Goal: Task Accomplishment & Management: Manage account settings

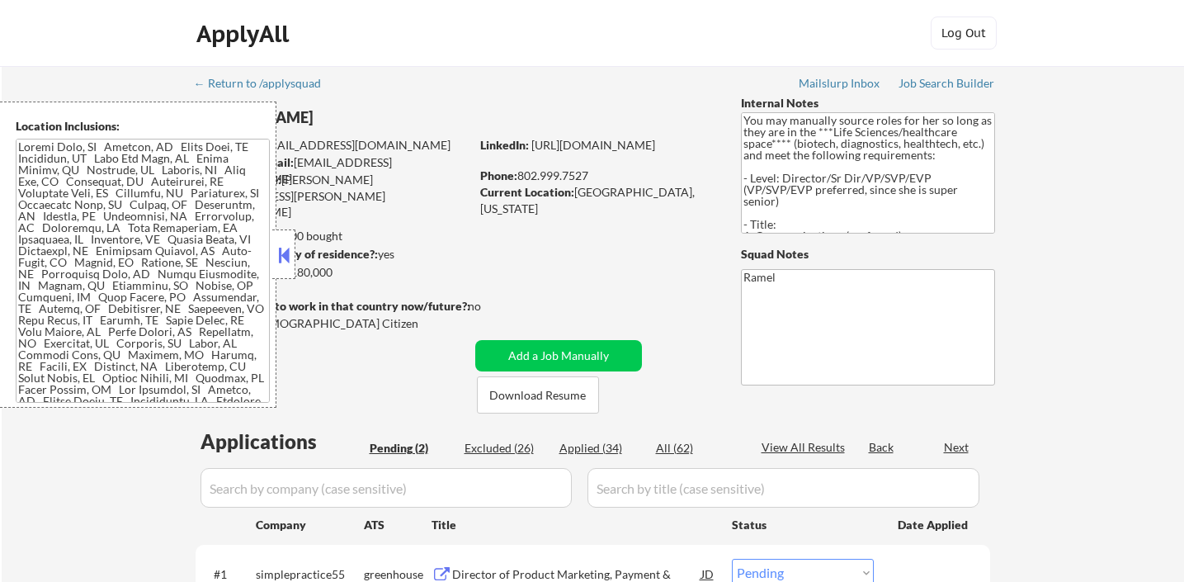
select select ""pending""
click at [21, 52] on div "ApplyAll Log Out" at bounding box center [592, 33] width 1184 height 67
click at [279, 251] on button at bounding box center [284, 255] width 18 height 25
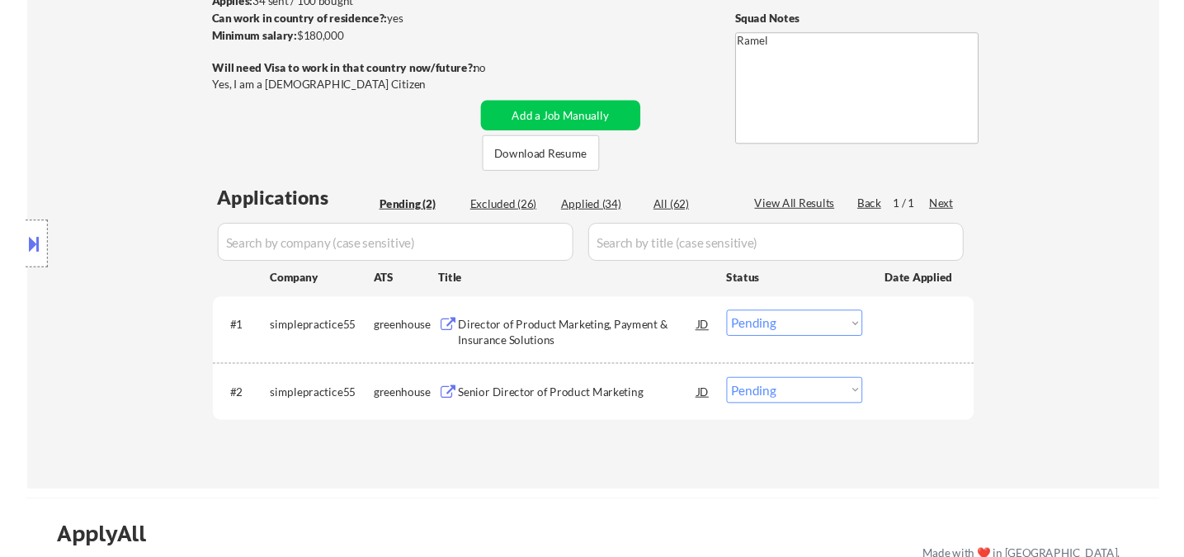
scroll to position [183, 0]
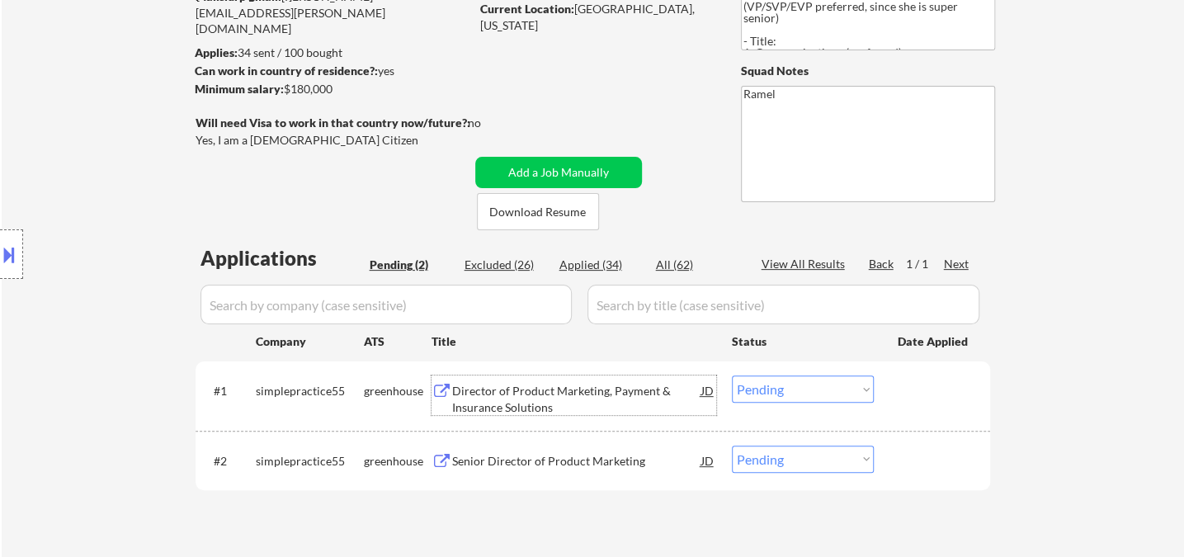
click at [568, 404] on div "Director of Product Marketing, Payment & Insurance Solutions" at bounding box center [576, 399] width 249 height 32
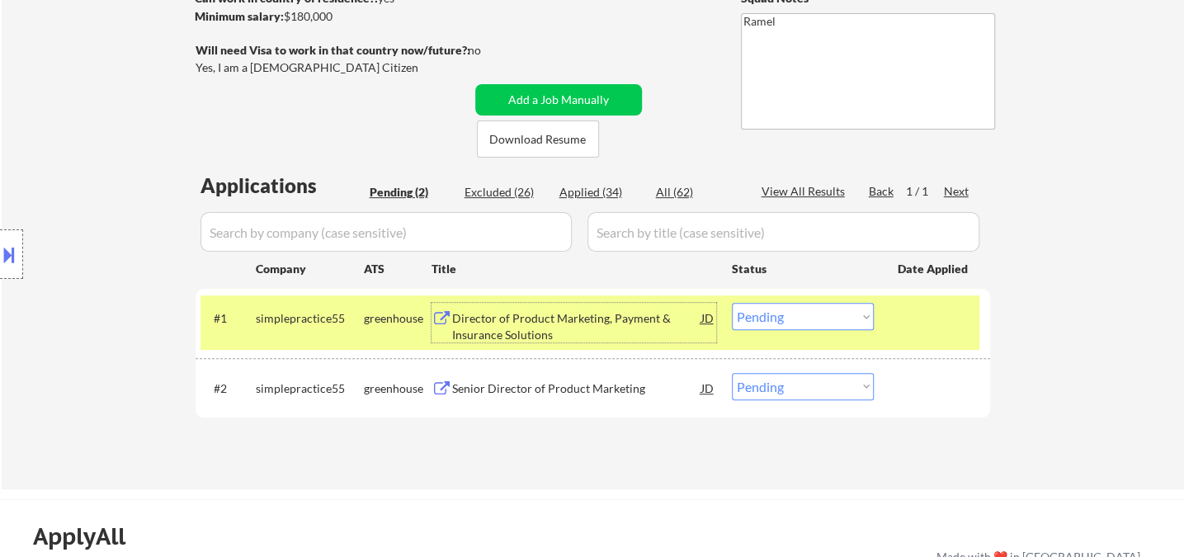
scroll to position [366, 0]
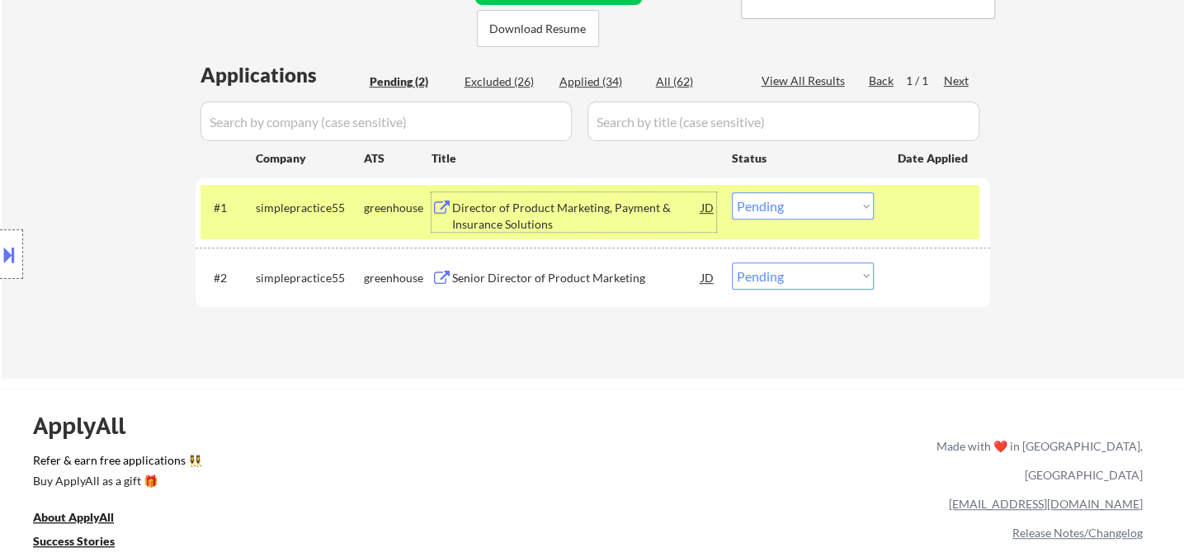
click at [777, 210] on select "Choose an option... Pending Applied Excluded (Questions) Excluded (Expired) Exc…" at bounding box center [803, 205] width 142 height 27
click at [732, 192] on select "Choose an option... Pending Applied Excluded (Questions) Excluded (Expired) Exc…" at bounding box center [803, 205] width 142 height 27
click at [587, 281] on div "Senior Director of Product Marketing" at bounding box center [576, 278] width 249 height 17
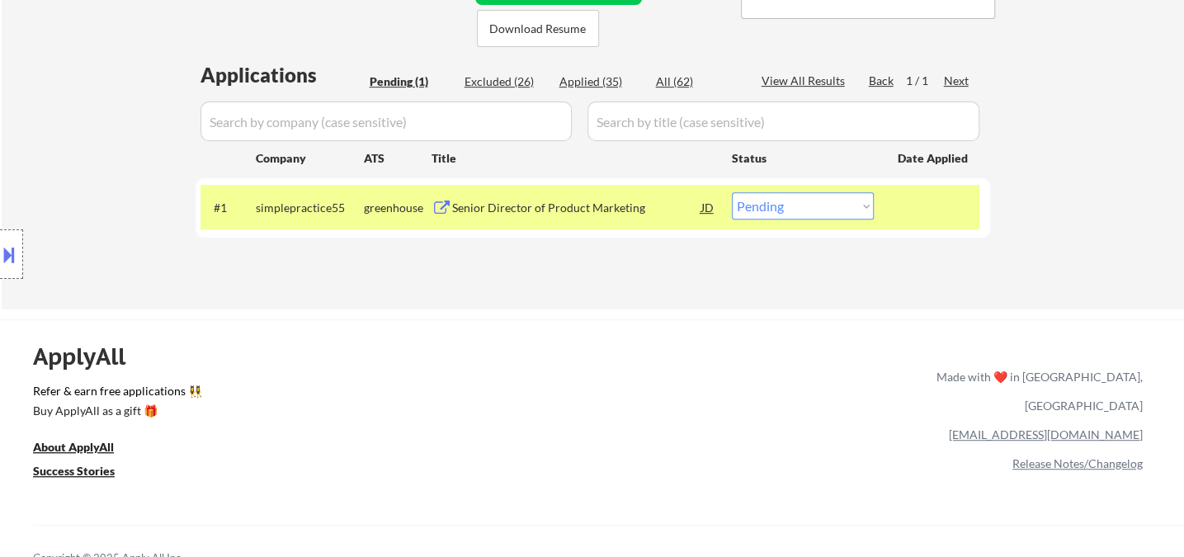
click at [822, 213] on select "Choose an option... Pending Applied Excluded (Questions) Excluded (Expired) Exc…" at bounding box center [803, 205] width 142 height 27
select select ""applied""
click at [732, 192] on select "Choose an option... Pending Applied Excluded (Questions) Excluded (Expired) Exc…" at bounding box center [803, 205] width 142 height 27
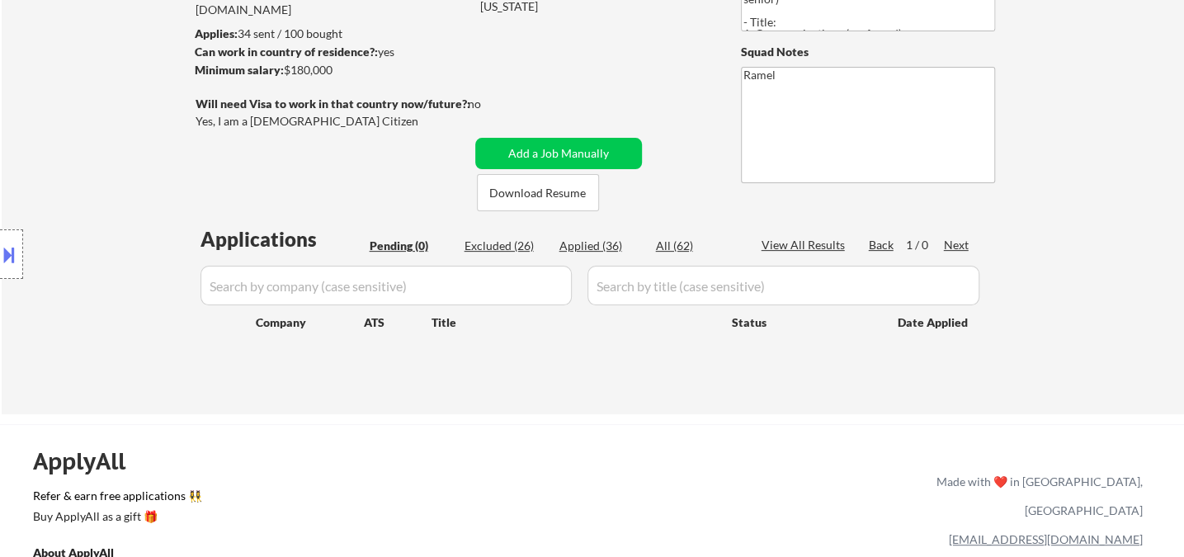
scroll to position [183, 0]
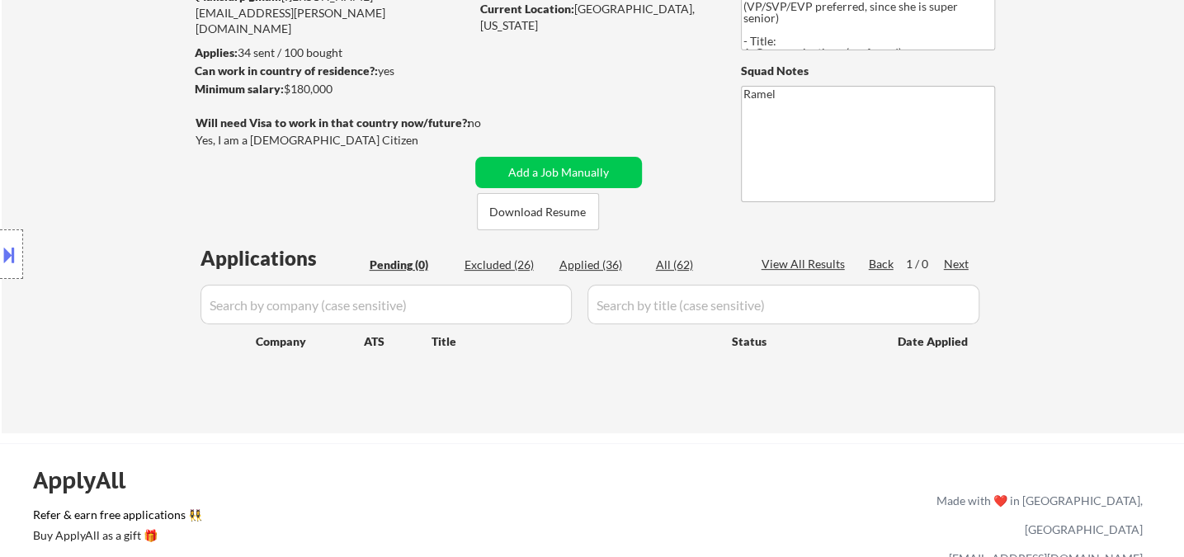
click at [28, 158] on div "Location Inclusions:" at bounding box center [147, 255] width 295 height 306
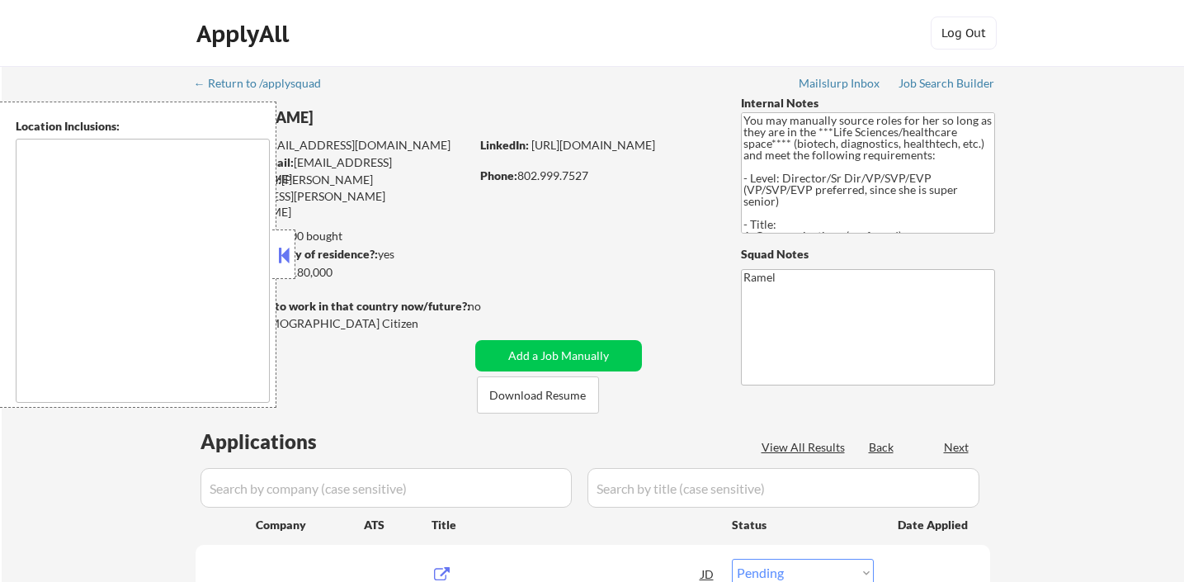
select select ""pending""
type textarea "[GEOGRAPHIC_DATA], [GEOGRAPHIC_DATA] [GEOGRAPHIC_DATA], [GEOGRAPHIC_DATA] [GEOG…"
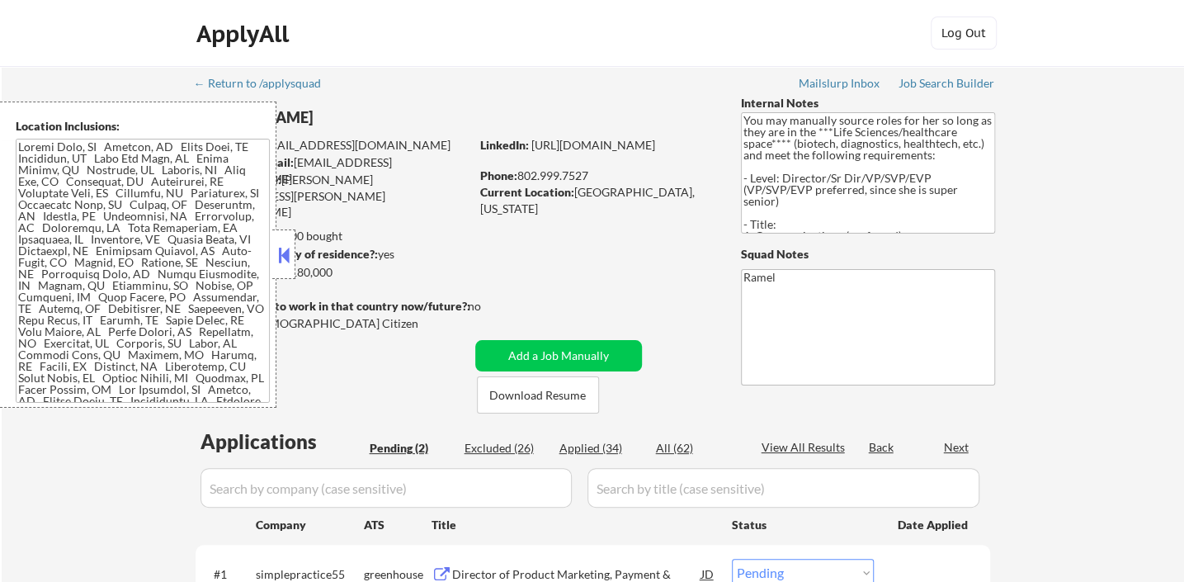
click at [290, 254] on button at bounding box center [284, 255] width 18 height 25
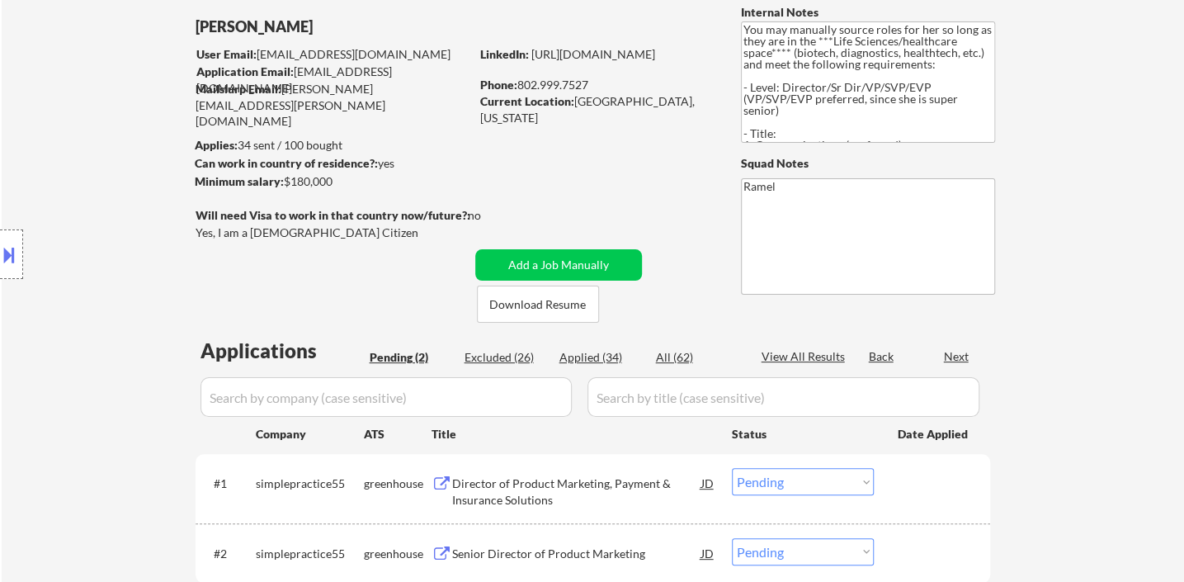
scroll to position [92, 0]
click at [607, 360] on div "Applied (34)" at bounding box center [600, 356] width 83 height 17
select select ""applied""
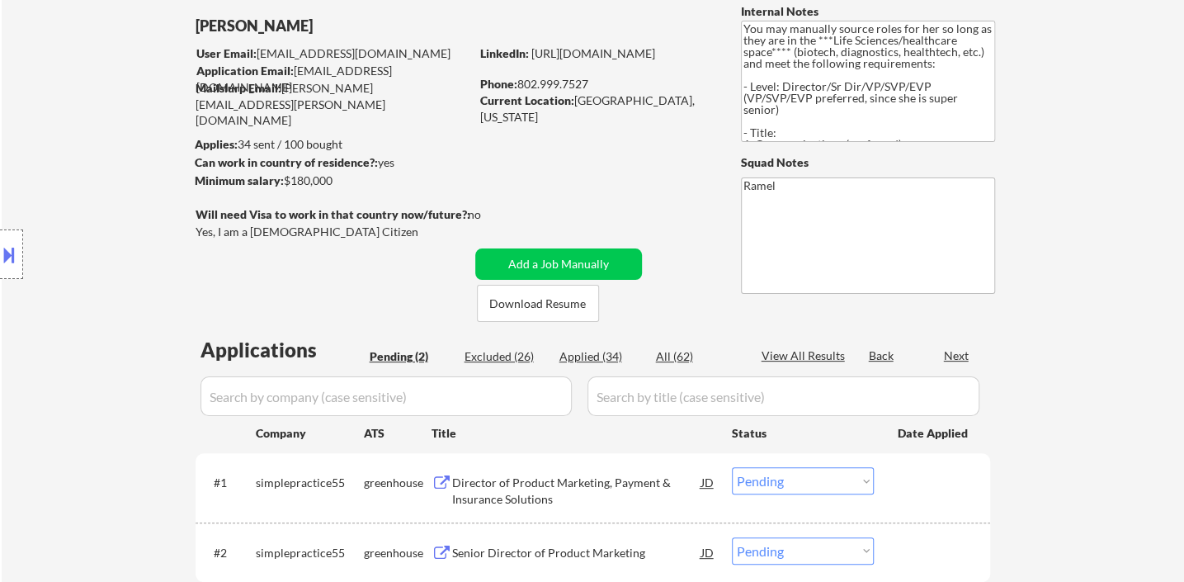
select select ""applied""
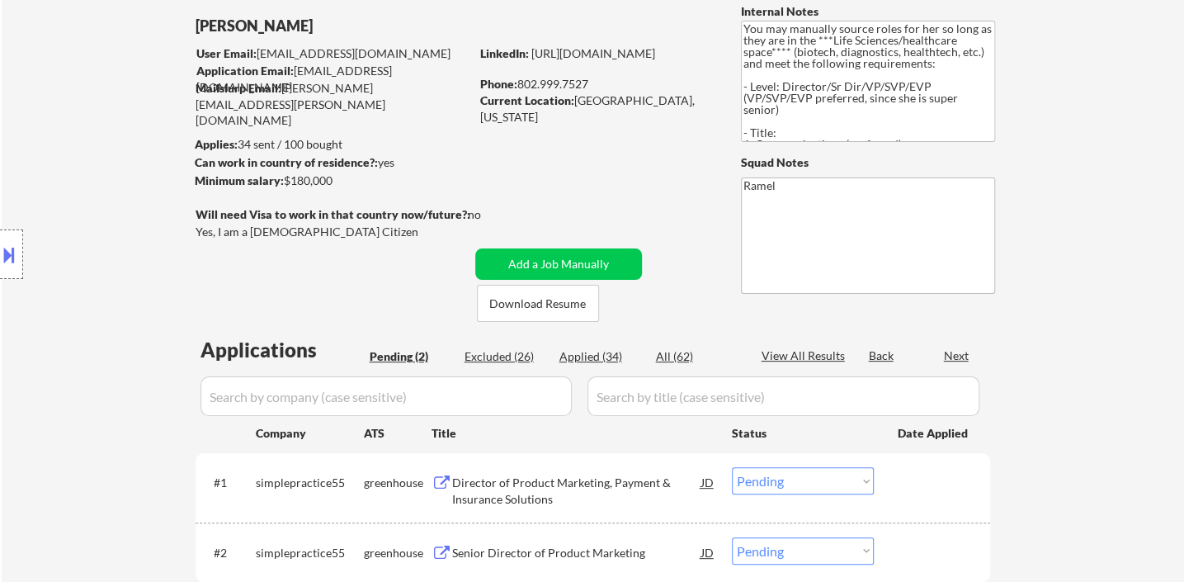
select select ""applied""
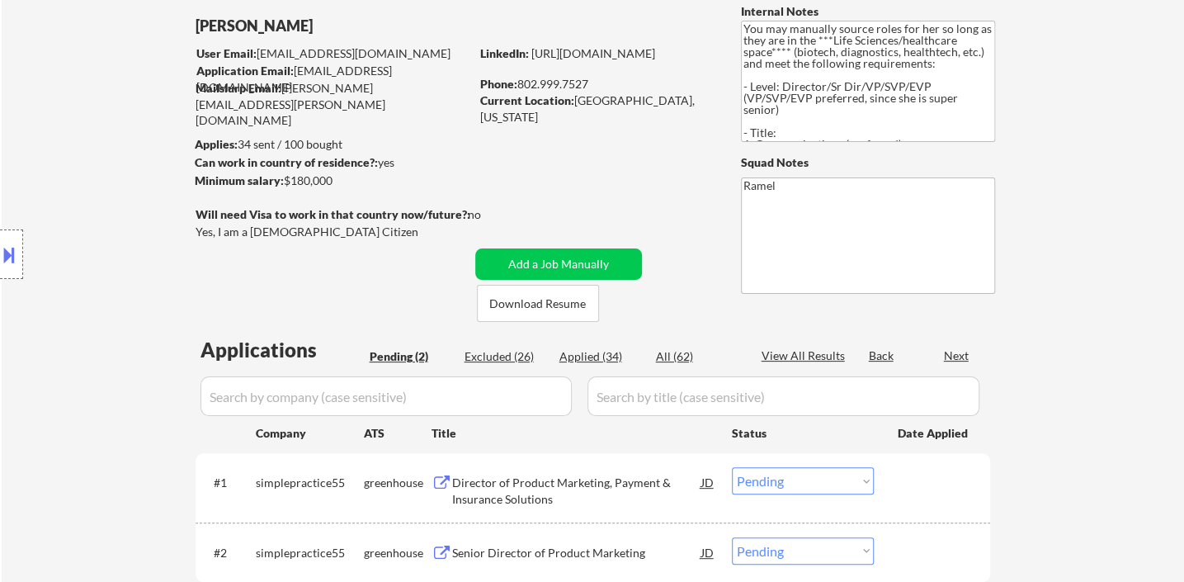
select select ""applied""
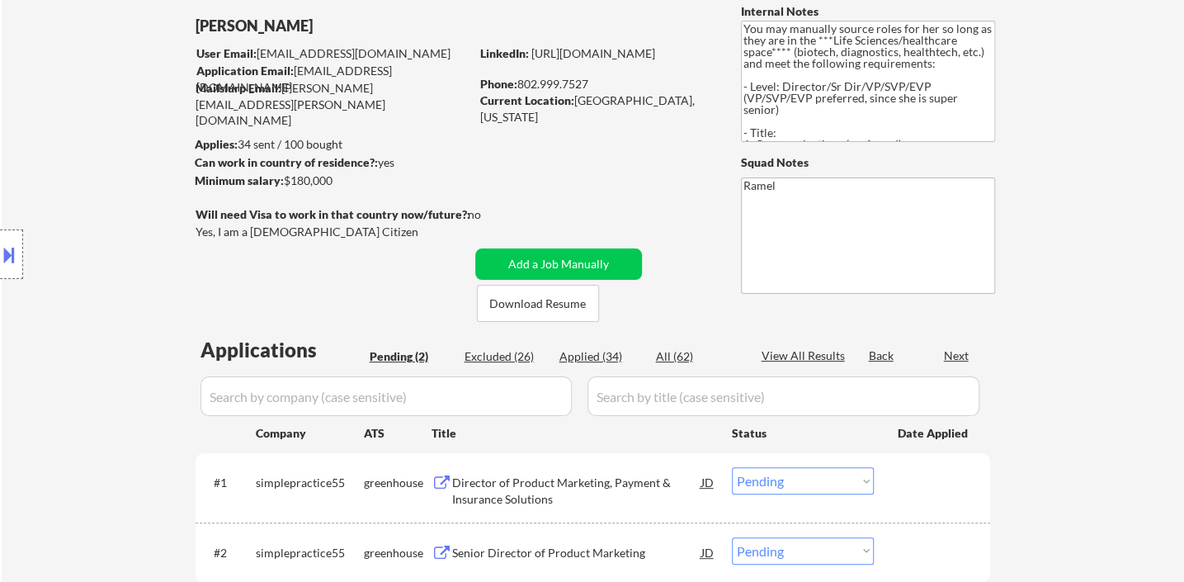
select select ""applied""
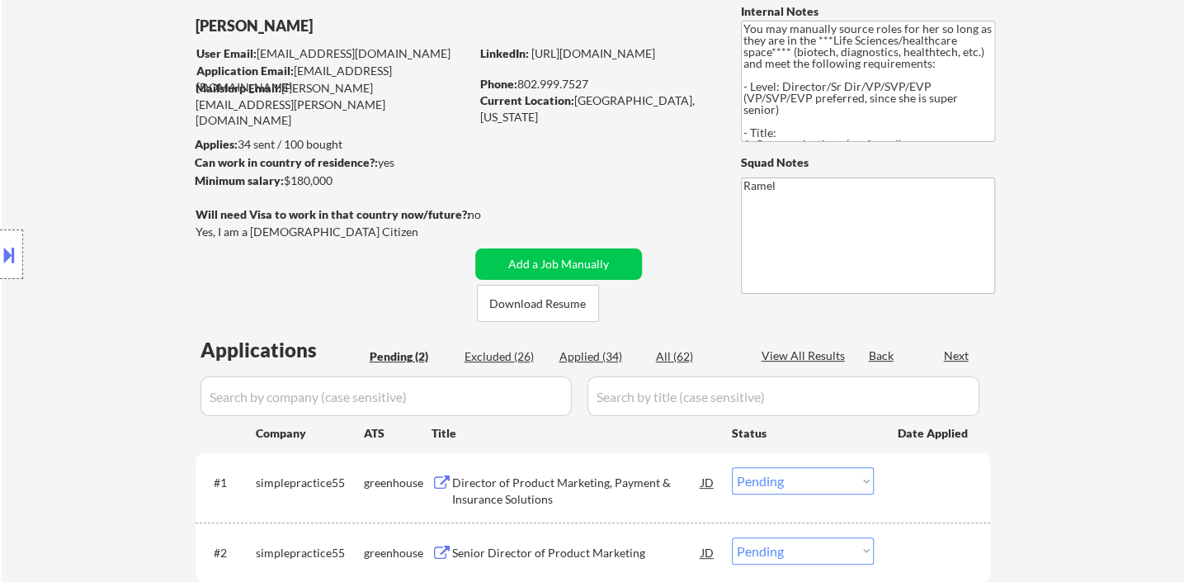
select select ""applied""
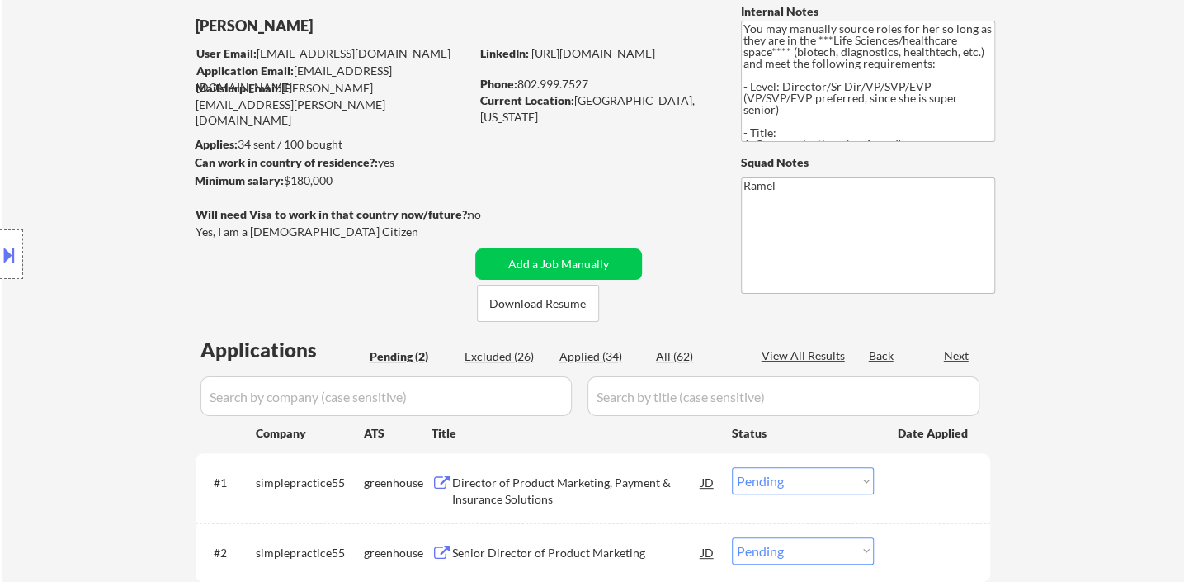
select select ""applied""
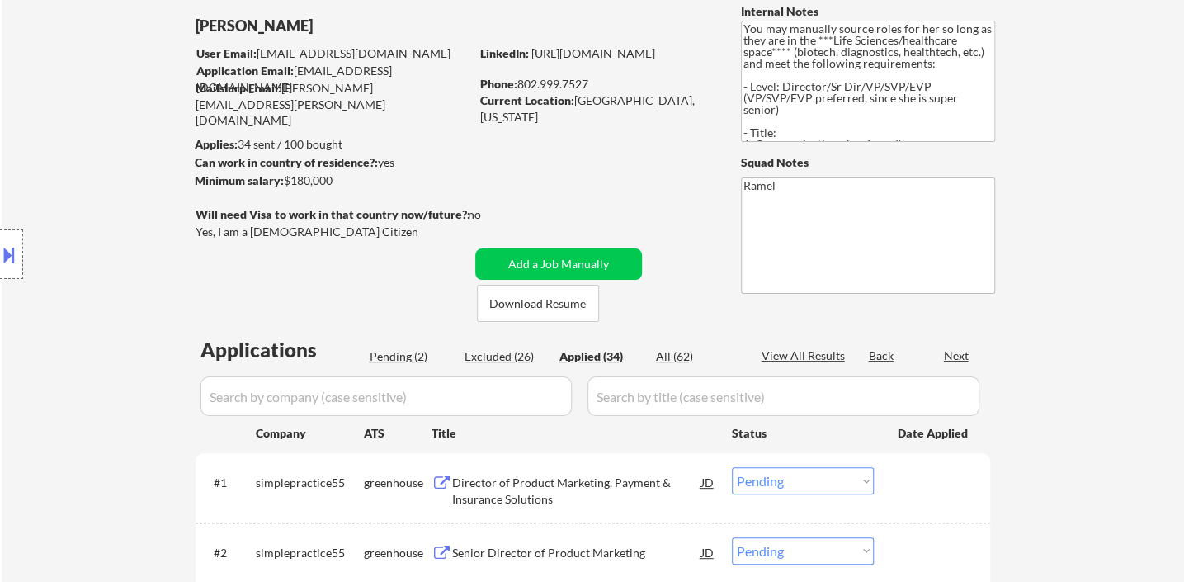
select select ""applied""
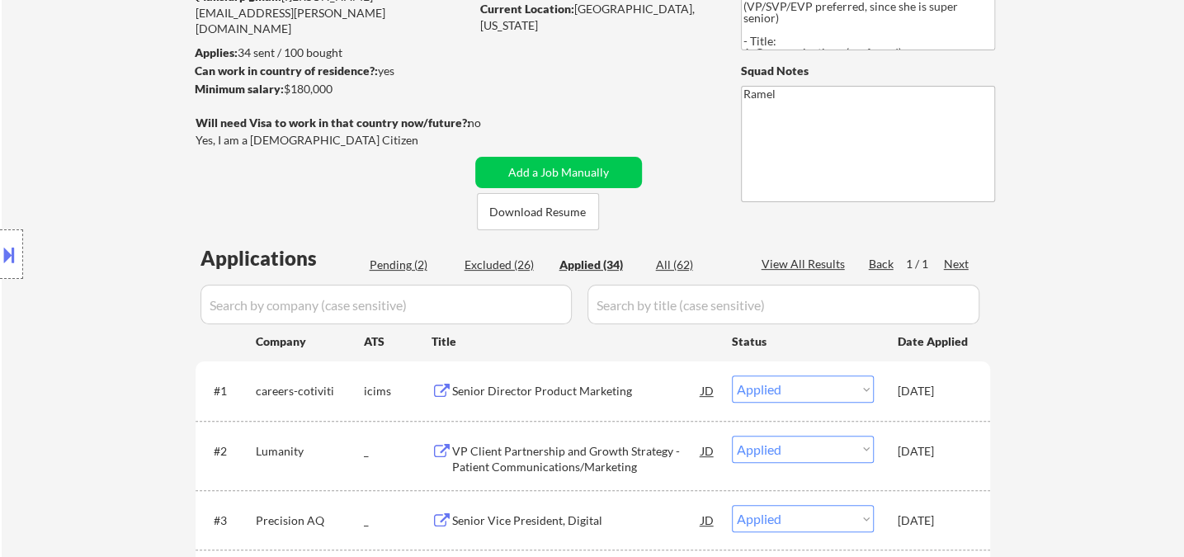
scroll to position [0, 0]
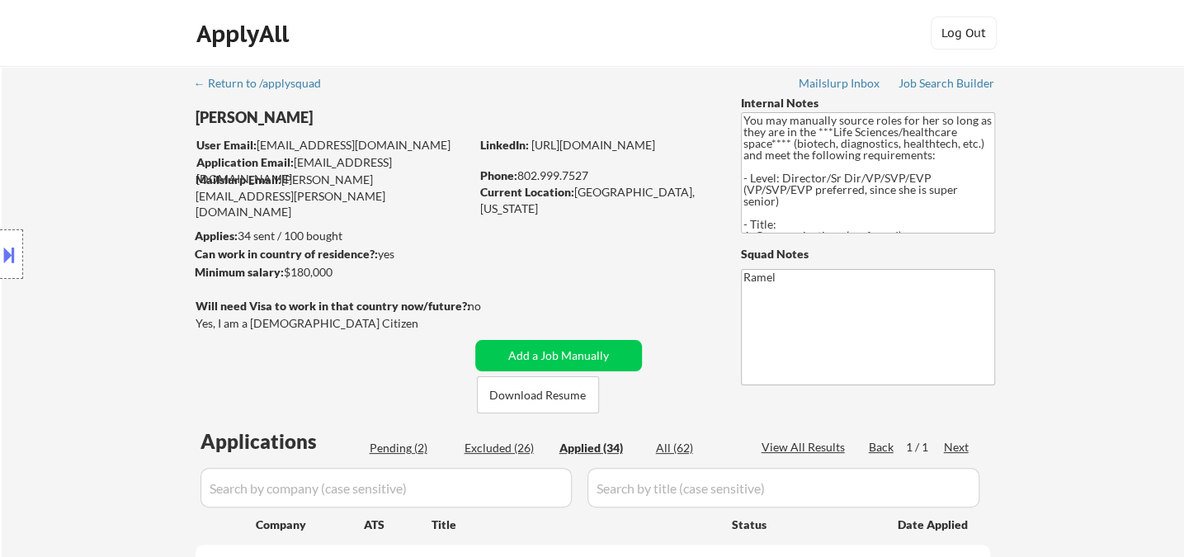
select select ""applied""
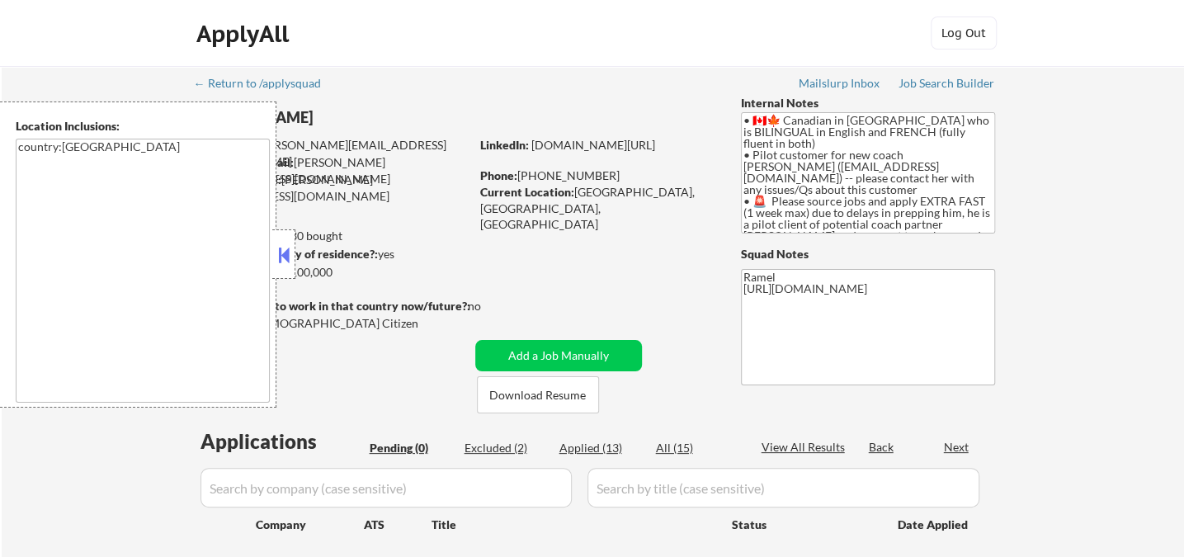
click at [284, 254] on button at bounding box center [284, 255] width 18 height 25
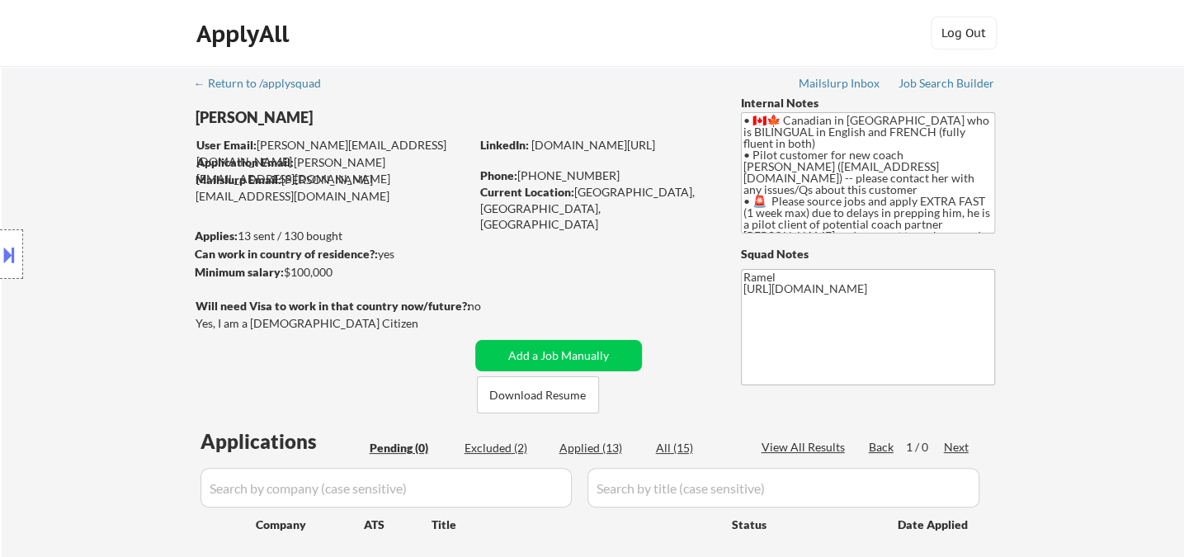
click at [14, 250] on button at bounding box center [9, 254] width 18 height 27
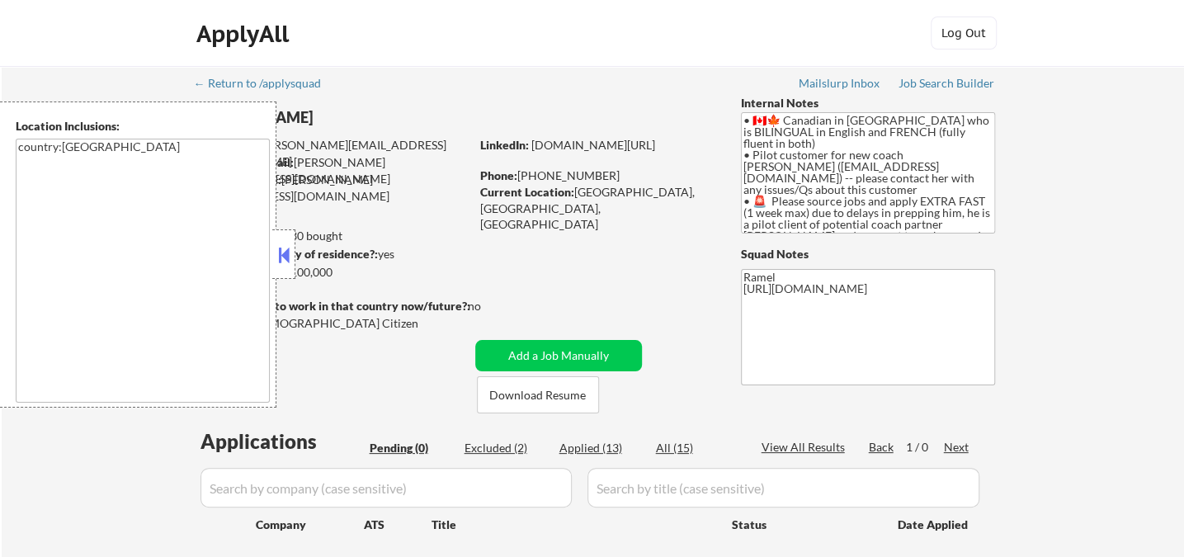
click at [276, 248] on button at bounding box center [284, 255] width 18 height 25
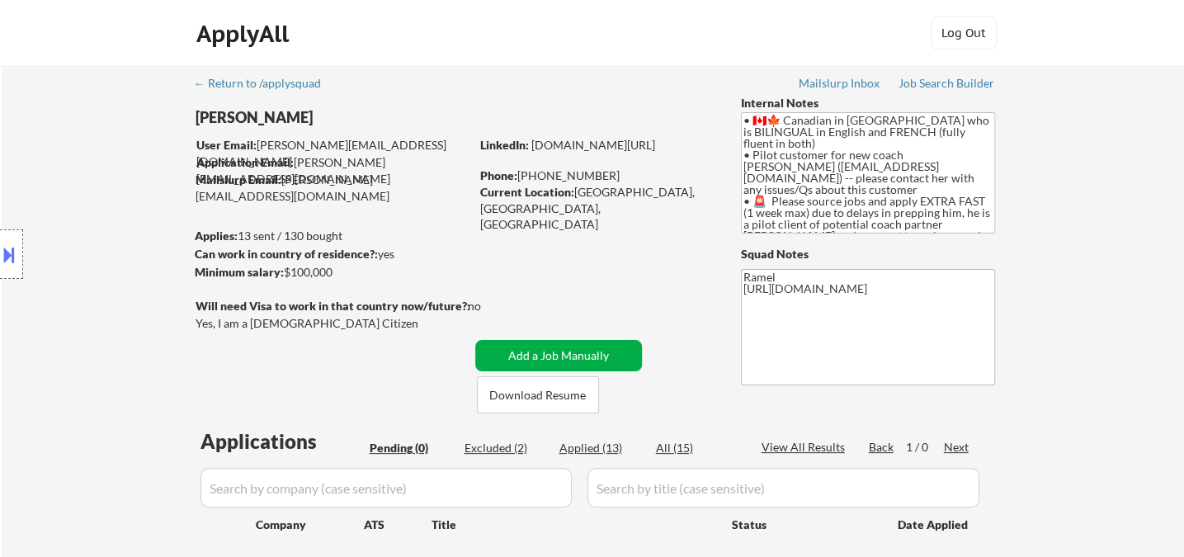
click at [593, 356] on button "Add a Job Manually" at bounding box center [558, 355] width 167 height 31
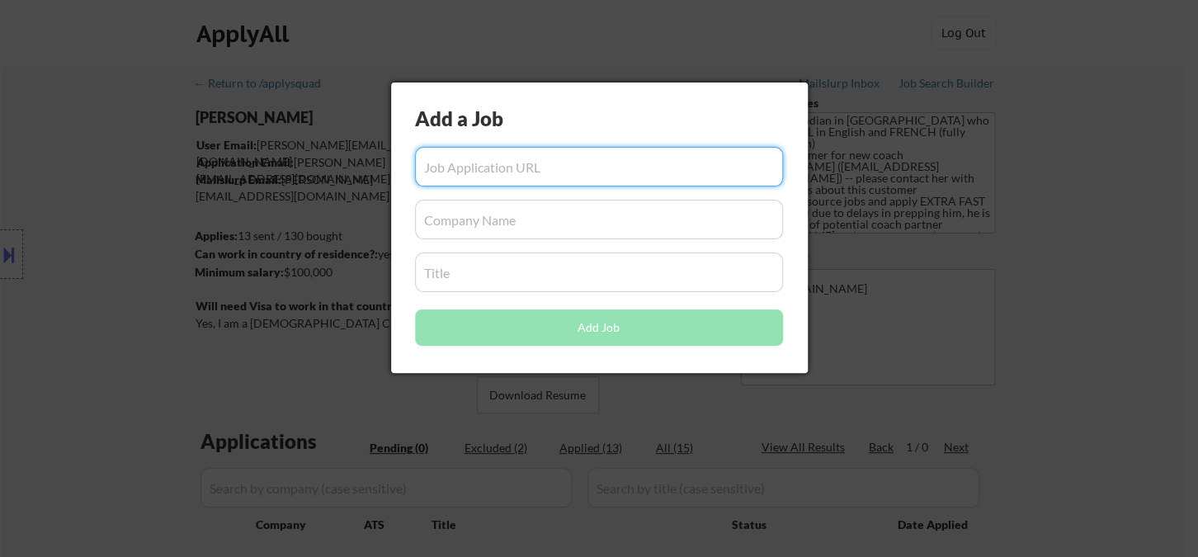
paste input "https://www.simplyhired.ca/job/nxcoV1Ve_ttWZ4X23tf7dkWuSNQbj9IQLmGmqAcL7hjdTq-P…"
type input "https://www.simplyhired.ca/job/nxcoV1Ve_ttWZ4X23tf7dkWuSNQbj9IQLmGmqAcL7hjdTq-P…"
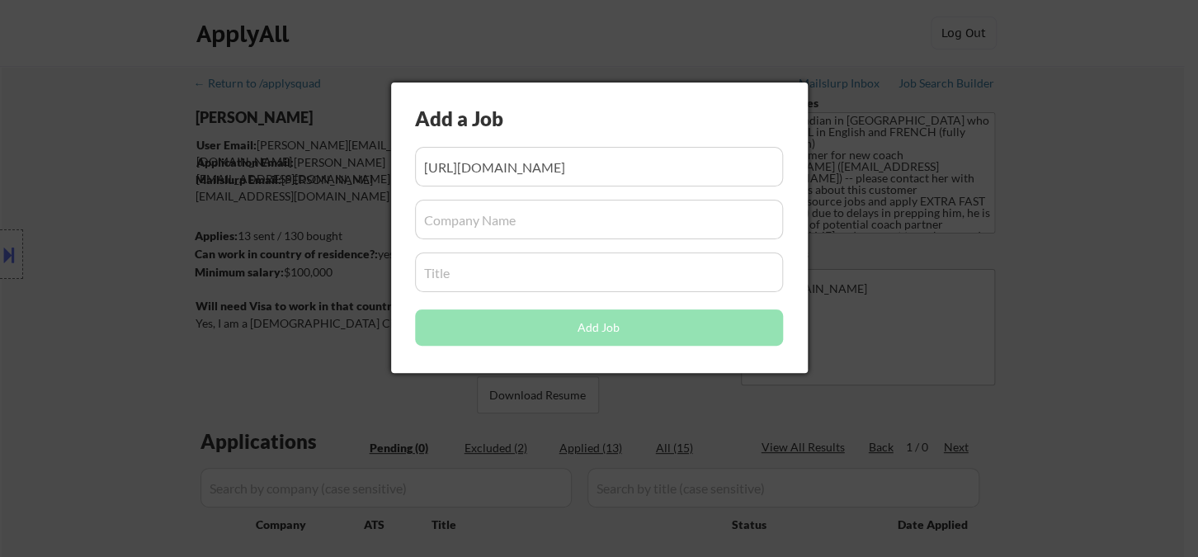
scroll to position [0, 0]
click at [475, 219] on input "input" at bounding box center [599, 220] width 368 height 40
paste input "Marriott International, Inc"
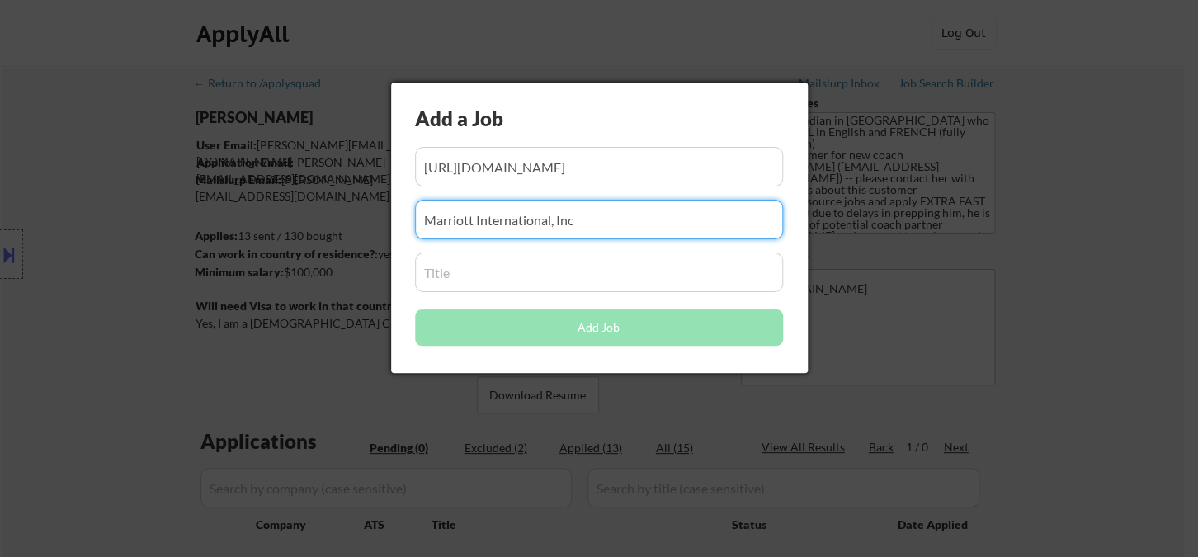
type input "Marriott International, Inc"
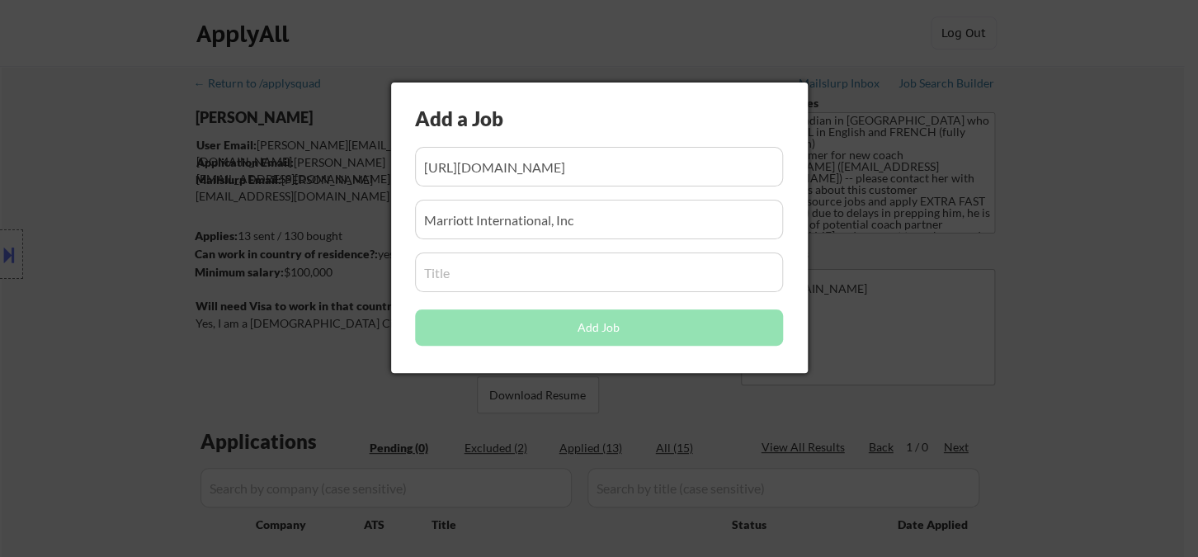
click at [506, 282] on input "input" at bounding box center [599, 273] width 368 height 40
paste input "Team Leader - Multi Hotel Sales - Canada, Remote"
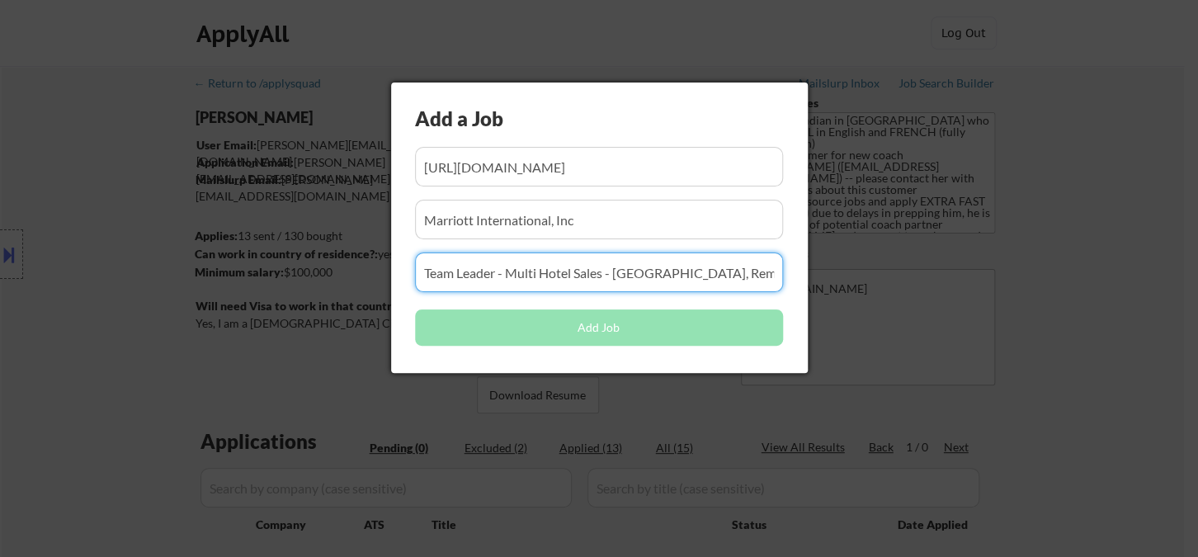
type input "Team Leader - Multi Hotel Sales - Canada, Remote"
click at [465, 328] on button "Add Job" at bounding box center [599, 327] width 368 height 36
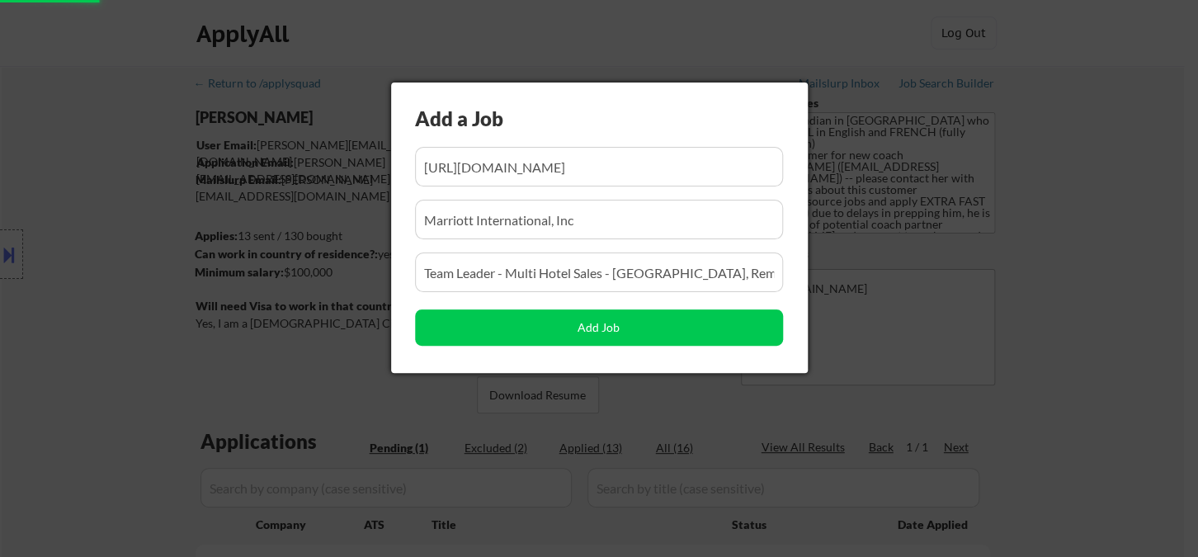
click at [1075, 419] on div at bounding box center [599, 278] width 1198 height 557
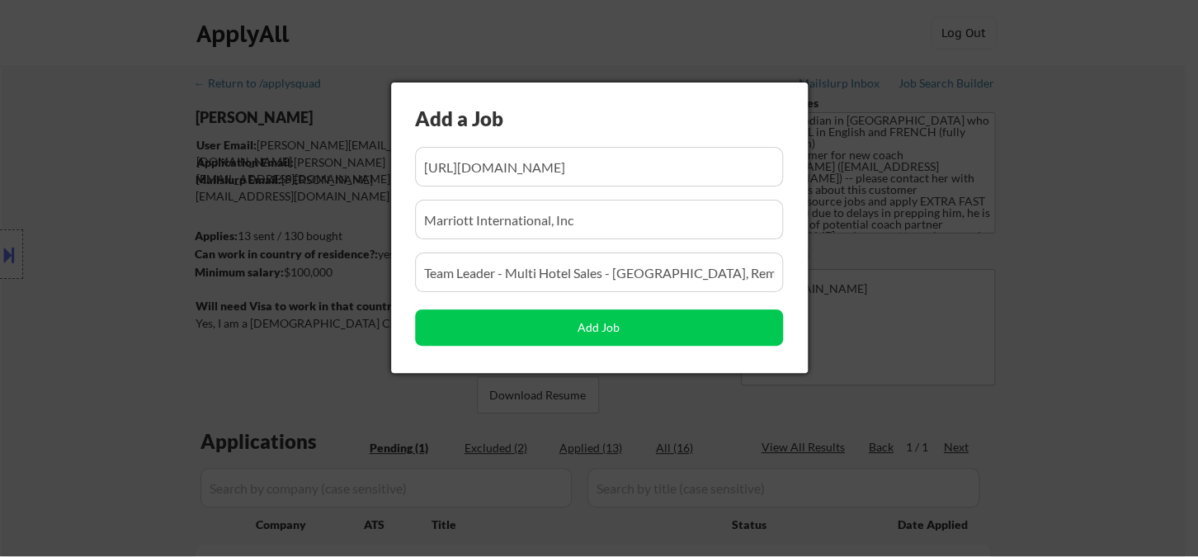
scroll to position [0, 238]
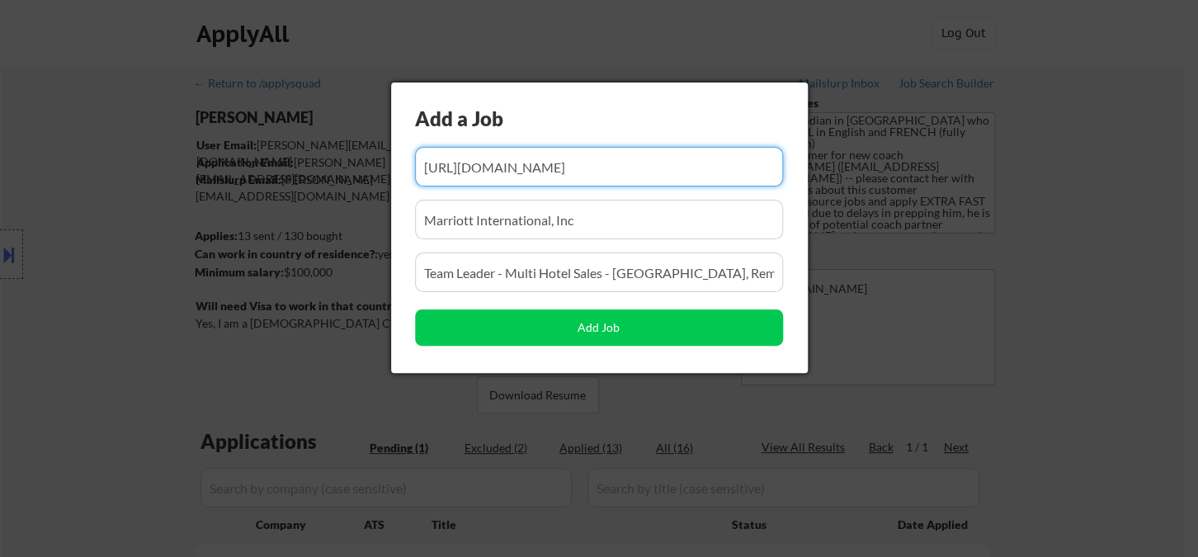
click at [1057, 368] on div at bounding box center [599, 278] width 1198 height 557
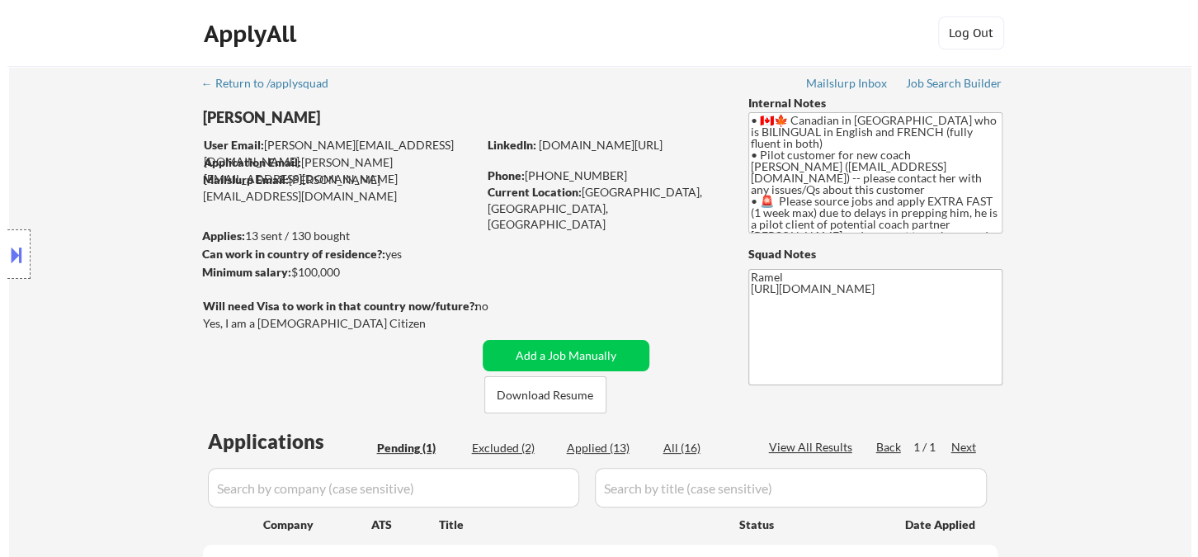
scroll to position [183, 0]
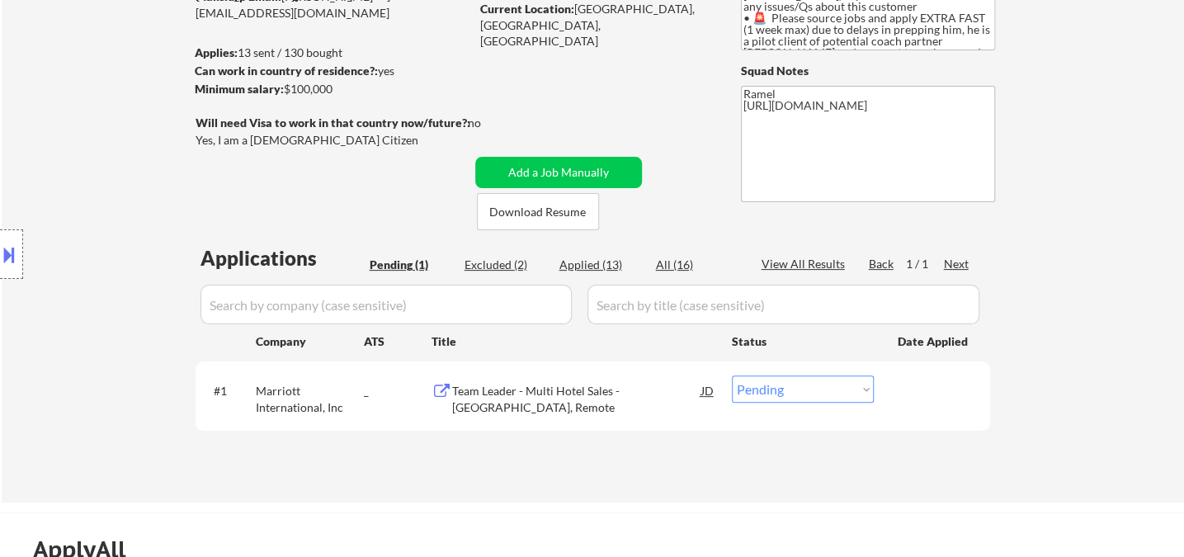
drag, startPoint x: 823, startPoint y: 391, endPoint x: 829, endPoint y: 404, distance: 14.8
click at [823, 391] on select "Choose an option... Pending Applied Excluded (Questions) Excluded (Expired) Exc…" at bounding box center [803, 388] width 142 height 27
select select ""applied""
click at [732, 375] on select "Choose an option... Pending Applied Excluded (Questions) Excluded (Expired) Exc…" at bounding box center [803, 388] width 142 height 27
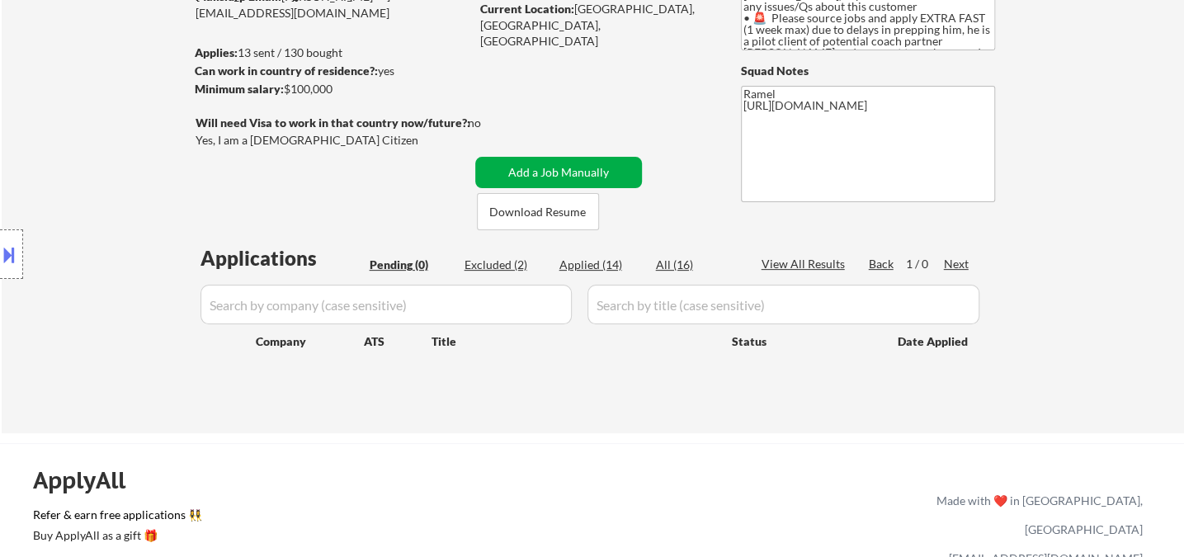
click at [555, 171] on button "Add a Job Manually" at bounding box center [558, 172] width 167 height 31
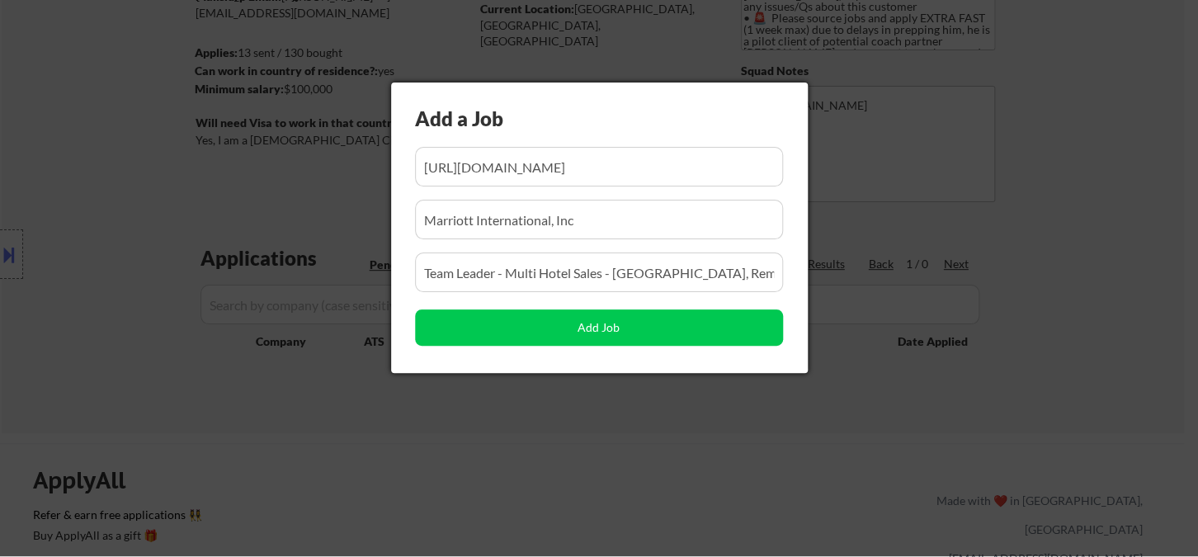
scroll to position [0, 238]
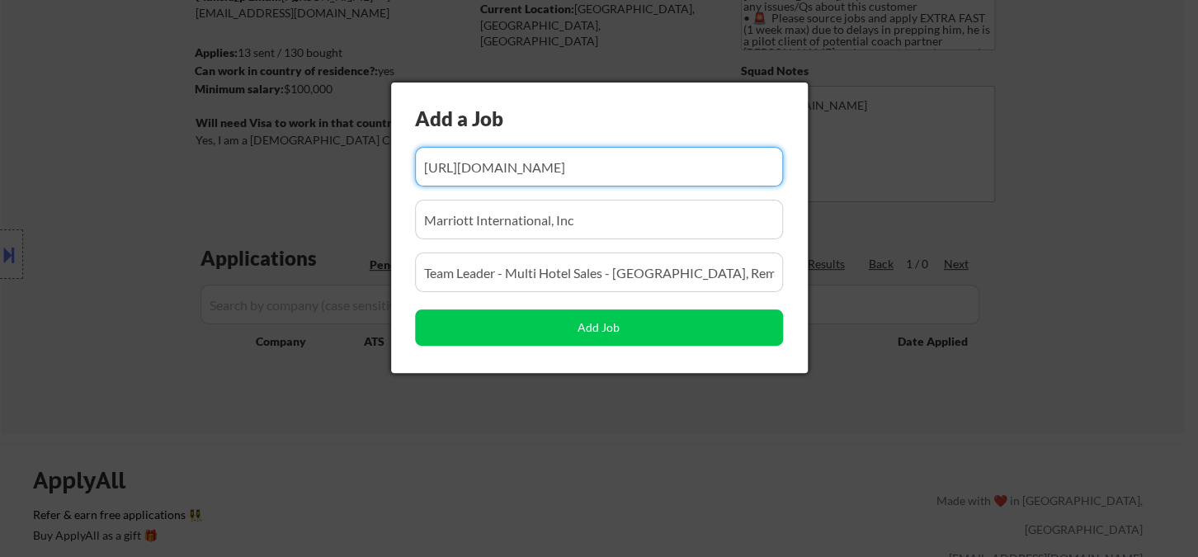
click at [625, 185] on input "input" at bounding box center [599, 167] width 368 height 40
paste input "https://www.simplyhired.ca/job/Pkv448ObqIMgz9KSsPuqVL8ploXuAQz0LruegF_pvMzGHtUU…"
type input "https://www.simplyhired.ca/job/Pkv448ObqIMgz9KSsPuqVL8ploXuAQz0LruegF_pvMzGHtUU…"
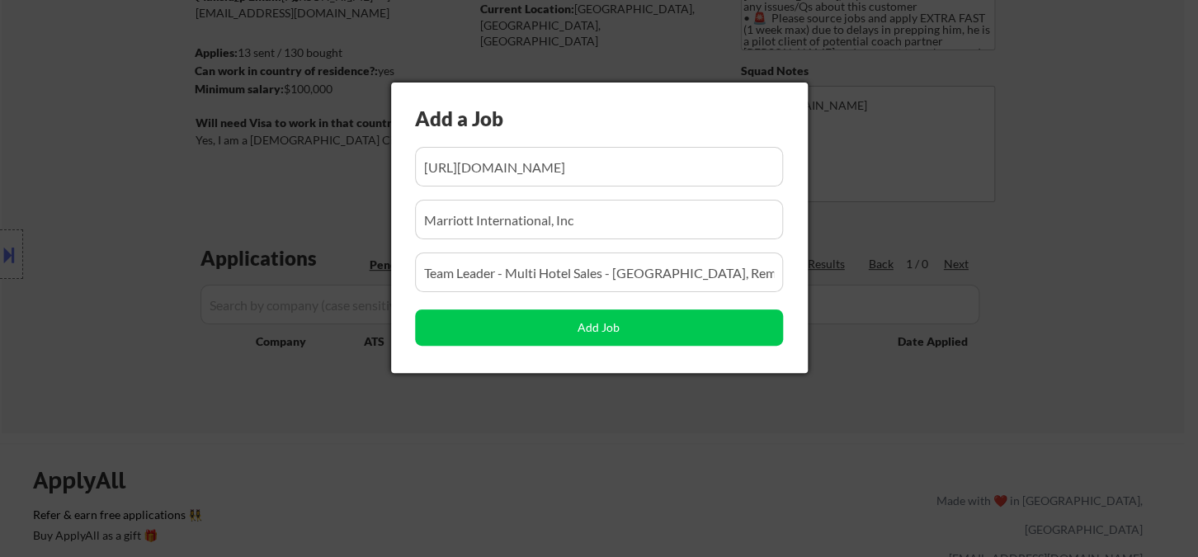
scroll to position [0, 0]
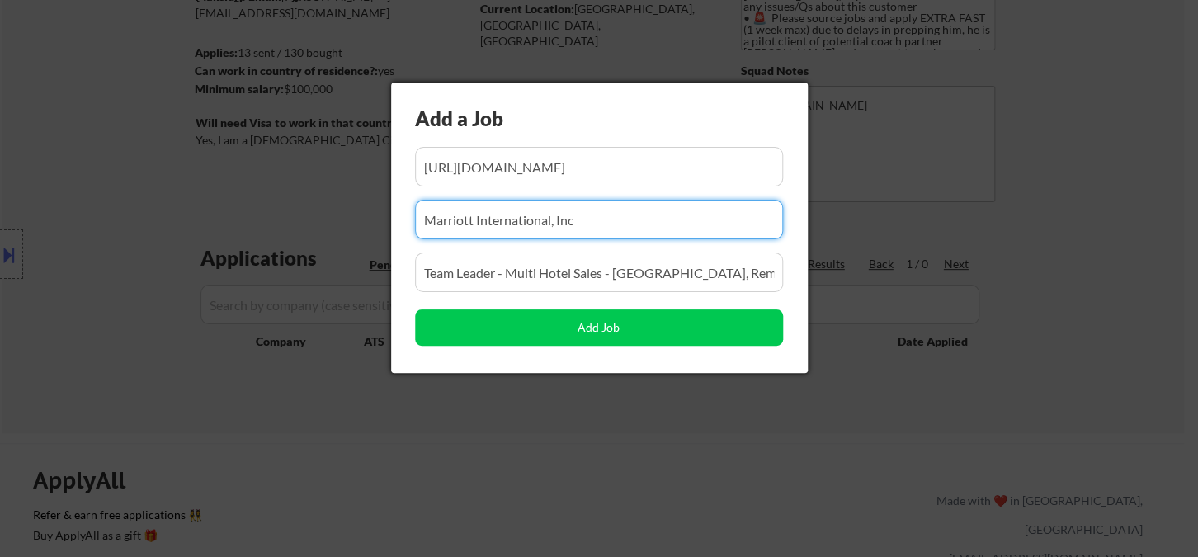
drag, startPoint x: 632, startPoint y: 220, endPoint x: 395, endPoint y: 220, distance: 236.8
click at [395, 220] on div "Add a Job Add Job" at bounding box center [599, 228] width 417 height 290
paste input "Crescent Hotels & Resorts Canada"
type input "Crescent Hotels & Resorts Canada"
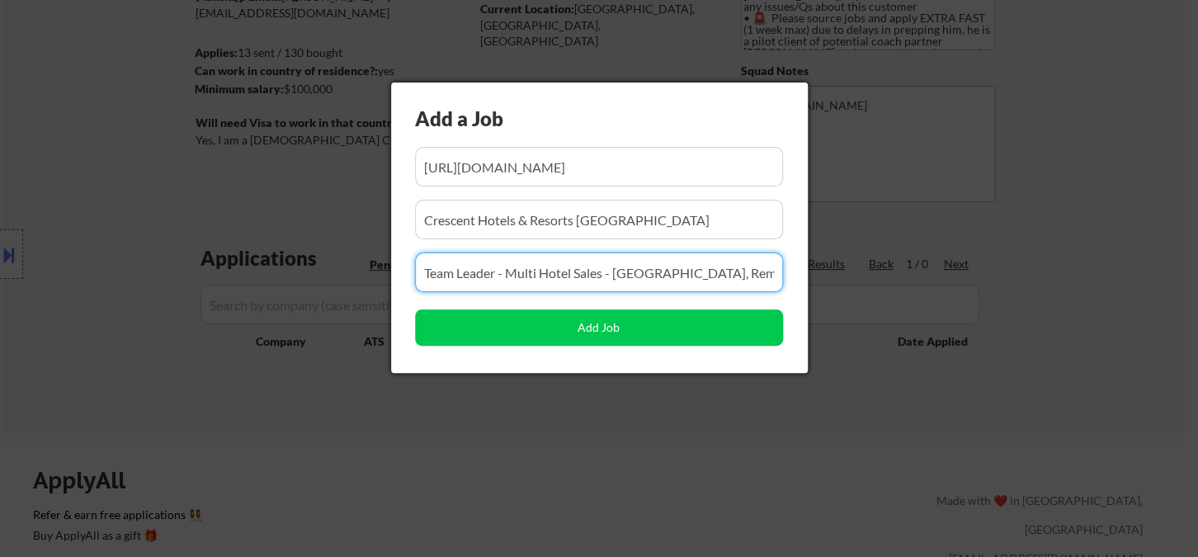
drag, startPoint x: 423, startPoint y: 275, endPoint x: 296, endPoint y: 274, distance: 126.3
click at [296, 274] on body "← Return to /applysquad Mailslurp Inbox Job Search Builder Sylvester Freeman Us…" at bounding box center [599, 95] width 1198 height 557
paste input "Area Revenue Manager"
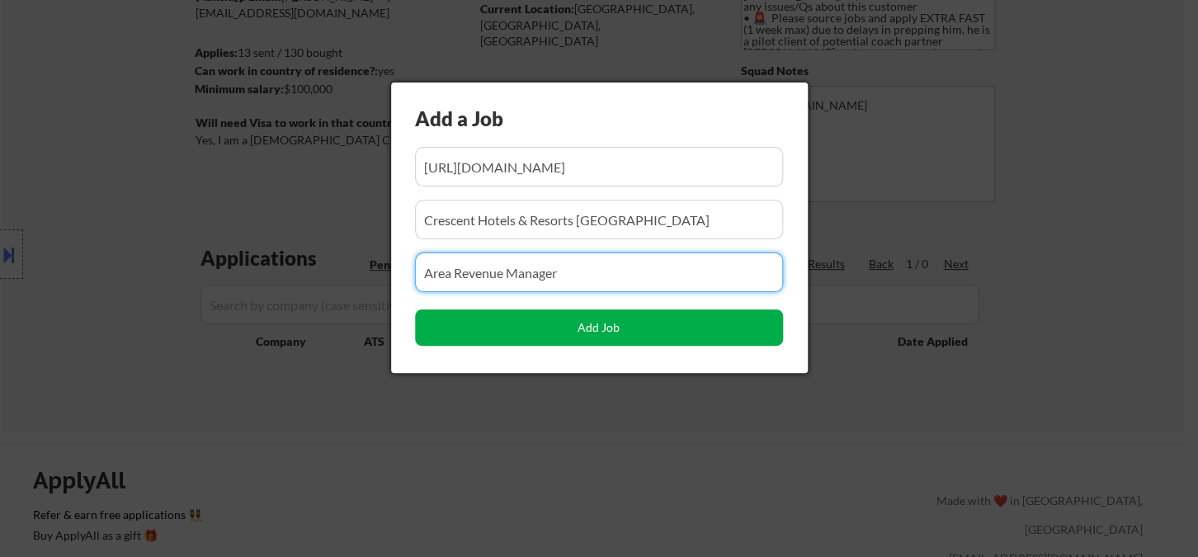
type input "Area Revenue Manager"
click at [477, 332] on button "Add Job" at bounding box center [599, 327] width 368 height 36
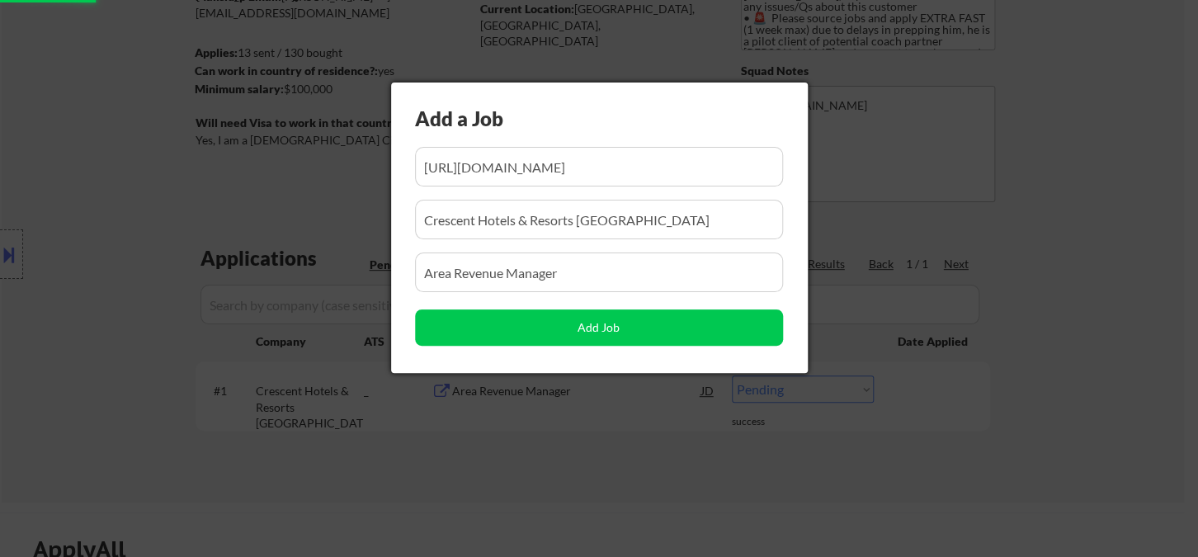
drag, startPoint x: 448, startPoint y: 474, endPoint x: 502, endPoint y: 479, distance: 53.9
click at [448, 475] on div at bounding box center [599, 278] width 1198 height 557
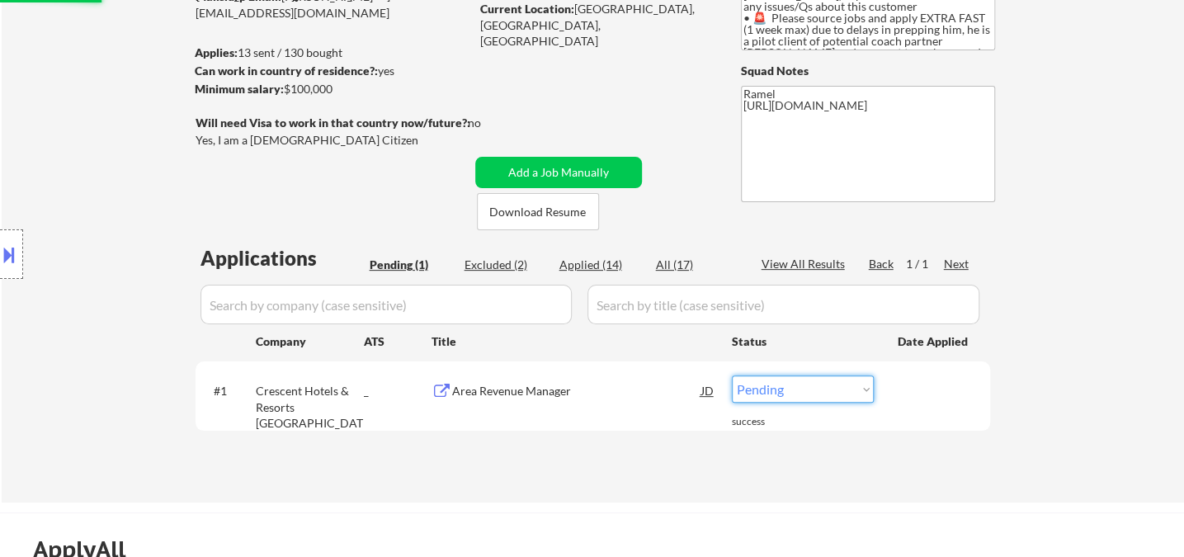
click at [775, 374] on body "← Return to /applysquad Mailslurp Inbox Job Search Builder Sylvester Freeman Us…" at bounding box center [592, 95] width 1184 height 557
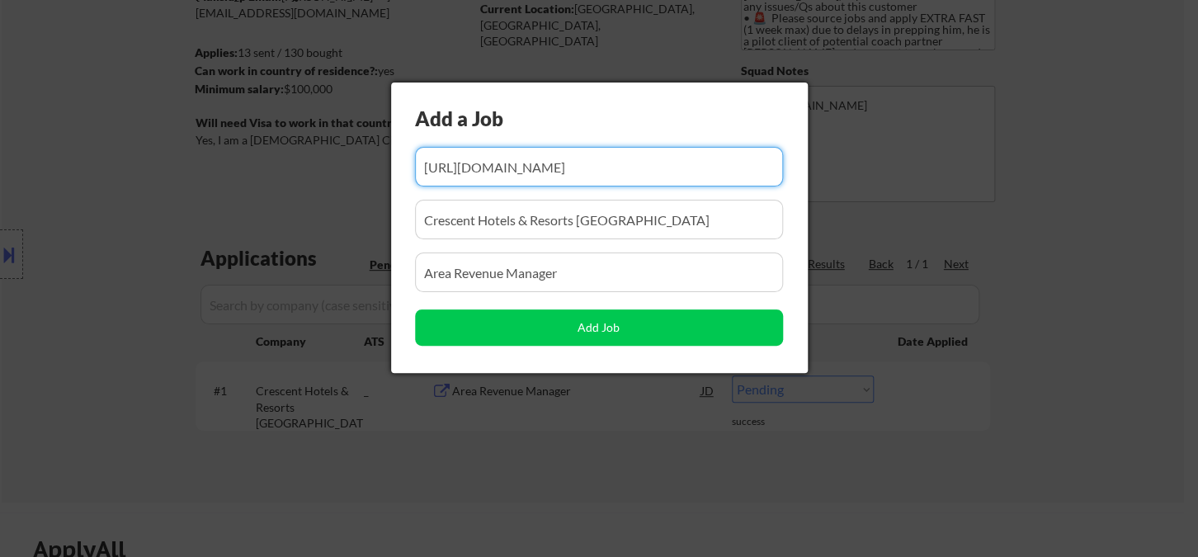
scroll to position [0, 248]
click at [960, 433] on div at bounding box center [599, 278] width 1198 height 557
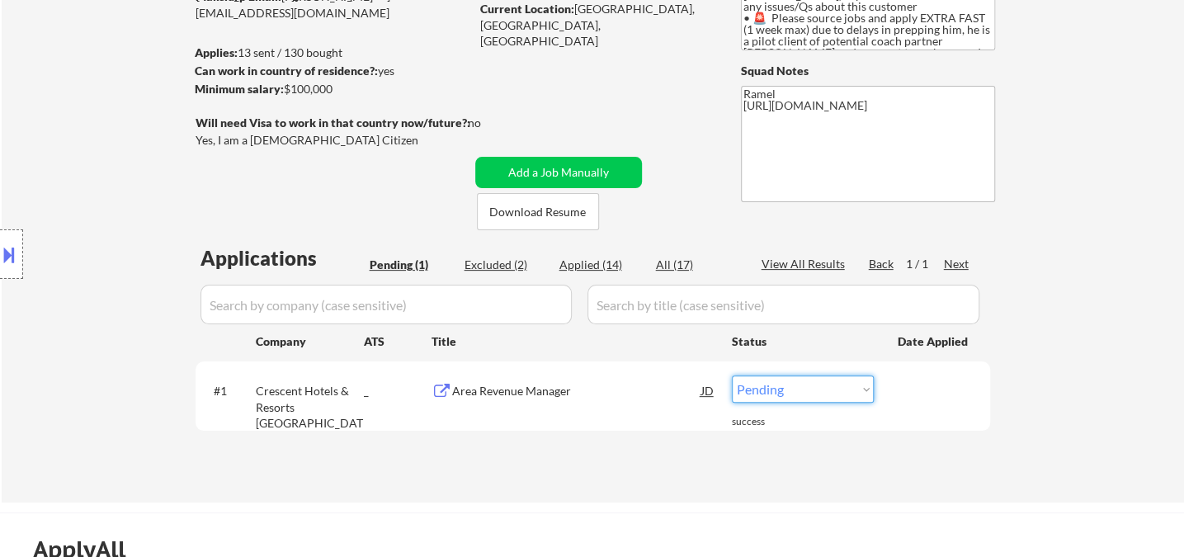
click at [795, 385] on select "Choose an option... Pending Applied Excluded (Questions) Excluded (Expired) Exc…" at bounding box center [803, 388] width 142 height 27
select select ""applied""
click at [732, 375] on select "Choose an option... Pending Applied Excluded (Questions) Excluded (Expired) Exc…" at bounding box center [803, 388] width 142 height 27
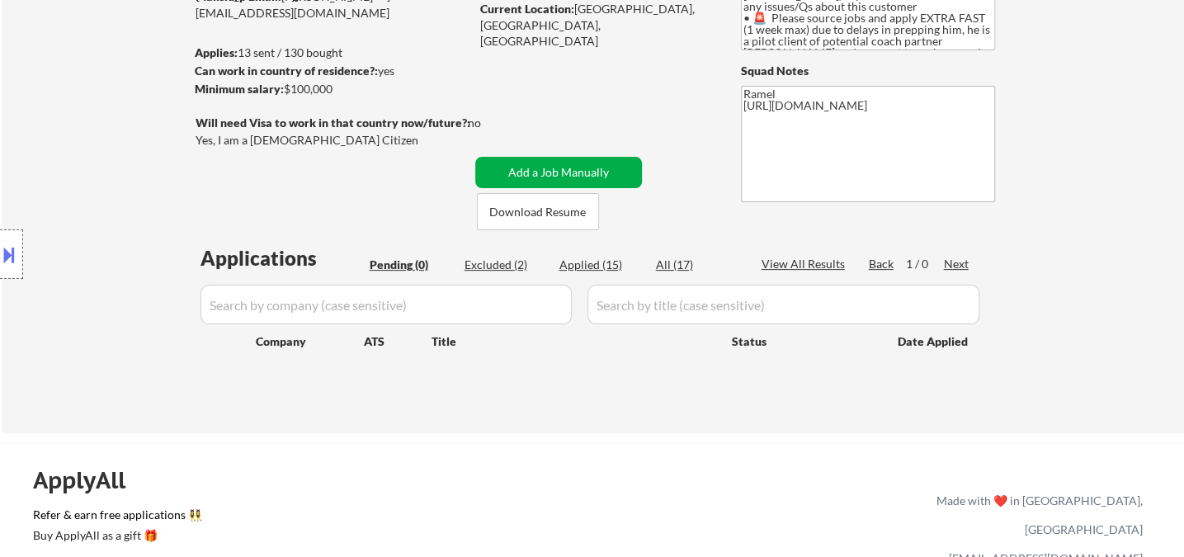
click at [513, 167] on button "Add a Job Manually" at bounding box center [558, 172] width 167 height 31
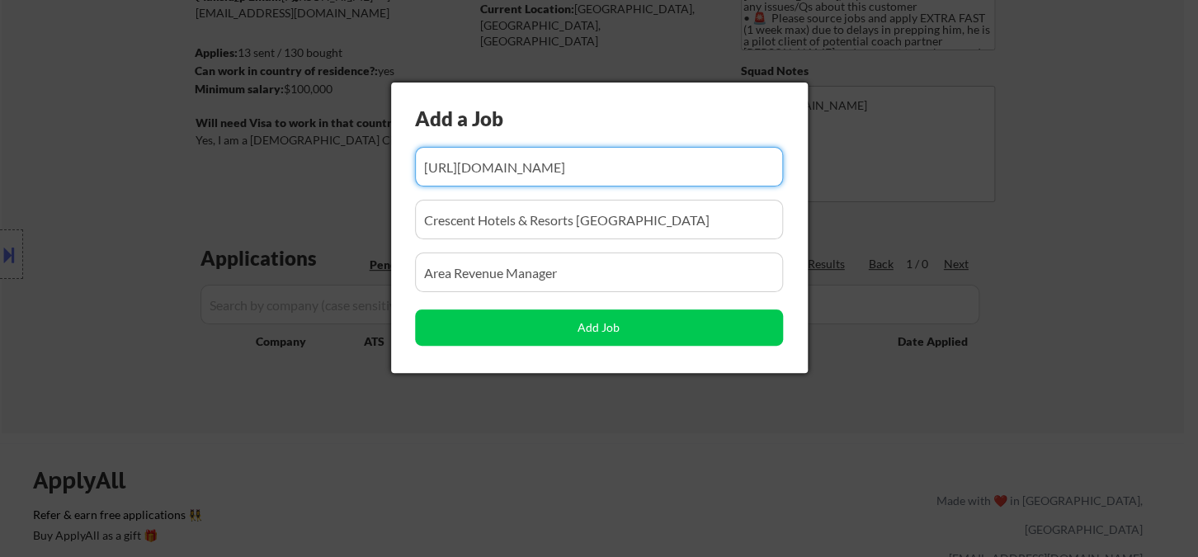
click at [551, 174] on input "input" at bounding box center [599, 167] width 368 height 40
paste input "https://ca.indeed.com/viewjob?cmp=Oak-Bay-Beach-Hotel&t=Director+of+Sales+and+M…"
type input "https://ca.indeed.com/viewjob?cmp=Oak-Bay-Beach-Hotel&t=Director+of+Sales+and+M…"
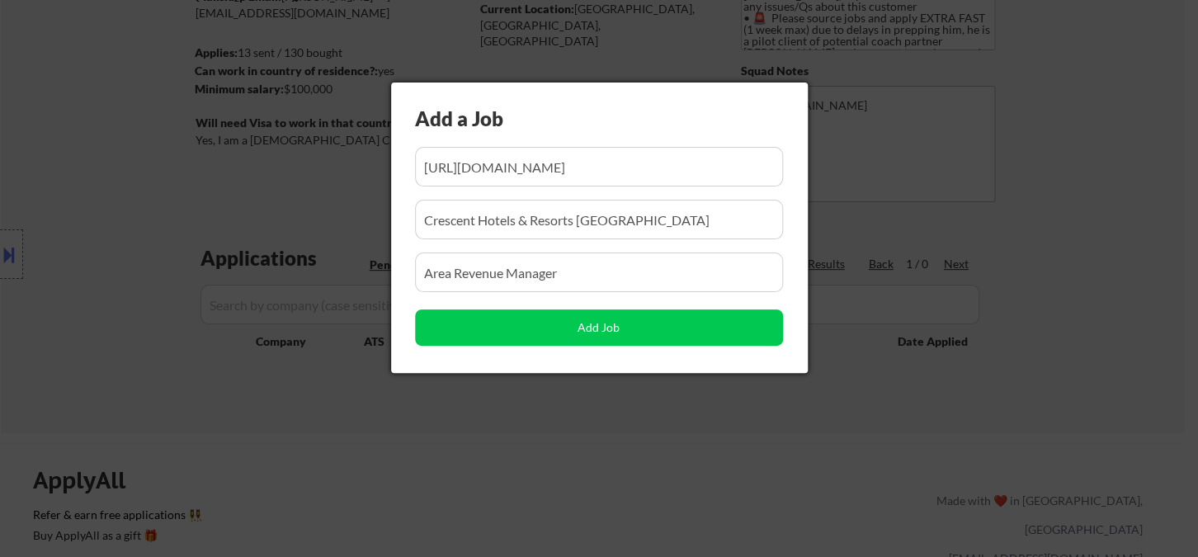
scroll to position [0, 0]
drag, startPoint x: 622, startPoint y: 266, endPoint x: 402, endPoint y: 271, distance: 220.4
click at [403, 271] on div "Add a Job Add Job" at bounding box center [599, 228] width 417 height 290
paste input "Director of Sales and Marketing"
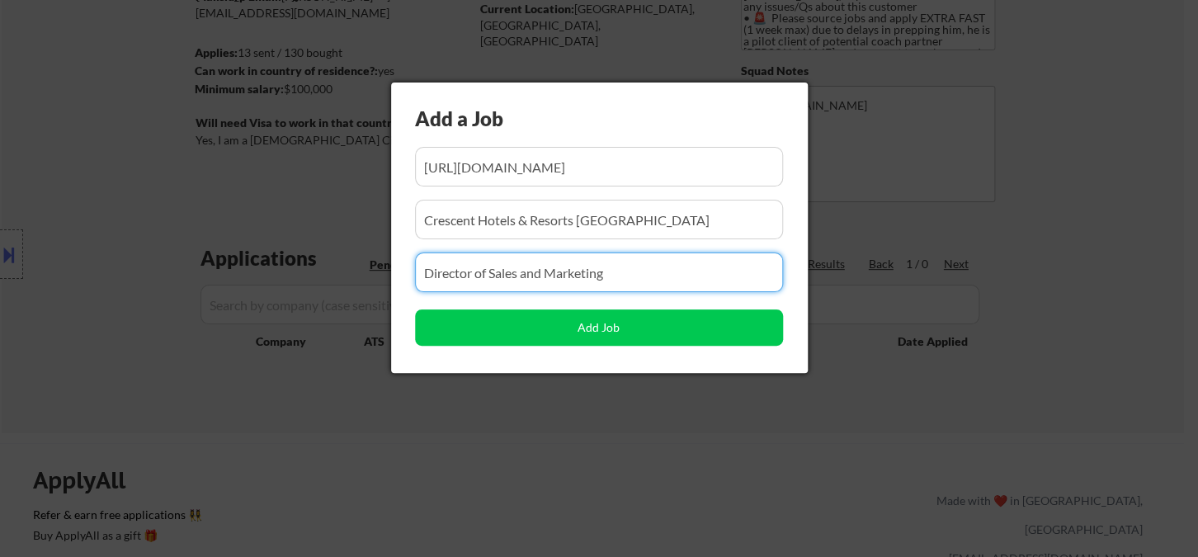
type input "Director of Sales and Marketing"
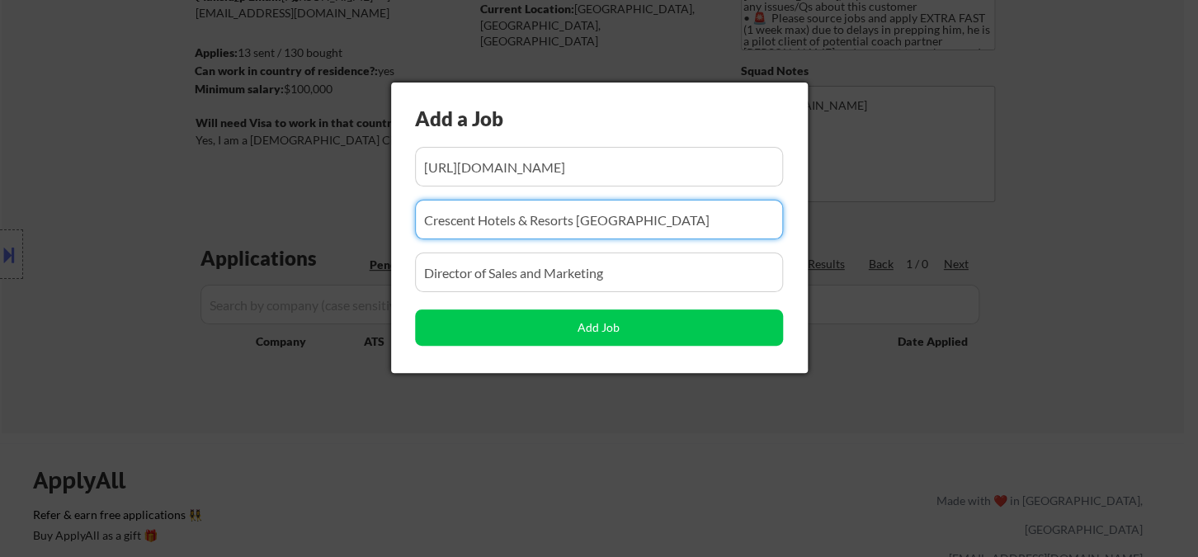
drag, startPoint x: 649, startPoint y: 229, endPoint x: 356, endPoint y: 223, distance: 292.2
click at [358, 223] on body "← Return to /applysquad Mailslurp Inbox Job Search Builder Sylvester Freeman Us…" at bounding box center [599, 95] width 1198 height 557
paste input "Oak Bay Beach Hotel"
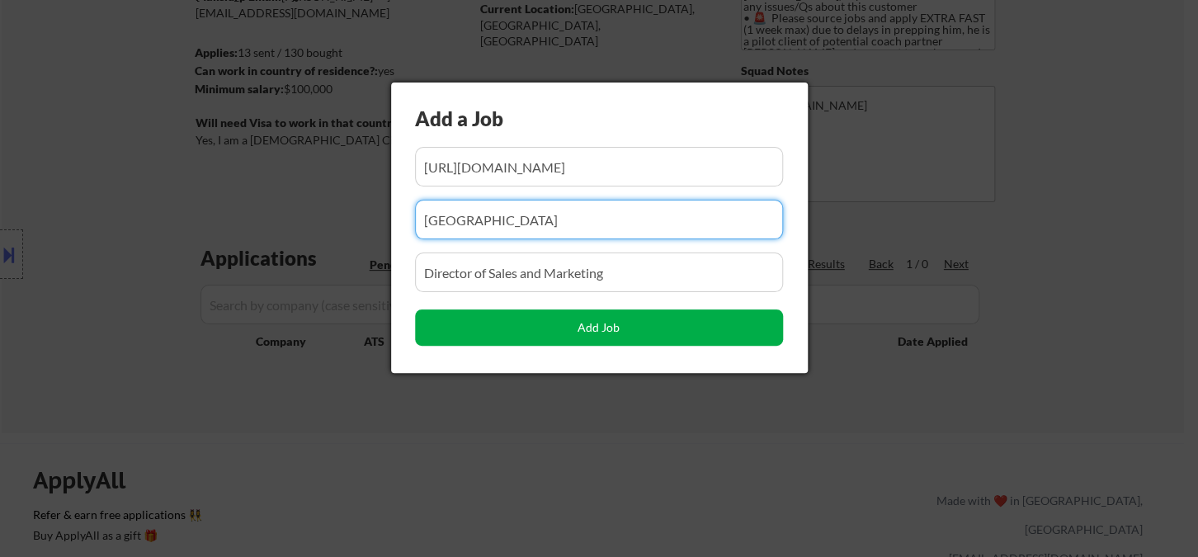
type input "Oak Bay Beach Hotel"
click at [517, 329] on button "Add Job" at bounding box center [599, 327] width 368 height 36
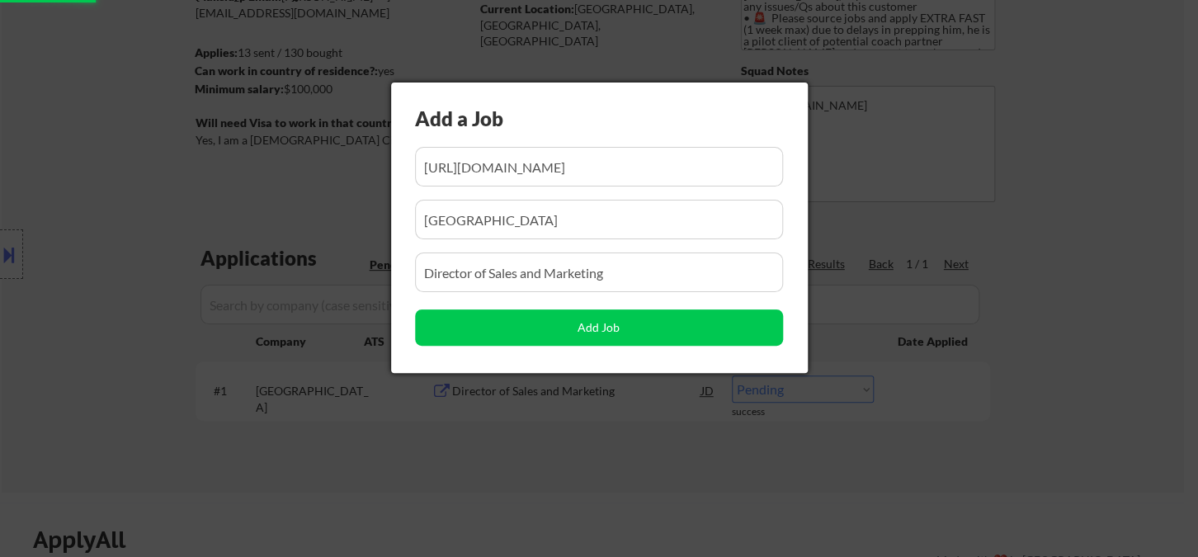
click at [1119, 375] on div at bounding box center [599, 278] width 1198 height 557
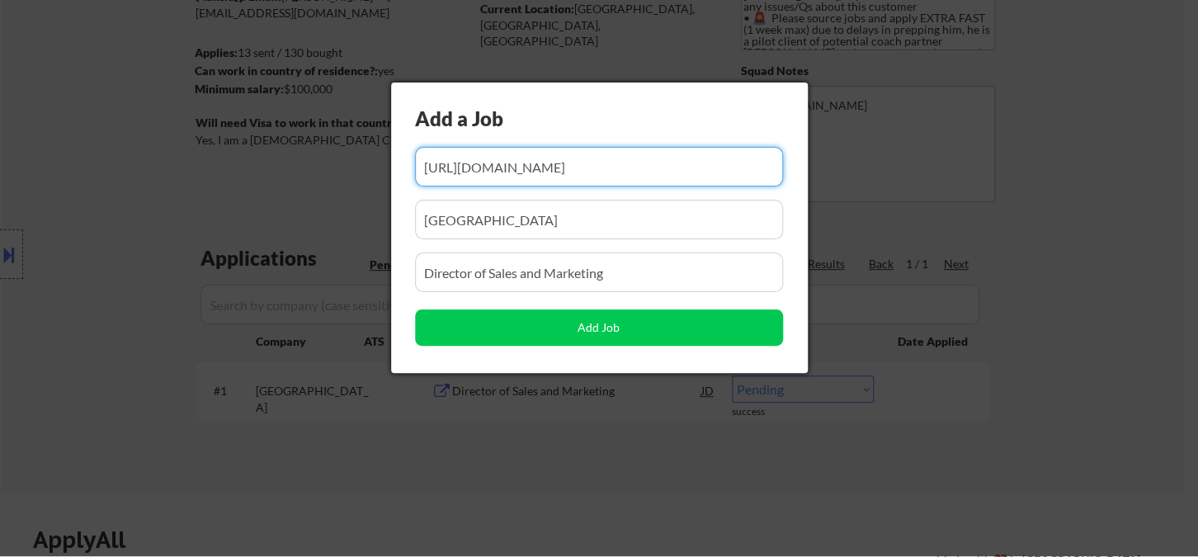
scroll to position [0, 1463]
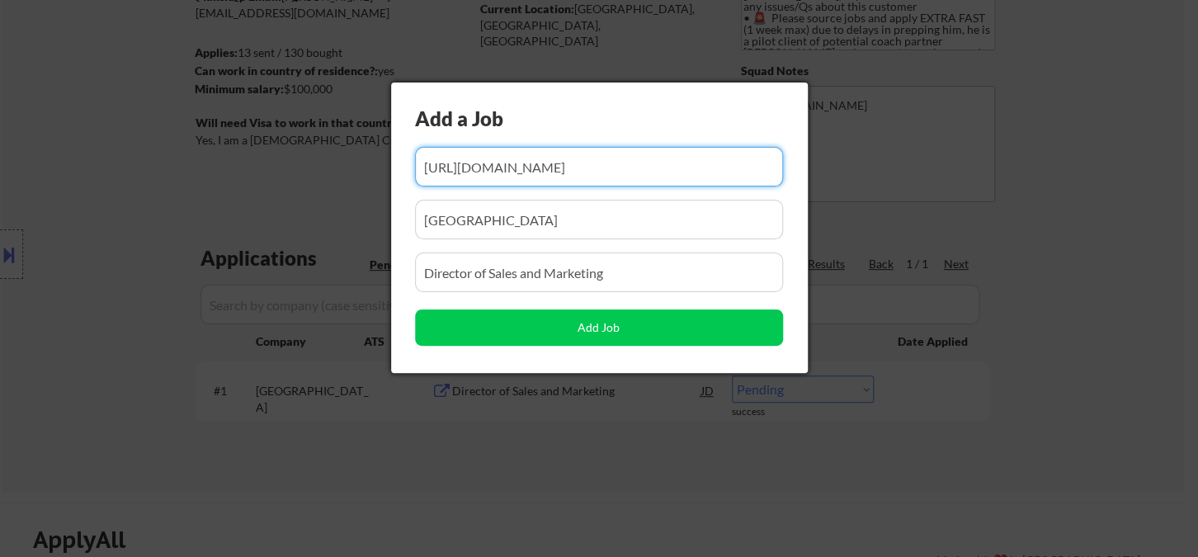
click at [866, 464] on div at bounding box center [599, 278] width 1198 height 557
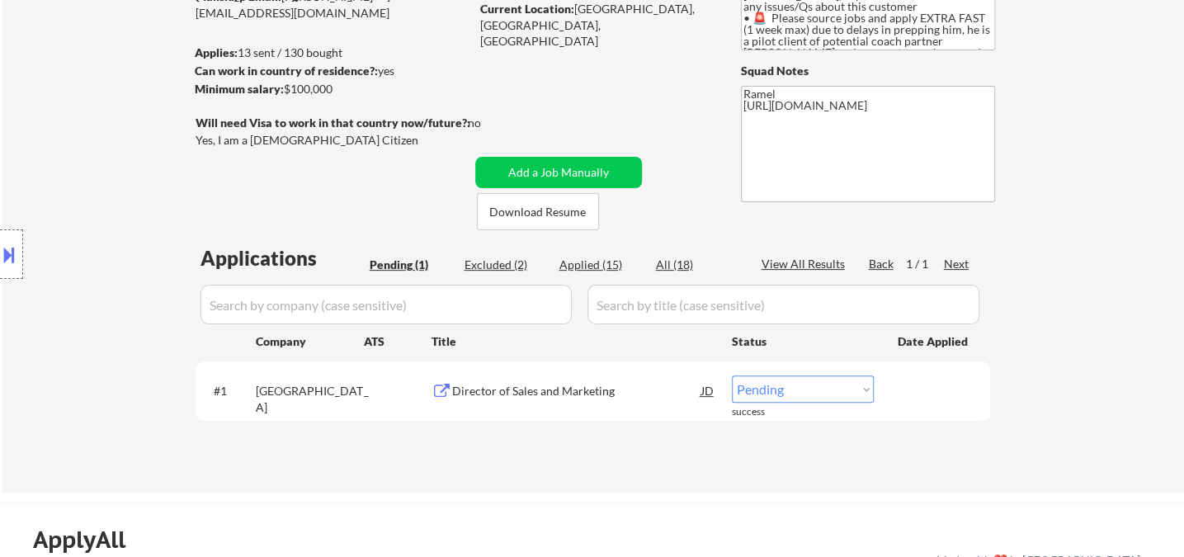
click at [790, 394] on select "Choose an option... Pending Applied Excluded (Questions) Excluded (Expired) Exc…" at bounding box center [803, 388] width 142 height 27
select select ""applied""
click at [732, 375] on select "Choose an option... Pending Applied Excluded (Questions) Excluded (Expired) Exc…" at bounding box center [803, 388] width 142 height 27
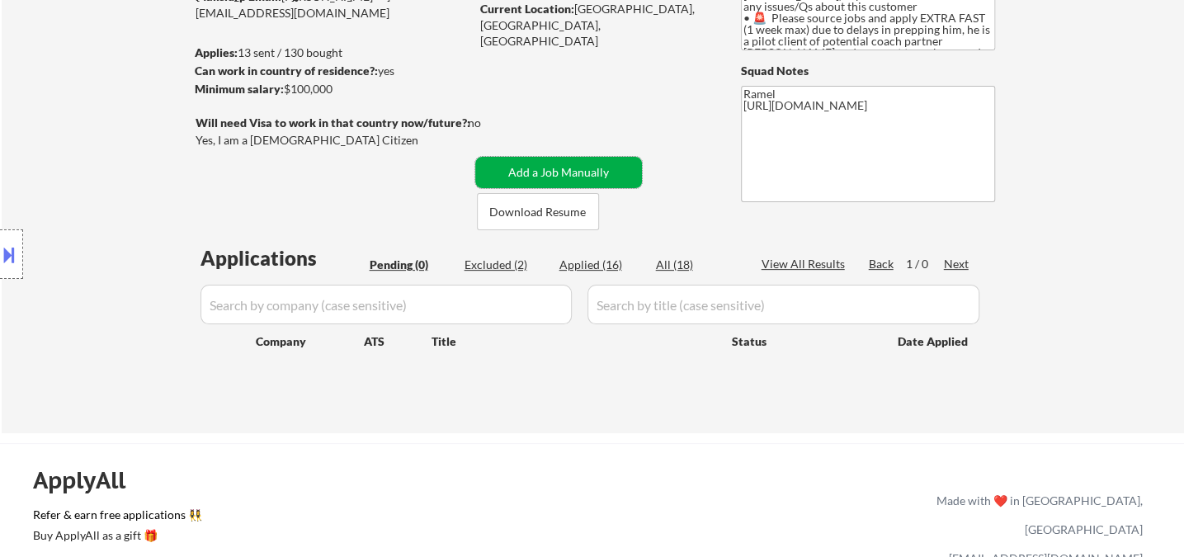
click at [554, 164] on button "Add a Job Manually" at bounding box center [558, 172] width 167 height 31
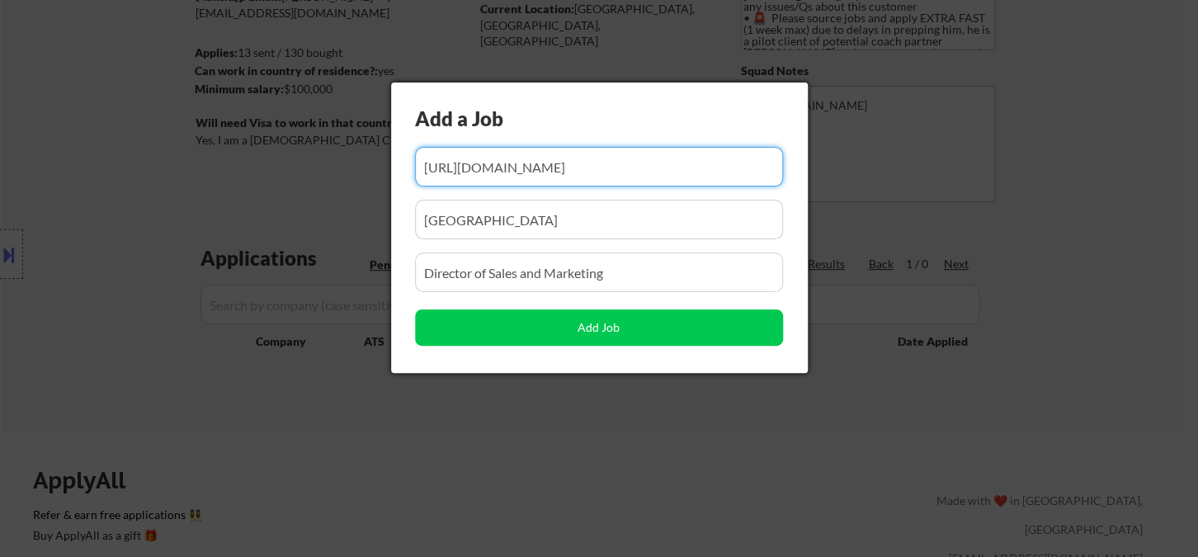
click at [550, 171] on input "input" at bounding box center [599, 167] width 368 height 40
paste input "https://ca.indeed.com/viewjob?jk=9aadebd1a04fd522&tk=1j70jkglm24se00v&from=serp…"
type input "https://ca.indeed.com/viewjob?jk=9aadebd1a04fd522&tk=1j70jkglm24se00v&from=serp…"
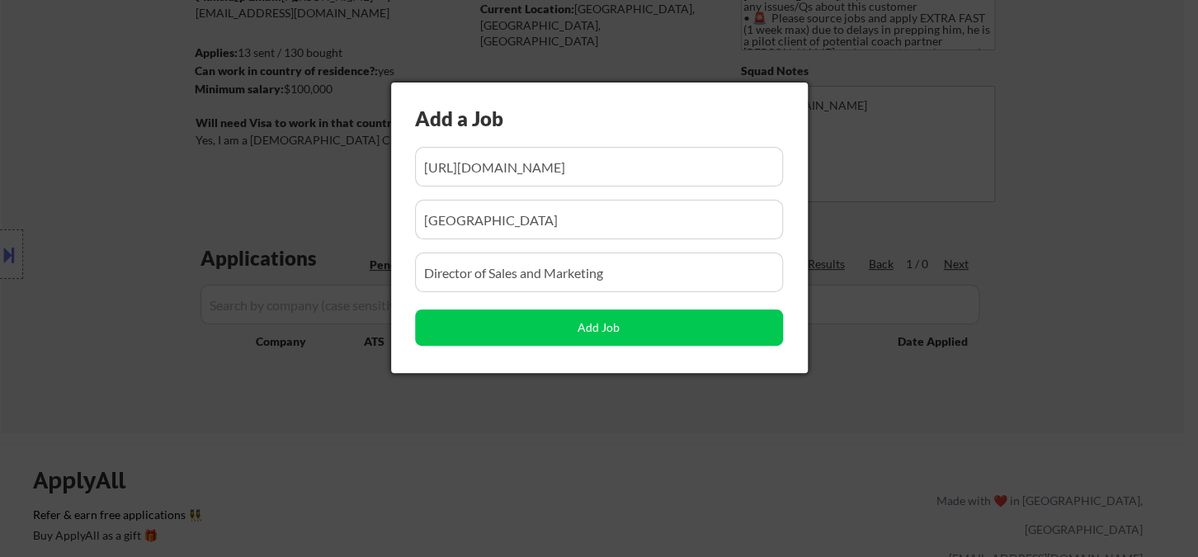
scroll to position [0, 0]
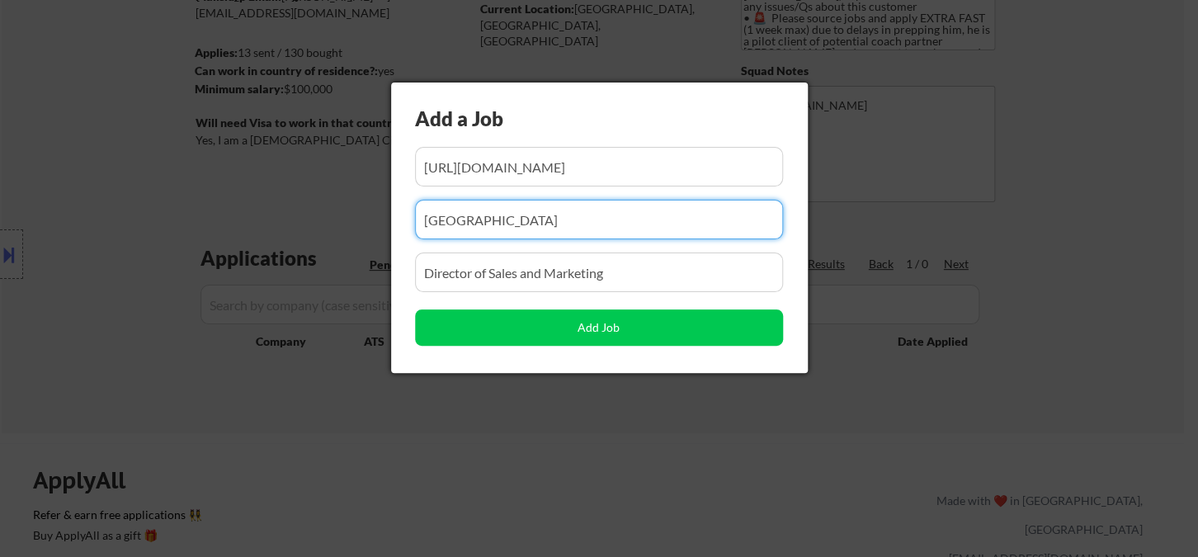
drag, startPoint x: 456, startPoint y: 213, endPoint x: 404, endPoint y: 219, distance: 52.3
click at [404, 219] on div "Add a Job Add Job" at bounding box center [599, 228] width 417 height 290
paste input "https://ca.indeed.com/viewjob?jk=9aadebd1a04fd522&tk=1j70jkglm24se00v&from=serp…"
type input "https://ca.indeed.com/viewjob?jk=9aadebd1a04fd522&tk=1j70jkglm24se00v&from=serp…"
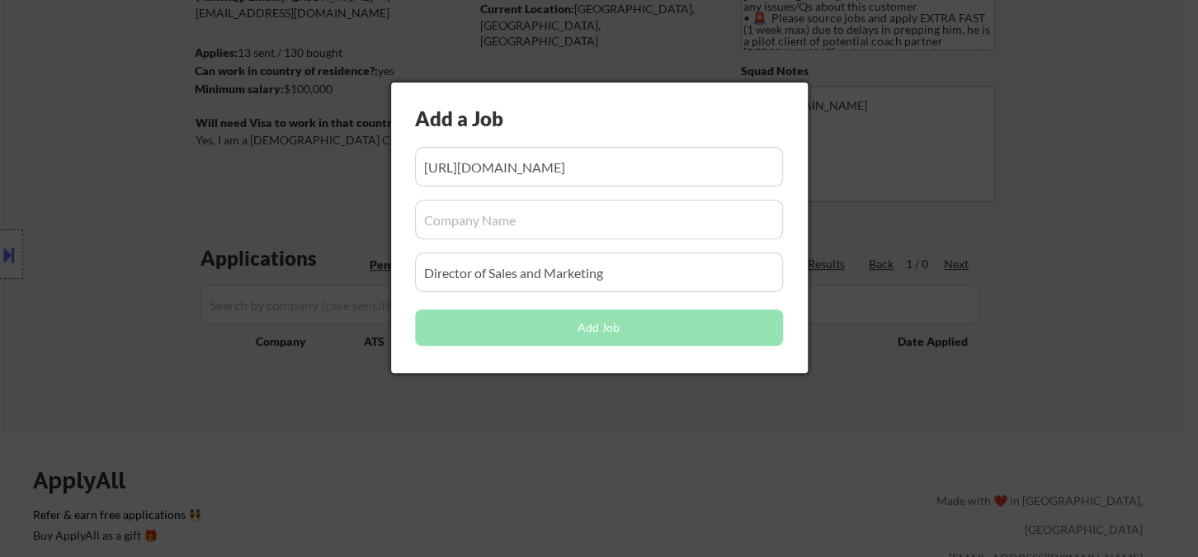
click at [477, 203] on input "input" at bounding box center [599, 220] width 368 height 40
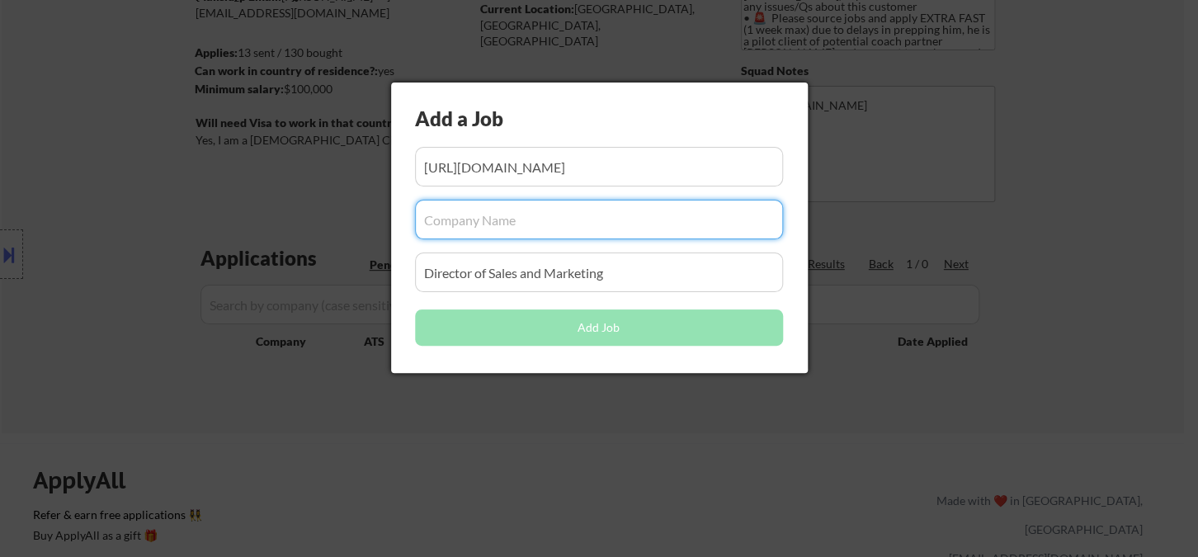
paste input "Director of Rooms"
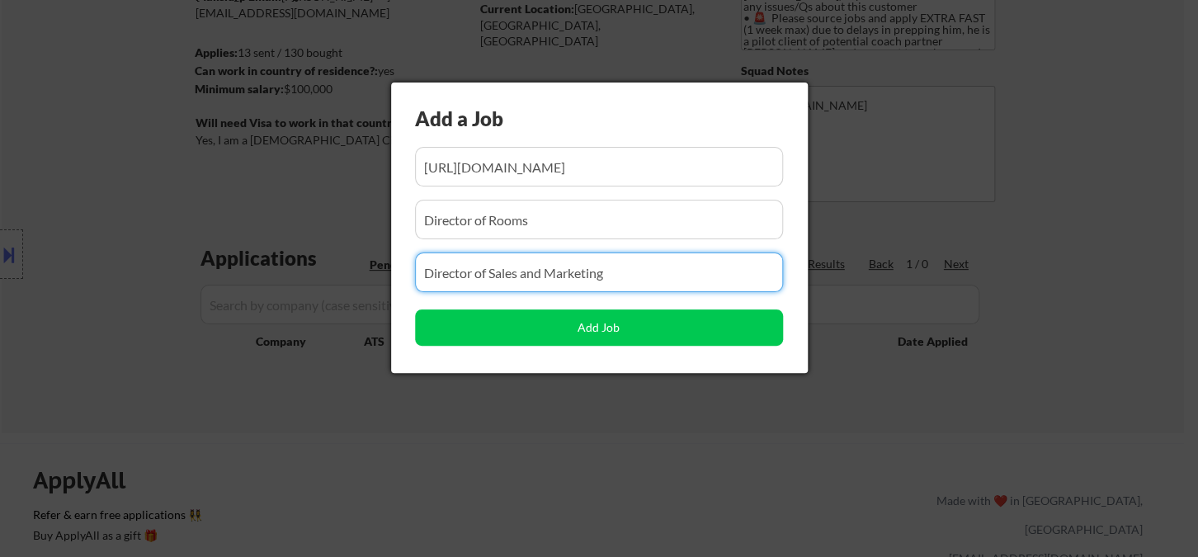
drag, startPoint x: 460, startPoint y: 267, endPoint x: 401, endPoint y: 267, distance: 58.6
click at [401, 267] on div "Add a Job Add Job" at bounding box center [599, 228] width 417 height 290
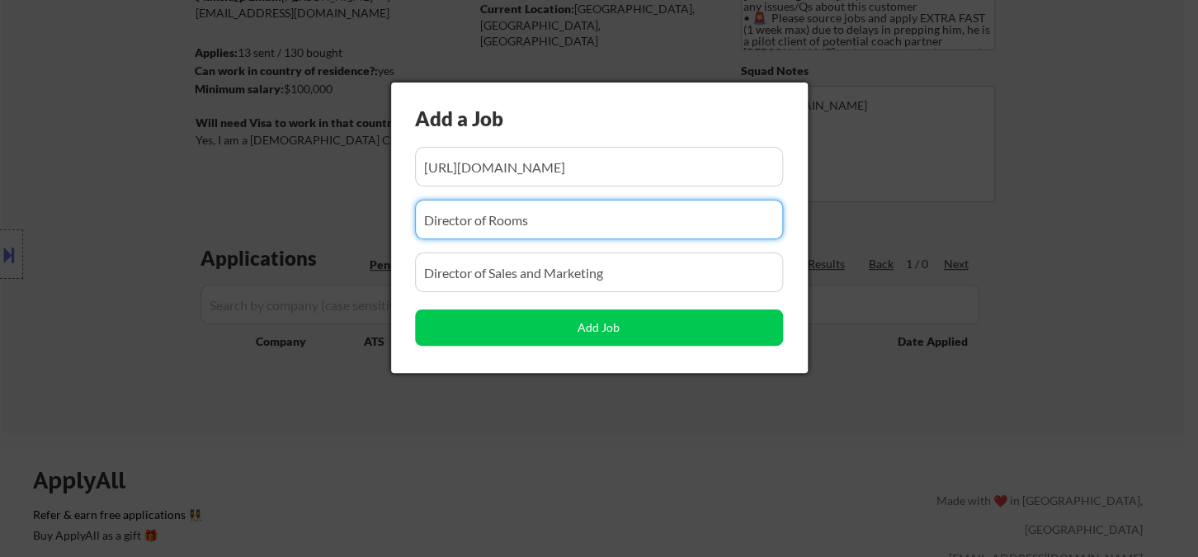
click at [566, 203] on input "input" at bounding box center [599, 220] width 368 height 40
drag, startPoint x: 549, startPoint y: 215, endPoint x: 600, endPoint y: 229, distance: 53.1
click at [600, 229] on input "input" at bounding box center [599, 220] width 368 height 40
paste input "Rosewood Hotel Group"
click at [522, 217] on input "input" at bounding box center [599, 220] width 368 height 40
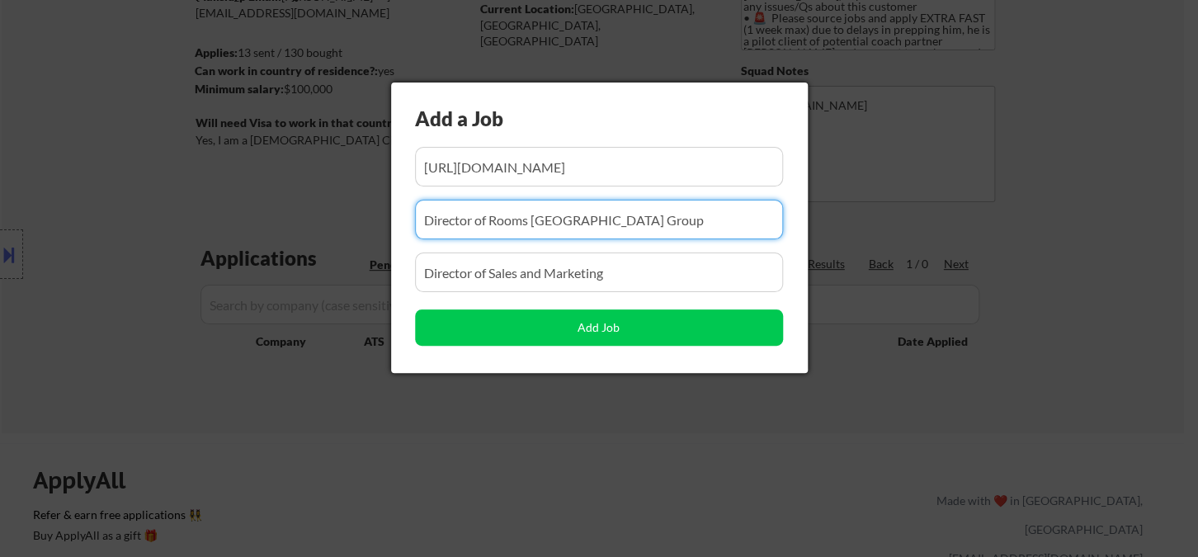
drag, startPoint x: 527, startPoint y: 220, endPoint x: 385, endPoint y: 221, distance: 142.8
click at [385, 221] on body "← Return to /applysquad Mailslurp Inbox Job Search Builder Sylvester Freeman Us…" at bounding box center [599, 95] width 1198 height 557
type input "Rosewood Hotel Group"
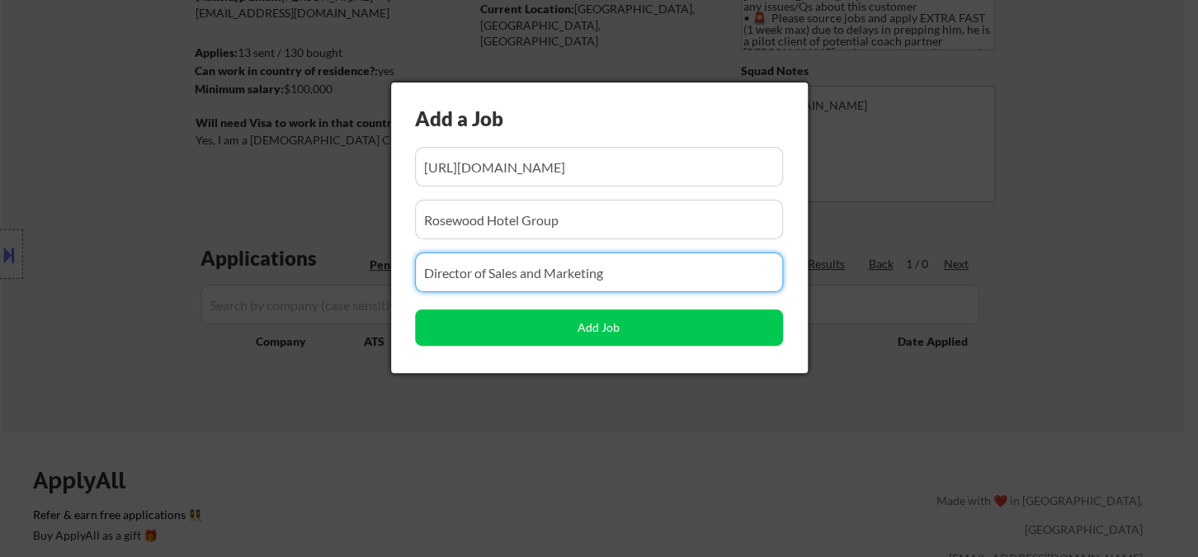
drag, startPoint x: 463, startPoint y: 273, endPoint x: 324, endPoint y: 281, distance: 138.9
click at [333, 281] on body "← Return to /applysquad Mailslurp Inbox Job Search Builder Sylvester Freeman Us…" at bounding box center [599, 95] width 1198 height 557
paste input "Director of Rooms"
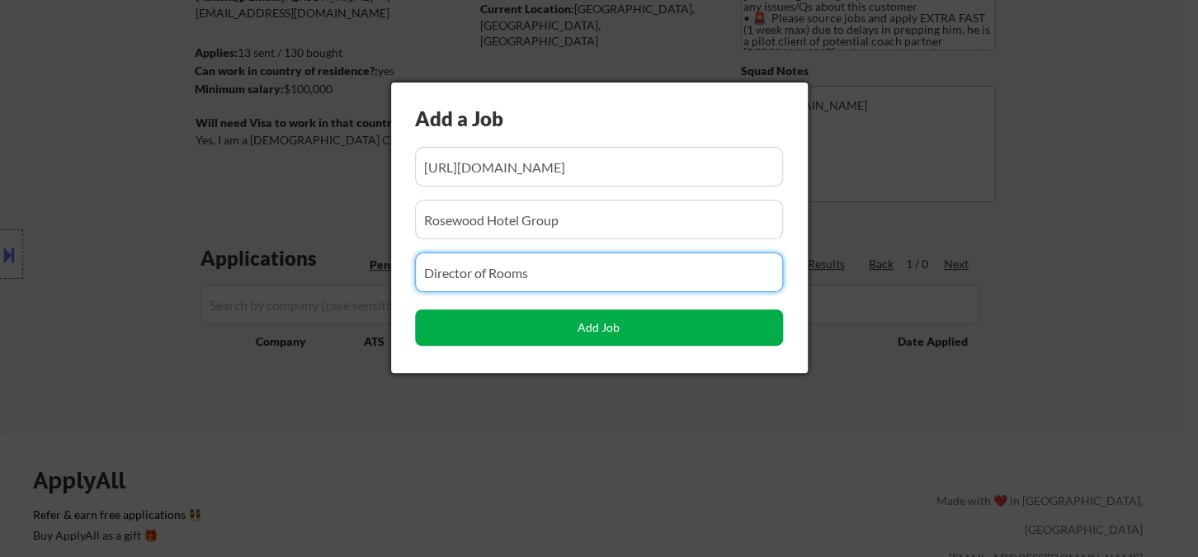
type input "Director of Rooms"
click at [725, 328] on button "Add Job" at bounding box center [599, 327] width 368 height 36
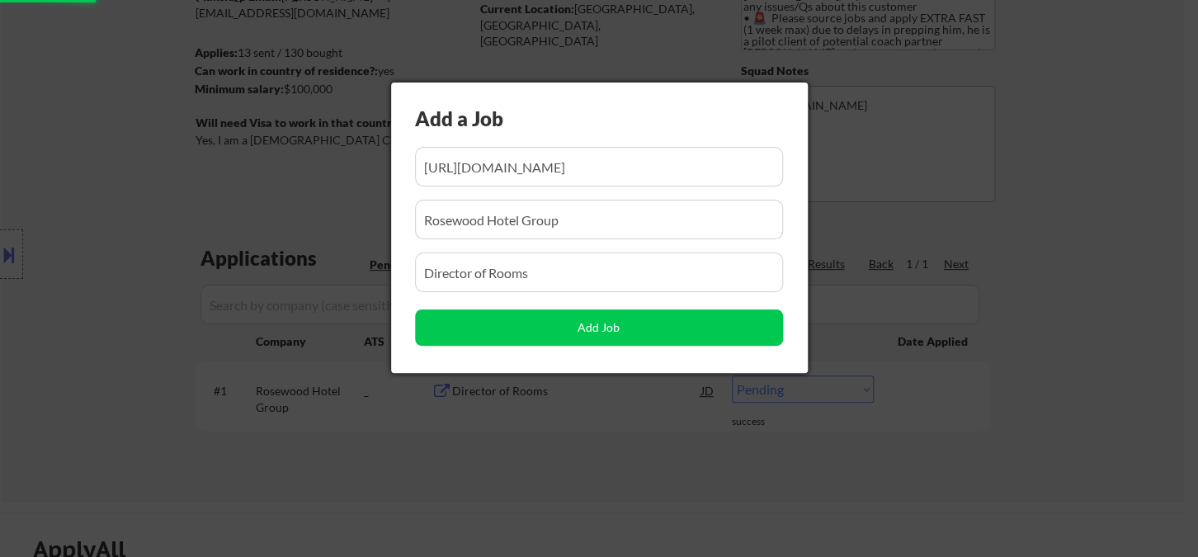
click at [1119, 353] on div at bounding box center [599, 278] width 1198 height 557
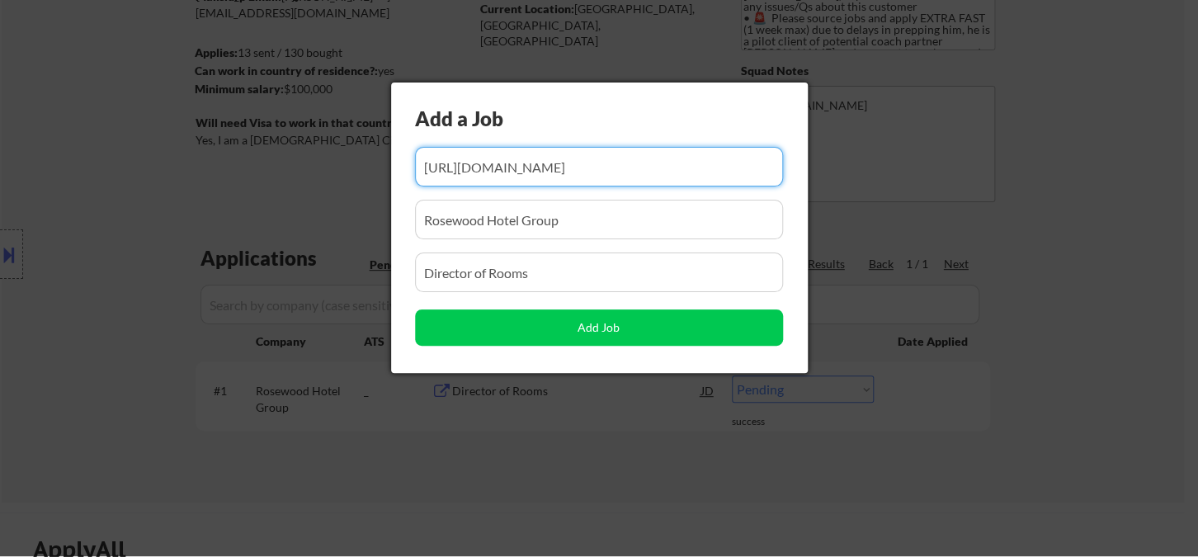
scroll to position [0, 208]
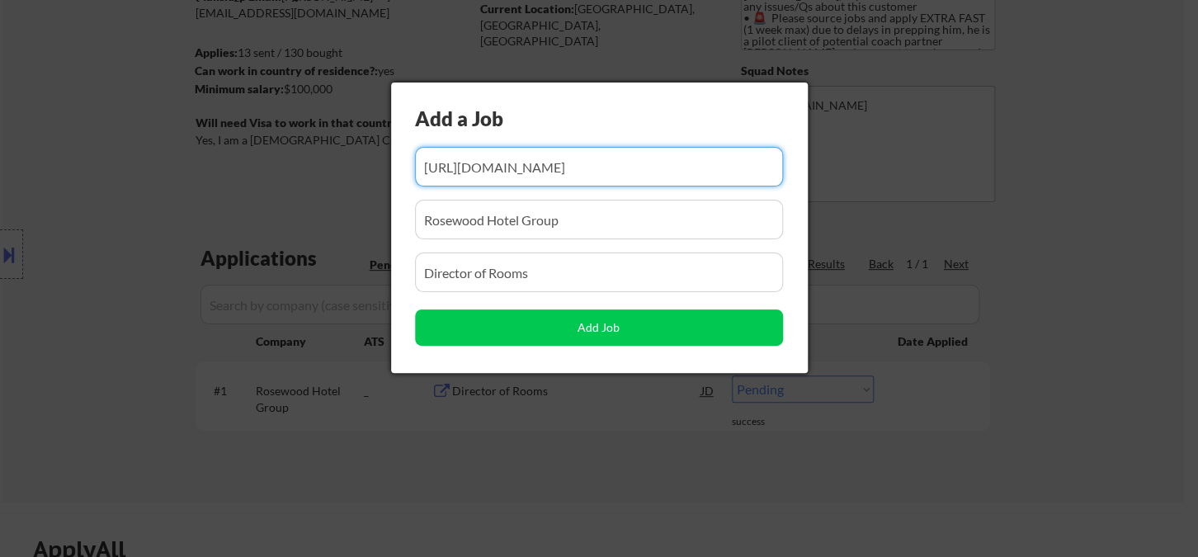
click at [1131, 380] on div at bounding box center [599, 278] width 1198 height 557
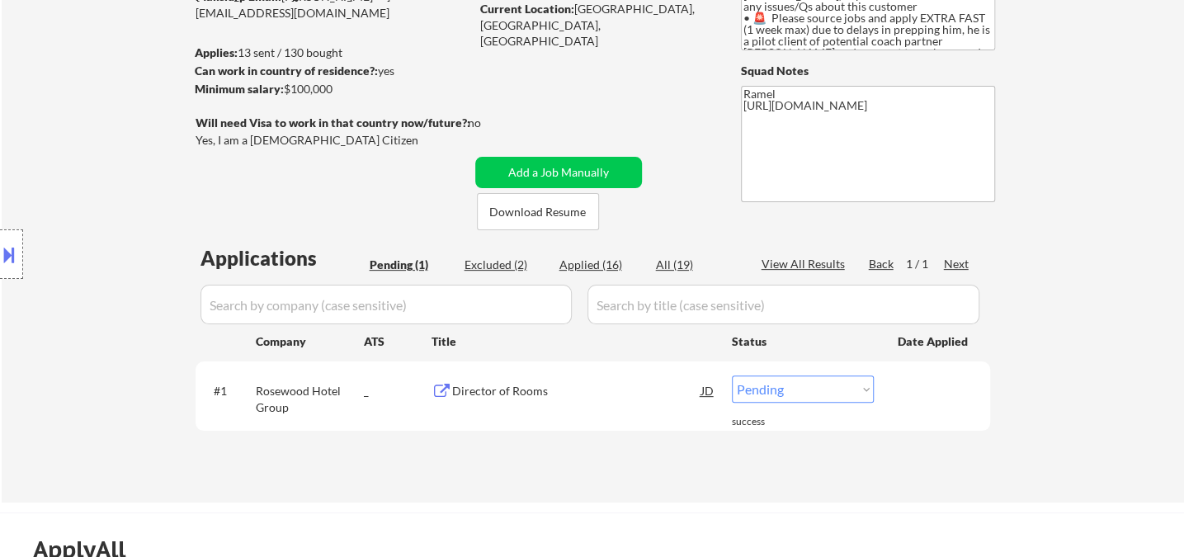
click at [820, 385] on select "Choose an option... Pending Applied Excluded (Questions) Excluded (Expired) Exc…" at bounding box center [803, 388] width 142 height 27
select select ""applied""
click at [732, 375] on select "Choose an option... Pending Applied Excluded (Questions) Excluded (Expired) Exc…" at bounding box center [803, 388] width 142 height 27
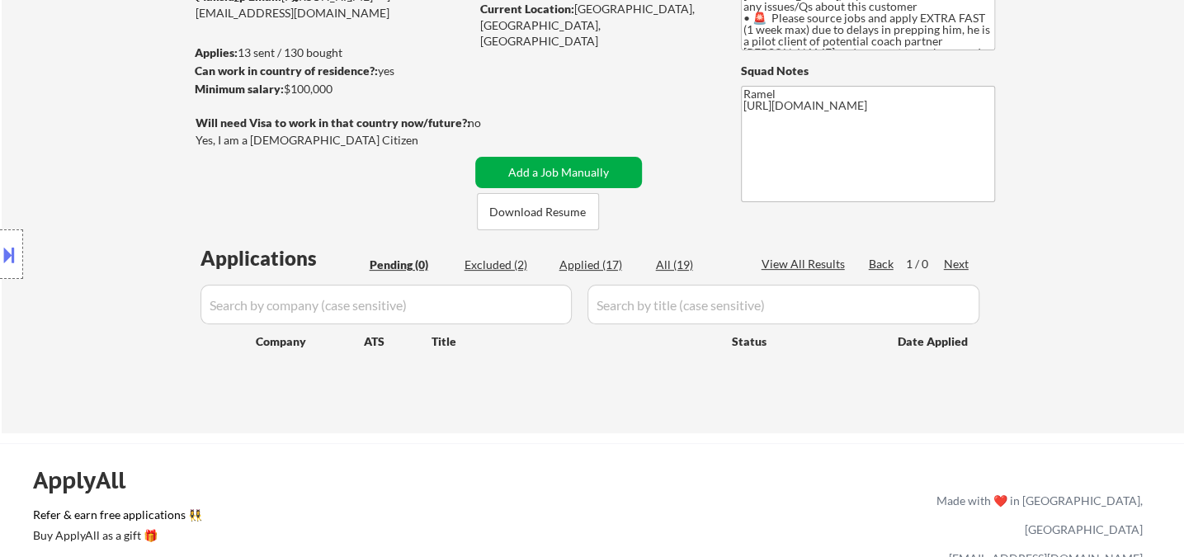
click at [548, 164] on button "Add a Job Manually" at bounding box center [558, 172] width 167 height 31
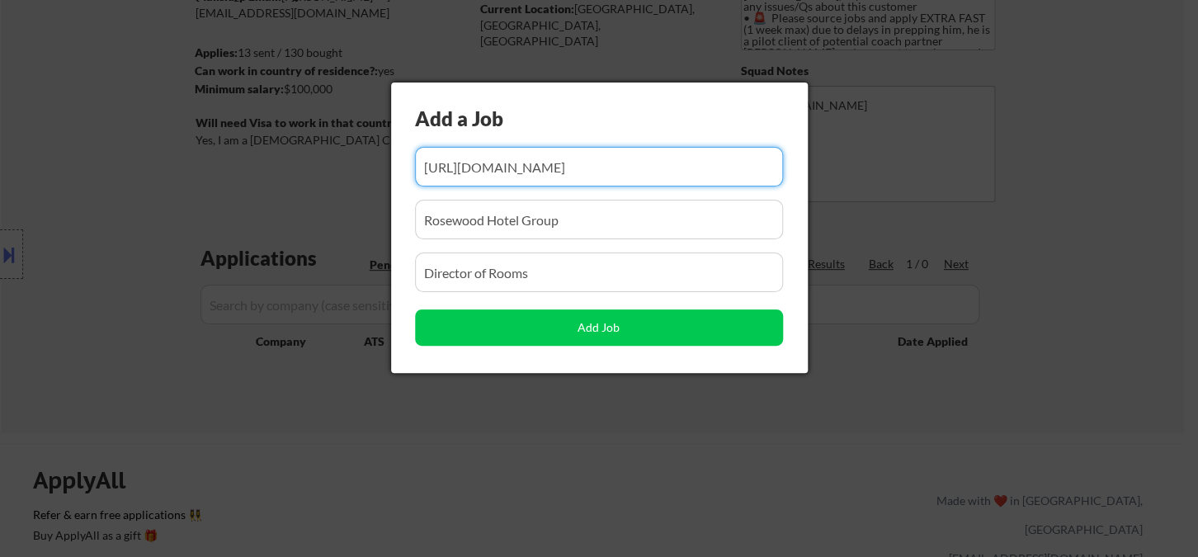
paste input "https://ca.indeed.com/rc/clk?jk=07524b67d36f88cc&bb=dvibcunQrAtU8LLOrAQQC6XGxJK…"
type input "https://ca.indeed.com/rc/clk?jk=07524b67d36f88cc&bb=dvibcunQrAtU8LLOrAQQC6XGxJK…"
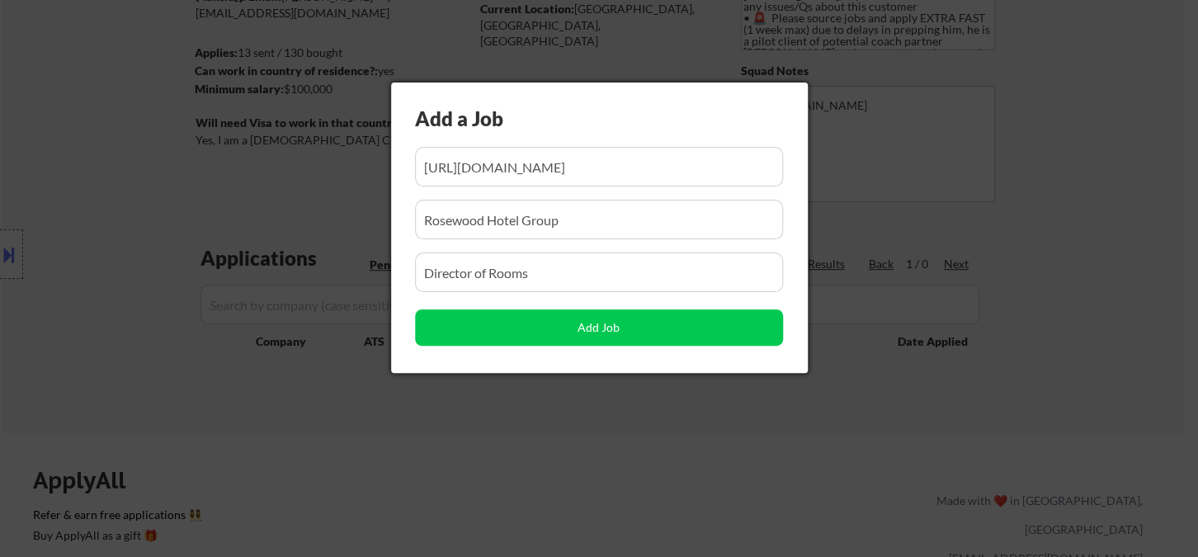
scroll to position [0, 0]
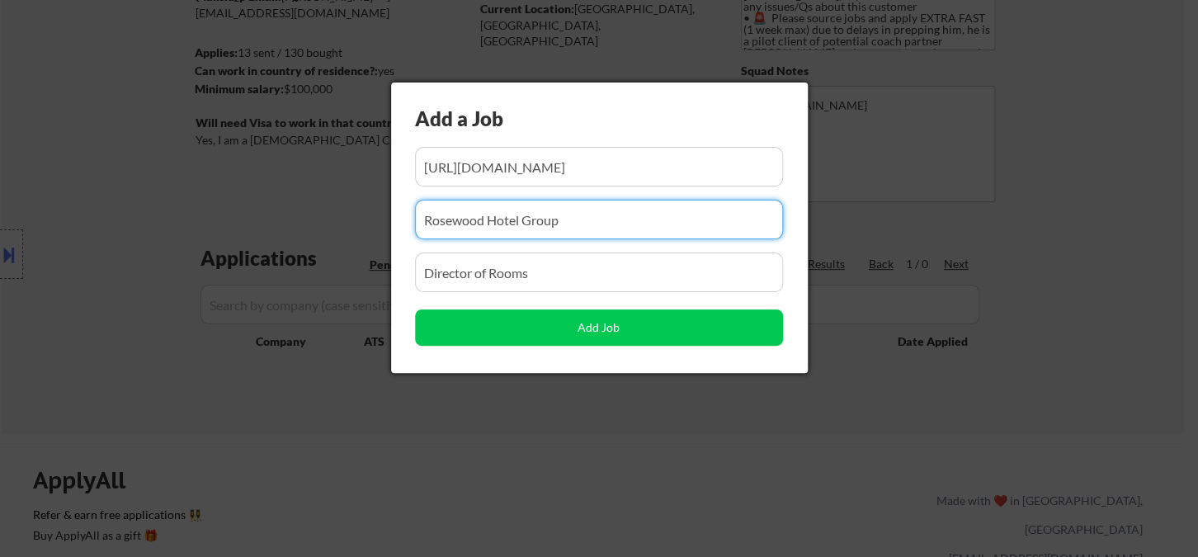
drag, startPoint x: 575, startPoint y: 223, endPoint x: 369, endPoint y: 219, distance: 206.3
click at [369, 219] on body "← Return to /applysquad Mailslurp Inbox Job Search Builder Sylvester Freeman Us…" at bounding box center [599, 95] width 1198 height 557
paste input "Easton's Group of Hotels Inc."
type input "Easton's Group of Hotels Inc."
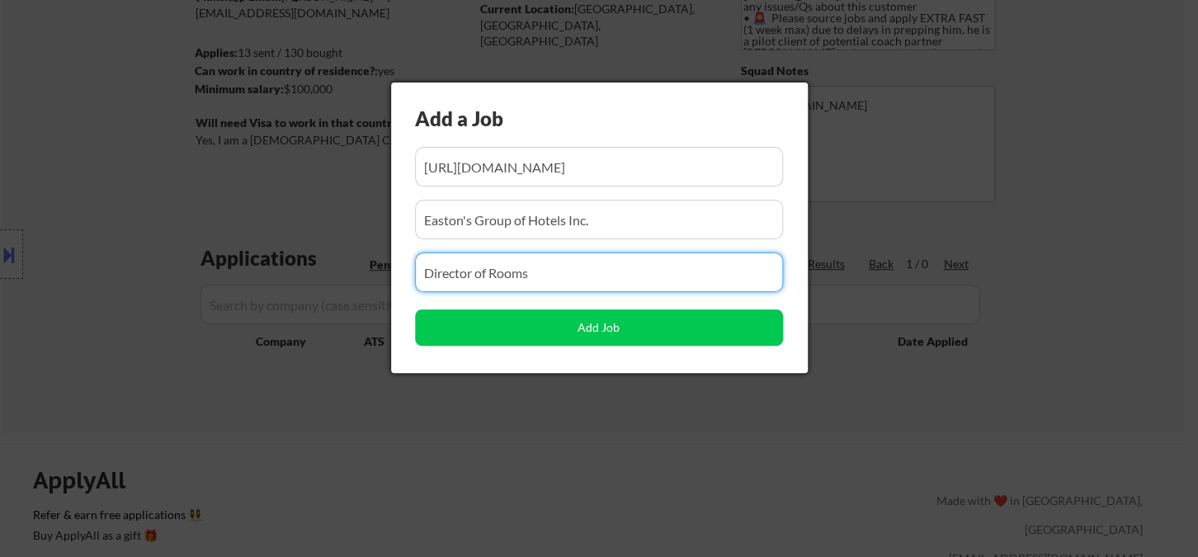
drag, startPoint x: 620, startPoint y: 287, endPoint x: 360, endPoint y: 286, distance: 259.9
click at [362, 286] on body "← Return to /applysquad Mailslurp Inbox Job Search Builder Sylvester Freeman Us…" at bounding box center [599, 95] width 1198 height 557
paste input "General Manager"
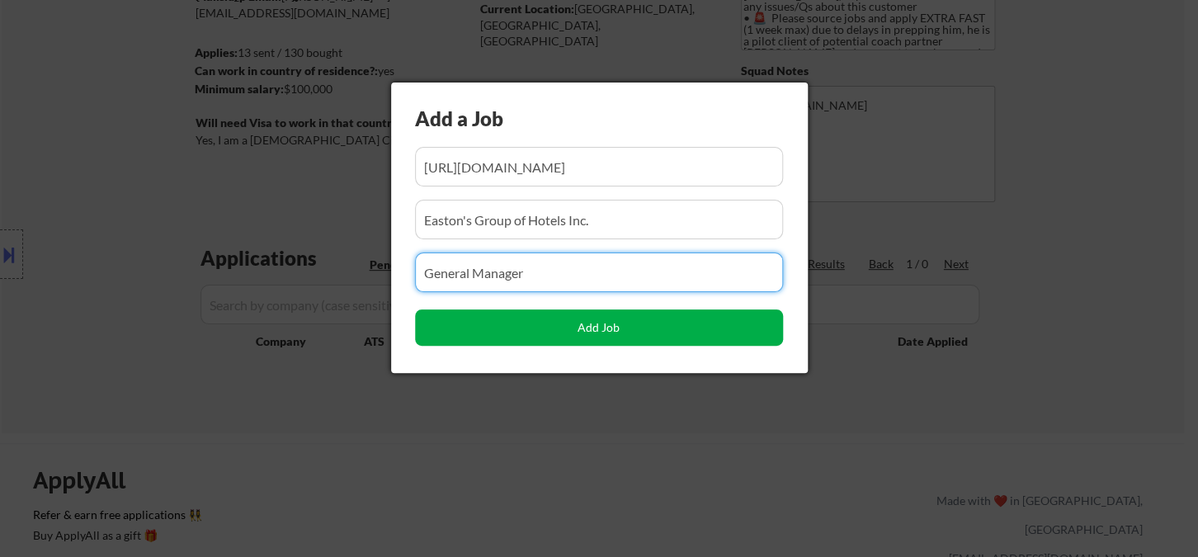
type input "General Manager"
click at [528, 328] on button "Add Job" at bounding box center [599, 327] width 368 height 36
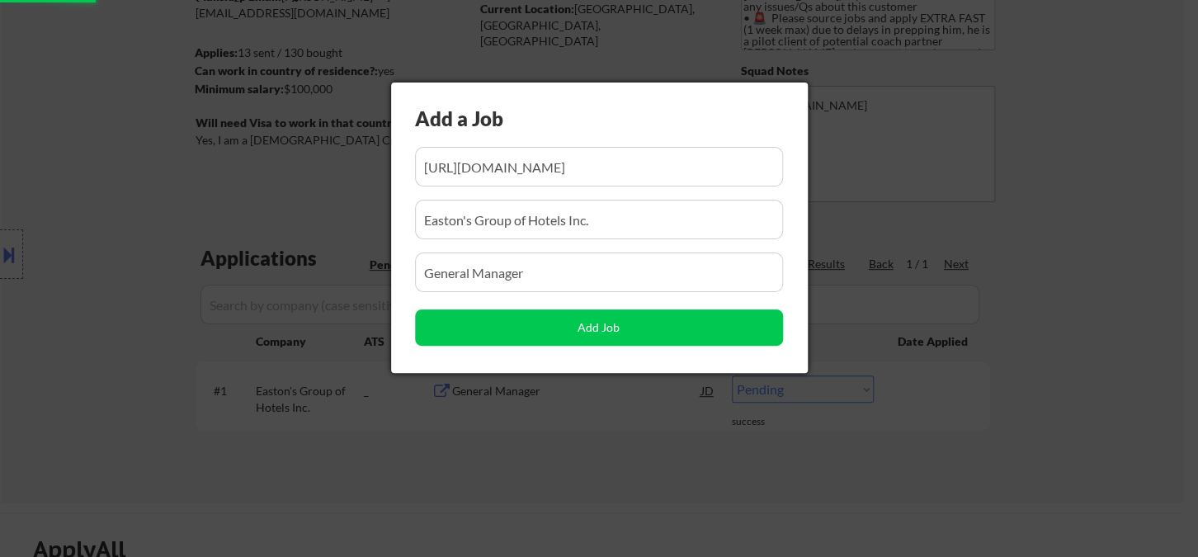
click at [526, 462] on div at bounding box center [599, 278] width 1198 height 557
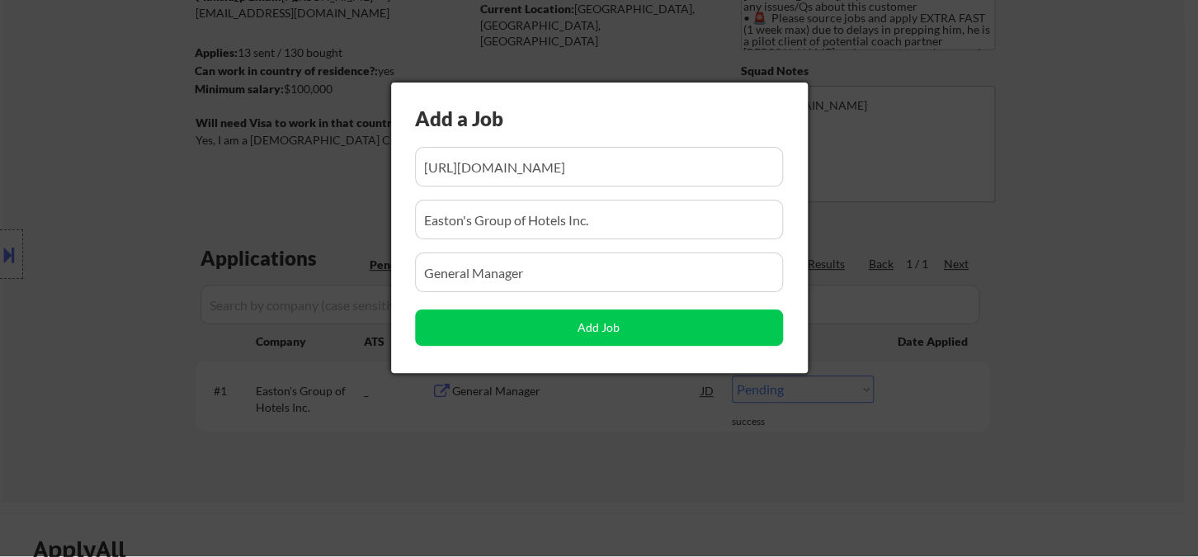
scroll to position [0, 1780]
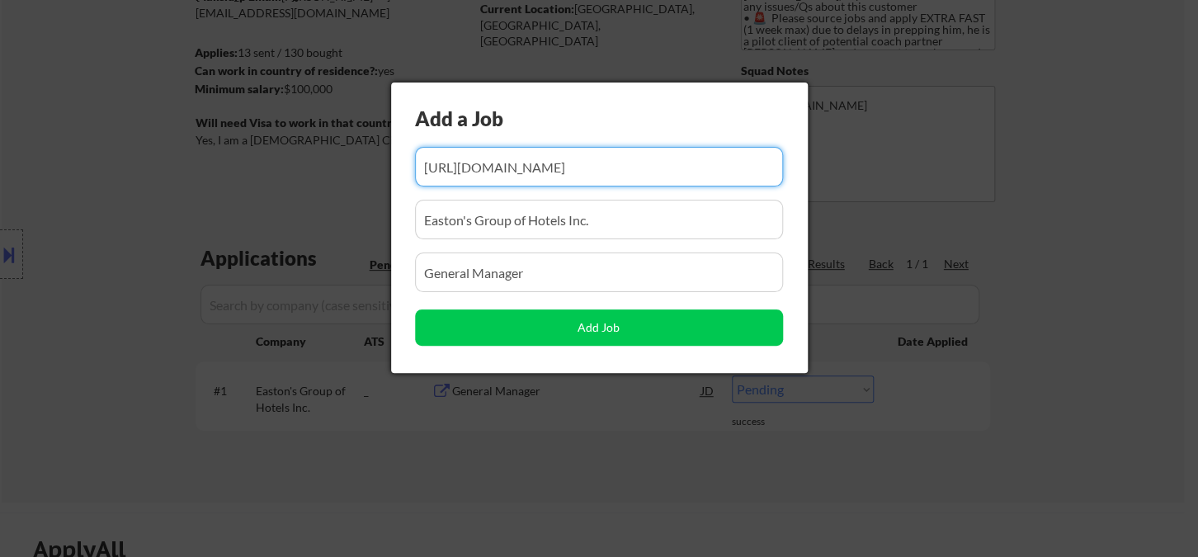
click at [795, 460] on div at bounding box center [599, 278] width 1198 height 557
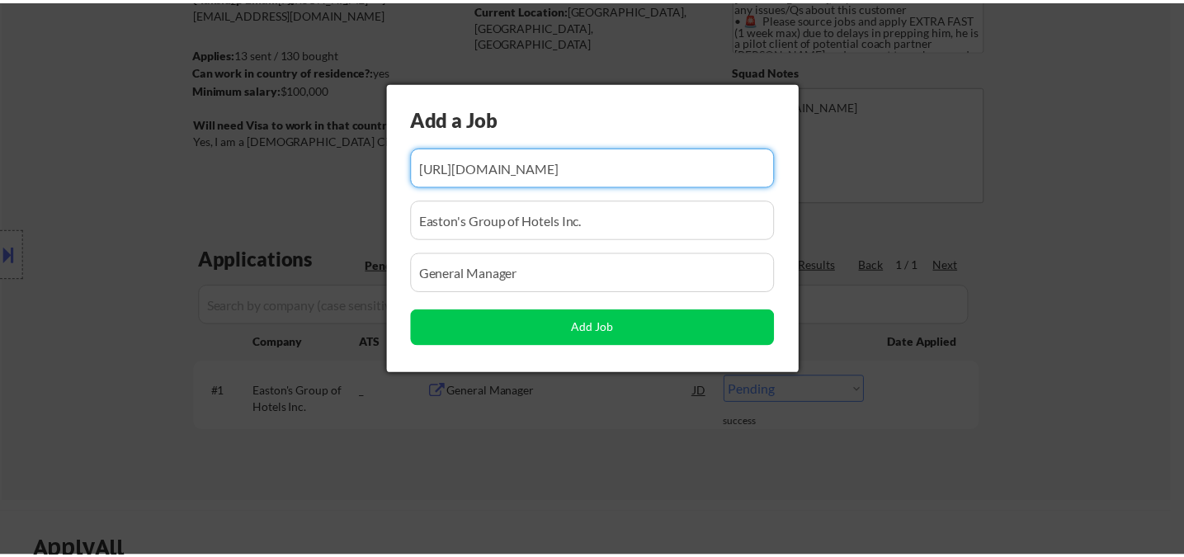
scroll to position [0, 0]
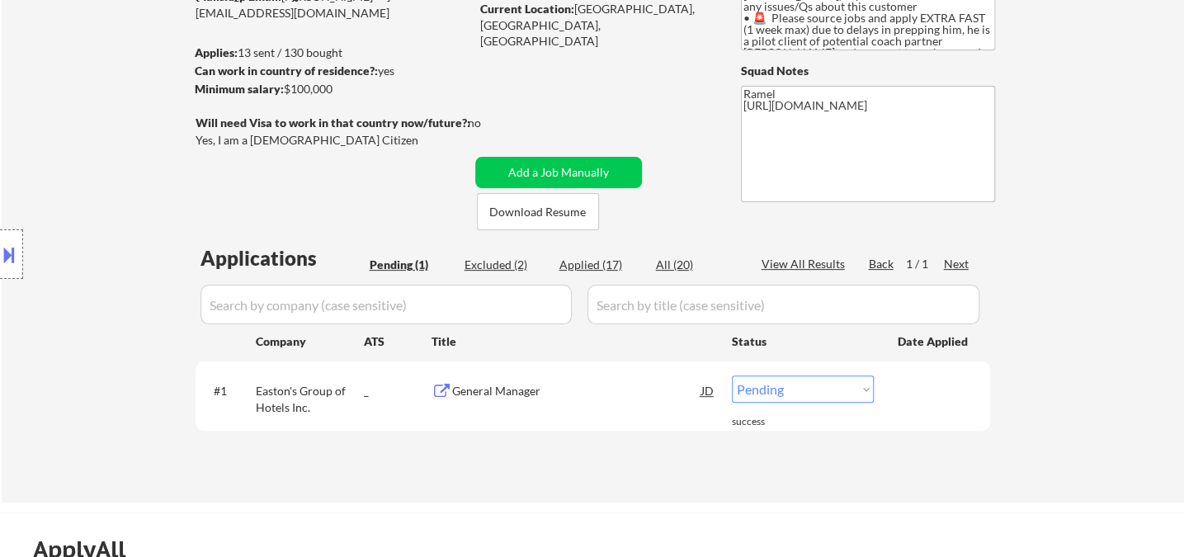
click at [791, 387] on select "Choose an option... Pending Applied Excluded (Questions) Excluded (Expired) Exc…" at bounding box center [803, 388] width 142 height 27
select select ""applied""
click at [732, 375] on select "Choose an option... Pending Applied Excluded (Questions) Excluded (Expired) Exc…" at bounding box center [803, 388] width 142 height 27
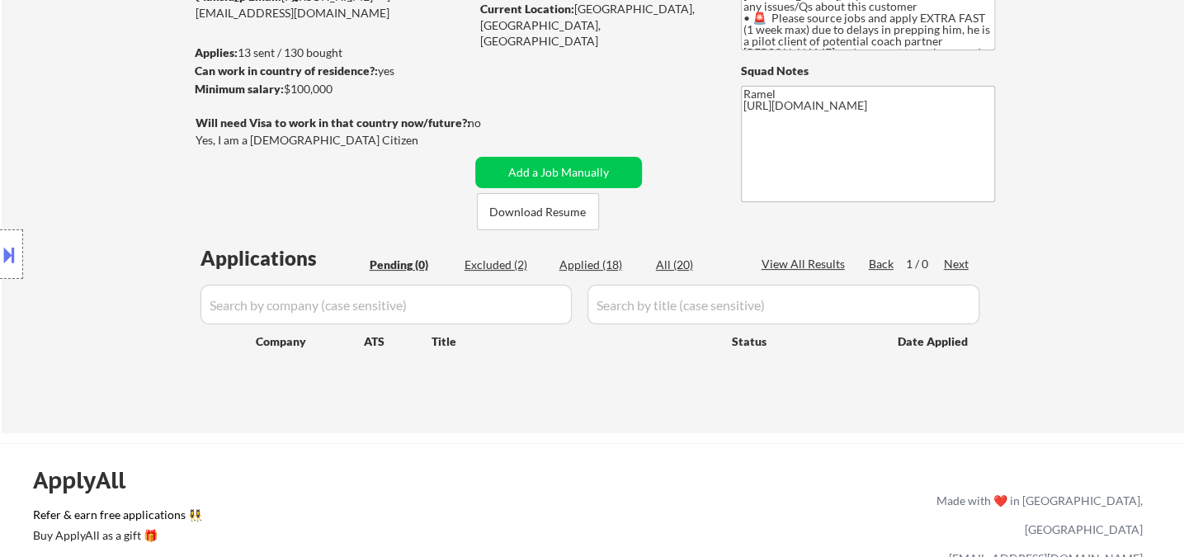
click at [13, 253] on button at bounding box center [9, 254] width 18 height 27
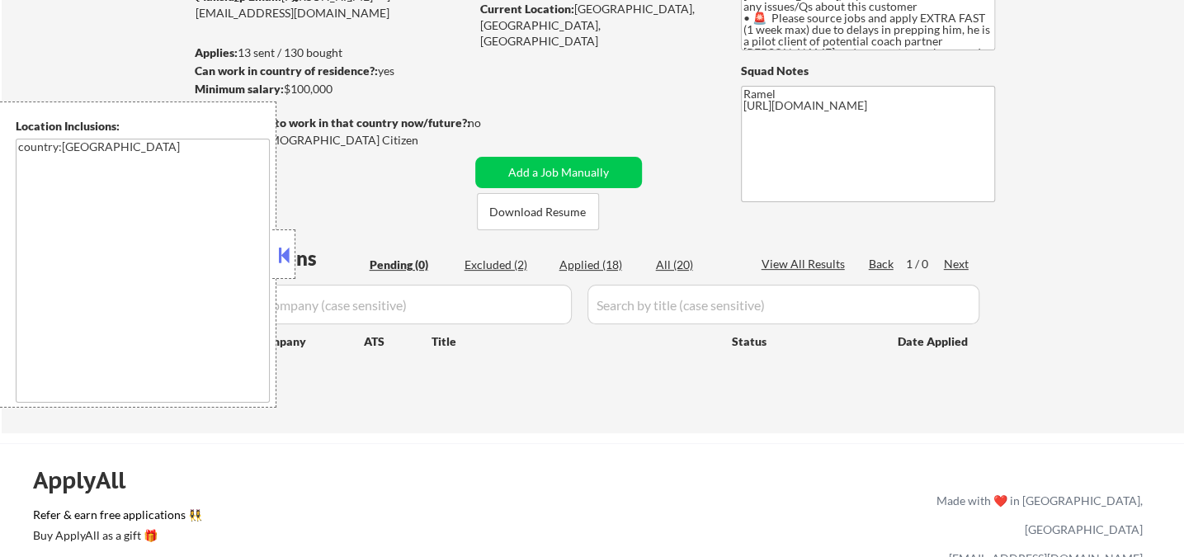
click at [288, 257] on button at bounding box center [284, 255] width 18 height 25
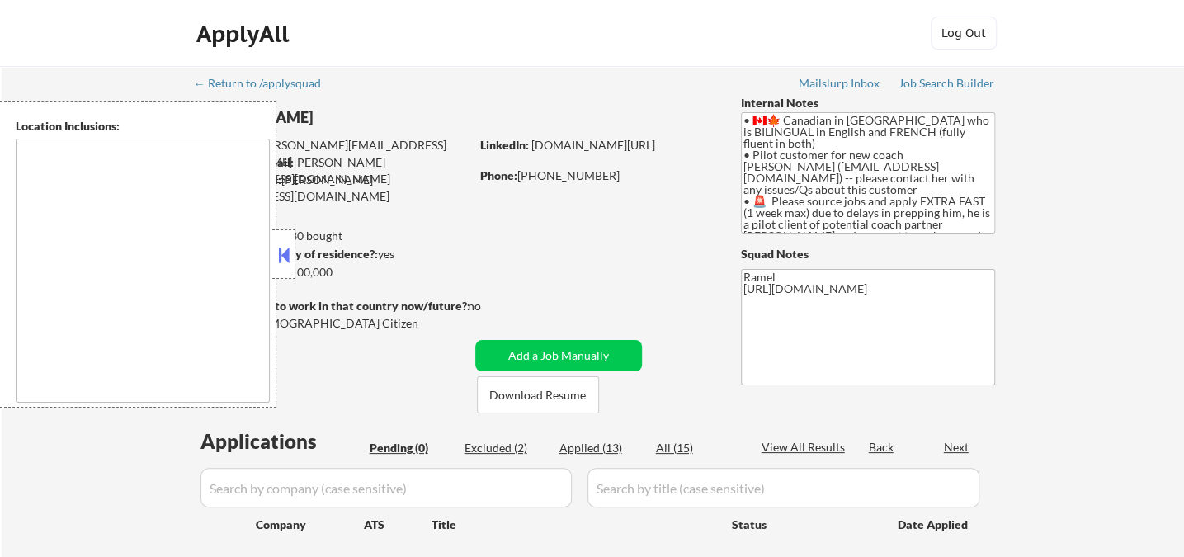
type textarea "country:[GEOGRAPHIC_DATA]"
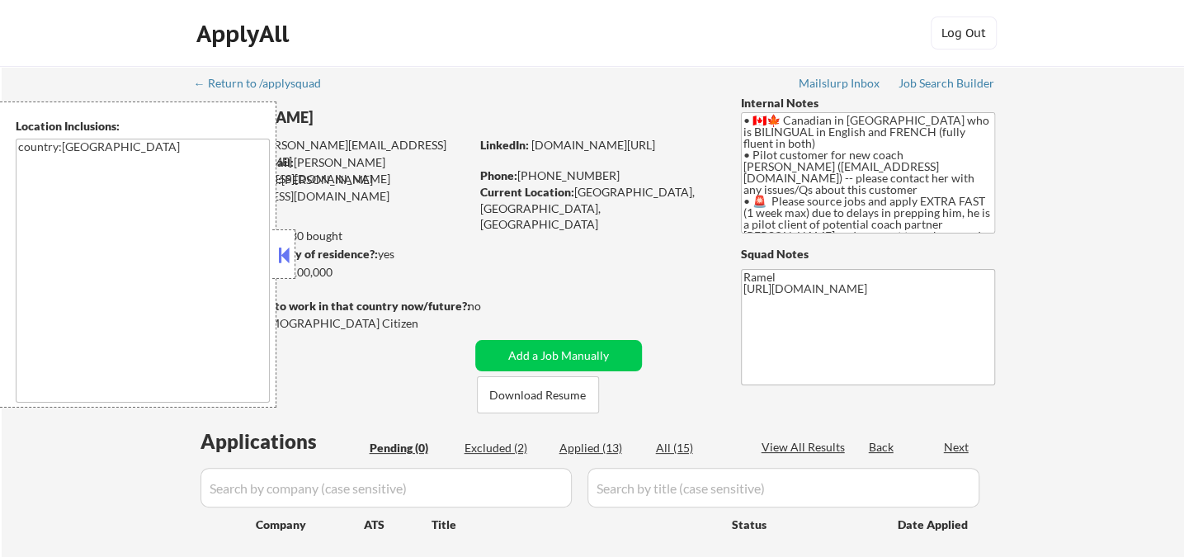
drag, startPoint x: 281, startPoint y: 253, endPoint x: 292, endPoint y: 253, distance: 10.7
click at [281, 252] on button at bounding box center [284, 255] width 18 height 25
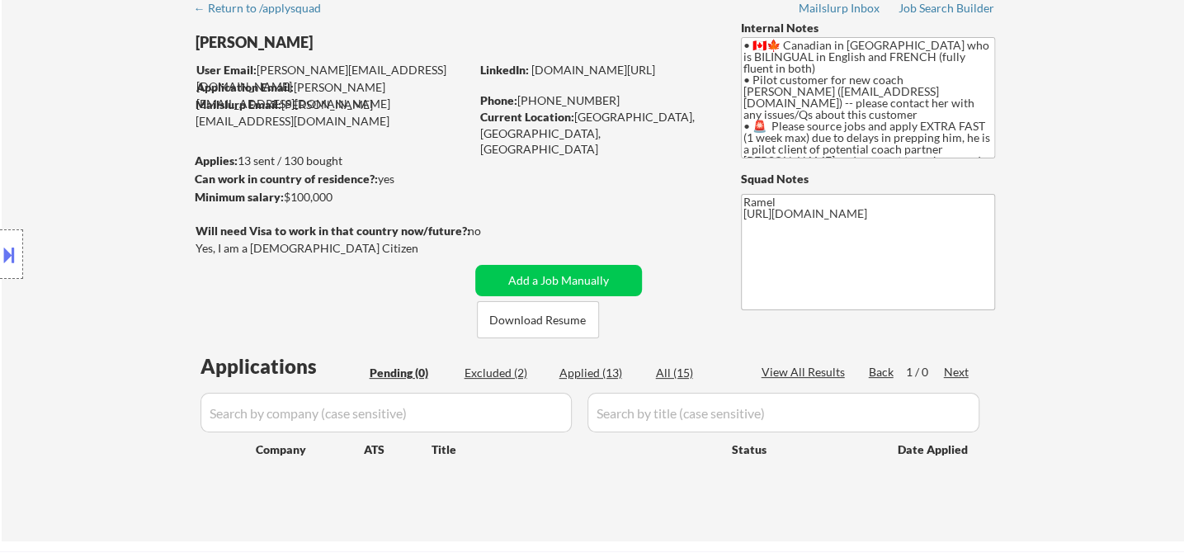
scroll to position [183, 0]
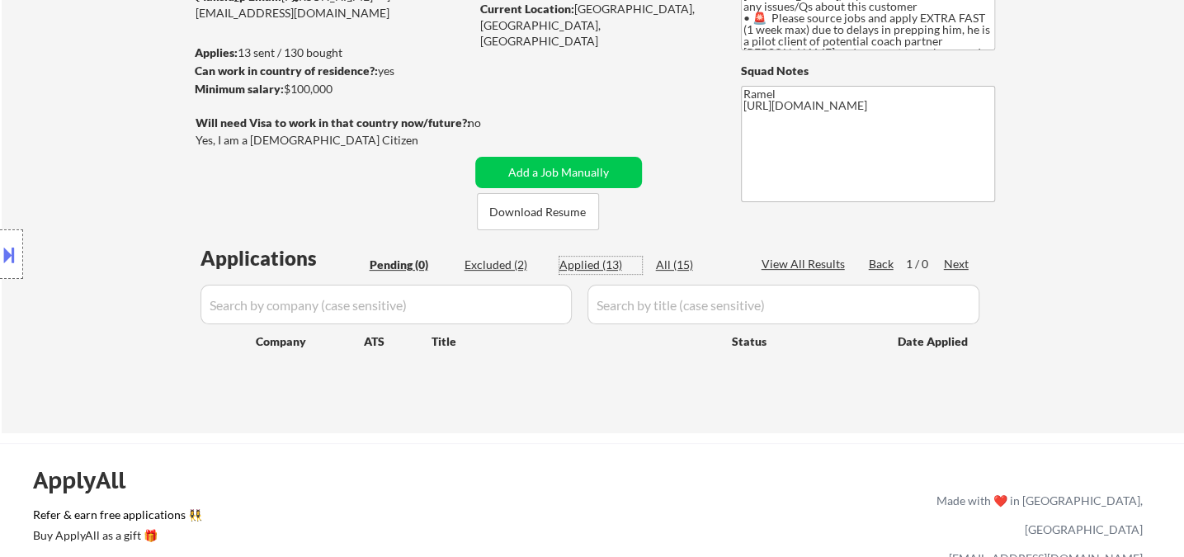
click at [577, 267] on div "Applied (13)" at bounding box center [600, 265] width 83 height 17
select select ""applied""
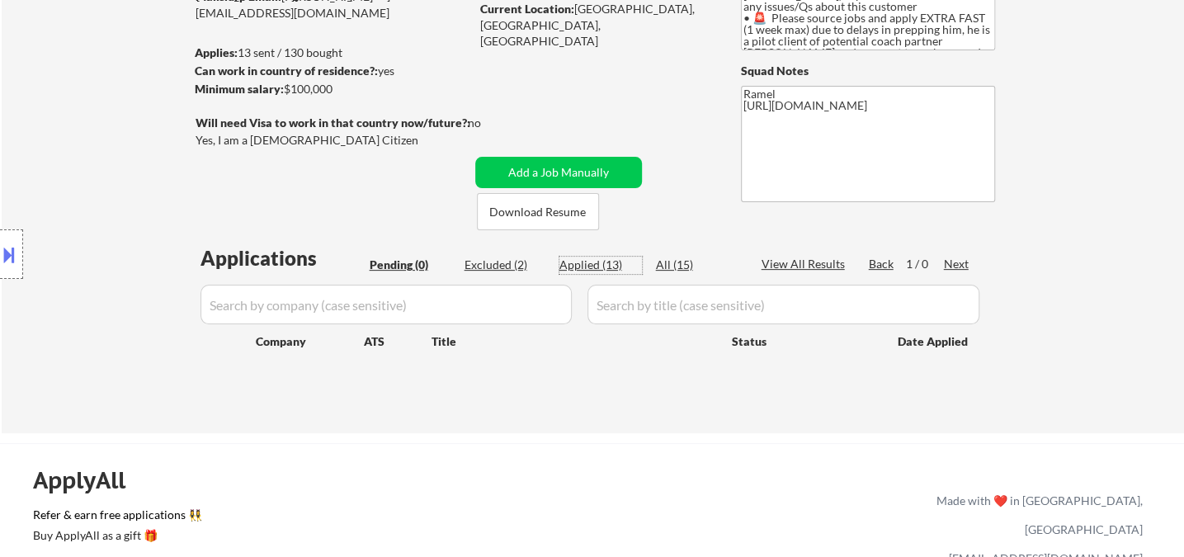
select select ""applied""
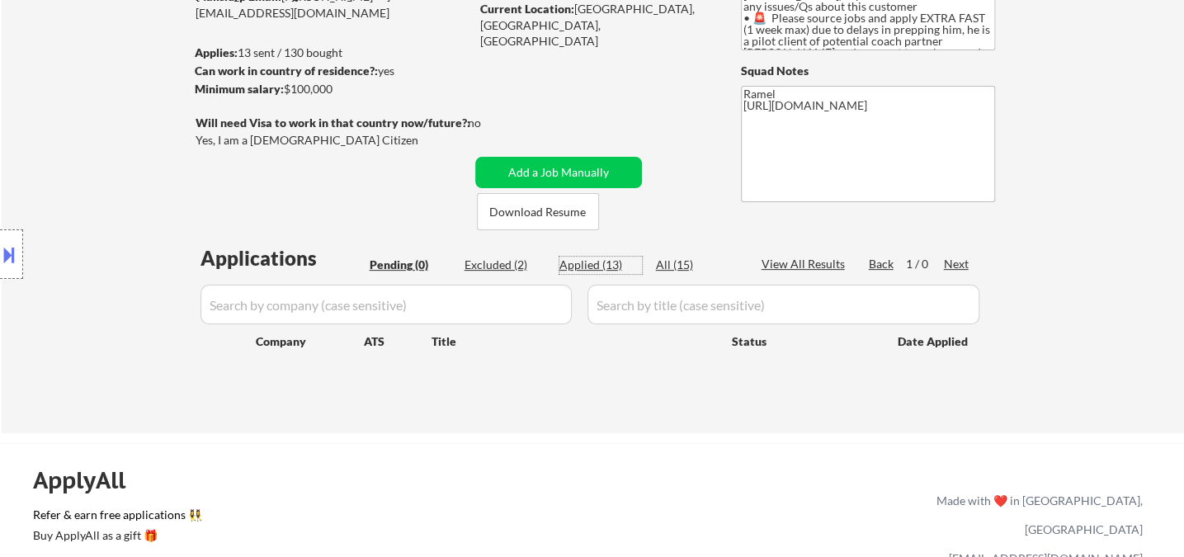
select select ""applied""
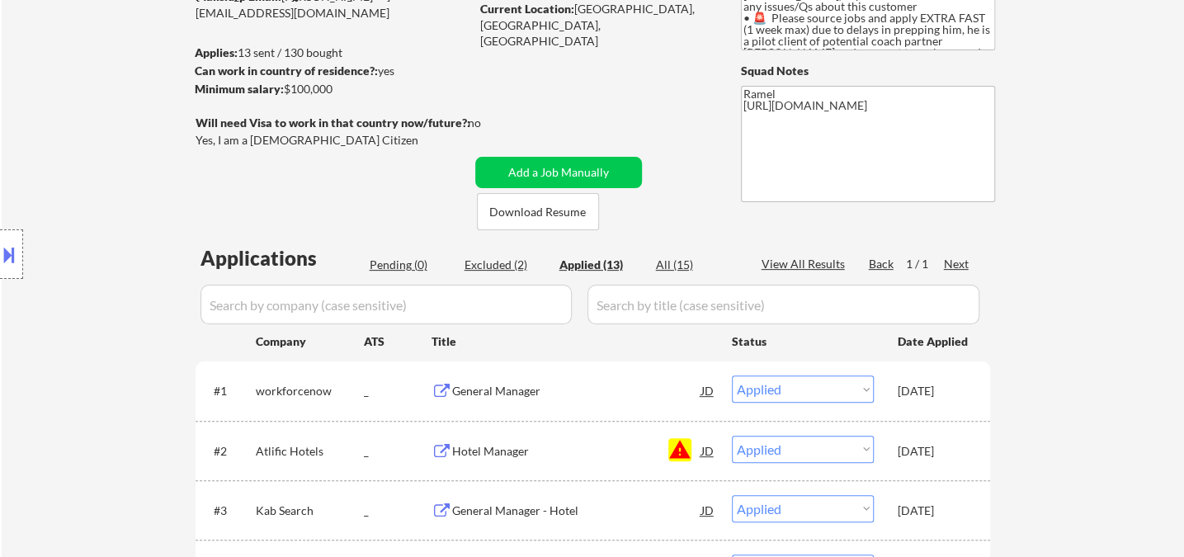
scroll to position [0, 0]
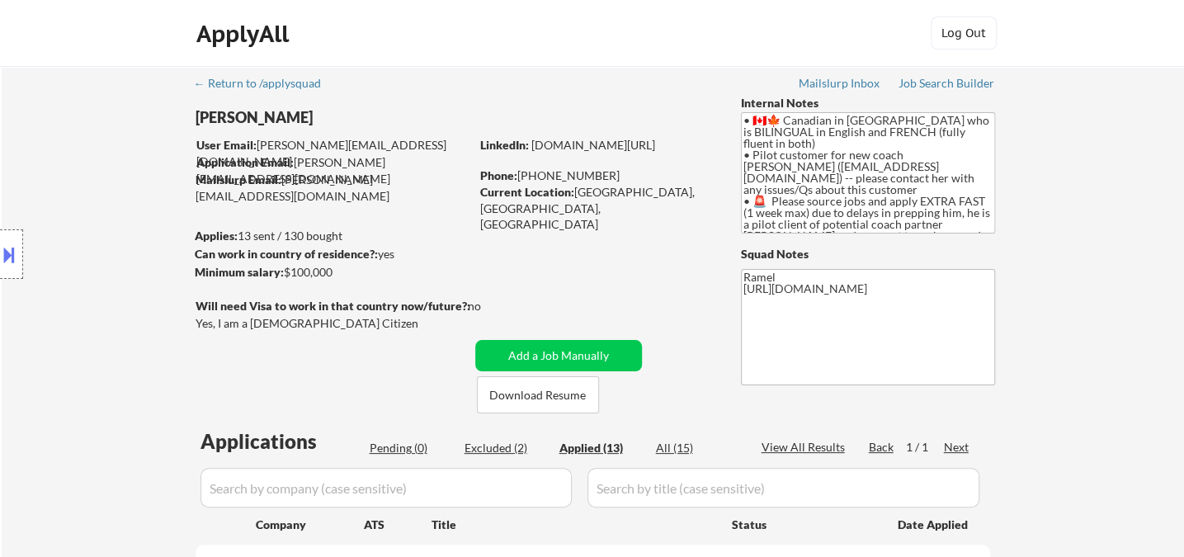
click at [12, 136] on div "Location Inclusions: country:CA" at bounding box center [147, 255] width 295 height 306
select select ""applied""
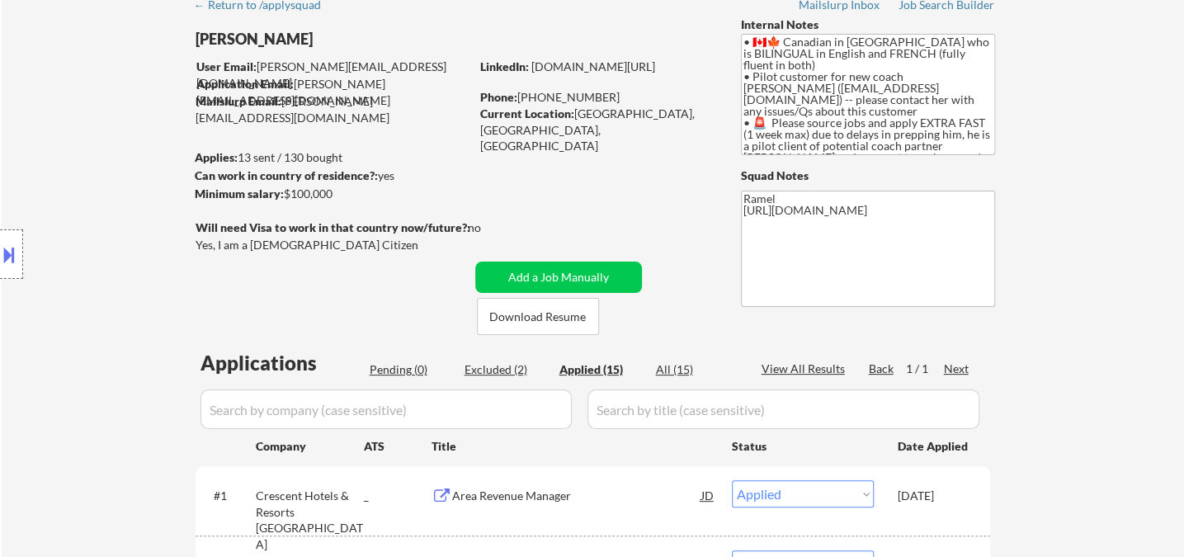
scroll to position [183, 0]
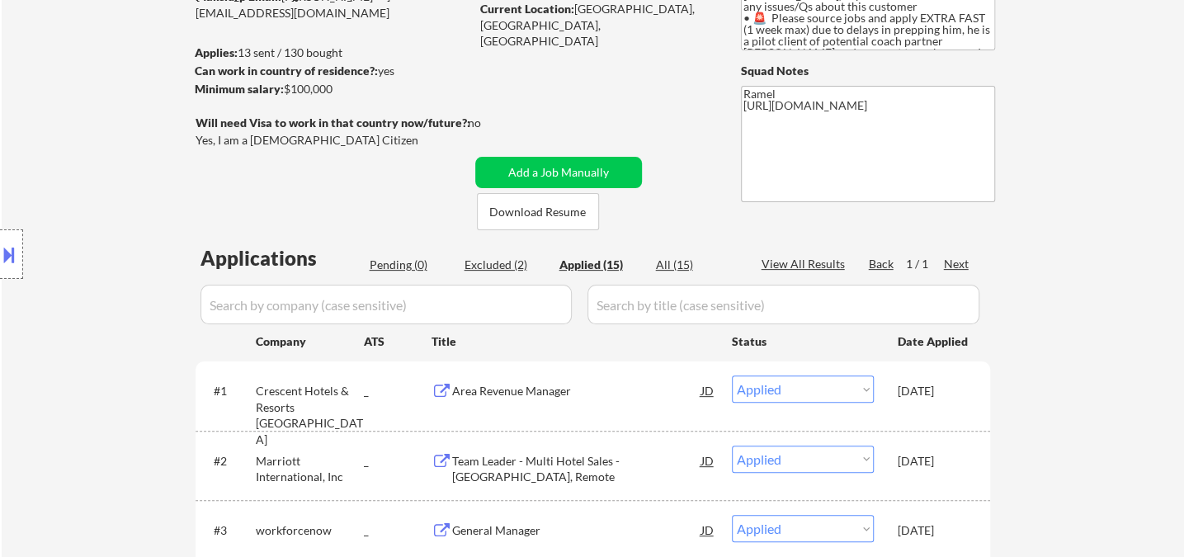
select select ""applied""
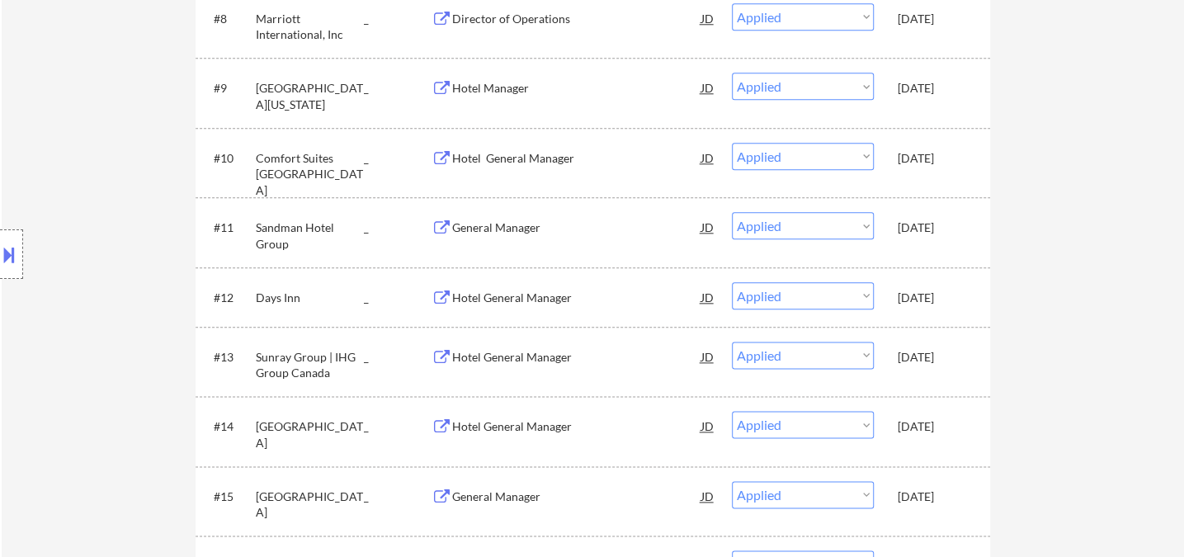
scroll to position [994, 0]
select select ""applied""
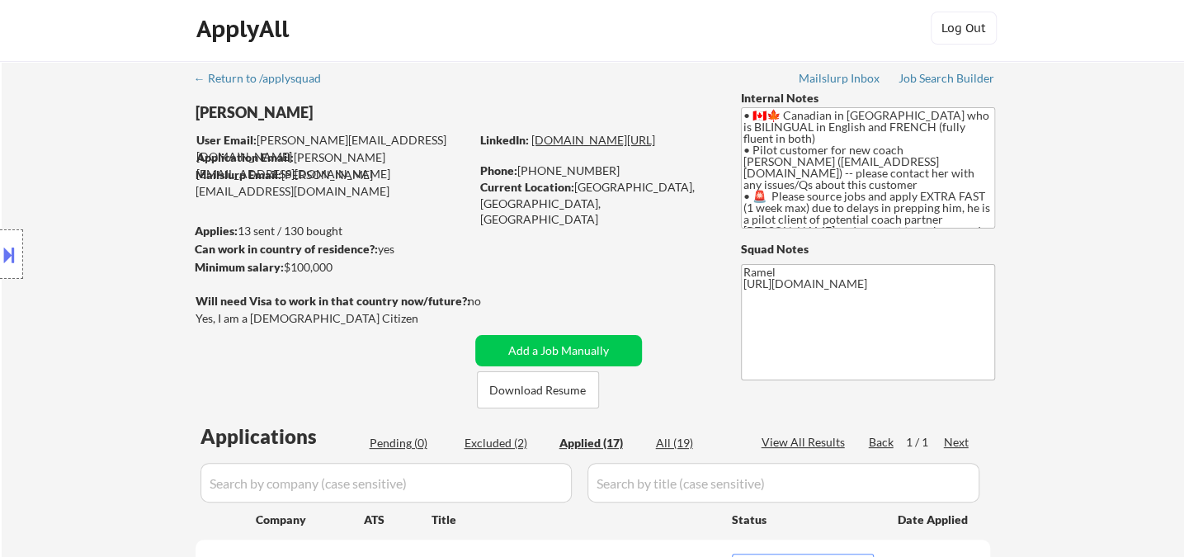
scroll to position [0, 0]
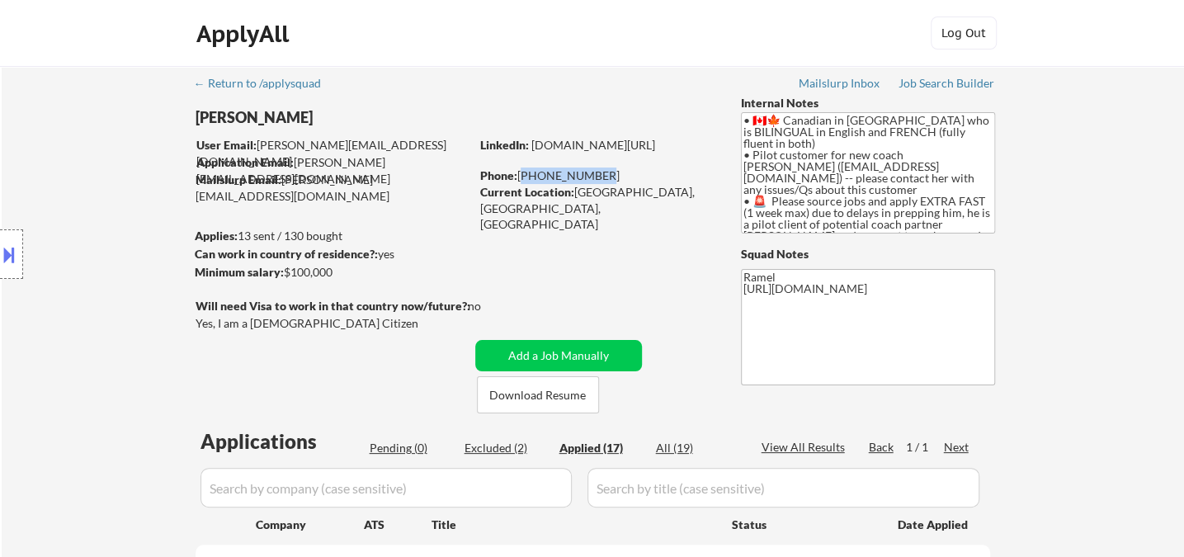
drag, startPoint x: 588, startPoint y: 171, endPoint x: 501, endPoint y: 148, distance: 90.5
click at [521, 171] on div "Phone: 403-874-7414" at bounding box center [597, 176] width 234 height 17
select select ""applied""
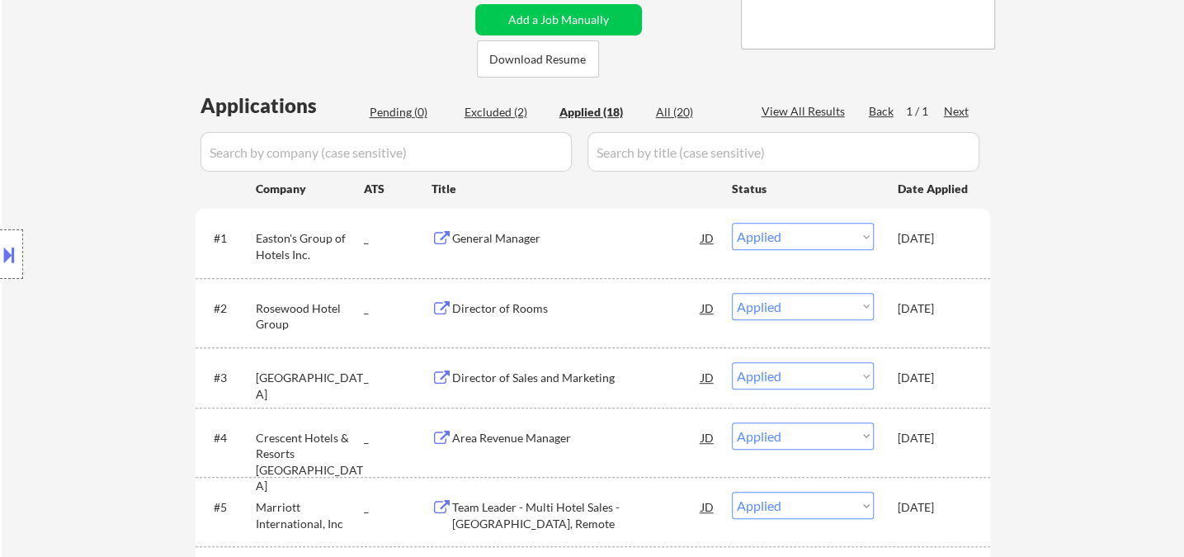
scroll to position [458, 0]
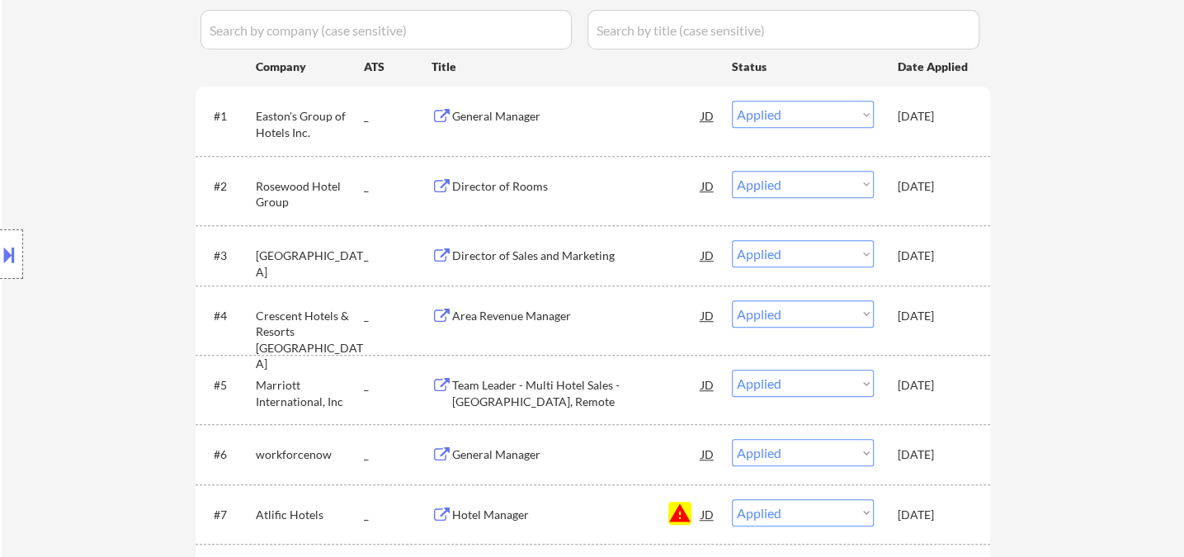
click at [41, 205] on div "Location Inclusions: country:CA" at bounding box center [147, 255] width 295 height 306
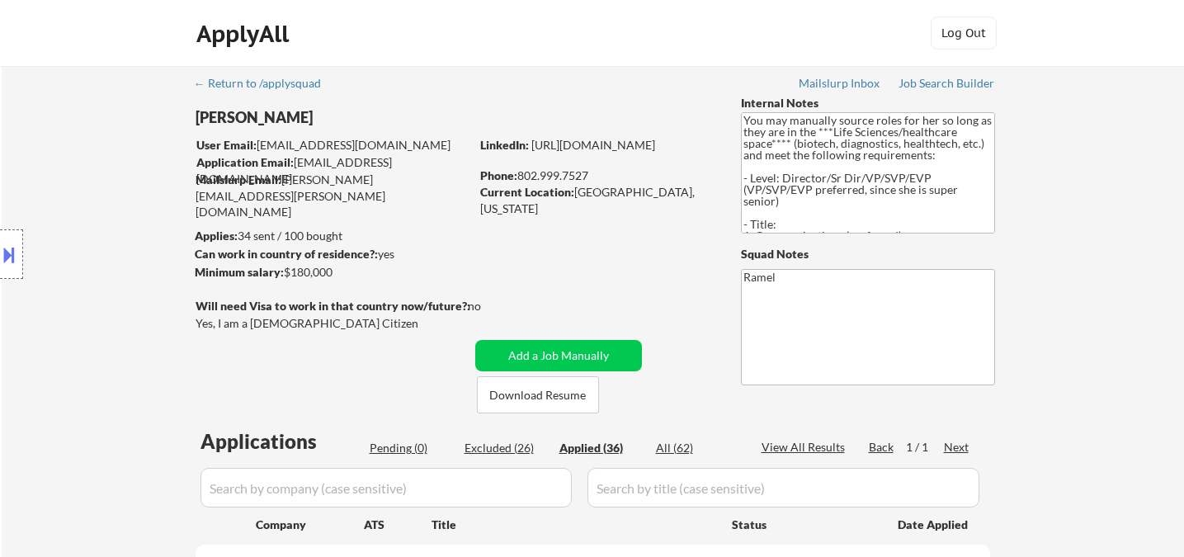
select select ""applied""
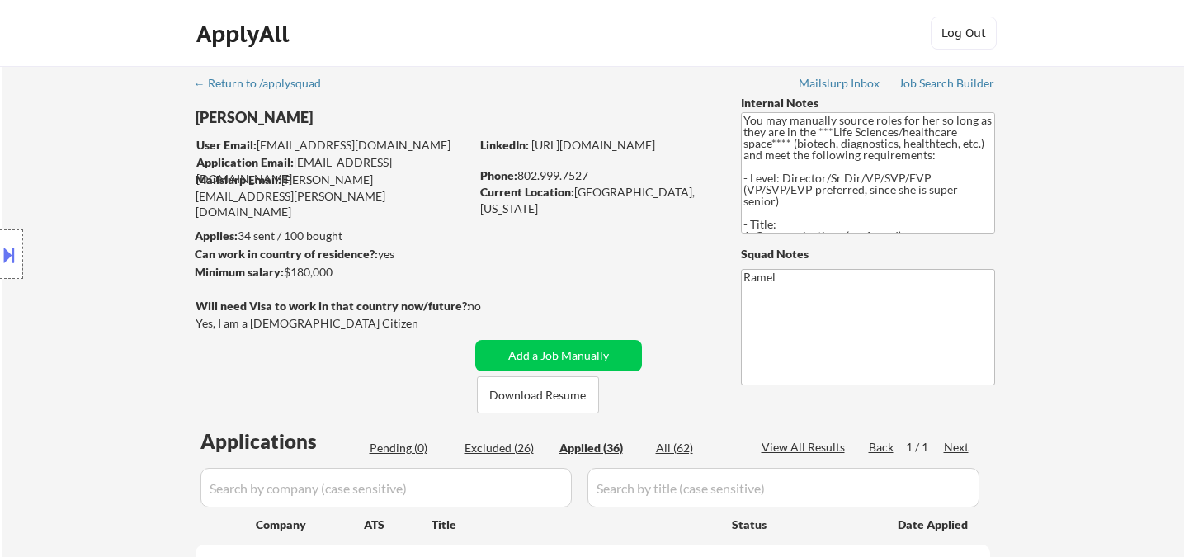
select select ""applied""
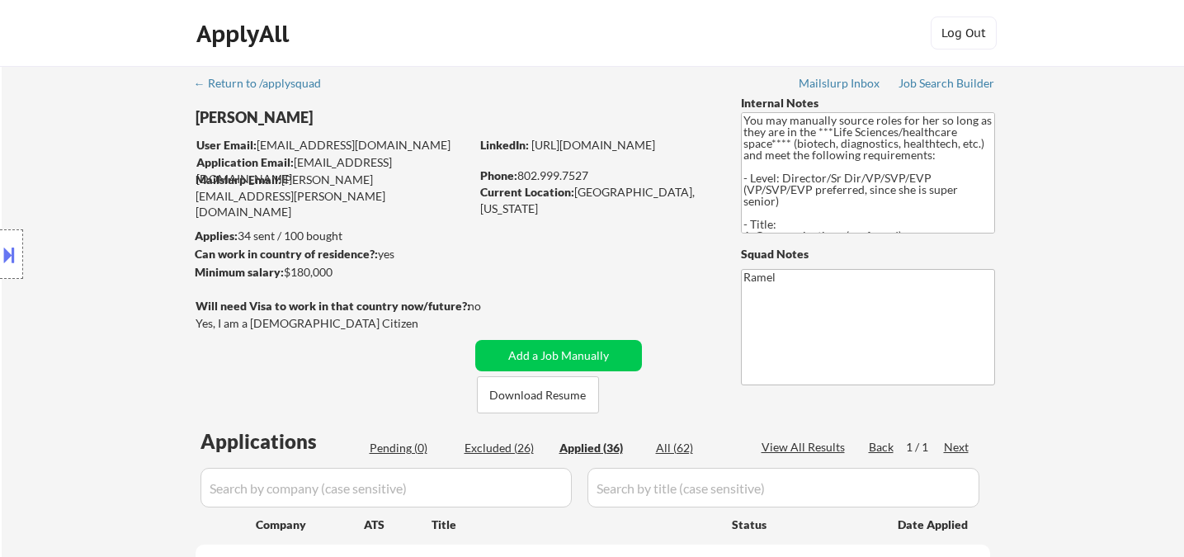
select select ""applied""
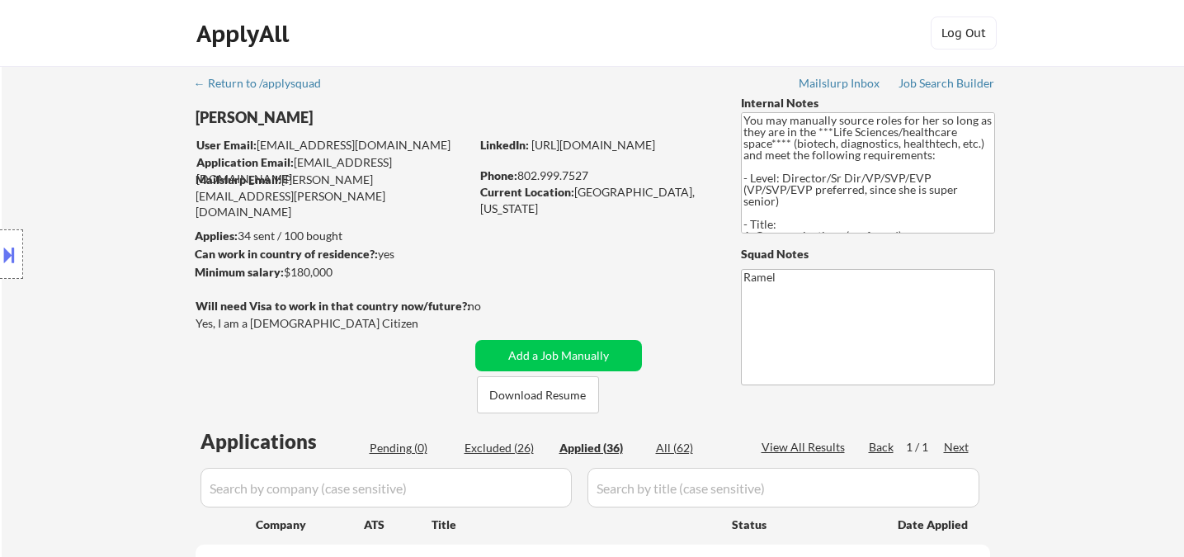
select select ""applied""
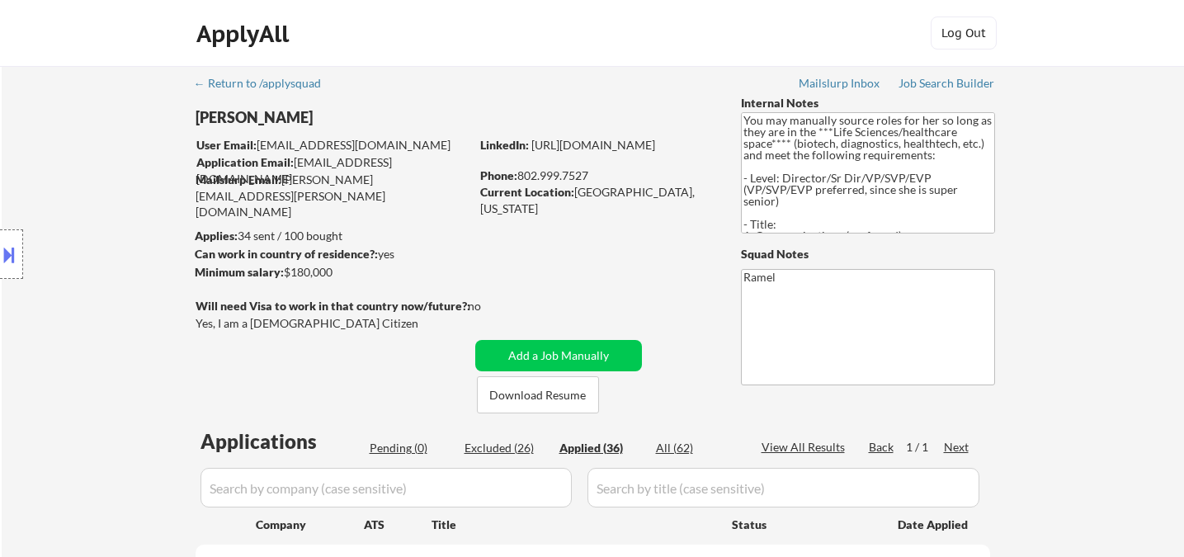
select select ""applied""
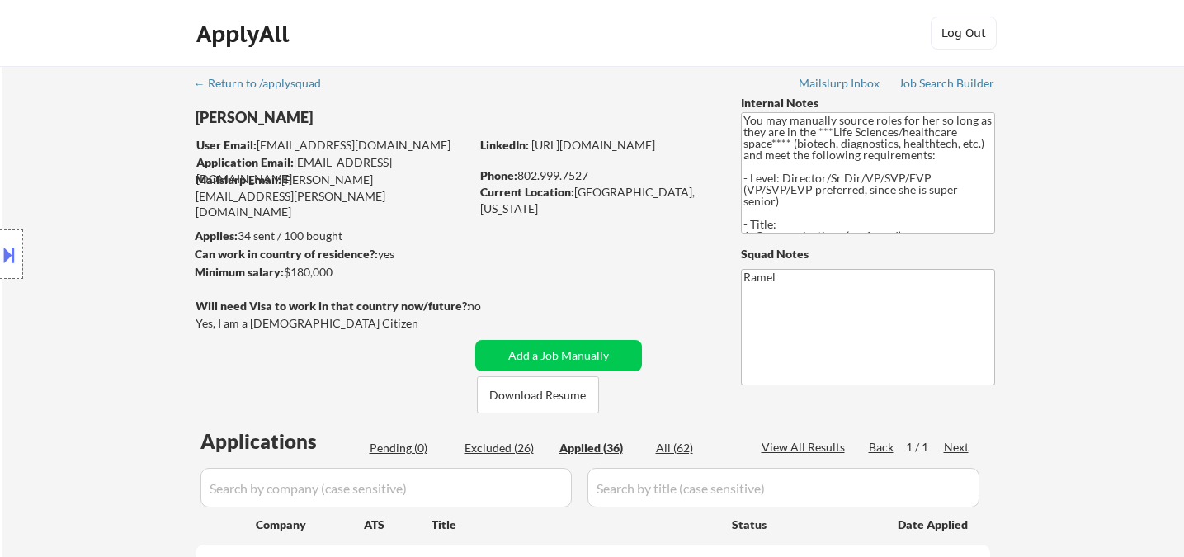
select select ""applied""
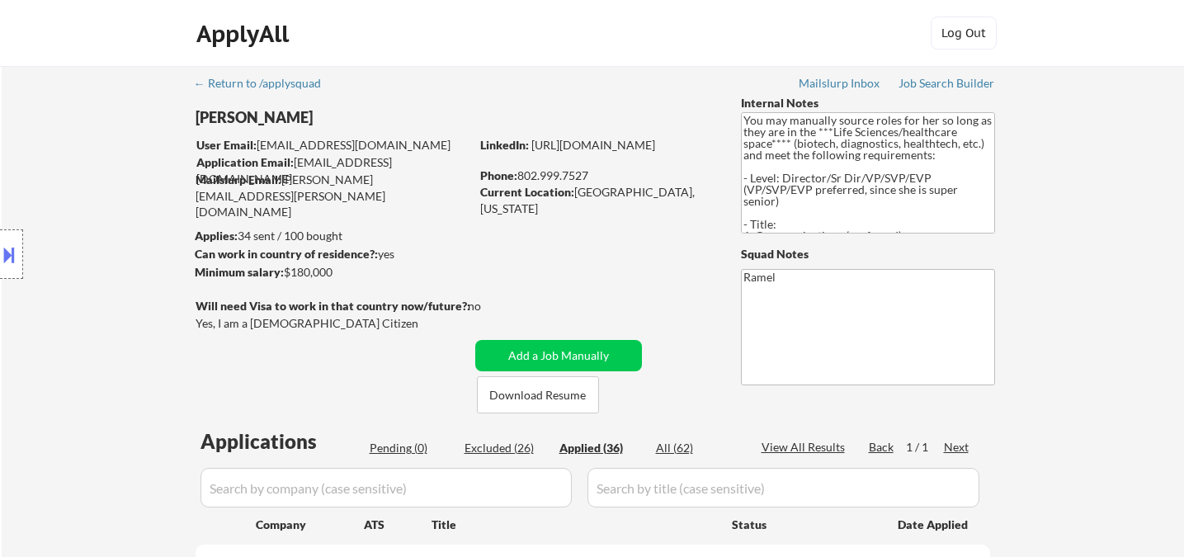
select select ""applied""
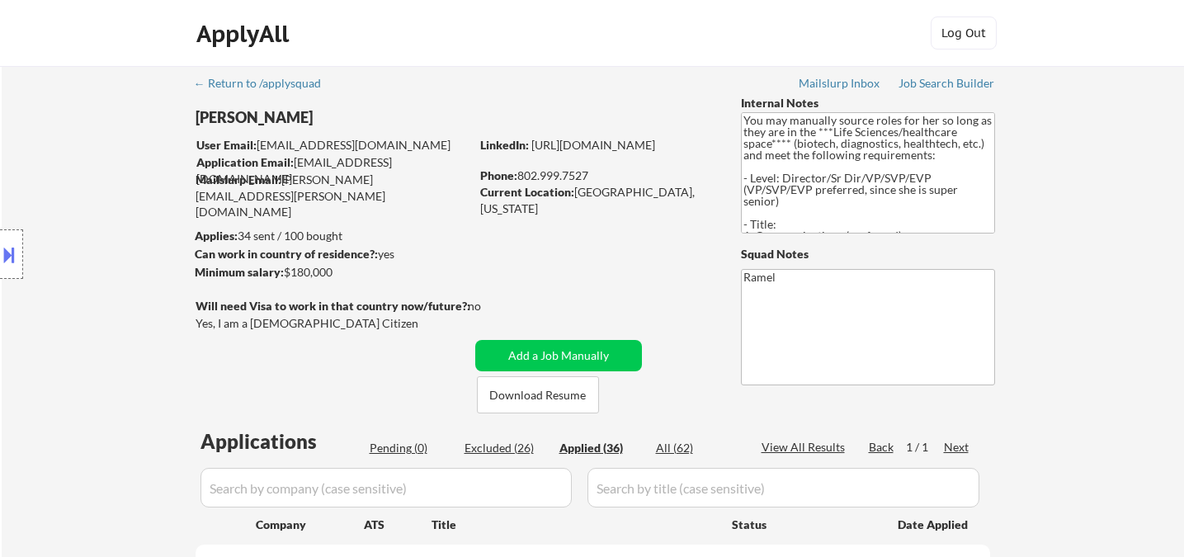
select select ""applied""
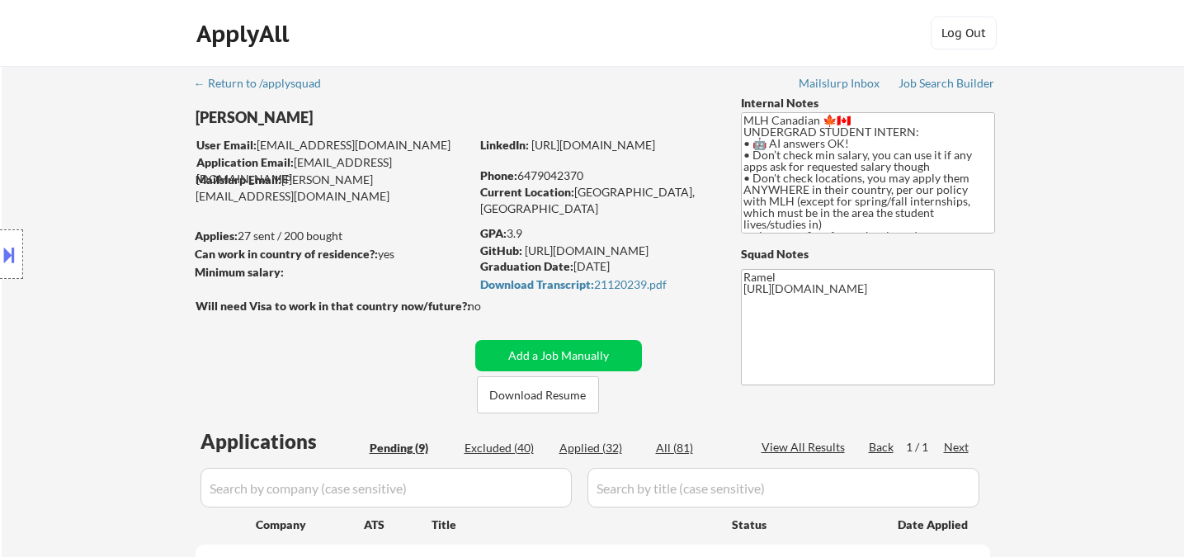
select select ""pending""
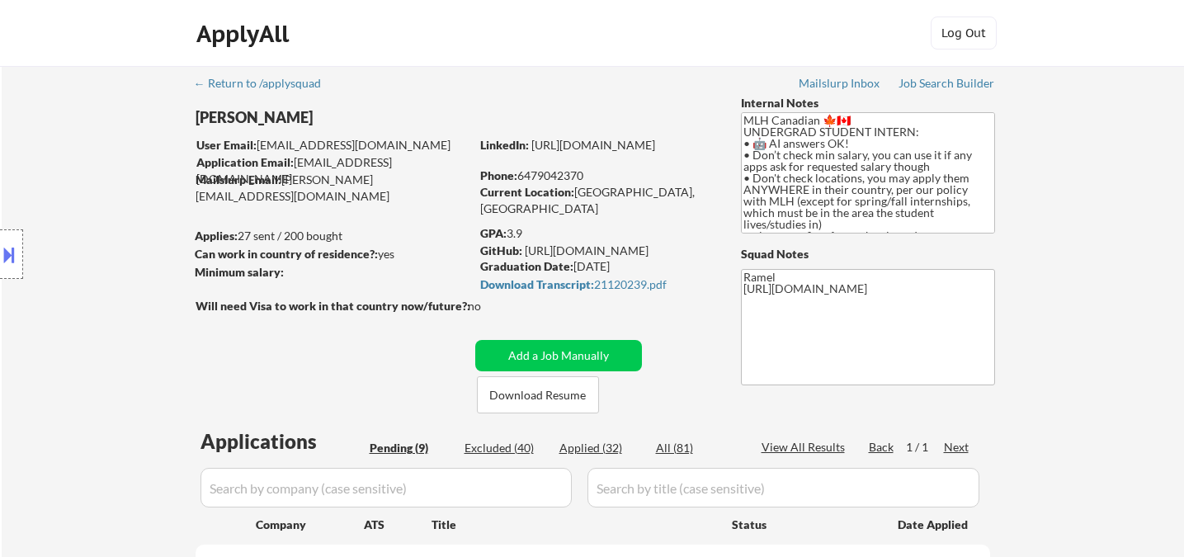
select select ""pending""
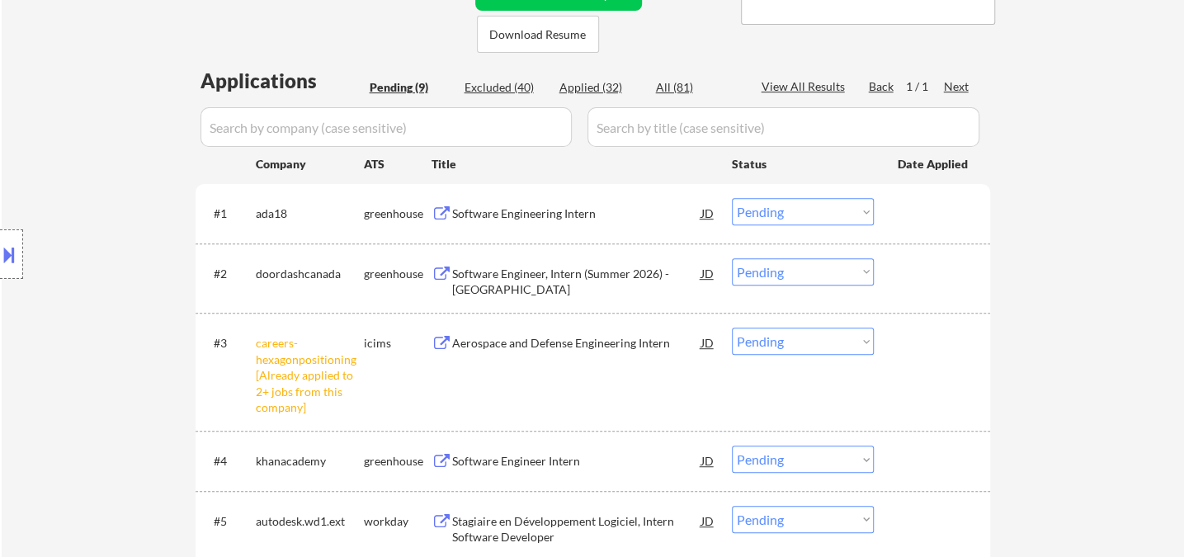
scroll to position [458, 0]
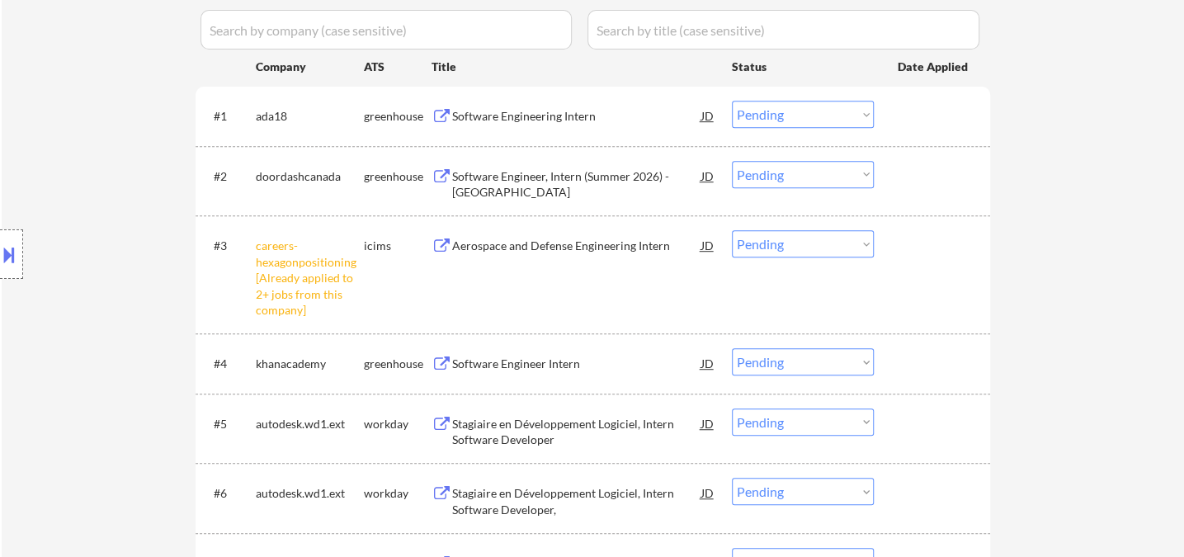
click at [800, 250] on select "Choose an option... Pending Applied Excluded (Questions) Excluded (Expired) Exc…" at bounding box center [803, 243] width 142 height 27
click at [732, 230] on select "Choose an option... Pending Applied Excluded (Questions) Excluded (Expired) Exc…" at bounding box center [803, 243] width 142 height 27
select select ""pending""
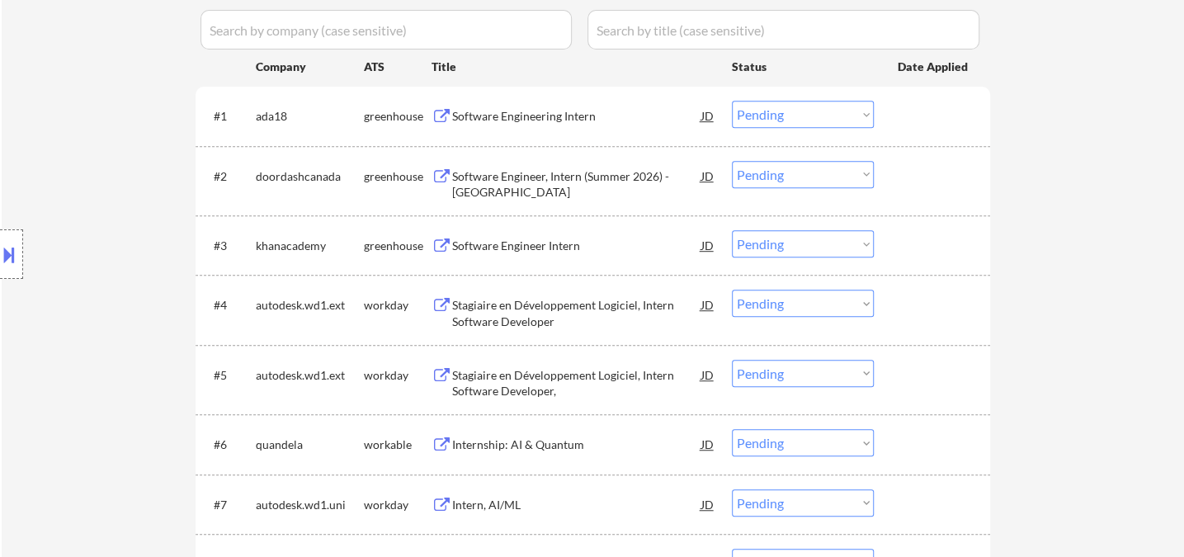
drag, startPoint x: 15, startPoint y: 256, endPoint x: 57, endPoint y: 265, distance: 43.1
click at [15, 256] on button at bounding box center [9, 254] width 18 height 27
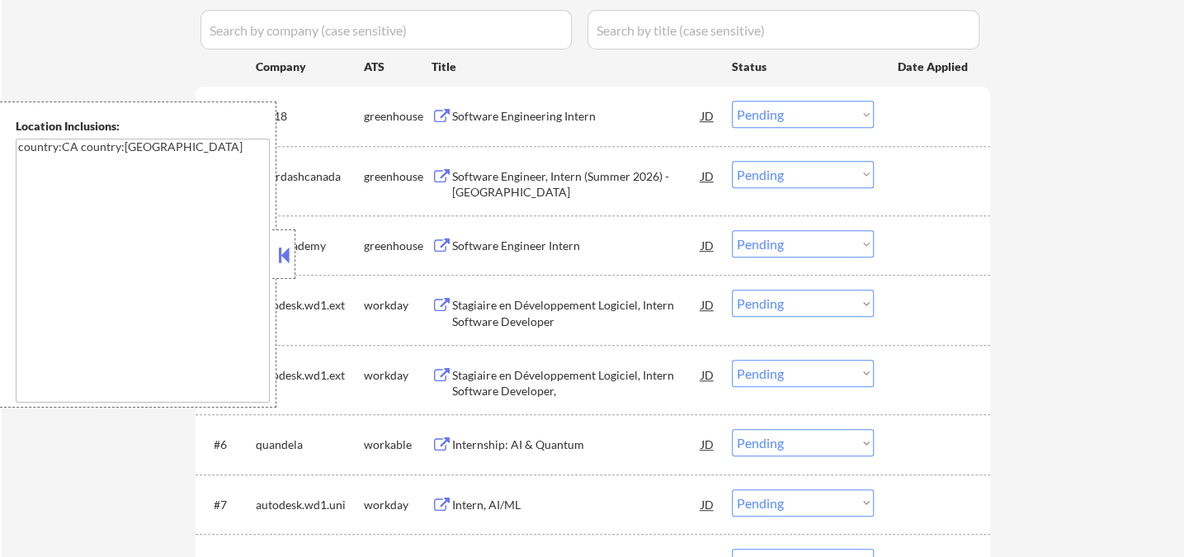
drag, startPoint x: 281, startPoint y: 253, endPoint x: 299, endPoint y: 265, distance: 21.3
click at [281, 253] on button at bounding box center [284, 255] width 18 height 25
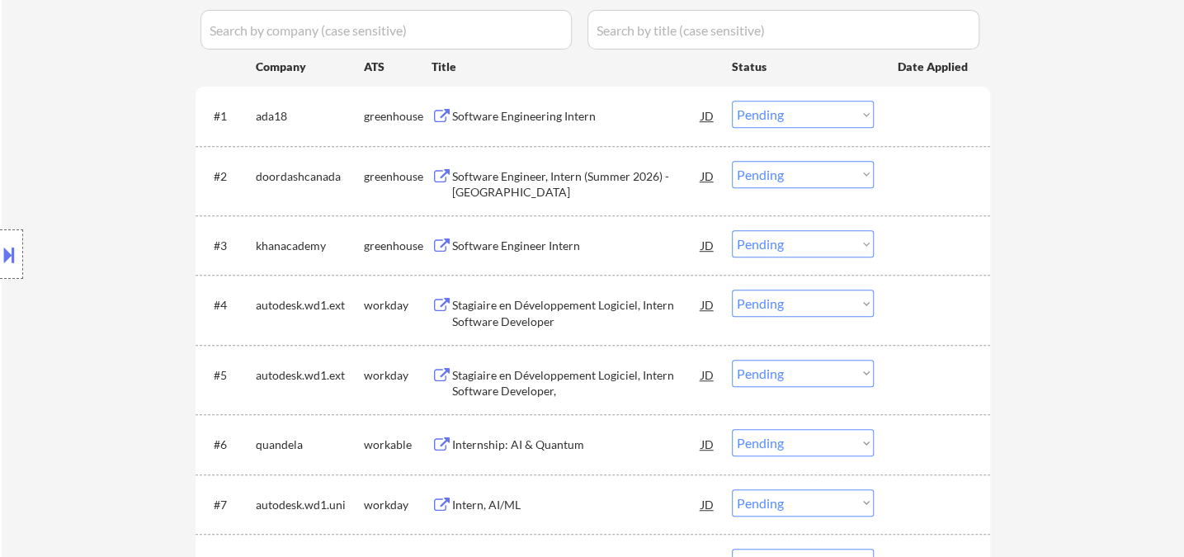
click at [7, 257] on button at bounding box center [9, 254] width 18 height 27
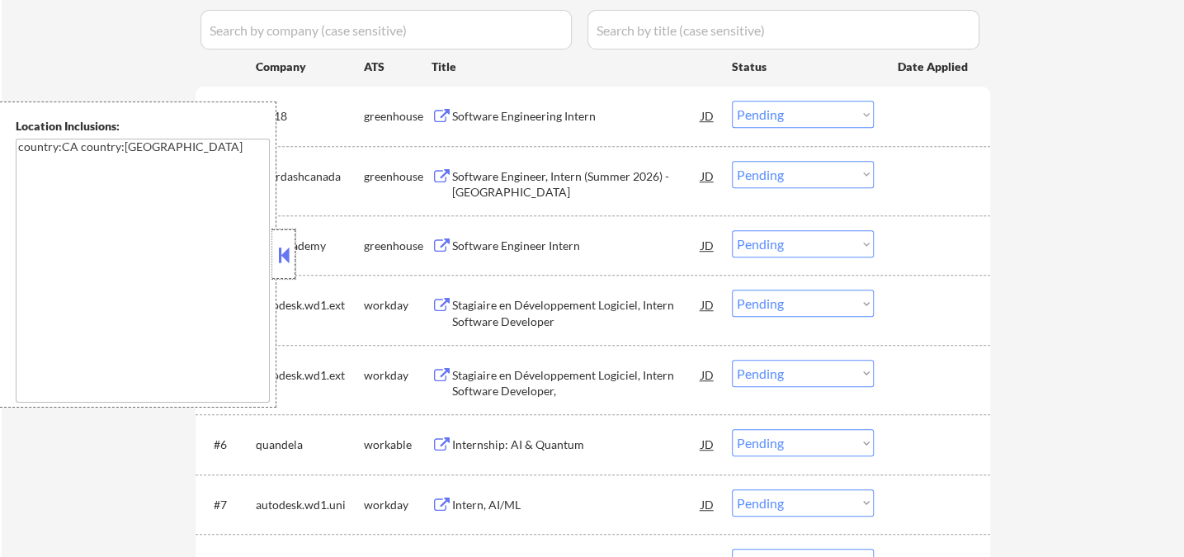
click at [294, 257] on div at bounding box center [283, 254] width 23 height 50
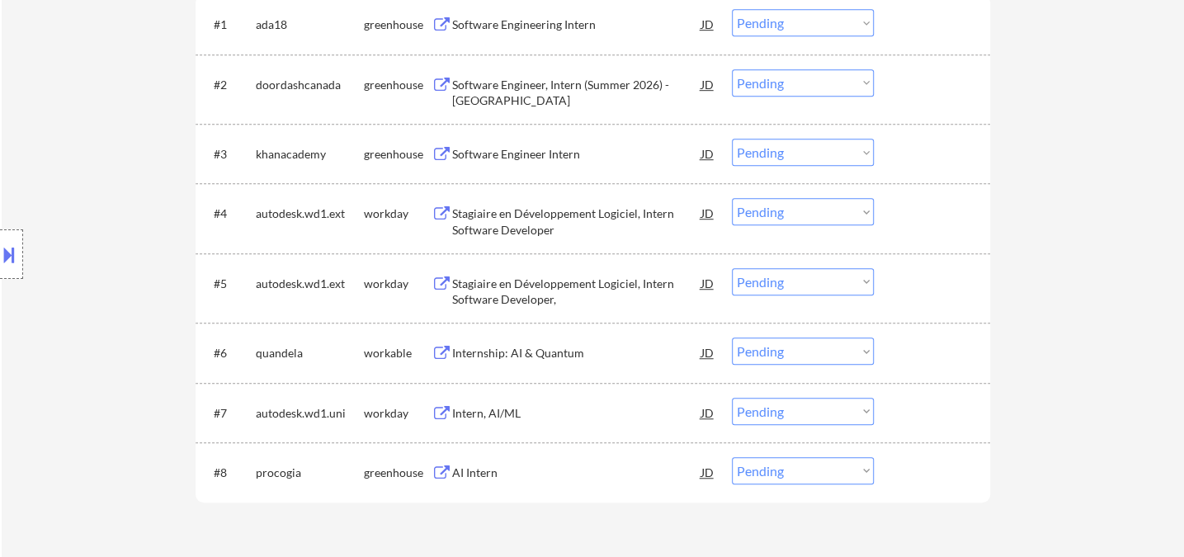
scroll to position [733, 0]
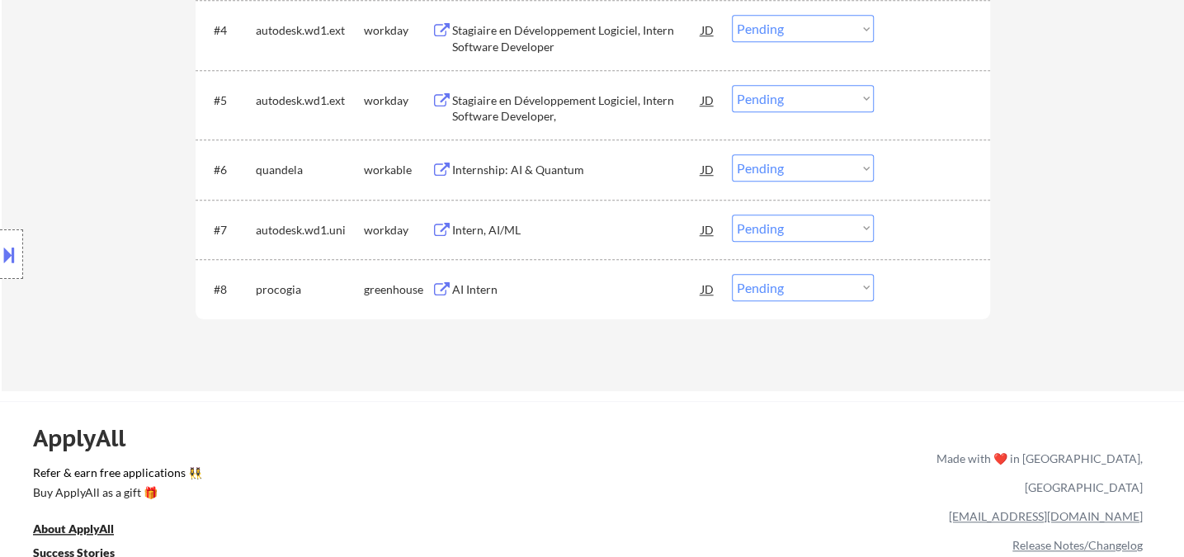
click at [12, 256] on button at bounding box center [9, 254] width 18 height 27
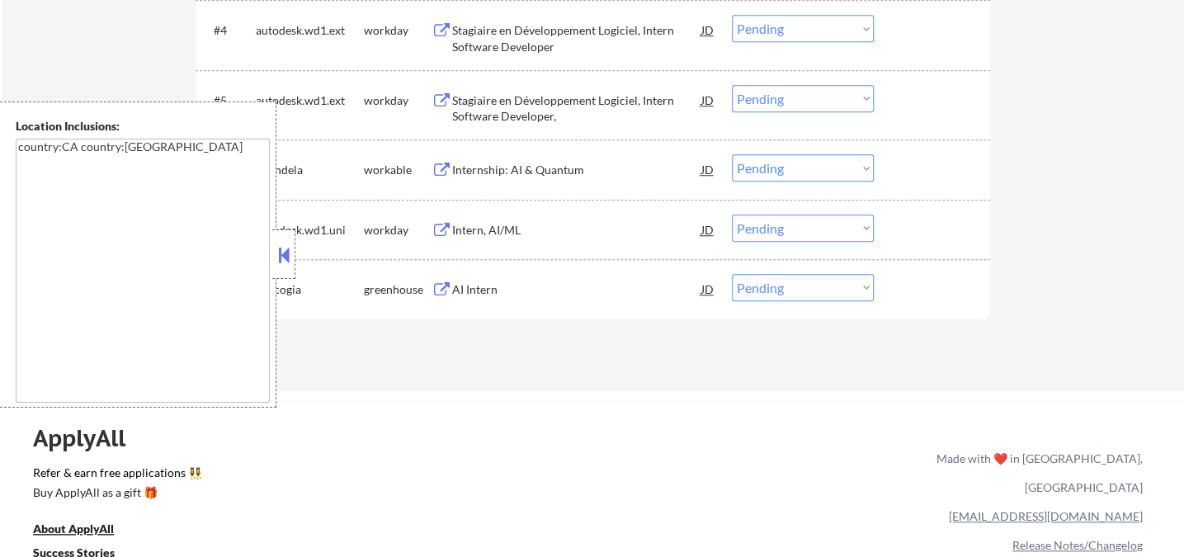
click at [289, 249] on button at bounding box center [284, 255] width 18 height 25
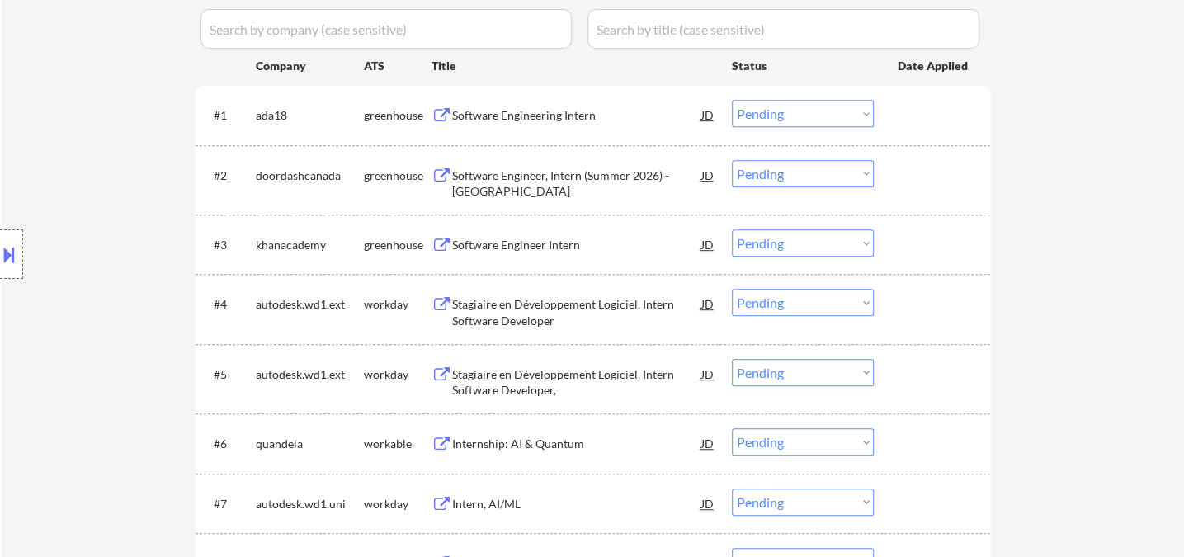
scroll to position [458, 0]
click at [504, 112] on div "Software Engineering Intern" at bounding box center [576, 116] width 249 height 17
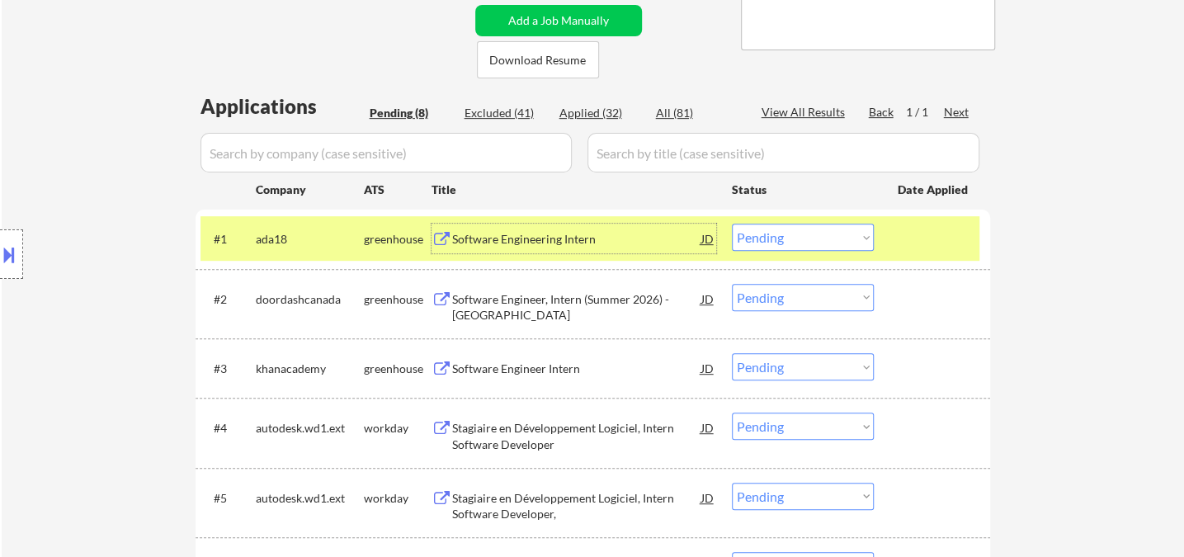
scroll to position [366, 0]
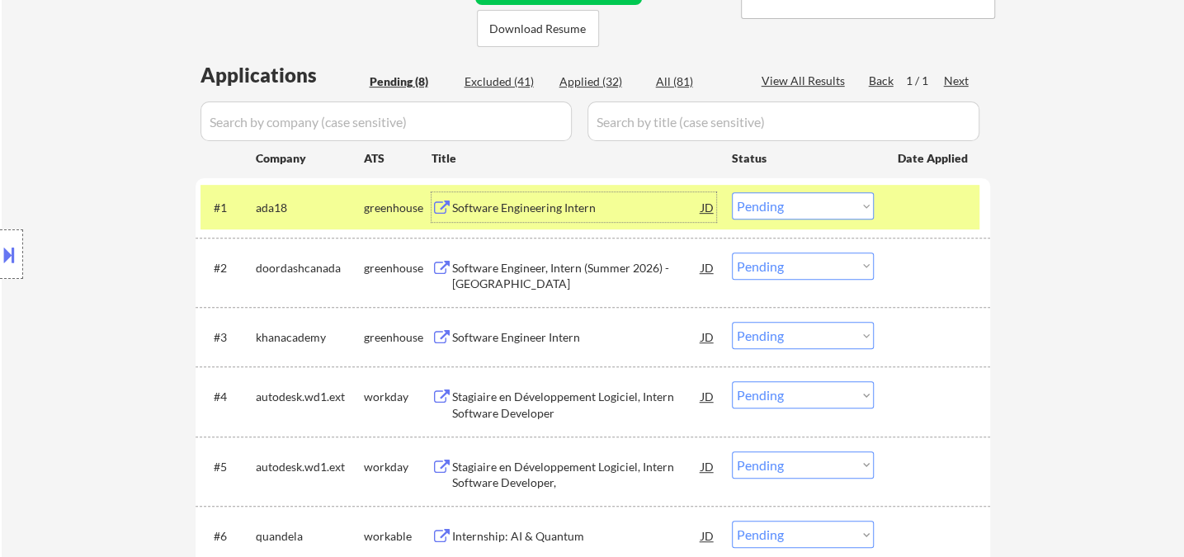
click at [798, 210] on select "Choose an option... Pending Applied Excluded (Questions) Excluded (Expired) Exc…" at bounding box center [803, 205] width 142 height 27
click at [732, 192] on select "Choose an option... Pending Applied Excluded (Questions) Excluded (Expired) Exc…" at bounding box center [803, 205] width 142 height 27
click at [576, 267] on div "Software Engineer, Intern (Summer 2026) - [GEOGRAPHIC_DATA]" at bounding box center [576, 276] width 249 height 32
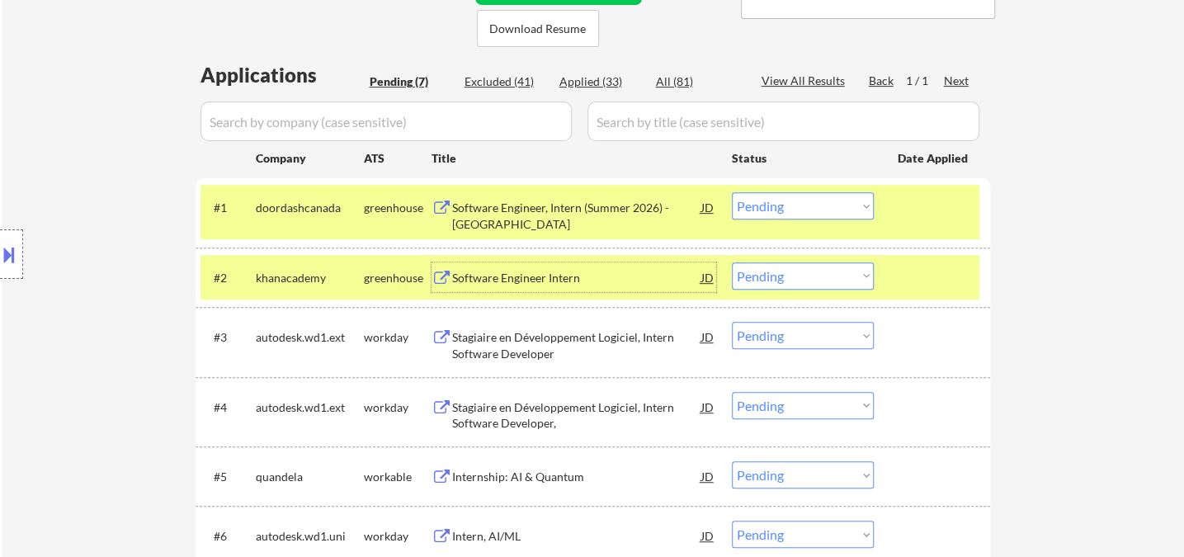
click at [18, 246] on div at bounding box center [11, 254] width 23 height 50
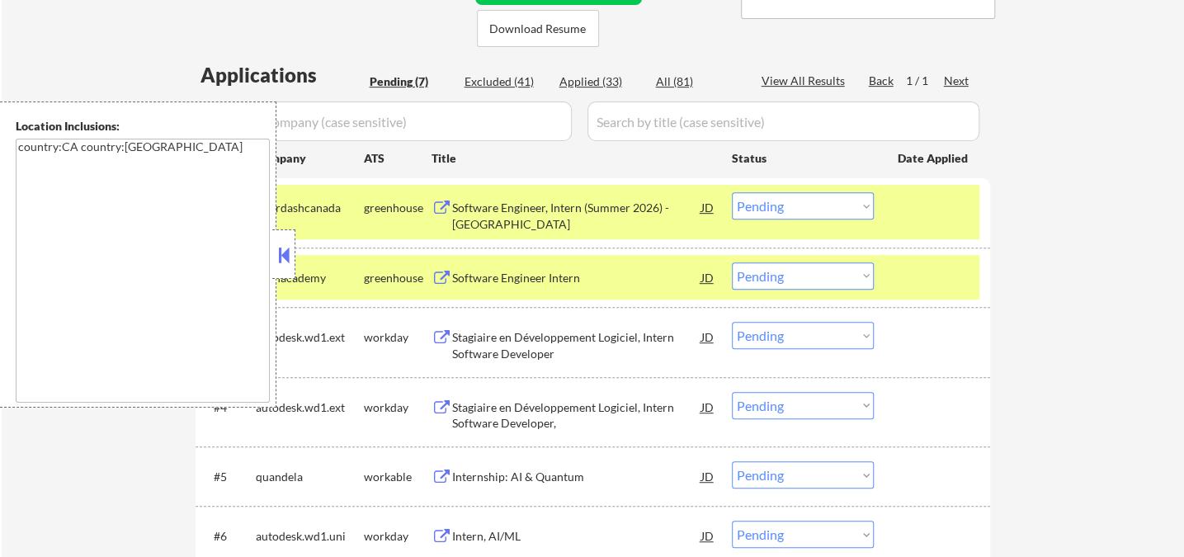
click at [281, 256] on button at bounding box center [284, 255] width 18 height 25
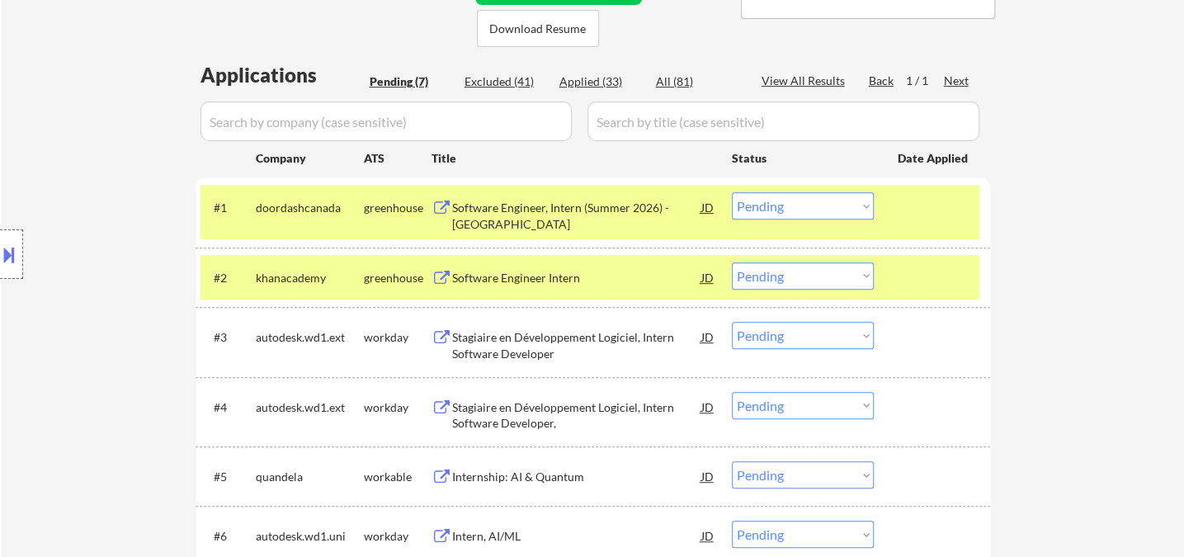
click at [838, 215] on select "Choose an option... Pending Applied Excluded (Questions) Excluded (Expired) Exc…" at bounding box center [803, 205] width 142 height 27
click at [732, 192] on select "Choose an option... Pending Applied Excluded (Questions) Excluded (Expired) Exc…" at bounding box center [803, 205] width 142 height 27
click at [554, 281] on div "Software Engineer Intern" at bounding box center [576, 278] width 249 height 17
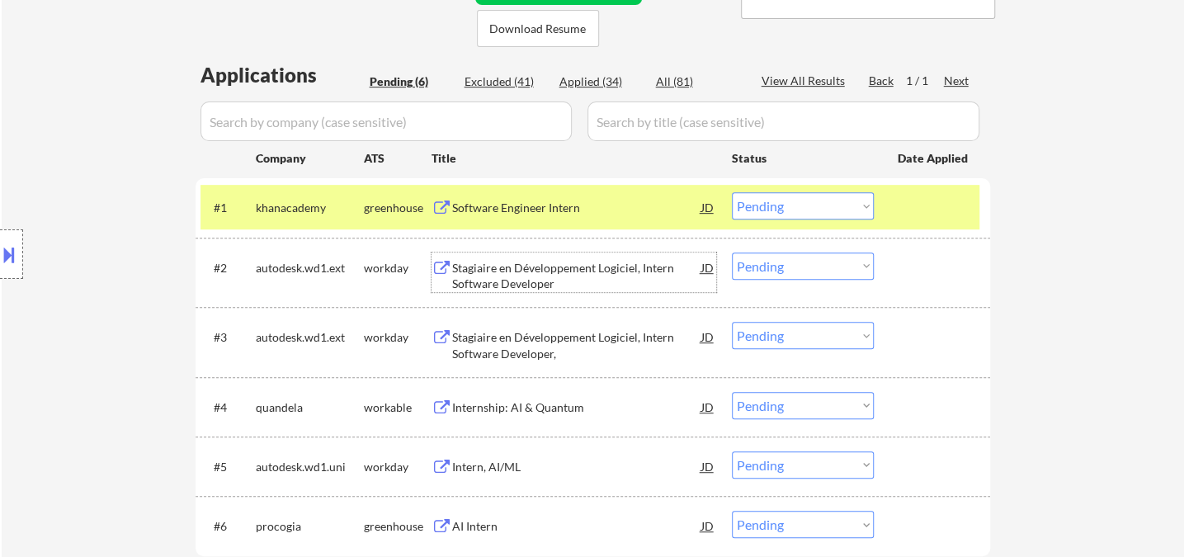
click at [12, 260] on button at bounding box center [9, 254] width 18 height 27
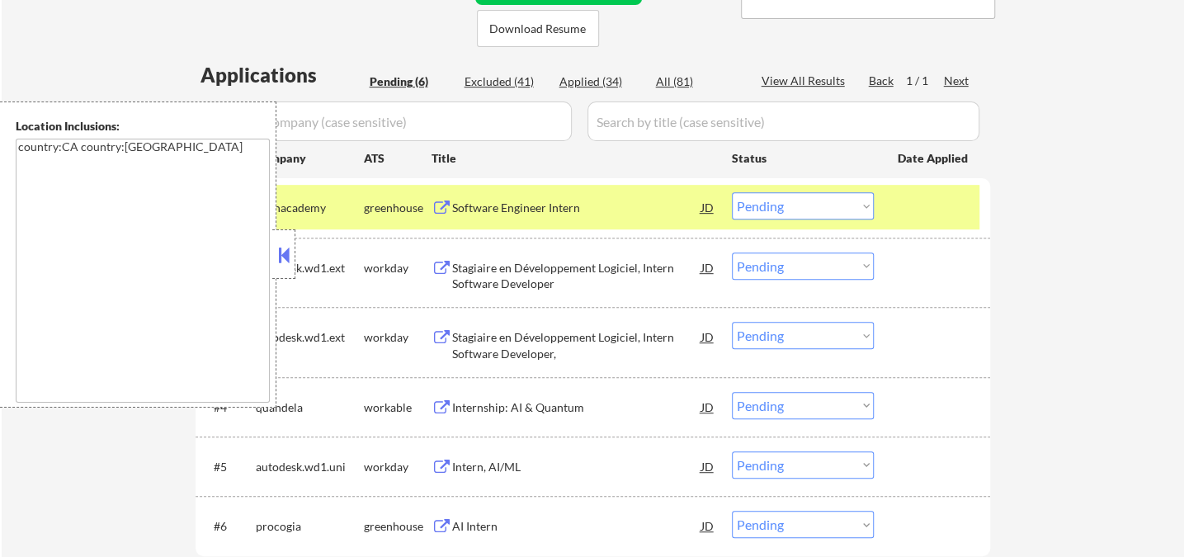
click at [280, 259] on button at bounding box center [284, 255] width 18 height 25
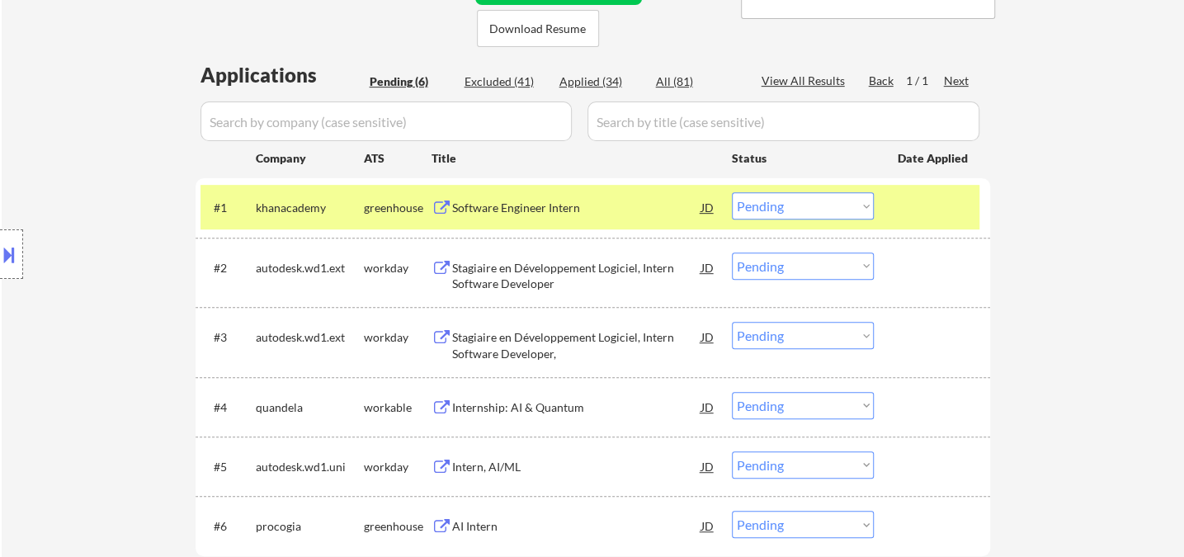
click at [762, 211] on select "Choose an option... Pending Applied Excluded (Questions) Excluded (Expired) Exc…" at bounding box center [803, 205] width 142 height 27
click at [732, 192] on select "Choose an option... Pending Applied Excluded (Questions) Excluded (Expired) Exc…" at bounding box center [803, 205] width 142 height 27
select select ""pending""
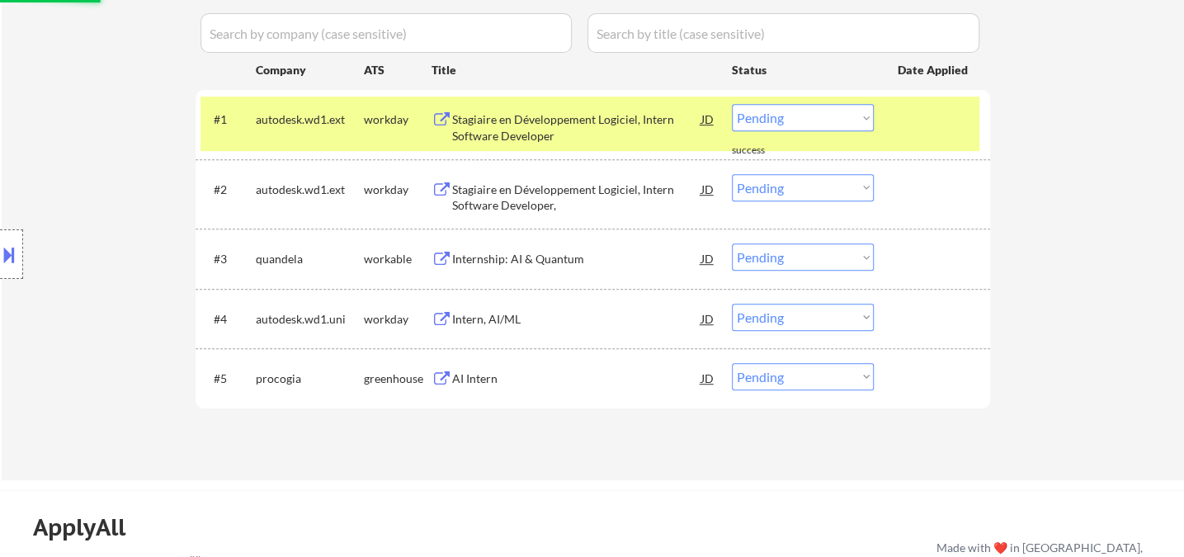
scroll to position [550, 0]
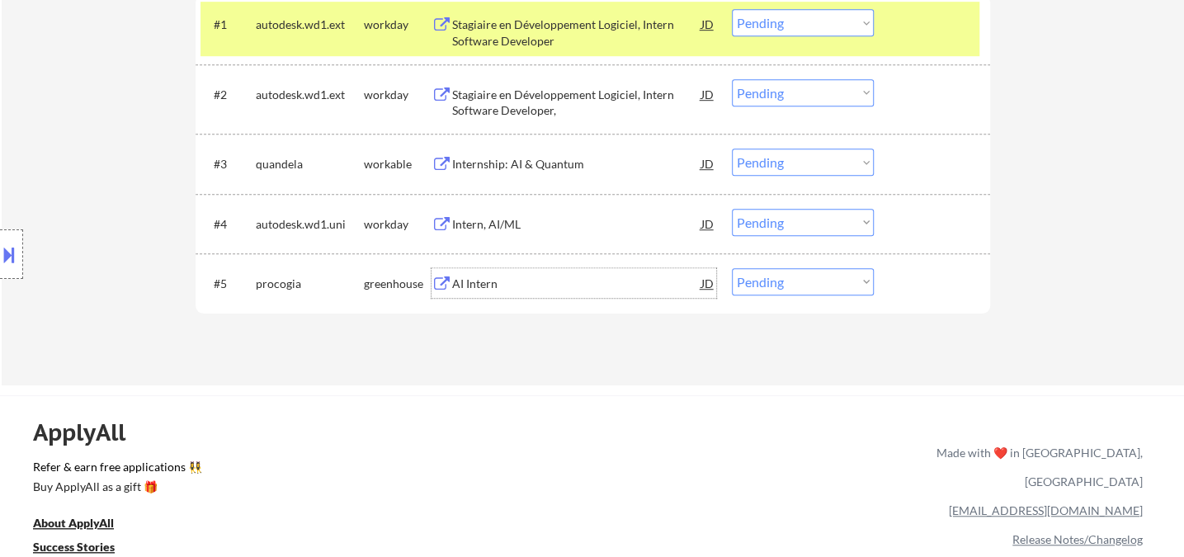
click at [481, 288] on div "AI Intern" at bounding box center [576, 284] width 249 height 17
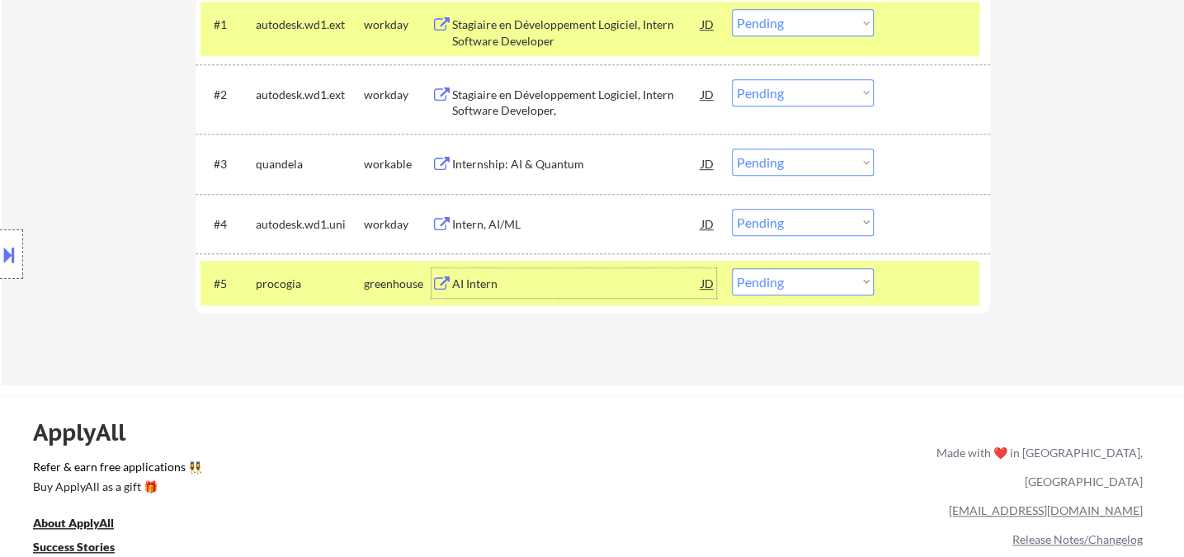
click at [767, 282] on select "Choose an option... Pending Applied Excluded (Questions) Excluded (Expired) Exc…" at bounding box center [803, 281] width 142 height 27
select select ""applied""
click at [732, 268] on select "Choose an option... Pending Applied Excluded (Questions) Excluded (Expired) Exc…" at bounding box center [803, 281] width 142 height 27
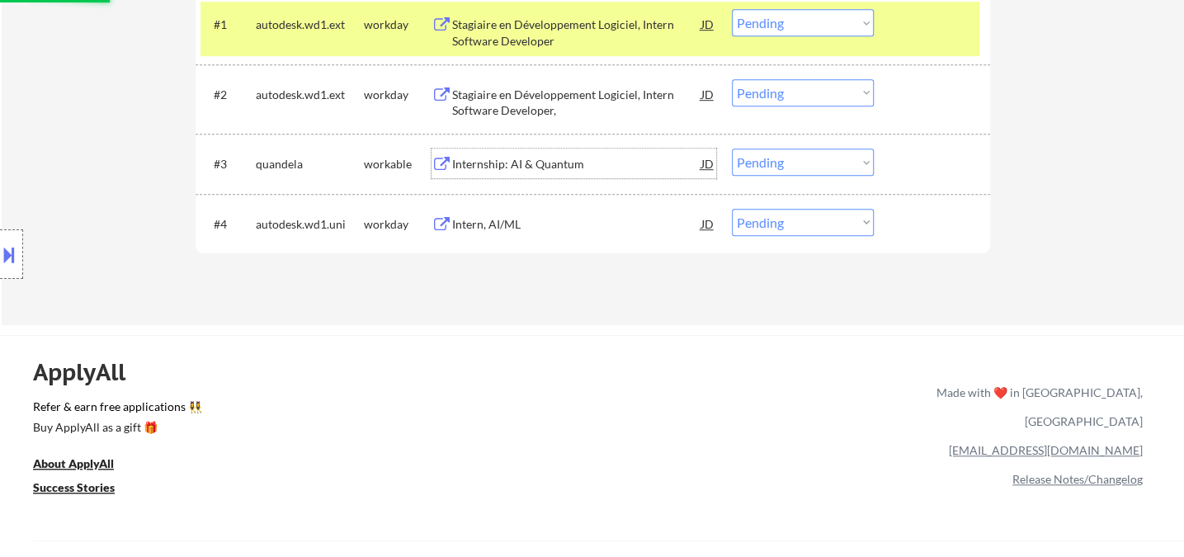
click at [512, 171] on div "Internship: AI & Quantum" at bounding box center [576, 164] width 249 height 17
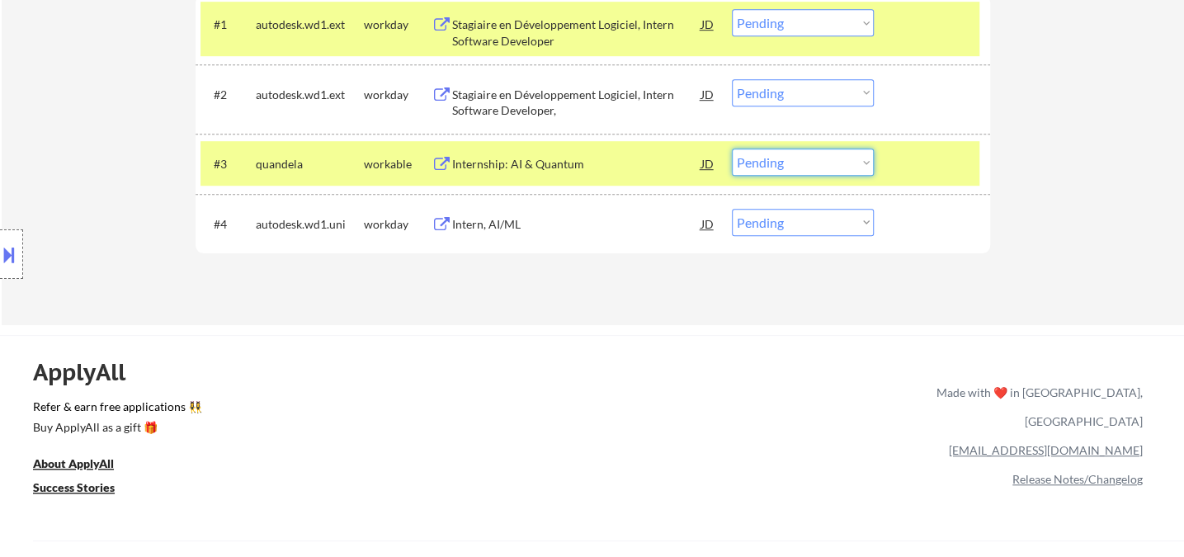
drag, startPoint x: 802, startPoint y: 159, endPoint x: 802, endPoint y: 172, distance: 13.2
click at [802, 159] on select "Choose an option... Pending Applied Excluded (Questions) Excluded (Expired) Exc…" at bounding box center [803, 162] width 142 height 27
click at [732, 149] on select "Choose an option... Pending Applied Excluded (Questions) Excluded (Expired) Exc…" at bounding box center [803, 162] width 142 height 27
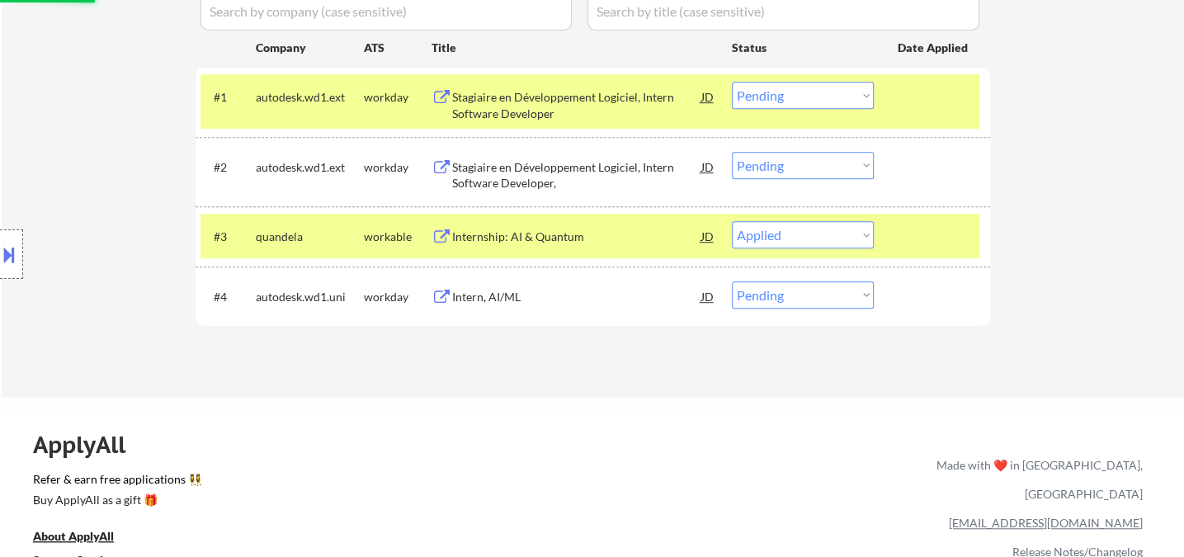
scroll to position [366, 0]
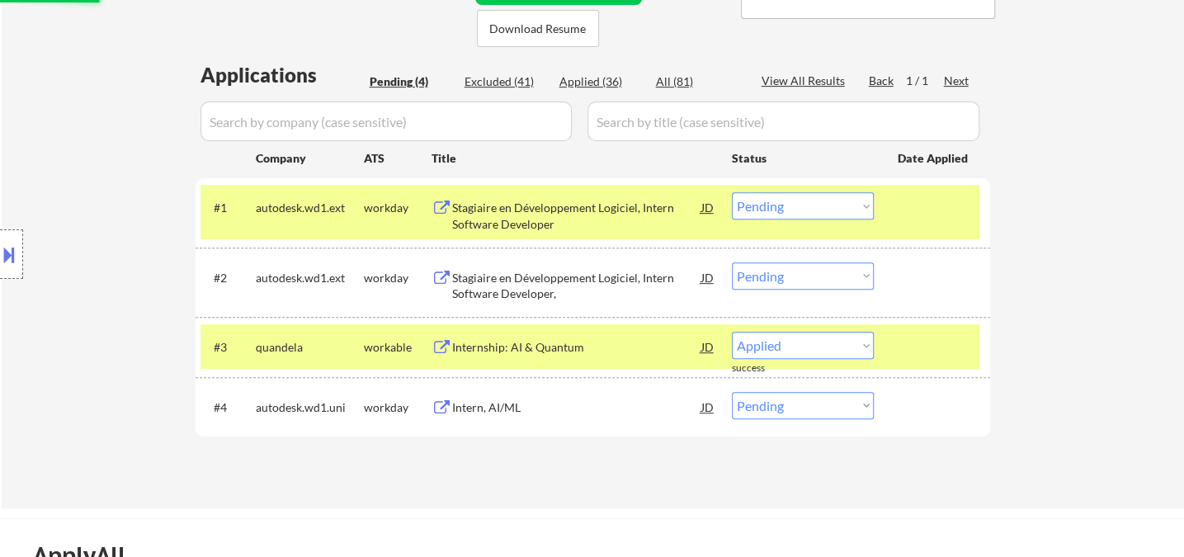
select select ""pending""
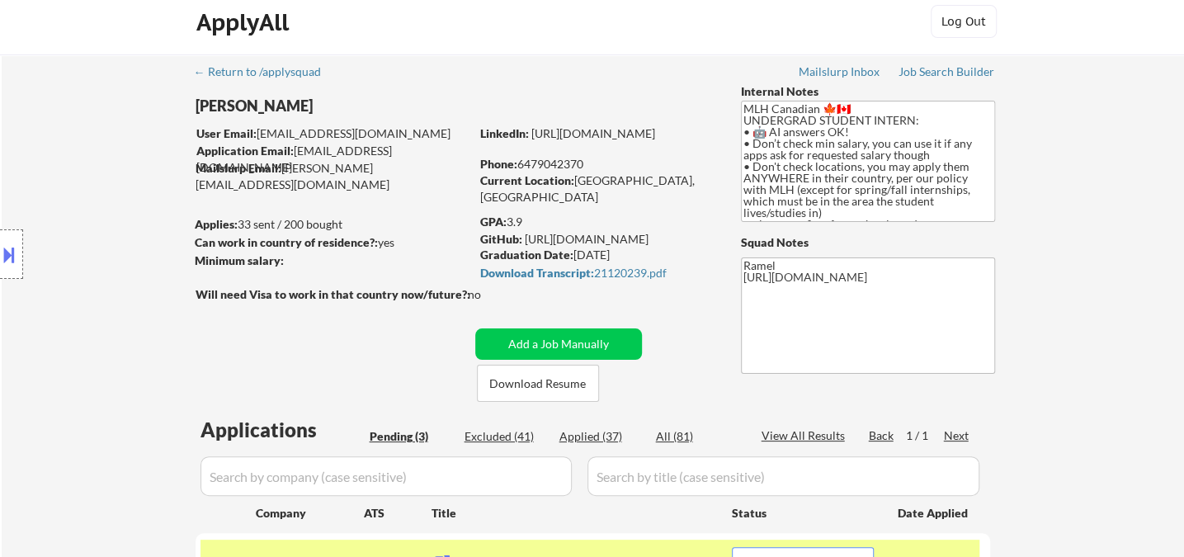
scroll to position [0, 0]
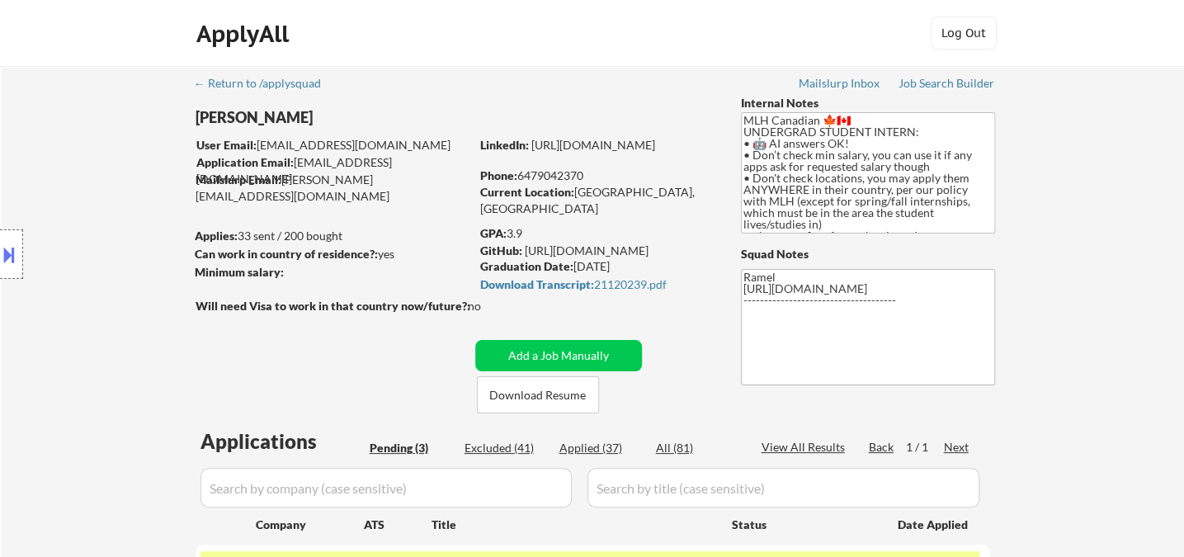
click at [40, 149] on div "Location Inclusions: country:CA country:US" at bounding box center [147, 255] width 295 height 306
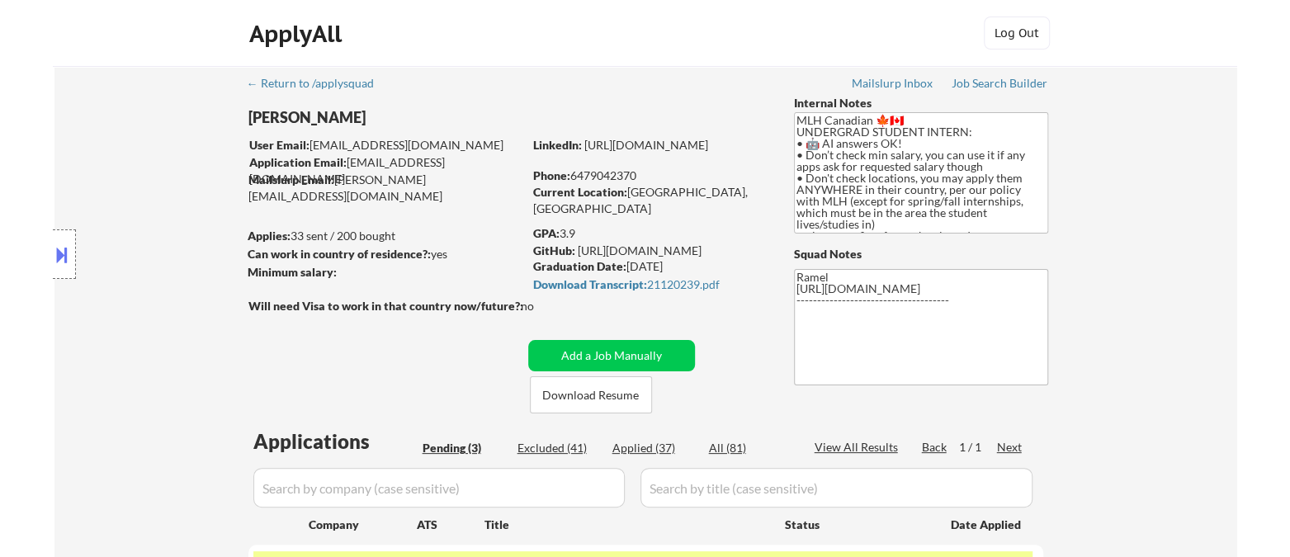
scroll to position [183, 0]
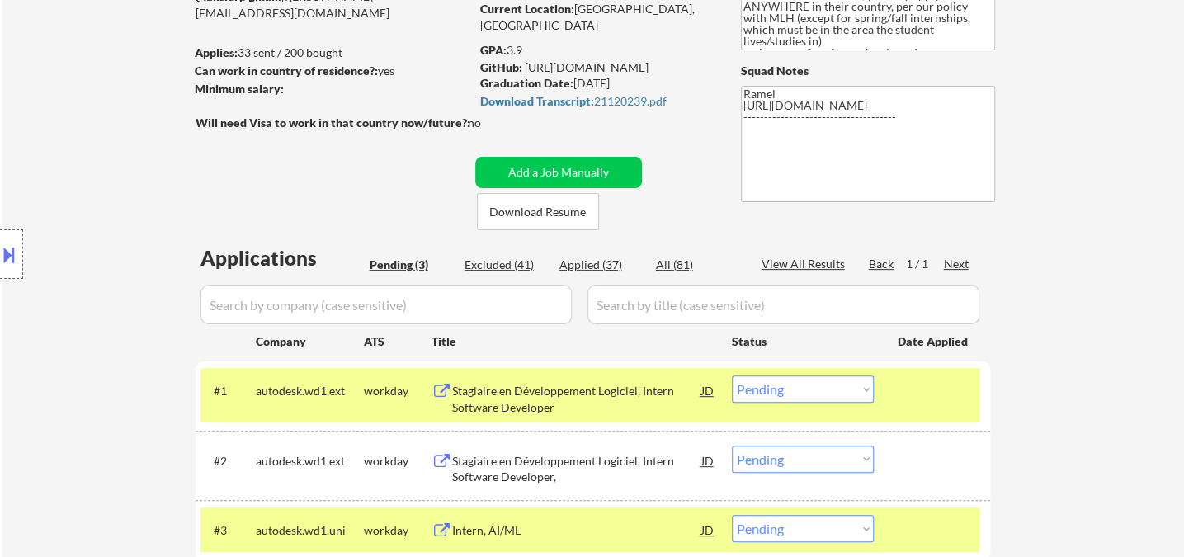
type textarea "Ramel AI answer: [URL][DOMAIN_NAME] ------------------------------------- [URL]…"
drag, startPoint x: 28, startPoint y: 154, endPoint x: 50, endPoint y: 144, distance: 24.0
click at [30, 153] on div "Location Inclusions: country:CA country:US" at bounding box center [147, 255] width 295 height 306
drag, startPoint x: 37, startPoint y: 158, endPoint x: 46, endPoint y: 154, distance: 9.7
click at [37, 158] on div "Location Inclusions: country:CA country:US" at bounding box center [147, 255] width 295 height 306
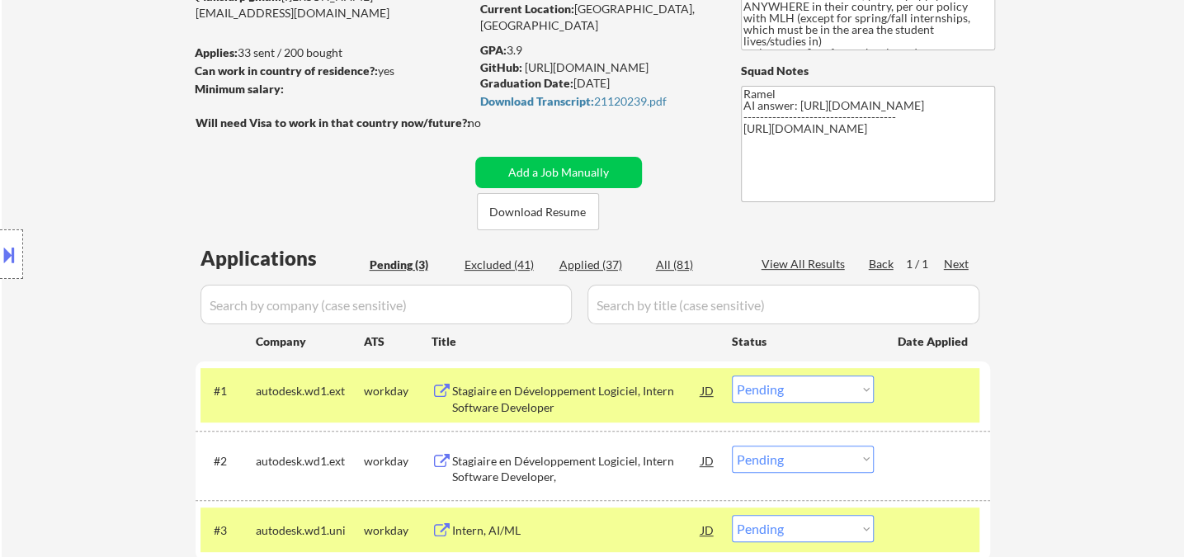
drag, startPoint x: 37, startPoint y: 94, endPoint x: 195, endPoint y: 5, distance: 181.1
click at [37, 93] on div "← Return to /applysquad Mailslurp Inbox Job Search Builder Anand Tandon User Em…" at bounding box center [593, 257] width 1183 height 749
click at [40, 73] on div "← Return to /applysquad Mailslurp Inbox Job Search Builder Anand Tandon User Em…" at bounding box center [593, 257] width 1183 height 749
drag, startPoint x: 20, startPoint y: 69, endPoint x: 79, endPoint y: 57, distance: 60.7
click at [20, 69] on div "← Return to /applysquad Mailslurp Inbox Job Search Builder Anand Tandon User Em…" at bounding box center [593, 257] width 1183 height 749
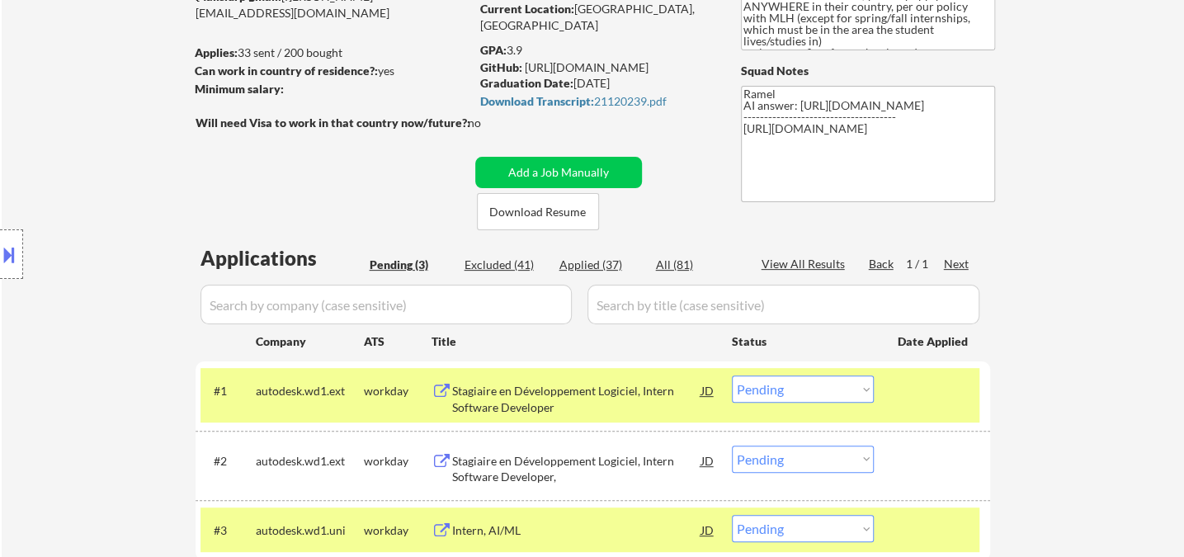
click at [609, 267] on div "Applied (37)" at bounding box center [600, 265] width 83 height 17
select select ""applied""
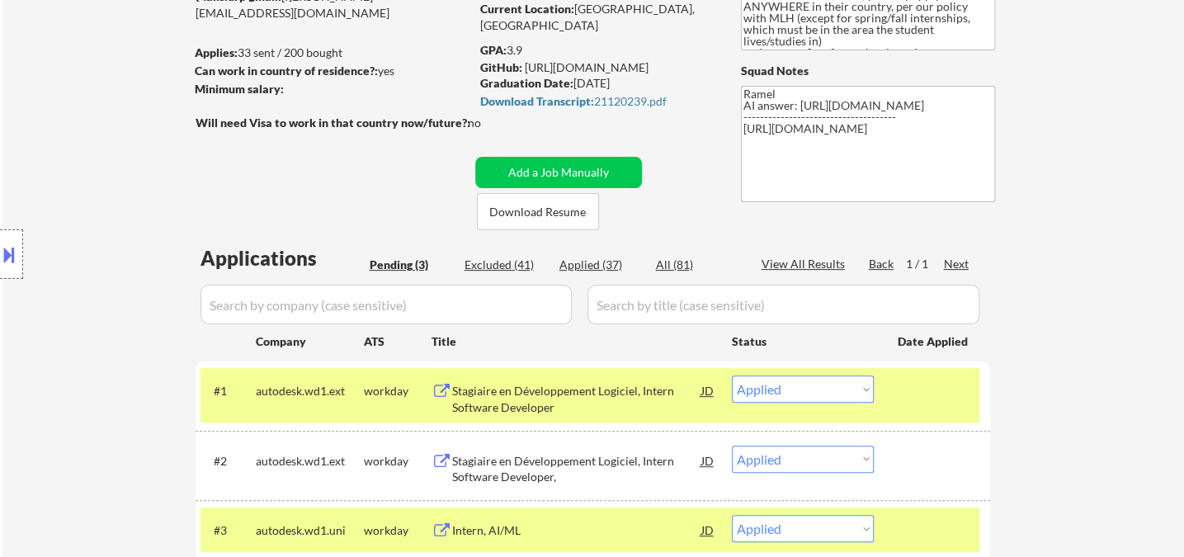
select select ""applied""
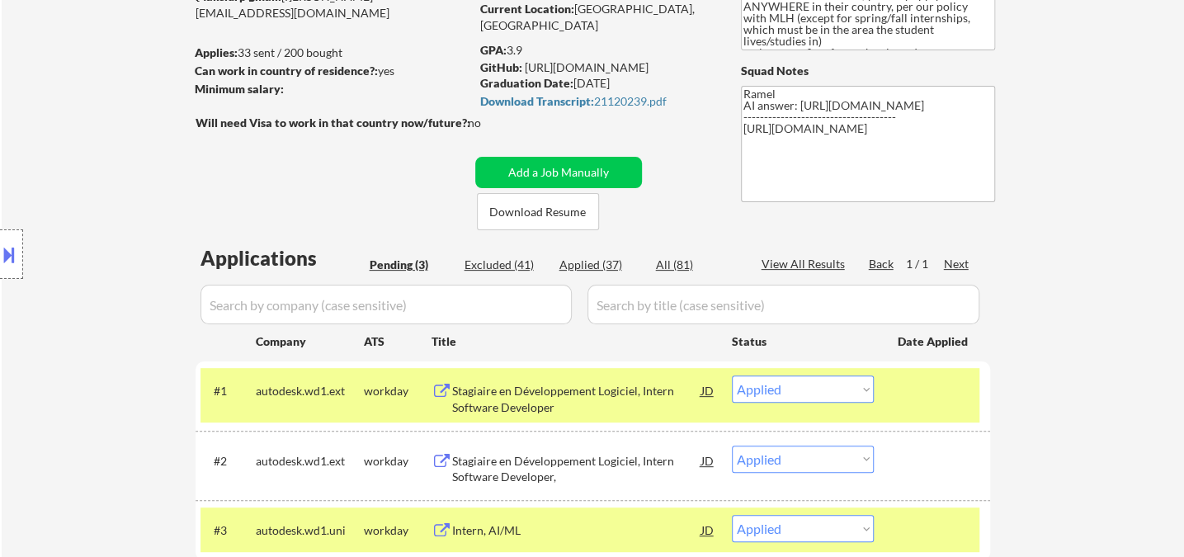
select select ""applied""
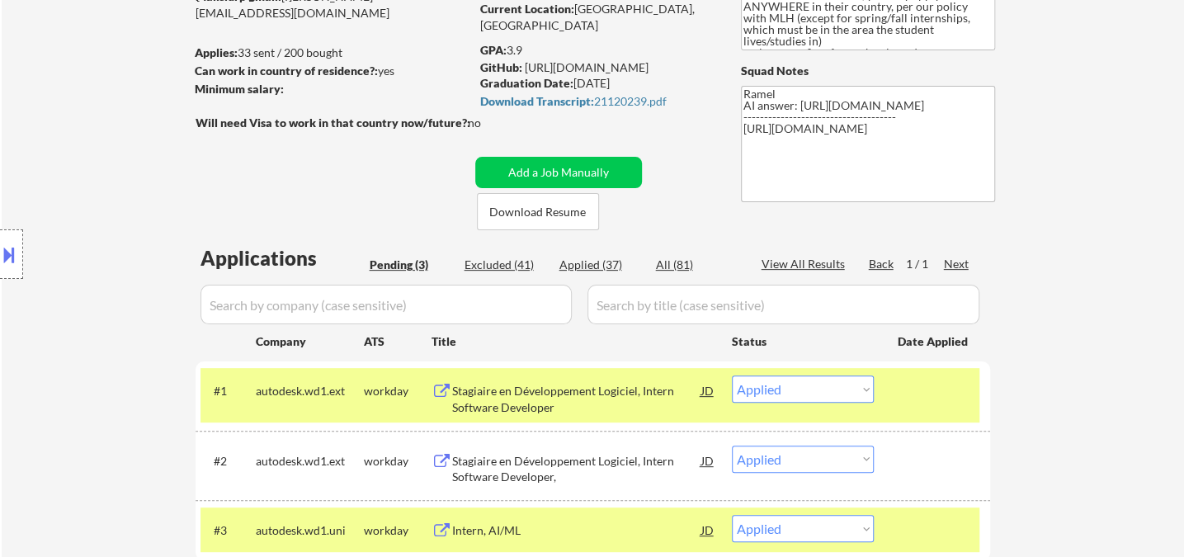
select select ""applied""
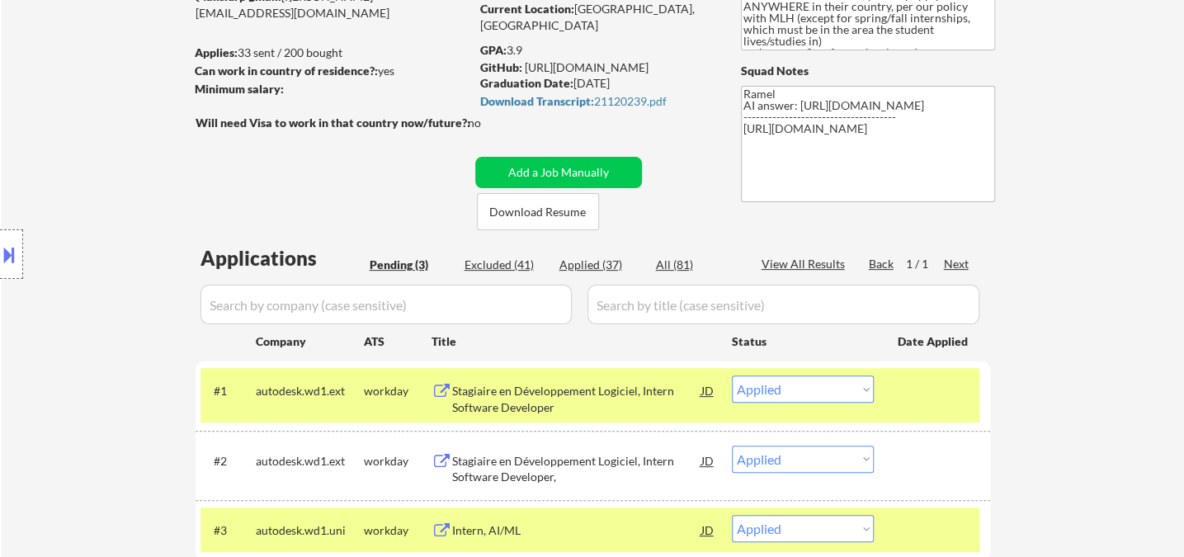
select select ""applied""
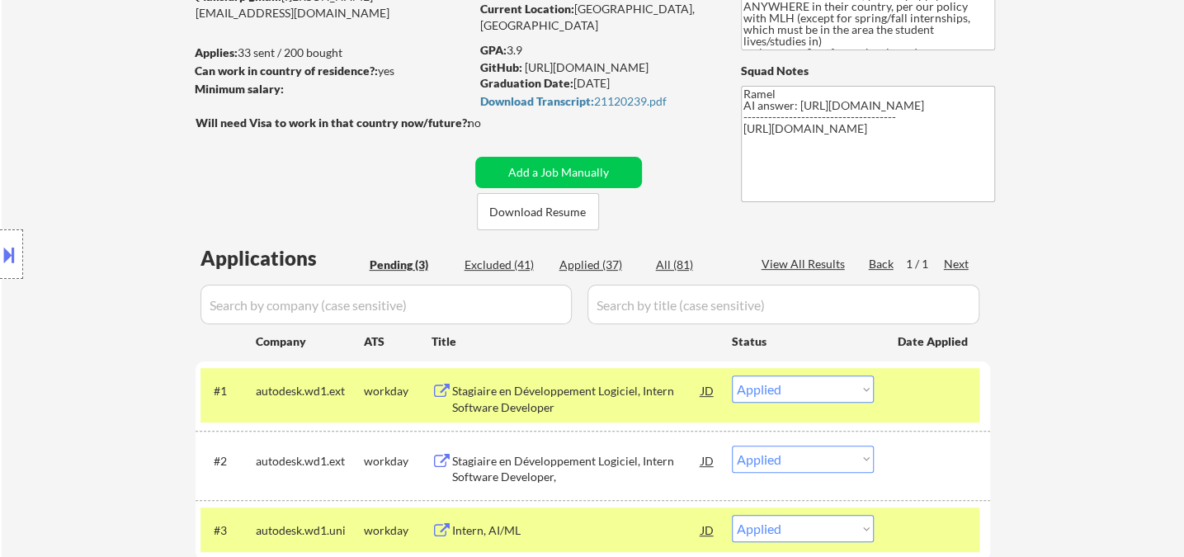
select select ""applied""
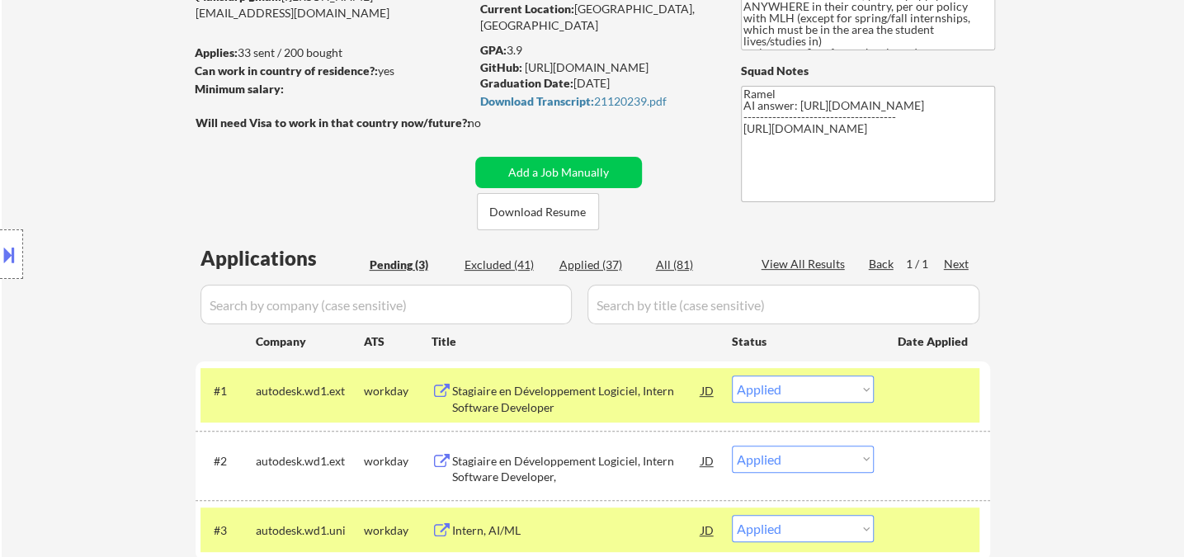
select select ""applied""
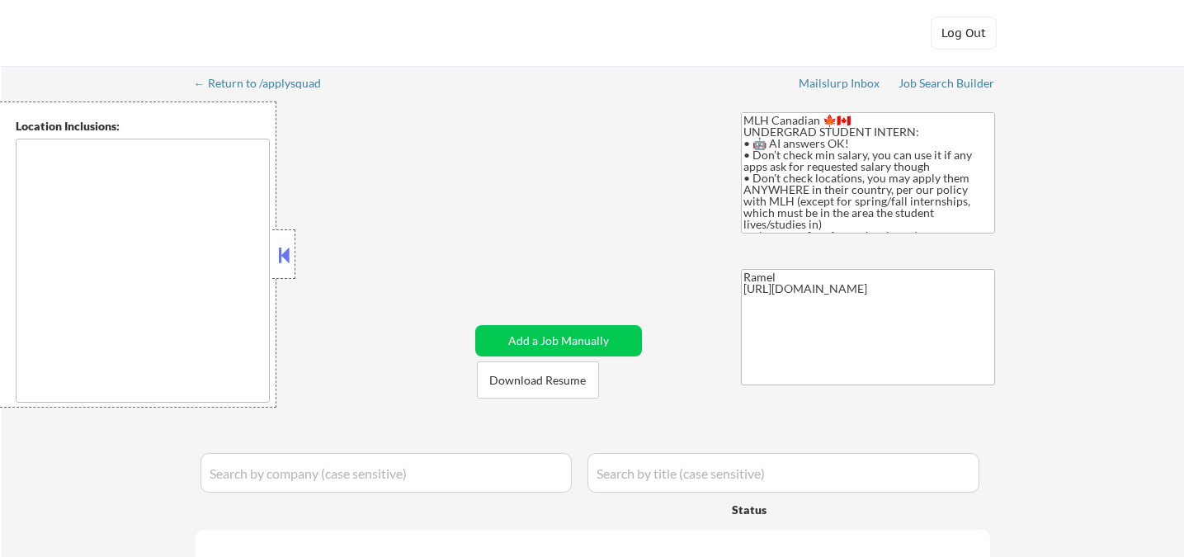
select select ""pending""
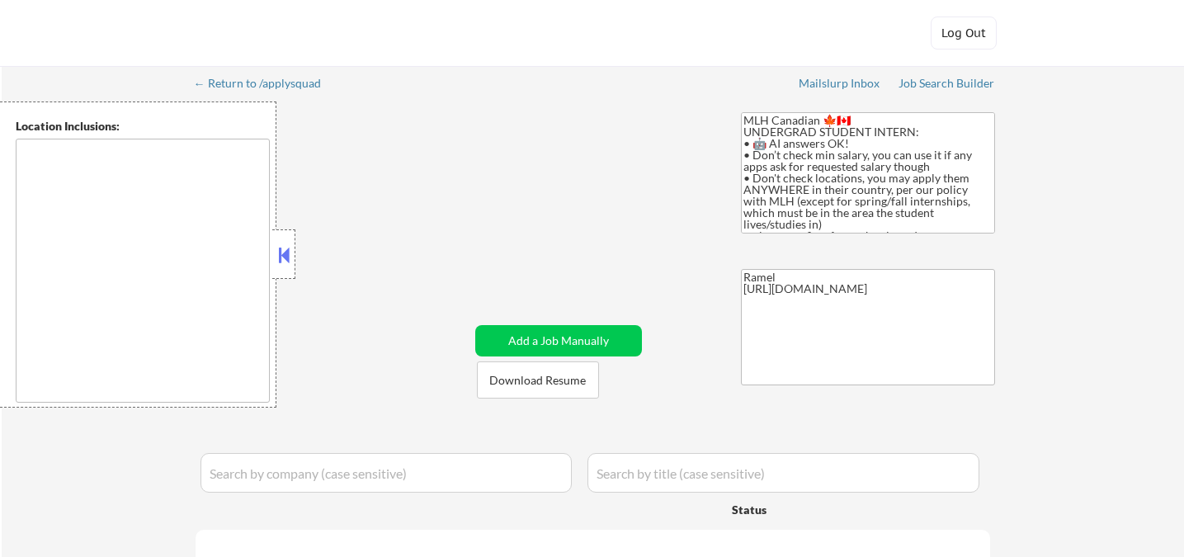
select select ""pending""
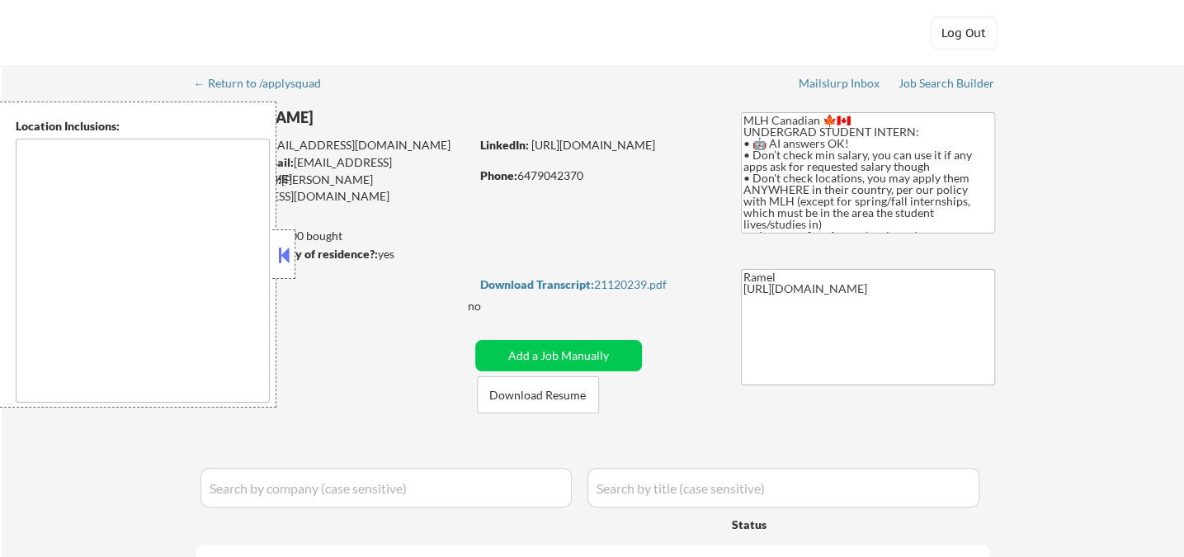
type textarea "country:CA country:[GEOGRAPHIC_DATA]"
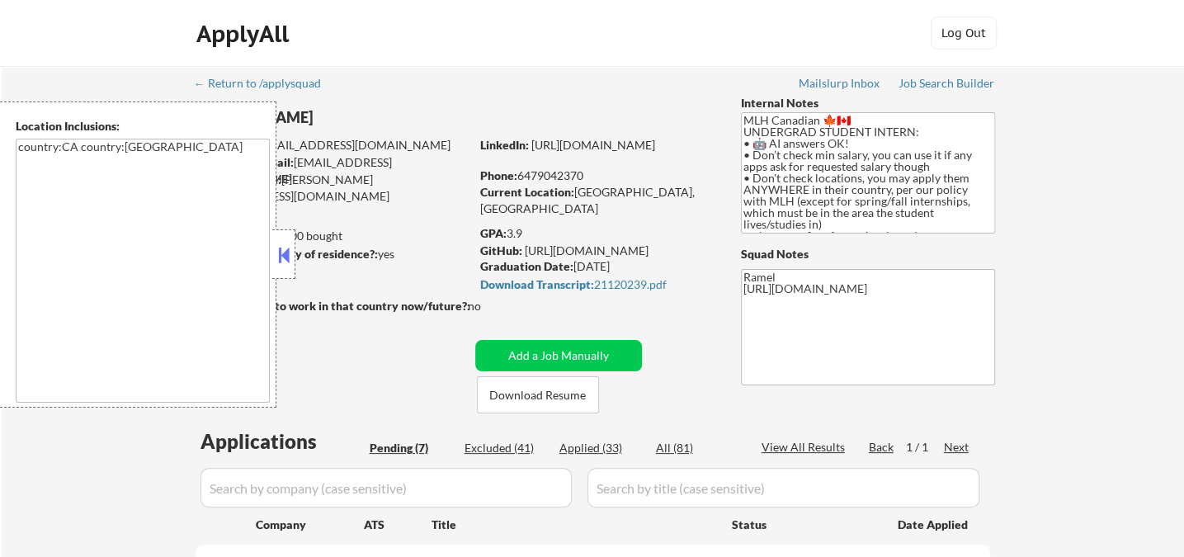
scroll to position [295, 0]
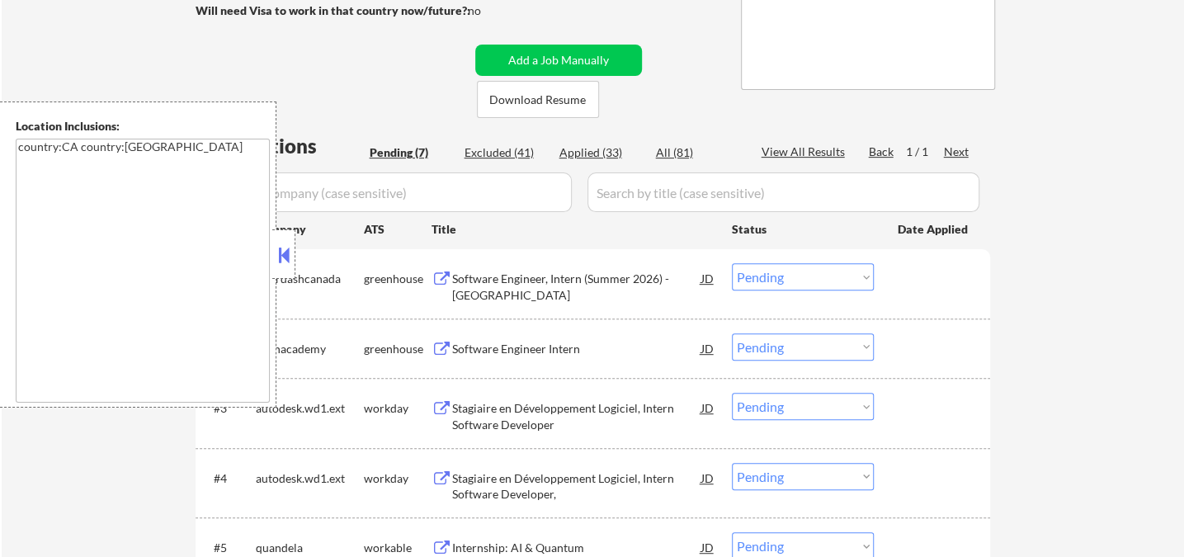
click at [286, 257] on button at bounding box center [284, 255] width 18 height 25
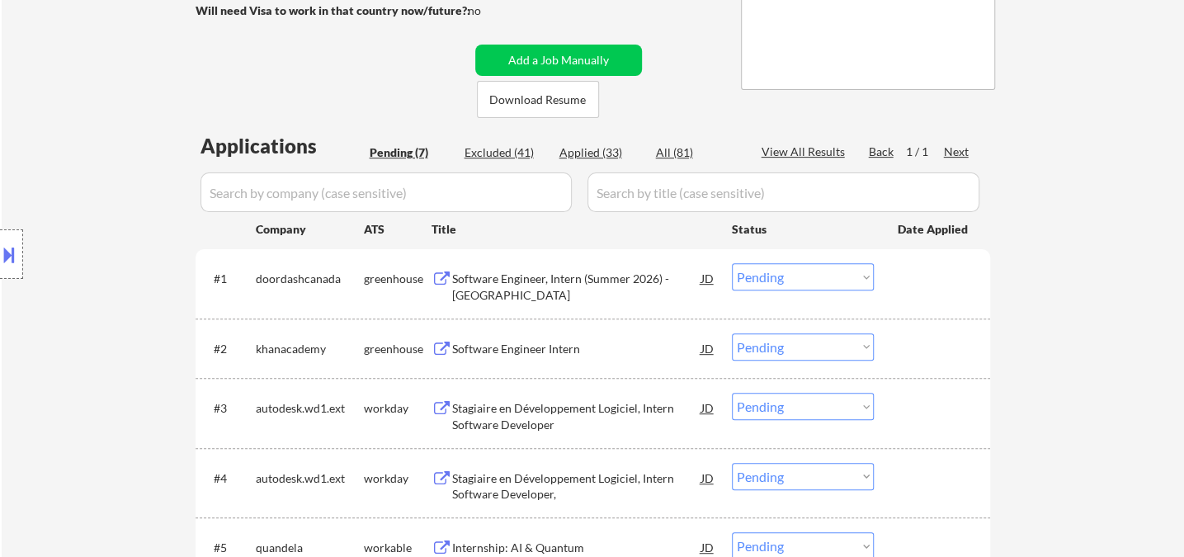
click at [608, 156] on div "Applied (33)" at bounding box center [600, 152] width 83 height 17
select select ""applied""
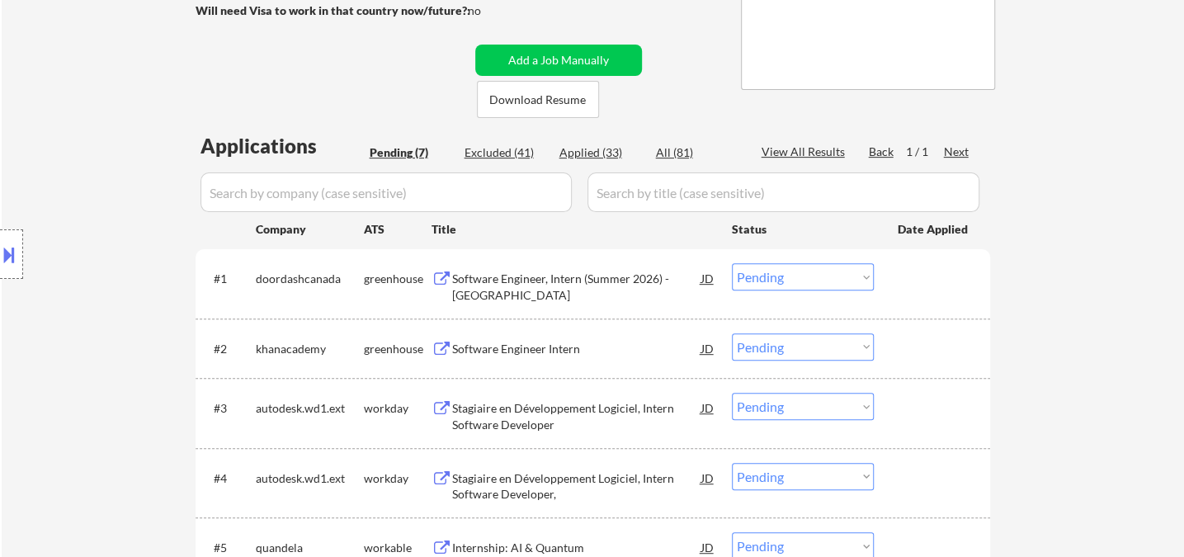
select select ""applied""
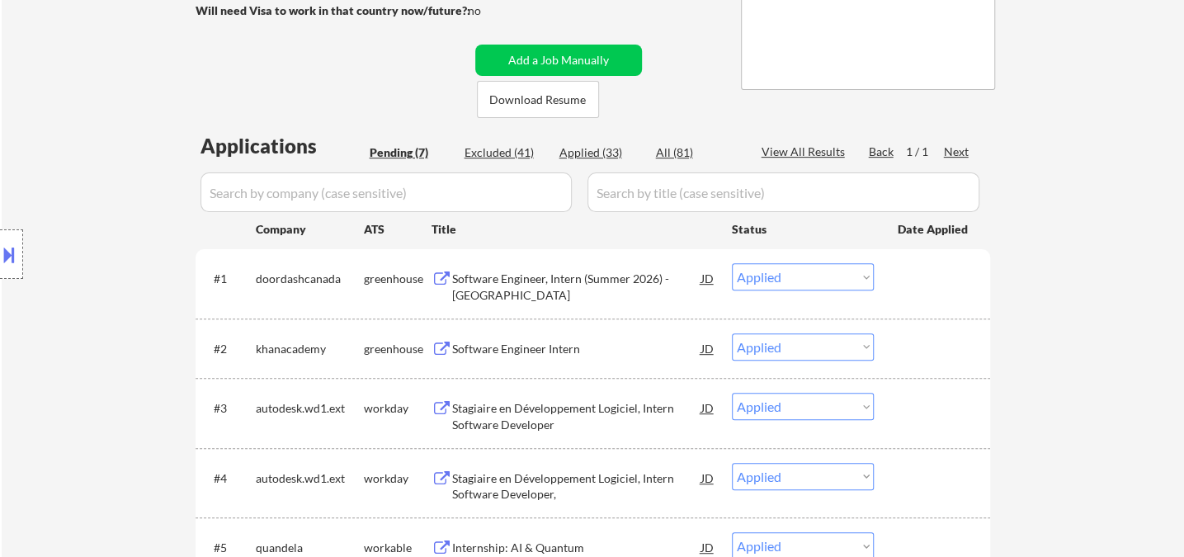
select select ""applied""
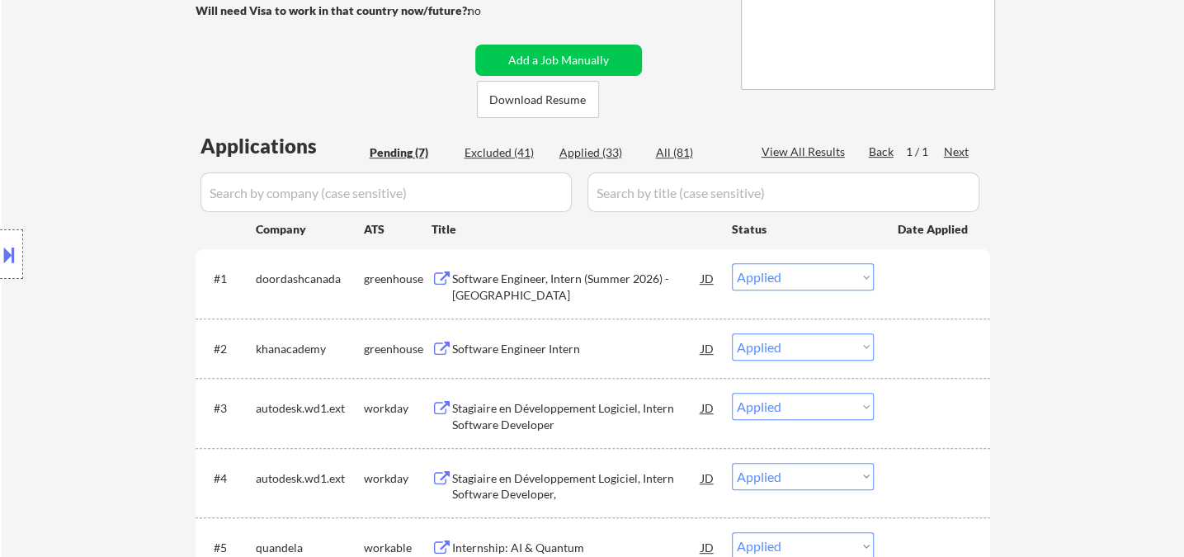
select select ""applied""
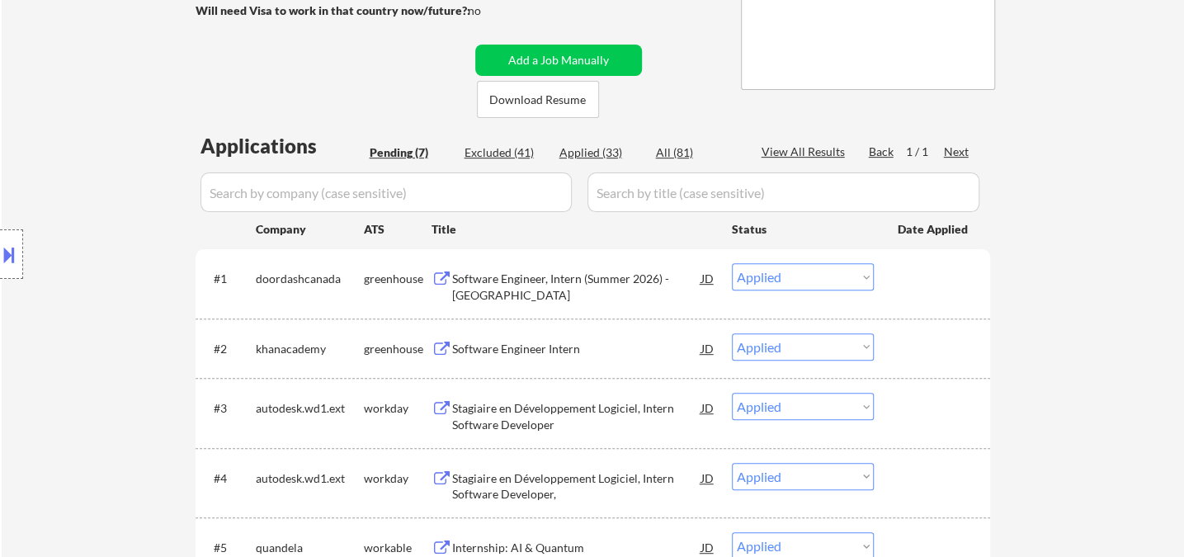
select select ""applied""
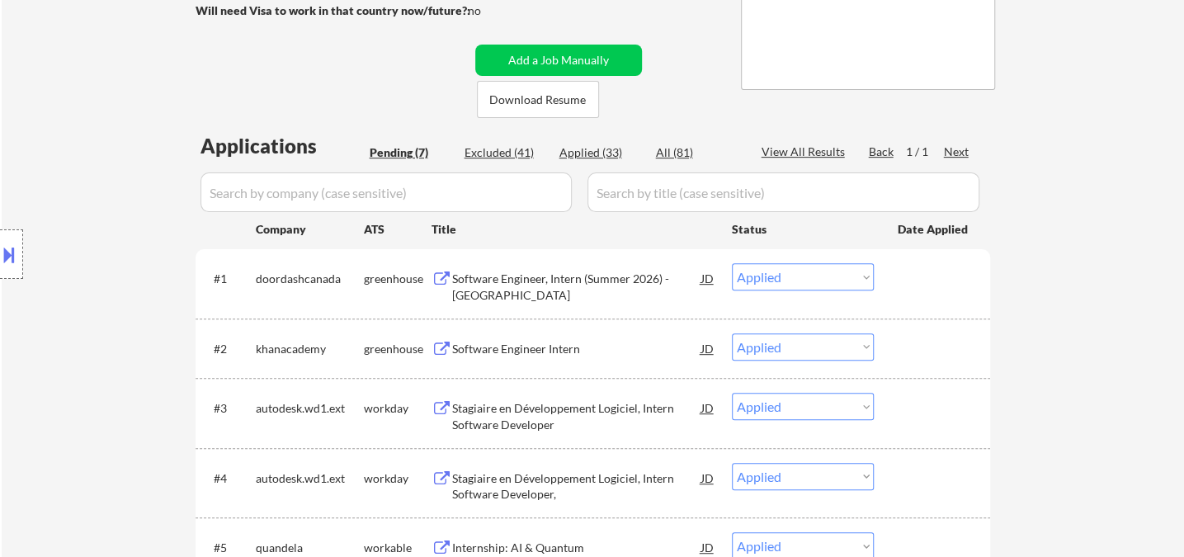
select select ""applied""
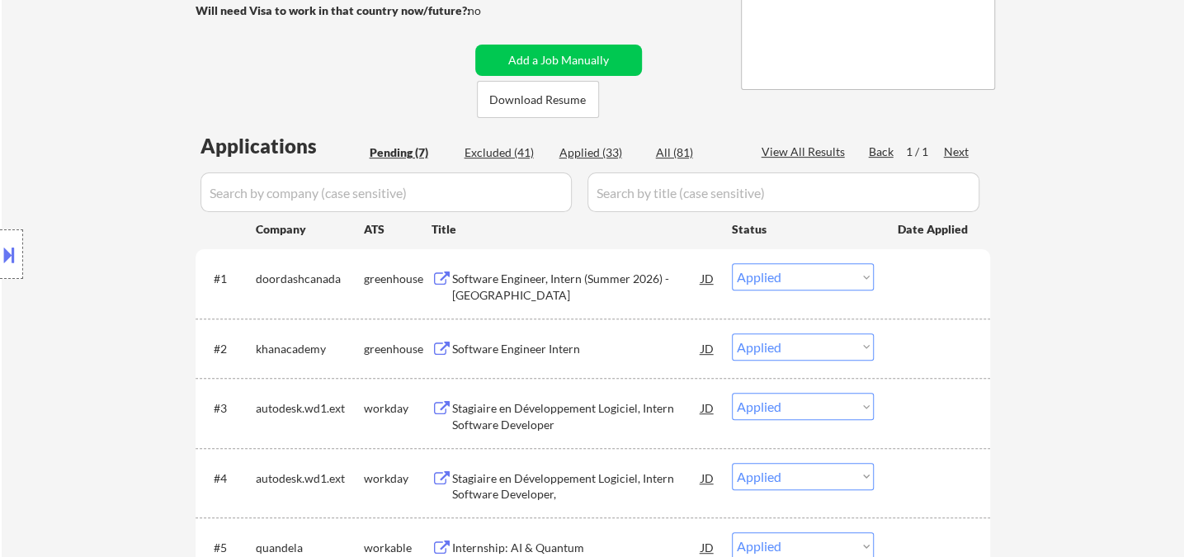
select select ""applied""
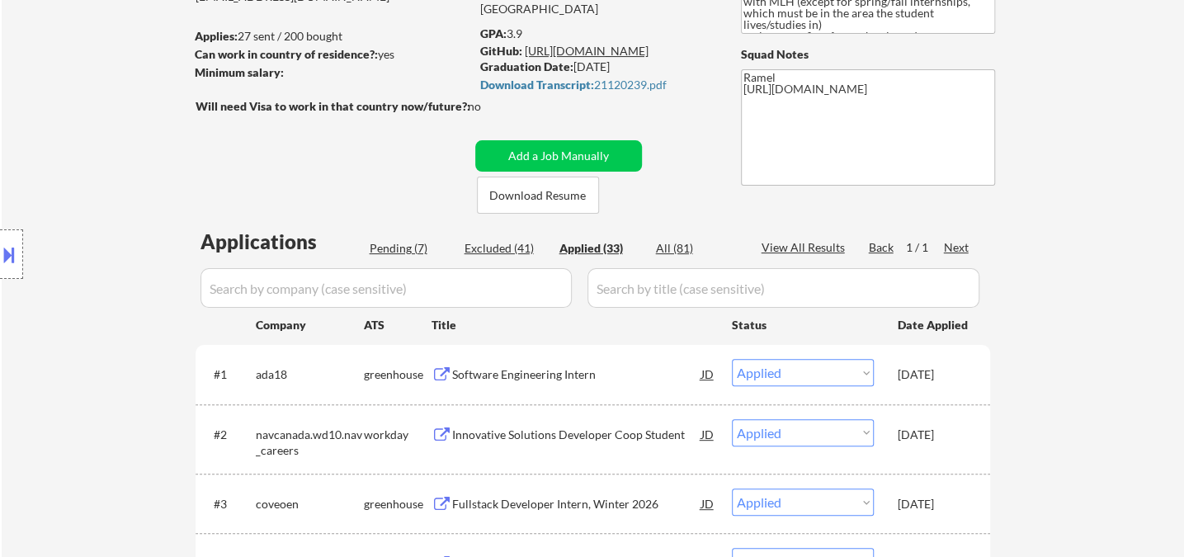
scroll to position [112, 0]
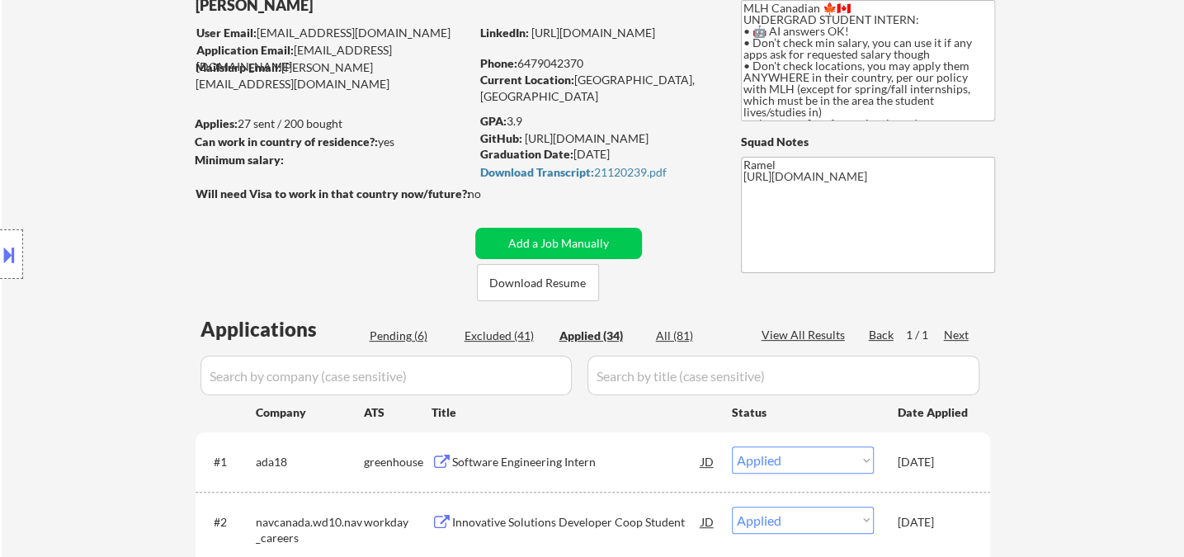
select select ""applied""
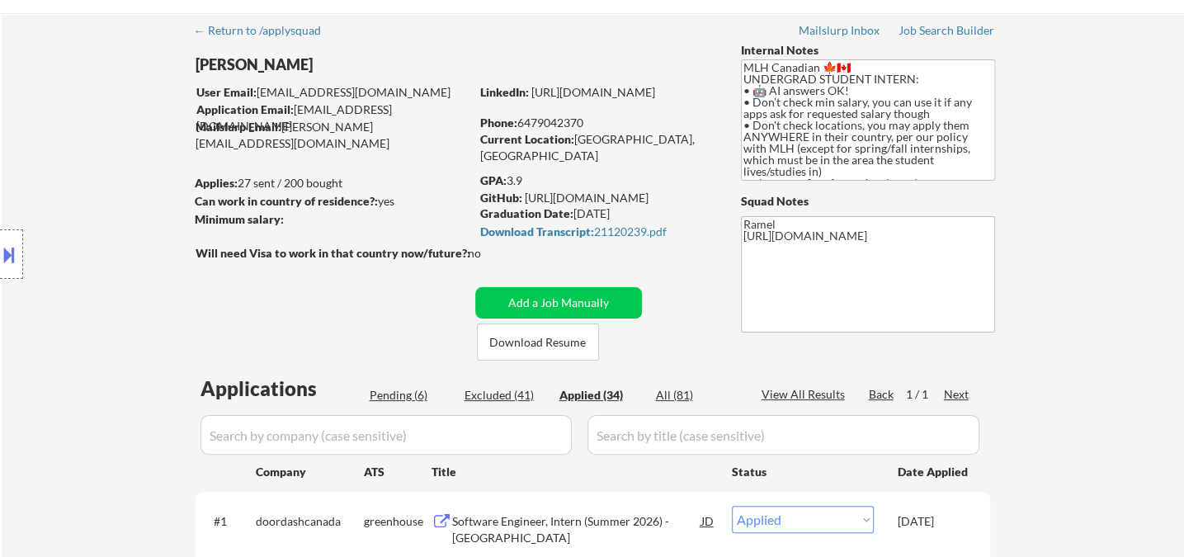
scroll to position [20, 0]
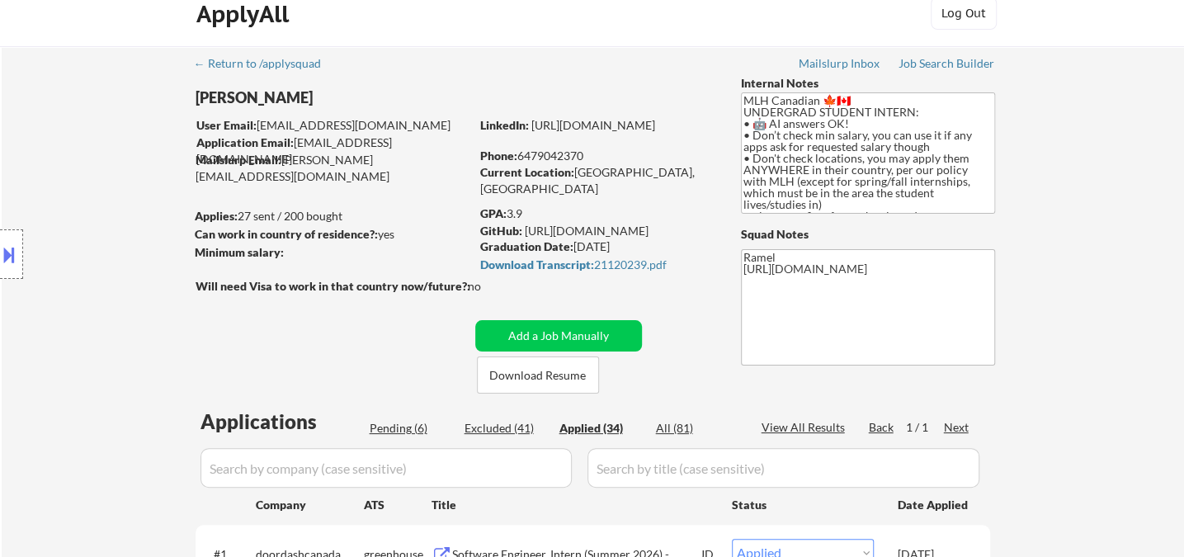
select select ""applied""
click at [607, 427] on div "Applied (37)" at bounding box center [600, 428] width 83 height 17
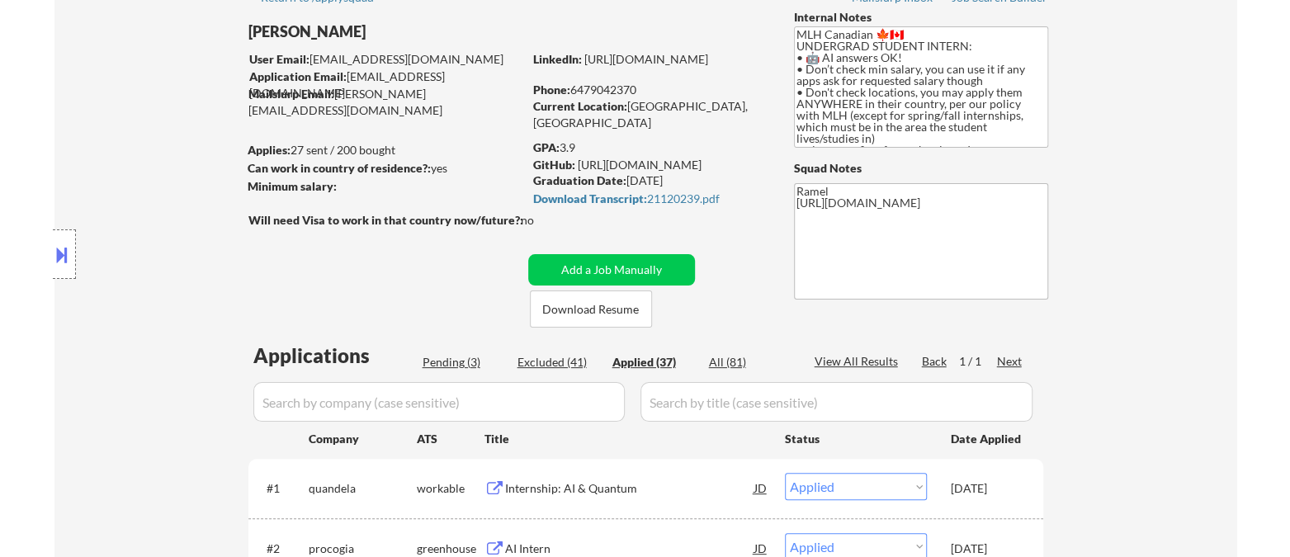
scroll to position [112, 0]
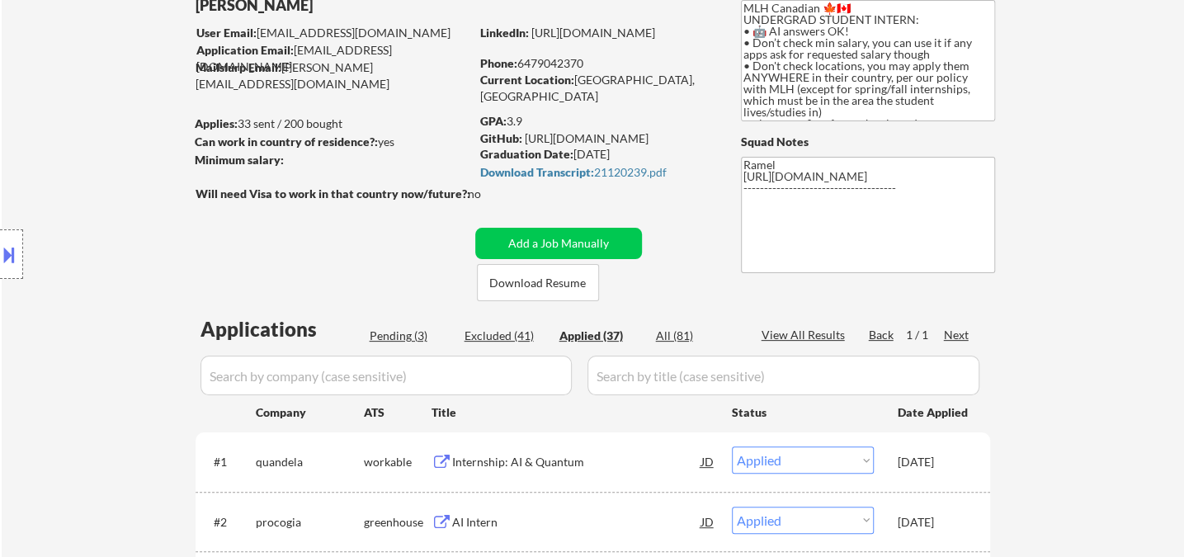
type textarea "Ramel AI answer: [URL][DOMAIN_NAME] ------------------------------------- [URL]…"
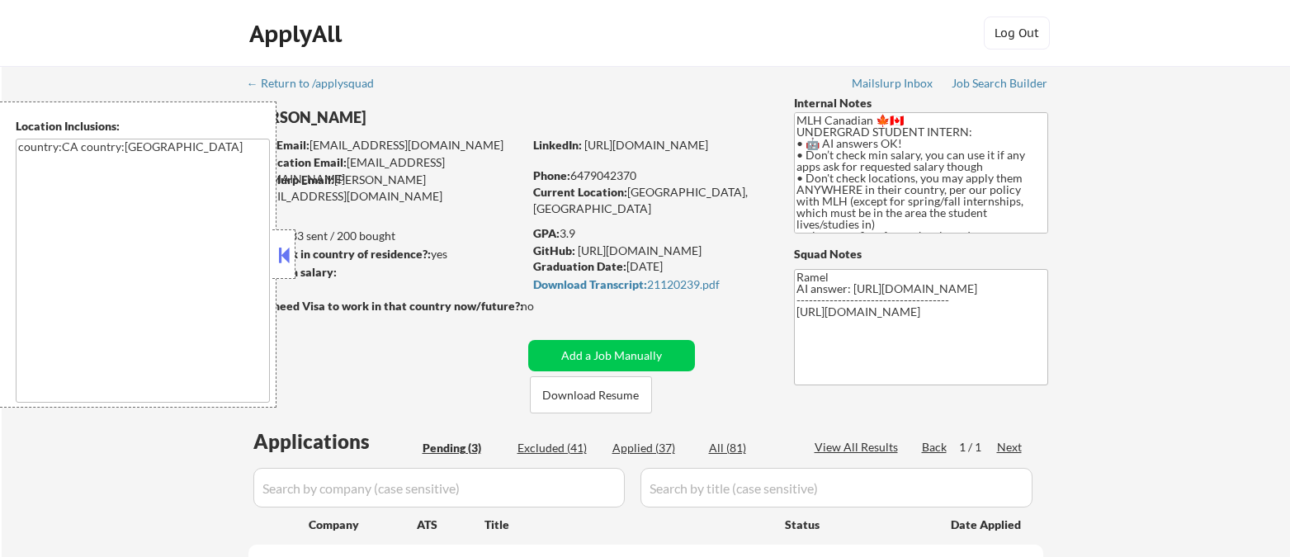
select select ""pending""
click at [1001, 83] on div "Job Search Builder" at bounding box center [999, 84] width 97 height 12
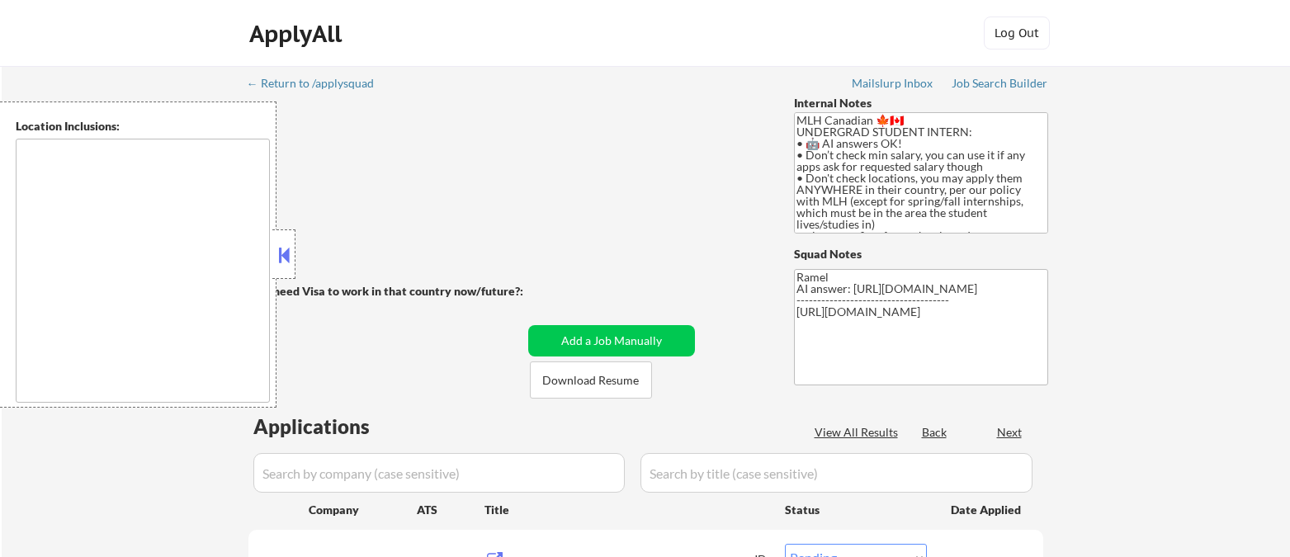
select select ""pending""
type textarea "country:CA country:[GEOGRAPHIC_DATA]"
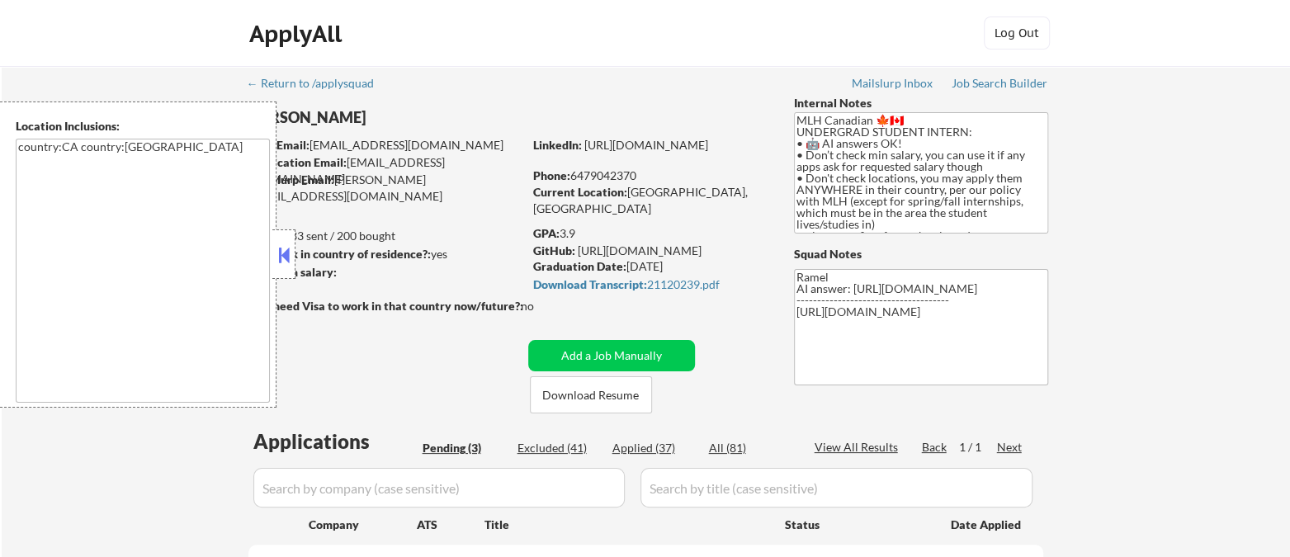
click at [294, 246] on div at bounding box center [283, 254] width 23 height 50
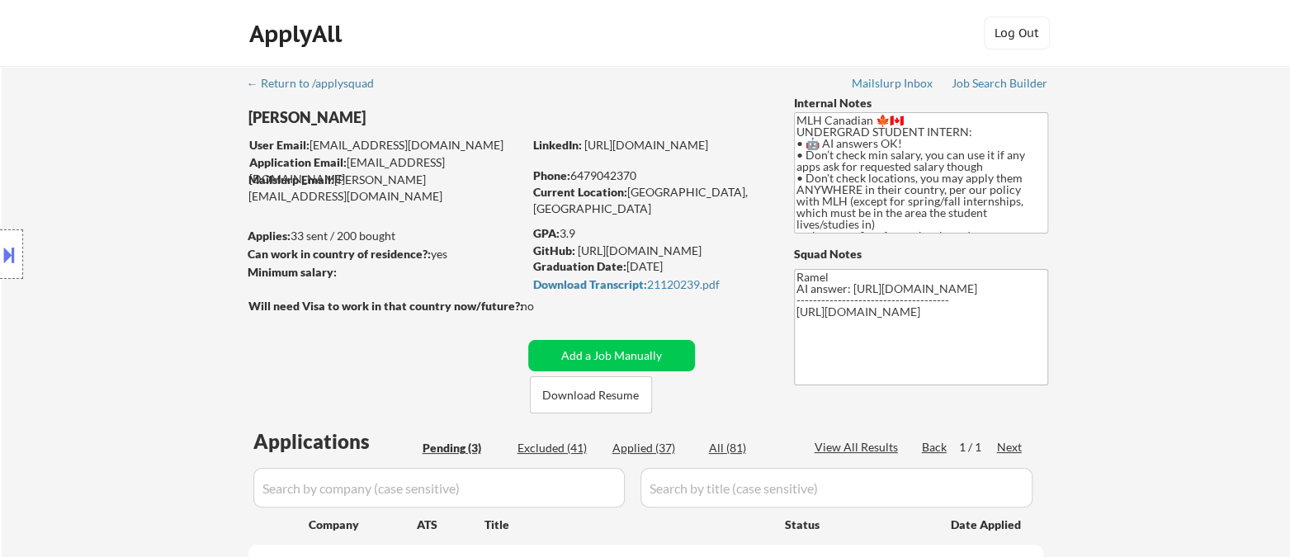
drag, startPoint x: 634, startPoint y: 448, endPoint x: 486, endPoint y: 79, distance: 397.4
click at [635, 448] on div "Applied (37)" at bounding box center [653, 448] width 83 height 17
select select ""applied""
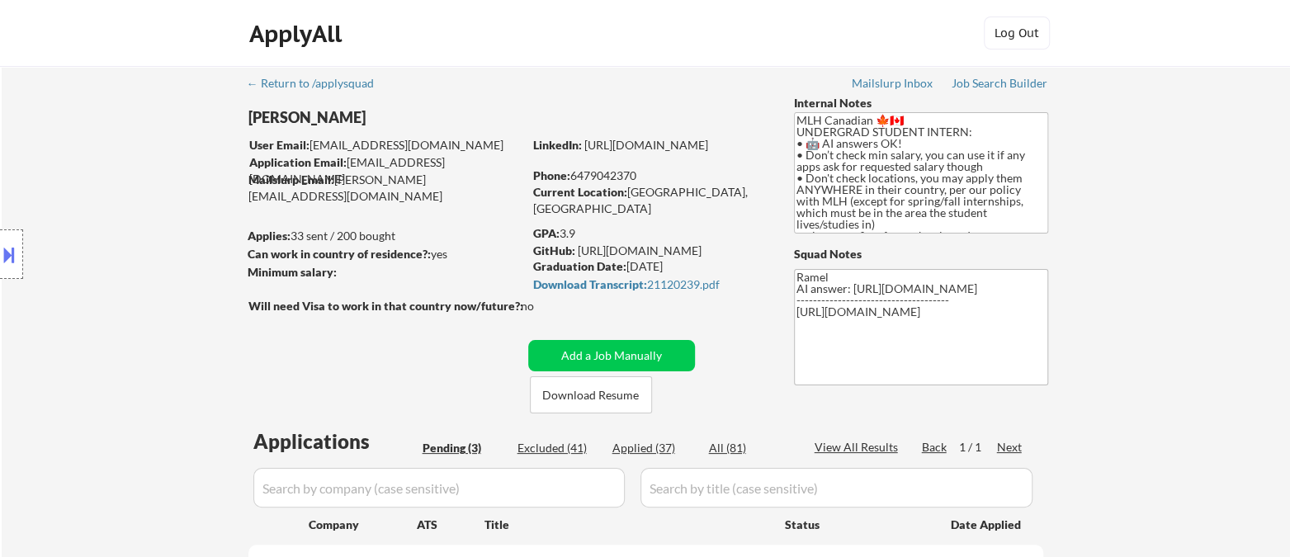
select select ""applied""
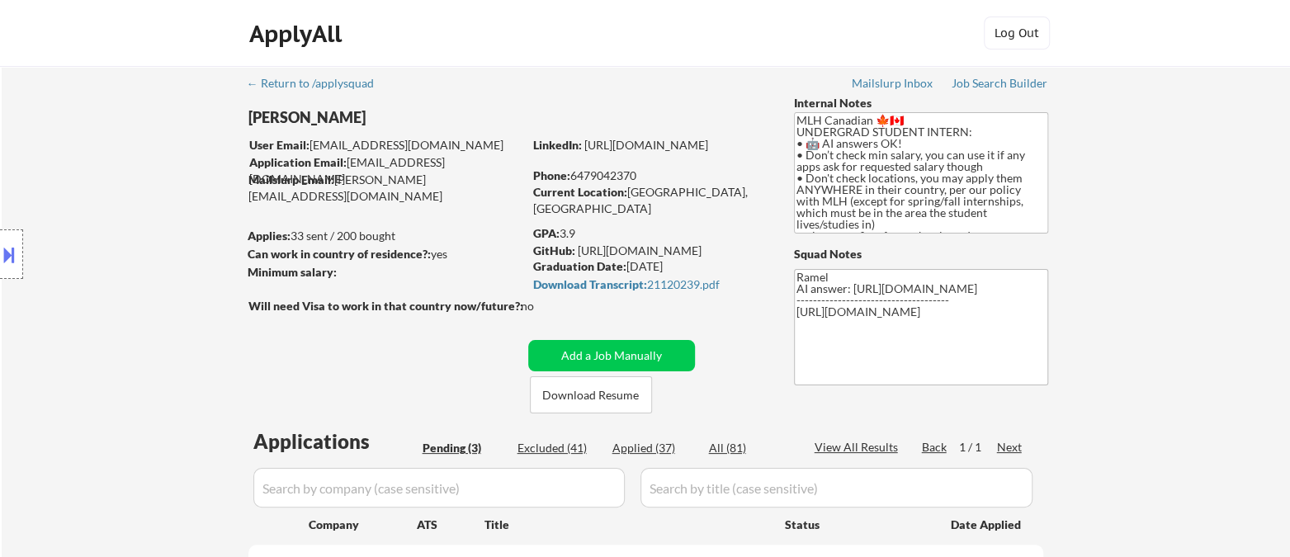
select select ""applied""
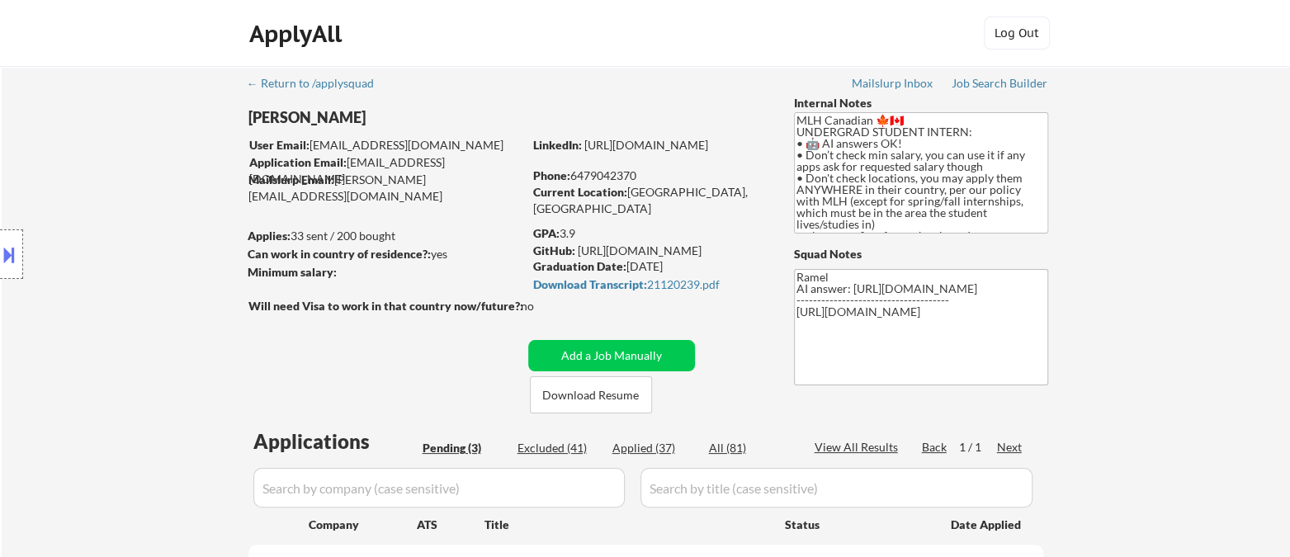
select select ""applied""
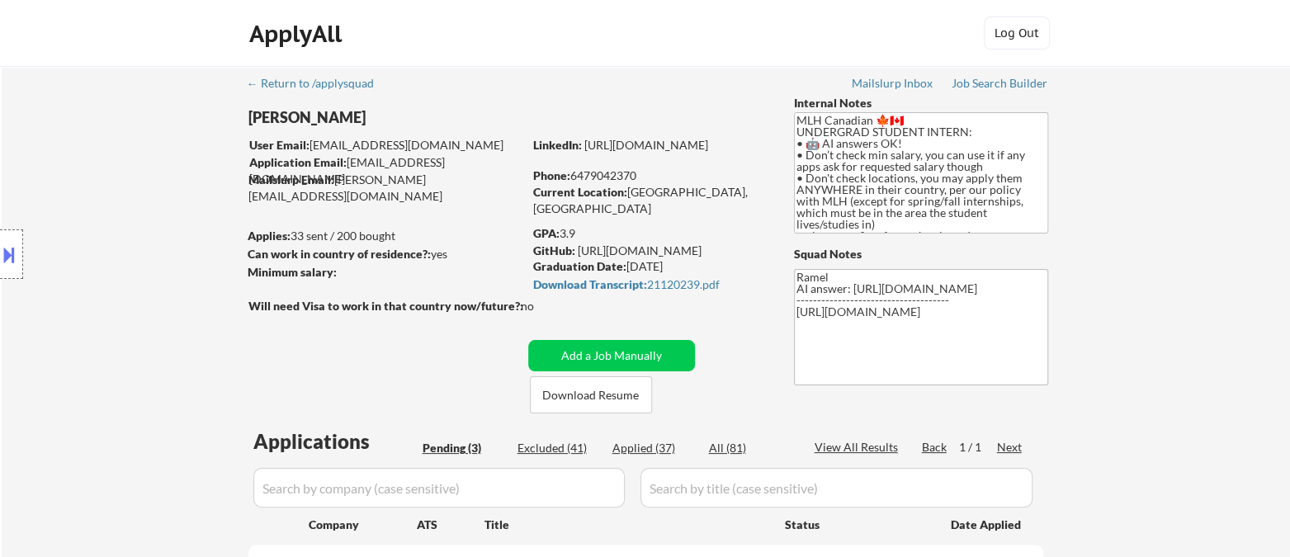
select select ""applied""
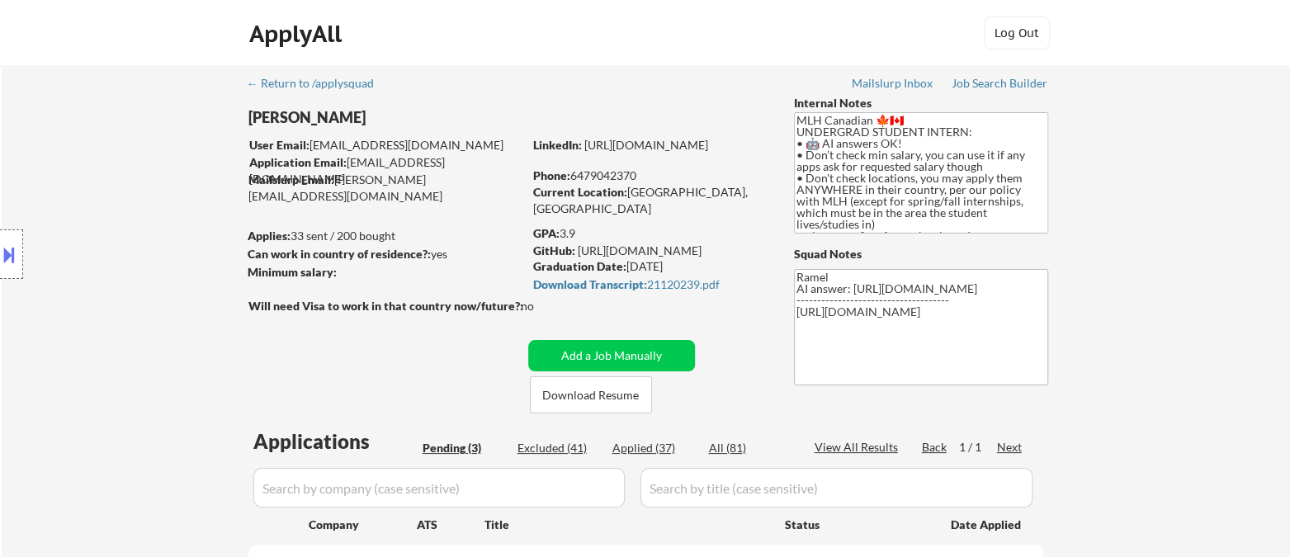
select select ""applied""
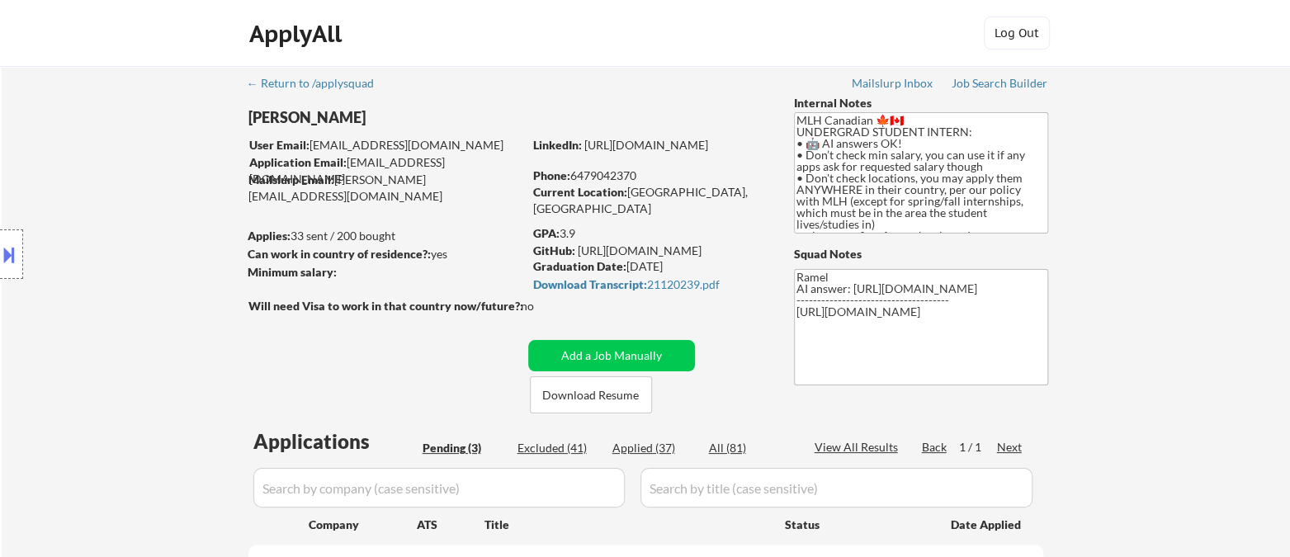
select select ""applied""
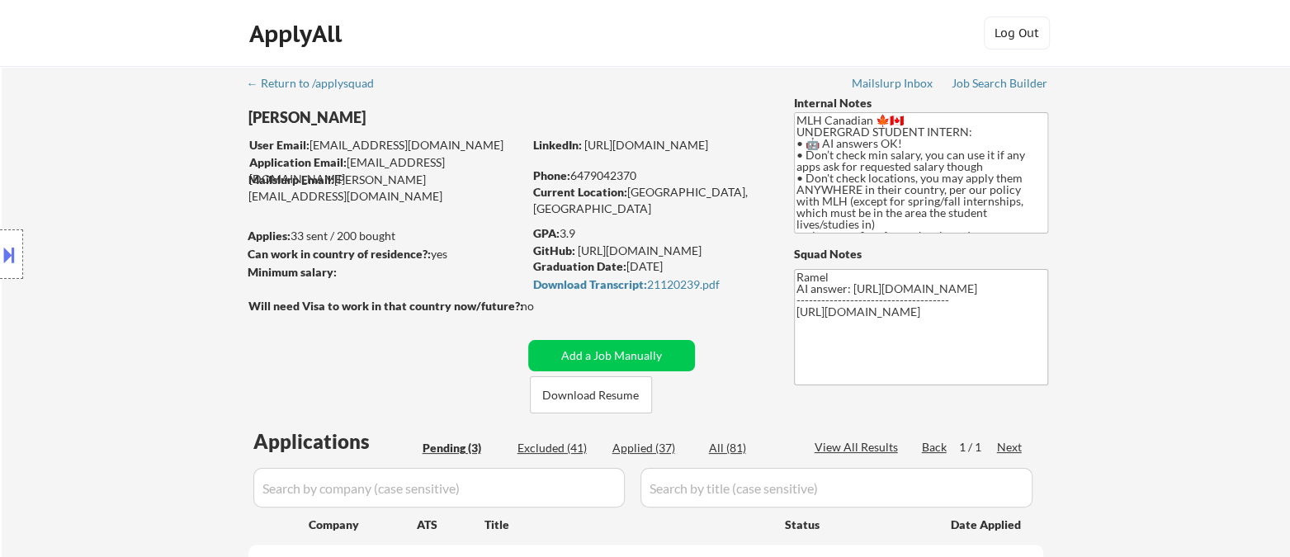
select select ""applied""
click at [594, 352] on button "Add a Job Manually" at bounding box center [611, 355] width 167 height 31
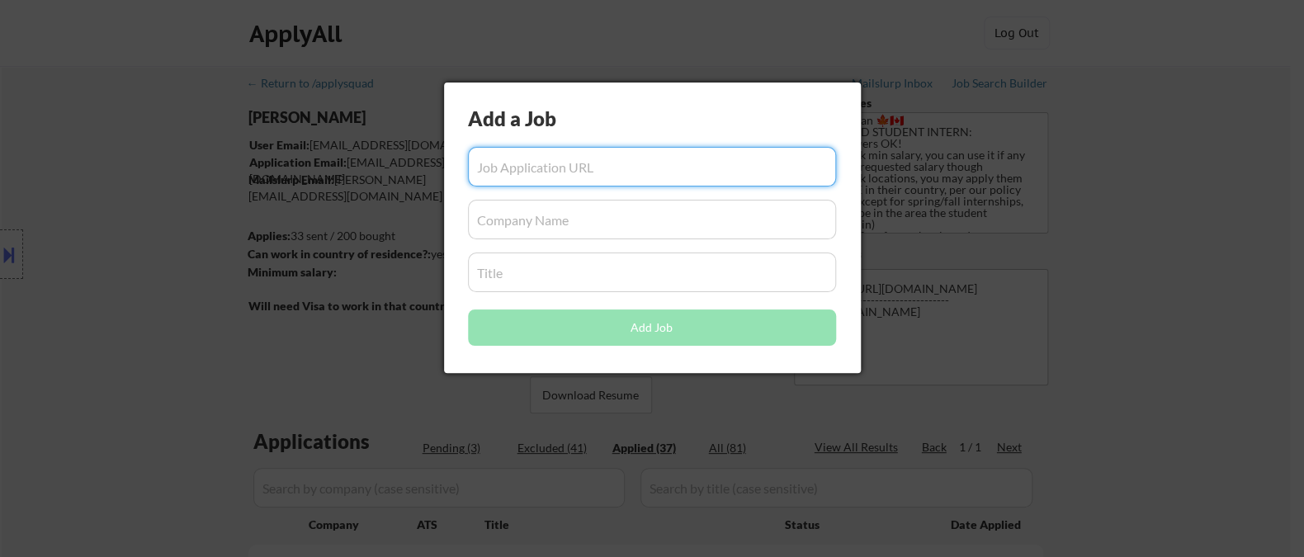
paste input "https://app.ripplematch.com/v2/public/job/efb58490?from_page=company_branded_pa…"
type input "https://app.ripplematch.com/v2/public/job/efb58490?from_page=company_branded_pa…"
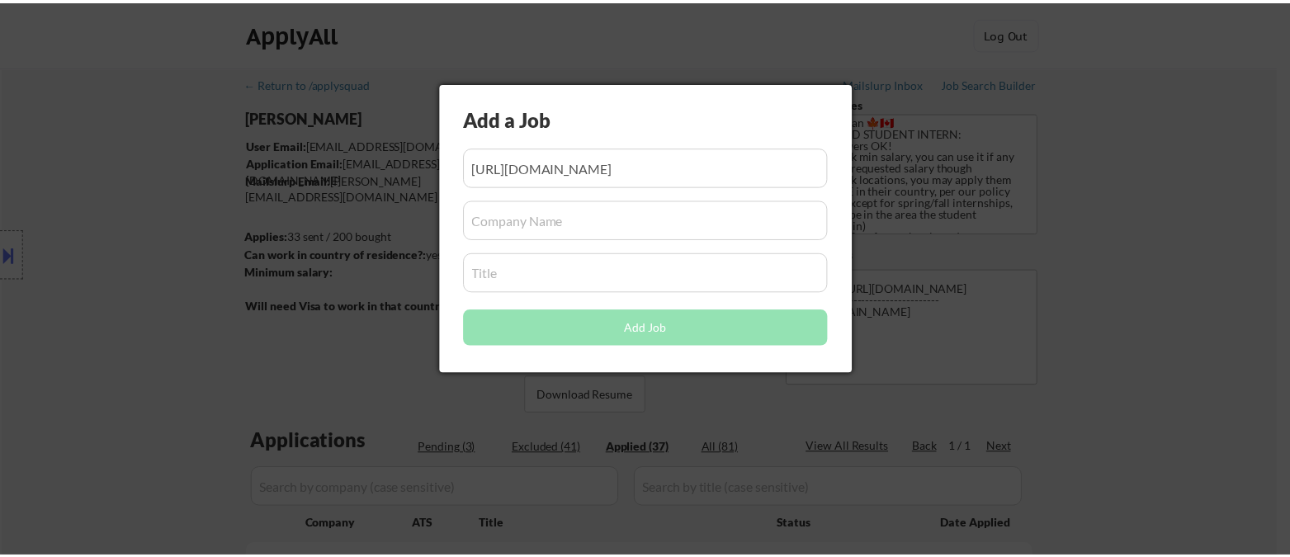
scroll to position [0, 0]
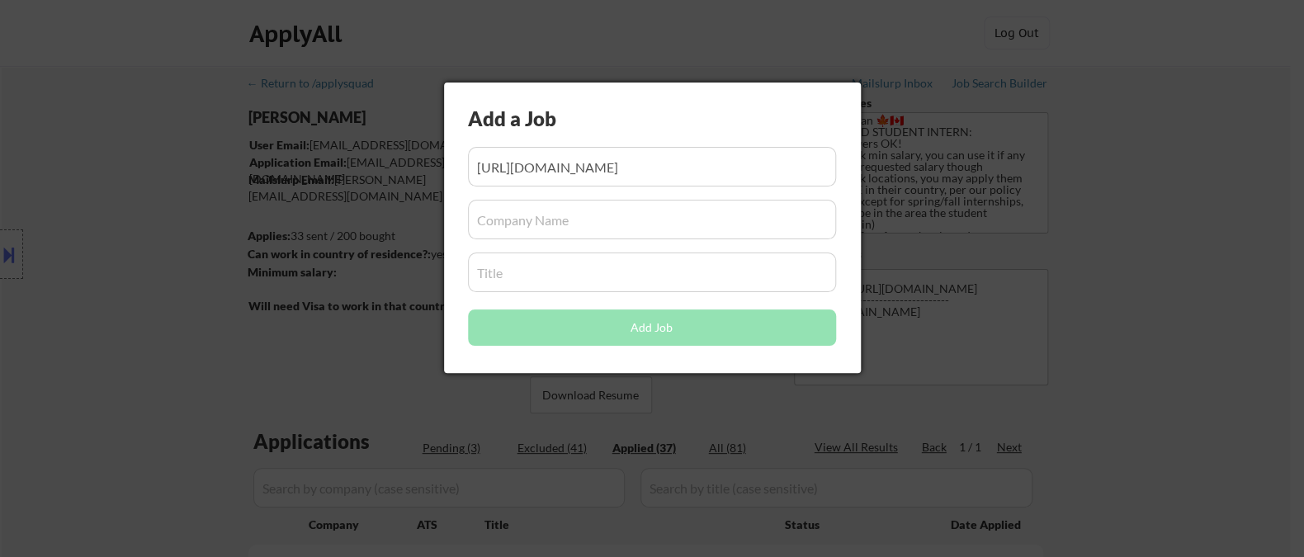
click at [561, 217] on input "input" at bounding box center [652, 220] width 368 height 40
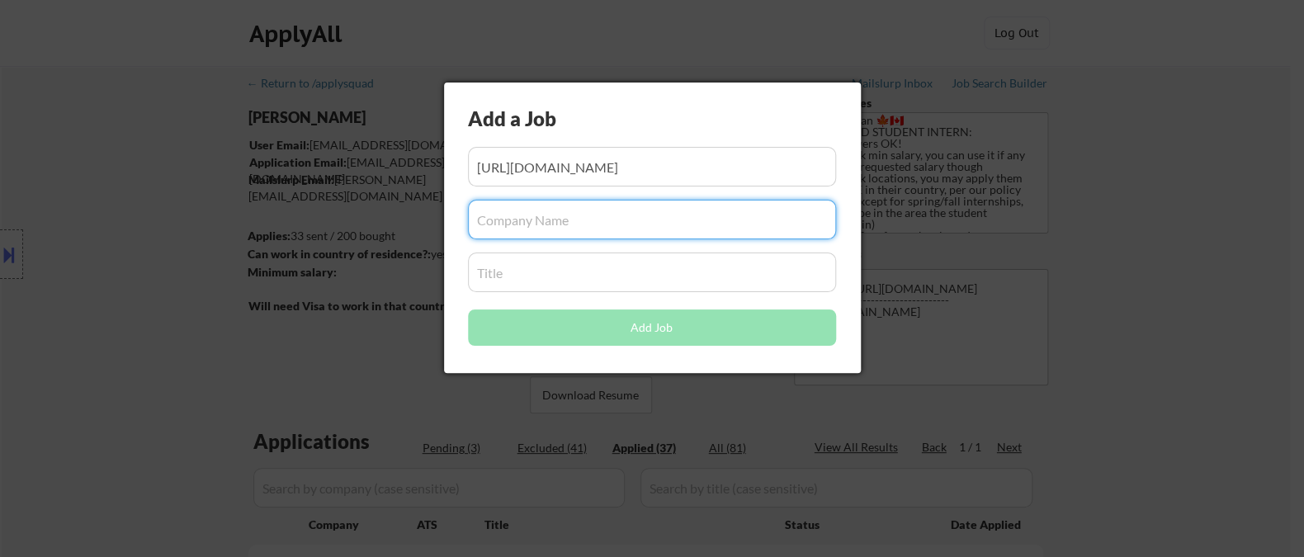
paste input "ripplematch"
type input "ripplematch"
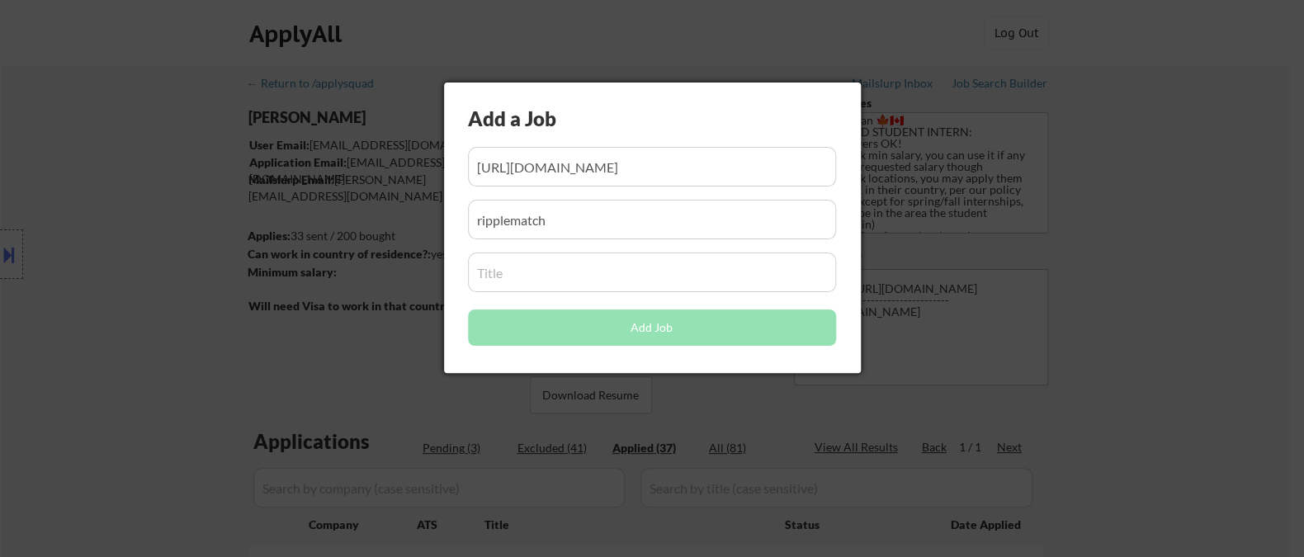
click at [541, 274] on input "input" at bounding box center [652, 273] width 368 height 40
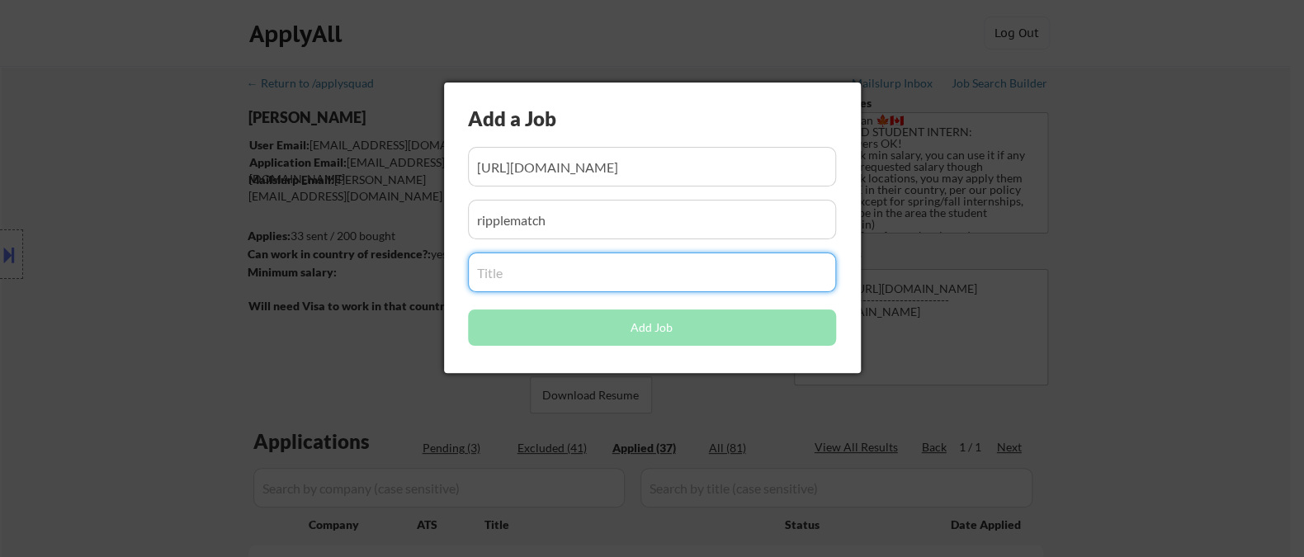
paste input "Site Reliability Engineer Intern (2026) - [GEOGRAPHIC_DATA]"
type input "Site Reliability Engineer Intern (2026) - [GEOGRAPHIC_DATA]"
click at [512, 331] on button "Add Job" at bounding box center [652, 327] width 368 height 36
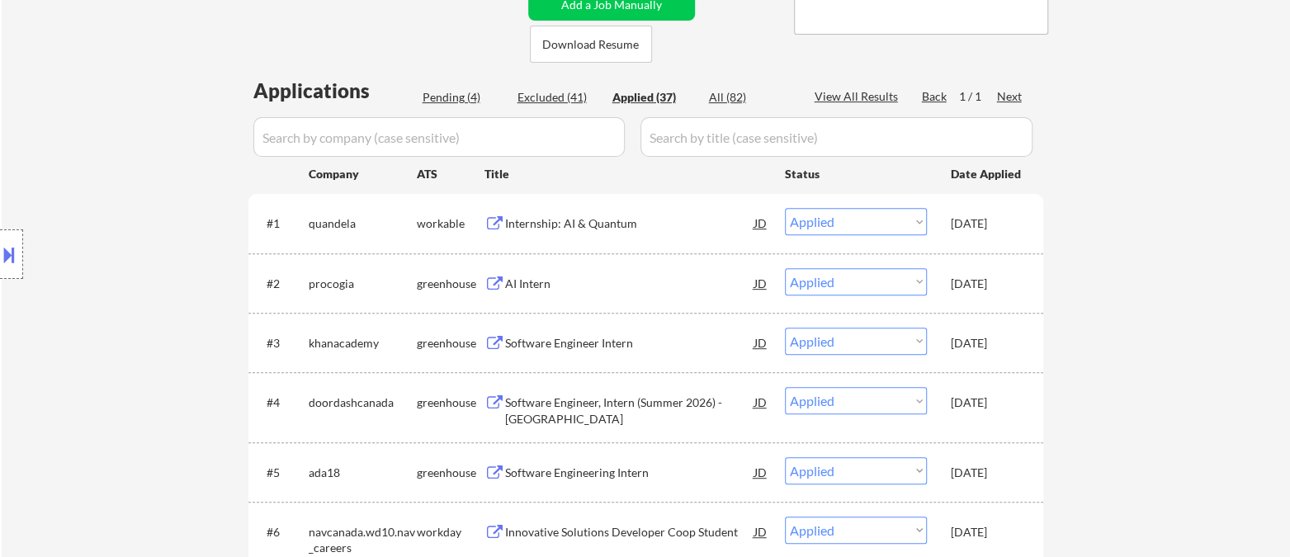
scroll to position [183, 0]
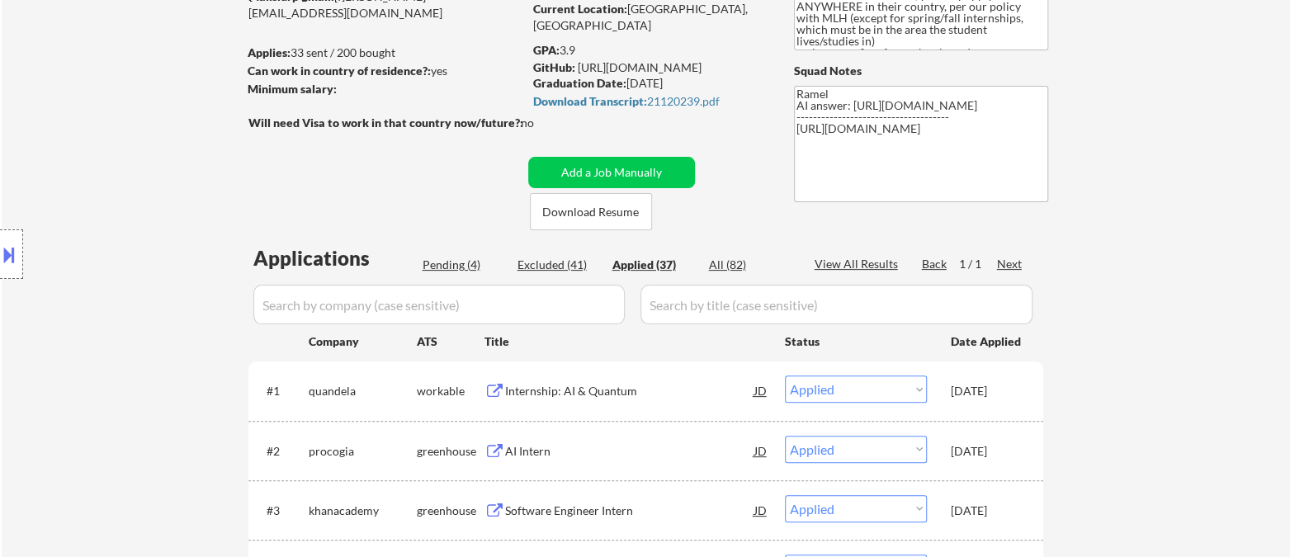
click at [438, 269] on div "Pending (4)" at bounding box center [464, 265] width 83 height 17
select select ""pending""
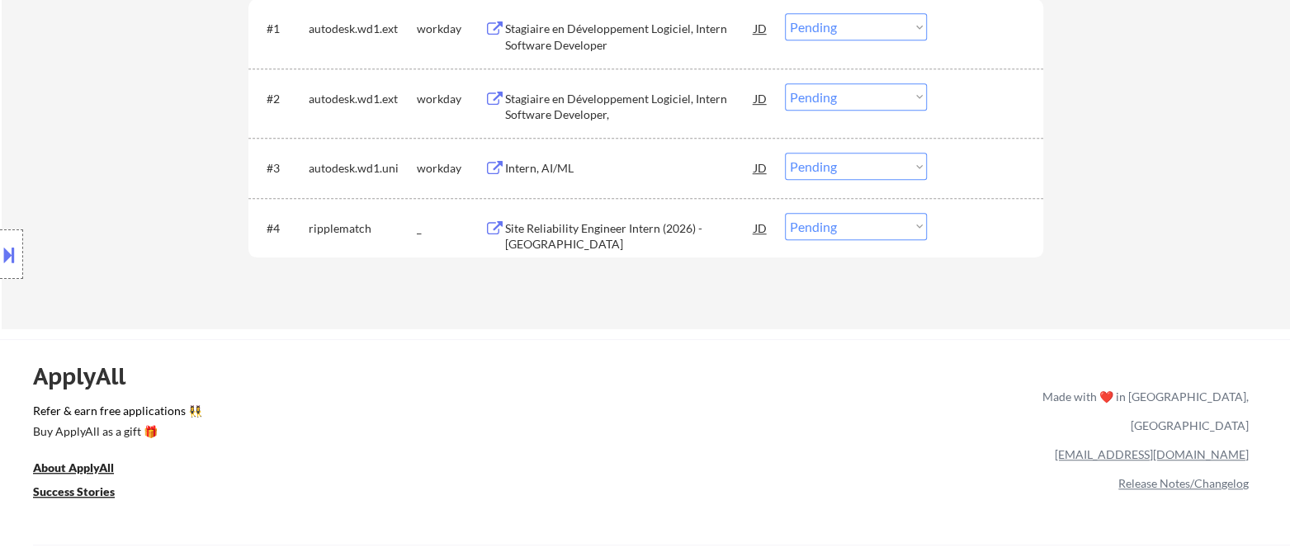
scroll to position [550, 0]
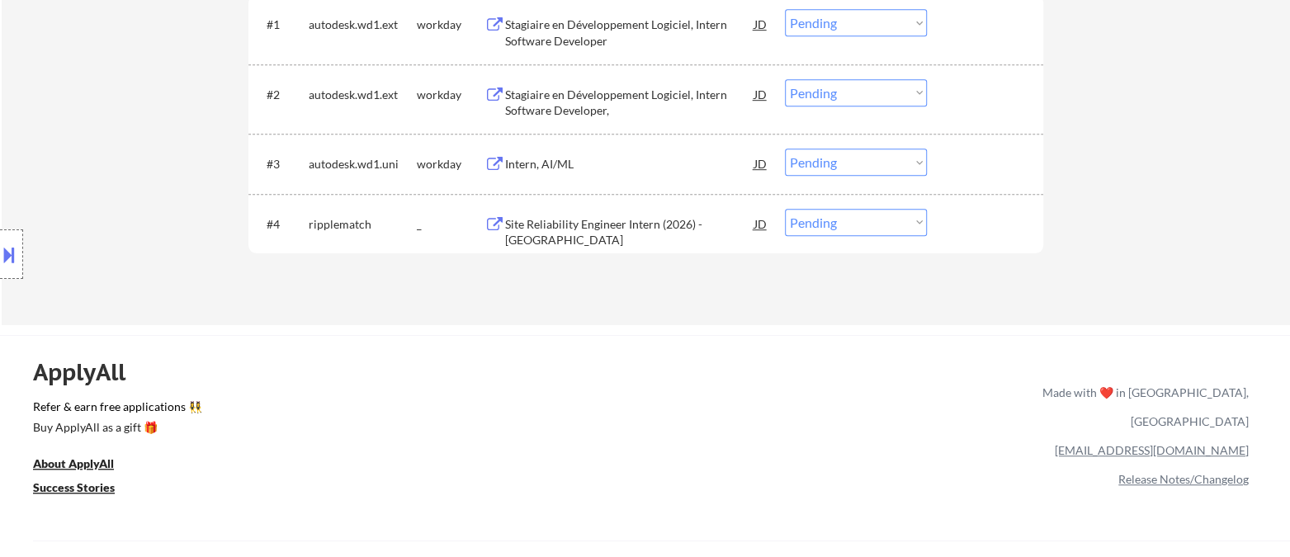
click at [844, 219] on select "Choose an option... Pending Applied Excluded (Questions) Excluded (Expired) Exc…" at bounding box center [856, 222] width 142 height 27
select select ""applied""
click at [785, 209] on select "Choose an option... Pending Applied Excluded (Questions) Excluded (Expired) Exc…" at bounding box center [856, 222] width 142 height 27
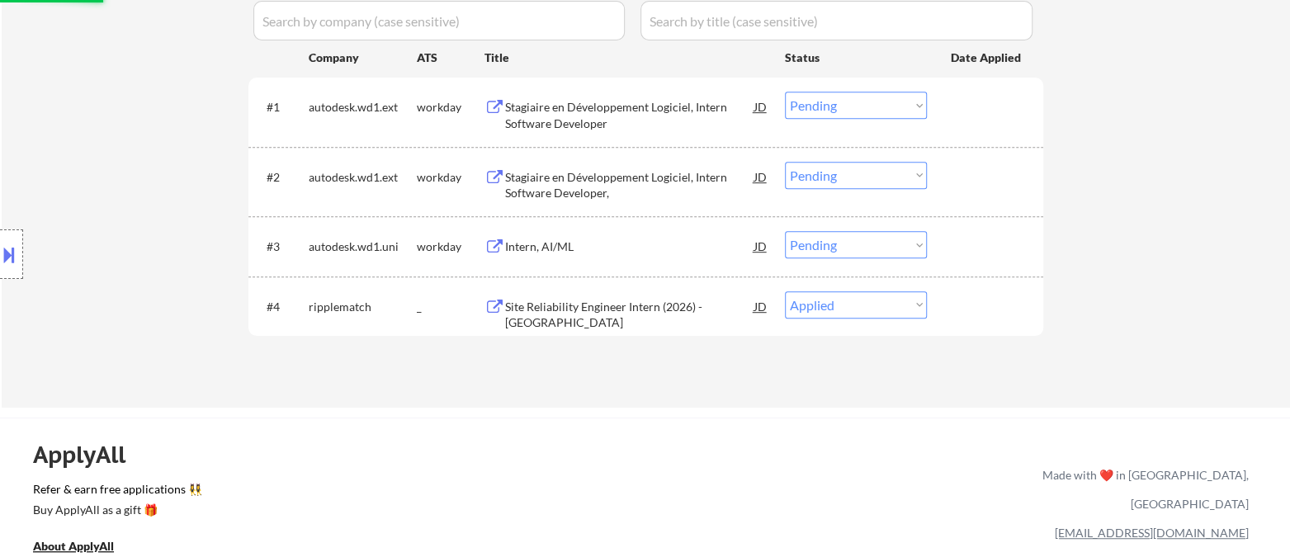
scroll to position [366, 0]
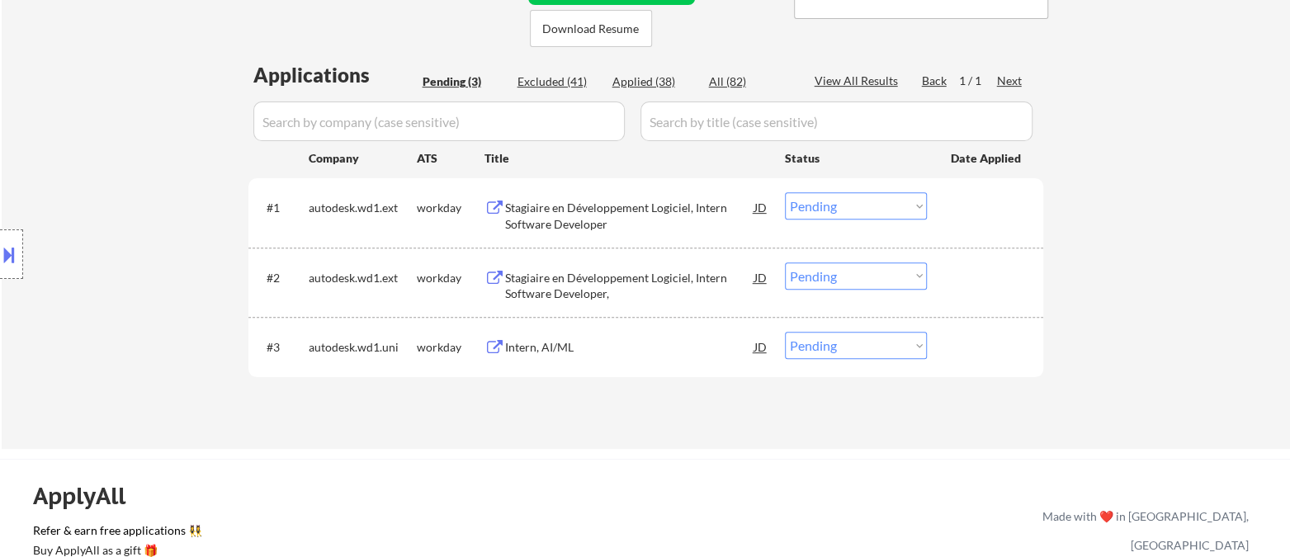
click at [652, 78] on div "Applied (38)" at bounding box center [653, 81] width 83 height 17
select select ""applied""
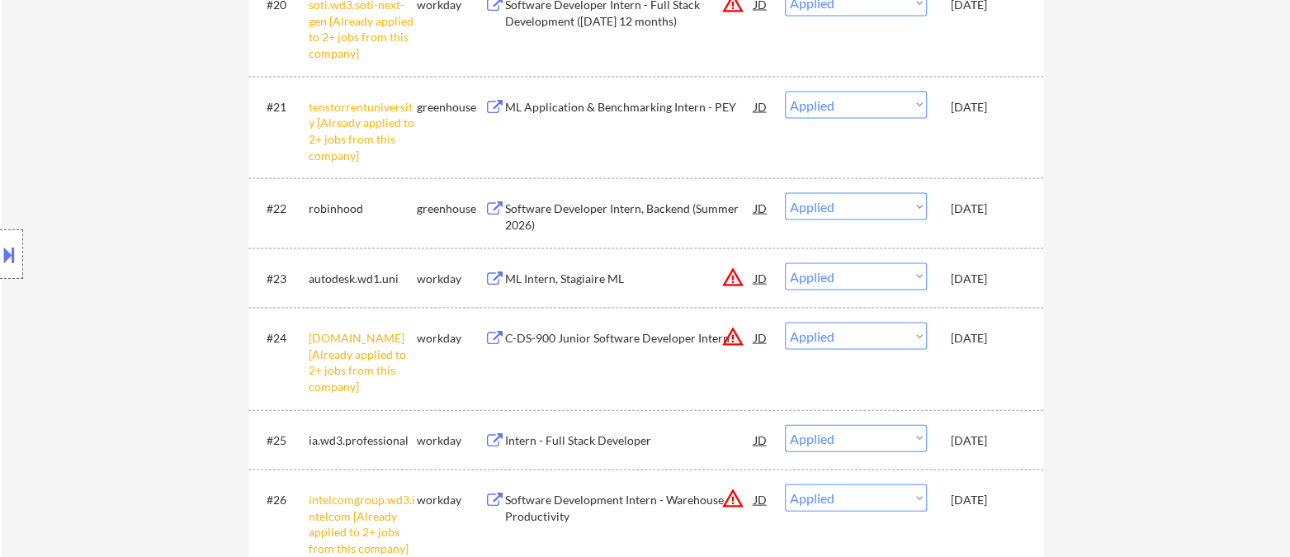
scroll to position [2341, 0]
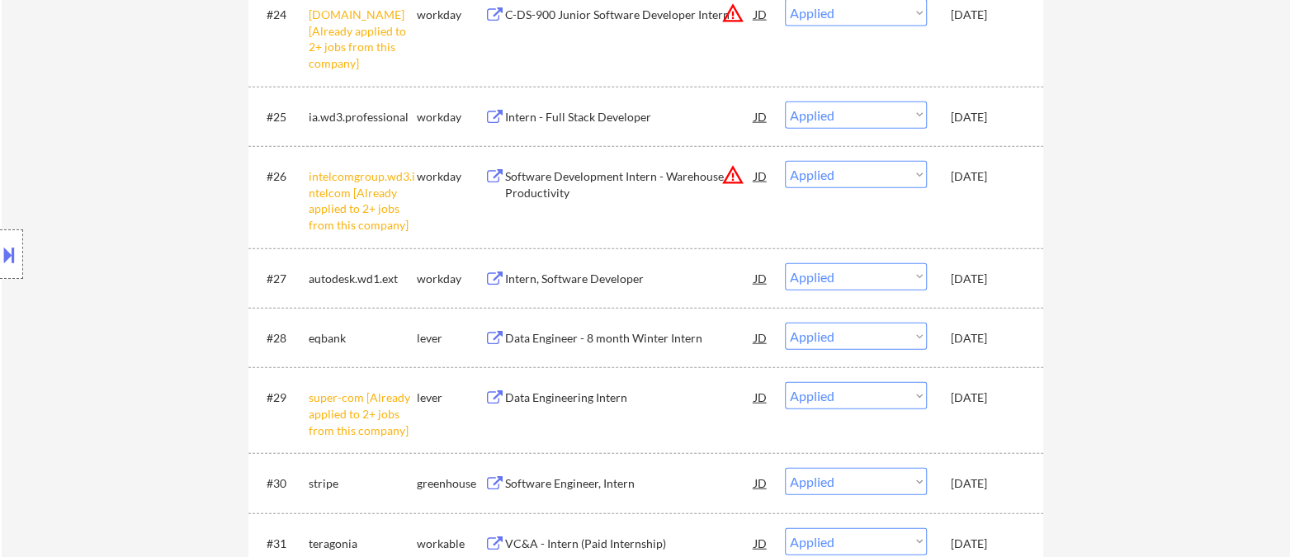
select select ""applied""
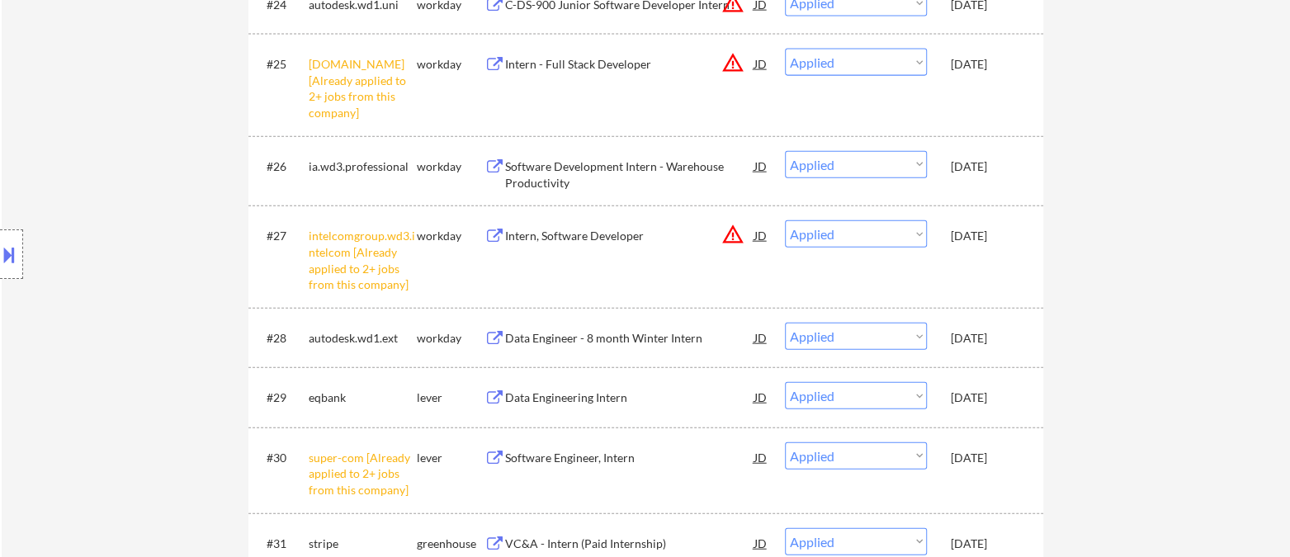
select select ""applied""
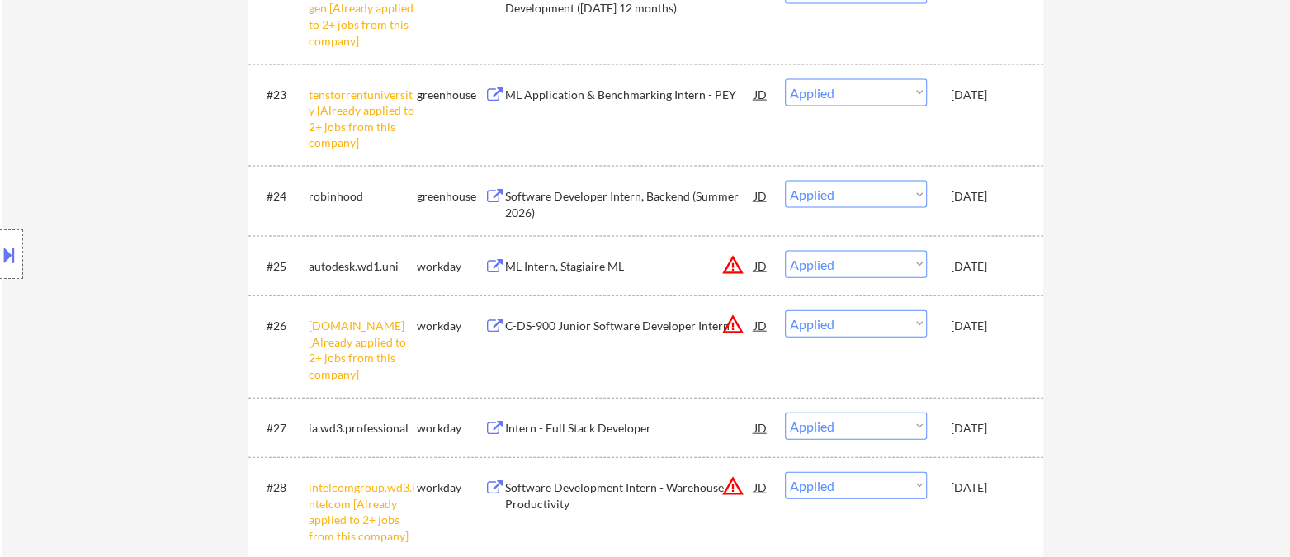
scroll to position [2158, 0]
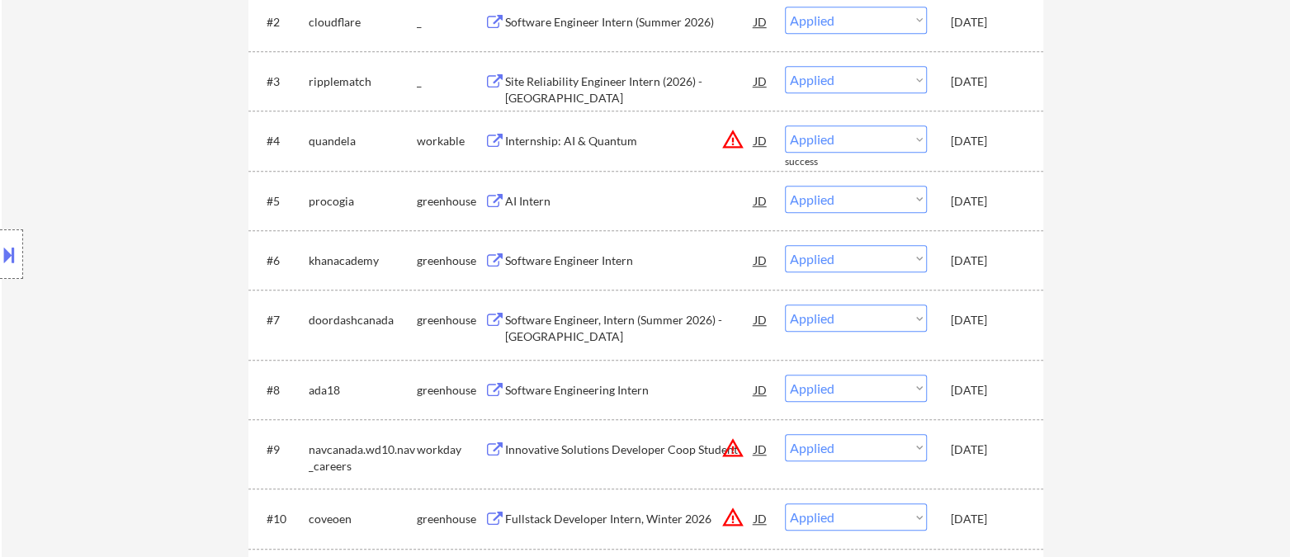
scroll to position [641, 0]
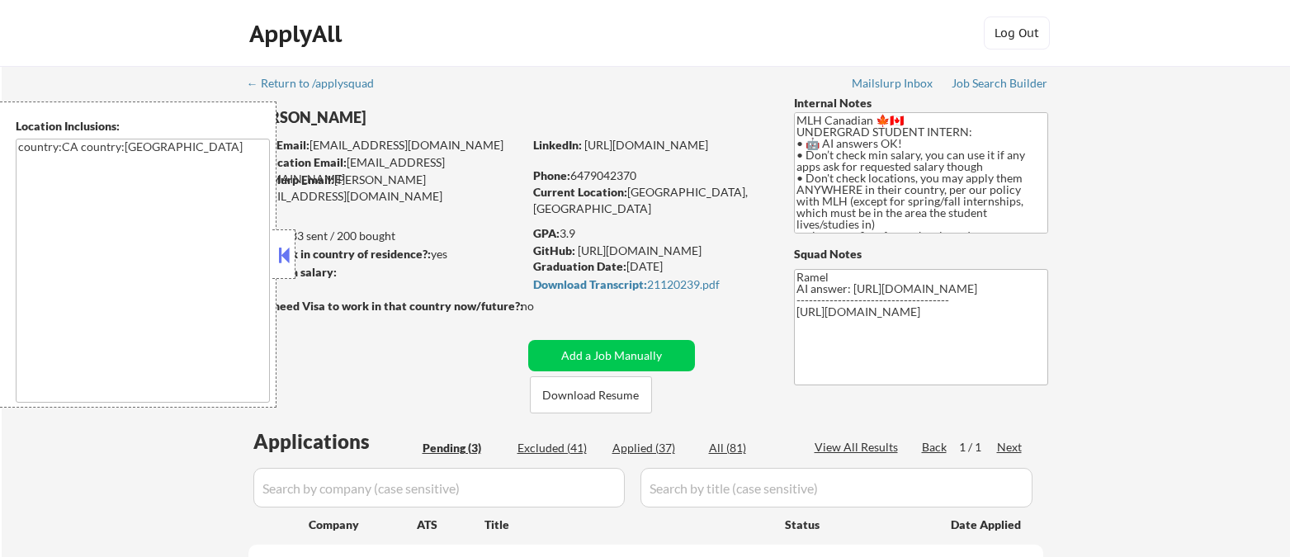
select select ""pending""
click at [285, 254] on button at bounding box center [284, 255] width 18 height 25
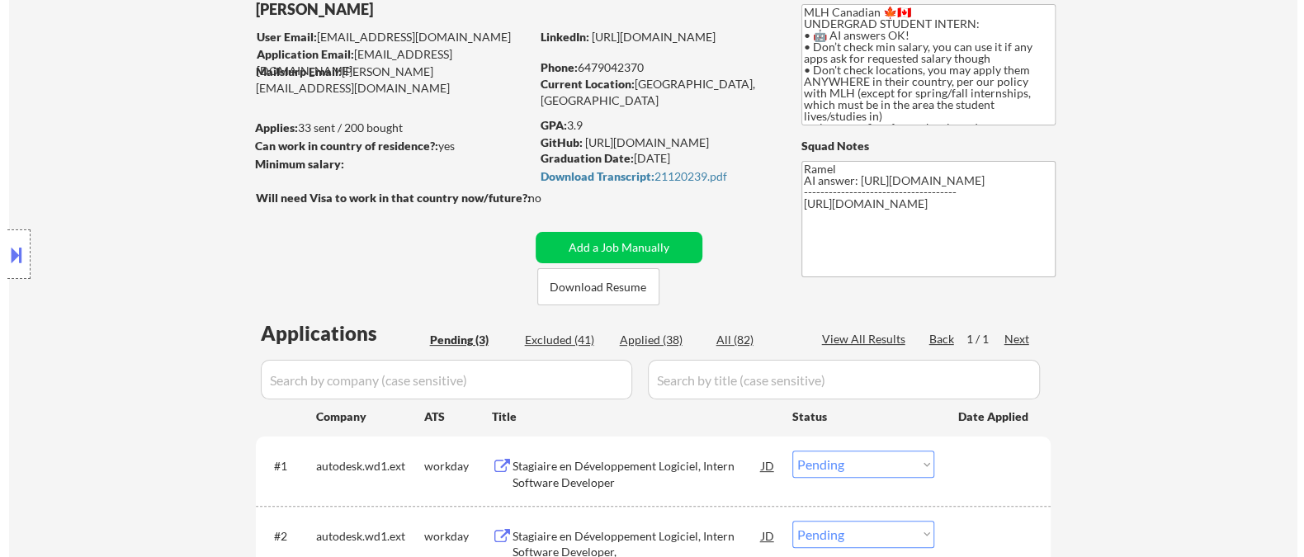
scroll to position [275, 0]
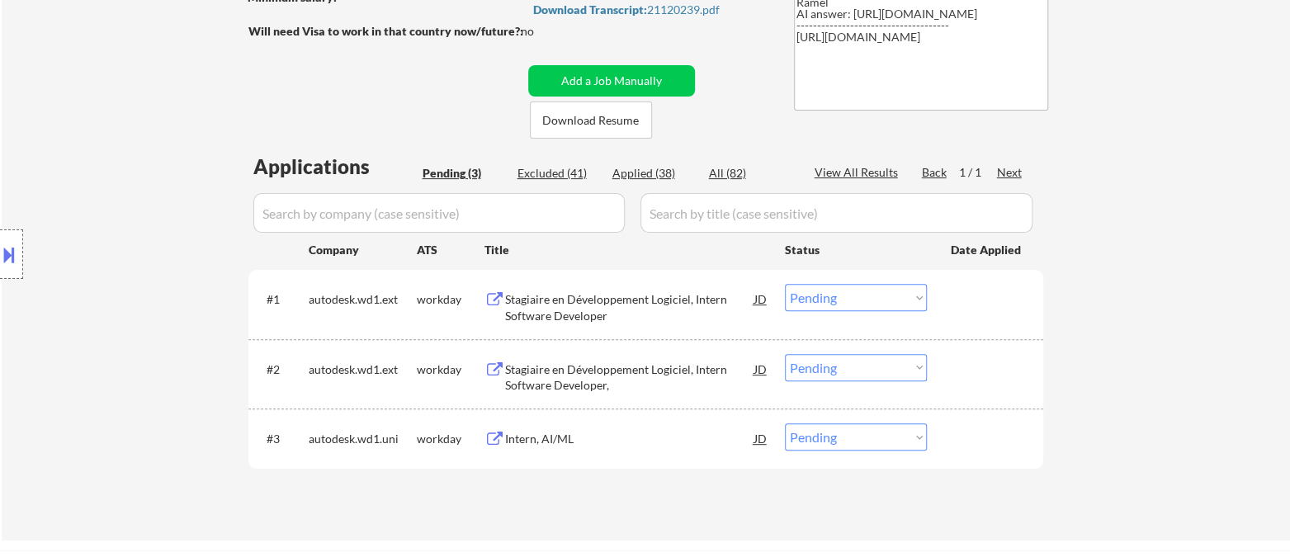
click at [574, 322] on div "Stagiaire en Développement Logiciel, Intern Software Developer" at bounding box center [629, 307] width 249 height 32
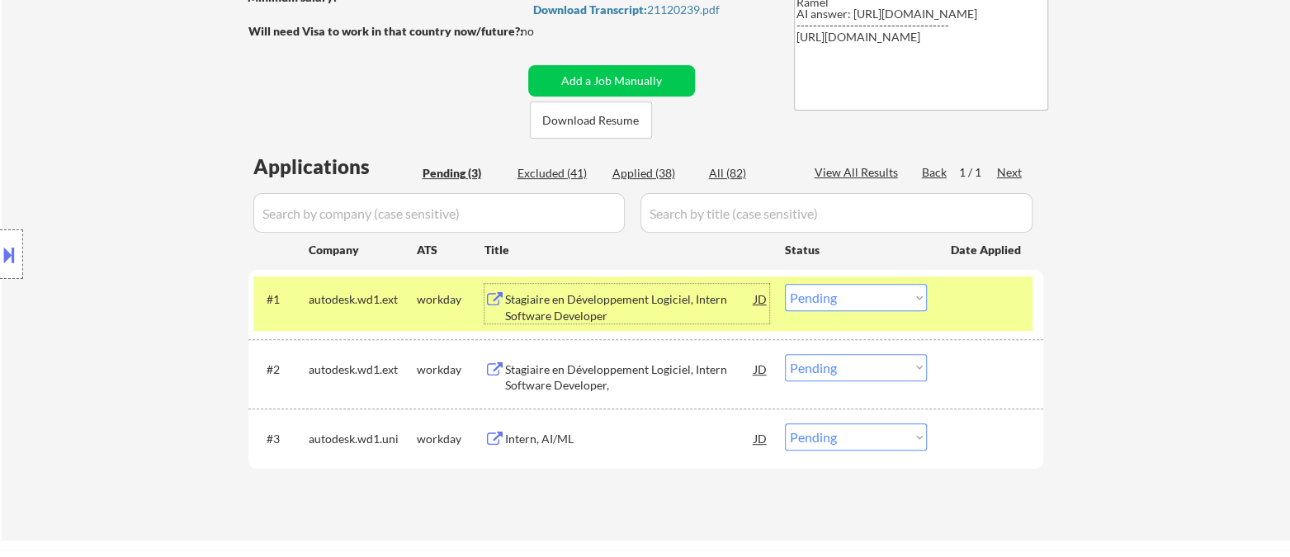
click at [862, 305] on select "Choose an option... Pending Applied Excluded (Questions) Excluded (Expired) Exc…" at bounding box center [856, 297] width 142 height 27
click at [785, 284] on select "Choose an option... Pending Applied Excluded (Questions) Excluded (Expired) Exc…" at bounding box center [856, 297] width 142 height 27
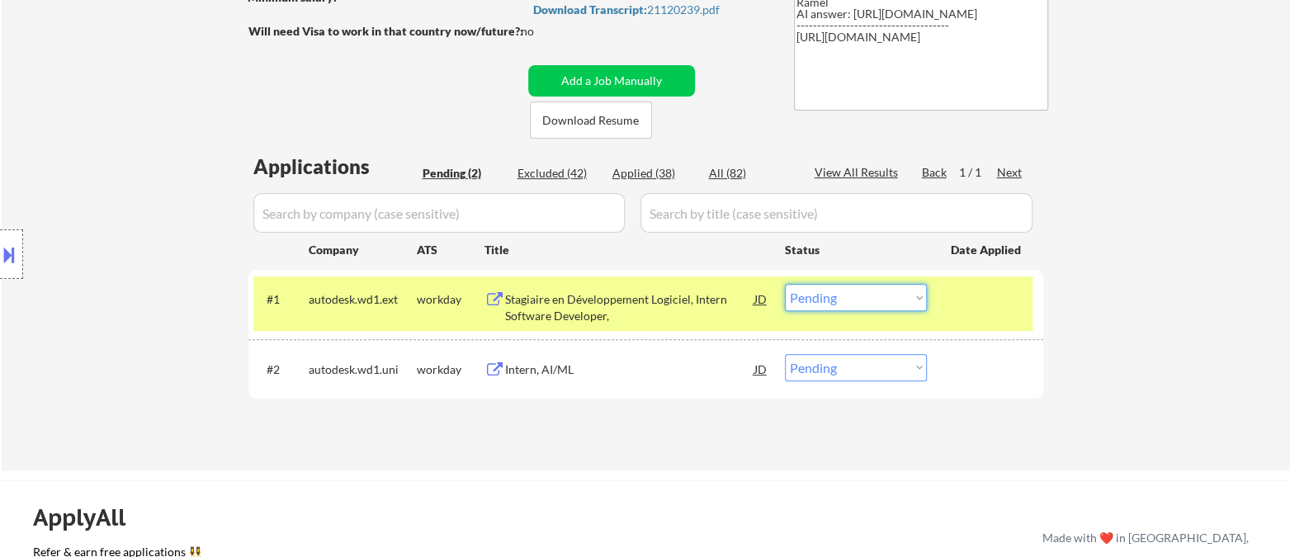
click at [852, 291] on select "Choose an option... Pending Applied Excluded (Questions) Excluded (Expired) Exc…" at bounding box center [856, 297] width 142 height 27
click at [785, 284] on select "Choose an option... Pending Applied Excluded (Questions) Excluded (Expired) Exc…" at bounding box center [856, 297] width 142 height 27
click at [545, 370] on div "← Return to /applysquad Mailslurp Inbox Job Search Builder [PERSON_NAME] User E…" at bounding box center [646, 124] width 824 height 666
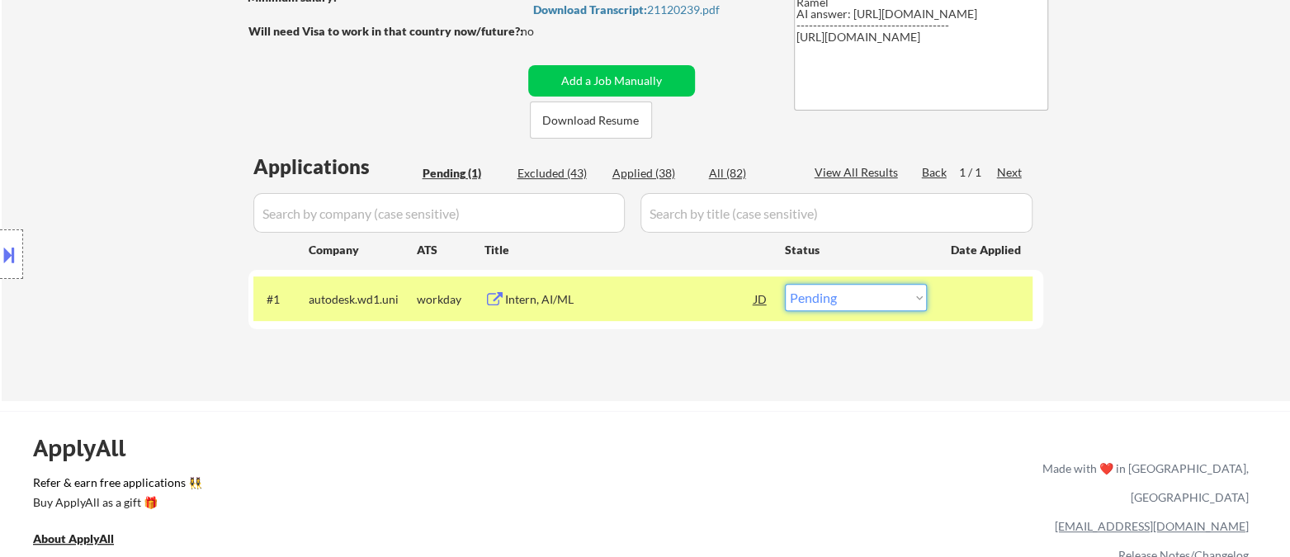
click at [872, 301] on select "Choose an option... Pending Applied Excluded (Questions) Excluded (Expired) Exc…" at bounding box center [856, 297] width 142 height 27
select select ""excluded__other_""
click at [785, 284] on select "Choose an option... Pending Applied Excluded (Questions) Excluded (Expired) Exc…" at bounding box center [856, 297] width 142 height 27
click at [707, 425] on div "ApplyAll Refer & earn free applications 👯‍♀️ Buy ApplyAll as a gift 🎁 About App…" at bounding box center [645, 554] width 1290 height 262
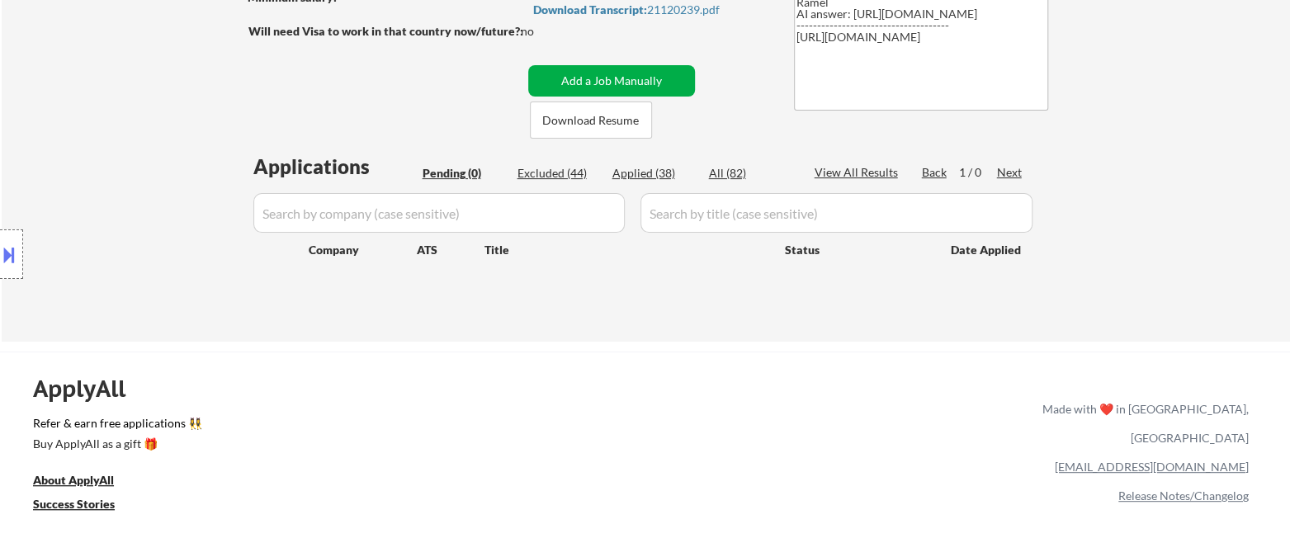
click at [584, 83] on button "Add a Job Manually" at bounding box center [611, 80] width 167 height 31
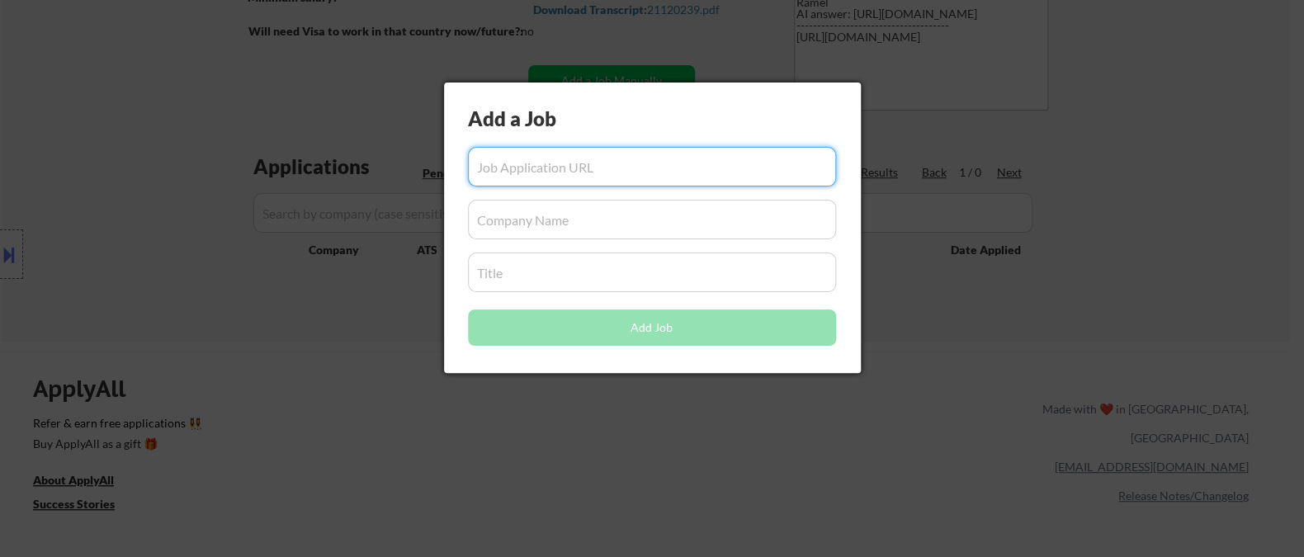
paste input "[URL][DOMAIN_NAME]"
type input "[URL][DOMAIN_NAME]"
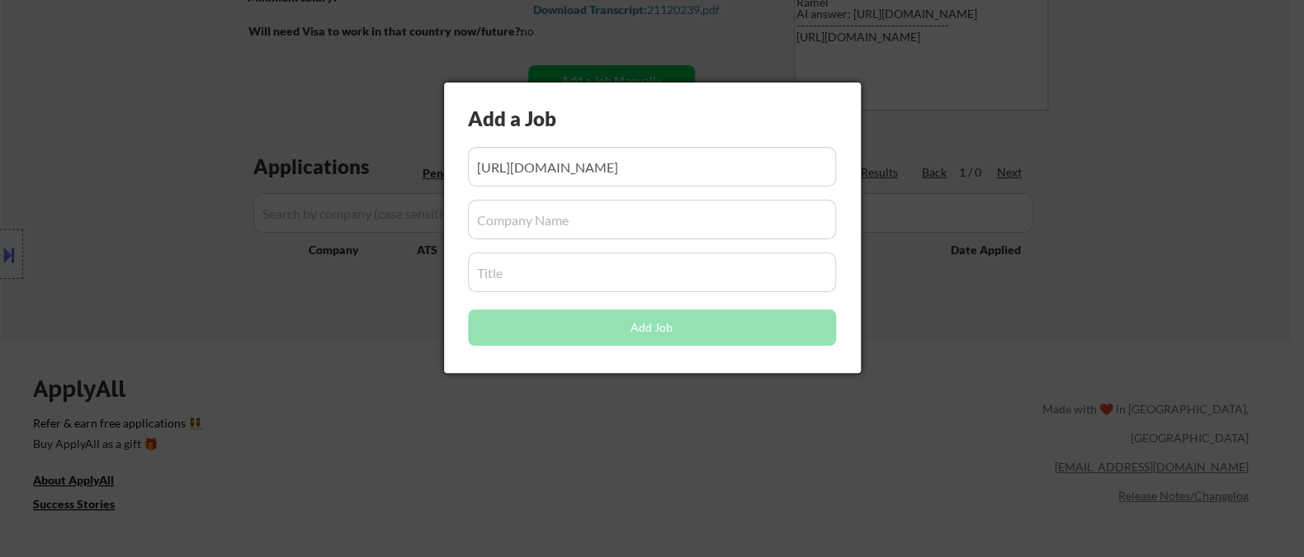
scroll to position [0, 0]
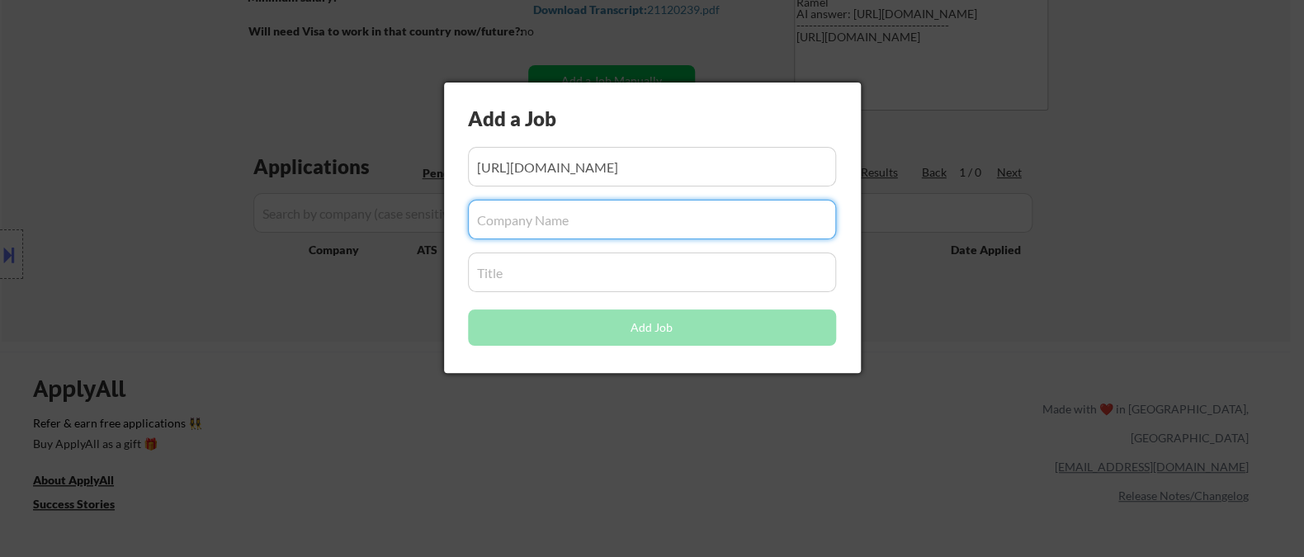
click at [530, 208] on input "input" at bounding box center [652, 220] width 368 height 40
paste input "cloudflare"
type input "cloudflare"
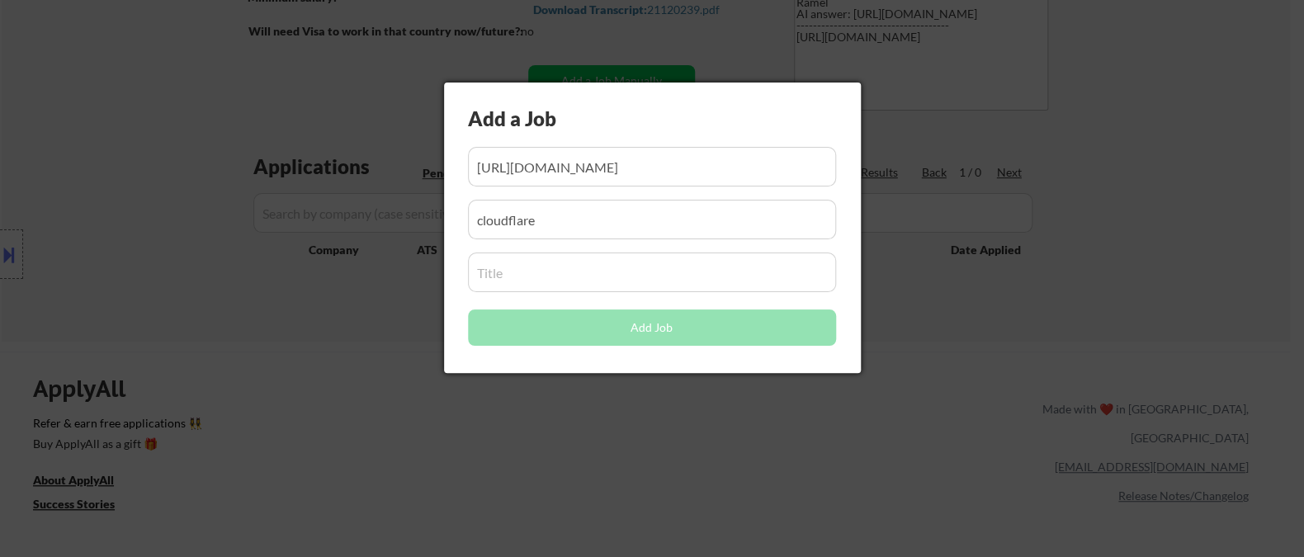
click at [512, 276] on input "input" at bounding box center [652, 273] width 368 height 40
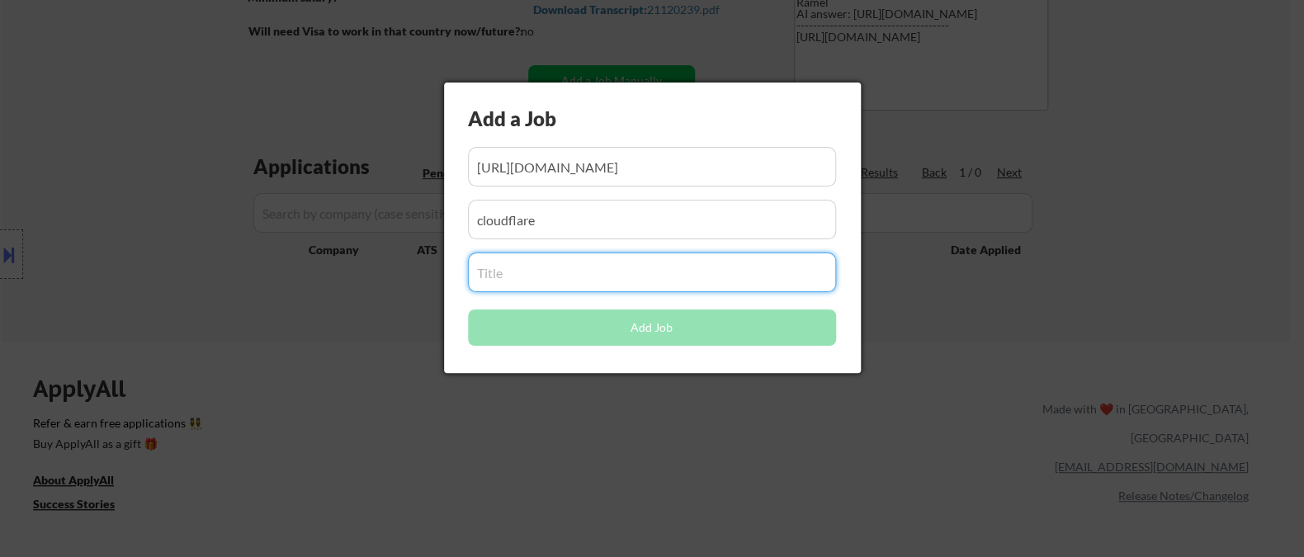
paste input "Software Engineer Intern (Summer 2026)"
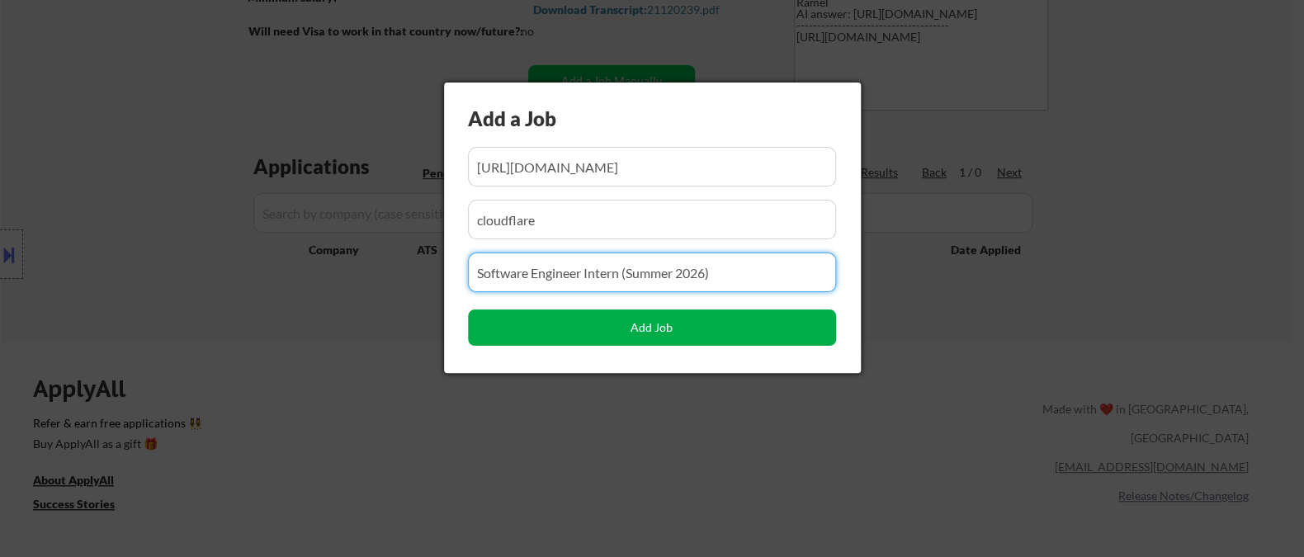
type input "Software Engineer Intern (Summer 2026)"
click at [596, 335] on button "Add Job" at bounding box center [652, 327] width 368 height 36
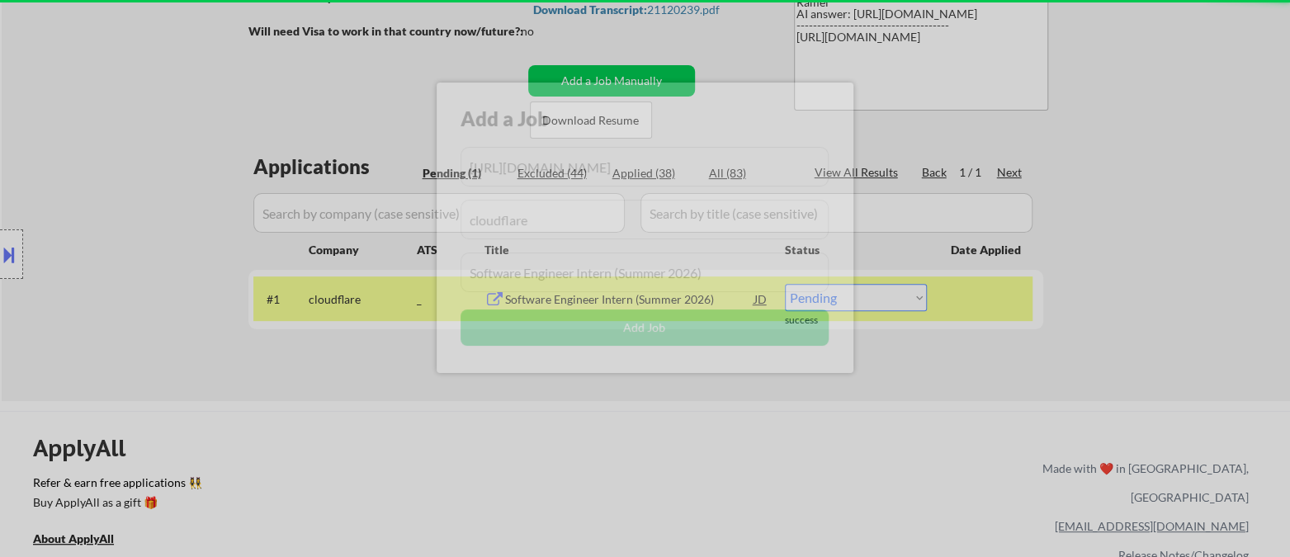
click at [351, 361] on div at bounding box center [645, 278] width 1290 height 557
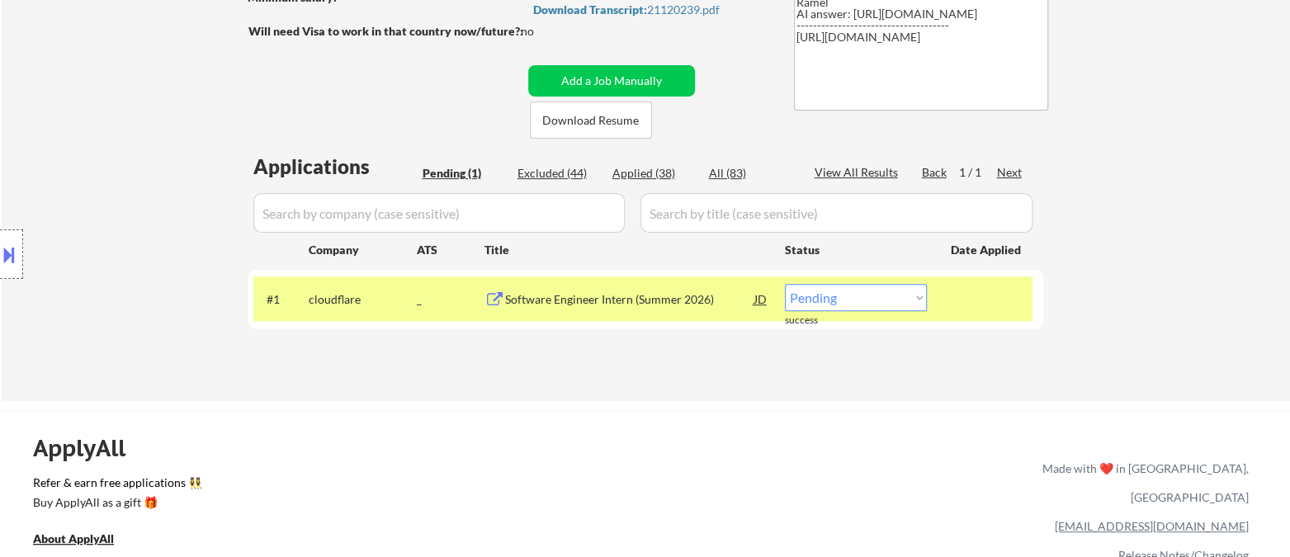
click at [869, 300] on select "Choose an option... Pending Applied Excluded (Questions) Excluded (Expired) Exc…" at bounding box center [856, 297] width 142 height 27
select select ""applied""
click at [785, 284] on select "Choose an option... Pending Applied Excluded (Questions) Excluded (Expired) Exc…" at bounding box center [856, 297] width 142 height 27
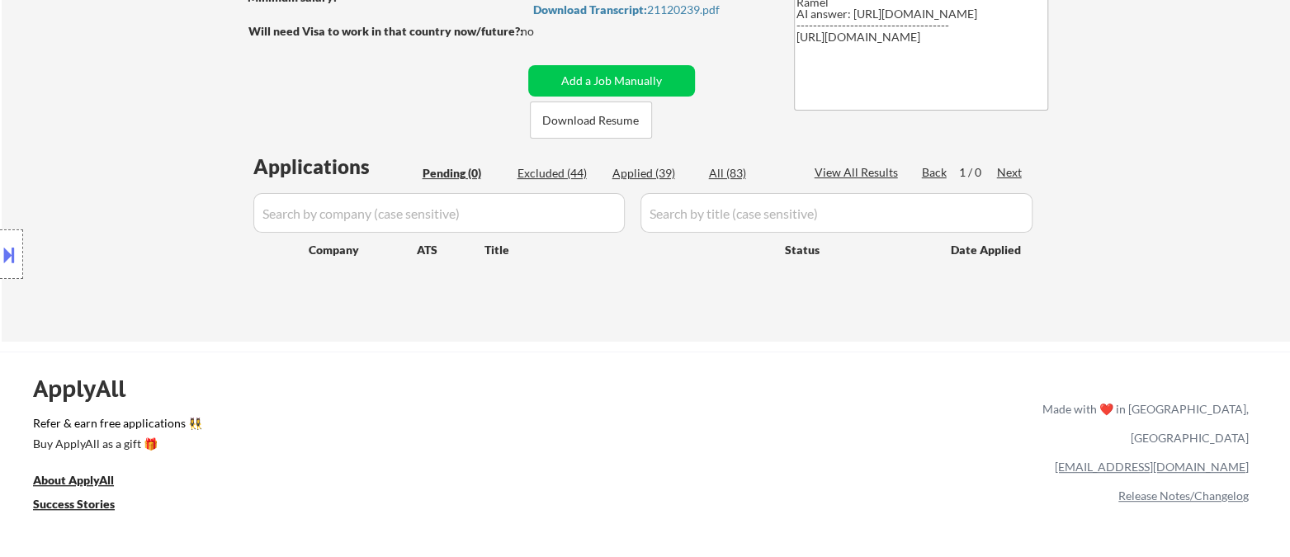
click at [654, 175] on div "Applied (39)" at bounding box center [653, 173] width 83 height 17
click at [657, 172] on div "Applied (39)" at bounding box center [653, 173] width 83 height 17
select select ""applied""
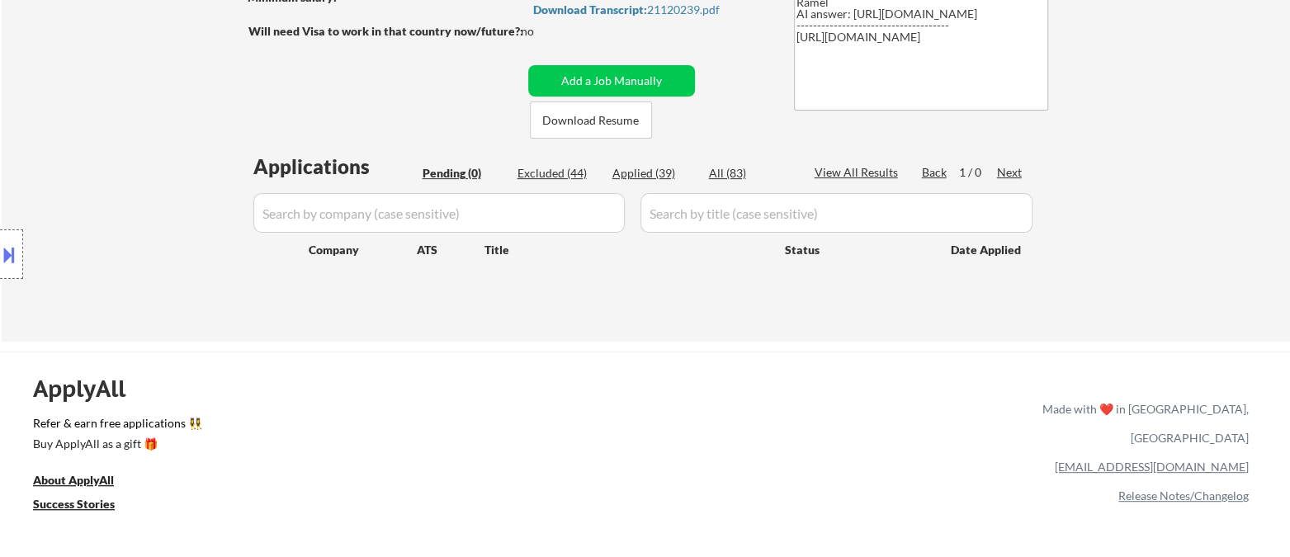
select select ""applied""
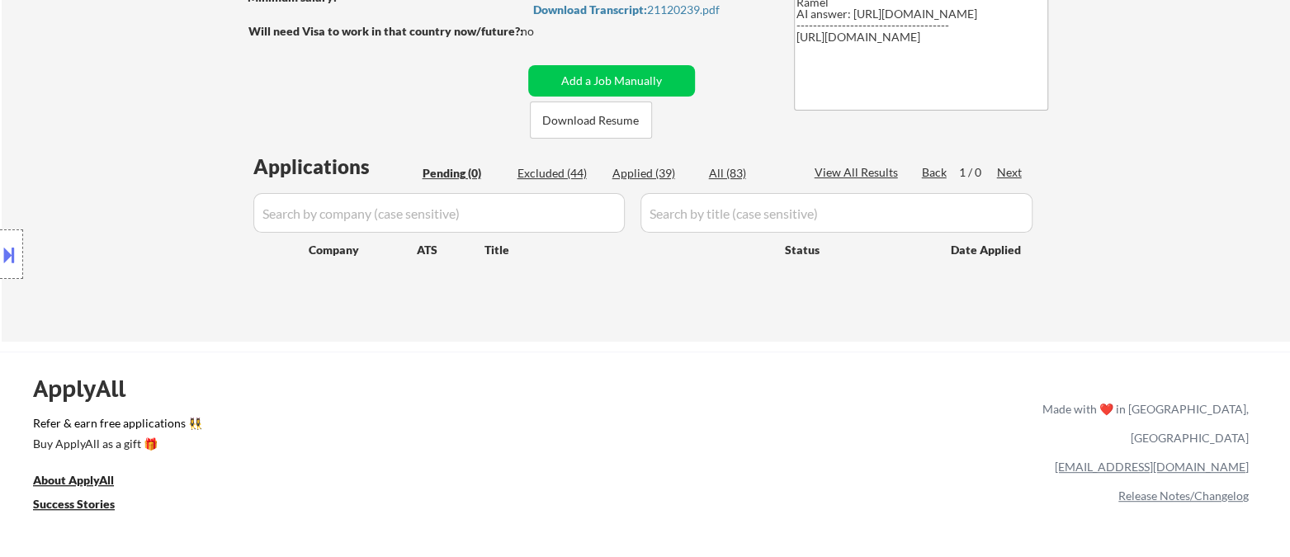
select select ""applied""
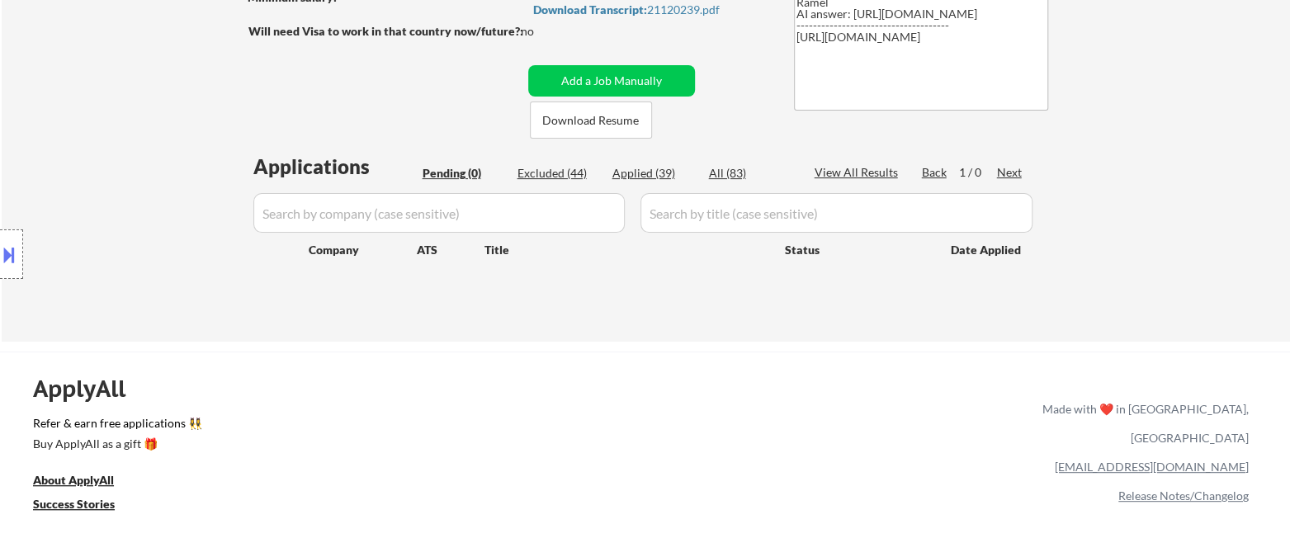
select select ""applied""
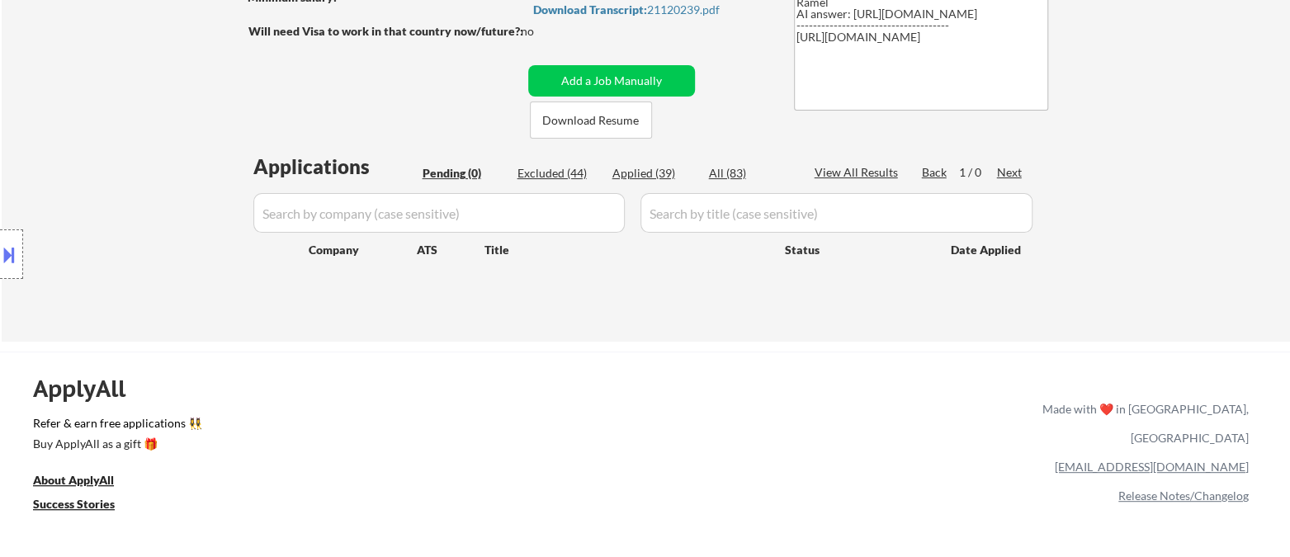
select select ""applied""
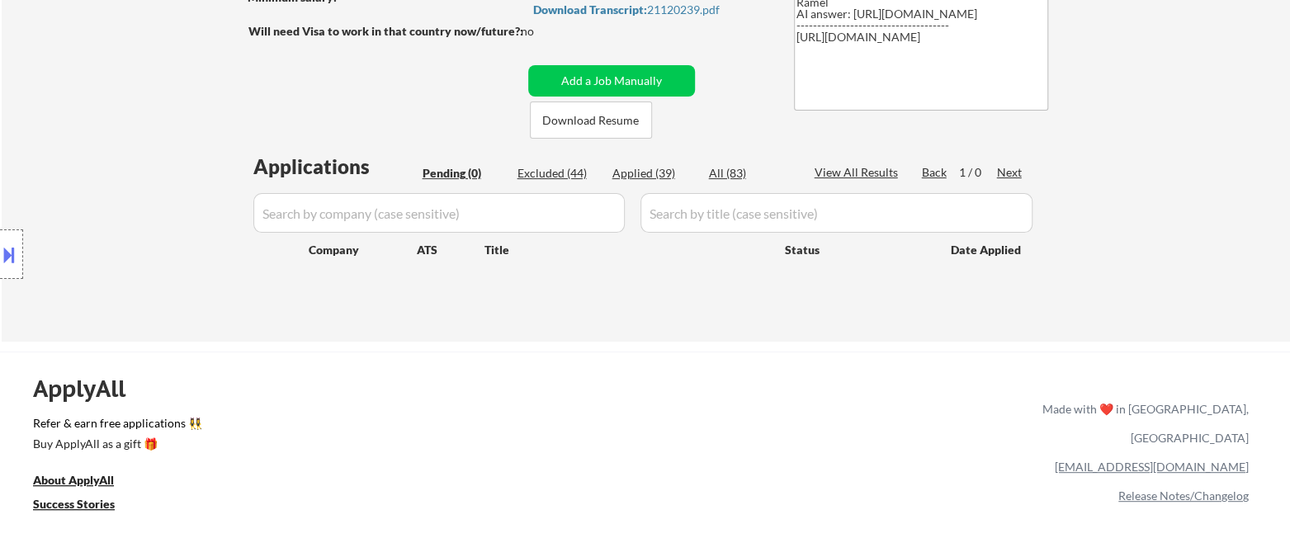
select select ""applied""
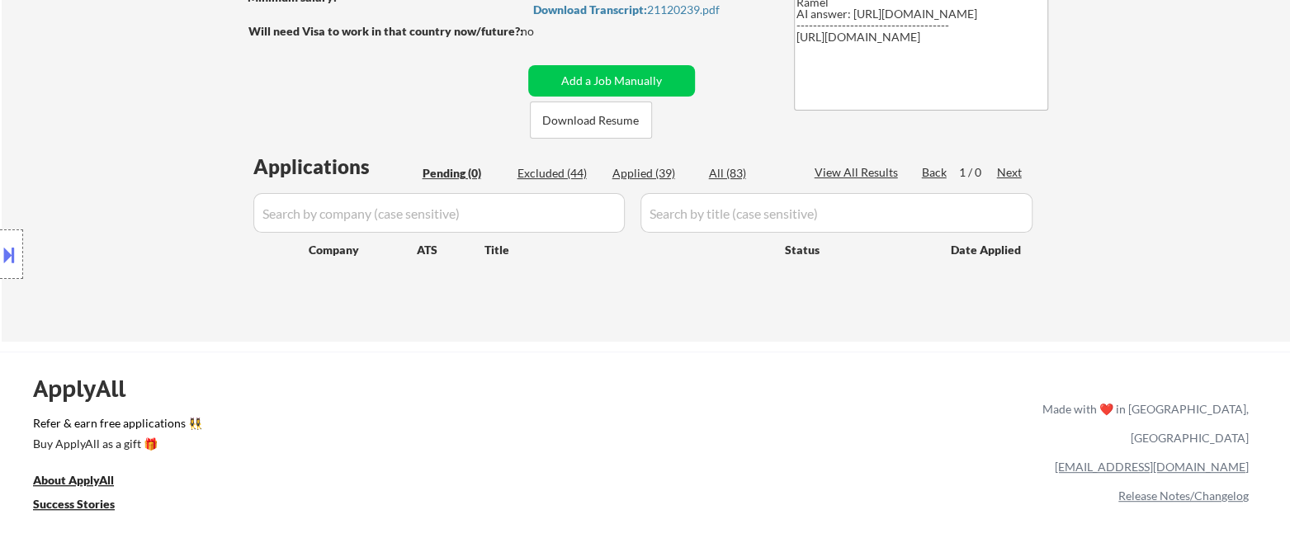
select select ""applied""
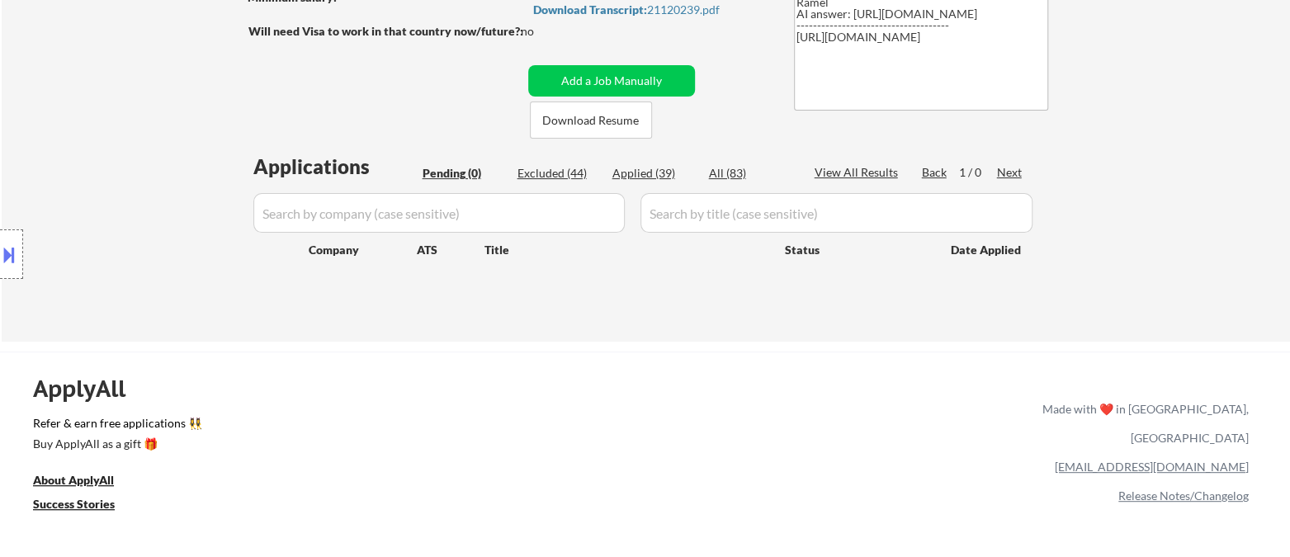
select select ""applied""
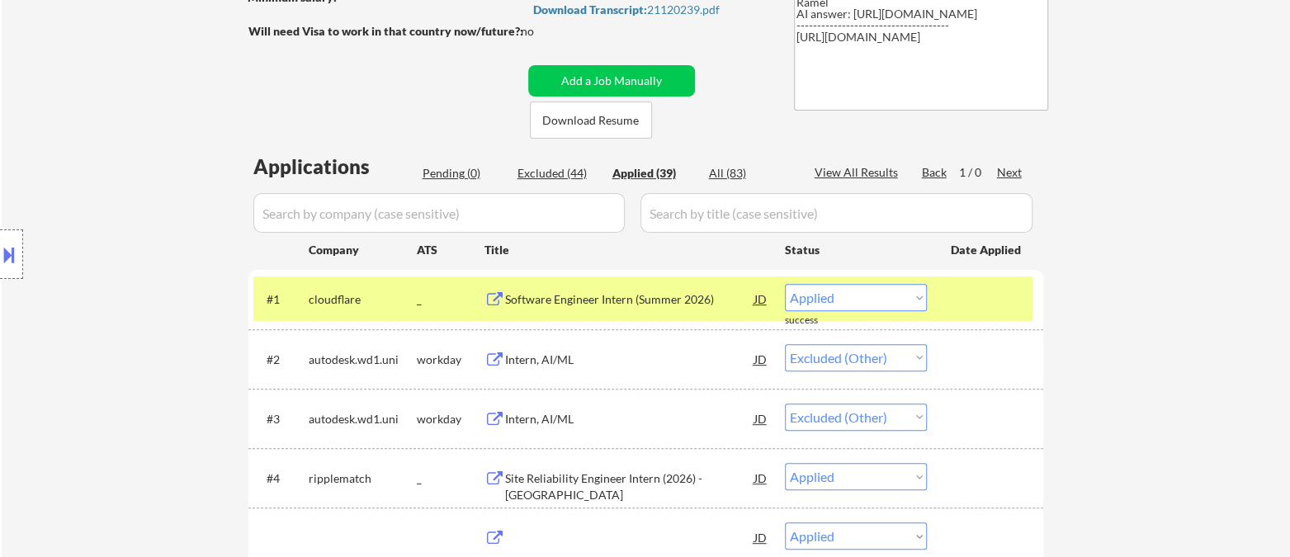
select select ""applied""
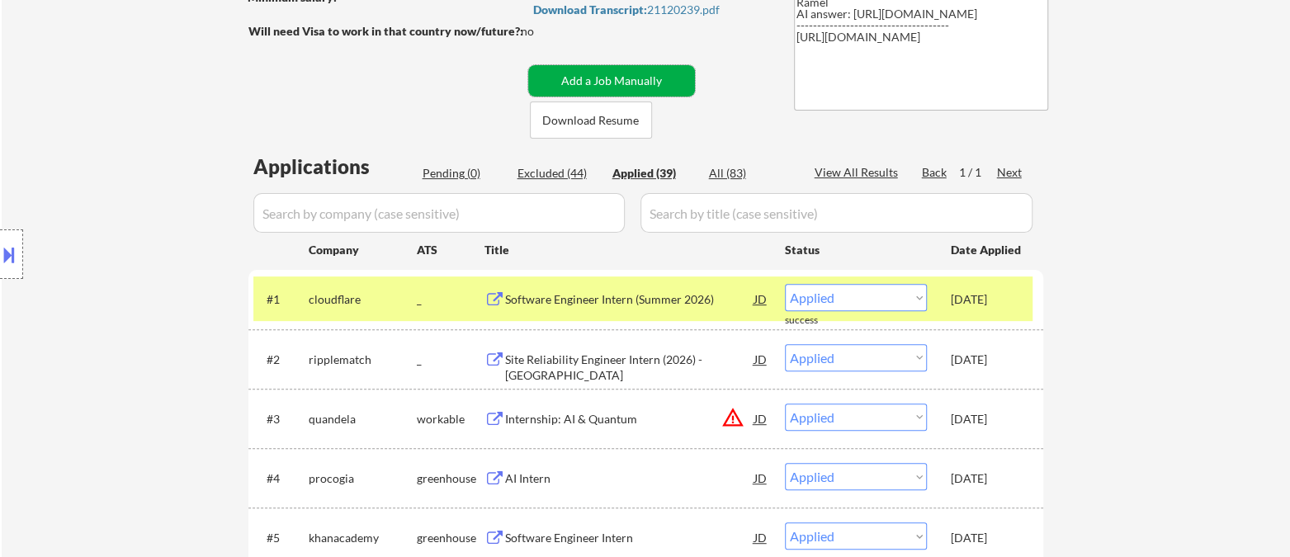
click at [574, 84] on button "Add a Job Manually" at bounding box center [611, 80] width 167 height 31
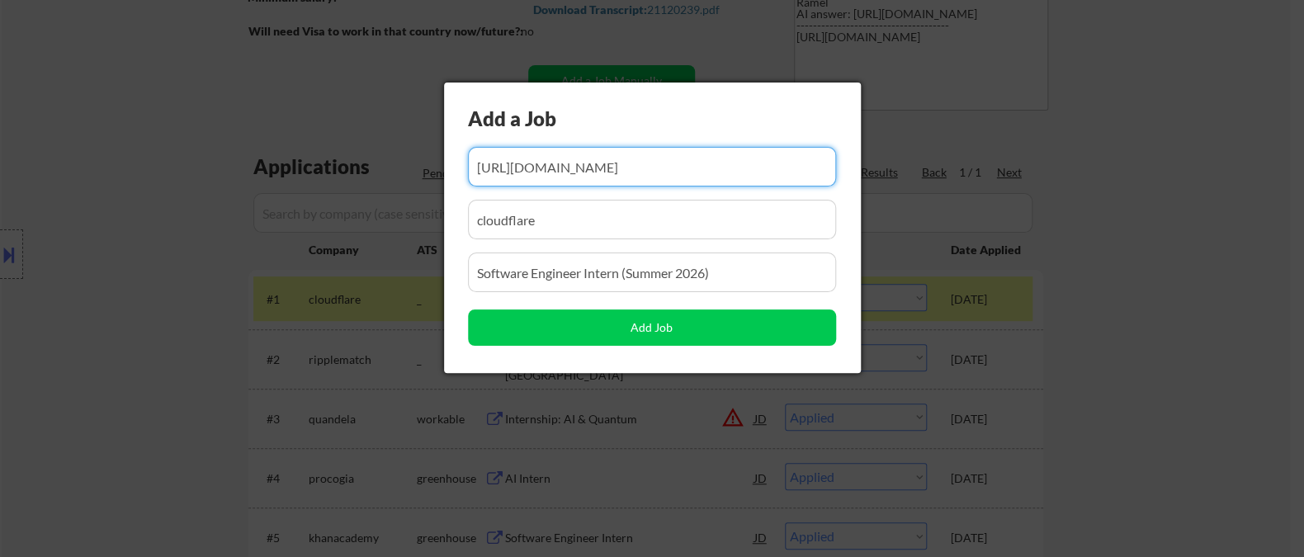
click at [587, 168] on input "input" at bounding box center [652, 167] width 368 height 40
paste input "https://job-boards.greenhouse.io/godaddyemployeereferrals/jobs/6645311003"
type input "https://job-boards.greenhouse.io/godaddyemployeereferrals/jobs/6645311003"
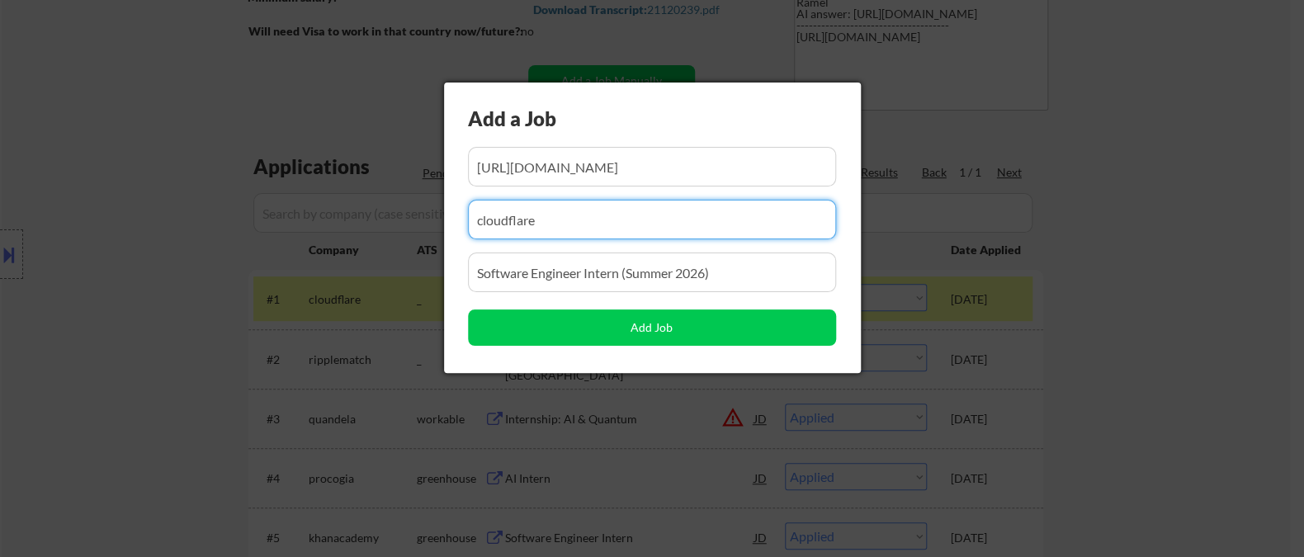
drag, startPoint x: 572, startPoint y: 220, endPoint x: 442, endPoint y: 223, distance: 129.6
click at [444, 223] on div "Add a Job Add Job" at bounding box center [652, 228] width 417 height 290
paste input "godaddyemployeereferrals"
type input "godaddyemployeereferrals"
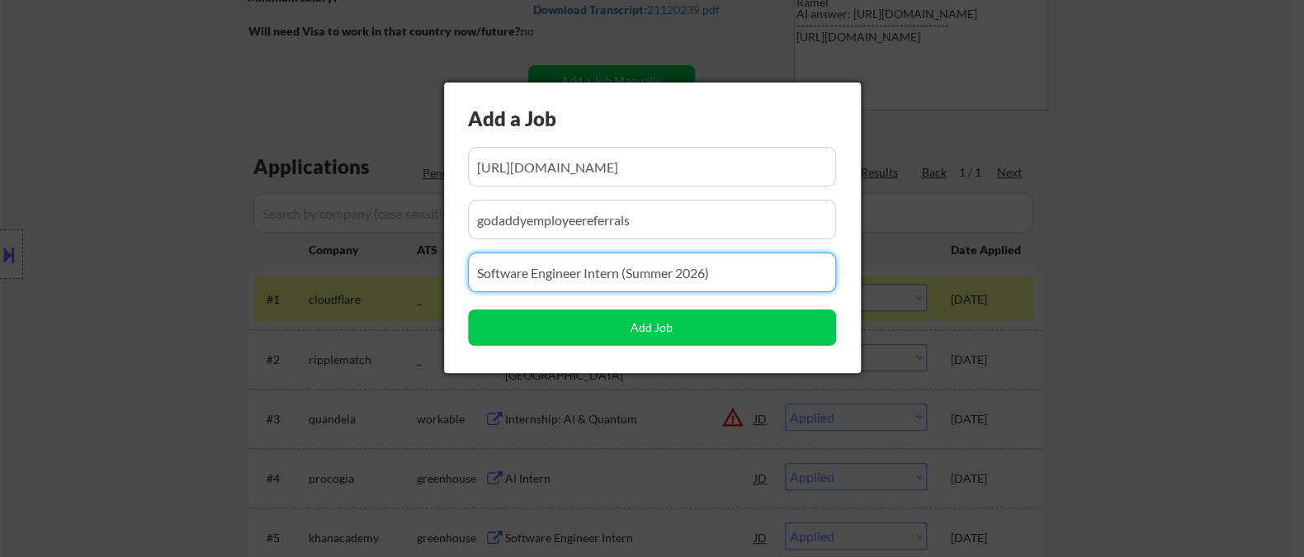
drag, startPoint x: 469, startPoint y: 283, endPoint x: 412, endPoint y: 283, distance: 56.9
click at [412, 282] on body "← Return to /applysquad Mailslurp Inbox Job Search Builder Anand Tandon User Em…" at bounding box center [652, 3] width 1304 height 557
paste input "Tech Internship 2026 (General Referral)"
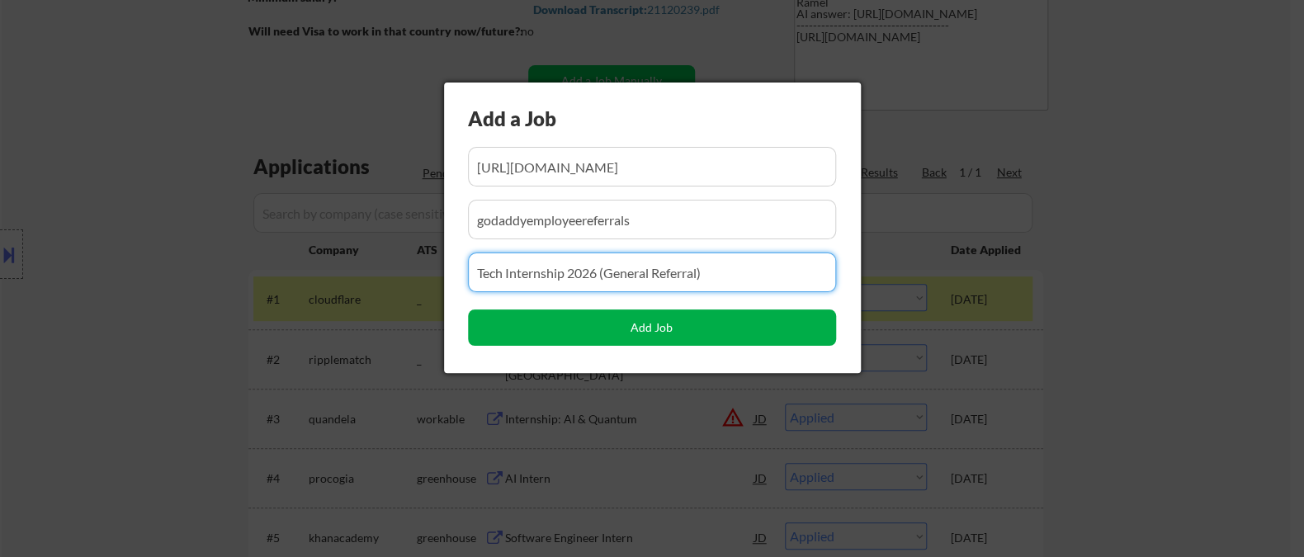
type input "Tech Internship 2026 (General Referral)"
click at [634, 326] on button "Add Job" at bounding box center [652, 327] width 368 height 36
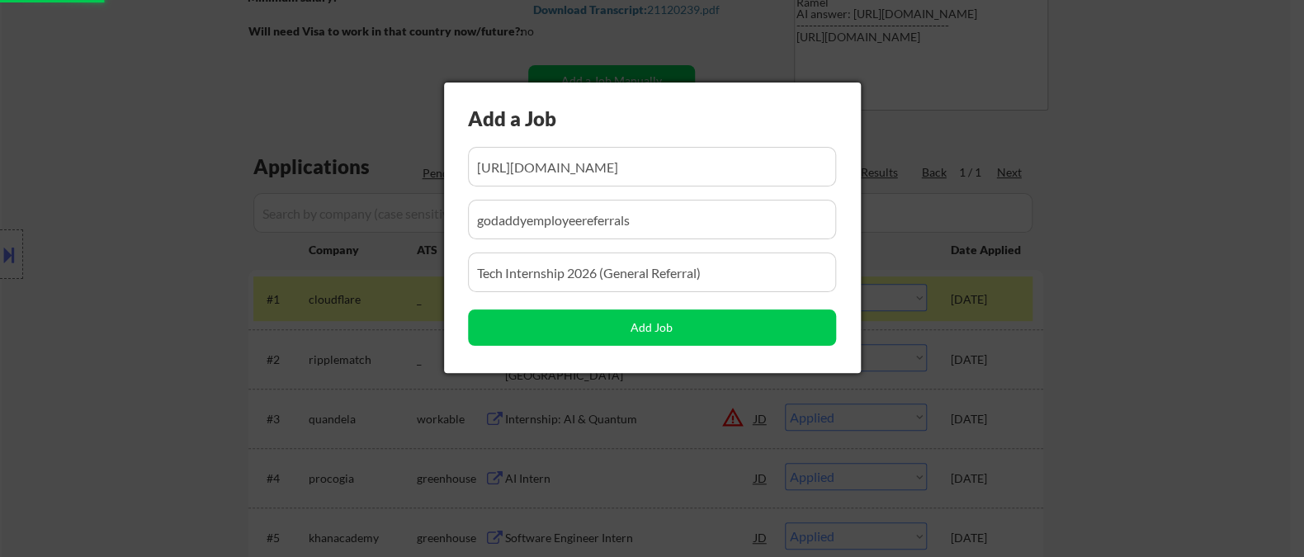
click at [1201, 323] on div at bounding box center [652, 278] width 1304 height 557
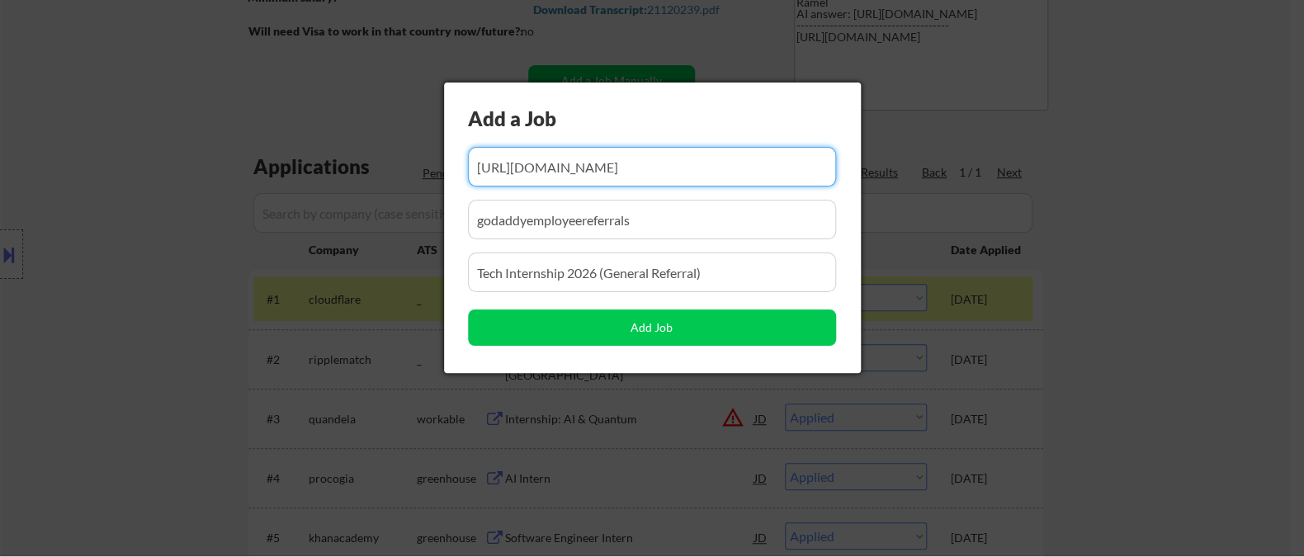
scroll to position [0, 109]
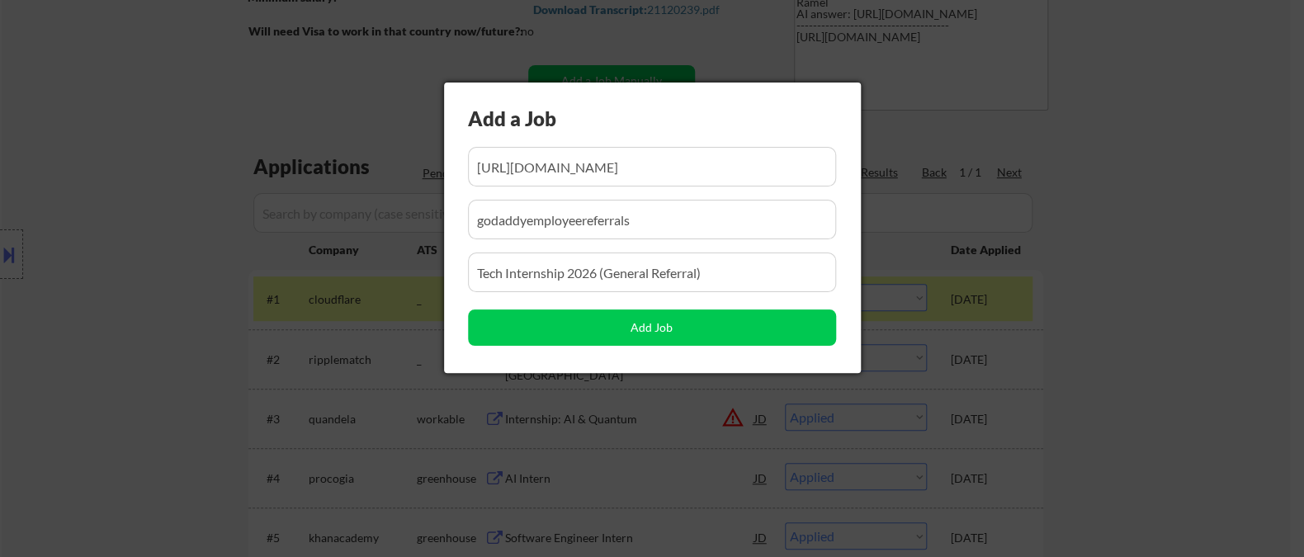
click at [1143, 306] on div at bounding box center [652, 278] width 1304 height 557
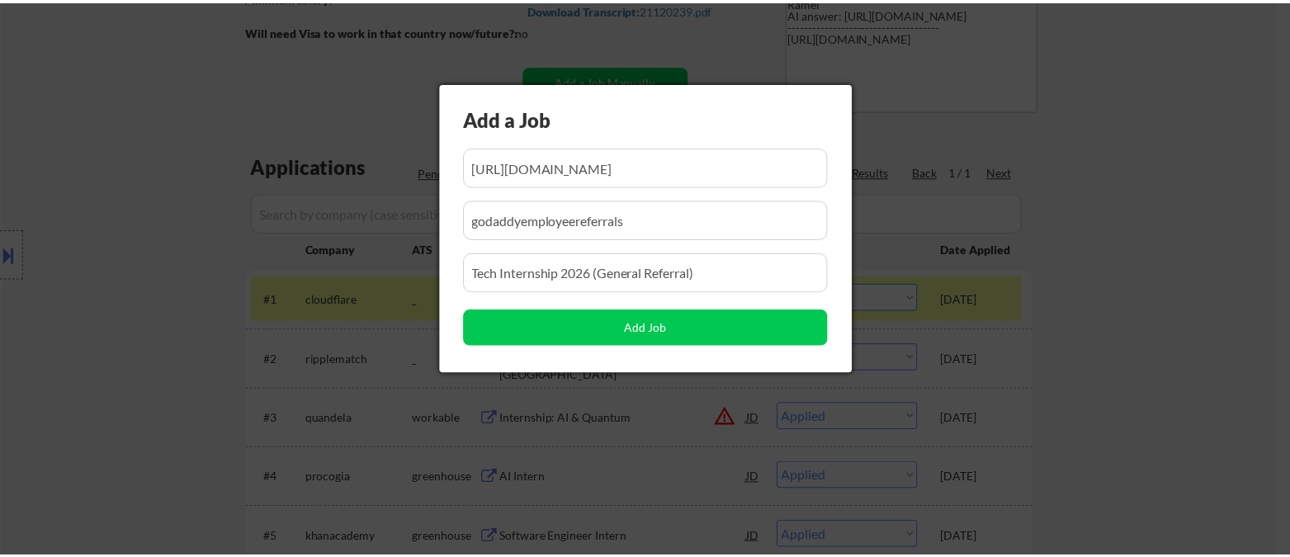
scroll to position [0, 0]
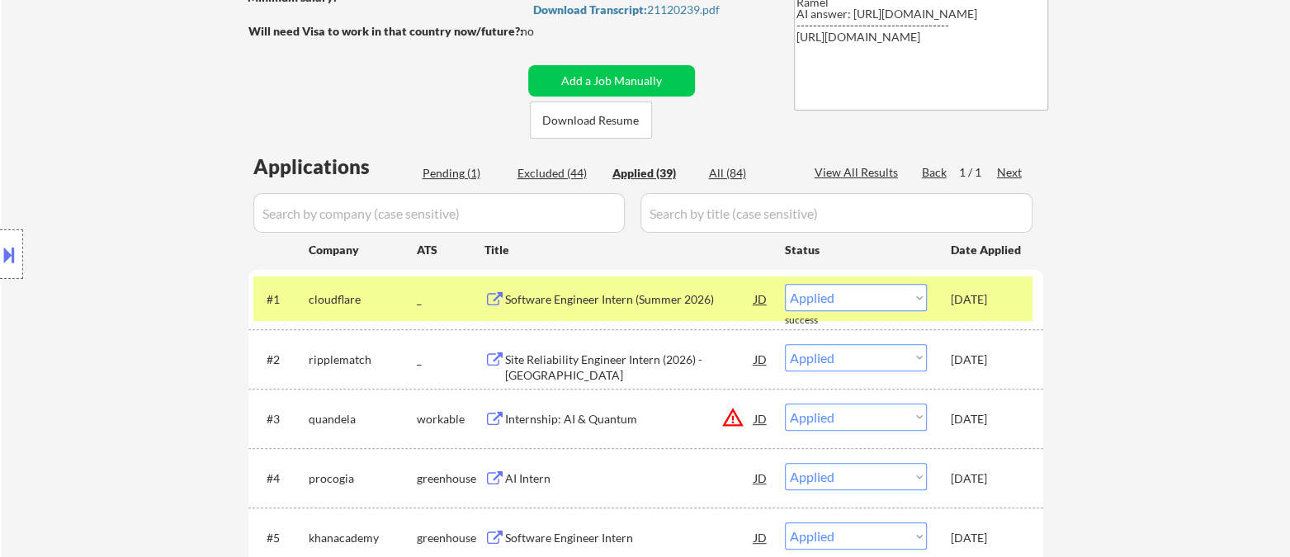
click at [442, 169] on div "Pending (1)" at bounding box center [464, 173] width 83 height 17
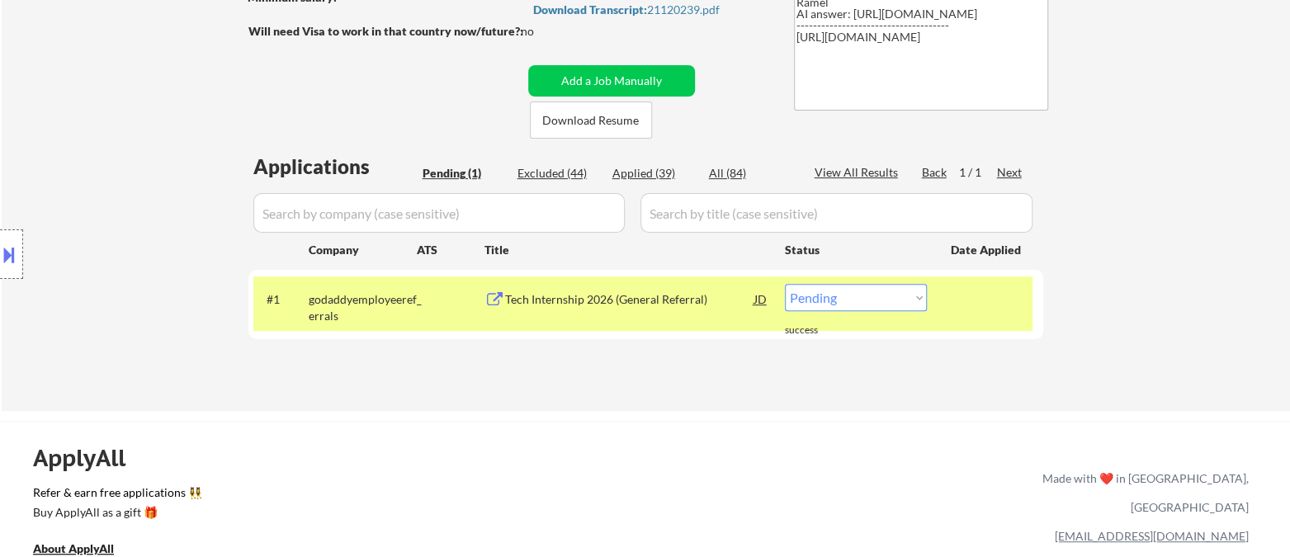
click at [850, 296] on select "Choose an option... Pending Applied Excluded (Questions) Excluded (Expired) Exc…" at bounding box center [856, 297] width 142 height 27
select select ""applied""
click at [785, 284] on select "Choose an option... Pending Applied Excluded (Questions) Excluded (Expired) Exc…" at bounding box center [856, 297] width 142 height 27
click at [1148, 363] on div "← Return to /applysquad Mailslurp Inbox Job Search Builder Anand Tandon User Em…" at bounding box center [646, 101] width 1288 height 620
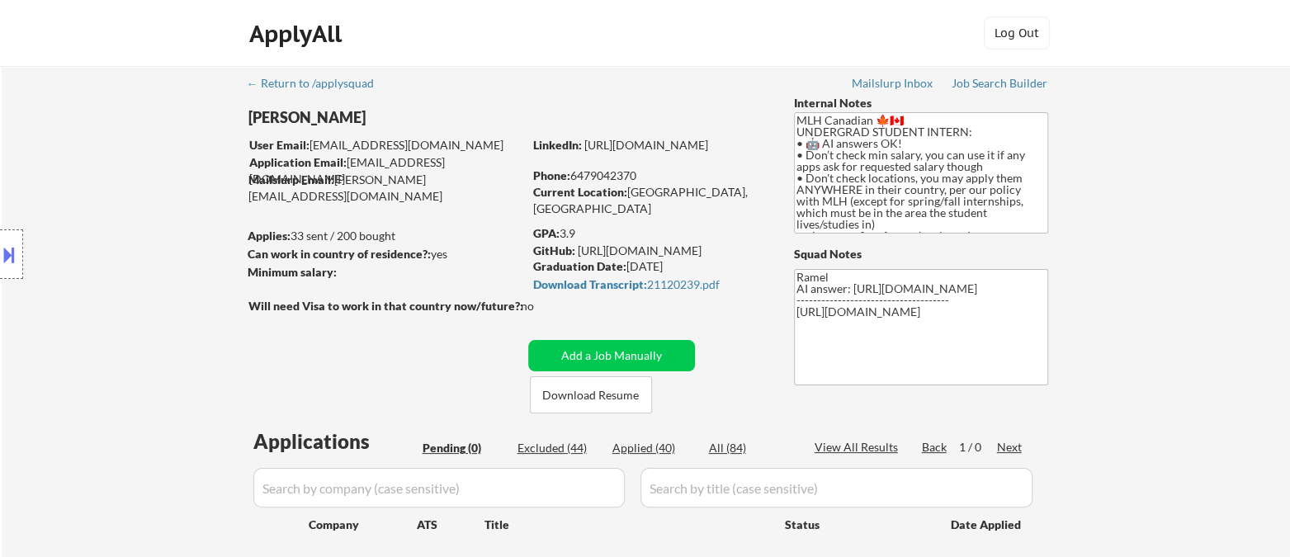
drag, startPoint x: 11, startPoint y: 144, endPoint x: 35, endPoint y: 129, distance: 29.3
click at [11, 144] on div "Location Inclusions: country:CA country:US" at bounding box center [147, 255] width 295 height 306
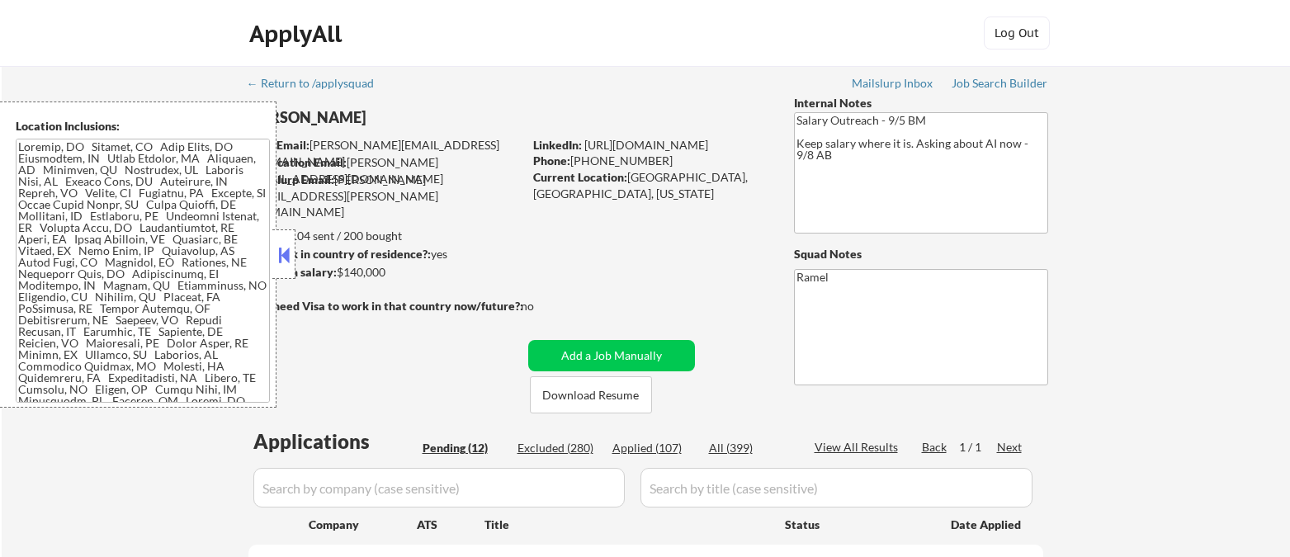
select select ""pending""
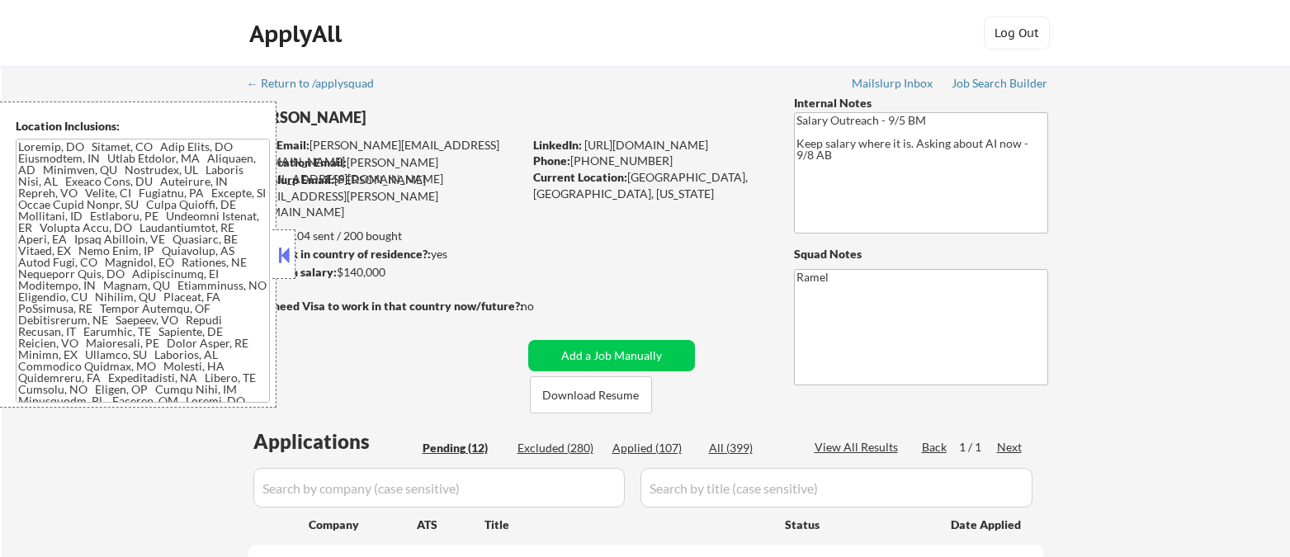
select select ""pending""
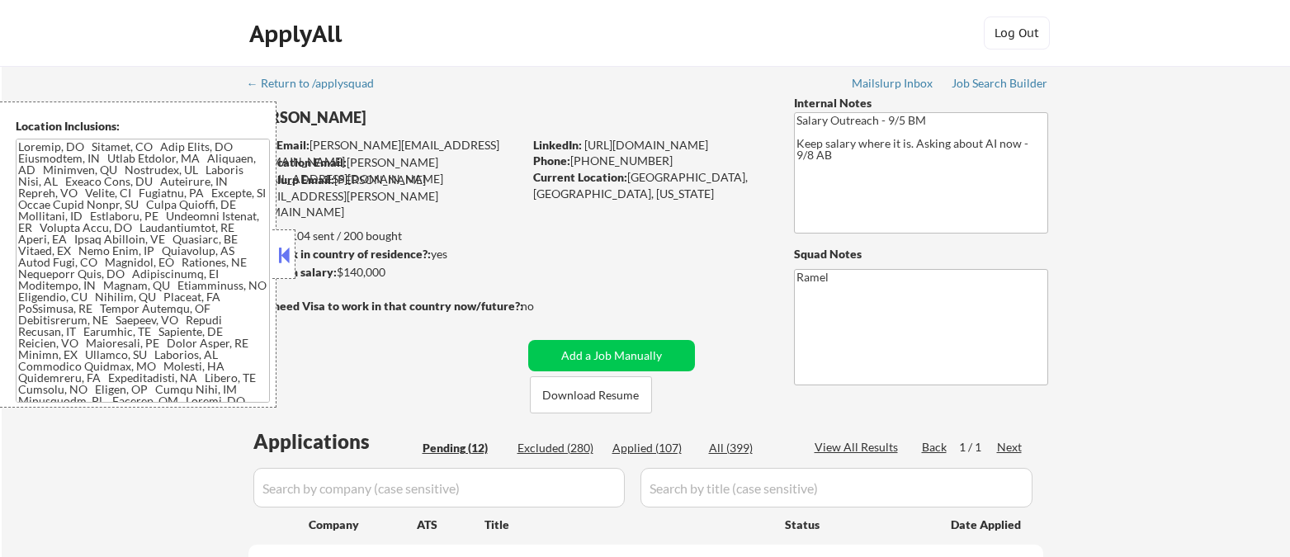
select select ""pending""
click at [288, 255] on button at bounding box center [284, 255] width 18 height 25
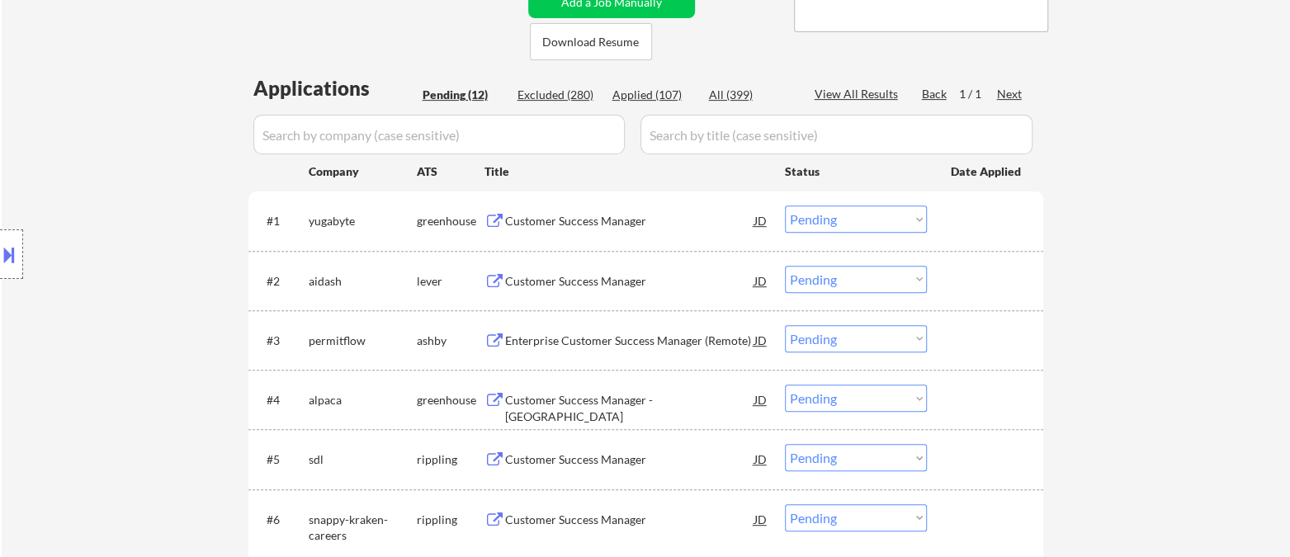
scroll to position [366, 0]
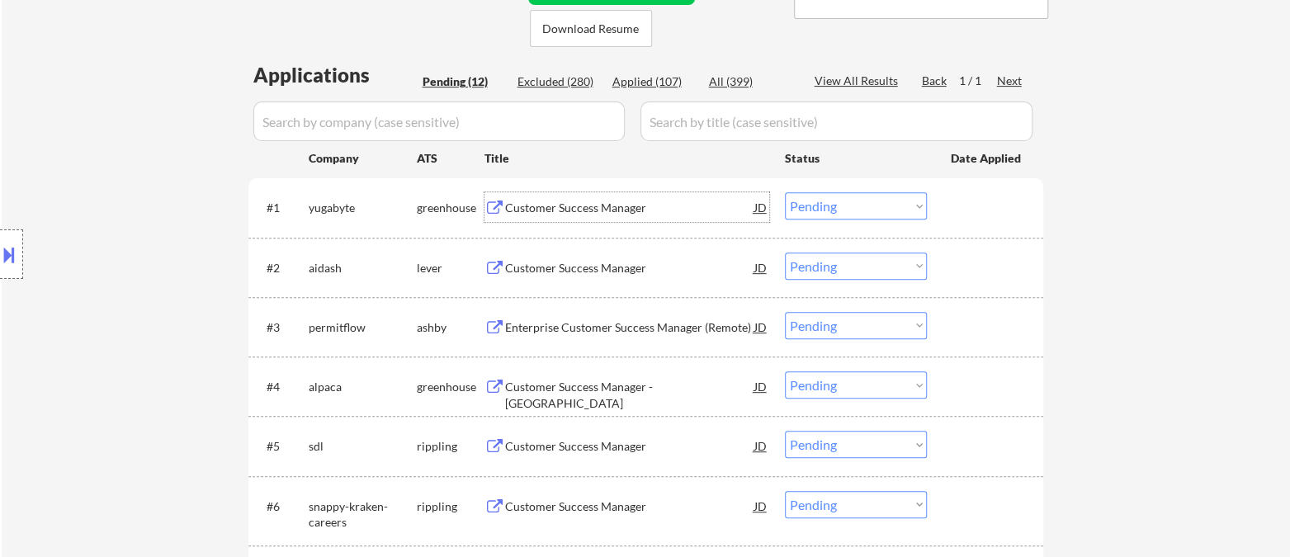
click at [576, 216] on div "Customer Success Manager" at bounding box center [629, 207] width 249 height 30
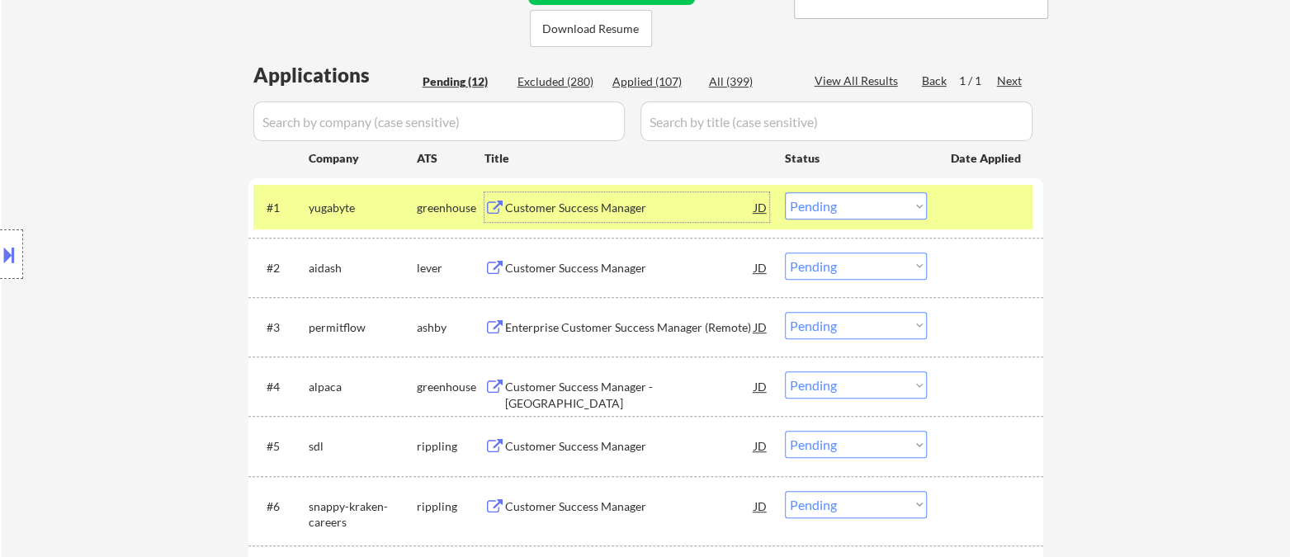
click at [882, 216] on select "Choose an option... Pending Applied Excluded (Questions) Excluded (Expired) Exc…" at bounding box center [856, 205] width 142 height 27
click at [785, 192] on select "Choose an option... Pending Applied Excluded (Questions) Excluded (Expired) Exc…" at bounding box center [856, 205] width 142 height 27
click at [561, 263] on div "Customer Success Manager" at bounding box center [629, 268] width 249 height 17
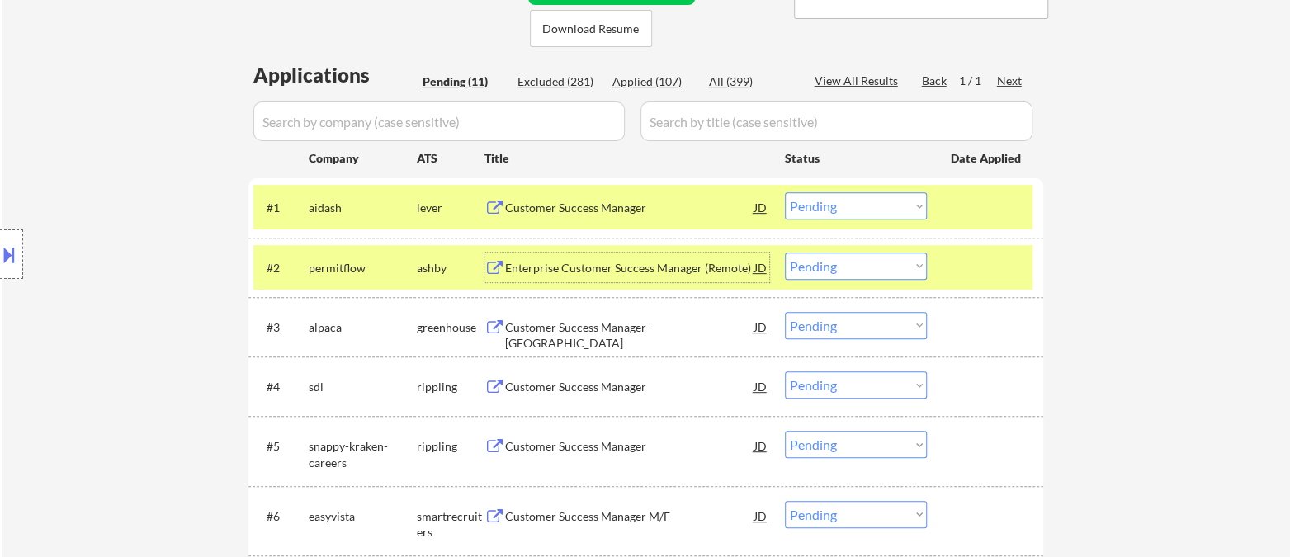
click at [824, 215] on select "Choose an option... Pending Applied Excluded (Questions) Excluded (Expired) Exc…" at bounding box center [856, 205] width 142 height 27
click at [785, 192] on select "Choose an option... Pending Applied Excluded (Questions) Excluded (Expired) Exc…" at bounding box center [856, 205] width 142 height 27
click at [635, 267] on div "Enterprise Customer Success Manager (Remote)" at bounding box center [629, 268] width 249 height 17
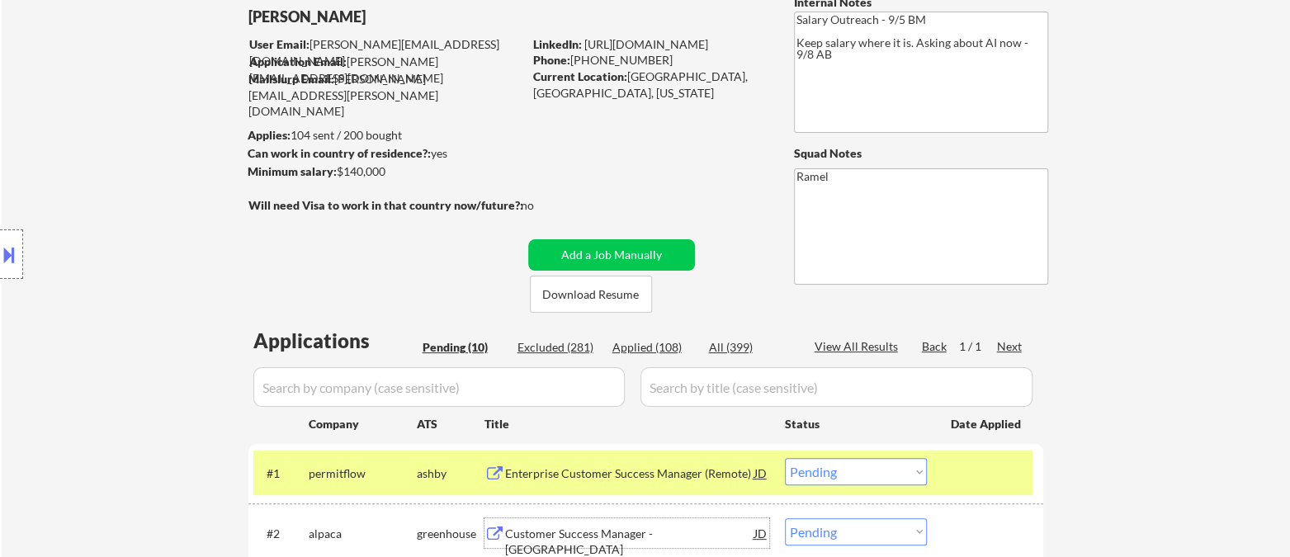
scroll to position [92, 0]
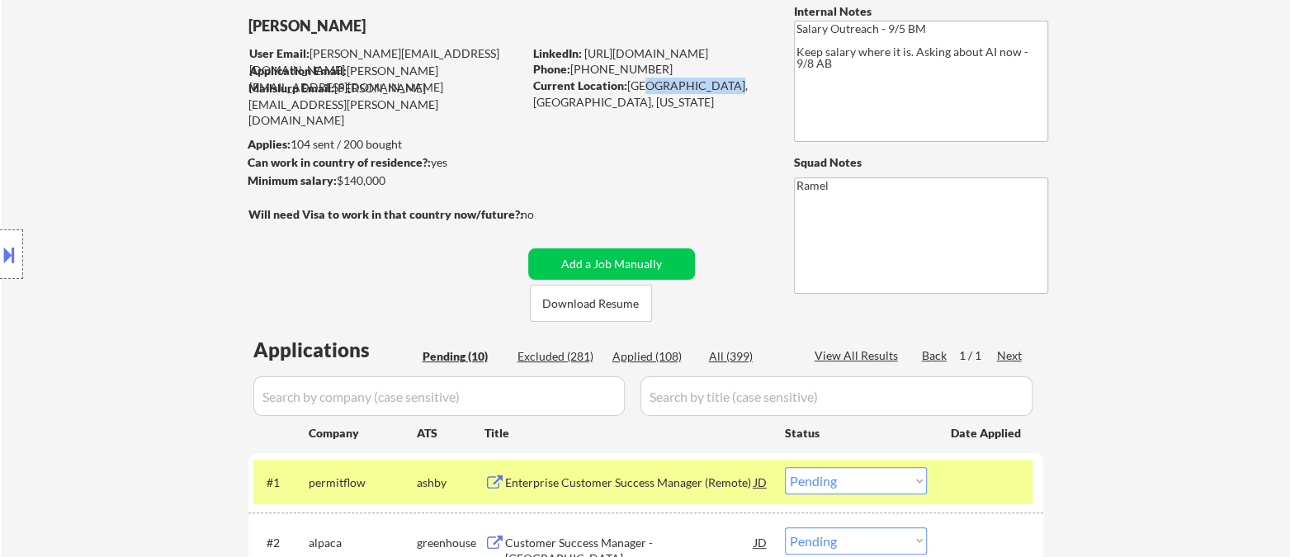
drag, startPoint x: 637, startPoint y: 85, endPoint x: 711, endPoint y: 85, distance: 74.3
click at [711, 85] on div "Current Location: [GEOGRAPHIC_DATA], [GEOGRAPHIC_DATA], [US_STATE]" at bounding box center [650, 94] width 234 height 32
drag, startPoint x: 630, startPoint y: 85, endPoint x: 711, endPoint y: 84, distance: 80.1
click at [711, 84] on div "Current Location: [GEOGRAPHIC_DATA], [GEOGRAPHIC_DATA], [US_STATE]" at bounding box center [650, 94] width 234 height 32
drag, startPoint x: 627, startPoint y: 86, endPoint x: 716, endPoint y: 83, distance: 89.2
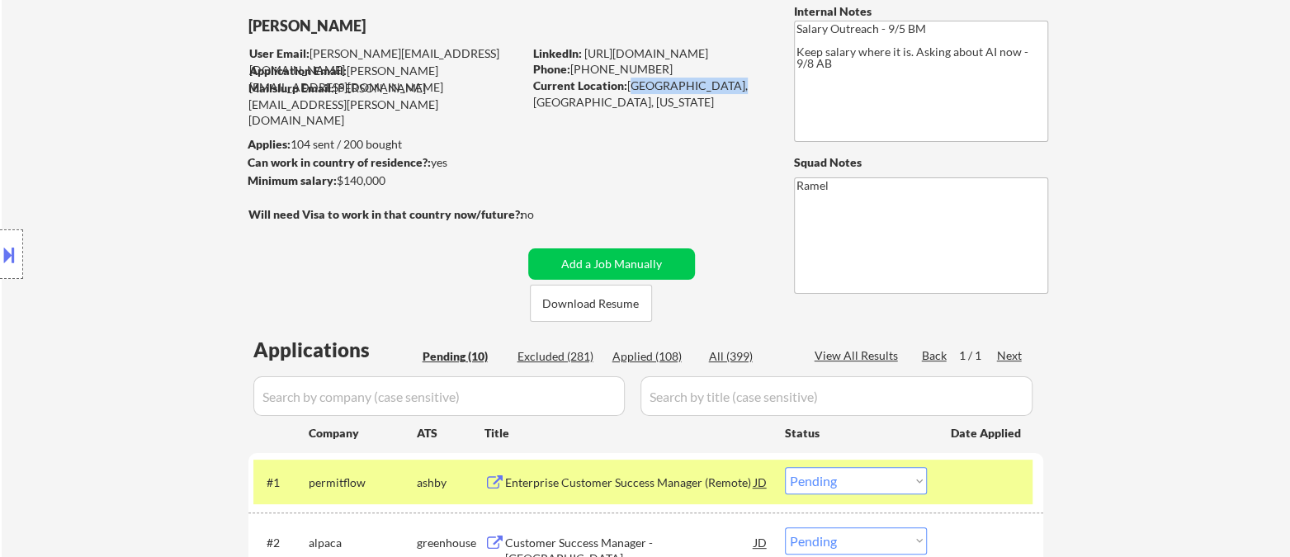
click at [716, 83] on div "Current Location: [GEOGRAPHIC_DATA], [GEOGRAPHIC_DATA], [US_STATE]" at bounding box center [650, 94] width 234 height 32
copy div "[GEOGRAPHIC_DATA], [GEOGRAPHIC_DATA]"
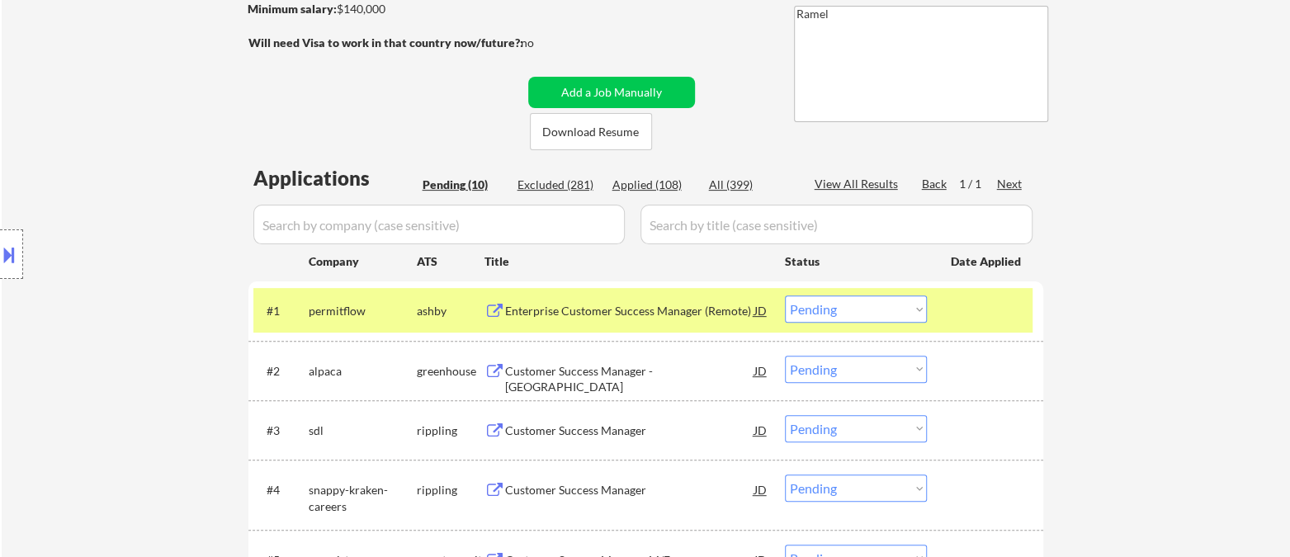
scroll to position [275, 0]
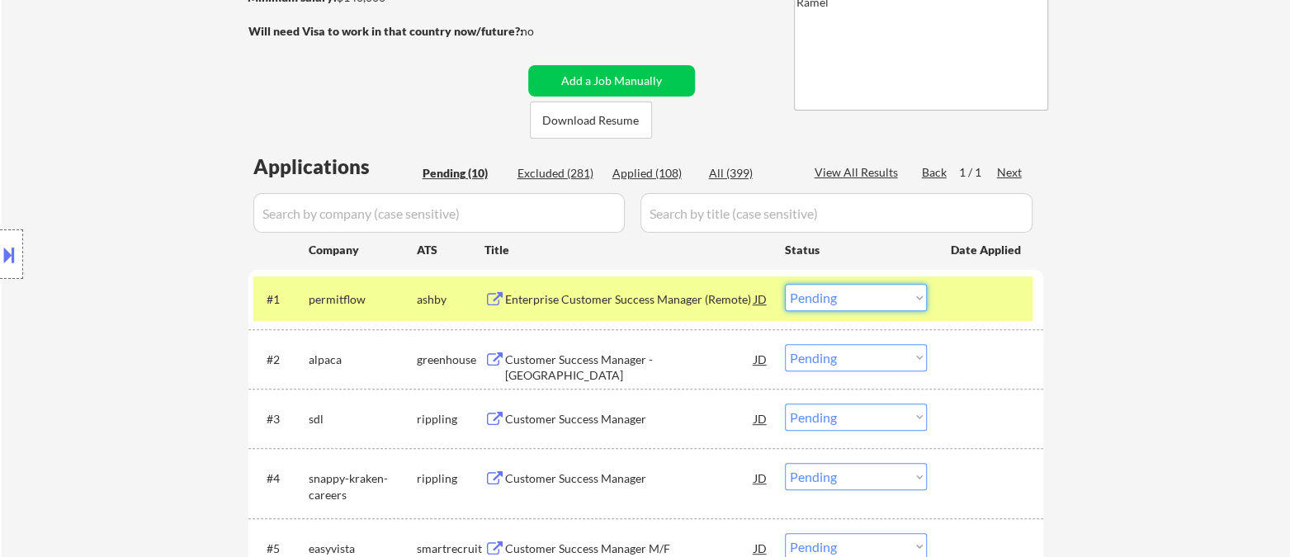
click at [855, 300] on select "Choose an option... Pending Applied Excluded (Questions) Excluded (Expired) Exc…" at bounding box center [856, 297] width 142 height 27
click at [785, 284] on select "Choose an option... Pending Applied Excluded (Questions) Excluded (Expired) Exc…" at bounding box center [856, 297] width 142 height 27
click at [672, 365] on div "Customer Success Manager - [GEOGRAPHIC_DATA]" at bounding box center [629, 368] width 249 height 32
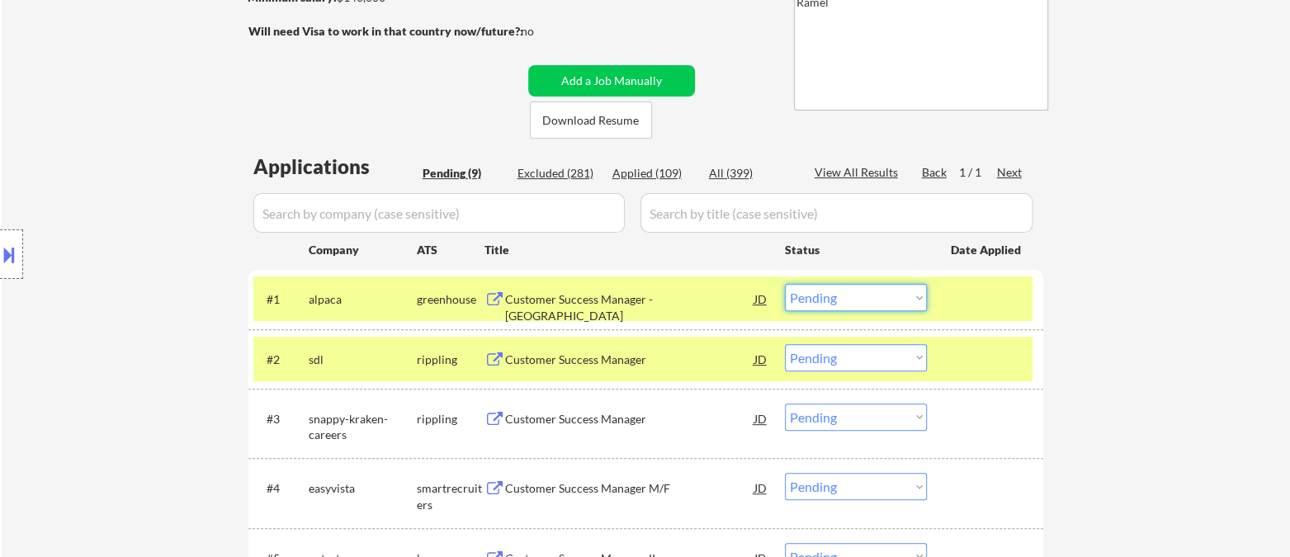
click at [860, 302] on select "Choose an option... Pending Applied Excluded (Questions) Excluded (Expired) Exc…" at bounding box center [856, 297] width 142 height 27
click at [785, 284] on select "Choose an option... Pending Applied Excluded (Questions) Excluded (Expired) Exc…" at bounding box center [856, 297] width 142 height 27
click at [537, 361] on div "Customer Success Manager" at bounding box center [629, 360] width 249 height 17
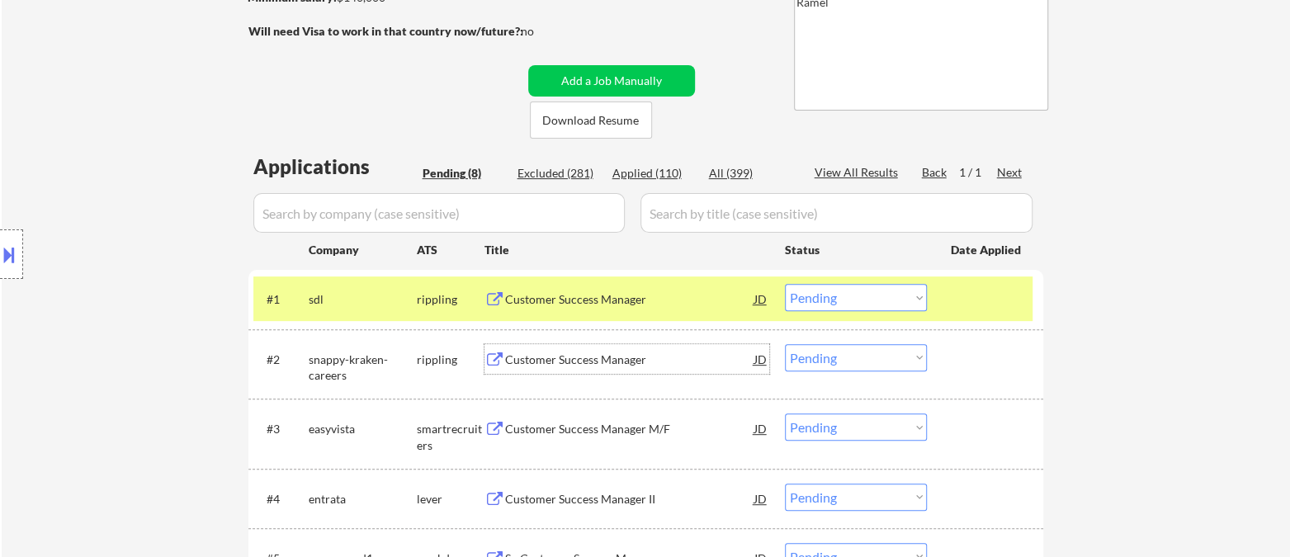
click at [857, 304] on select "Choose an option... Pending Applied Excluded (Questions) Excluded (Expired) Exc…" at bounding box center [856, 297] width 142 height 27
click at [785, 284] on select "Choose an option... Pending Applied Excluded (Questions) Excluded (Expired) Exc…" at bounding box center [856, 297] width 142 height 27
select select ""pending""
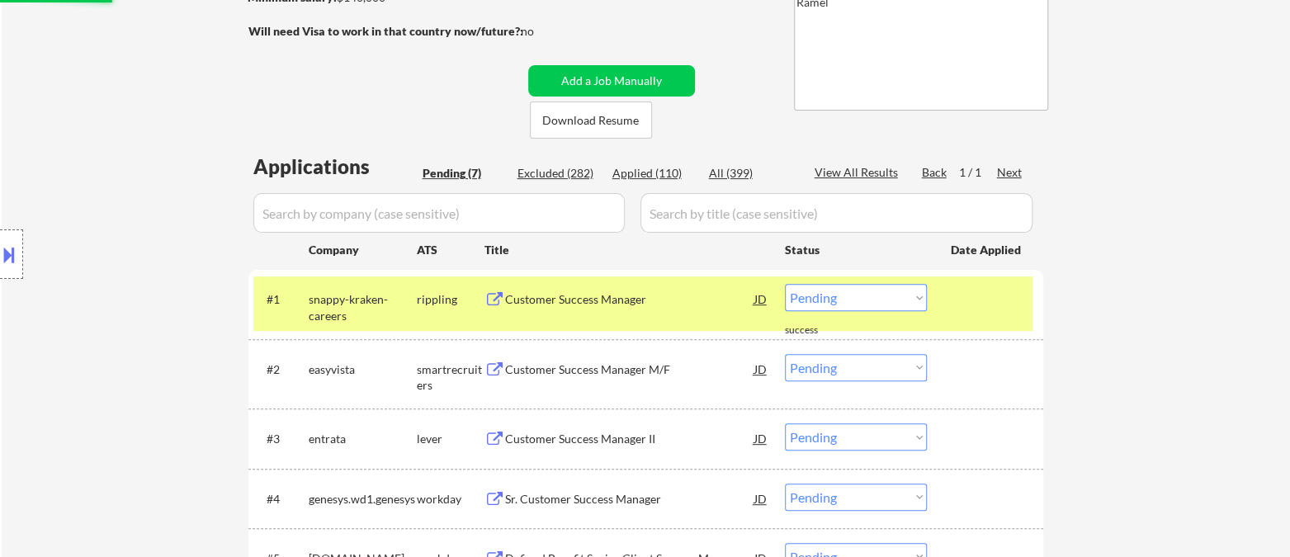
click at [588, 361] on div "Customer Success Manager M/F" at bounding box center [629, 369] width 249 height 17
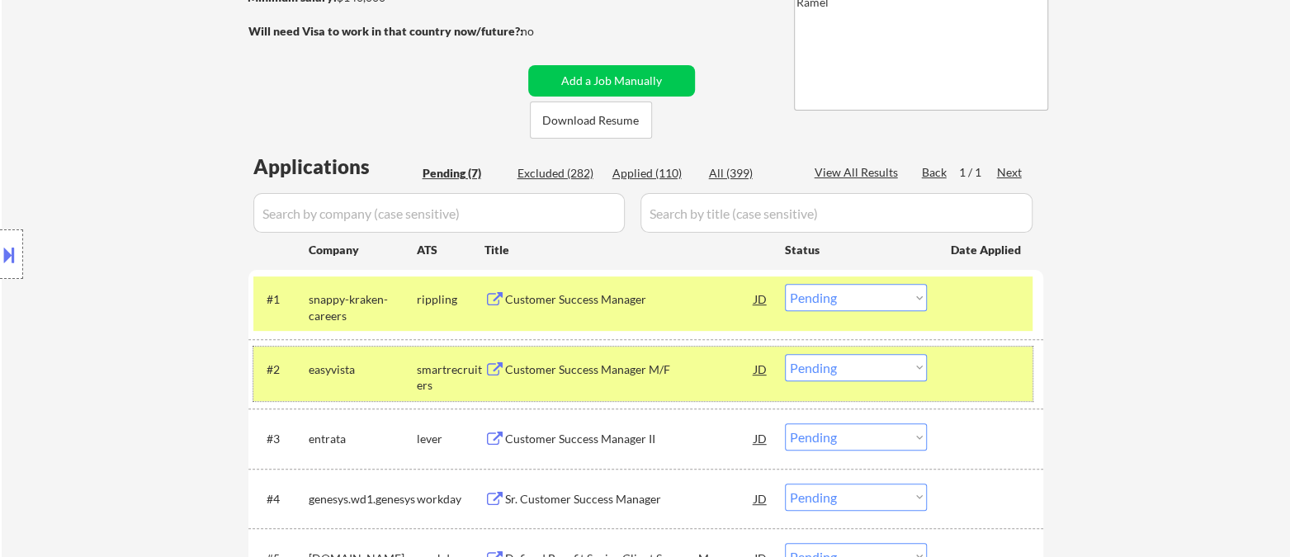
click at [845, 380] on div "#2 easyvista smartrecruiters Customer Success Manager M/F JD Choose an option..…" at bounding box center [642, 374] width 779 height 54
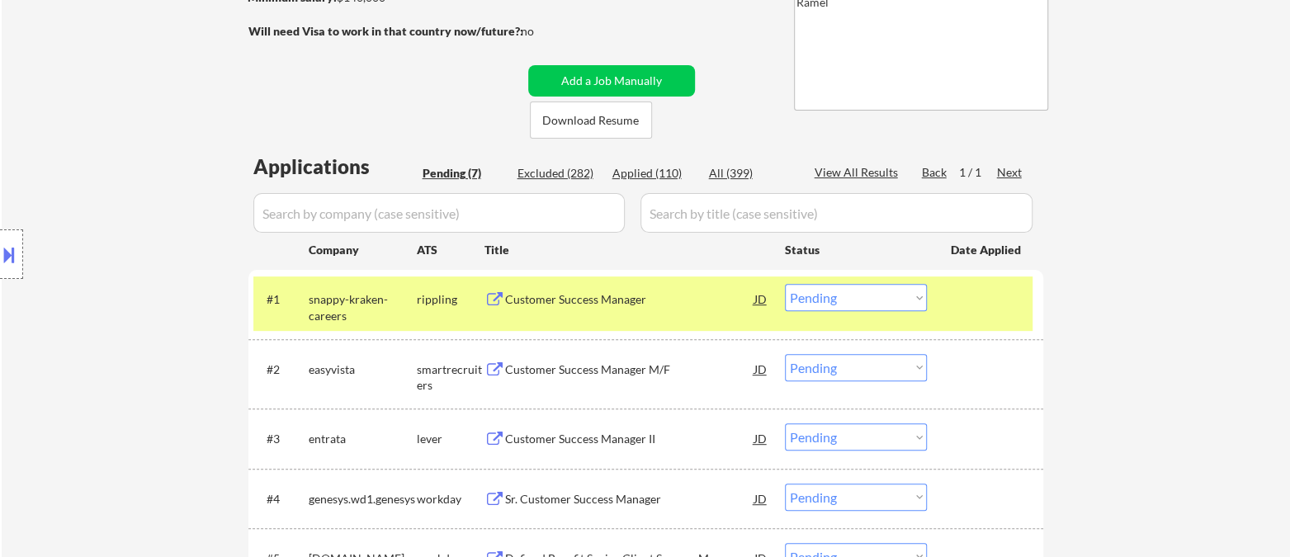
click at [845, 361] on select "Choose an option... Pending Applied Excluded (Questions) Excluded (Expired) Exc…" at bounding box center [856, 367] width 142 height 27
click at [785, 354] on select "Choose an option... Pending Applied Excluded (Questions) Excluded (Expired) Exc…" at bounding box center [856, 367] width 142 height 27
click at [621, 303] on div "Customer Success Manager" at bounding box center [629, 299] width 249 height 17
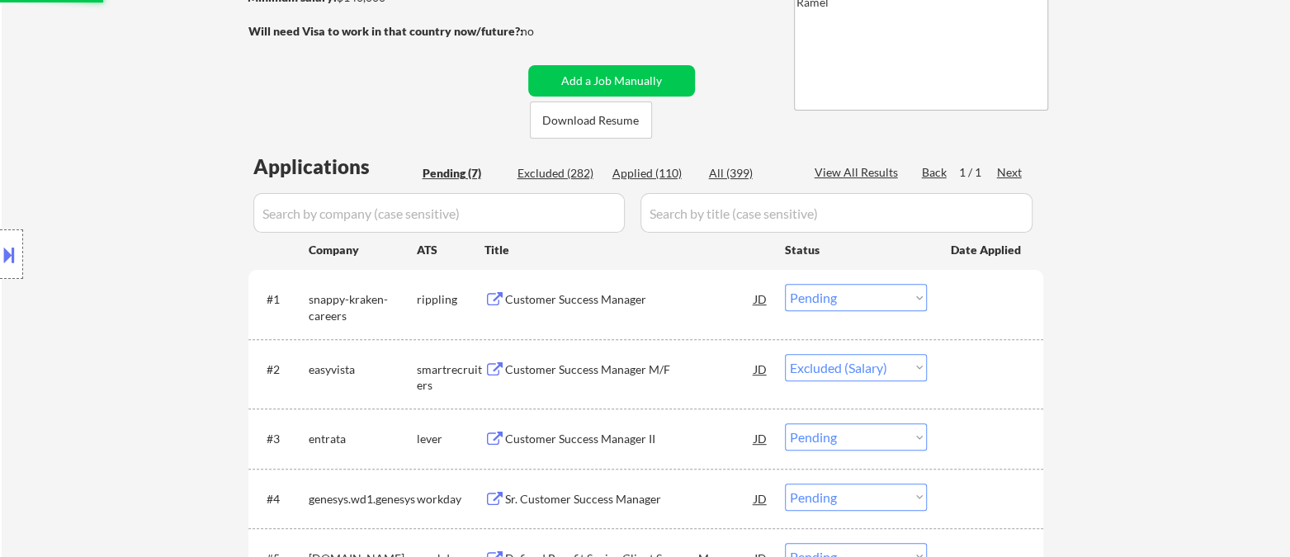
select select ""pending""
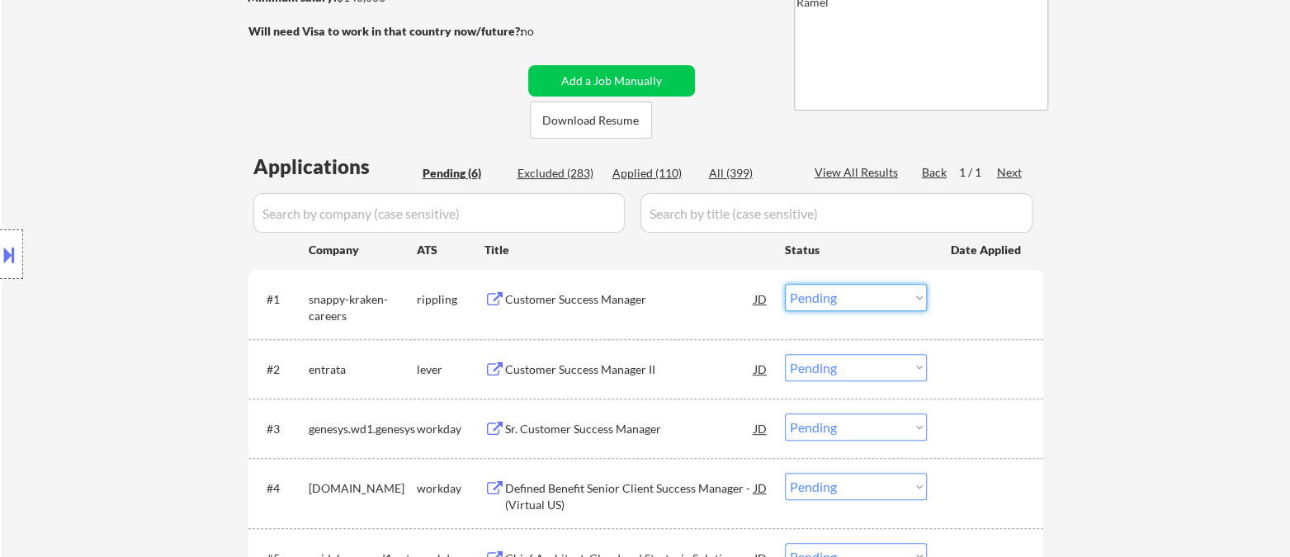
drag, startPoint x: 831, startPoint y: 304, endPoint x: 845, endPoint y: 305, distance: 14.1
click at [834, 303] on select "Choose an option... Pending Applied Excluded (Questions) Excluded (Expired) Exc…" at bounding box center [856, 297] width 142 height 27
click at [785, 284] on select "Choose an option... Pending Applied Excluded (Questions) Excluded (Expired) Exc…" at bounding box center [856, 297] width 142 height 27
click at [621, 368] on div "Customer Success Manager II" at bounding box center [629, 369] width 249 height 17
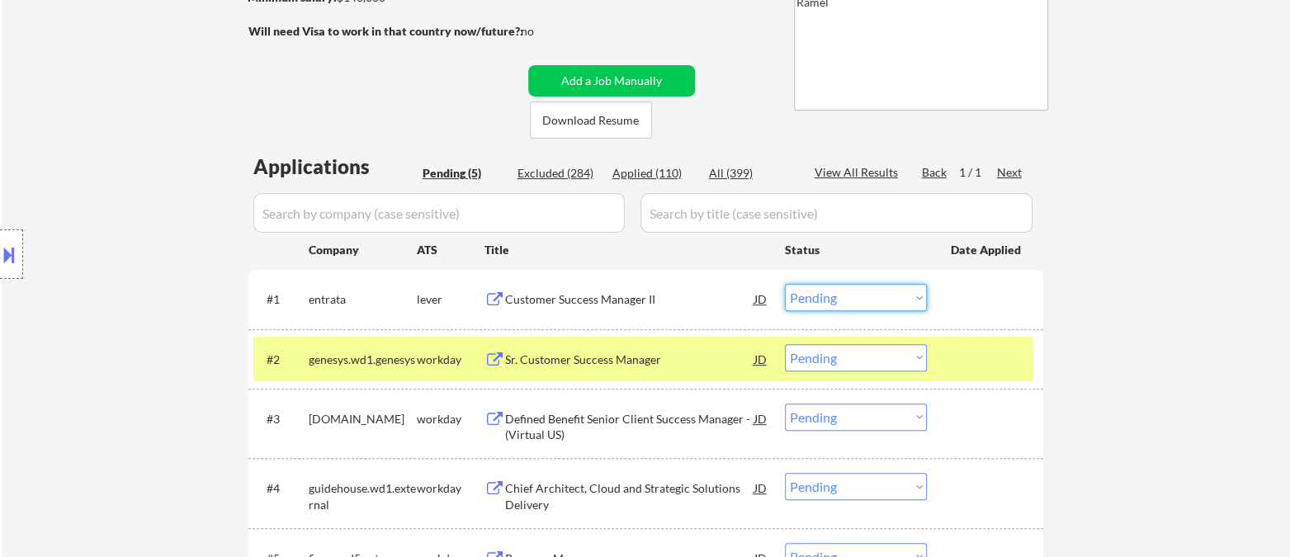
click at [838, 301] on select "Choose an option... Pending Applied Excluded (Questions) Excluded (Expired) Exc…" at bounding box center [856, 297] width 142 height 27
click at [785, 284] on select "Choose an option... Pending Applied Excluded (Questions) Excluded (Expired) Exc…" at bounding box center [856, 297] width 142 height 27
click at [611, 361] on div "Sr. Customer Success Manager" at bounding box center [629, 360] width 249 height 17
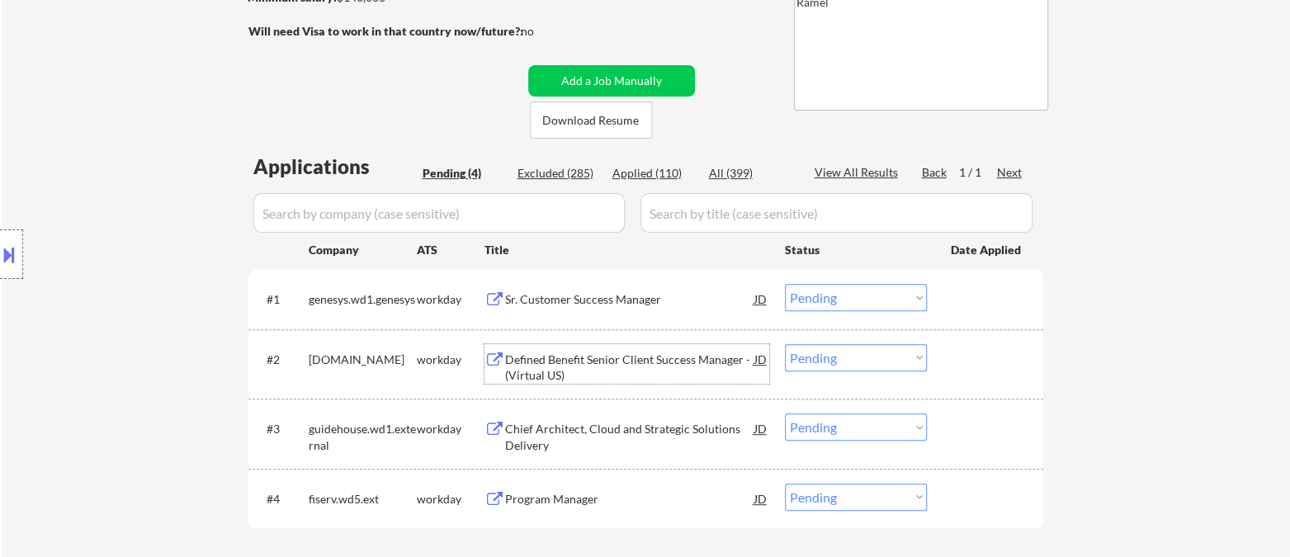
drag, startPoint x: 817, startPoint y: 296, endPoint x: 837, endPoint y: 309, distance: 23.4
click at [818, 296] on select "Choose an option... Pending Applied Excluded (Questions) Excluded (Expired) Exc…" at bounding box center [856, 297] width 142 height 27
click at [785, 284] on select "Choose an option... Pending Applied Excluded (Questions) Excluded (Expired) Exc…" at bounding box center [856, 297] width 142 height 27
click at [630, 364] on div "Defined Benefit Senior Client Success Manager - (Virtual US)" at bounding box center [629, 368] width 249 height 32
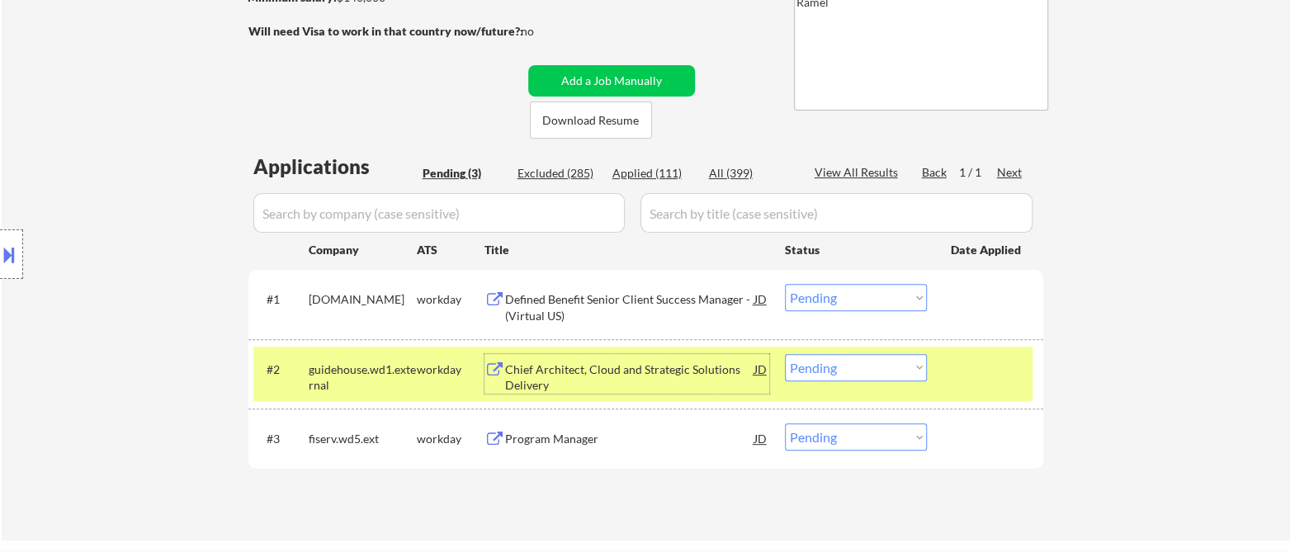
drag, startPoint x: 838, startPoint y: 302, endPoint x: 845, endPoint y: 308, distance: 8.8
click at [838, 302] on select "Choose an option... Pending Applied Excluded (Questions) Excluded (Expired) Exc…" at bounding box center [856, 297] width 142 height 27
click at [785, 284] on select "Choose an option... Pending Applied Excluded (Questions) Excluded (Expired) Exc…" at bounding box center [856, 297] width 142 height 27
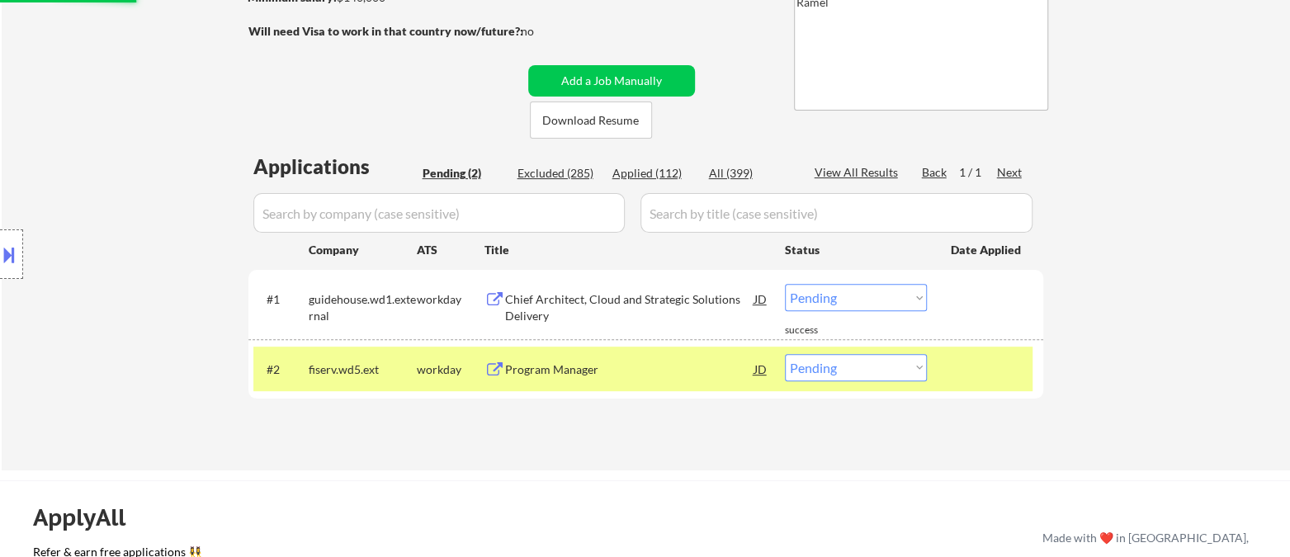
click at [607, 300] on div "Chief Architect, Cloud and Strategic Solutions Delivery" at bounding box center [629, 307] width 249 height 32
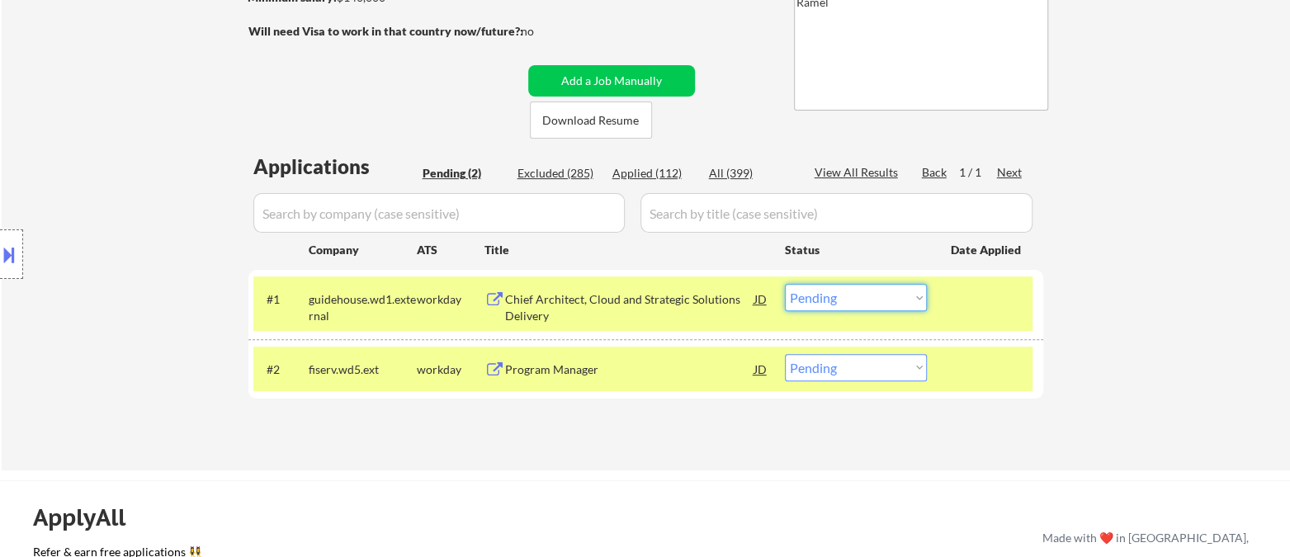
click at [852, 301] on select "Choose an option... Pending Applied Excluded (Questions) Excluded (Expired) Exc…" at bounding box center [856, 297] width 142 height 27
click at [785, 284] on select "Choose an option... Pending Applied Excluded (Questions) Excluded (Expired) Exc…" at bounding box center [856, 297] width 142 height 27
click at [606, 375] on div "Program Manager" at bounding box center [629, 369] width 249 height 17
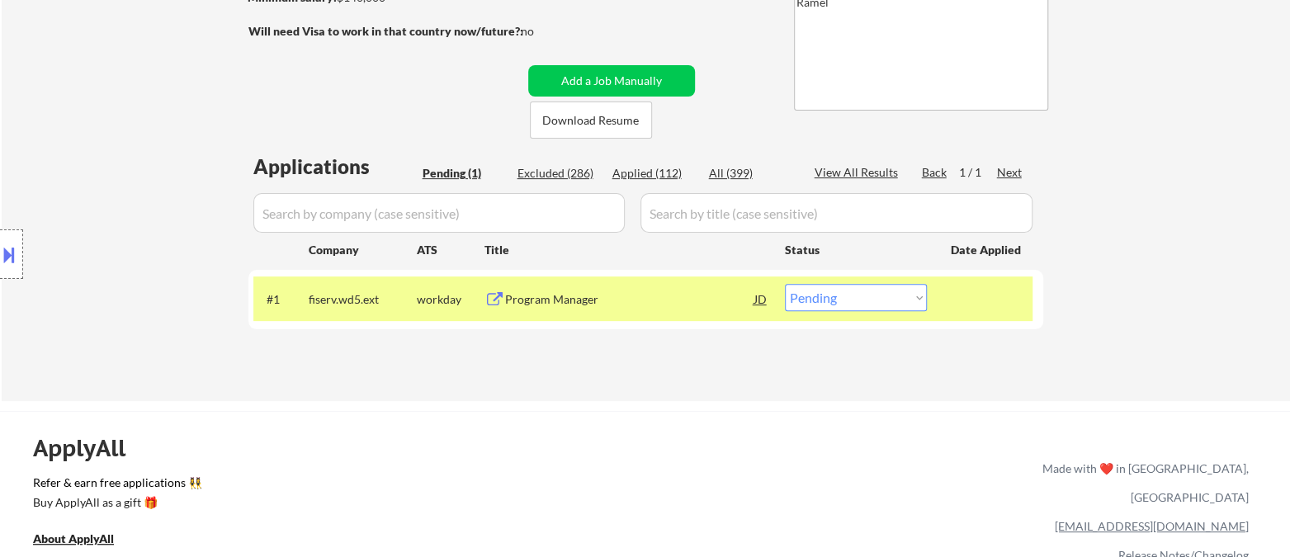
click at [854, 307] on select "Choose an option... Pending Applied Excluded (Questions) Excluded (Expired) Exc…" at bounding box center [856, 297] width 142 height 27
select select ""excluded__salary_""
click at [785, 284] on select "Choose an option... Pending Applied Excluded (Questions) Excluded (Expired) Exc…" at bounding box center [856, 297] width 142 height 27
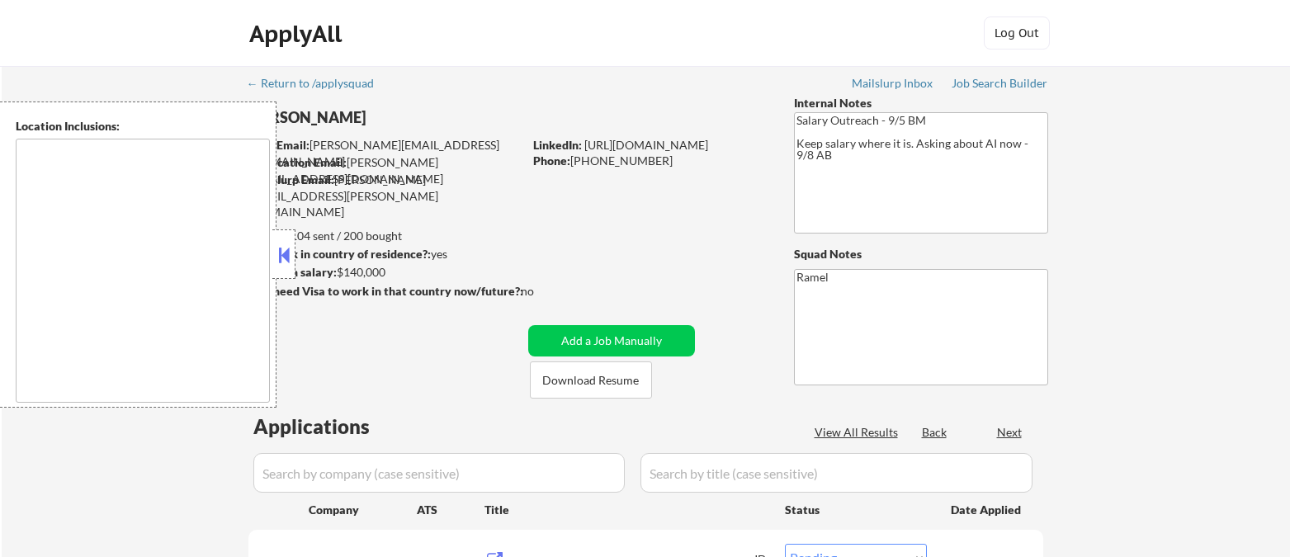
select select ""pending""
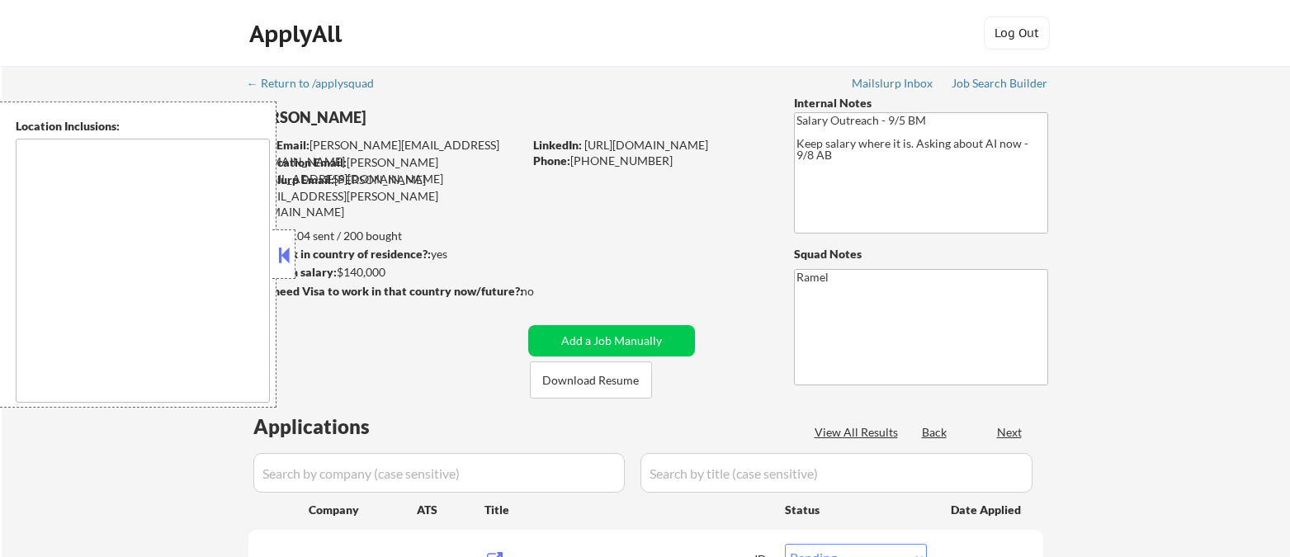
select select ""pending""
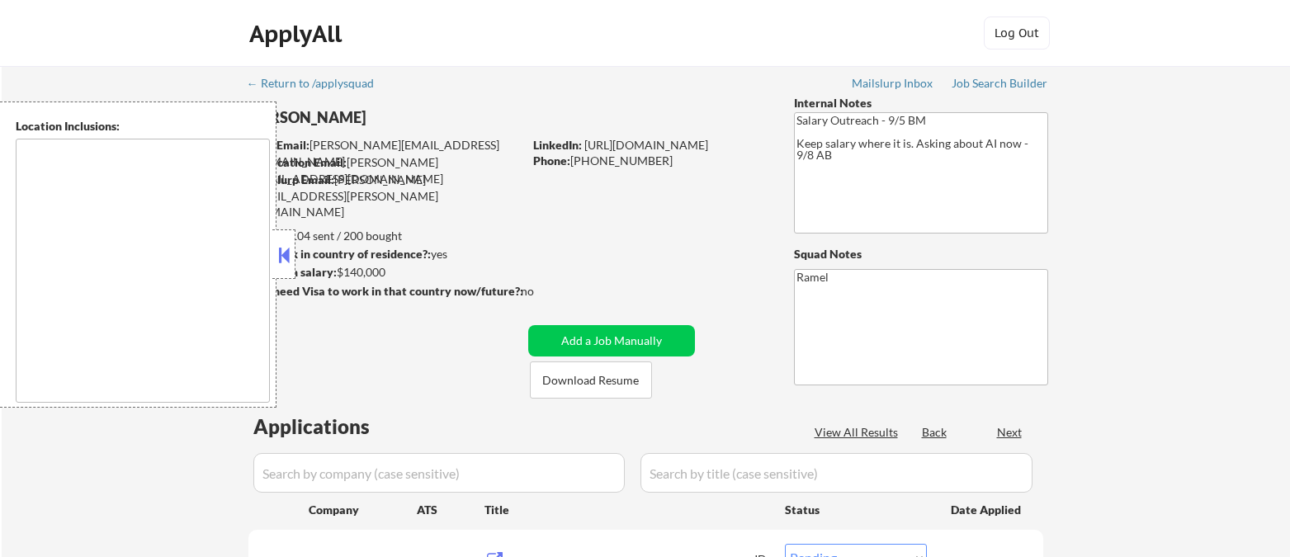
select select ""pending""
type textarea "Atlanta, GA Decatur, GA East Point, GA Brookhaven, GA Sandy Springs, GA Dunwood…"
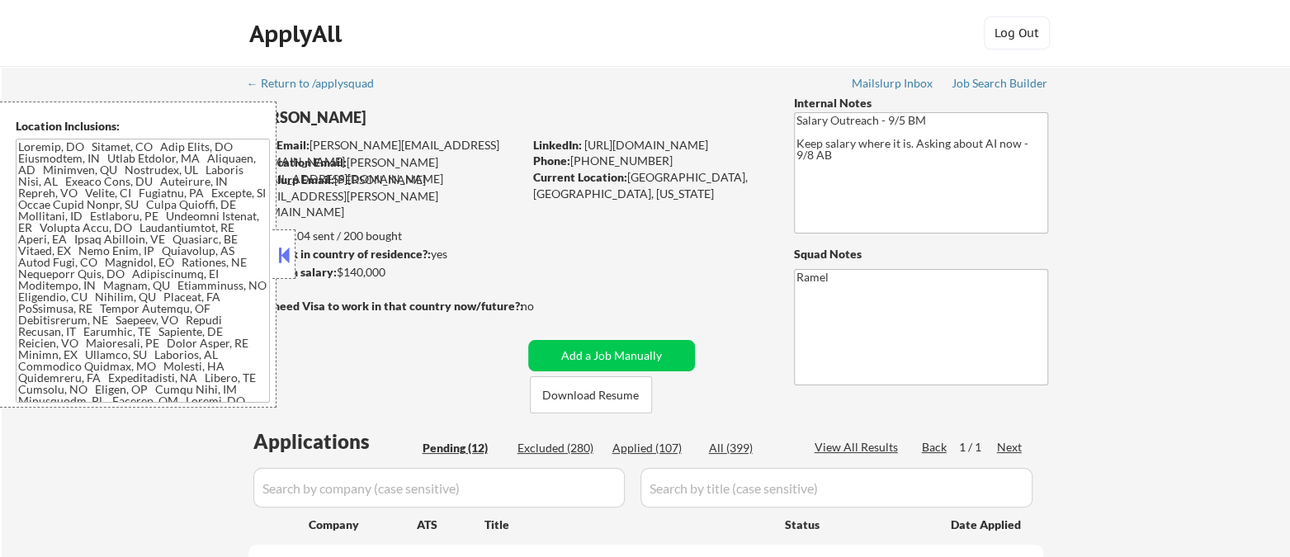
click at [660, 447] on div "Applied (107)" at bounding box center [653, 448] width 83 height 17
select select ""applied""
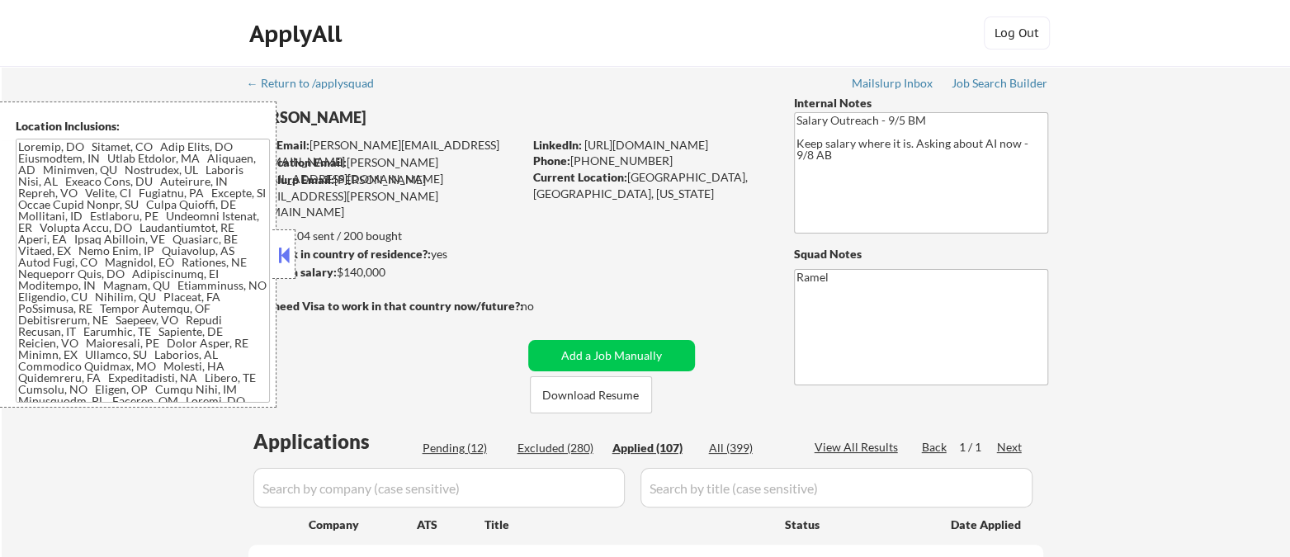
select select ""applied""
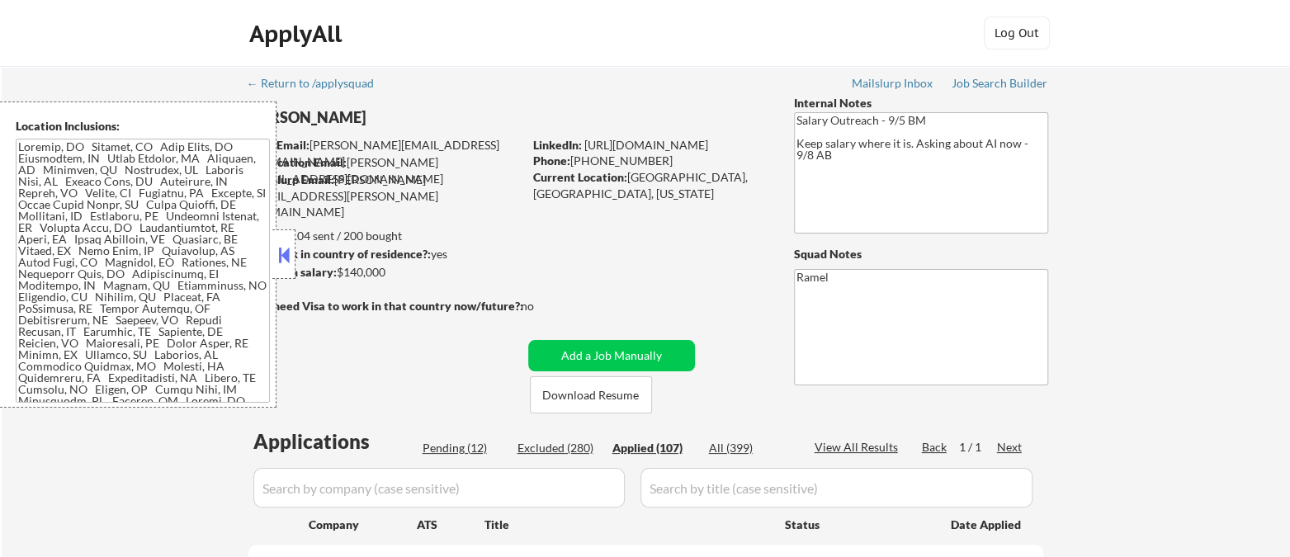
select select ""applied""
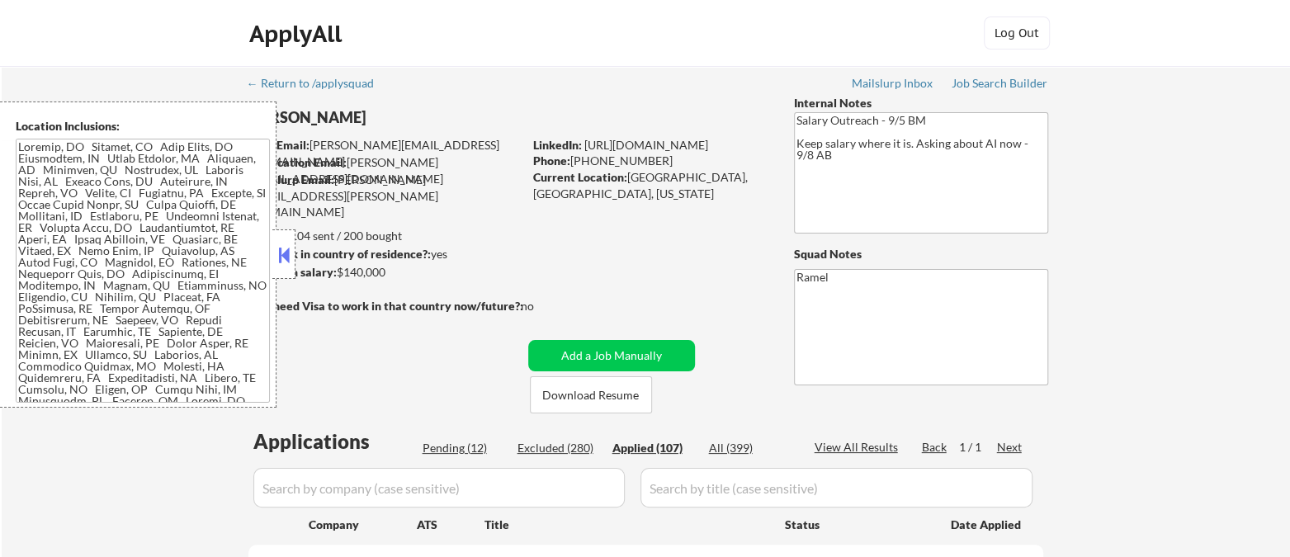
select select ""applied""
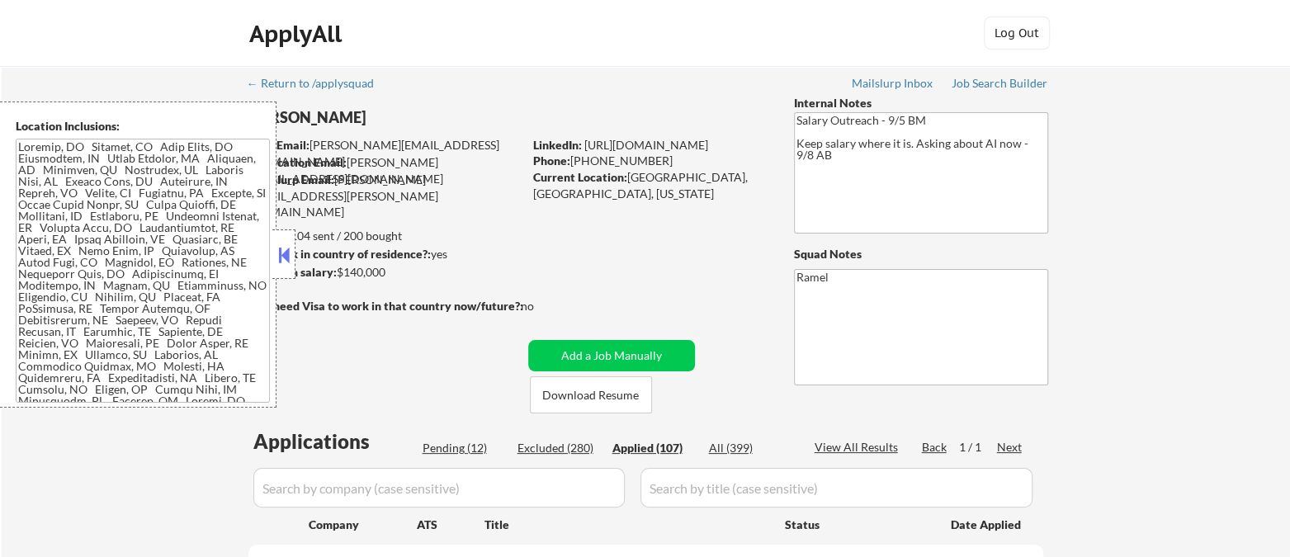
select select ""applied""
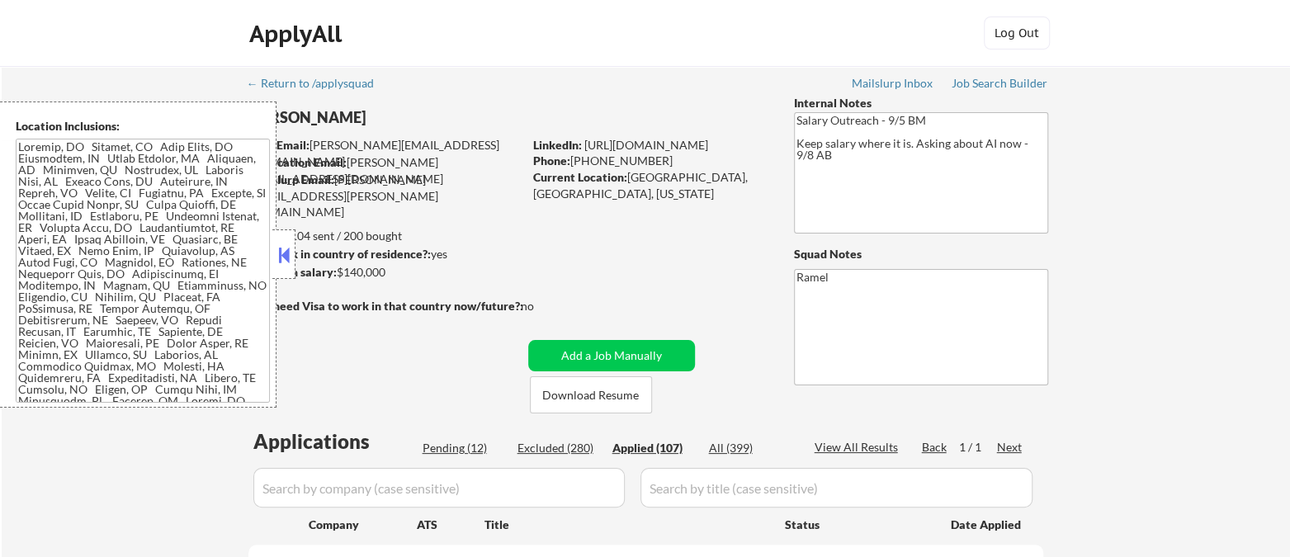
select select ""applied""
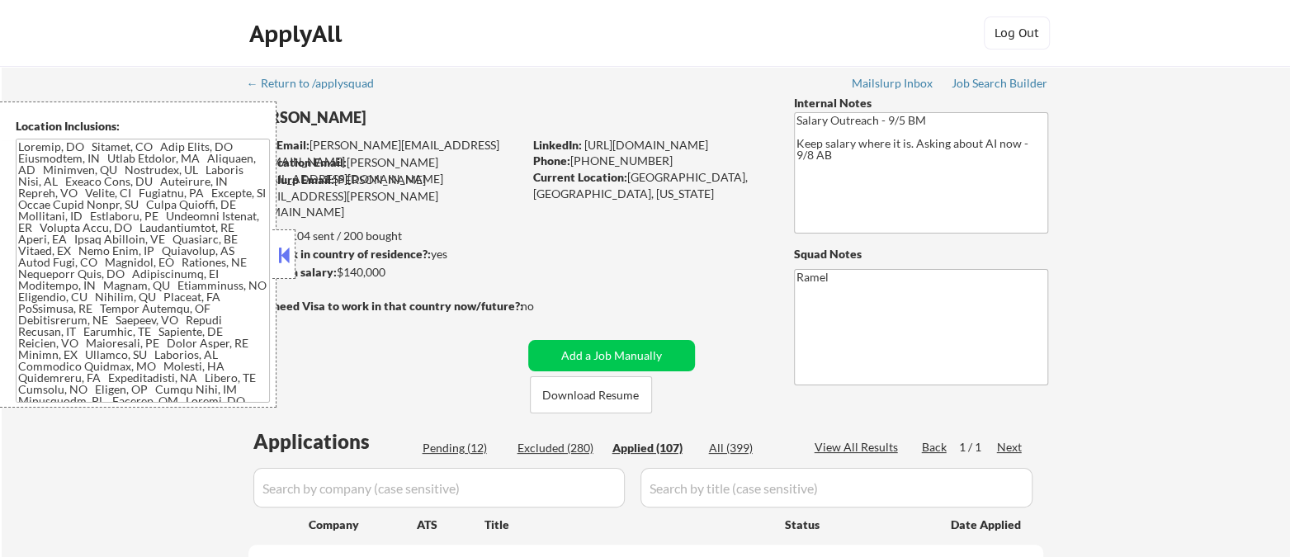
select select ""applied""
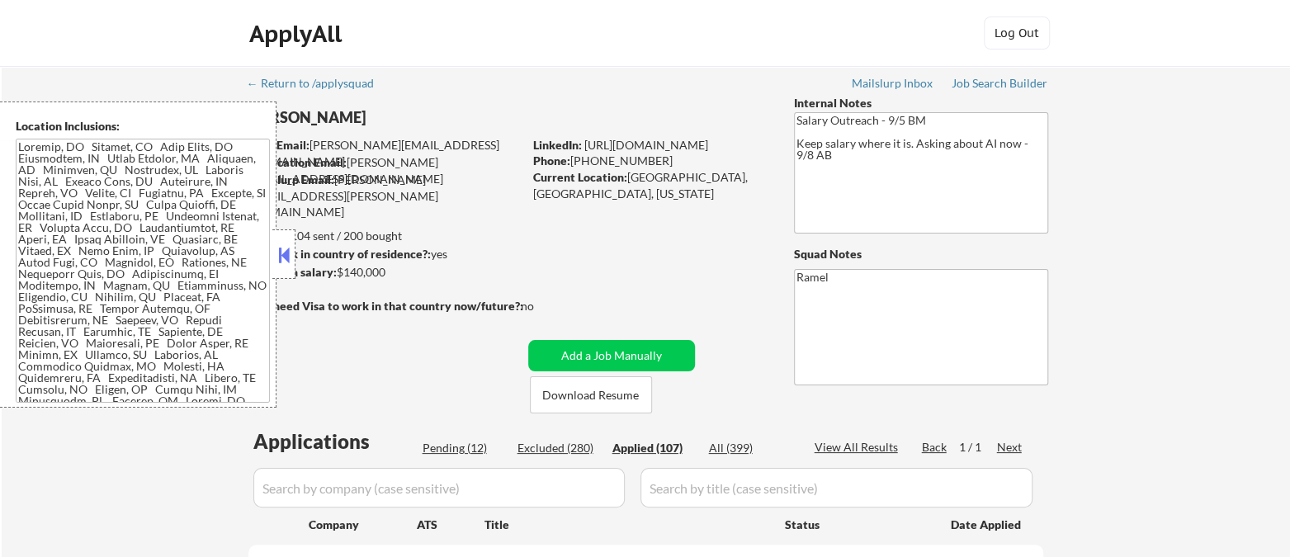
select select ""applied""
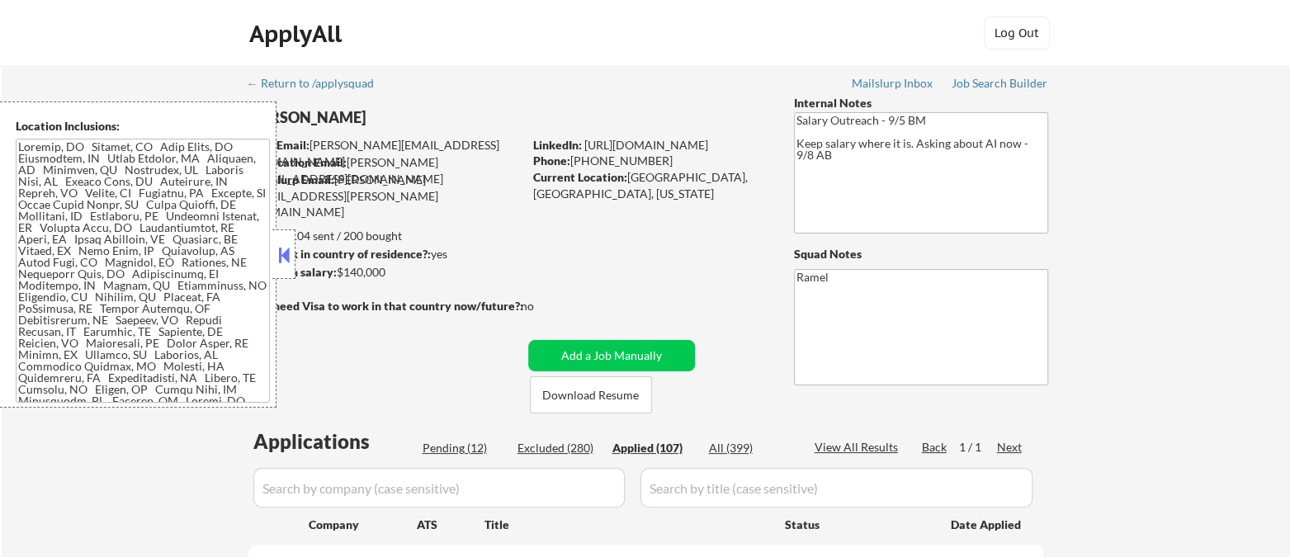
select select ""applied""
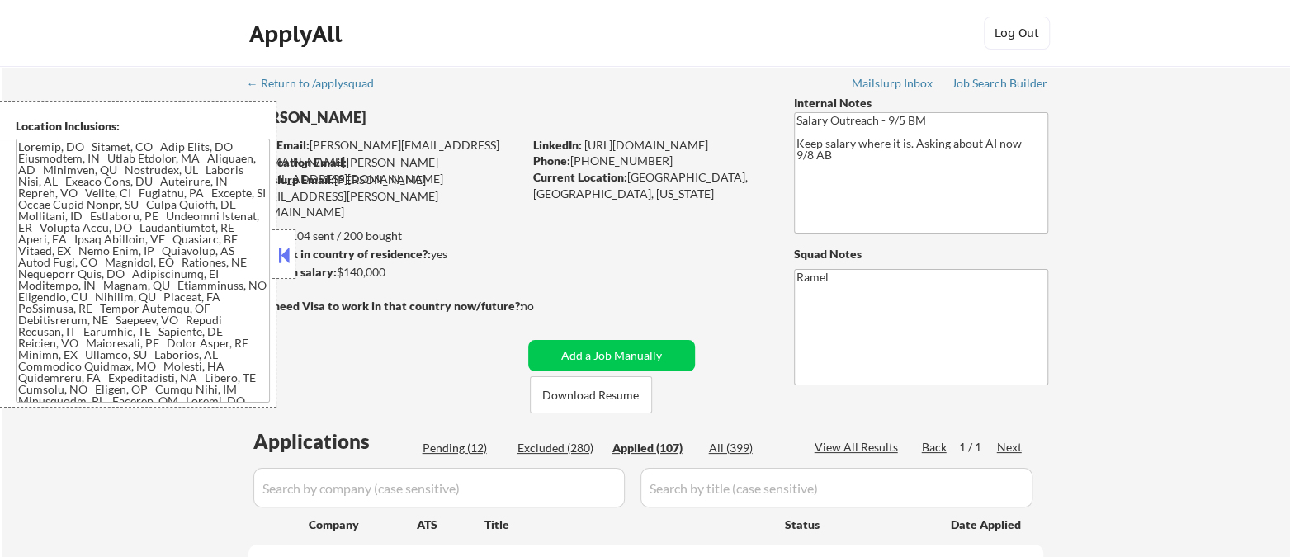
select select ""applied""
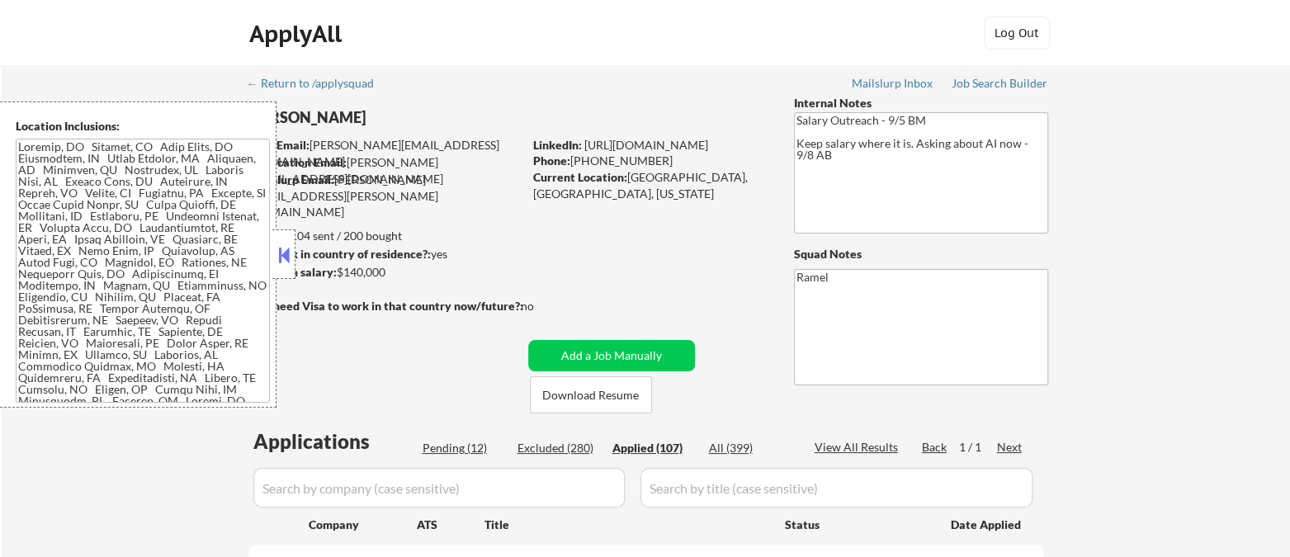
select select ""applied""
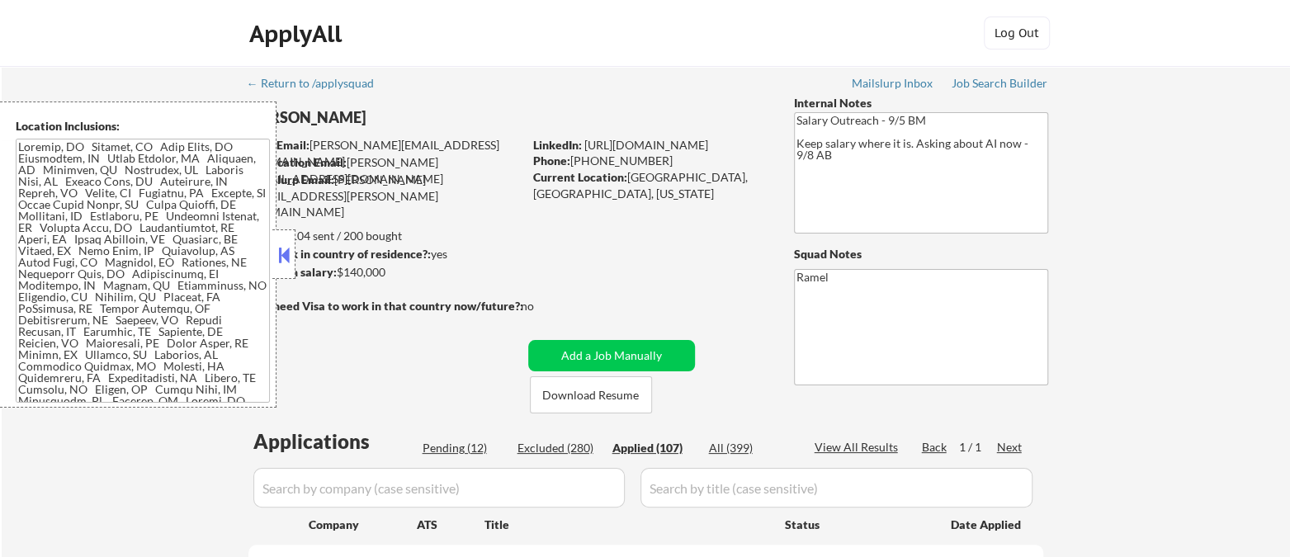
select select ""applied""
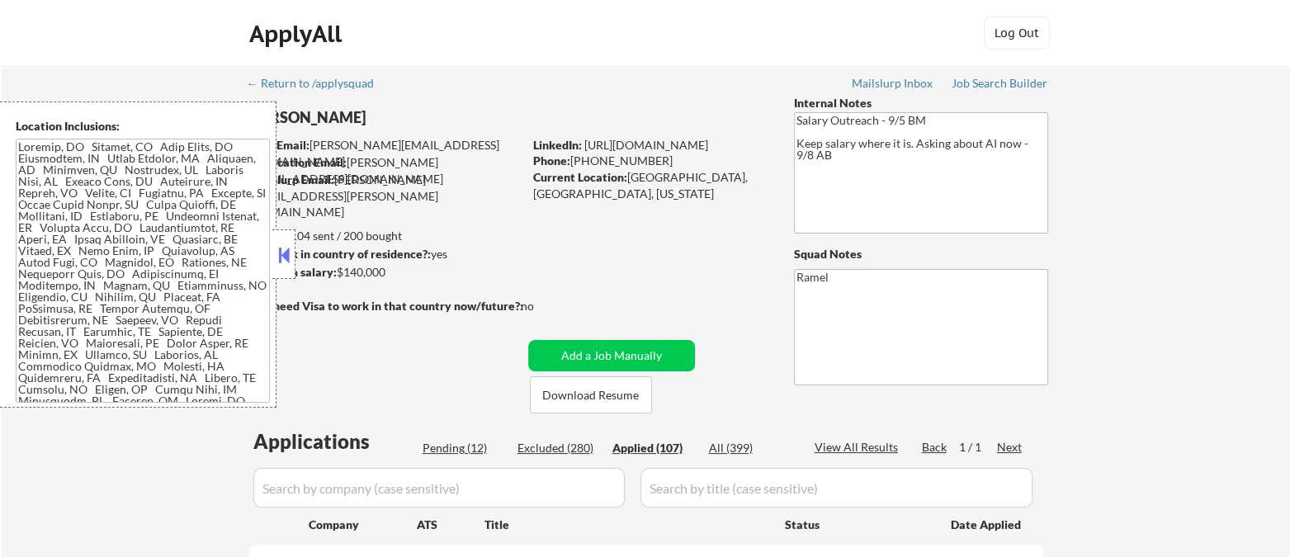
select select ""applied""
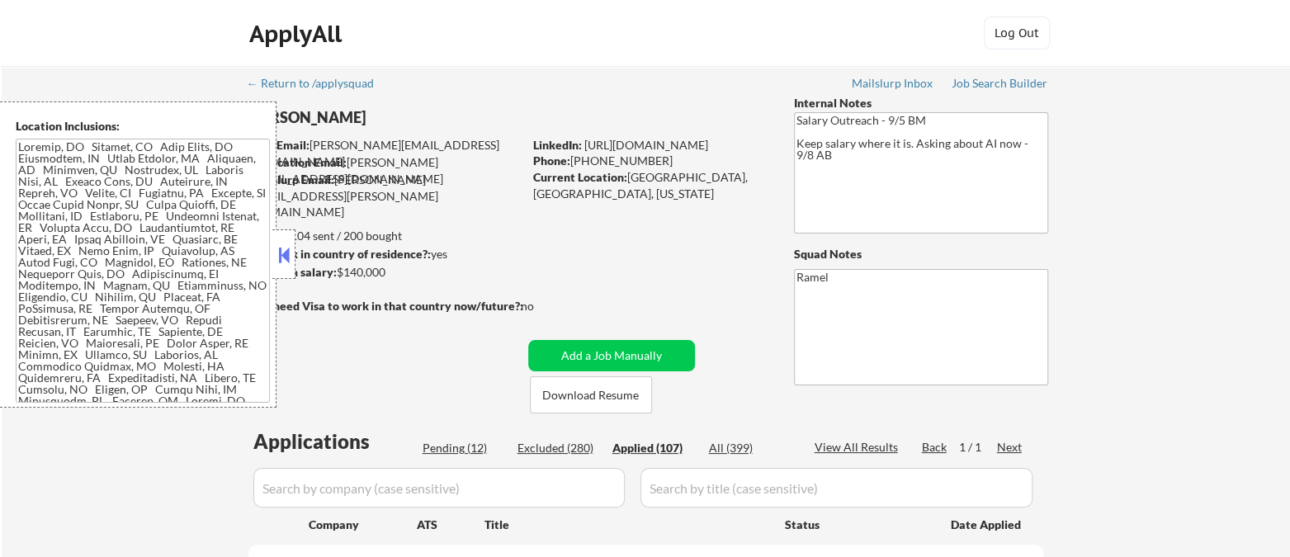
select select ""applied""
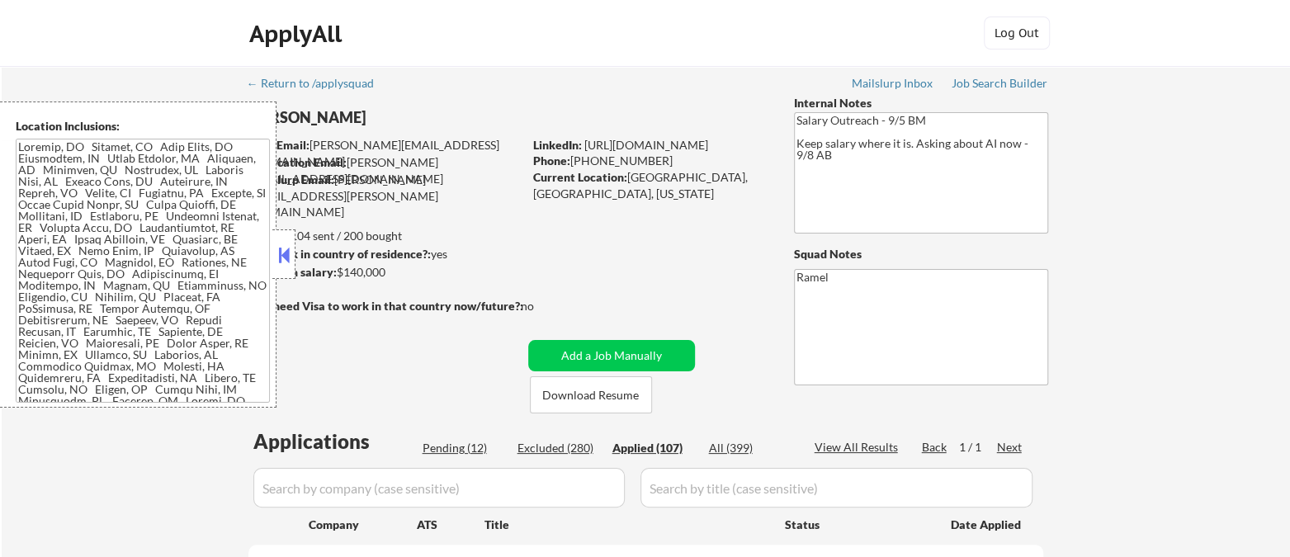
select select ""applied""
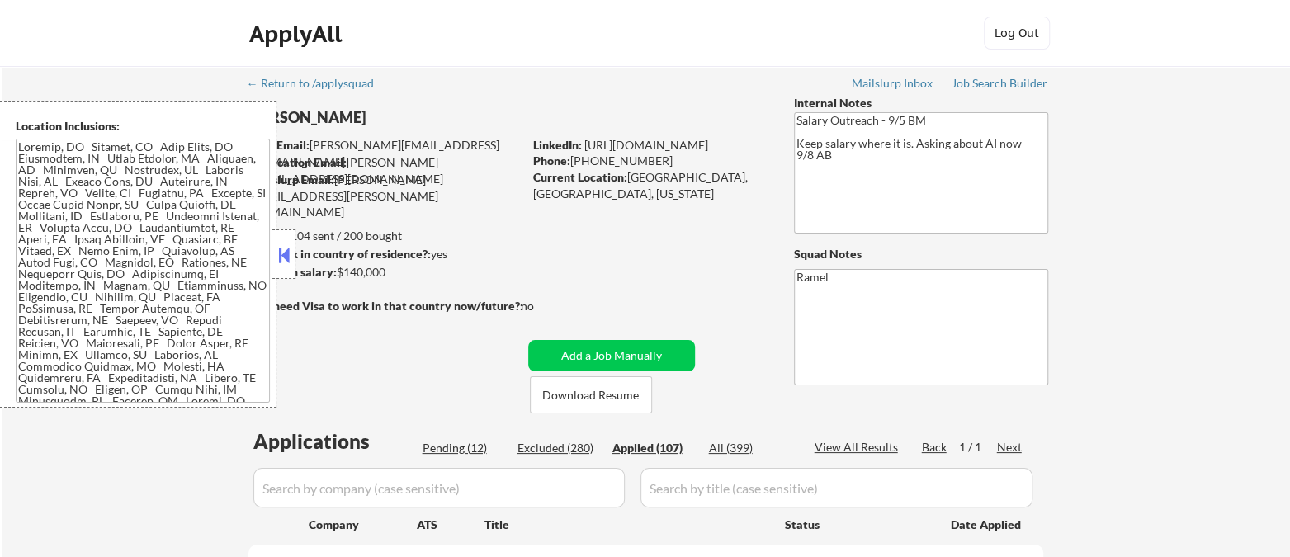
select select ""applied""
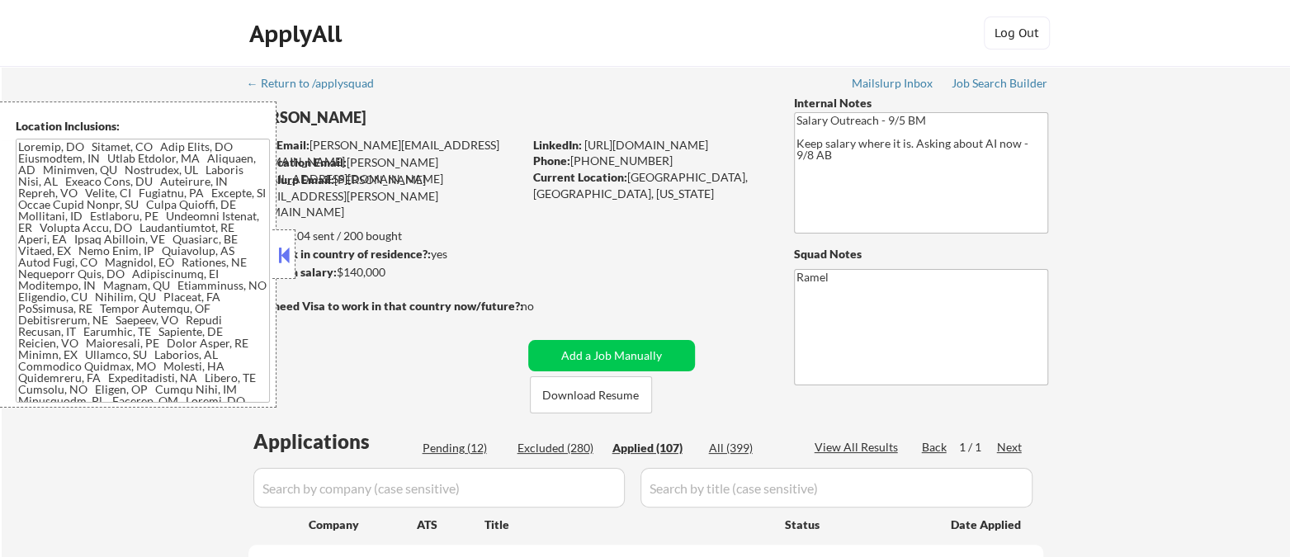
select select ""applied""
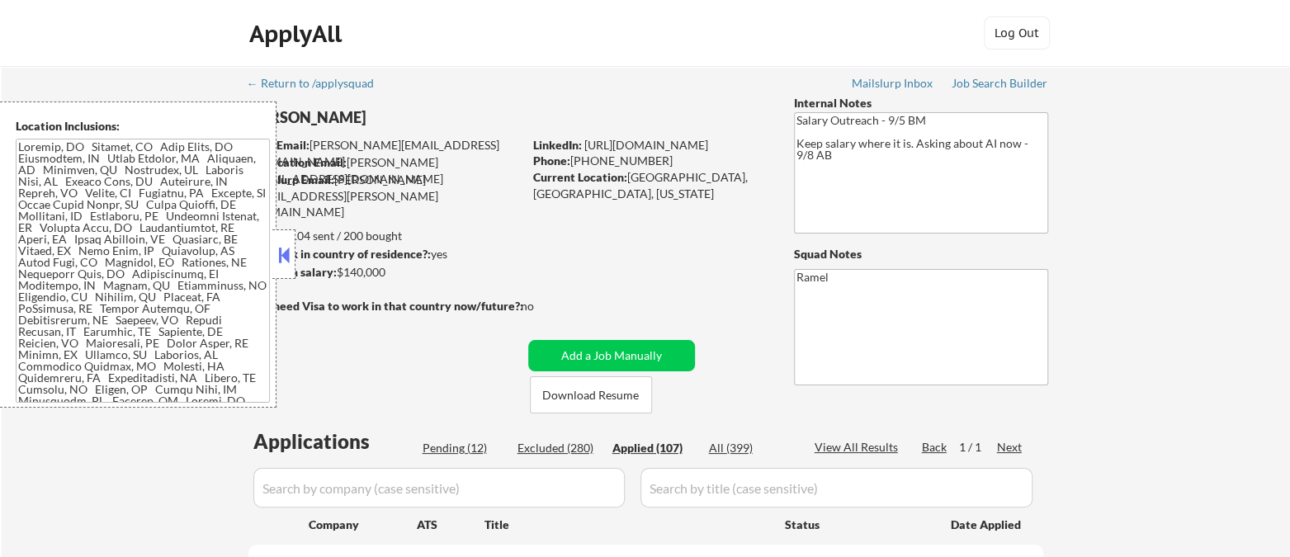
select select ""applied""
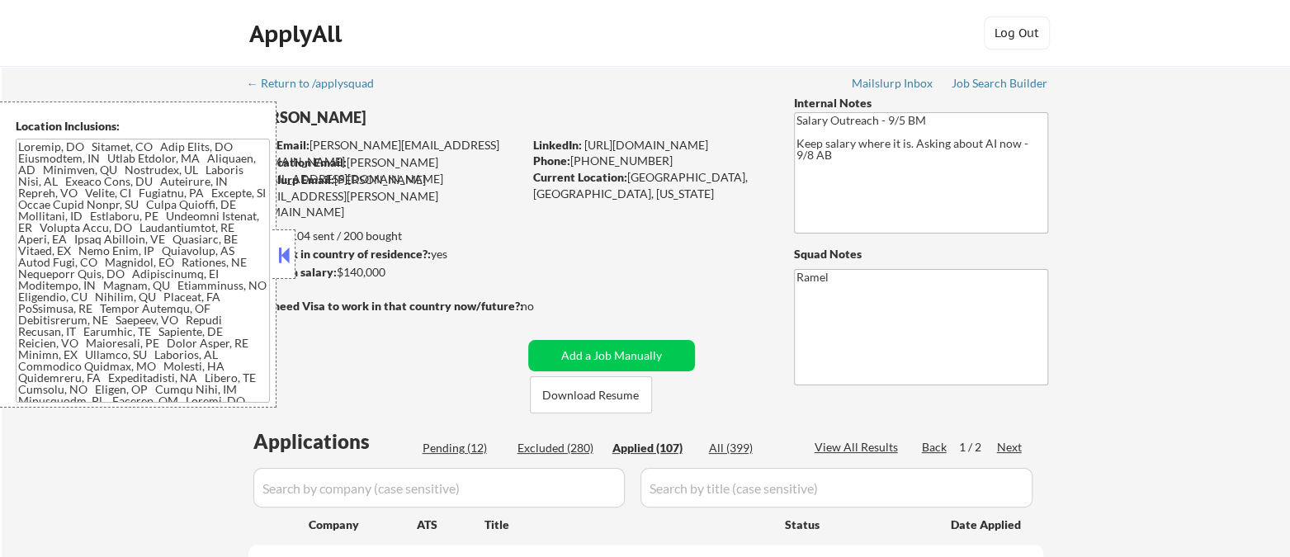
select select ""applied""
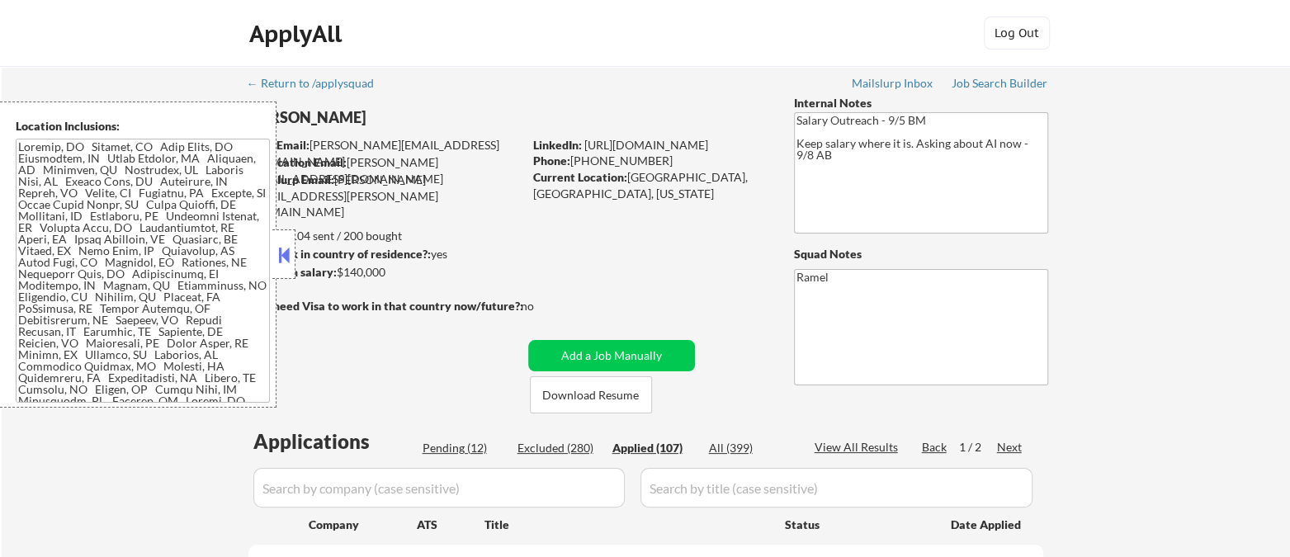
select select ""applied""
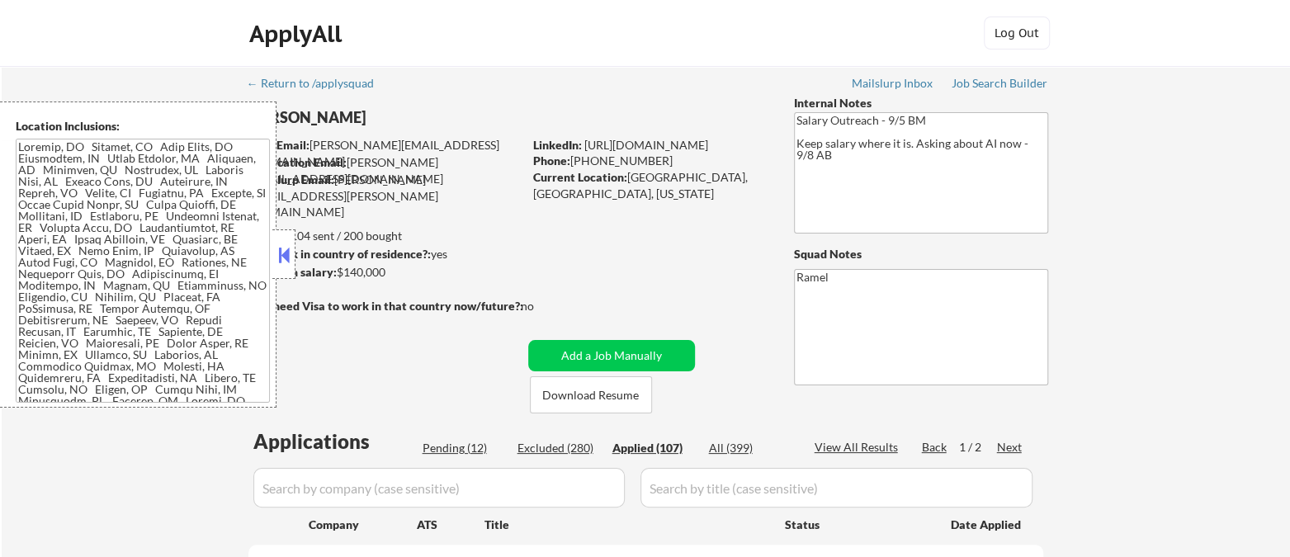
select select ""applied""
click at [663, 452] on div "Applied (107)" at bounding box center [653, 448] width 83 height 17
click at [842, 447] on div "View All Results" at bounding box center [858, 447] width 88 height 17
select select ""applied""
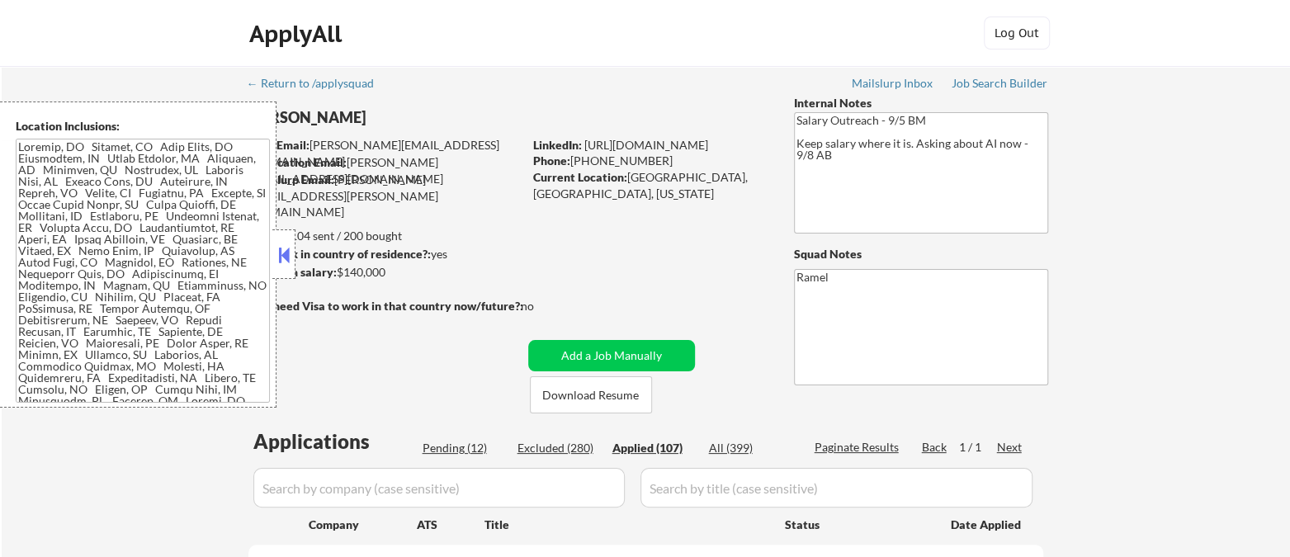
select select ""applied""
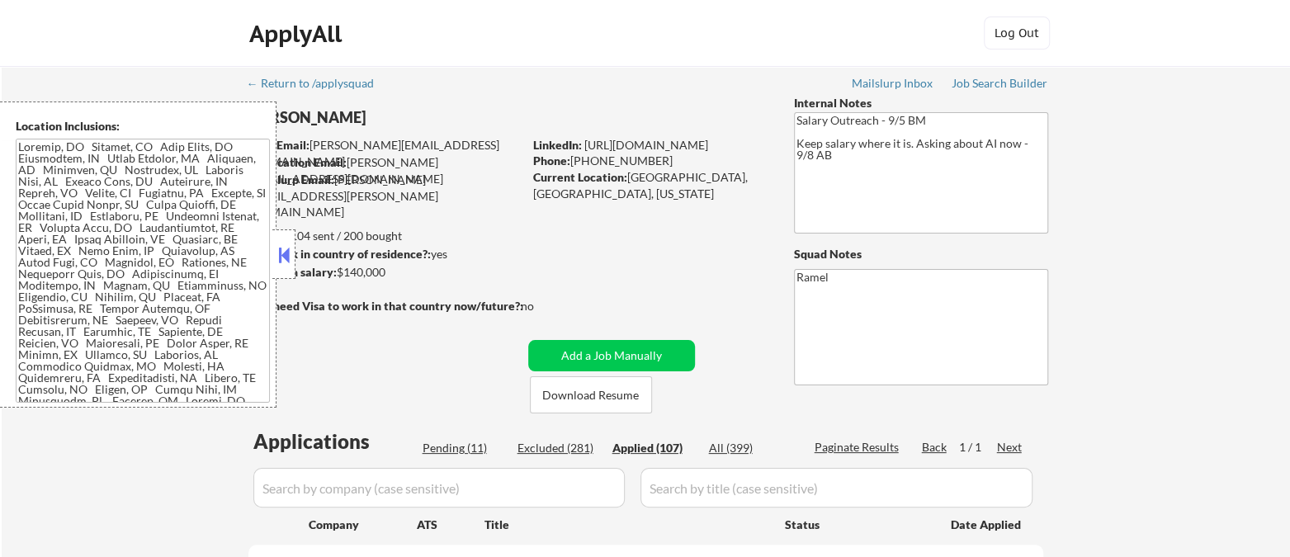
click at [659, 449] on div "Applied (107)" at bounding box center [653, 448] width 83 height 17
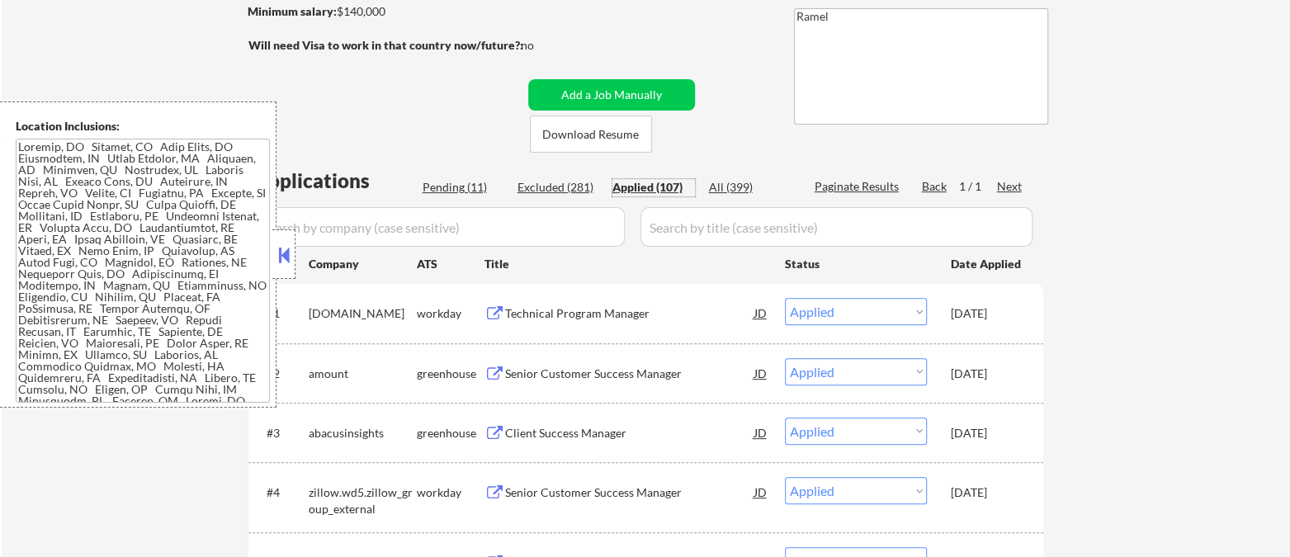
scroll to position [275, 0]
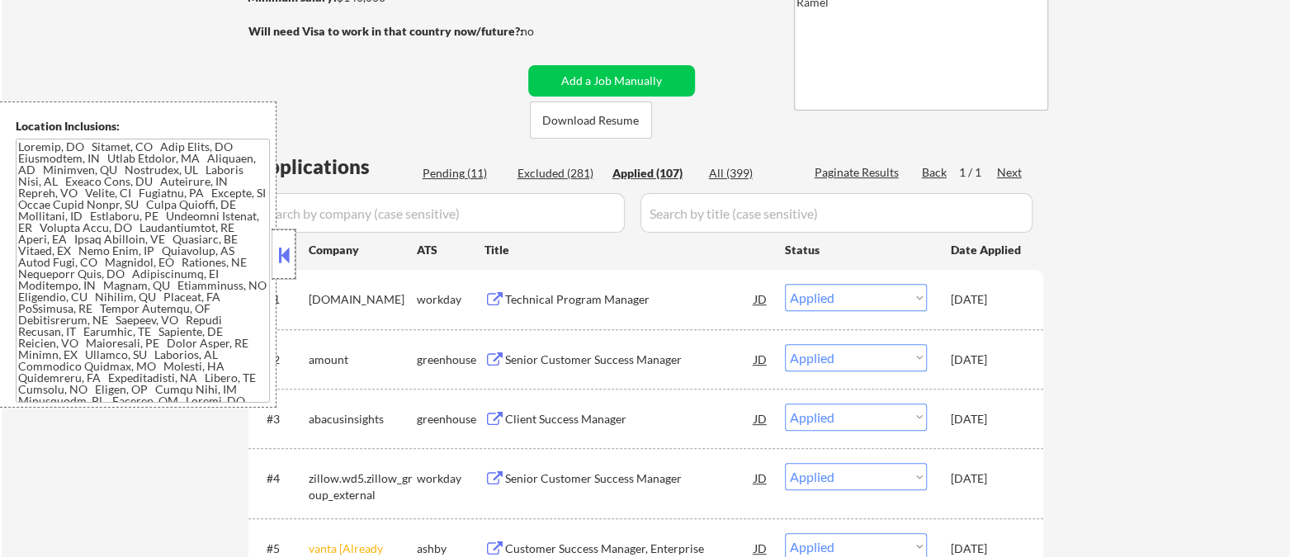
click at [274, 267] on div at bounding box center [283, 254] width 23 height 50
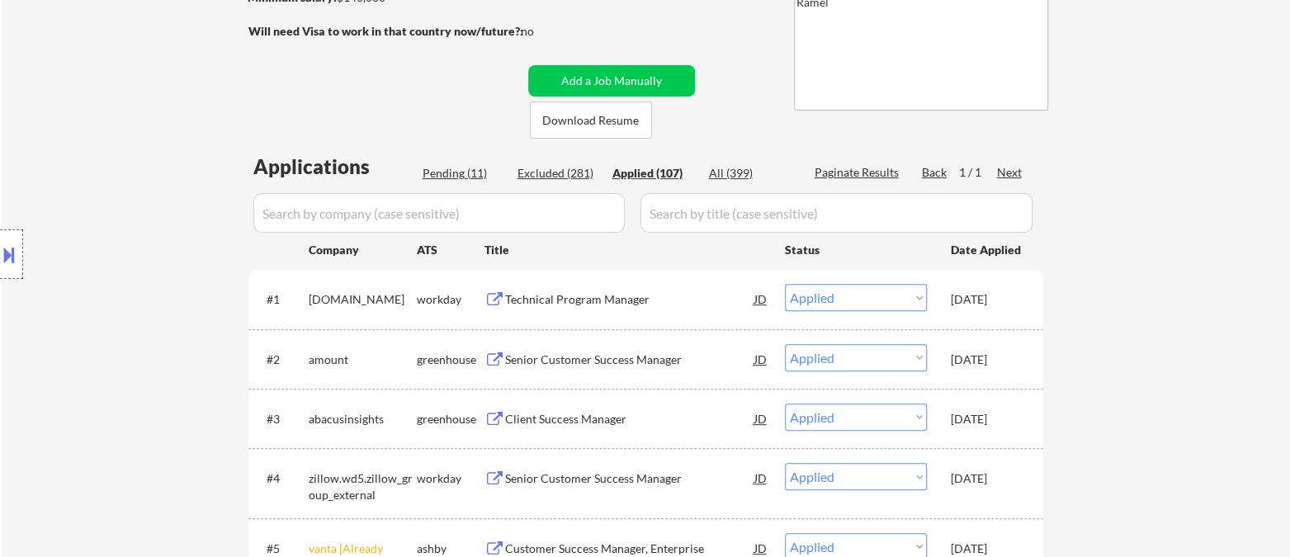
select select ""applied""
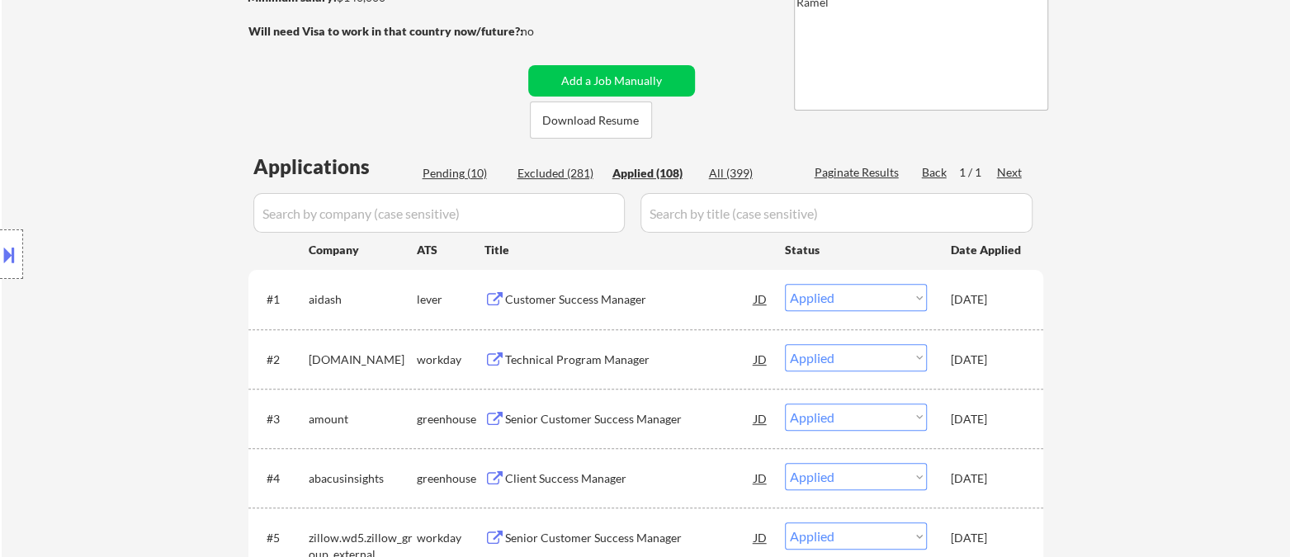
select select ""applied""
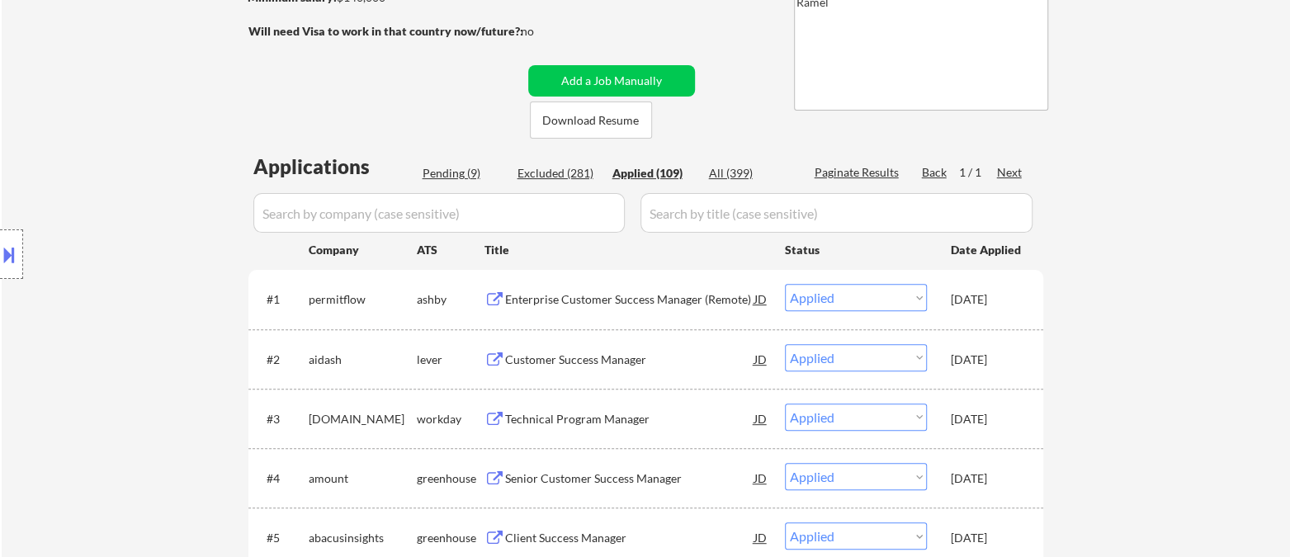
select select ""applied""
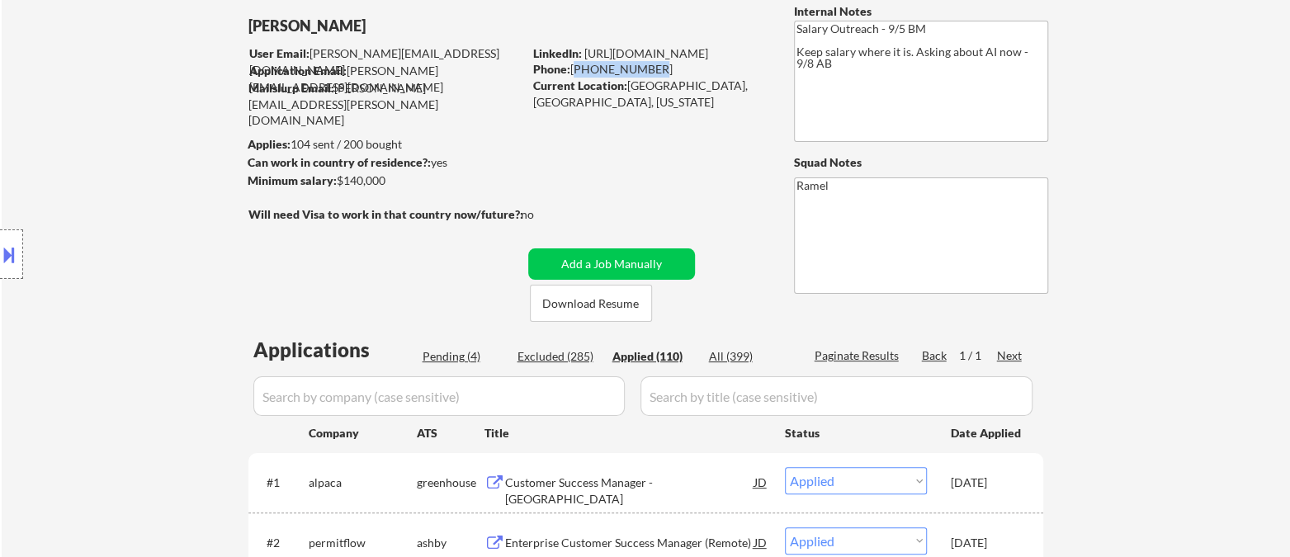
drag, startPoint x: 647, startPoint y: 64, endPoint x: 574, endPoint y: 65, distance: 72.6
click at [574, 65] on div "Phone: 510-422-7032" at bounding box center [650, 69] width 234 height 17
copy div "510-422-7032"
select select ""applied""
drag, startPoint x: 649, startPoint y: 70, endPoint x: 574, endPoint y: 64, distance: 75.4
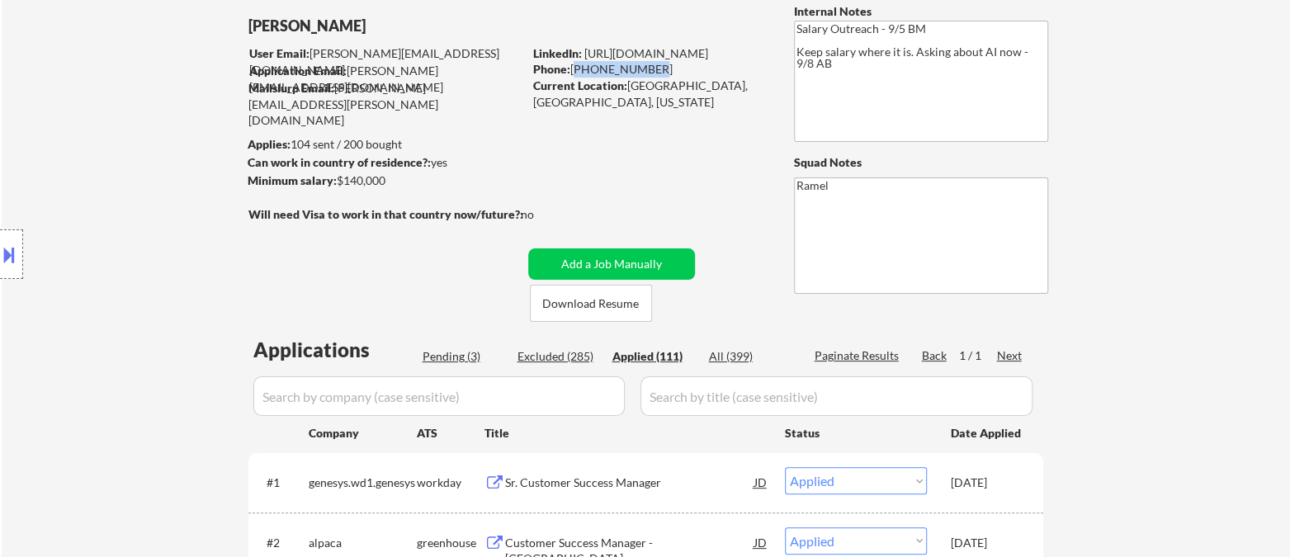
click at [574, 64] on div "Phone: 510-422-7032" at bounding box center [650, 69] width 234 height 17
copy div "510-422-7032"
select select ""applied""
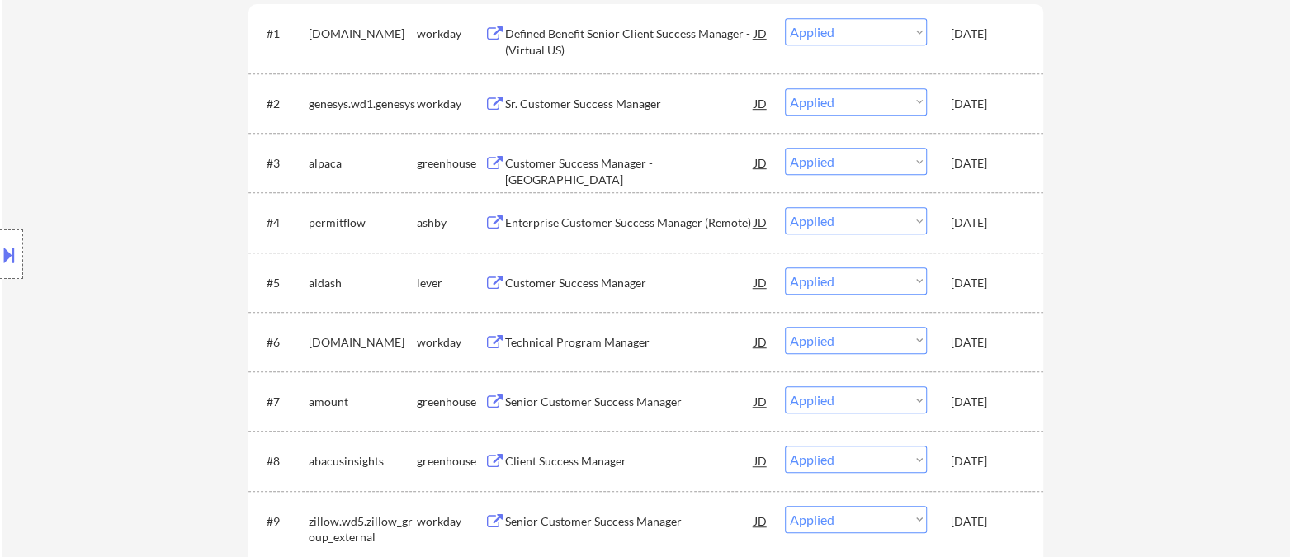
scroll to position [550, 0]
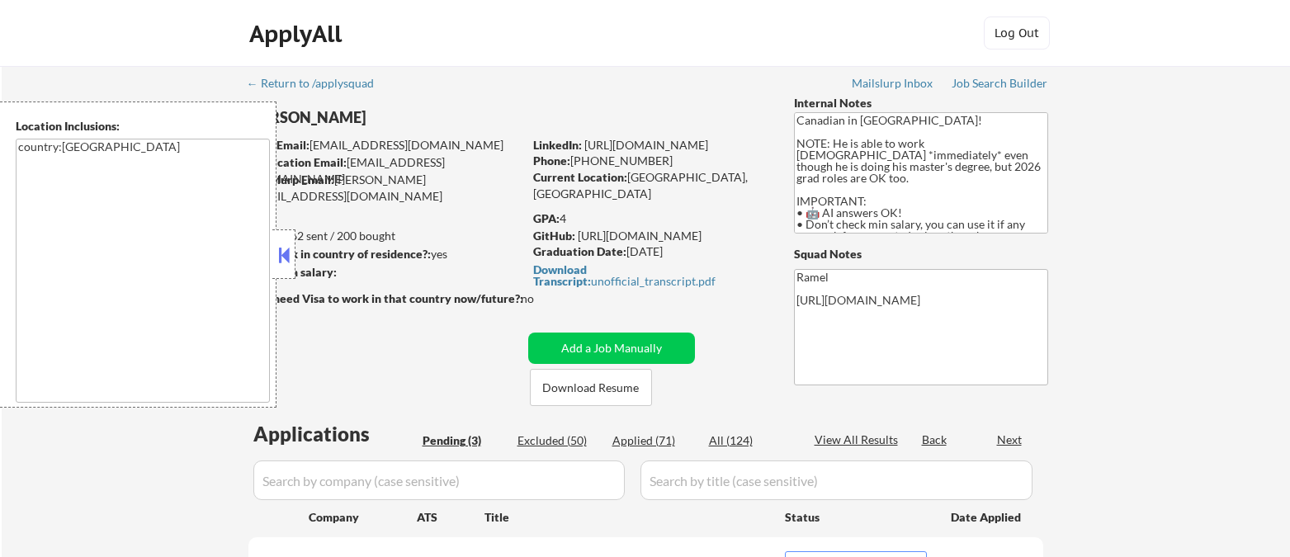
select select ""pending""
click at [286, 257] on button at bounding box center [284, 255] width 18 height 25
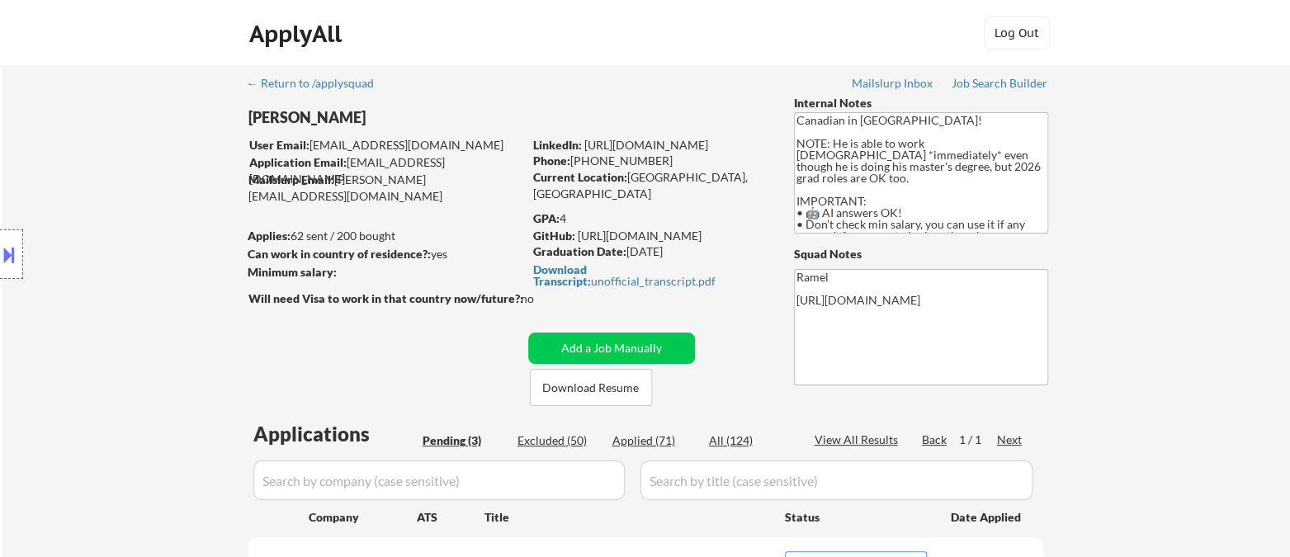
click at [25, 144] on div "Location Inclusions: country:CA" at bounding box center [147, 255] width 295 height 306
click at [6, 116] on div "Location Inclusions: country:CA" at bounding box center [147, 255] width 295 height 306
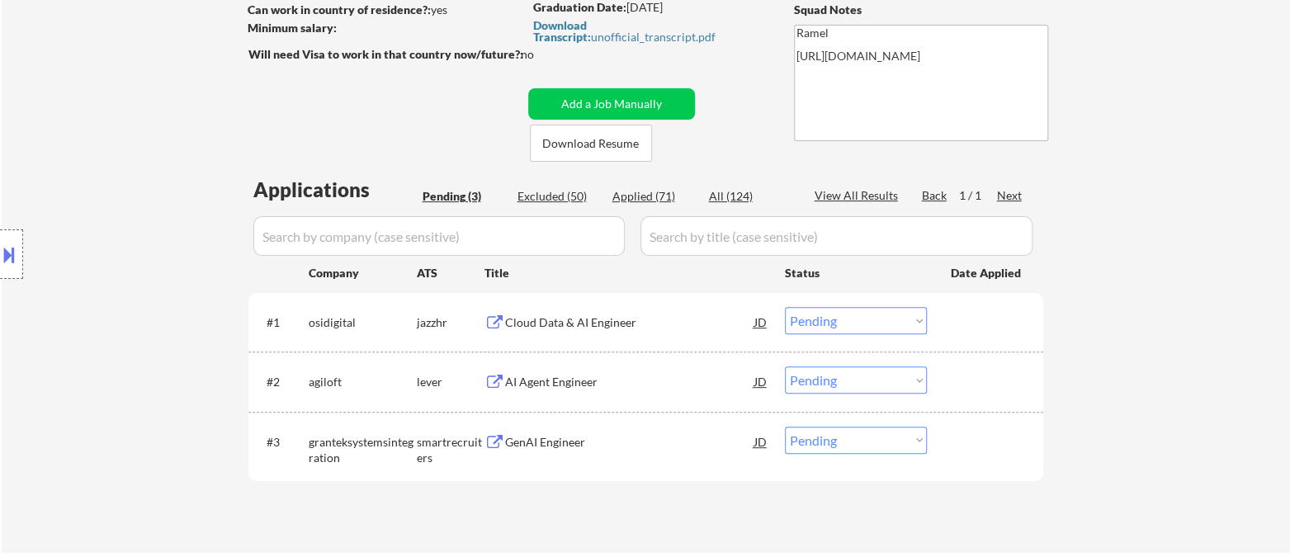
scroll to position [275, 0]
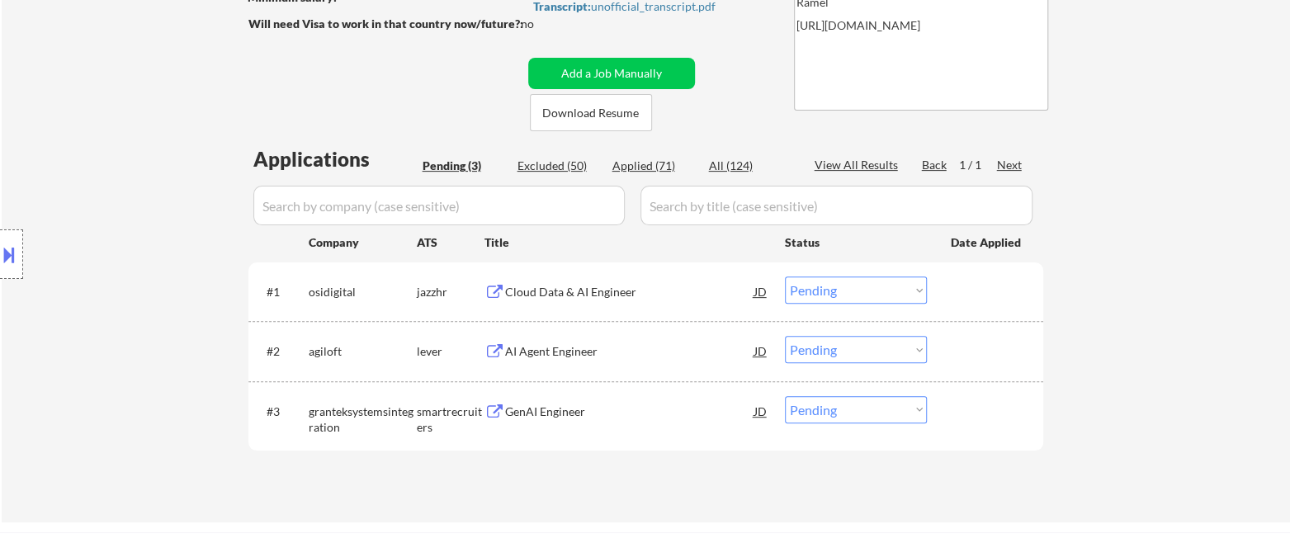
click at [528, 300] on div "Cloud Data & AI Engineer" at bounding box center [629, 291] width 249 height 30
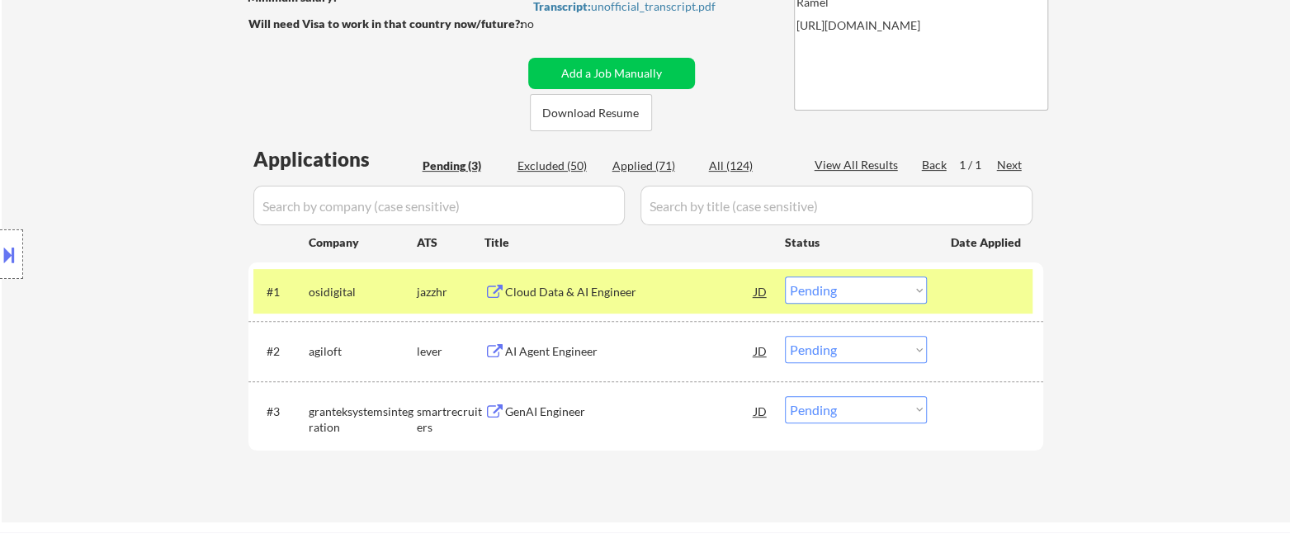
click at [12, 257] on button at bounding box center [9, 254] width 18 height 27
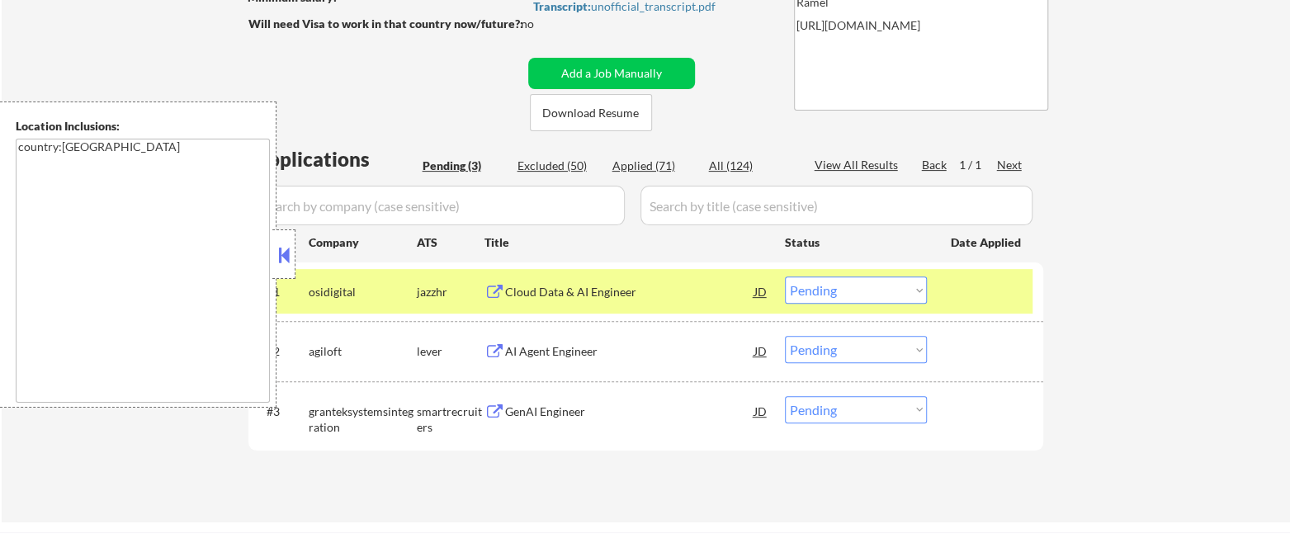
click at [284, 259] on button at bounding box center [284, 255] width 18 height 25
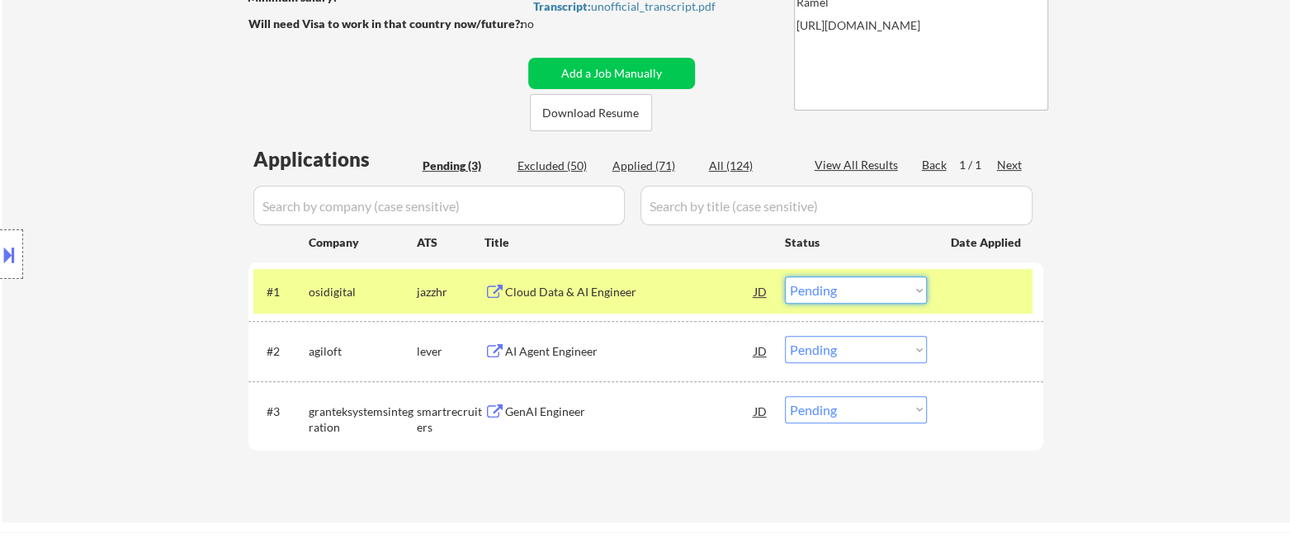
click at [876, 295] on select "Choose an option... Pending Applied Excluded (Questions) Excluded (Expired) Exc…" at bounding box center [856, 289] width 142 height 27
click at [785, 276] on select "Choose an option... Pending Applied Excluded (Questions) Excluded (Expired) Exc…" at bounding box center [856, 289] width 142 height 27
click at [580, 355] on div "AI Agent Engineer" at bounding box center [629, 351] width 249 height 17
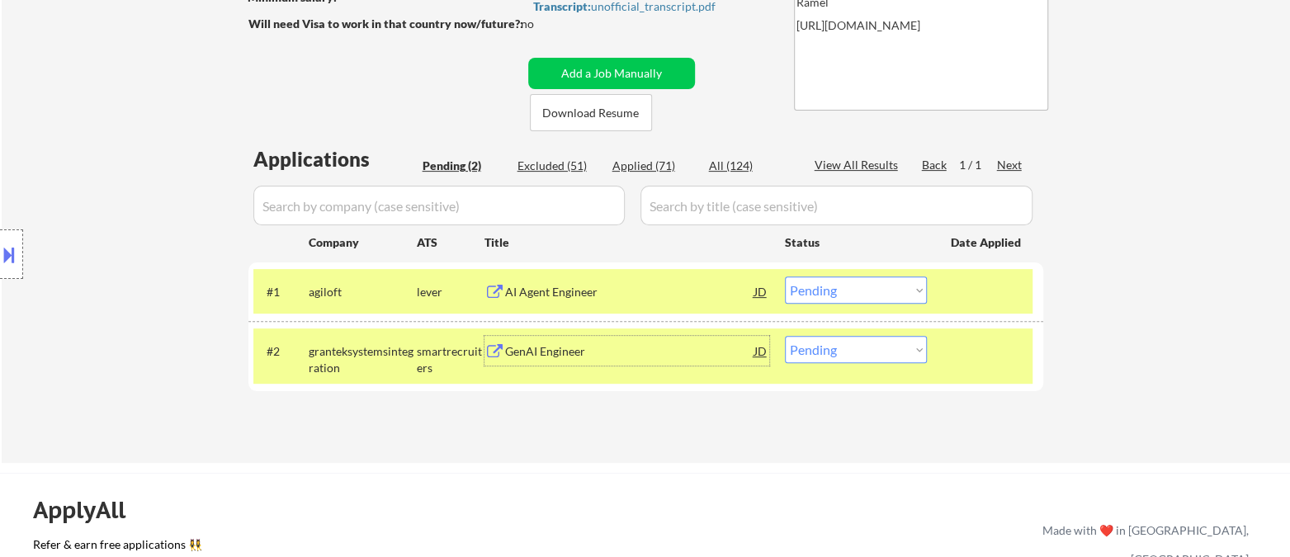
click at [860, 285] on select "Choose an option... Pending Applied Excluded (Questions) Excluded (Expired) Exc…" at bounding box center [856, 289] width 142 height 27
click at [785, 276] on select "Choose an option... Pending Applied Excluded (Questions) Excluded (Expired) Exc…" at bounding box center [856, 289] width 142 height 27
click at [569, 361] on div "GenAI Engineer" at bounding box center [629, 351] width 249 height 30
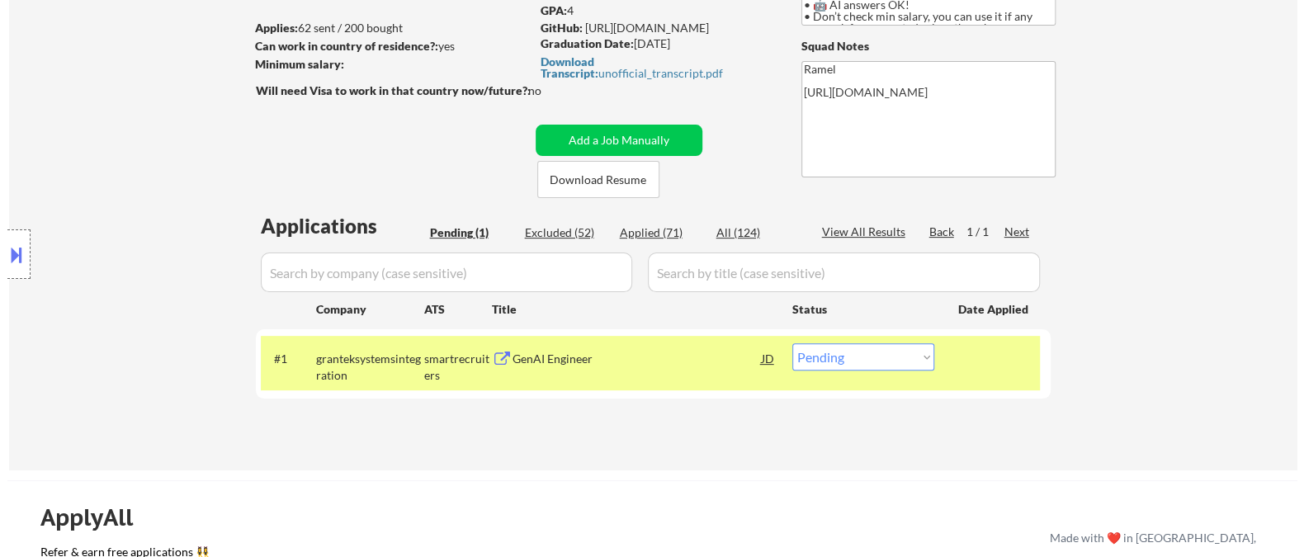
scroll to position [92, 0]
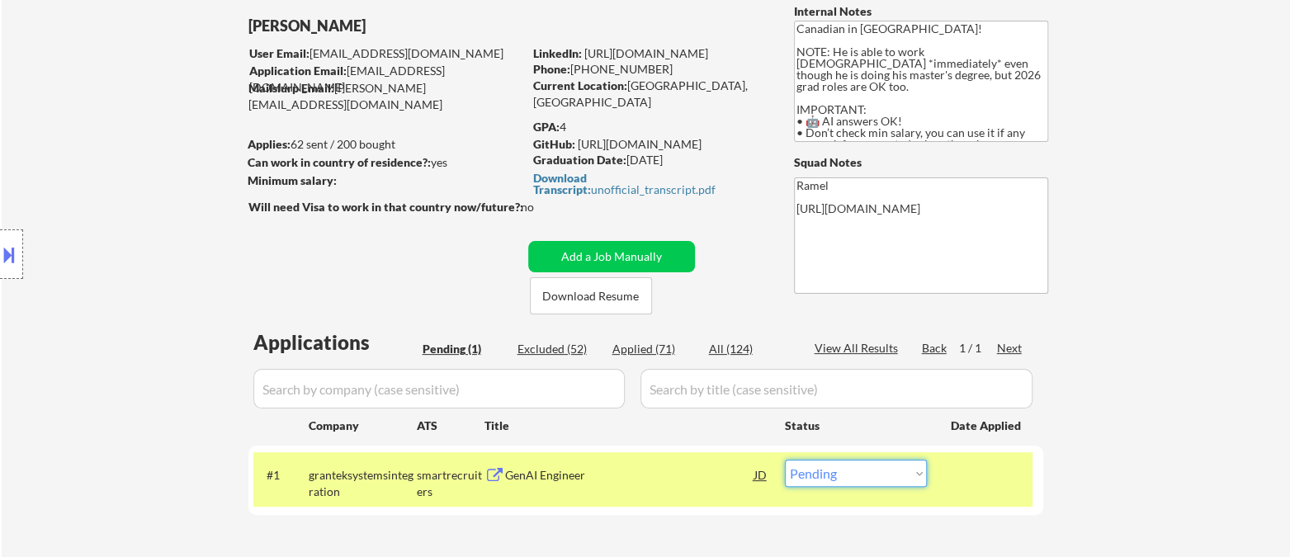
click at [835, 476] on select "Choose an option... Pending Applied Excluded (Questions) Excluded (Expired) Exc…" at bounding box center [856, 473] width 142 height 27
select select ""applied""
click at [785, 460] on select "Choose an option... Pending Applied Excluded (Questions) Excluded (Expired) Exc…" at bounding box center [856, 473] width 142 height 27
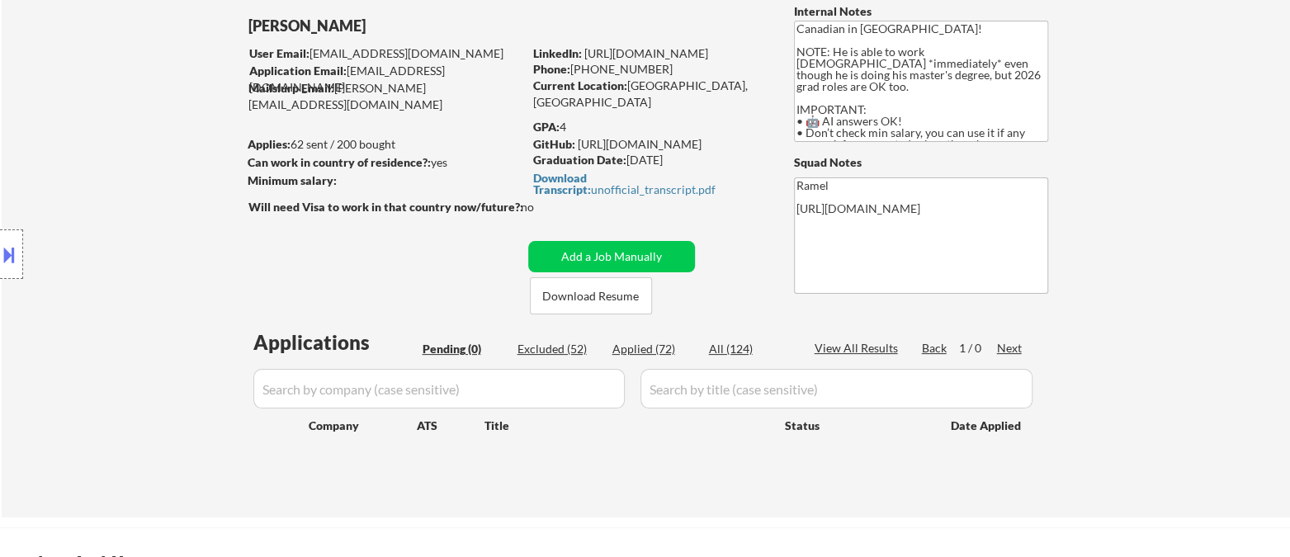
type textarea "Ramel AI answer: [URL][DOMAIN_NAME] ---------------------------------------- [U…"
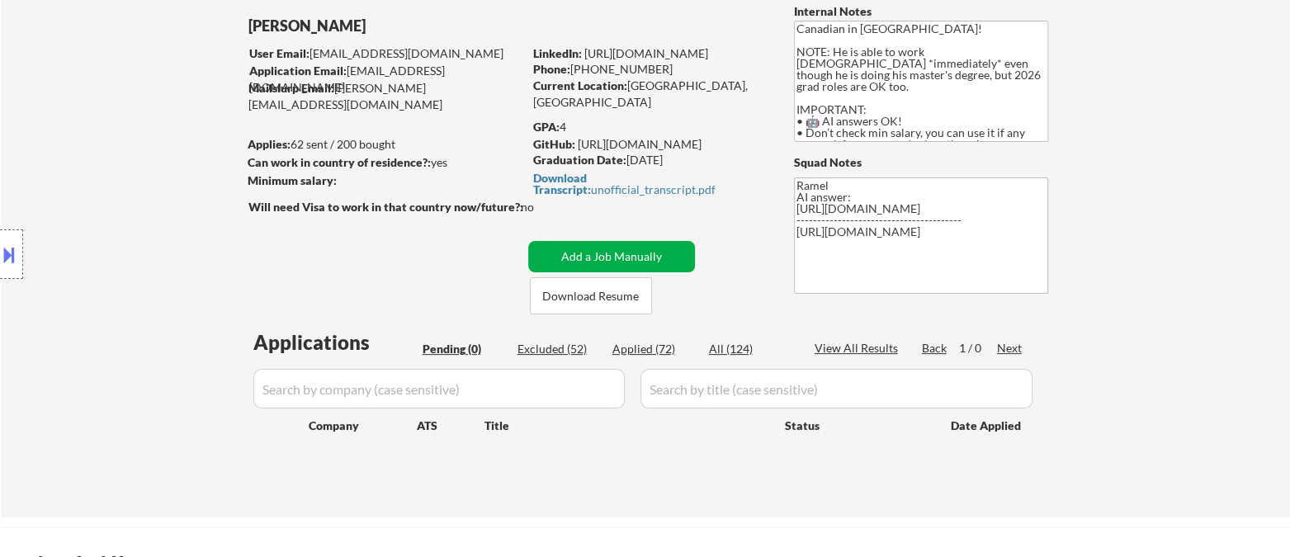
click at [612, 256] on button "Add a Job Manually" at bounding box center [611, 256] width 167 height 31
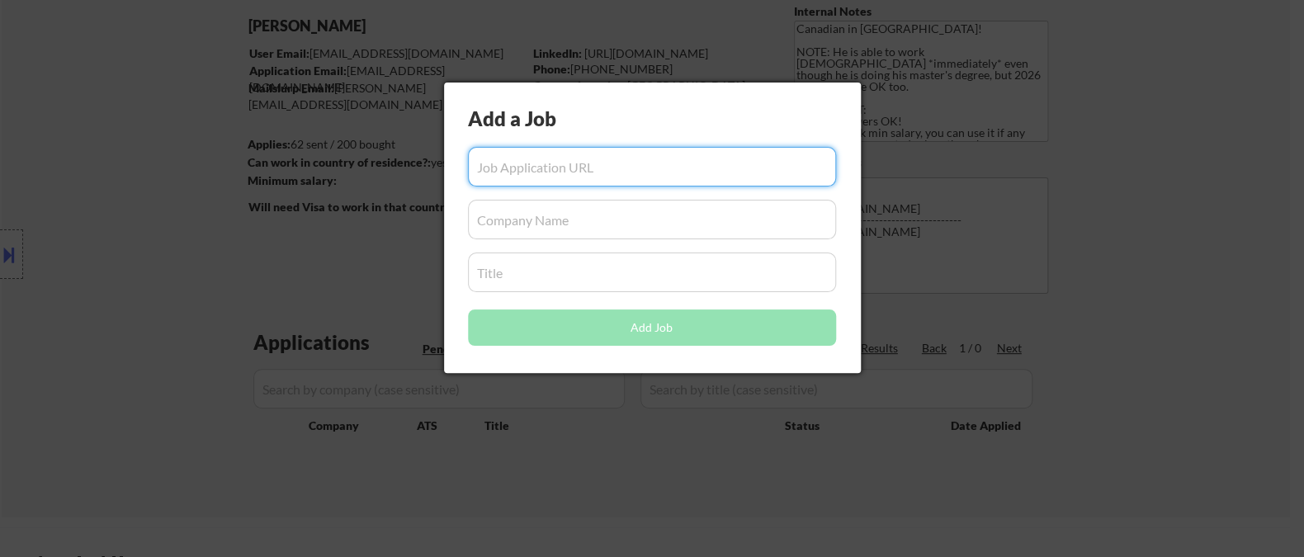
paste input "https://careers.adobe.com/us/en/job/R158531/2026-Intern-Software-Engineer"
type input "https://careers.adobe.com/us/en/job/R158531/2026-Intern-Software-Engineer"
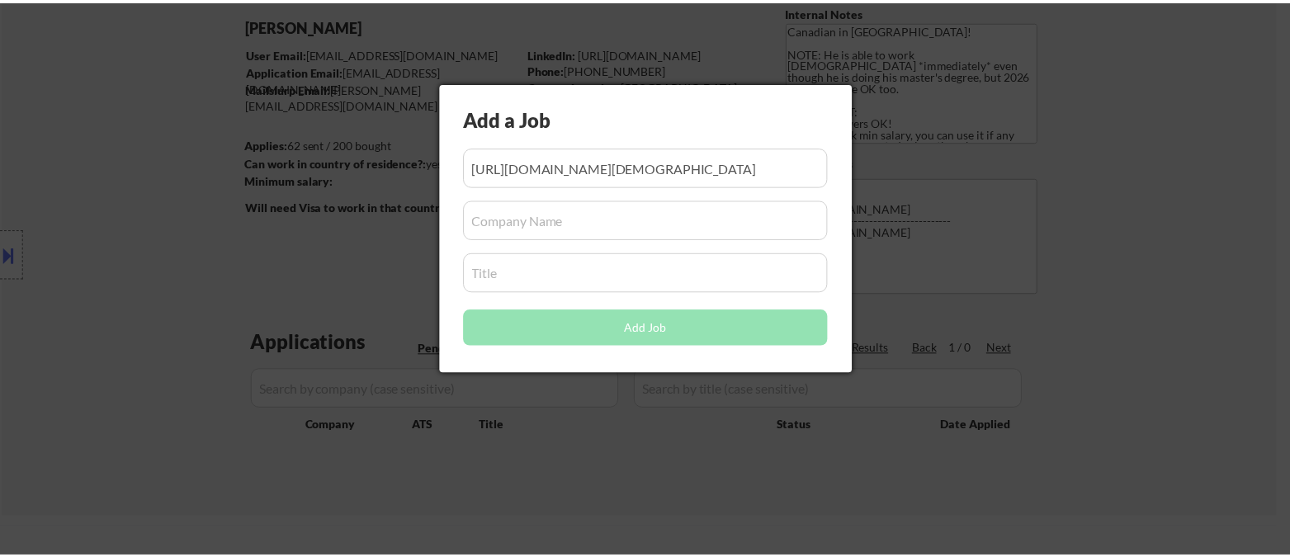
scroll to position [0, 0]
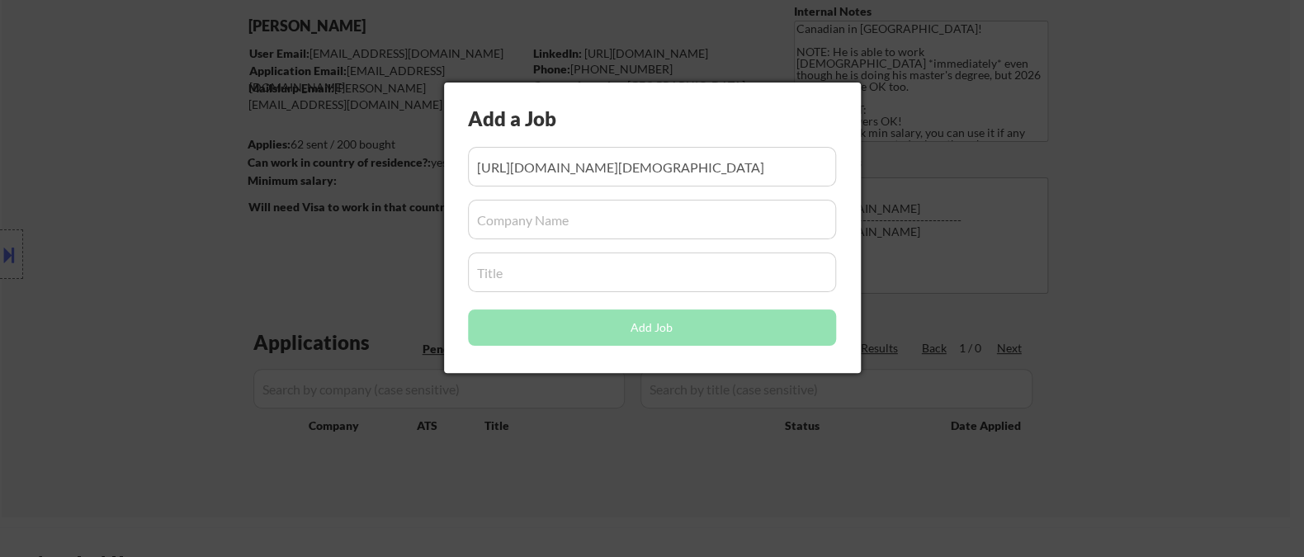
click at [559, 234] on input "input" at bounding box center [652, 220] width 368 height 40
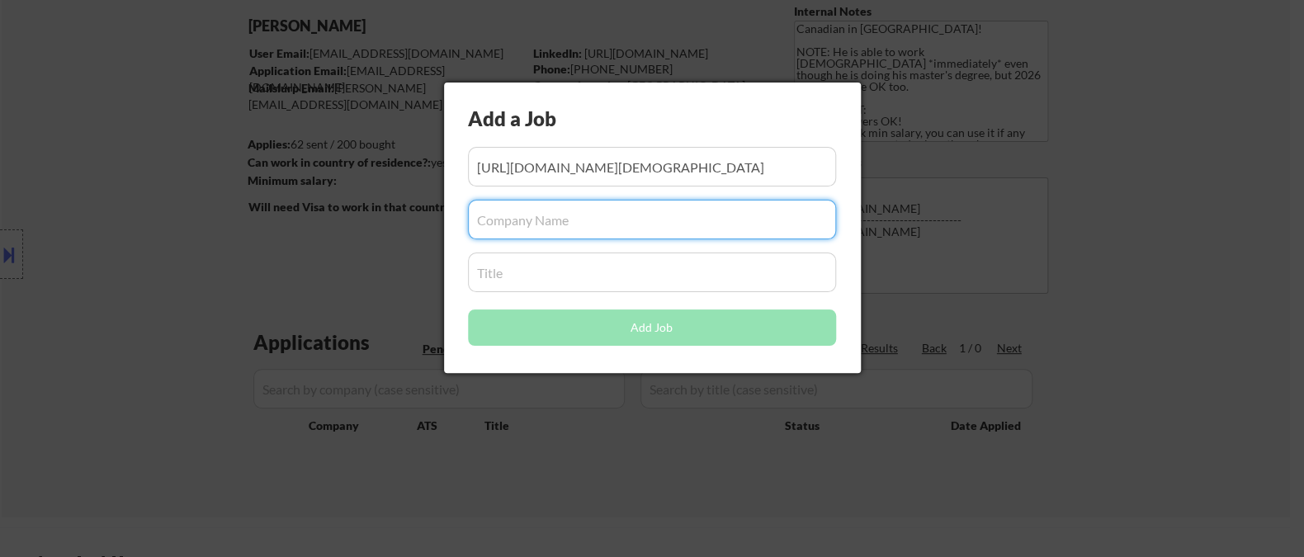
paste input "adobe"
type input "adobe"
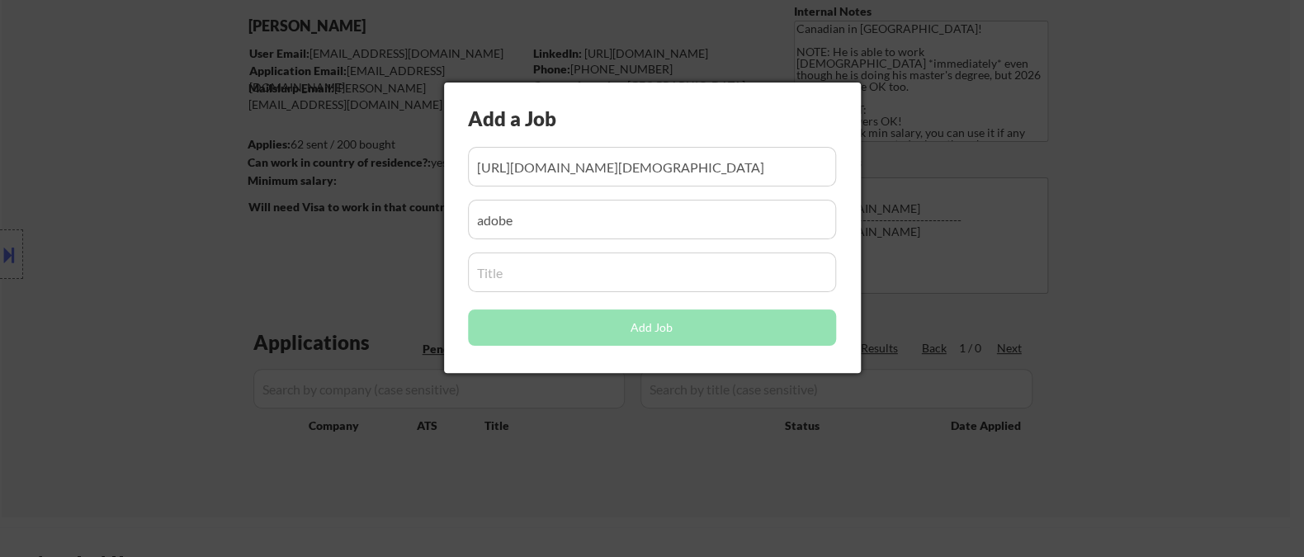
click at [594, 279] on input "input" at bounding box center [652, 273] width 368 height 40
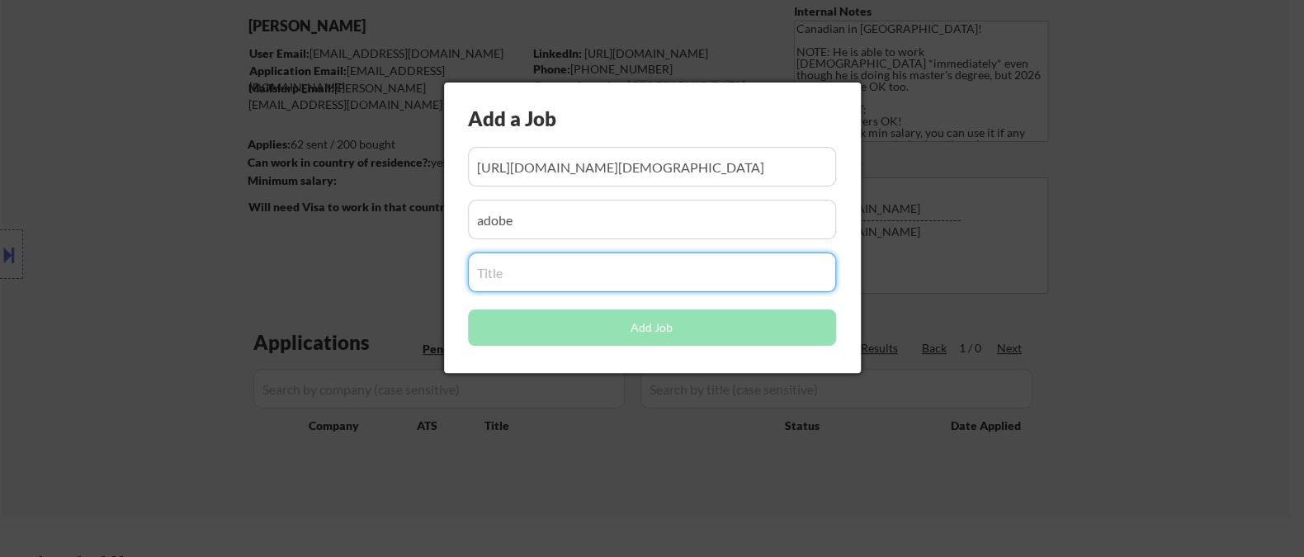
paste input "2026 Intern - Software Engineer"
type input "2026 Intern - Software Engineer"
click at [550, 333] on button "Add Job" at bounding box center [652, 327] width 368 height 36
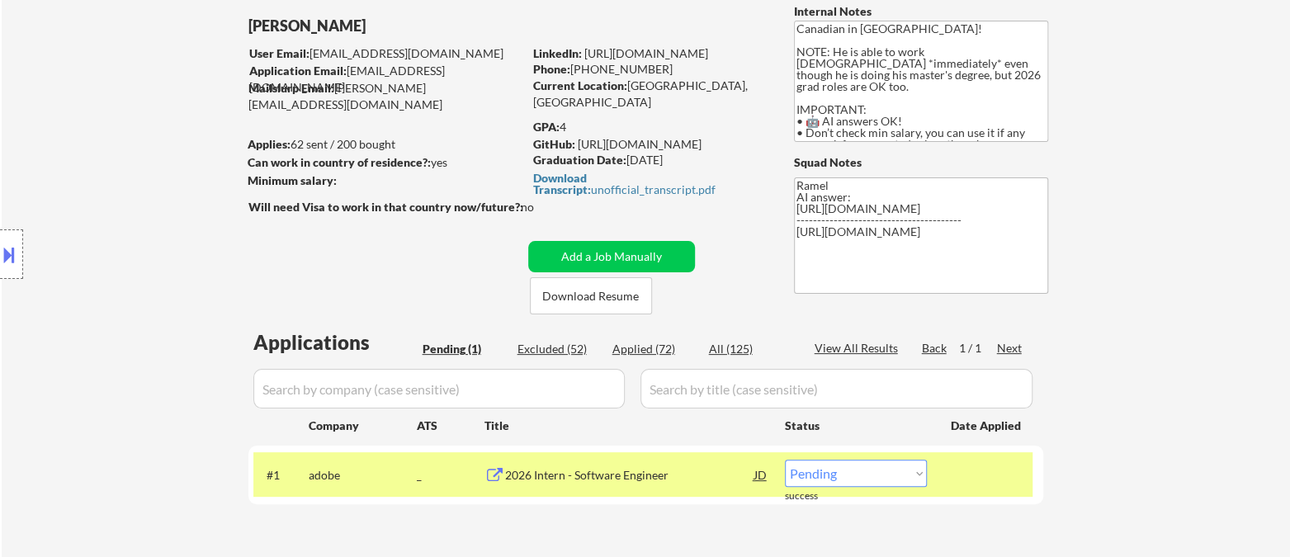
click at [1242, 399] on div "← Return to /applysquad Mailslurp Inbox Job Search Builder Abdelrhman Elrawy Us…" at bounding box center [646, 275] width 1288 height 602
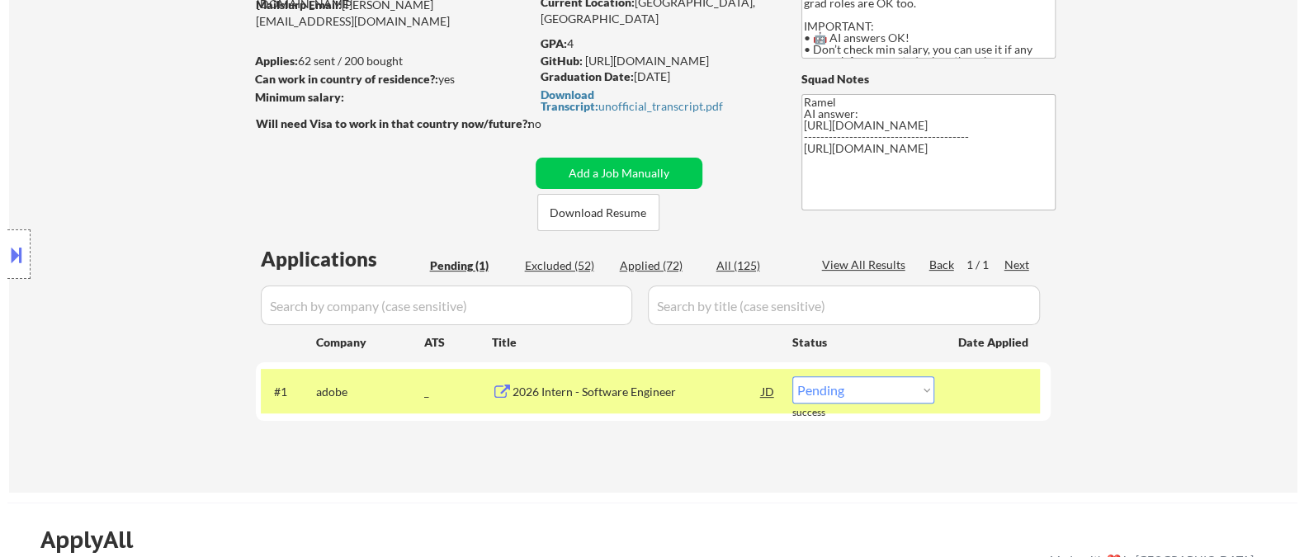
scroll to position [183, 0]
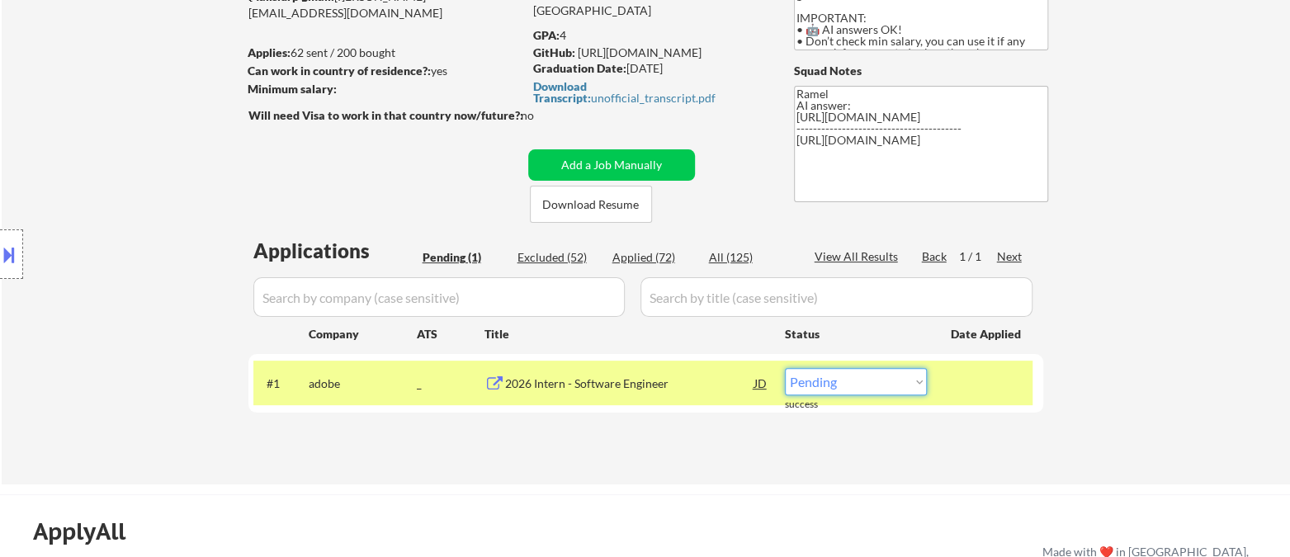
drag, startPoint x: 819, startPoint y: 380, endPoint x: 846, endPoint y: 411, distance: 41.5
click at [819, 379] on select "Choose an option... Pending Applied Excluded (Questions) Excluded (Expired) Exc…" at bounding box center [856, 381] width 142 height 27
select select ""applied""
click at [785, 368] on select "Choose an option... Pending Applied Excluded (Questions) Excluded (Expired) Exc…" at bounding box center [856, 381] width 142 height 27
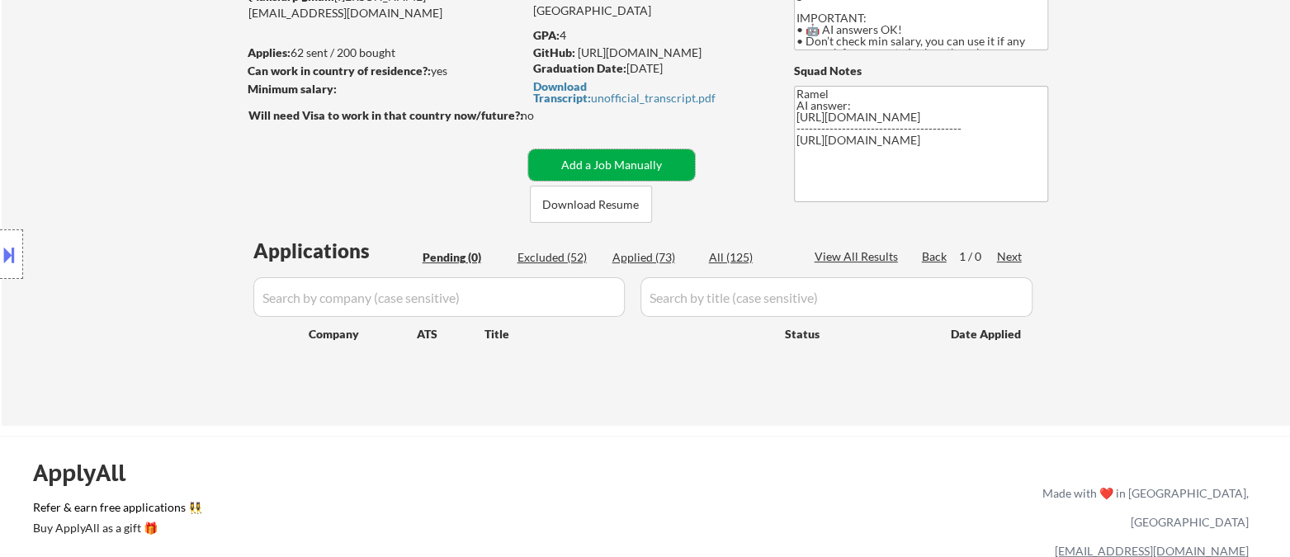
drag, startPoint x: 579, startPoint y: 158, endPoint x: 611, endPoint y: 186, distance: 42.2
click at [581, 163] on button "Add a Job Manually" at bounding box center [611, 164] width 167 height 31
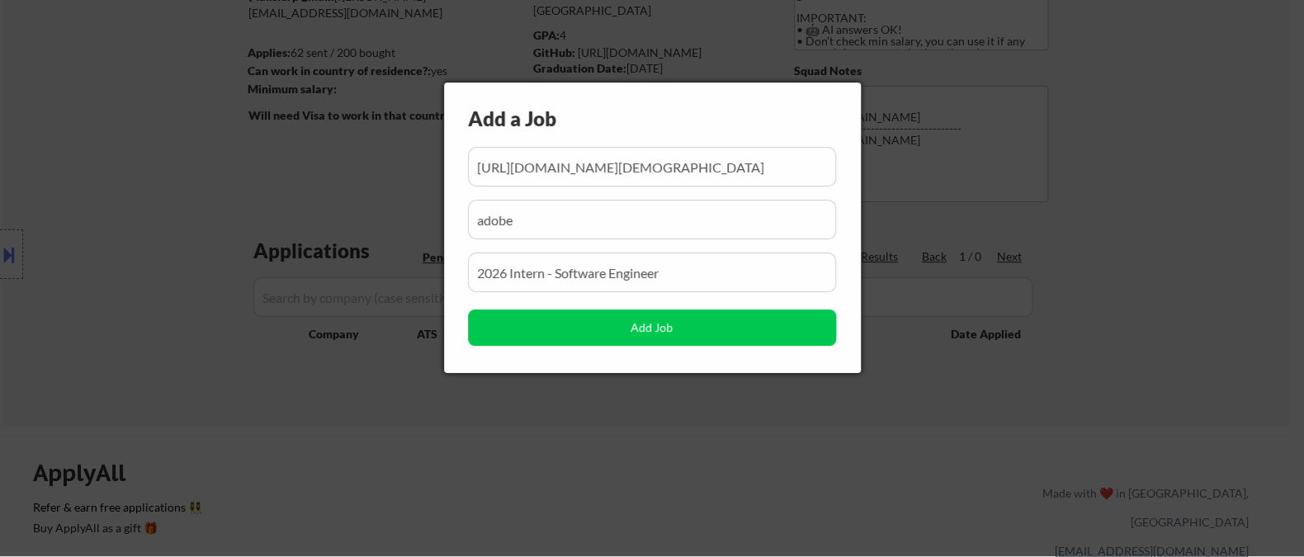
scroll to position [0, 108]
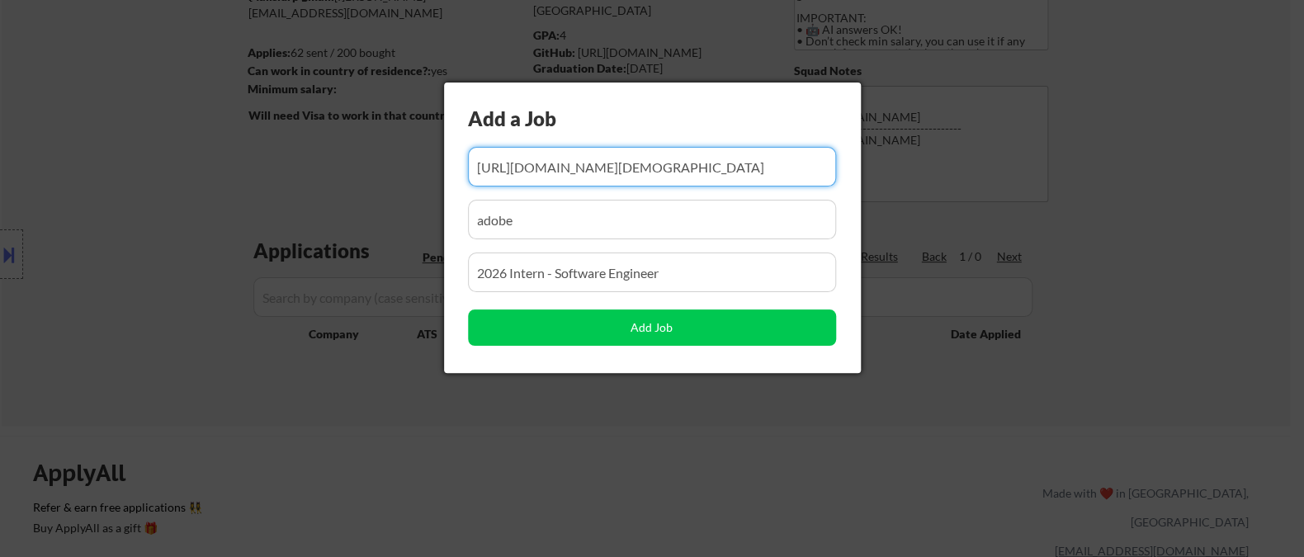
click at [593, 168] on input "input" at bounding box center [652, 167] width 368 height 40
paste input "https://careers.adobe.com/us/en/job/R158493/2026-AI-ML-Intern-Machine-Learning-…"
type input "https://careers.adobe.com/us/en/job/R158493/2026-AI-ML-Intern-Machine-Learning-…"
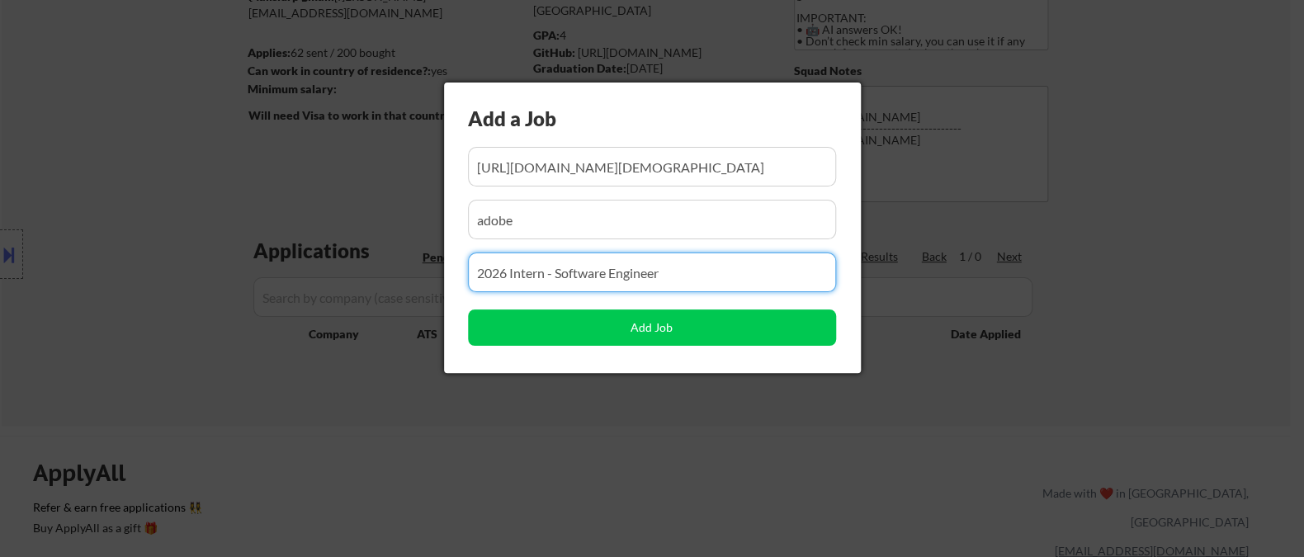
drag, startPoint x: 739, startPoint y: 276, endPoint x: 430, endPoint y: 276, distance: 309.5
click at [432, 276] on body "← Return to /applysquad Mailslurp Inbox Job Search Builder Abdelrhman Elrawy Us…" at bounding box center [652, 95] width 1304 height 557
paste input "2026 AI/ML Intern - Machine Learning Engineer"
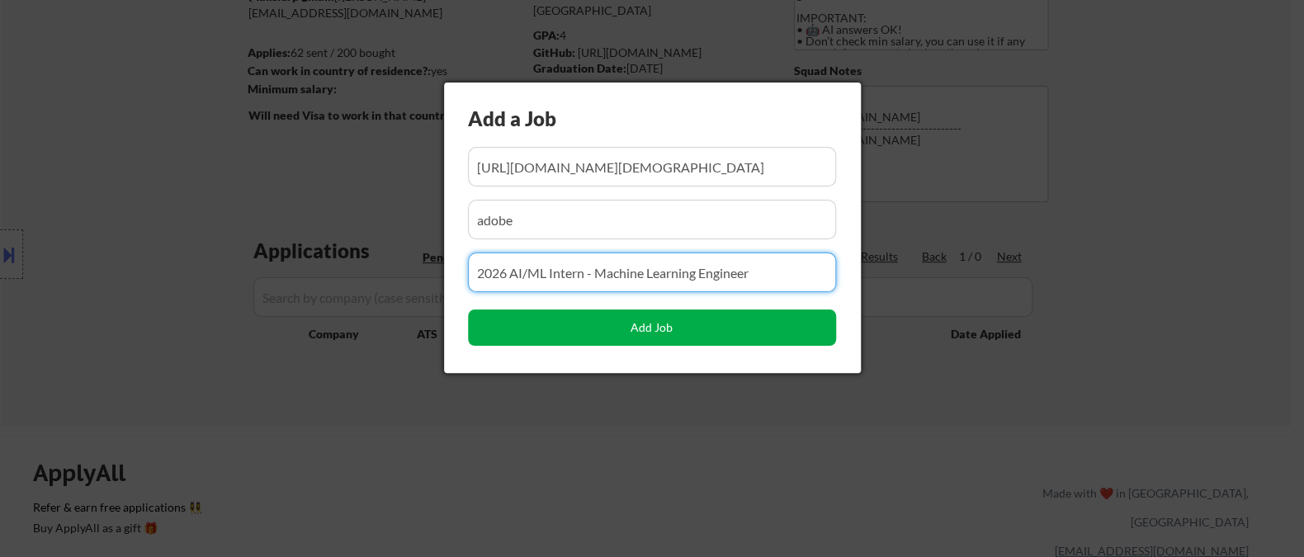
type input "2026 AI/ML Intern - Machine Learning Engineer"
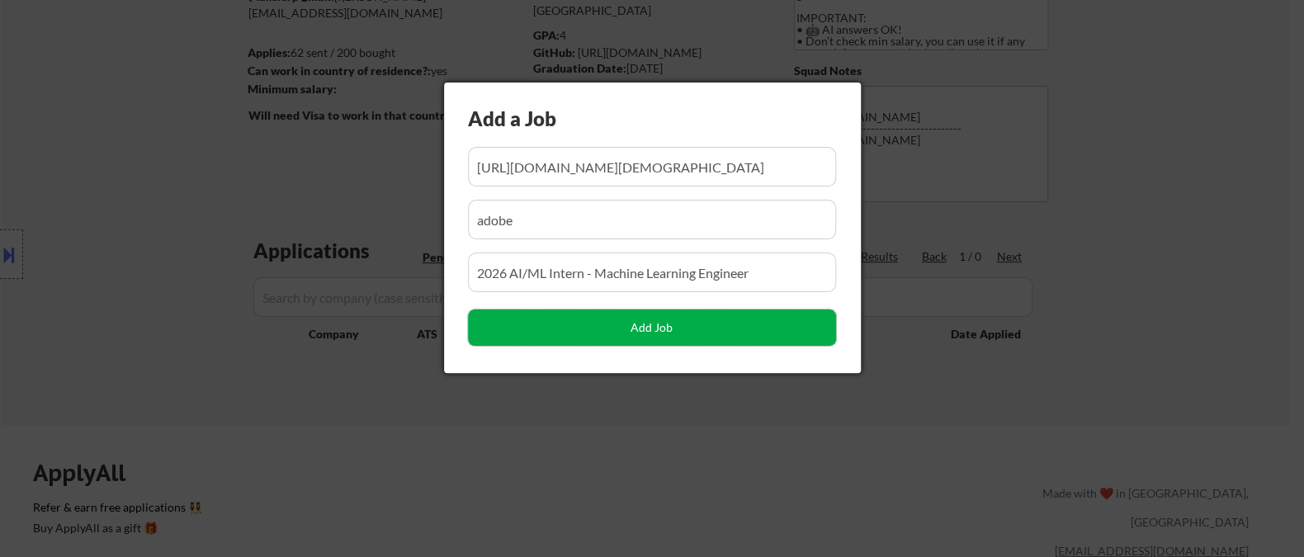
click at [581, 330] on button "Add Job" at bounding box center [652, 327] width 368 height 36
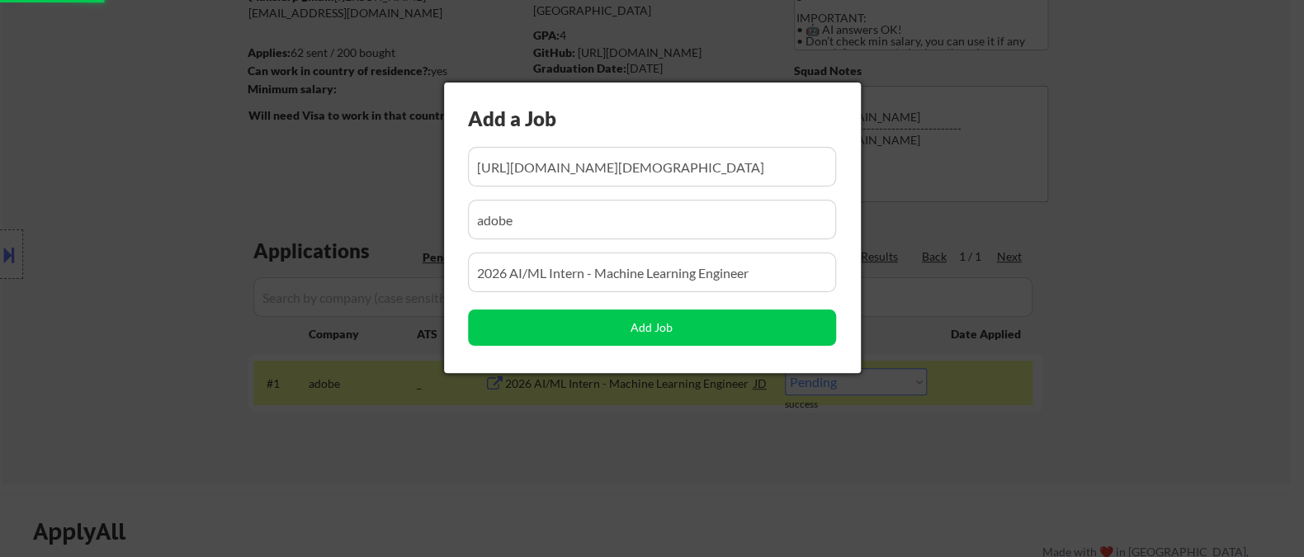
click at [495, 460] on div at bounding box center [652, 278] width 1304 height 557
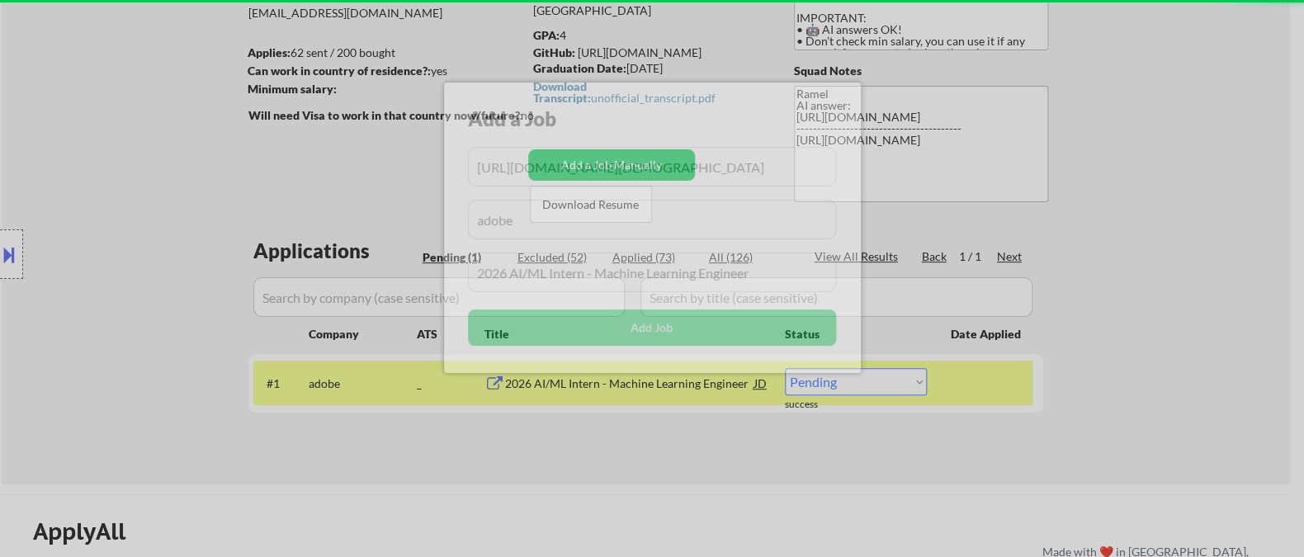
click at [847, 393] on div at bounding box center [652, 278] width 1304 height 557
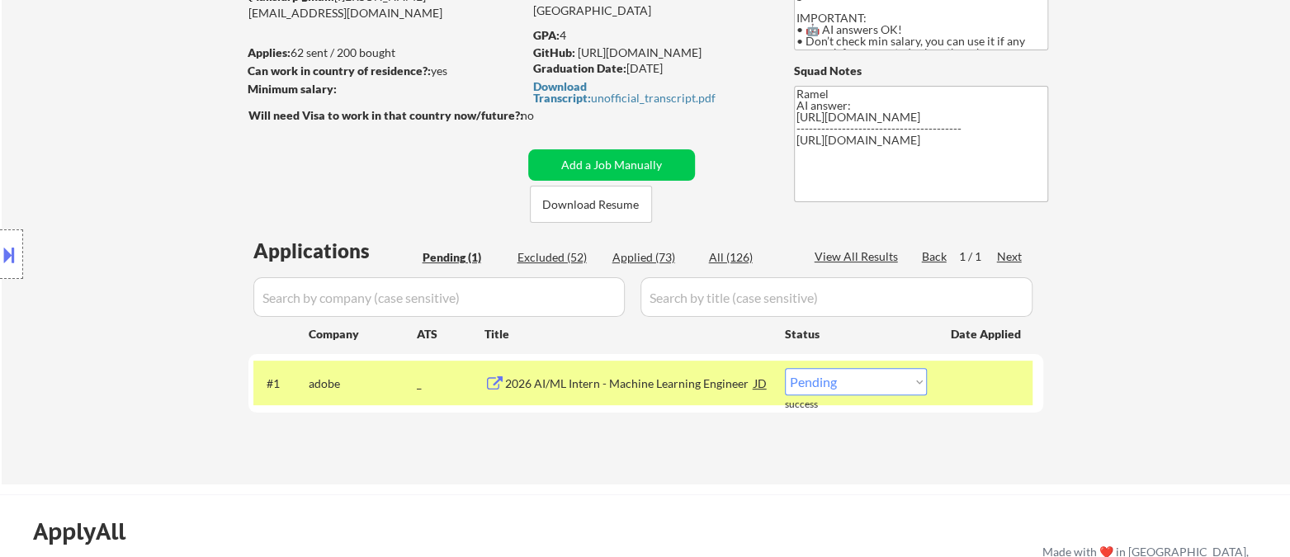
click at [871, 385] on select "Choose an option... Pending Applied Excluded (Questions) Excluded (Expired) Exc…" at bounding box center [856, 381] width 142 height 27
select select ""applied""
click at [785, 368] on select "Choose an option... Pending Applied Excluded (Questions) Excluded (Expired) Exc…" at bounding box center [856, 381] width 142 height 27
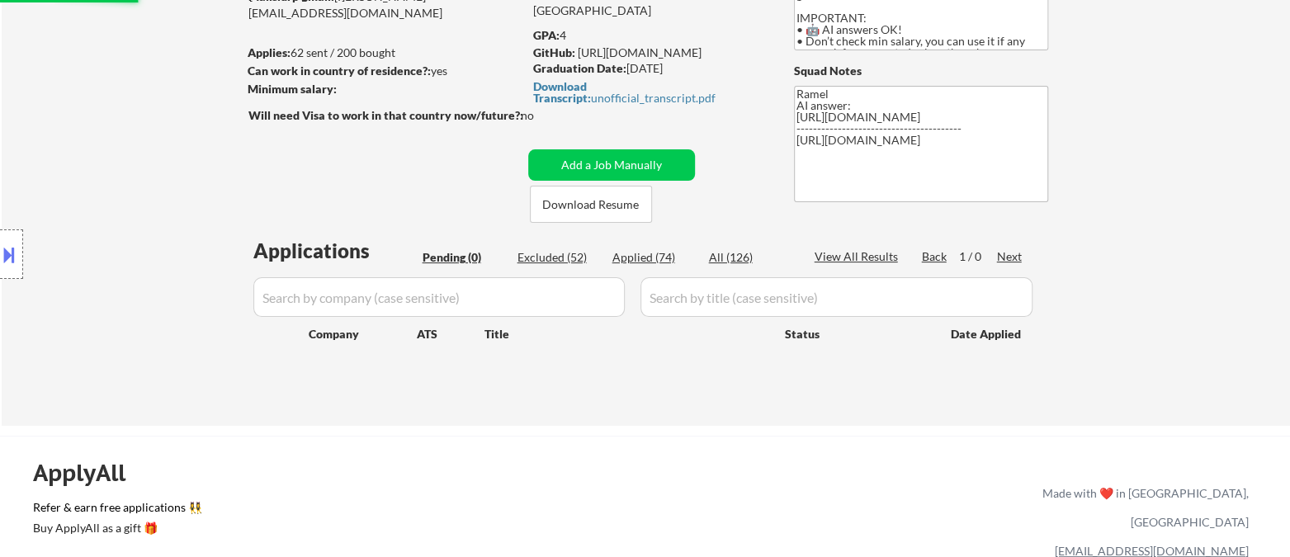
click at [9, 90] on div "← Return to /applysquad Mailslurp Inbox Job Search Builder Abdelrhman Elrawy Us…" at bounding box center [646, 154] width 1288 height 543
click at [20, 250] on div at bounding box center [11, 254] width 23 height 50
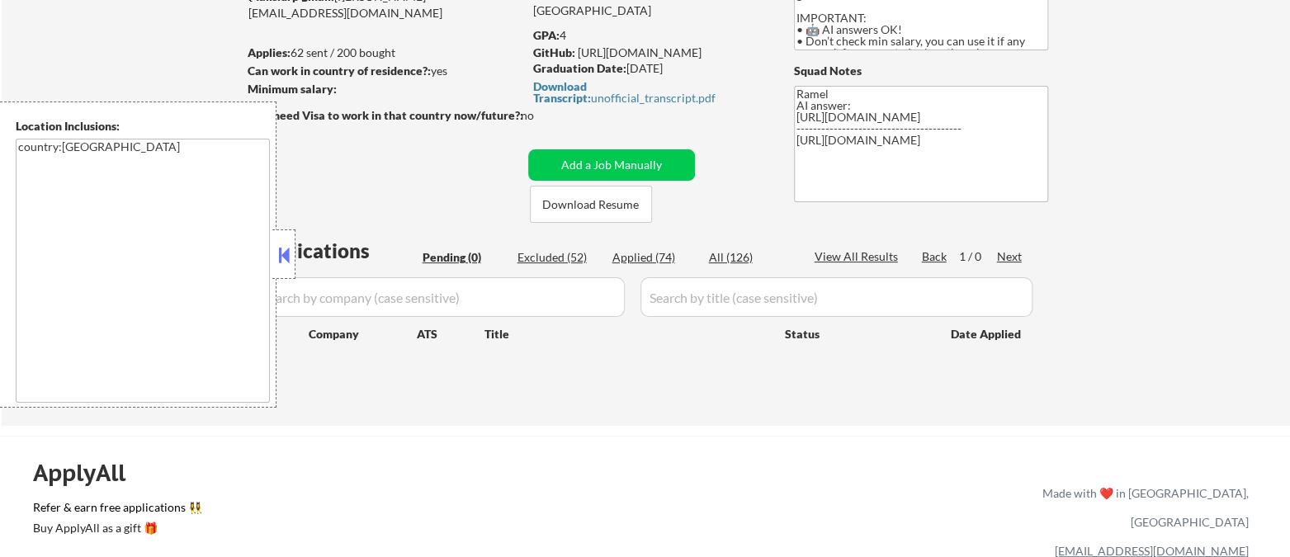
click at [290, 244] on button at bounding box center [284, 255] width 18 height 25
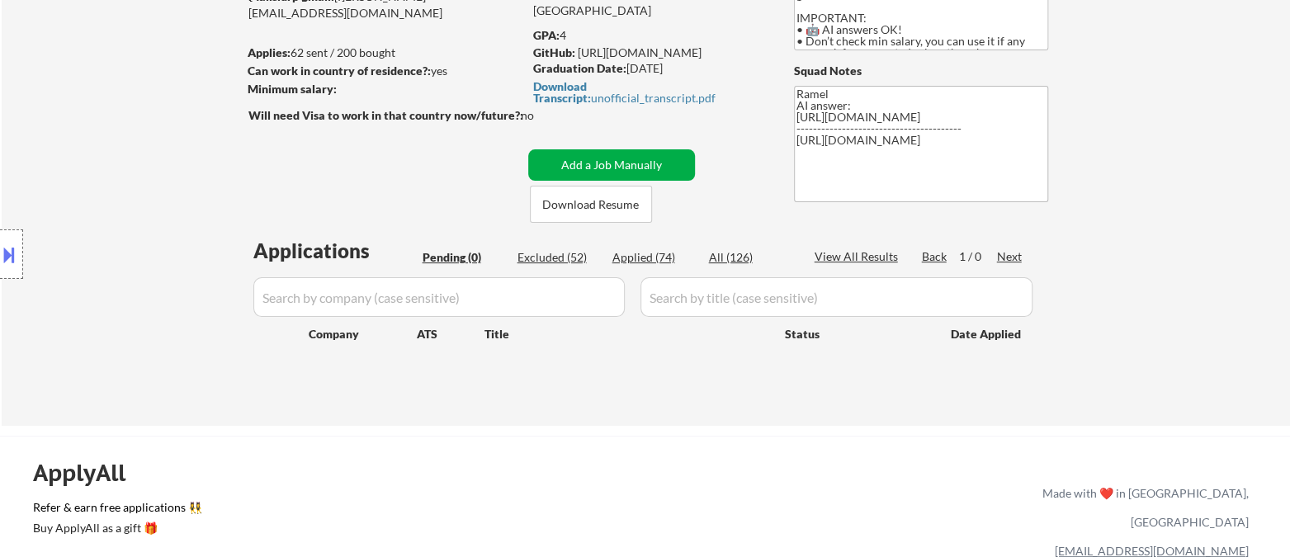
click at [633, 156] on button "Add a Job Manually" at bounding box center [611, 164] width 167 height 31
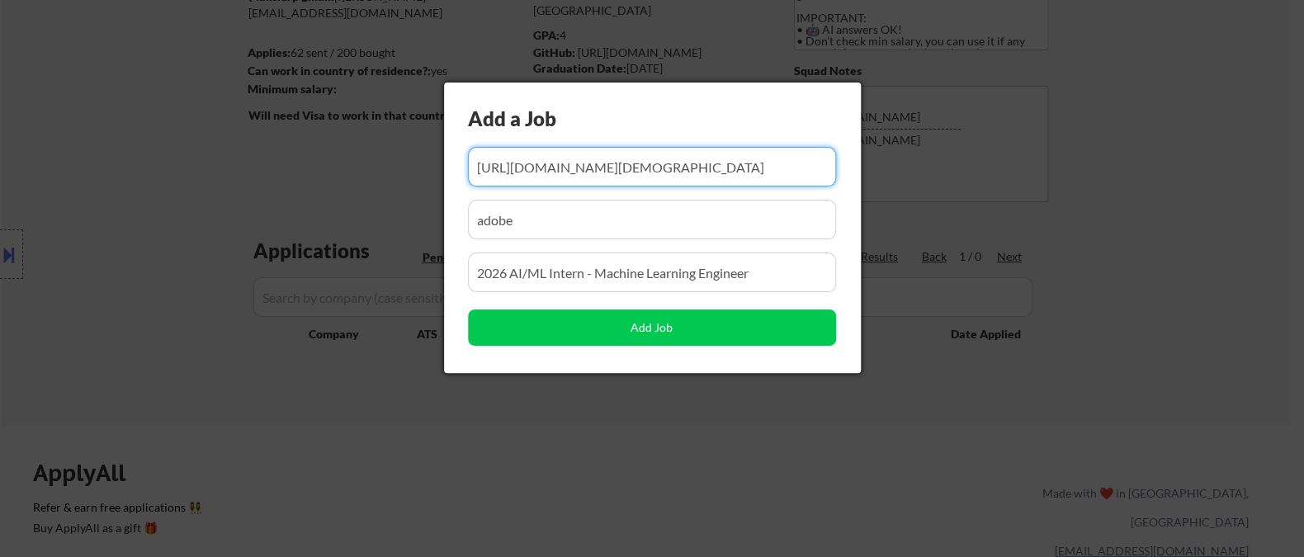
scroll to position [0, 200]
click at [523, 177] on input "input" at bounding box center [652, 167] width 368 height 40
paste input "https://app.dover.com/apply/e33be195-1074-4f64-88a0-615d0d8de760/7aecaf44-6d6b-…"
type input "https://app.dover.com/apply/e33be195-1074-4f64-88a0-615d0d8de760/7aecaf44-6d6b-…"
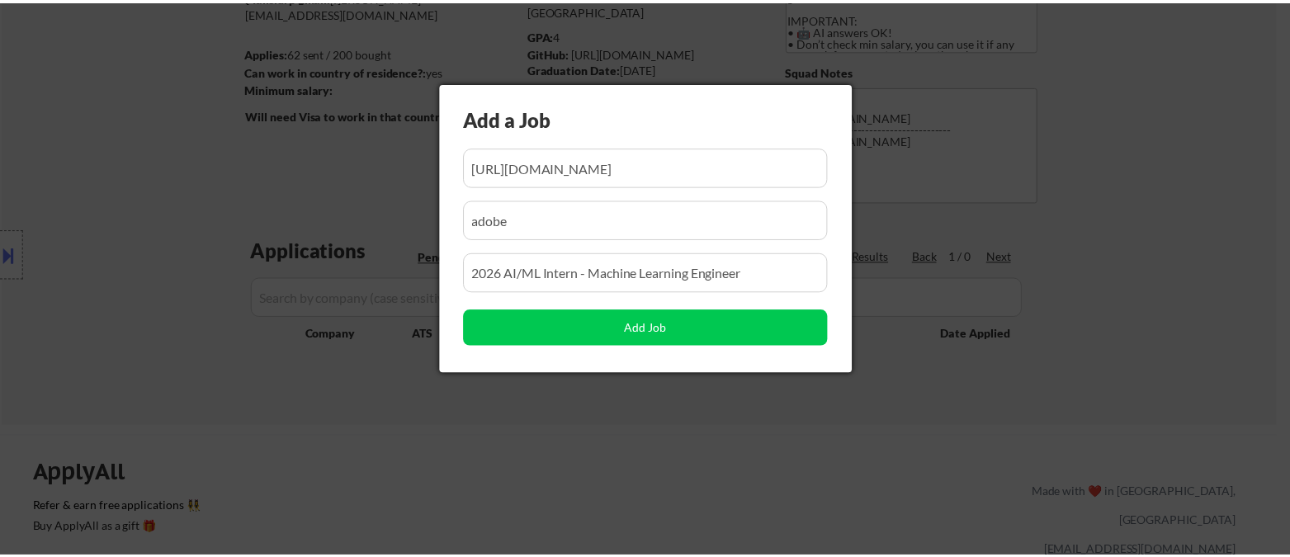
scroll to position [0, 0]
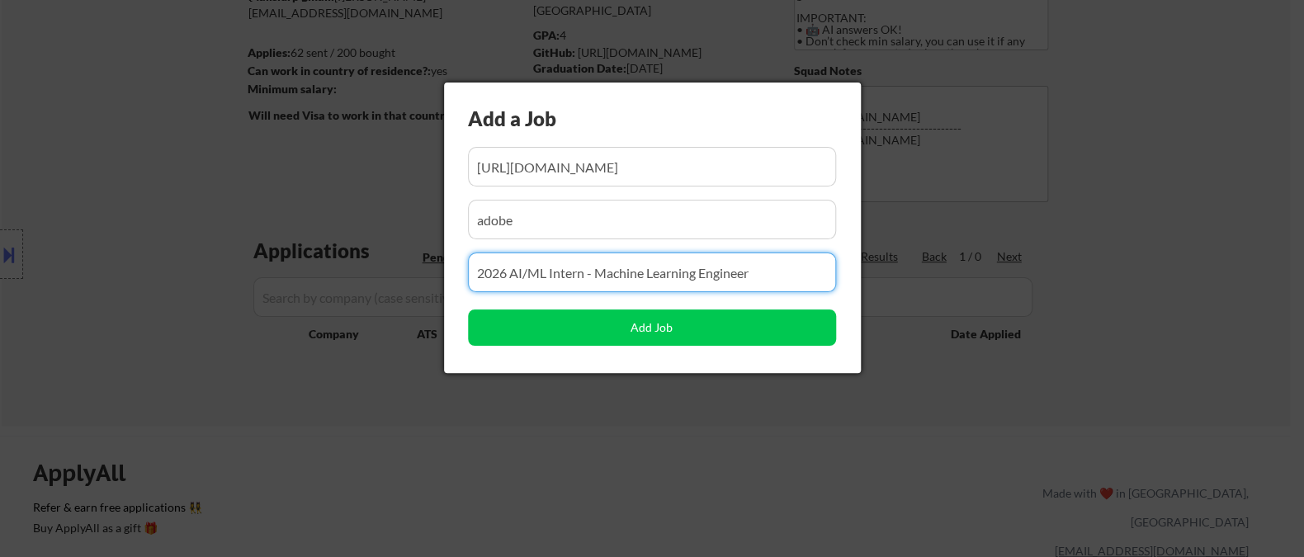
drag, startPoint x: 758, startPoint y: 250, endPoint x: 744, endPoint y: 257, distance: 16.3
click at [741, 250] on div "Add a Job Add Job" at bounding box center [652, 228] width 417 height 290
click at [480, 269] on input "input" at bounding box center [652, 273] width 368 height 40
paste input "Software Engineer Intern (Winter 2026)"
type input "Software Engineer Intern (Winter 2026)"
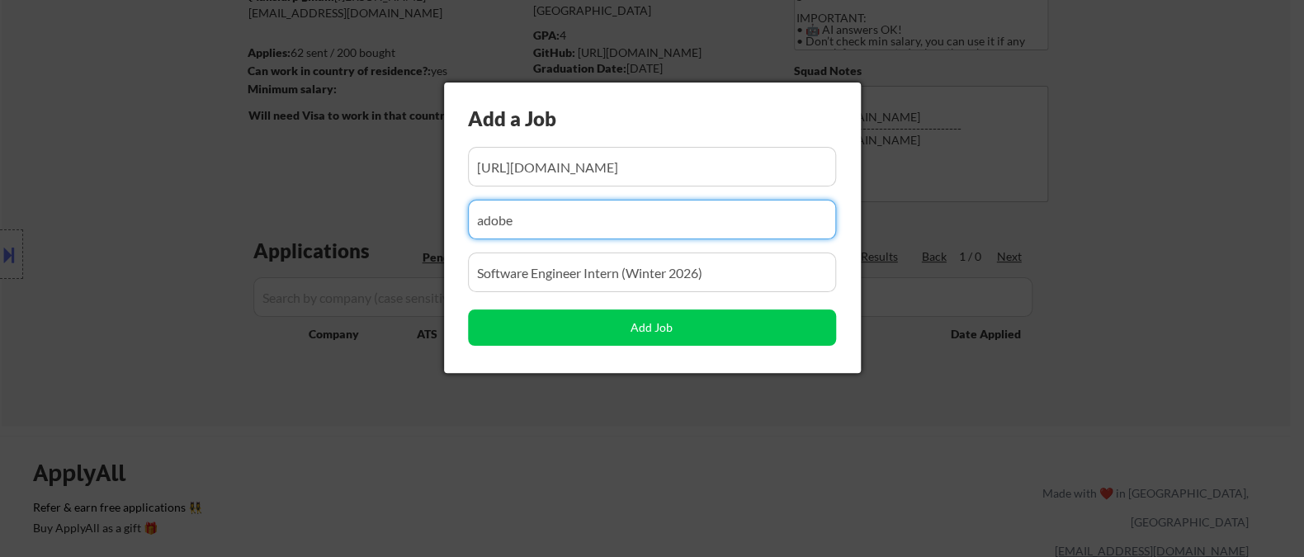
drag, startPoint x: 478, startPoint y: 217, endPoint x: 397, endPoint y: 210, distance: 81.1
click at [393, 211] on body "← Return to /applysquad Mailslurp Inbox Job Search Builder Abdelrhman Elrawy Us…" at bounding box center [652, 95] width 1304 height 557
paste input "dover"
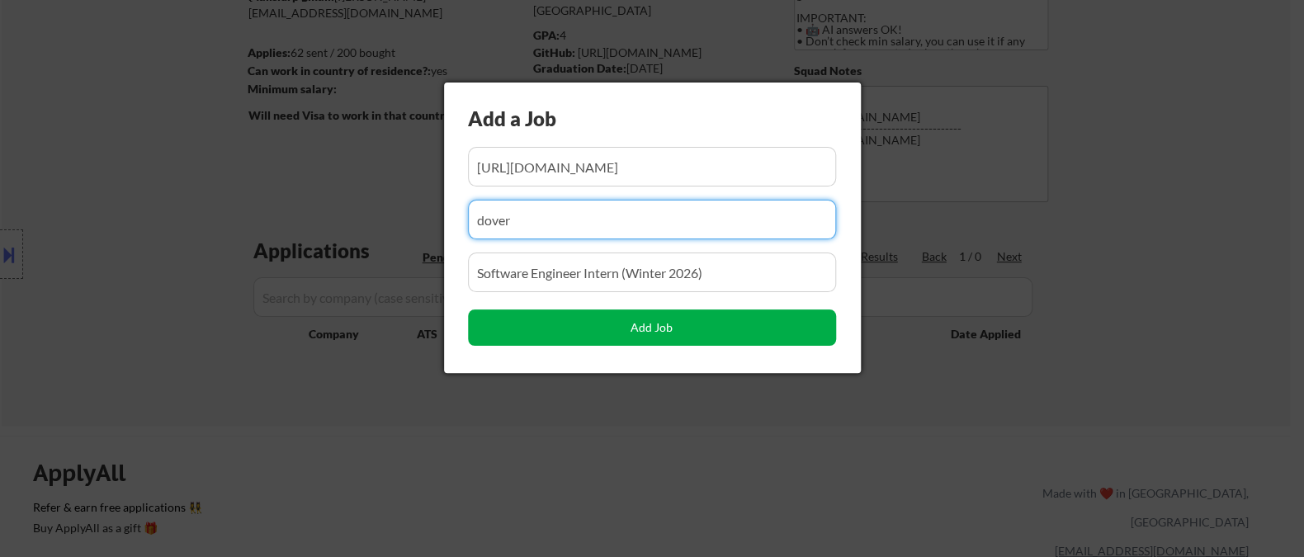
type input "dover"
click at [574, 333] on button "Add Job" at bounding box center [652, 327] width 368 height 36
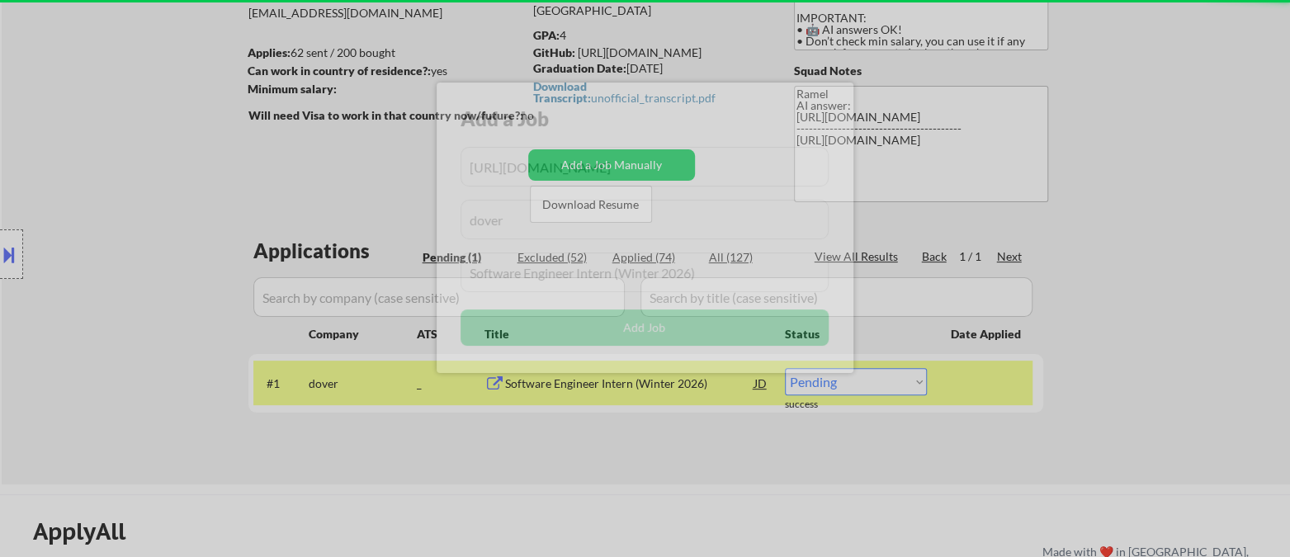
click at [522, 460] on div at bounding box center [645, 278] width 1290 height 557
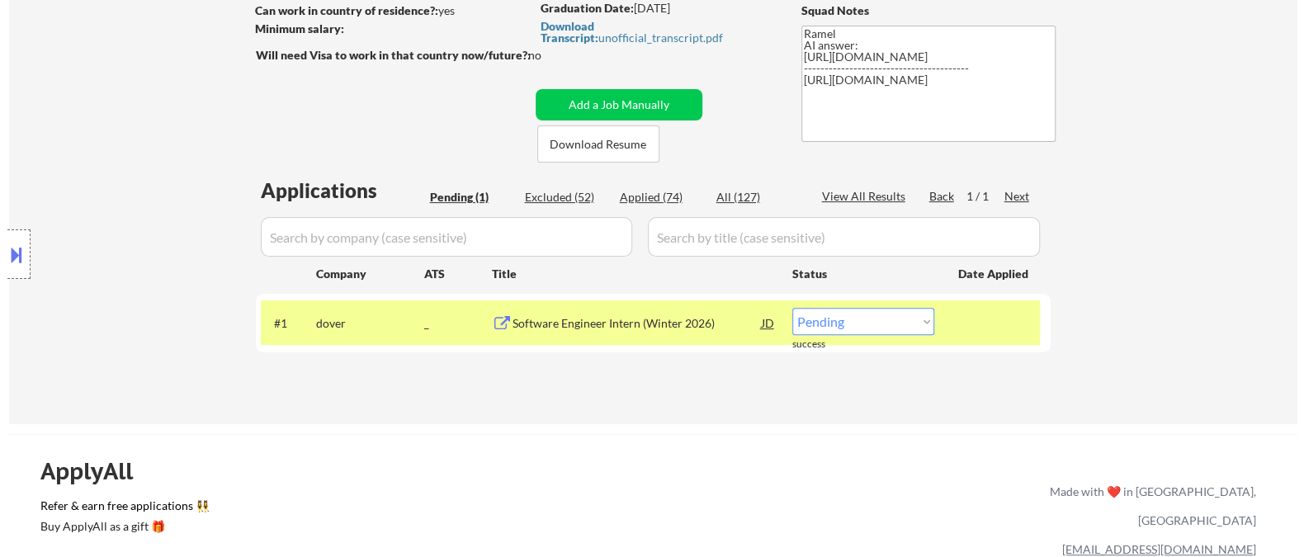
scroll to position [275, 0]
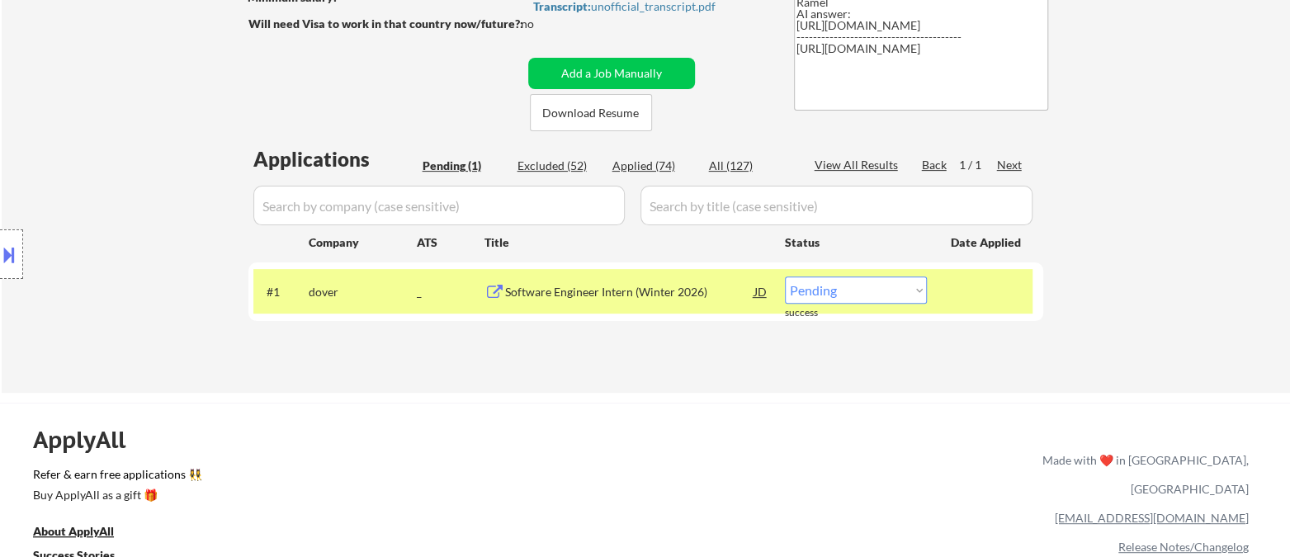
click at [823, 295] on select "Choose an option... Pending Applied Excluded (Questions) Excluded (Expired) Exc…" at bounding box center [856, 289] width 142 height 27
select select ""applied""
click at [785, 276] on select "Choose an option... Pending Applied Excluded (Questions) Excluded (Expired) Exc…" at bounding box center [856, 289] width 142 height 27
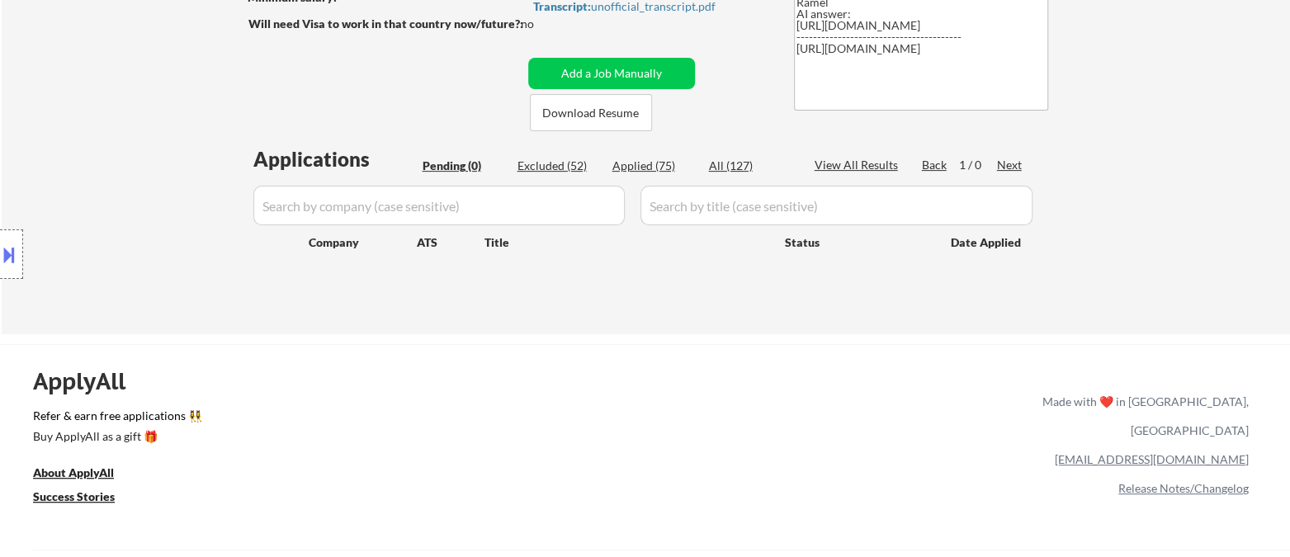
click at [13, 92] on div "← Return to /applysquad Mailslurp Inbox Job Search Builder Abdelrhman Elrawy Us…" at bounding box center [646, 62] width 1288 height 543
click at [608, 64] on button "Add a Job Manually" at bounding box center [611, 73] width 167 height 31
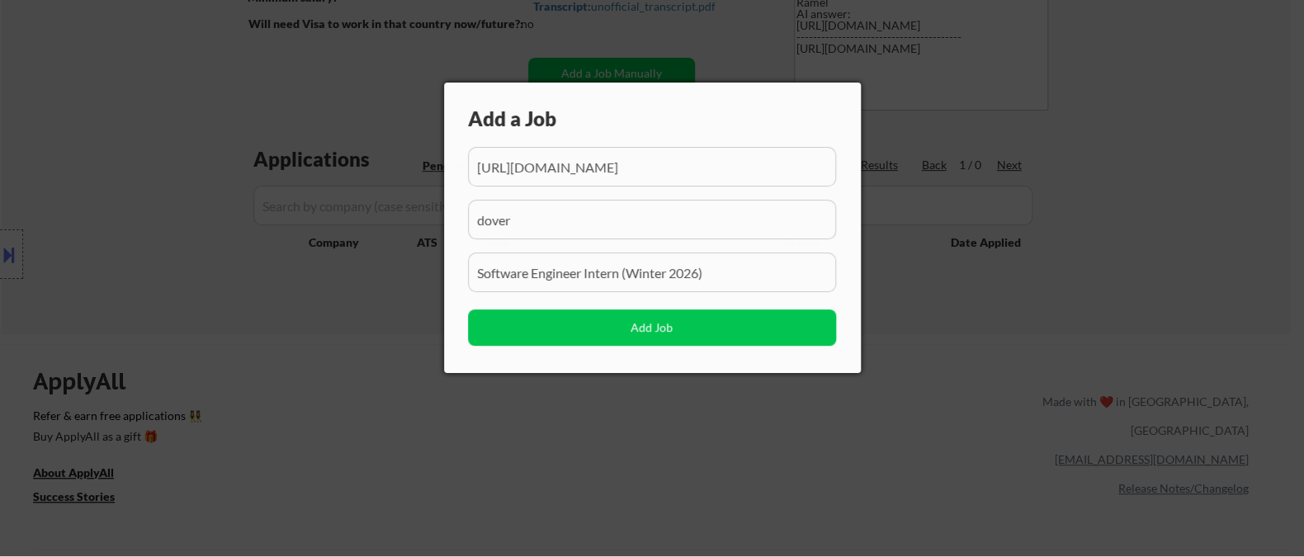
scroll to position [0, 325]
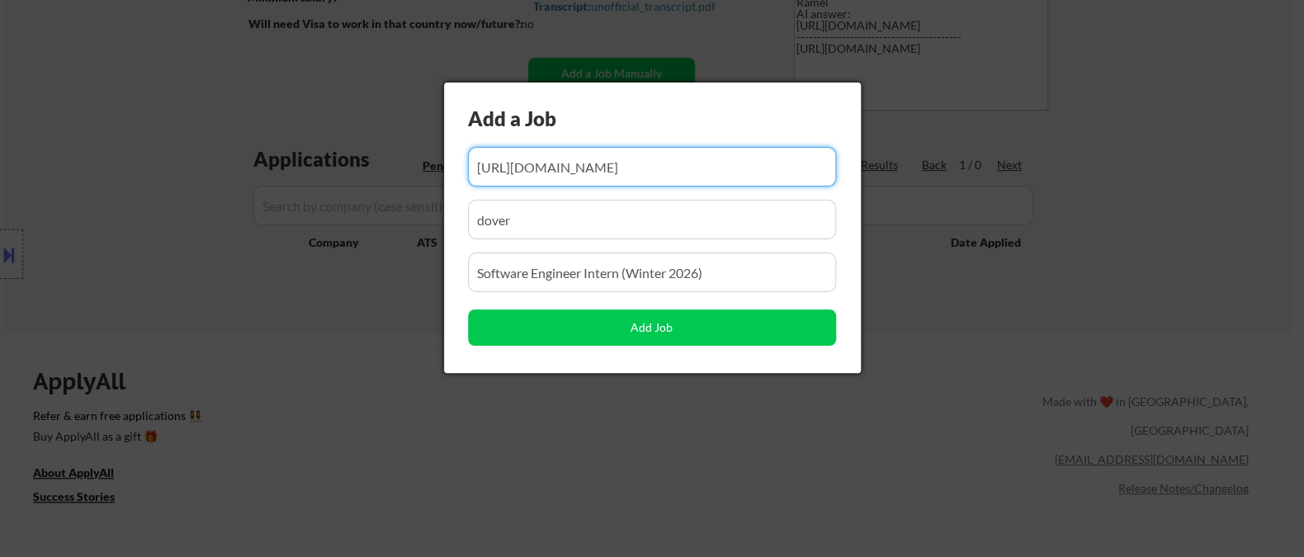
click at [634, 172] on input "input" at bounding box center [652, 167] width 368 height 40
paste input "https://app.ripplematch.com/v2/public/company/okta"
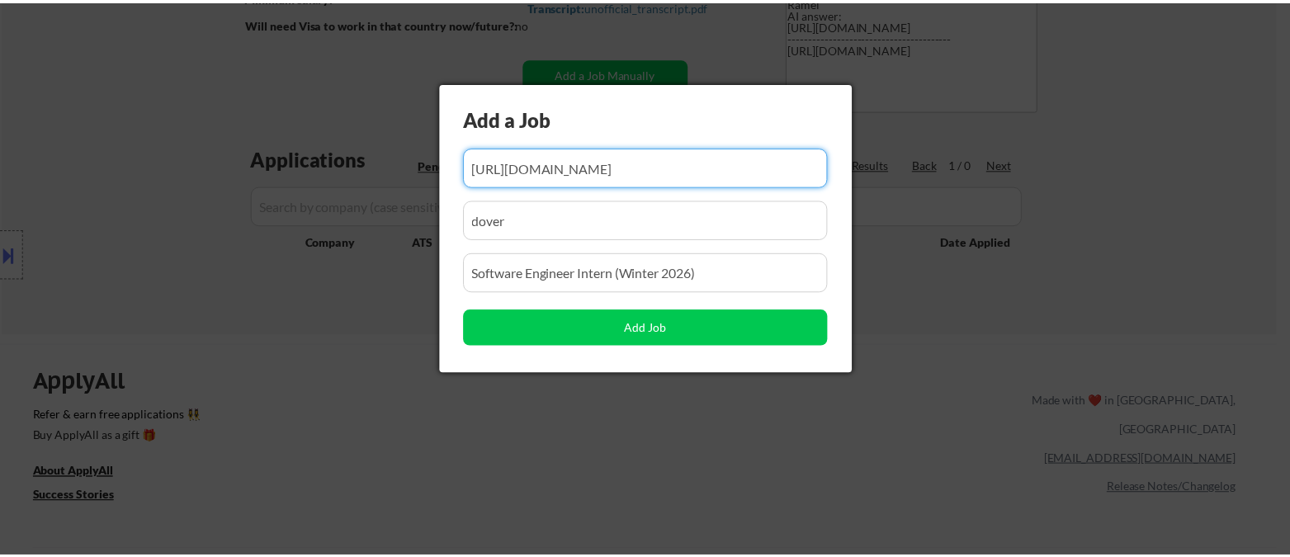
scroll to position [0, 0]
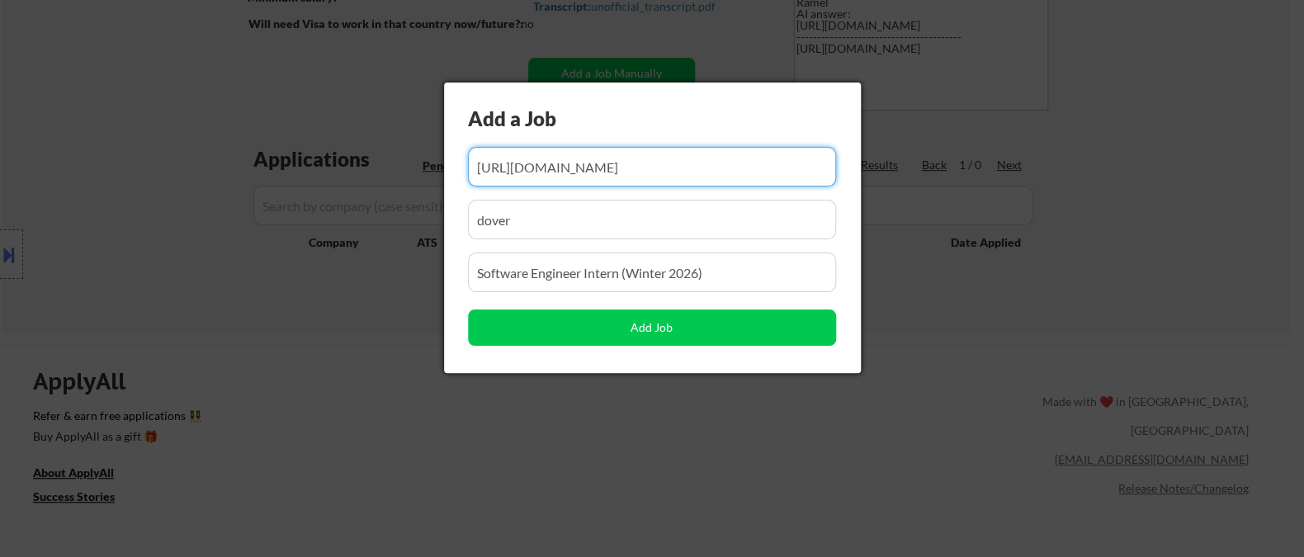
type input "https://app.ripplematch.com/v2/public/company/okta"
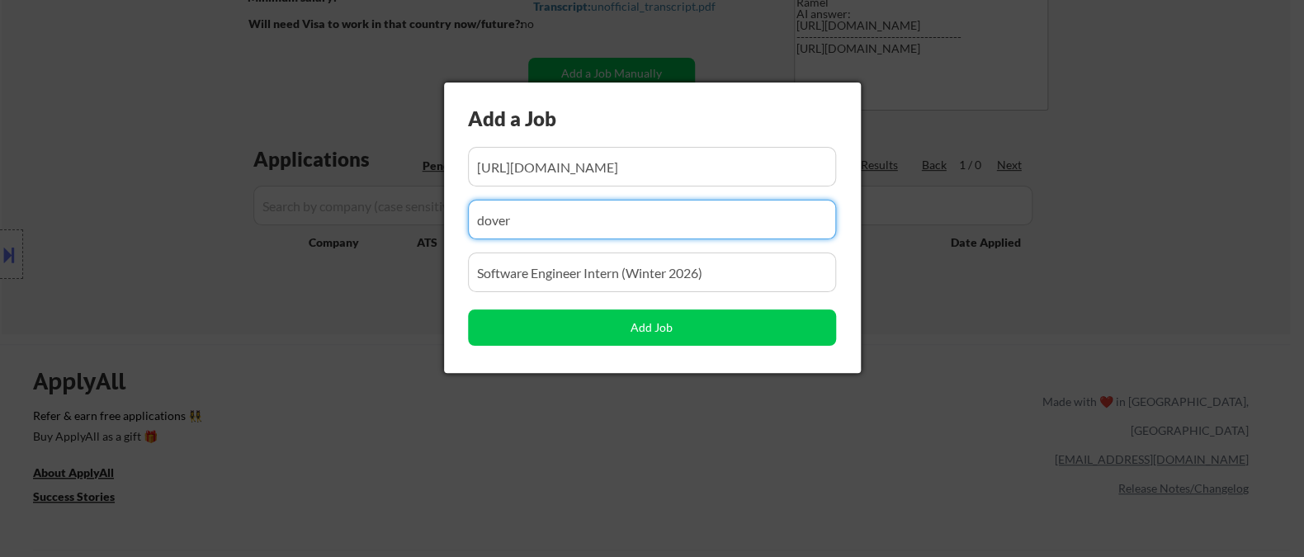
drag, startPoint x: 546, startPoint y: 212, endPoint x: 428, endPoint y: 217, distance: 118.1
click at [428, 217] on body "← Return to /applysquad Mailslurp Inbox Job Search Builder Abdelrhman Elrawy Us…" at bounding box center [652, 3] width 1304 height 557
paste input "ripplematch"
type input "ripplematch"
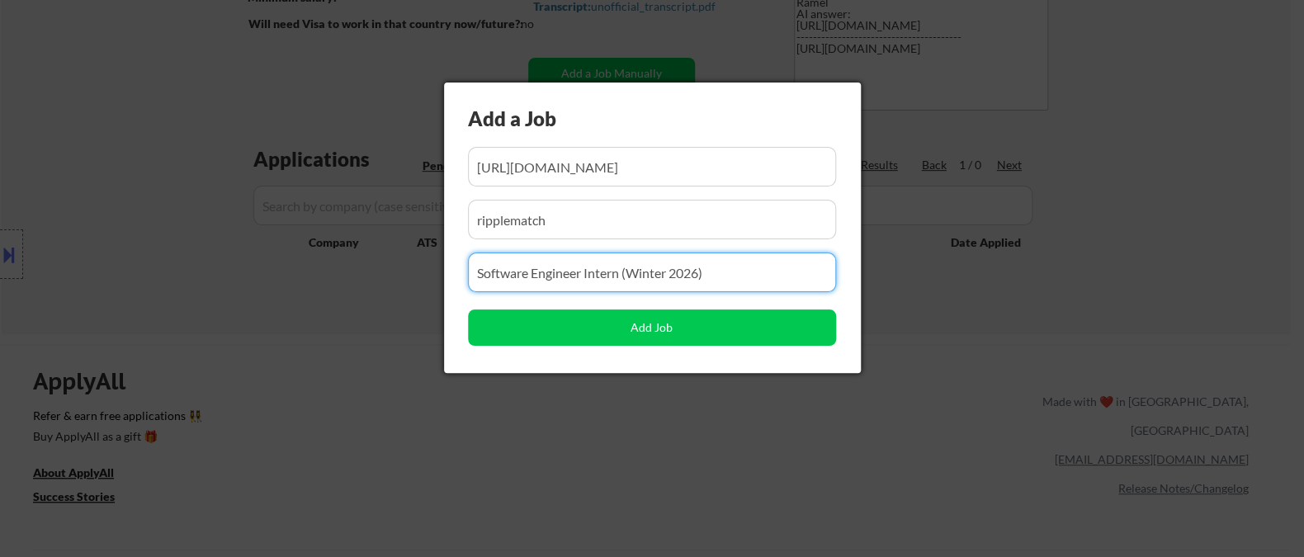
drag, startPoint x: 734, startPoint y: 267, endPoint x: 456, endPoint y: 275, distance: 278.2
click at [455, 275] on div "Add a Job Add Job" at bounding box center [652, 228] width 417 height 290
paste input "Software Engineer Intern (2026) - [GEOGRAPHIC_DATA]"
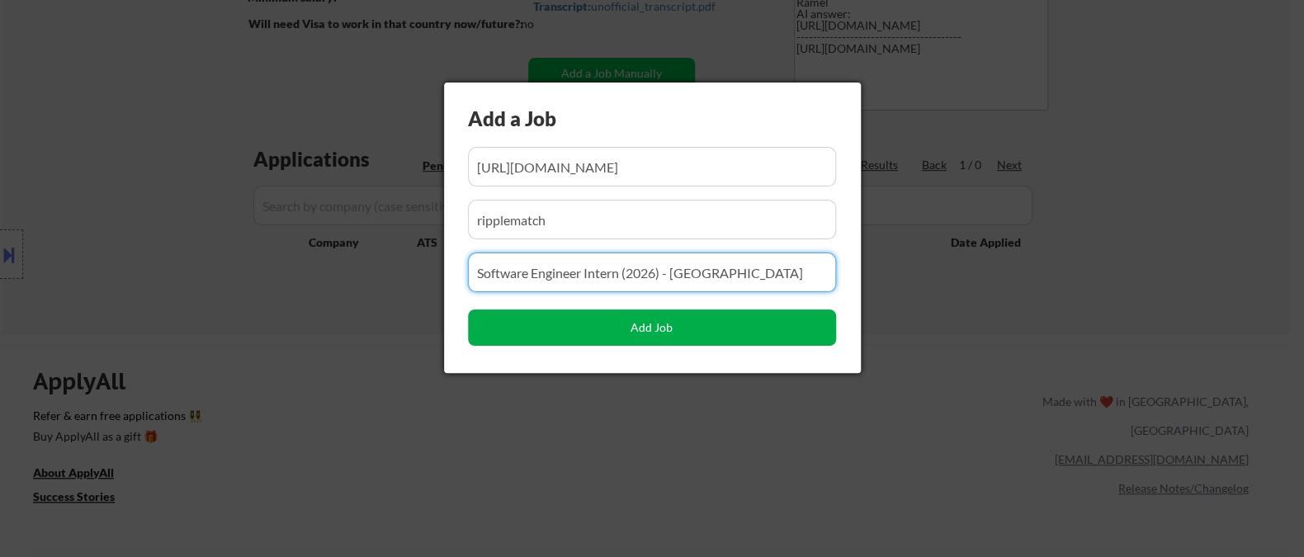
type input "Software Engineer Intern (2026) - [GEOGRAPHIC_DATA]"
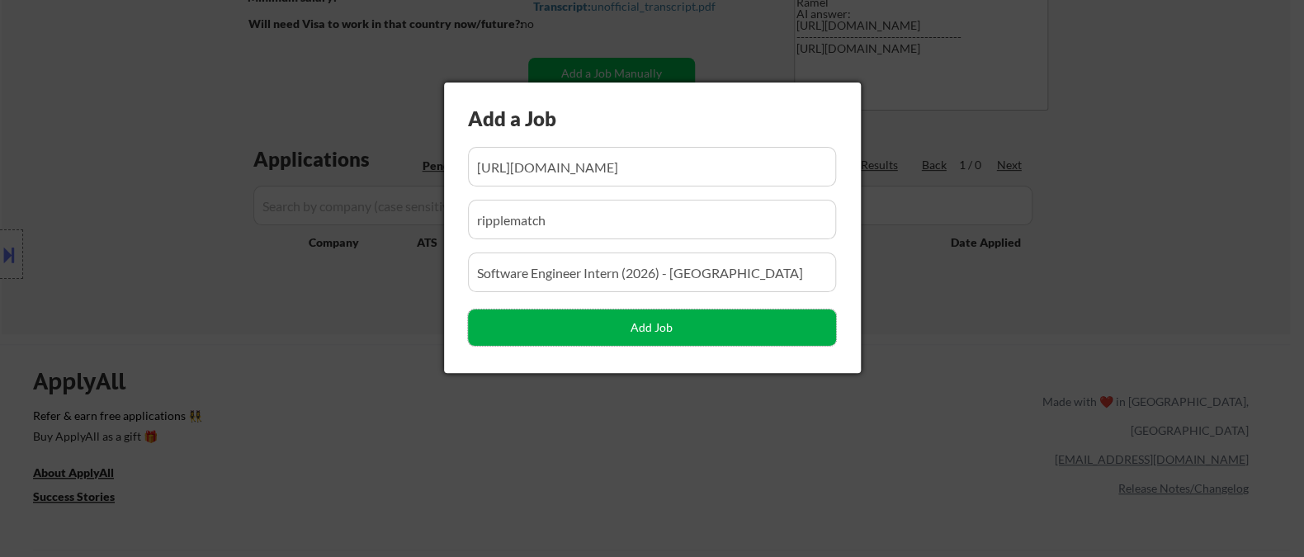
click at [548, 329] on button "Add Job" at bounding box center [652, 327] width 368 height 36
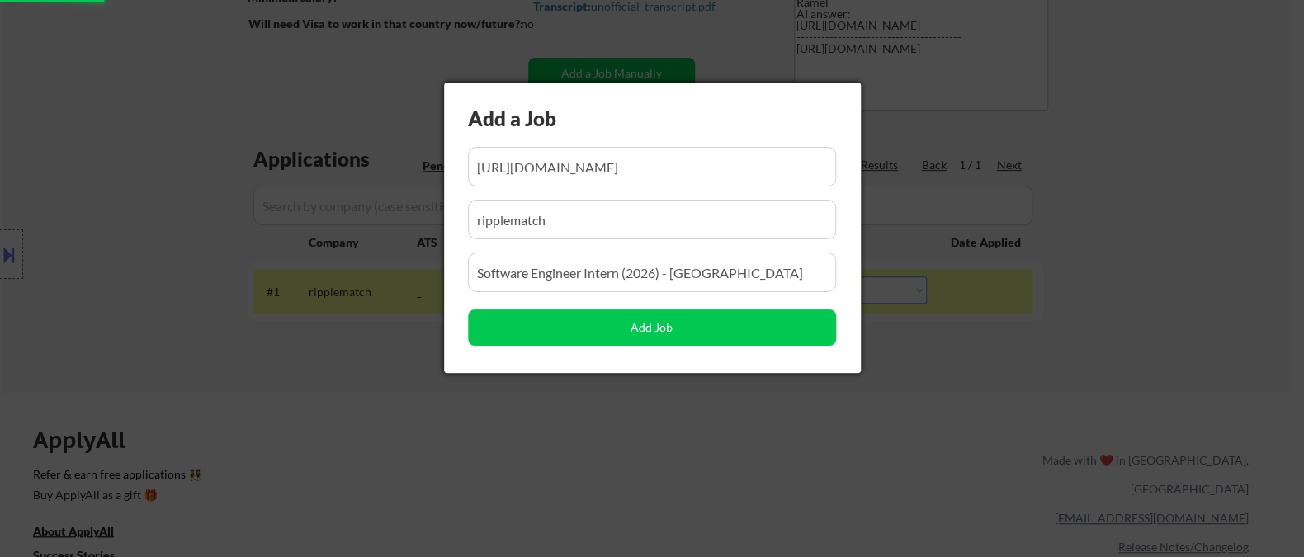
click at [376, 412] on div at bounding box center [652, 278] width 1304 height 557
click at [746, 401] on div at bounding box center [652, 278] width 1304 height 557
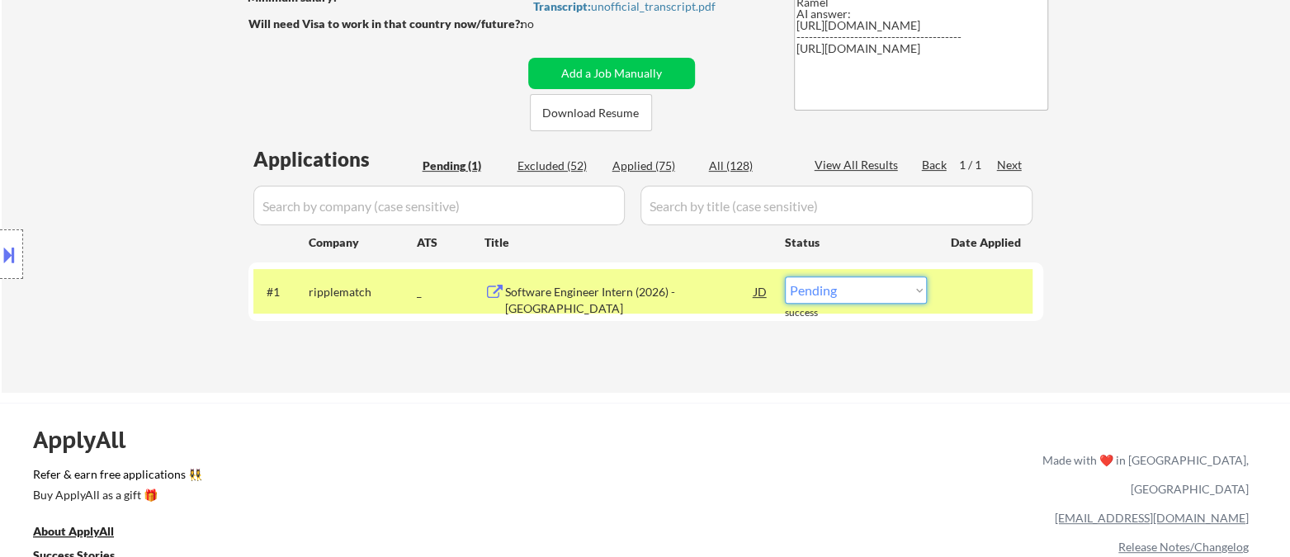
click at [837, 295] on select "Choose an option... Pending Applied Excluded (Questions) Excluded (Expired) Exc…" at bounding box center [856, 289] width 142 height 27
select select ""applied""
click at [785, 276] on select "Choose an option... Pending Applied Excluded (Questions) Excluded (Expired) Exc…" at bounding box center [856, 289] width 142 height 27
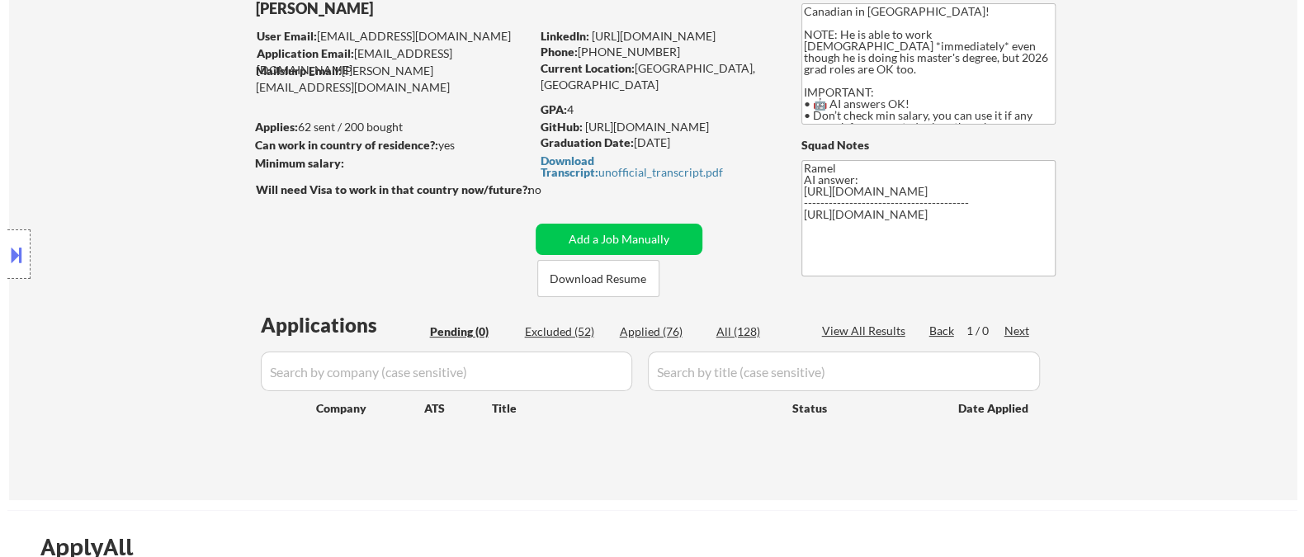
scroll to position [92, 0]
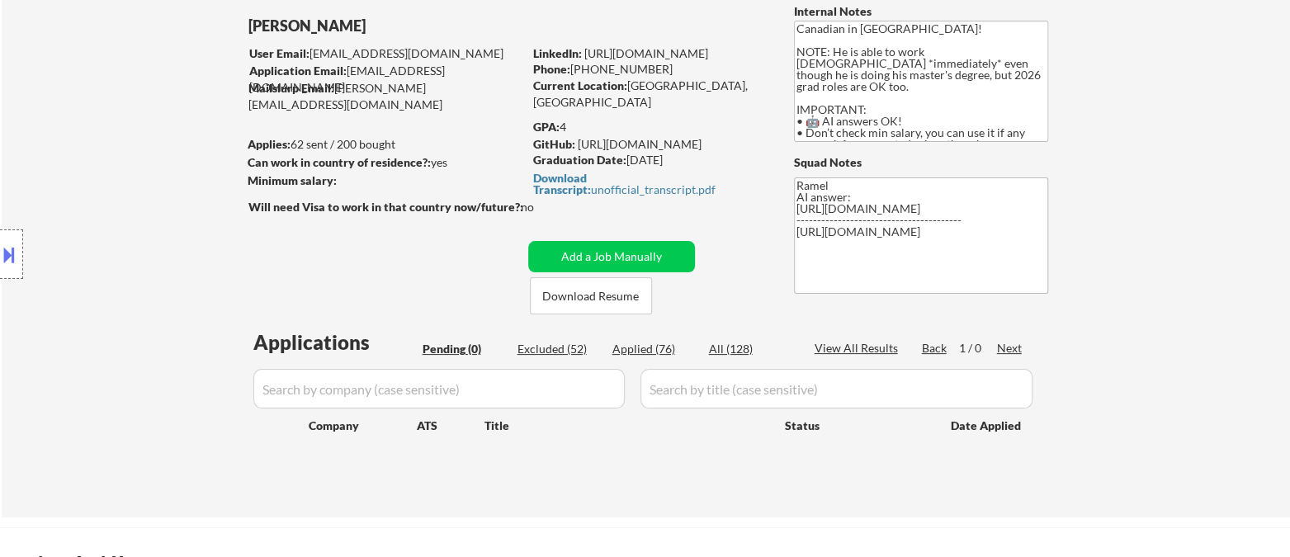
drag, startPoint x: 13, startPoint y: 258, endPoint x: 73, endPoint y: 261, distance: 60.3
click at [13, 257] on button at bounding box center [9, 254] width 18 height 27
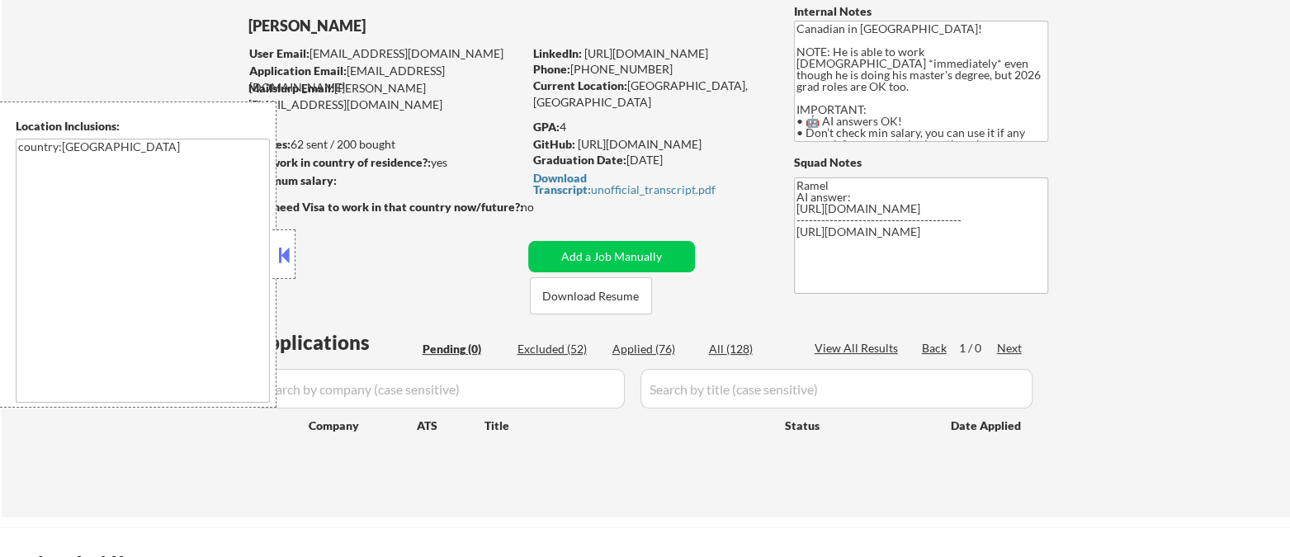
click at [286, 256] on button at bounding box center [284, 255] width 18 height 25
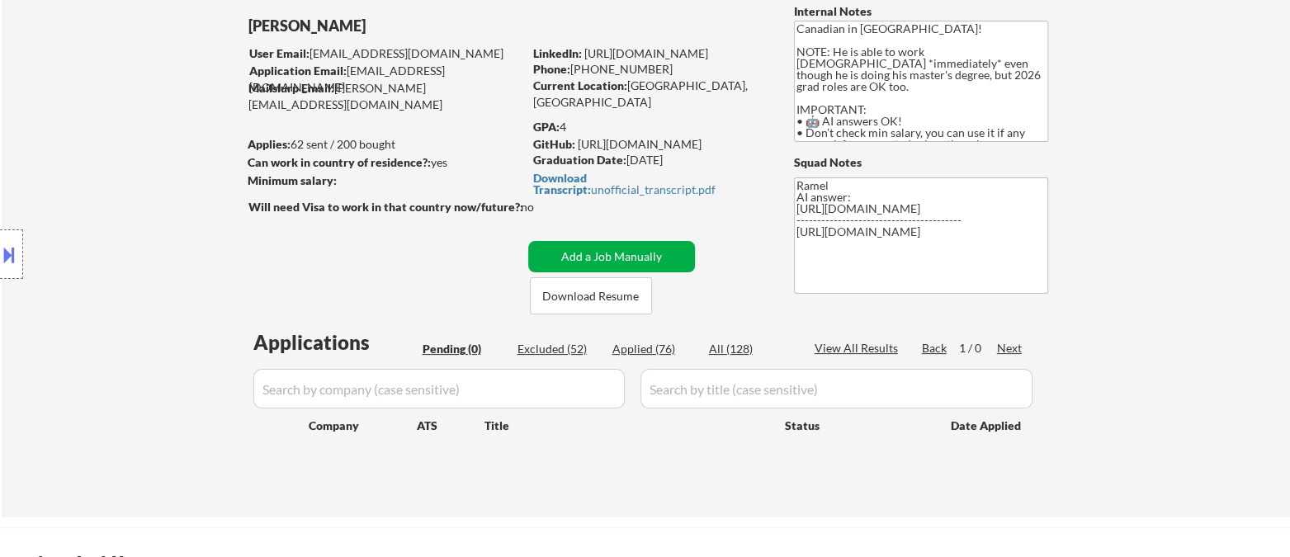
click at [668, 251] on button "Add a Job Manually" at bounding box center [611, 256] width 167 height 31
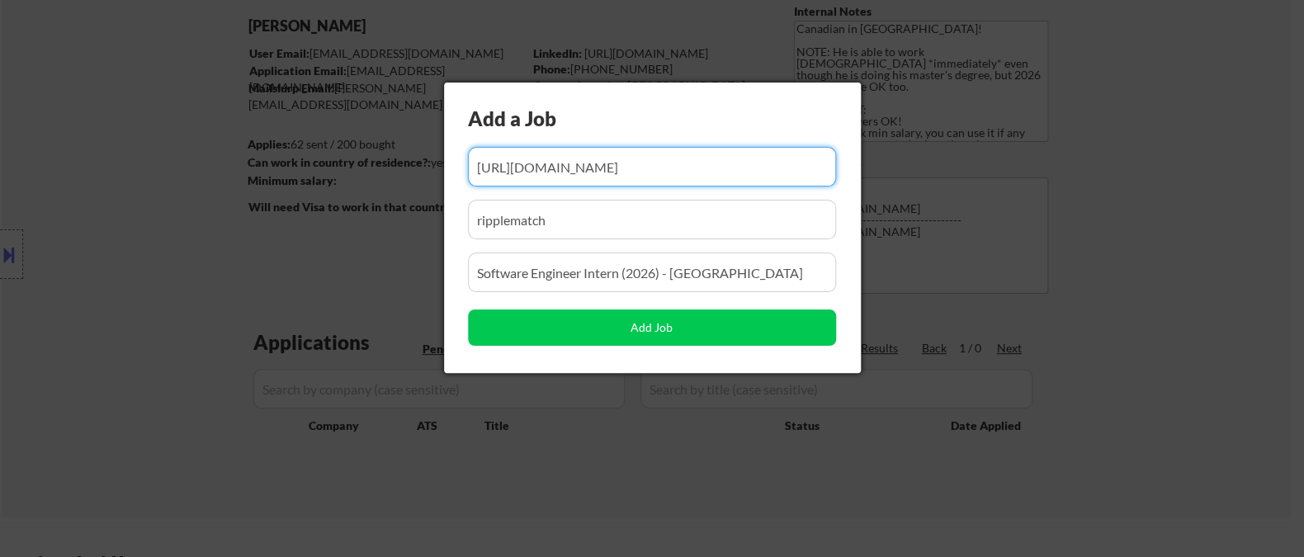
click at [635, 170] on input "input" at bounding box center [652, 167] width 368 height 40
paste input "https://careers.snowflake.com/us/en/job/SNCOUS5357168229894F97B07F9537304C0DD9E…"
type input "https://careers.snowflake.com/us/en/job/SNCOUS5357168229894F97B07F9537304C0DD9E…"
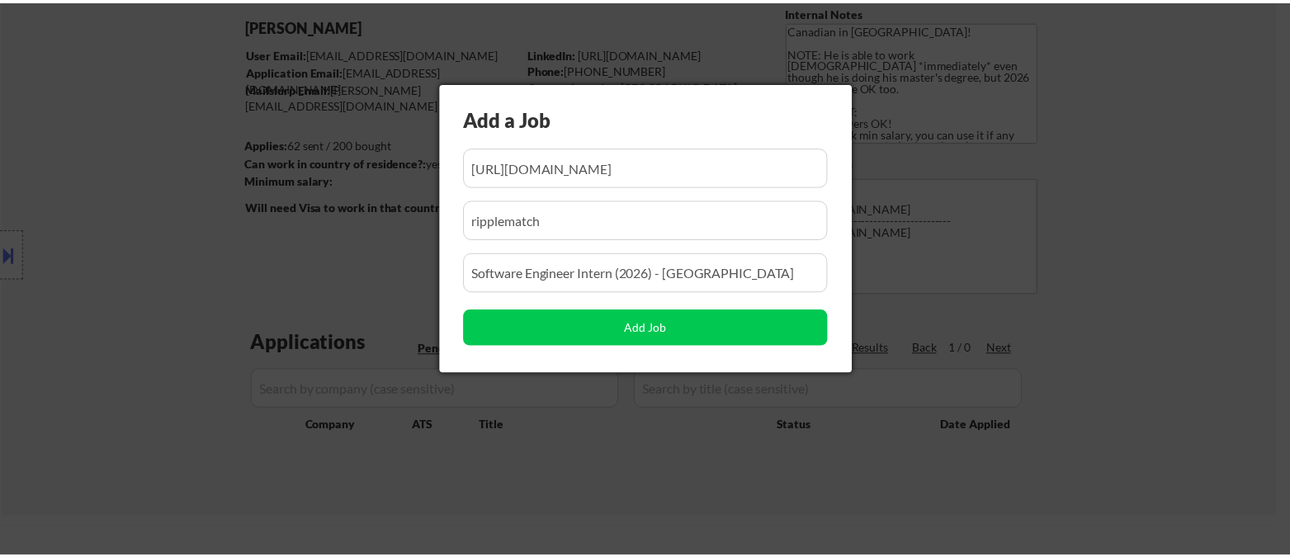
scroll to position [0, 0]
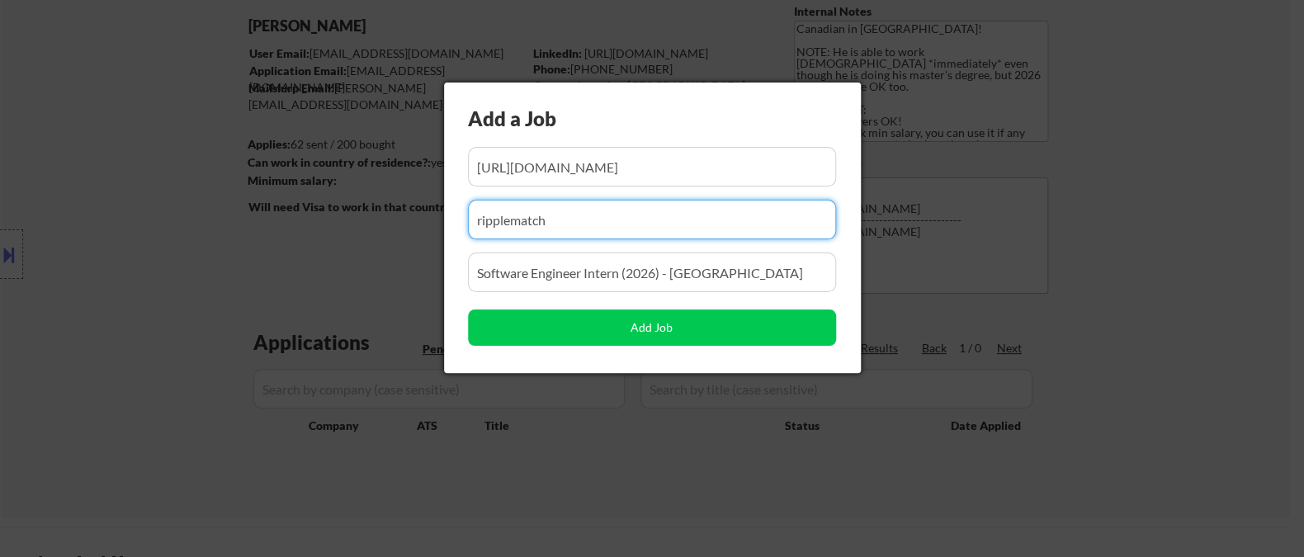
drag, startPoint x: 597, startPoint y: 210, endPoint x: 413, endPoint y: 208, distance: 184.0
click at [417, 209] on body "← Return to /applysquad Mailslurp Inbox Job Search Builder Abdelrhman Elrawy Us…" at bounding box center [652, 186] width 1304 height 557
paste input "snowflake"
type input "snowflake"
drag, startPoint x: 510, startPoint y: 267, endPoint x: 257, endPoint y: 262, distance: 252.6
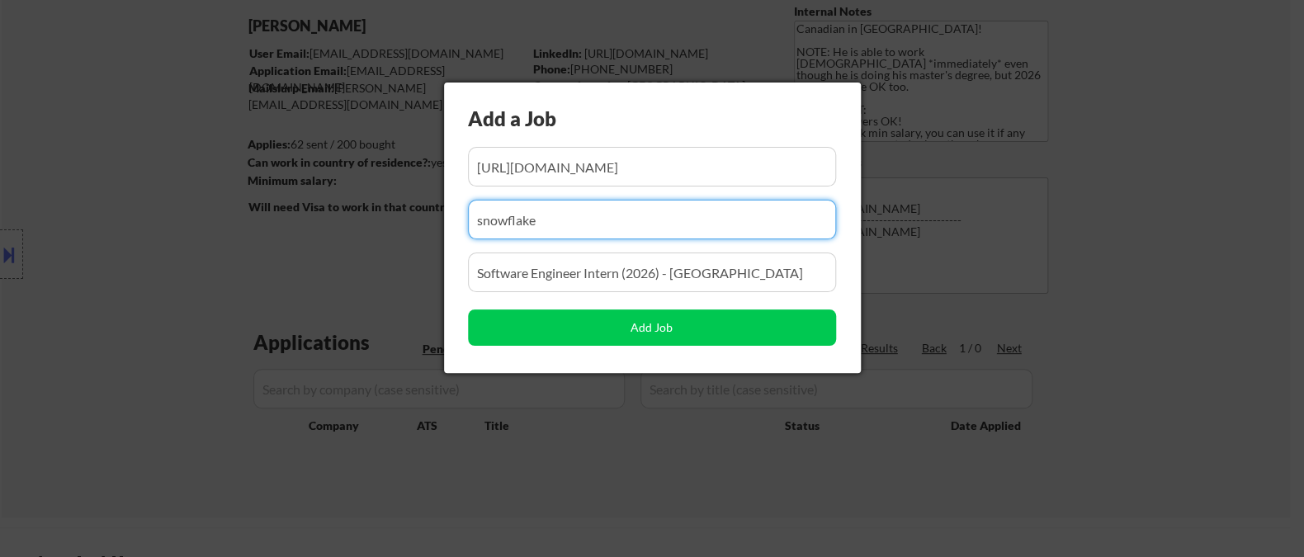
click at [257, 262] on body "← Return to /applysquad Mailslurp Inbox Job Search Builder Abdelrhman Elrawy Us…" at bounding box center [652, 186] width 1304 height 557
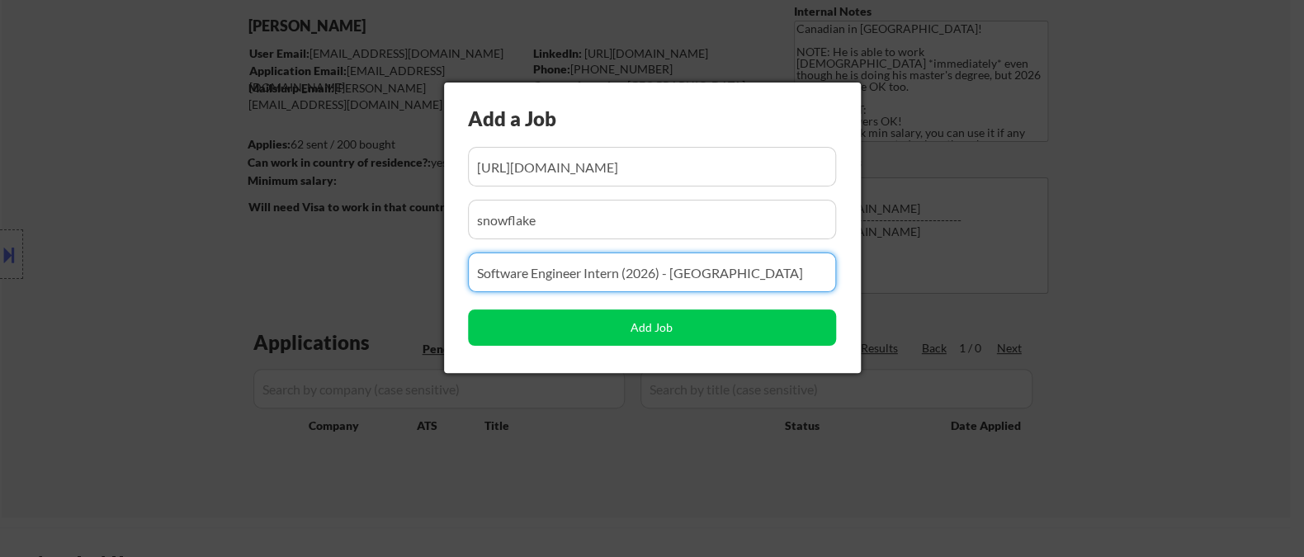
paste input "Software Engineer Intern (Toronto) - Spring 2026"
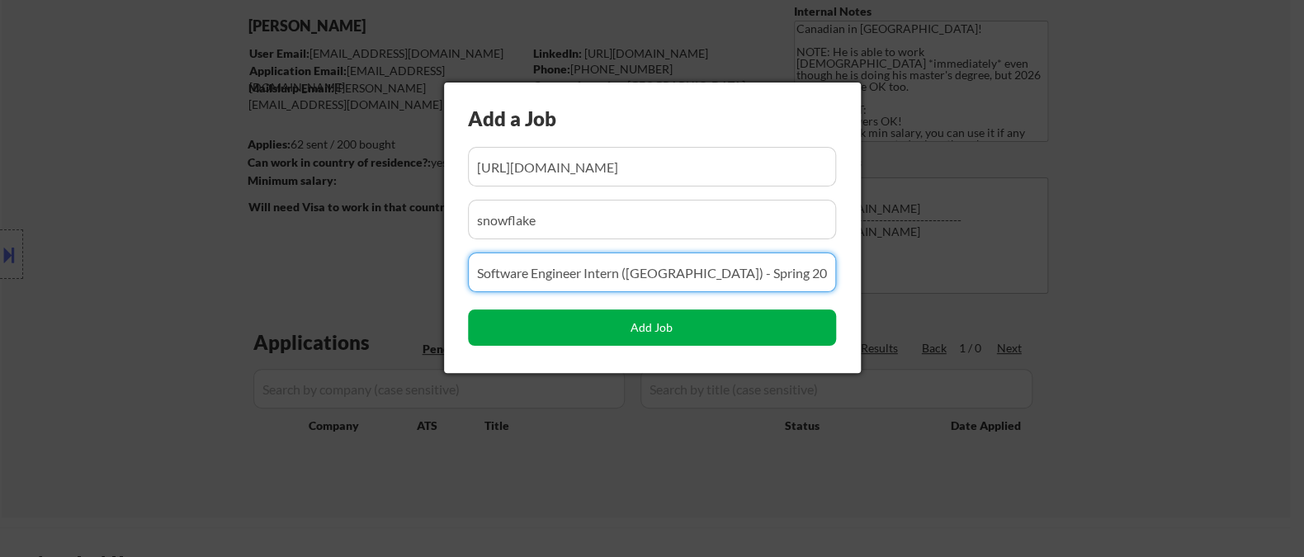
type input "Software Engineer Intern (Toronto) - Spring 2026"
click at [495, 320] on button "Add Job" at bounding box center [652, 327] width 368 height 36
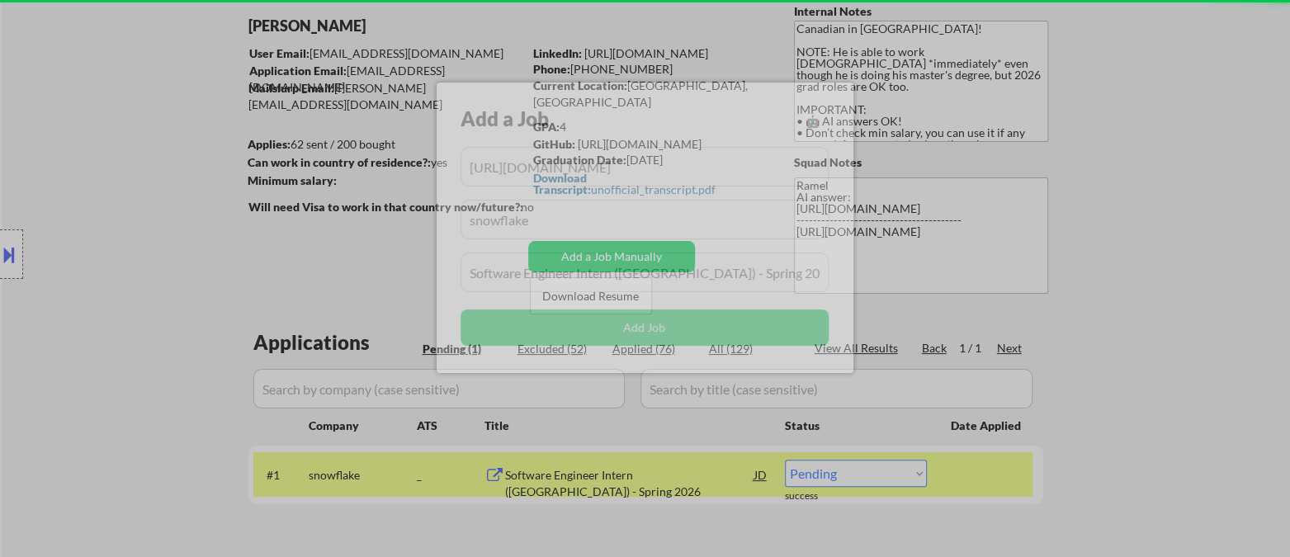
click at [86, 406] on div at bounding box center [645, 278] width 1290 height 557
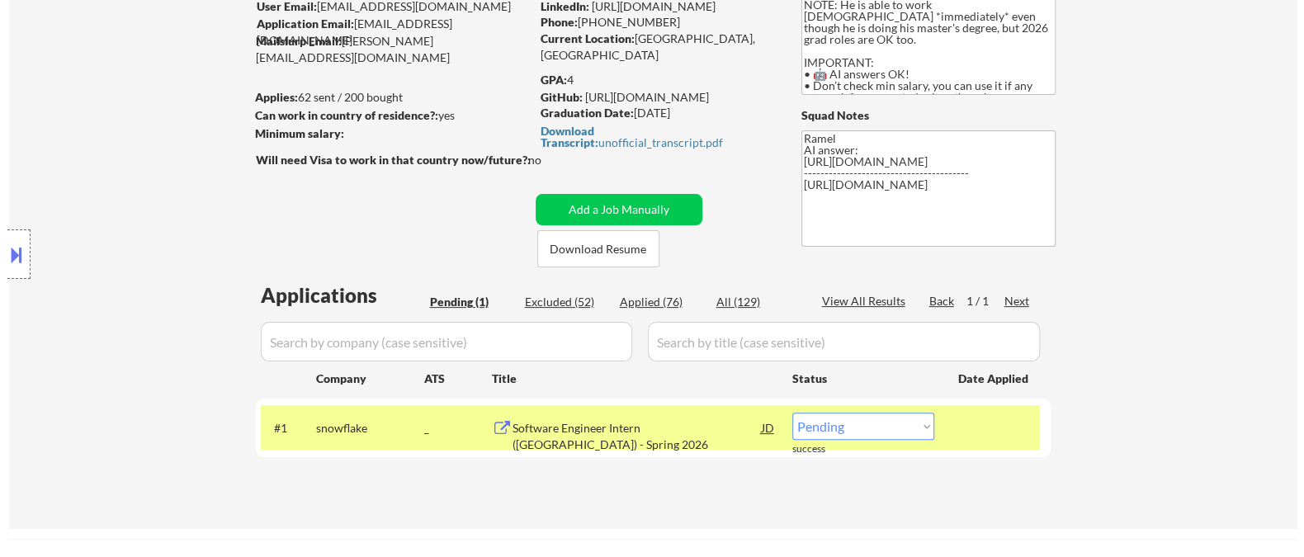
scroll to position [183, 0]
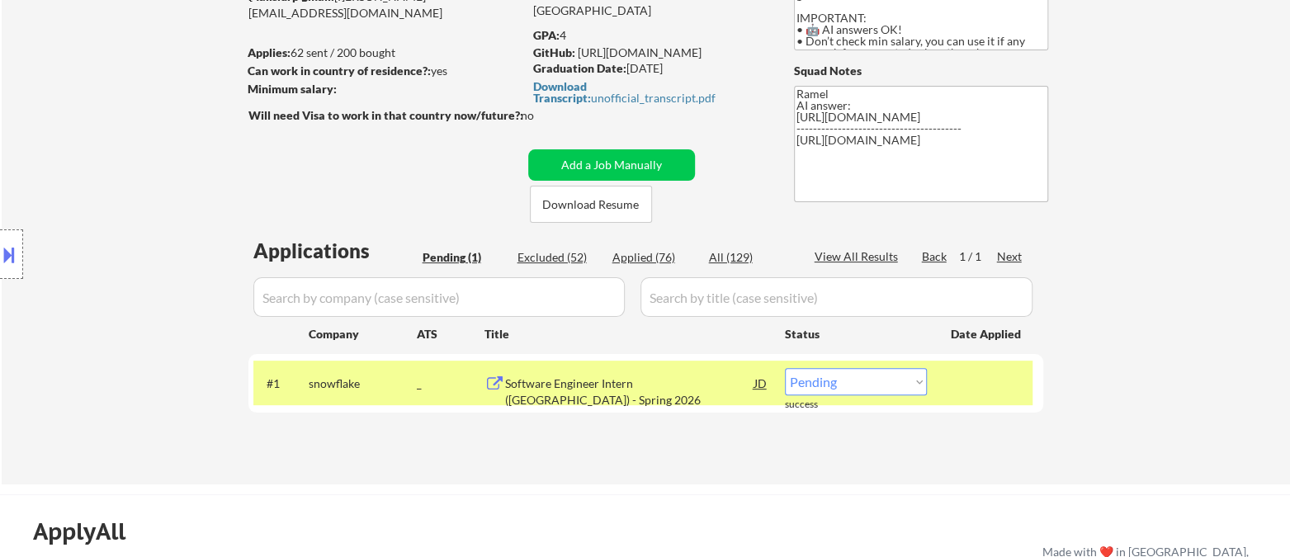
click at [829, 381] on select "Choose an option... Pending Applied Excluded (Questions) Excluded (Expired) Exc…" at bounding box center [856, 381] width 142 height 27
select select ""applied""
click at [785, 368] on select "Choose an option... Pending Applied Excluded (Questions) Excluded (Expired) Exc…" at bounding box center [856, 381] width 142 height 27
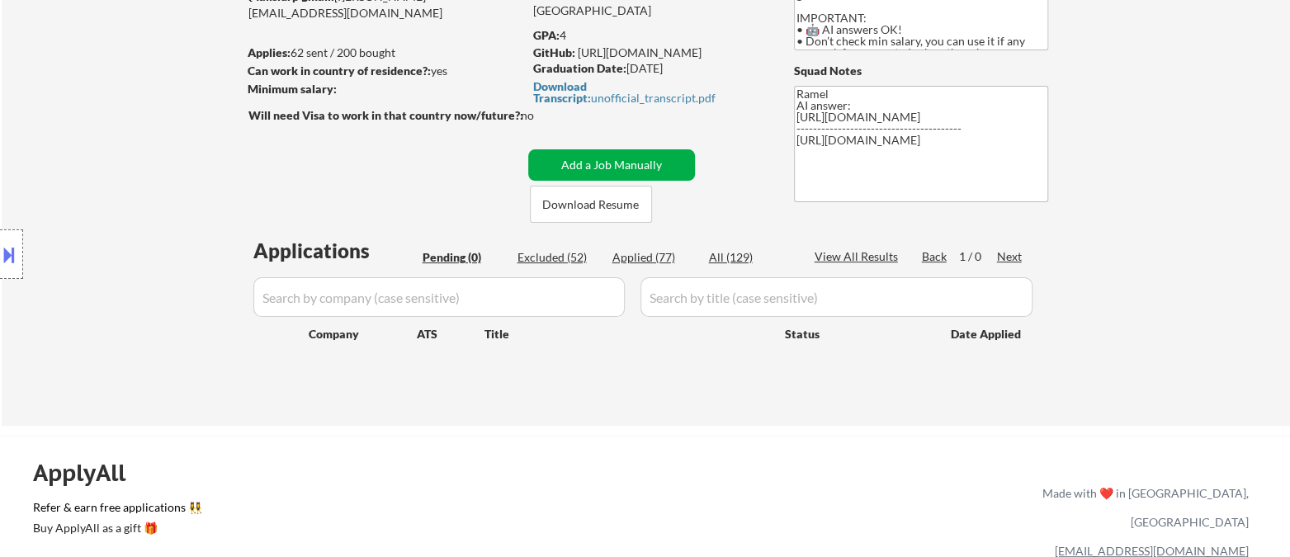
click at [601, 162] on button "Add a Job Manually" at bounding box center [611, 164] width 167 height 31
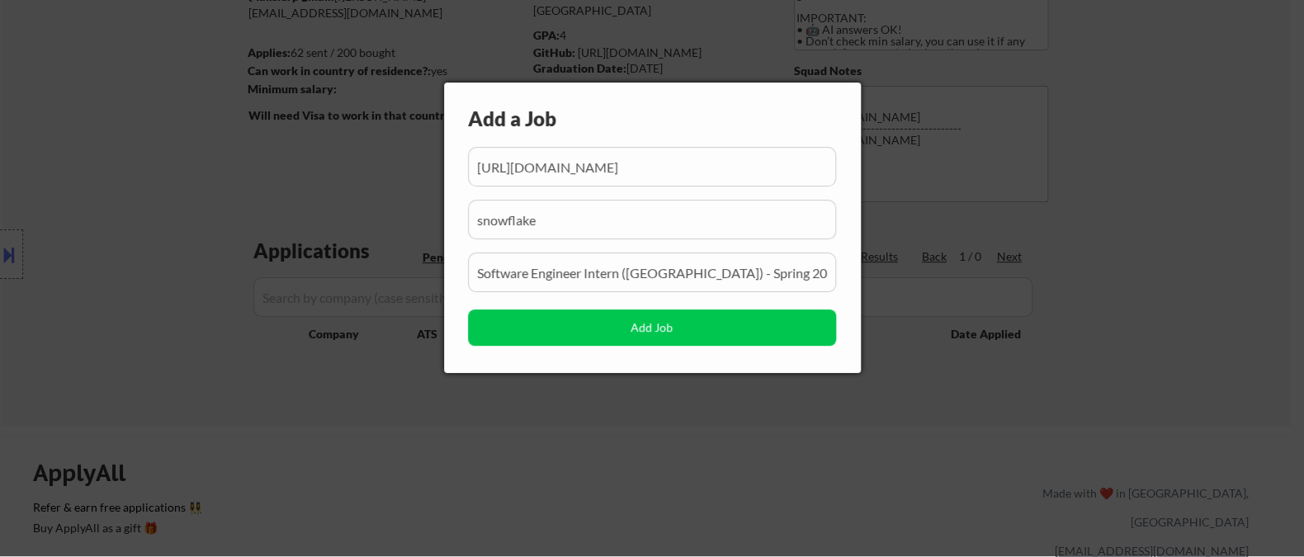
scroll to position [0, 834]
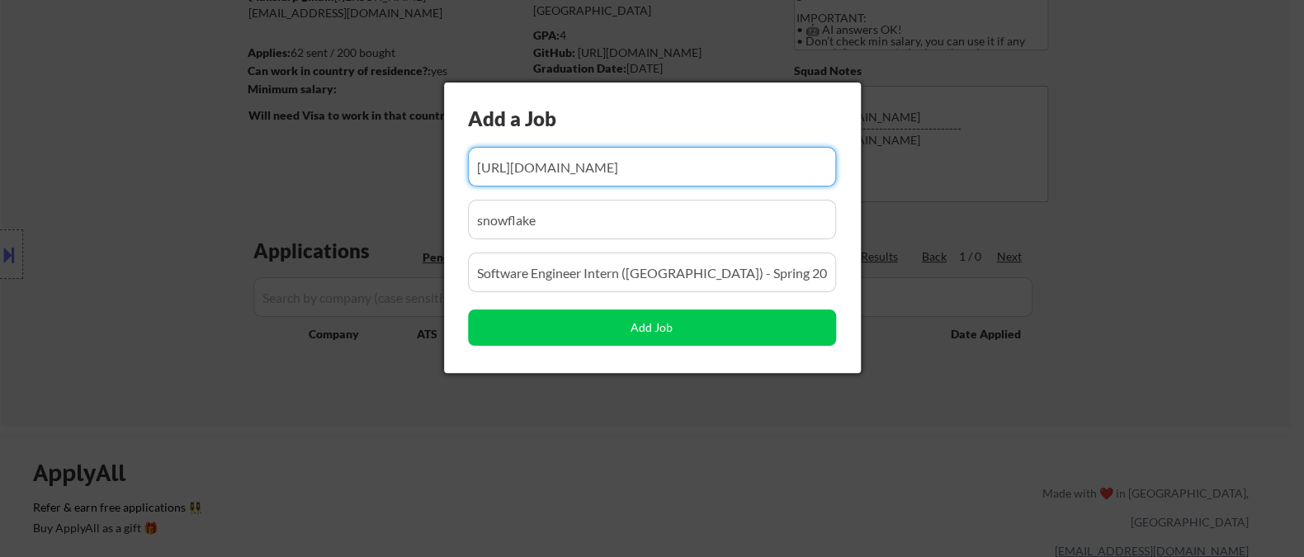
click at [597, 173] on input "input" at bounding box center [652, 167] width 368 height 40
paste input "https://careers.snowflake.com/us/en/job/SNCOUS31CB876803234C86A13DAF69242DA05AE…"
type input "https://careers.snowflake.com/us/en/job/SNCOUS31CB876803234C86A13DAF69242DA05AE…"
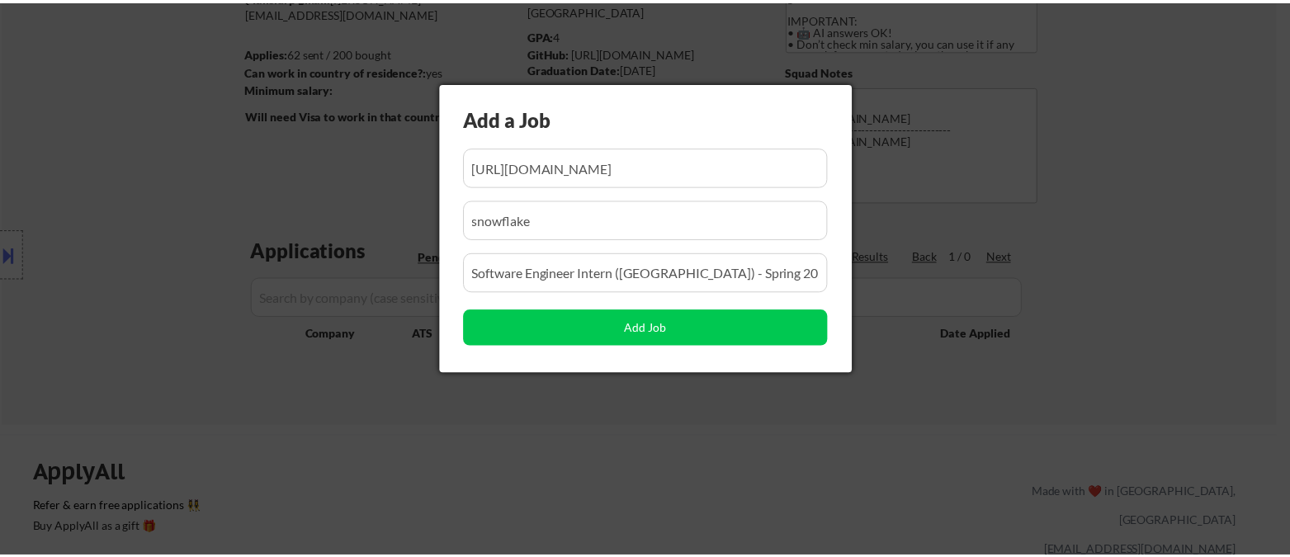
scroll to position [0, 0]
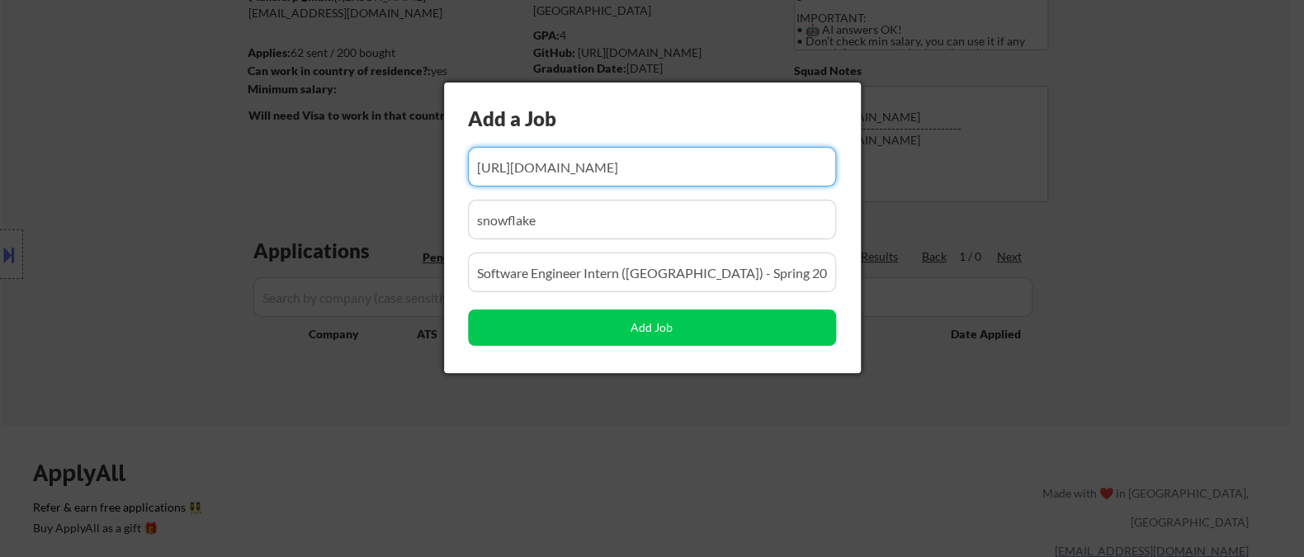
click at [647, 275] on input "input" at bounding box center [652, 273] width 368 height 40
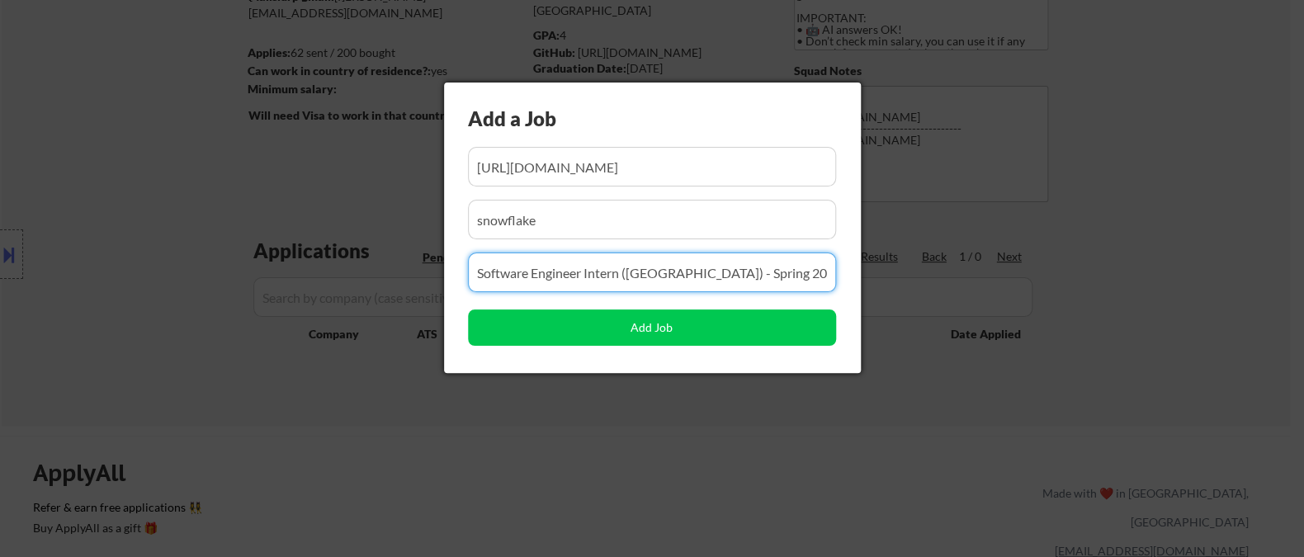
paste input "Backend Software Engineer- File Based Entities"
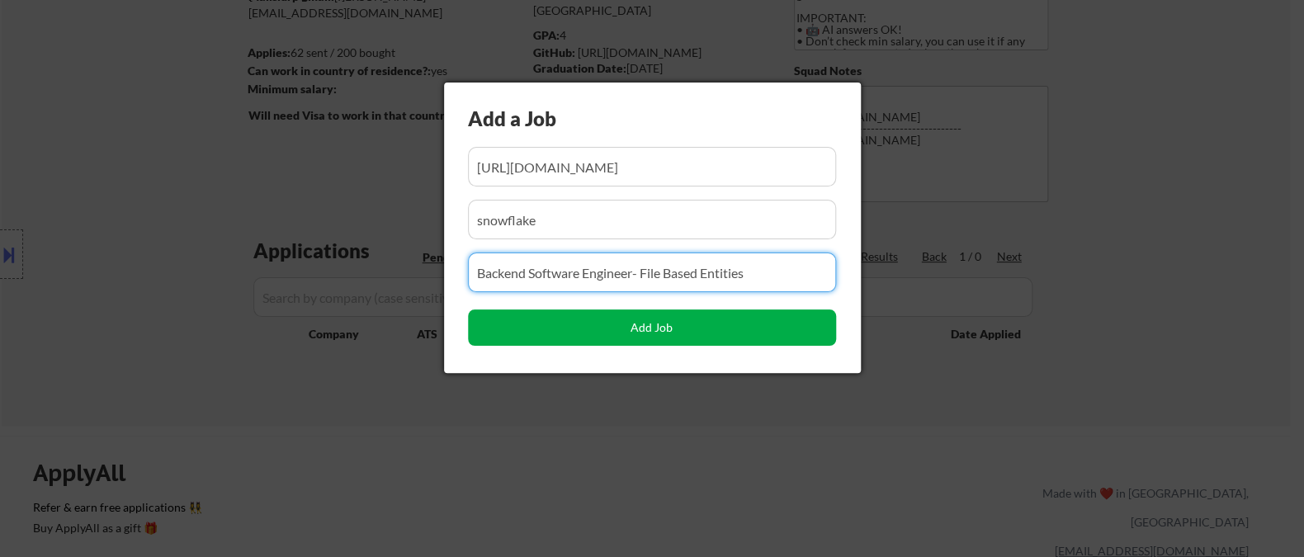
type input "Backend Software Engineer- File Based Entities"
click at [658, 320] on button "Add Job" at bounding box center [652, 327] width 368 height 36
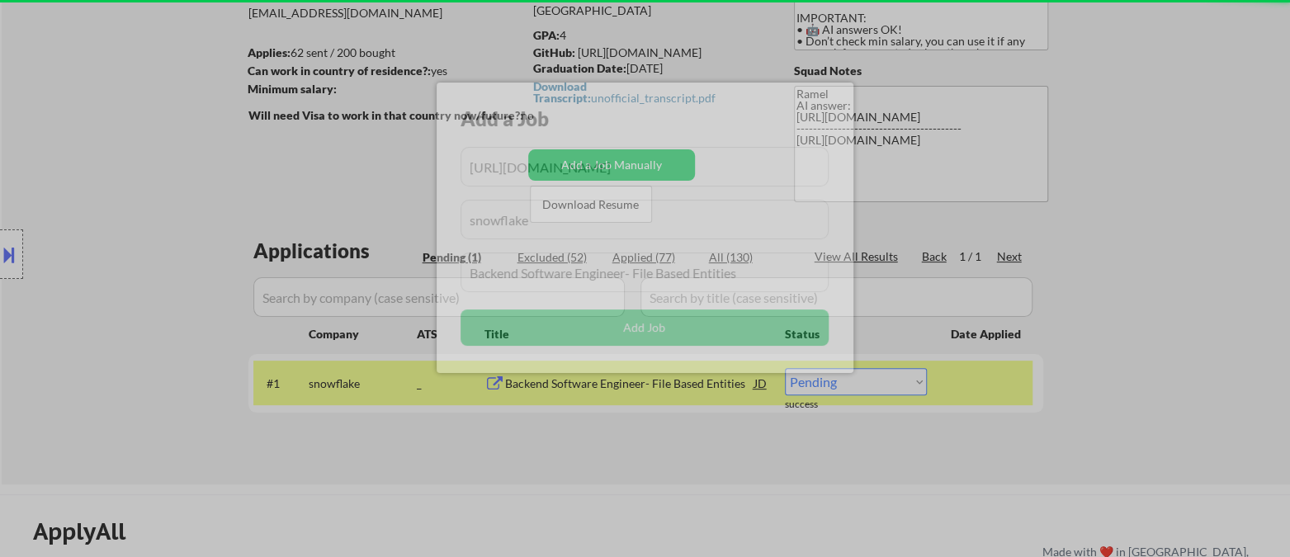
click at [427, 463] on div at bounding box center [645, 278] width 1290 height 557
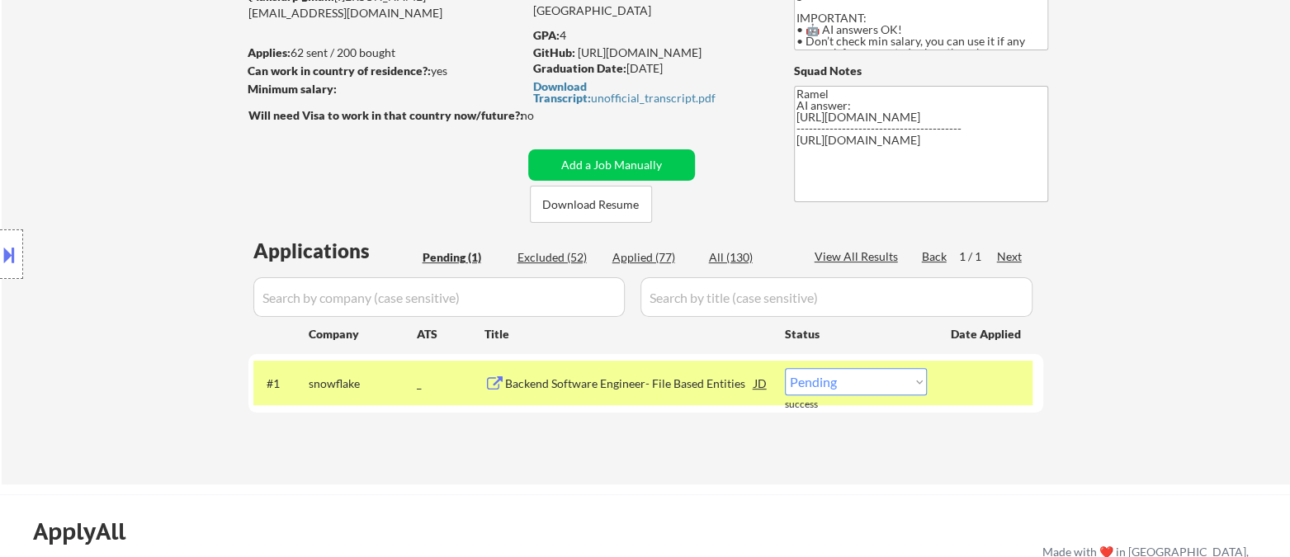
click at [898, 386] on select "Choose an option... Pending Applied Excluded (Questions) Excluded (Expired) Exc…" at bounding box center [856, 381] width 142 height 27
select select ""applied""
click at [785, 368] on select "Choose an option... Pending Applied Excluded (Questions) Excluded (Expired) Exc…" at bounding box center [856, 381] width 142 height 27
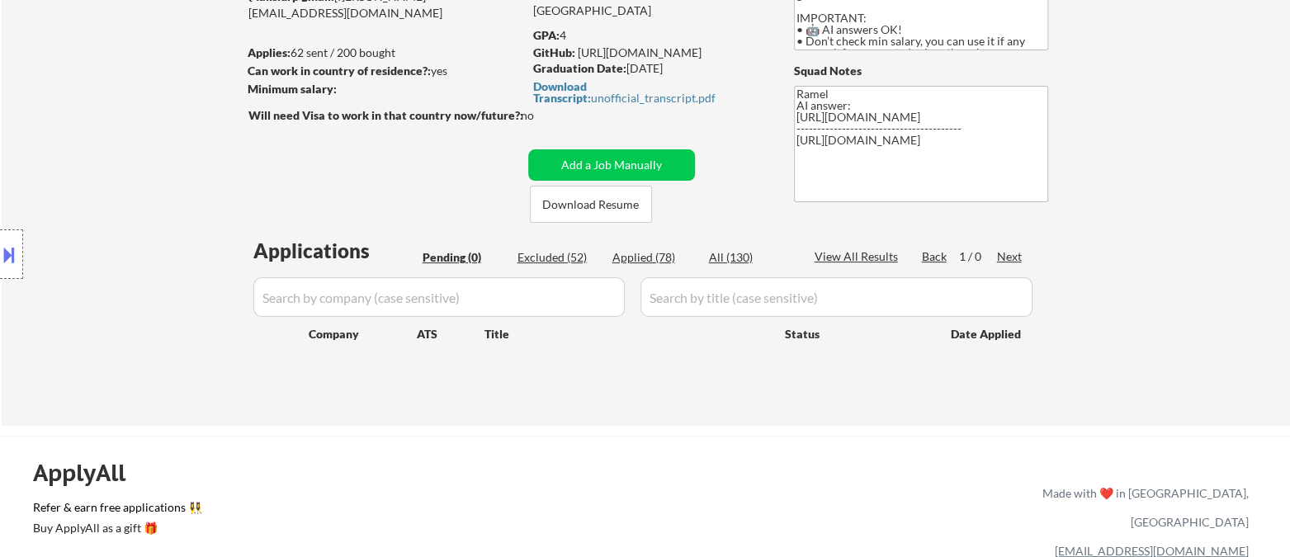
click at [647, 257] on div "Applied (78)" at bounding box center [653, 257] width 83 height 17
select select ""applied""
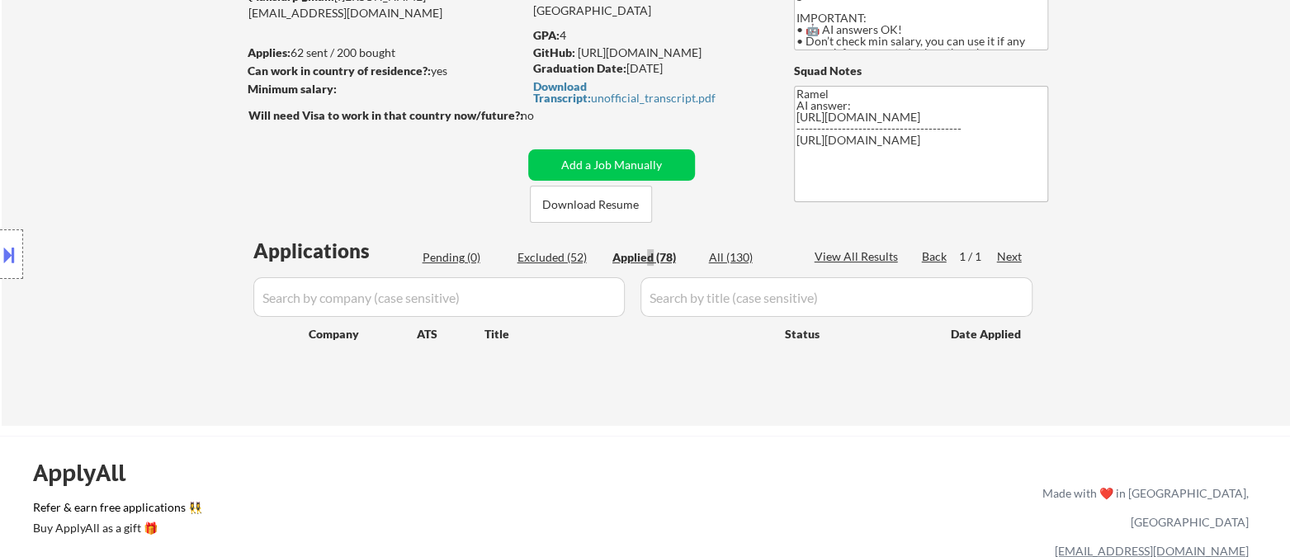
select select ""applied""
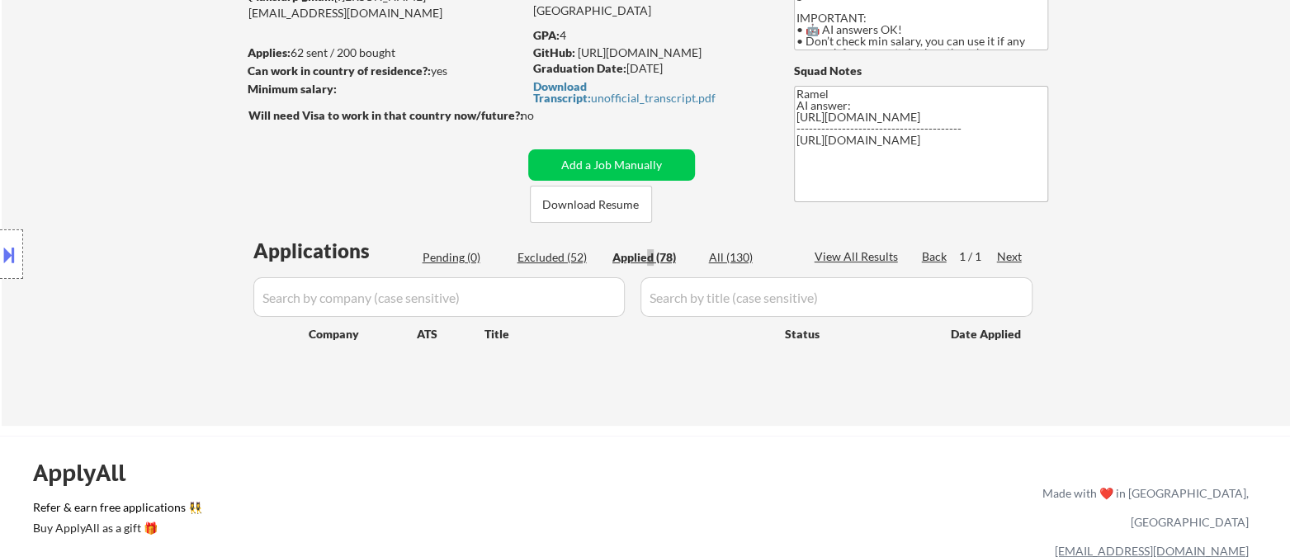
select select ""applied""
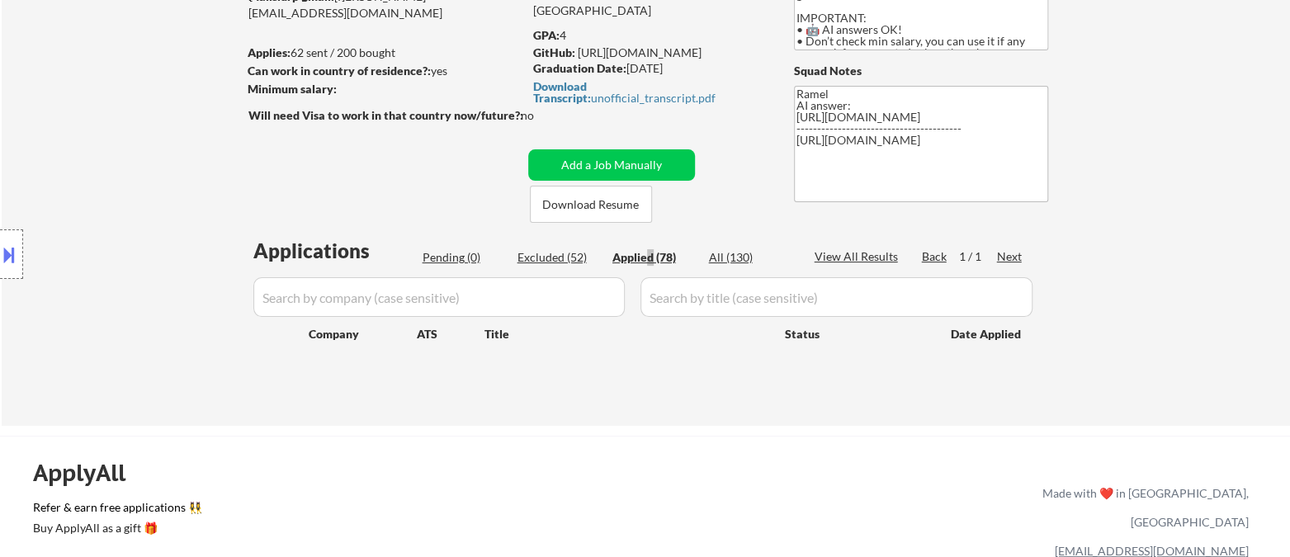
select select ""applied""
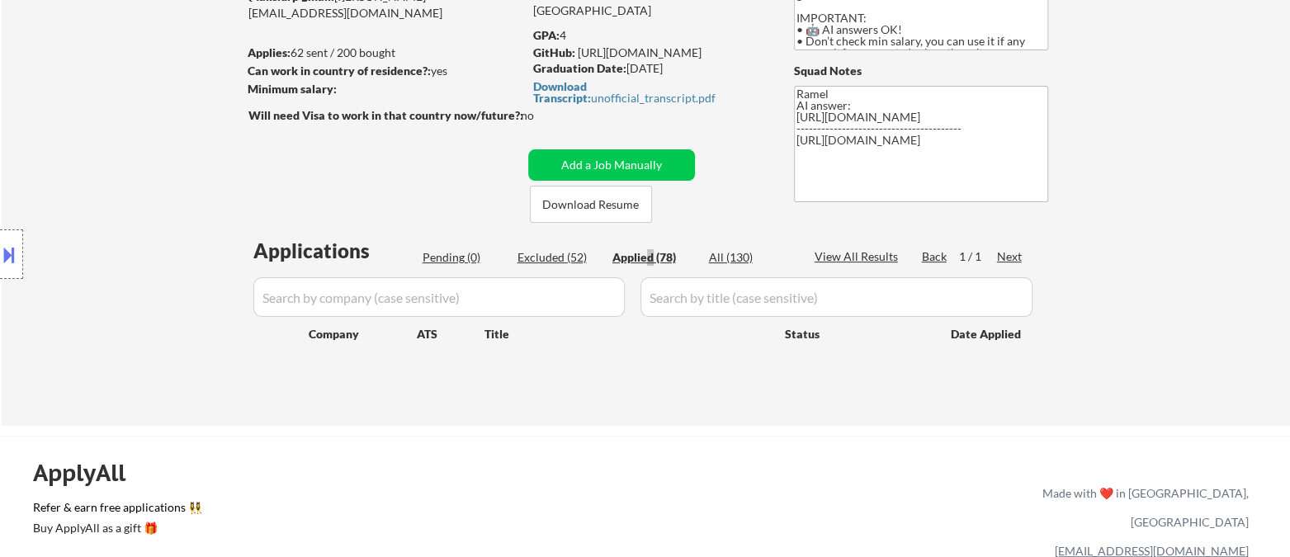
select select ""applied""
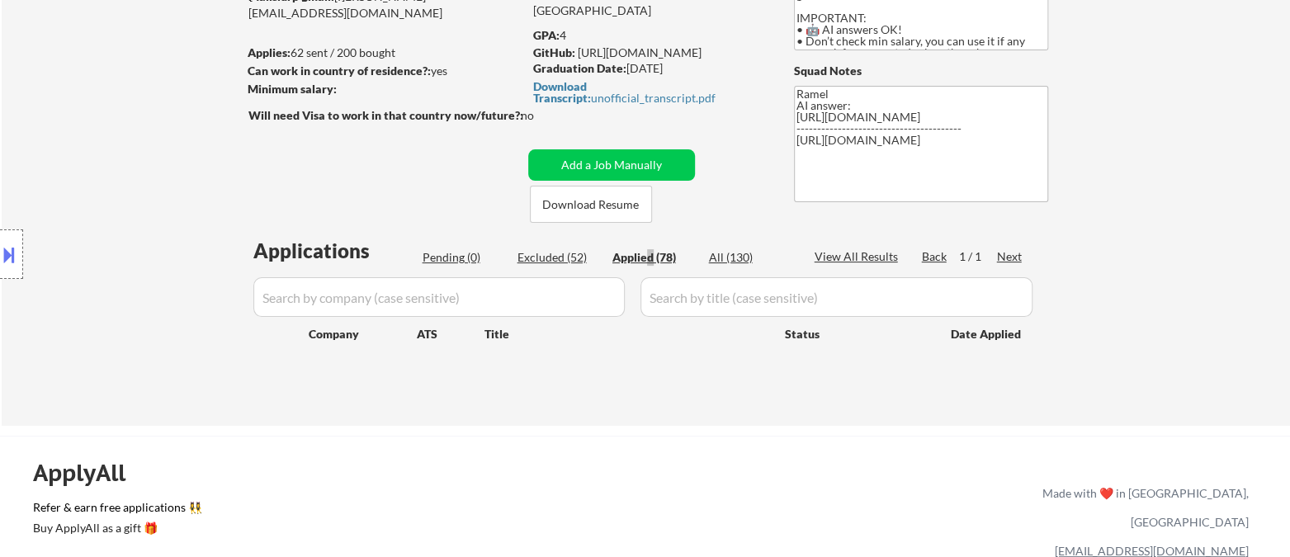
select select ""applied""
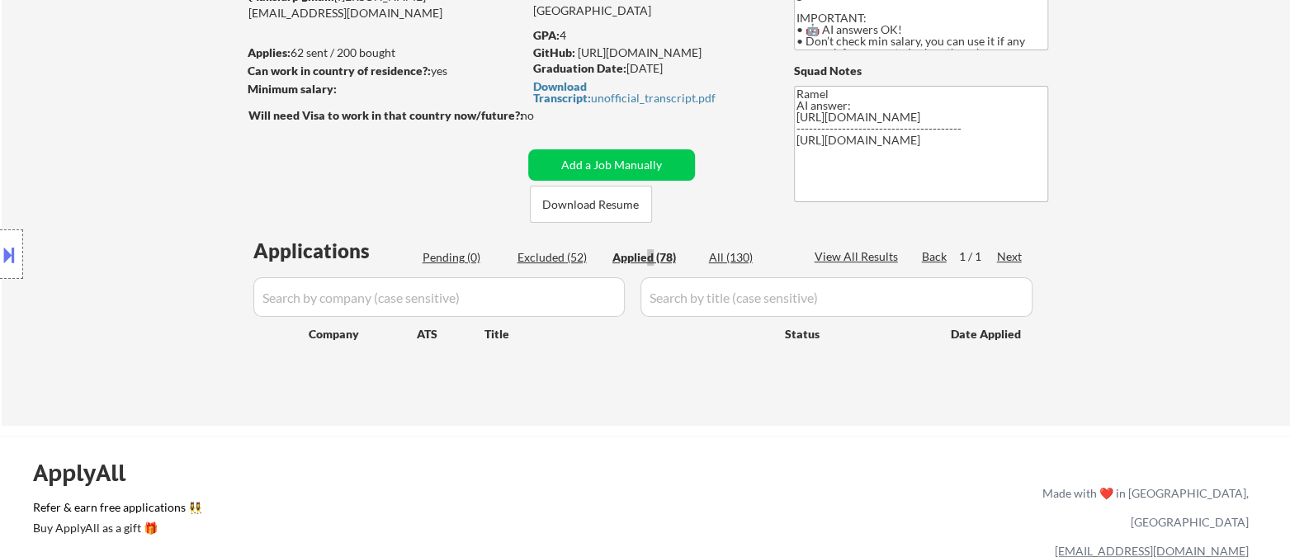
select select ""applied""
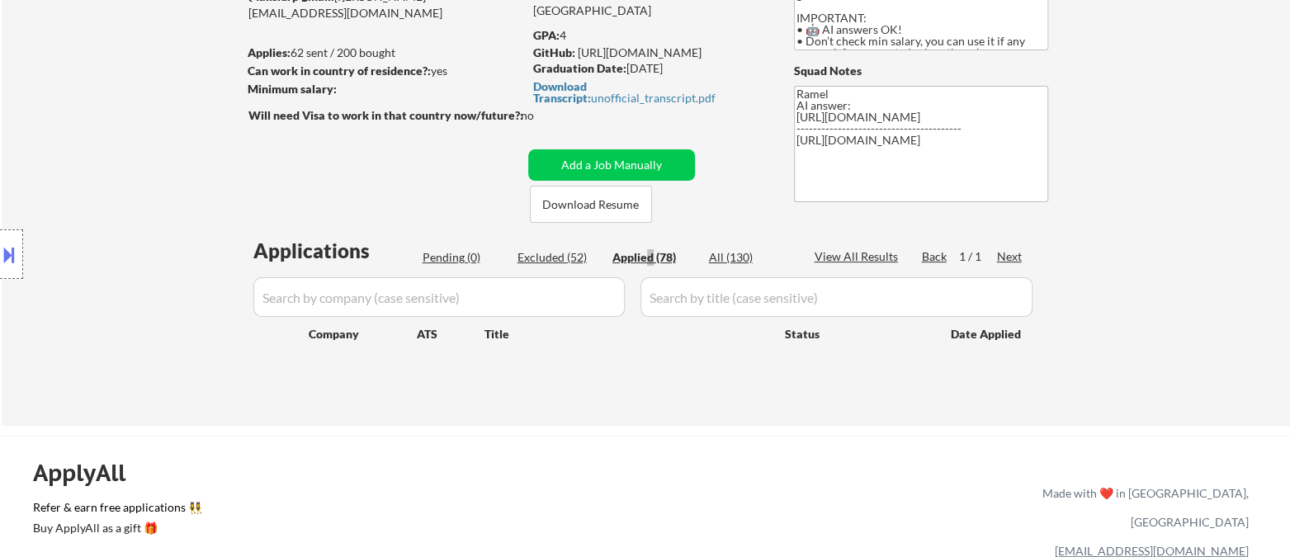
select select ""applied""
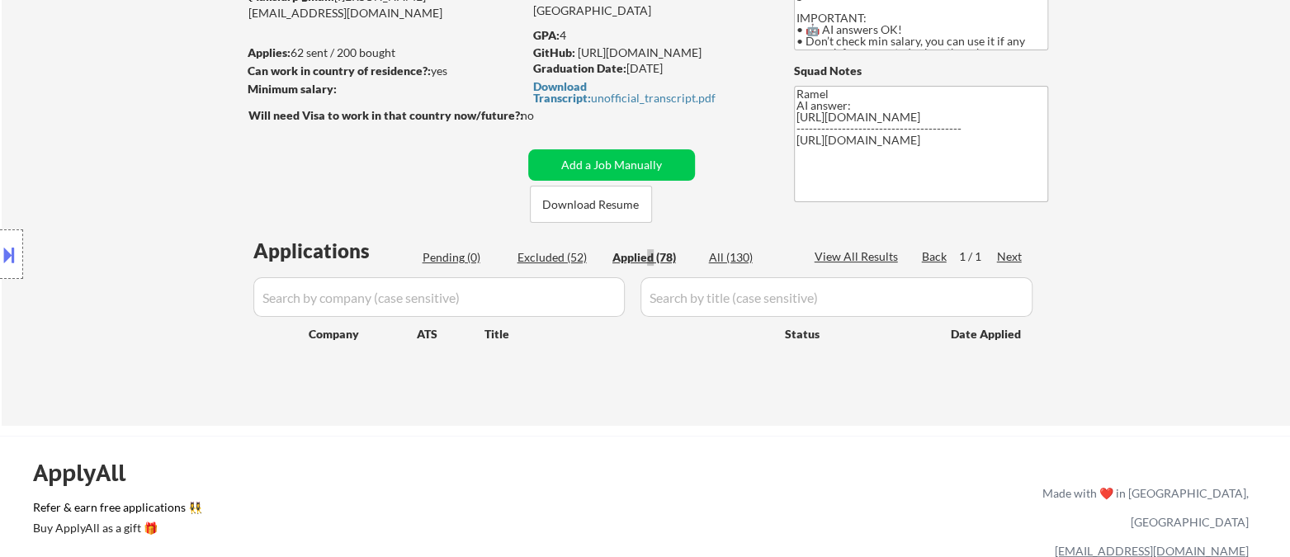
select select ""applied""
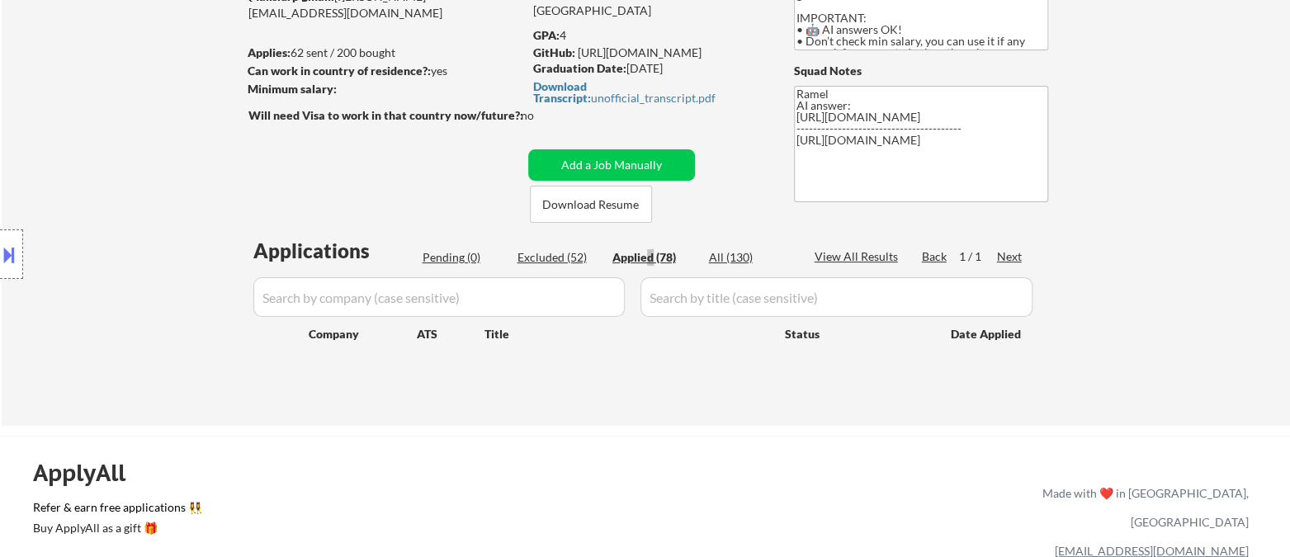
select select ""applied""
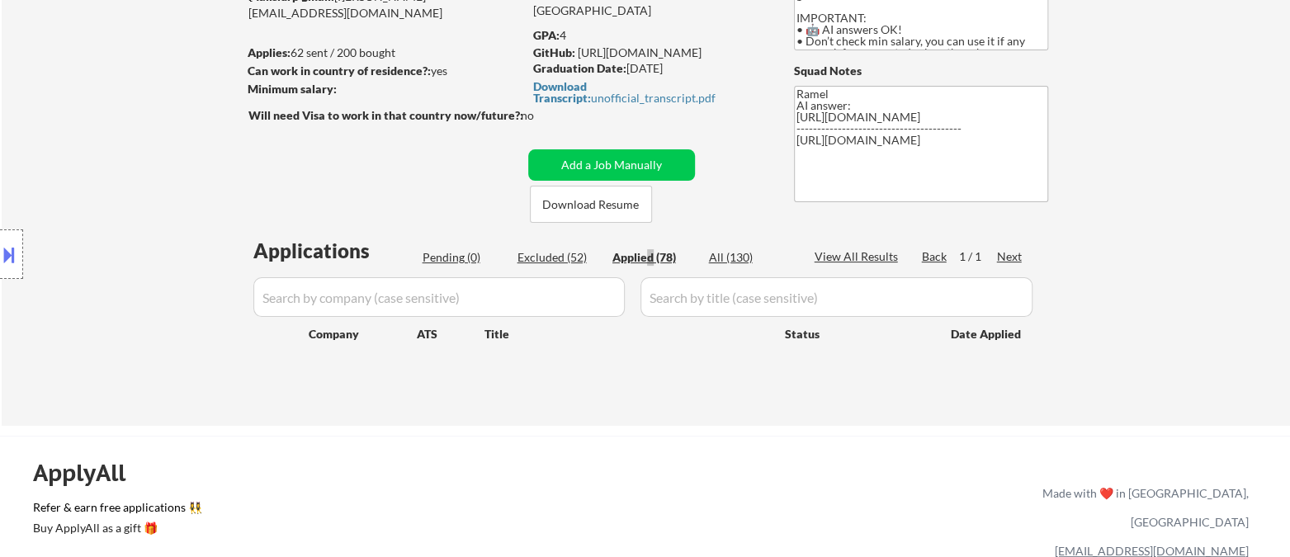
select select ""applied""
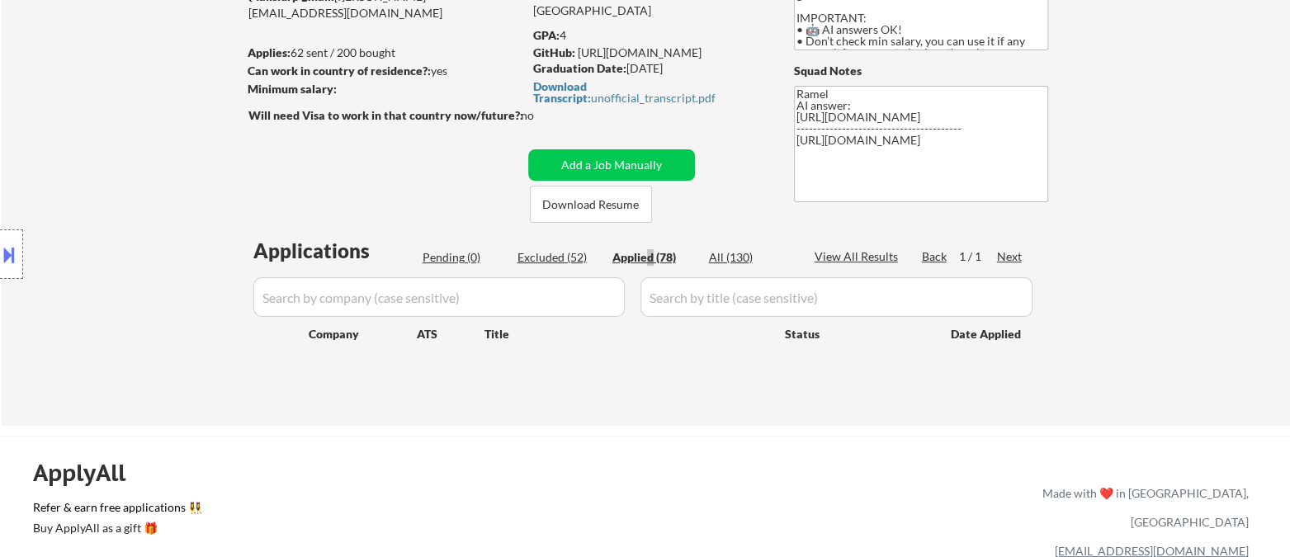
select select ""applied""
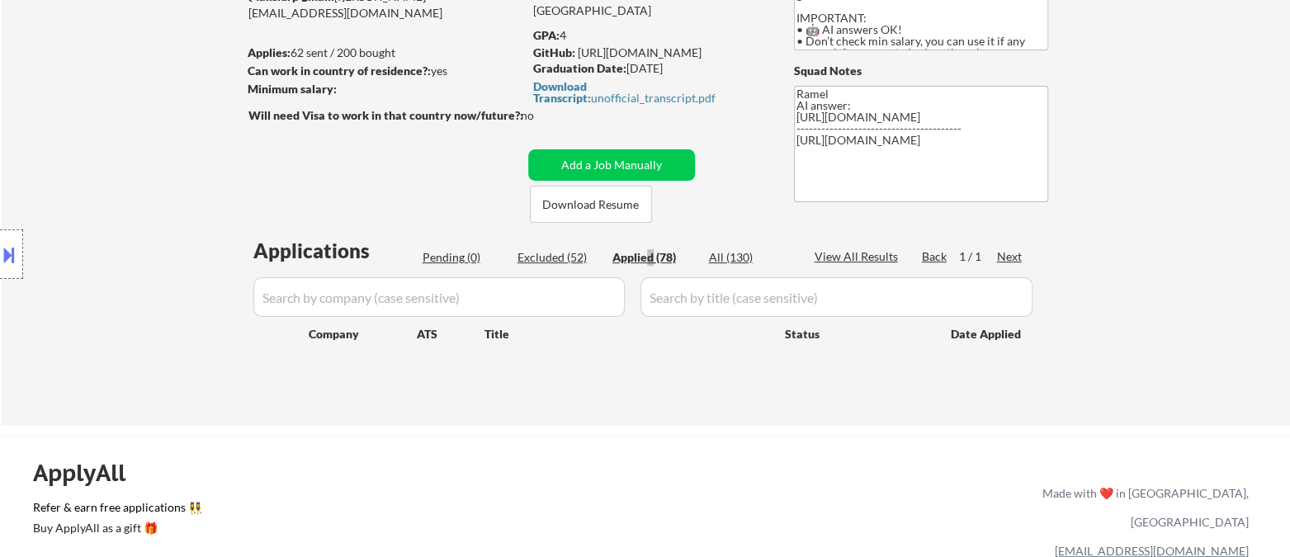
select select ""applied""
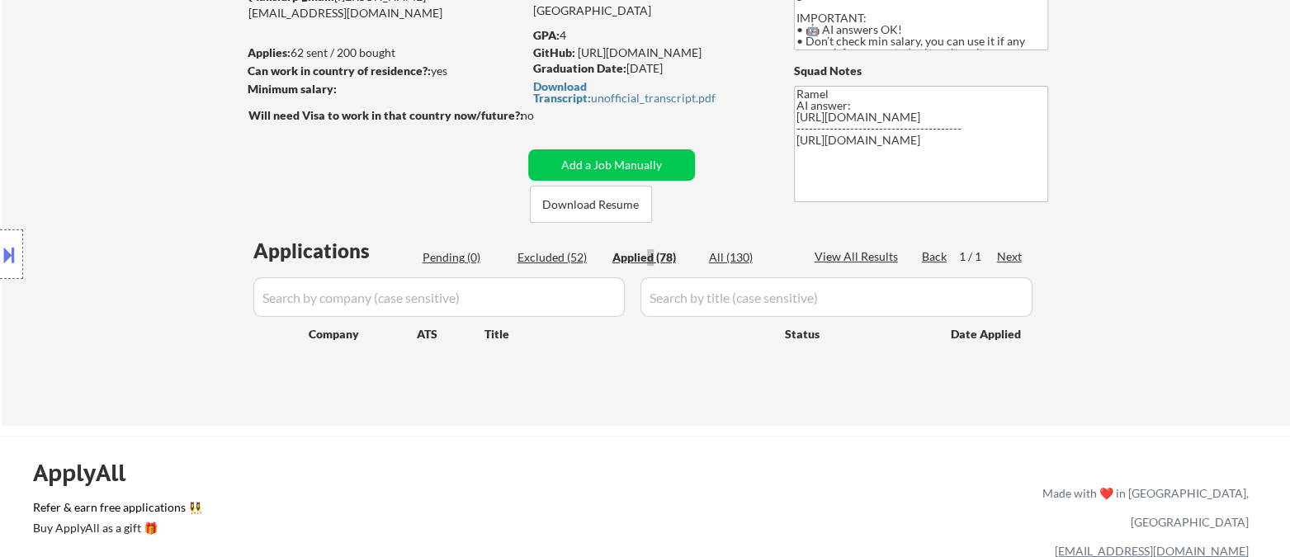
select select ""applied""
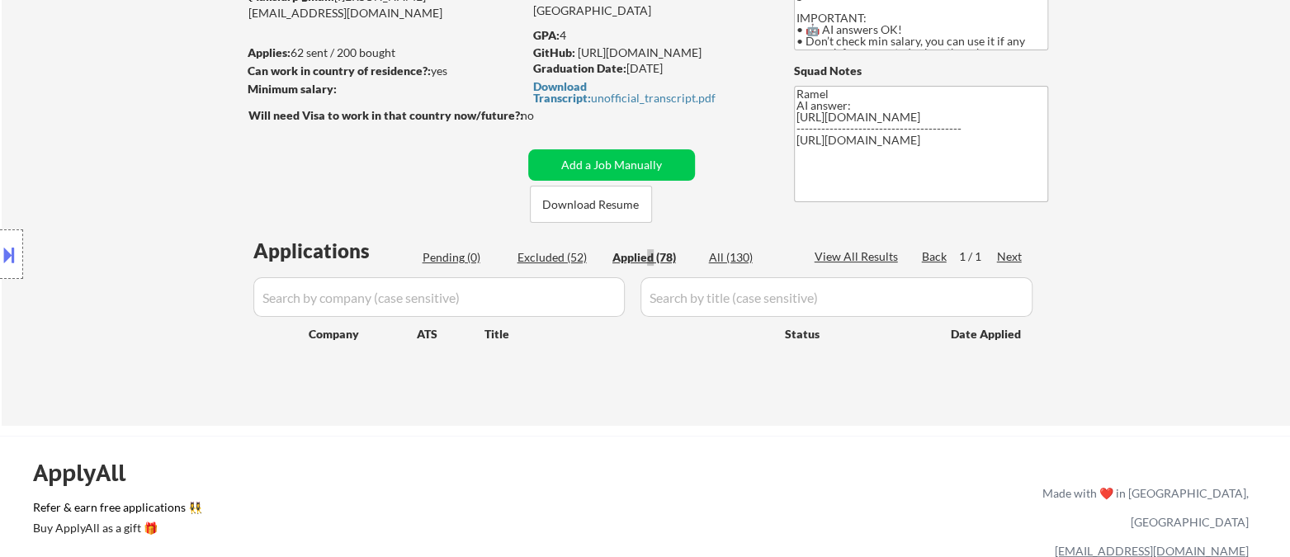
select select ""applied""
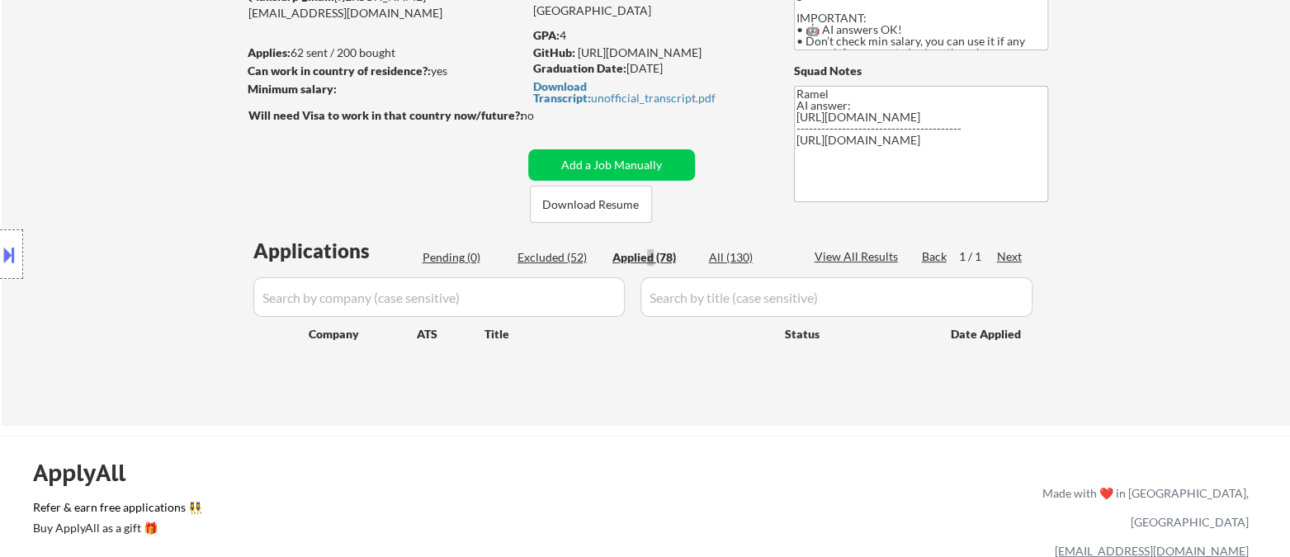
select select ""applied""
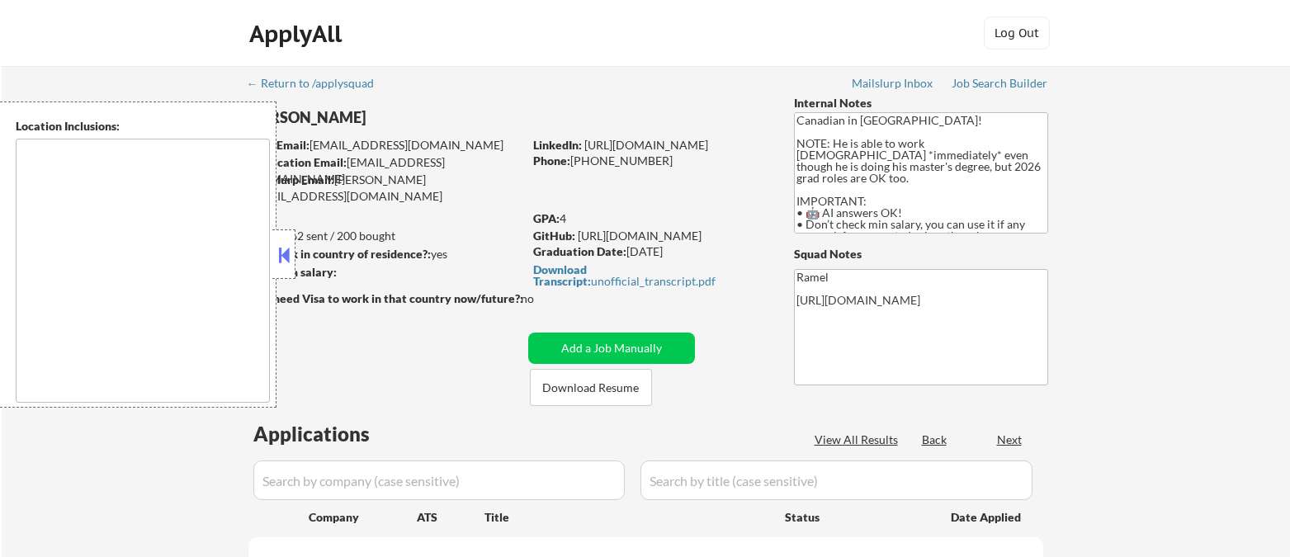
select select ""pending""
type textarea "country:[GEOGRAPHIC_DATA]"
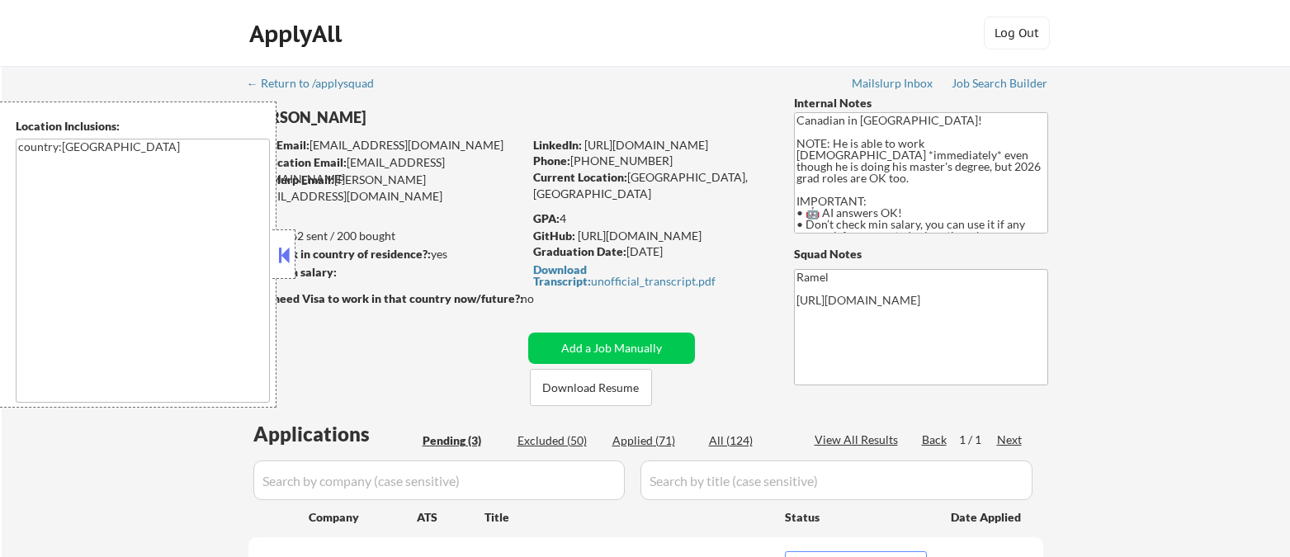
select select ""pending""
type textarea "Ramel AI answer: [URL][DOMAIN_NAME] ---------------------------------------- [U…"
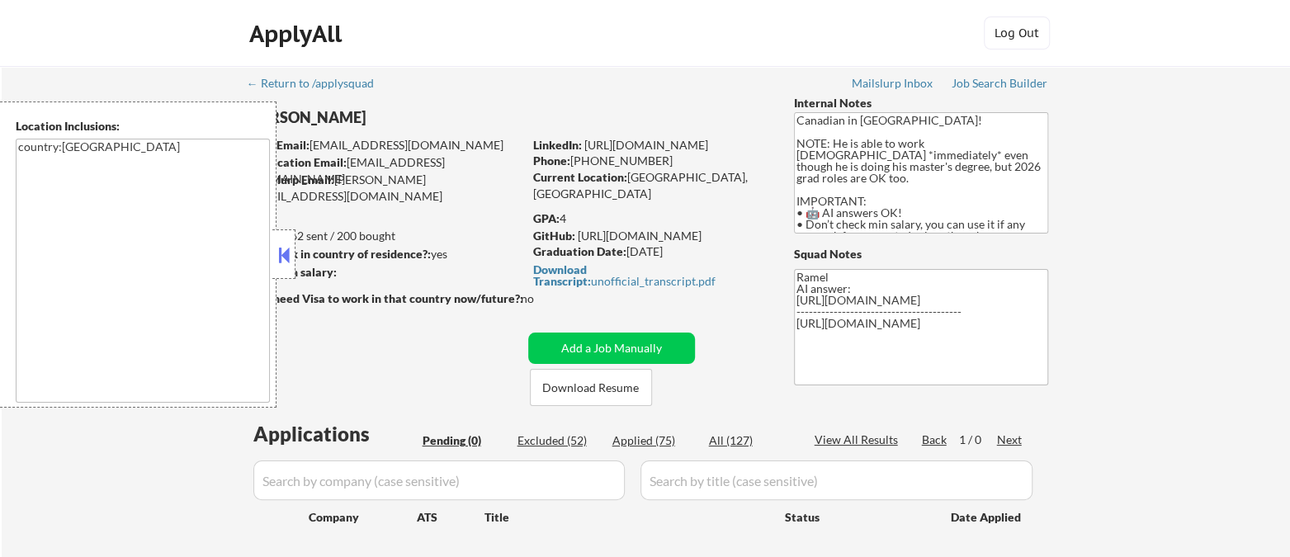
click at [657, 444] on div "Applied (75)" at bounding box center [653, 440] width 83 height 17
click at [273, 253] on div at bounding box center [283, 254] width 23 height 50
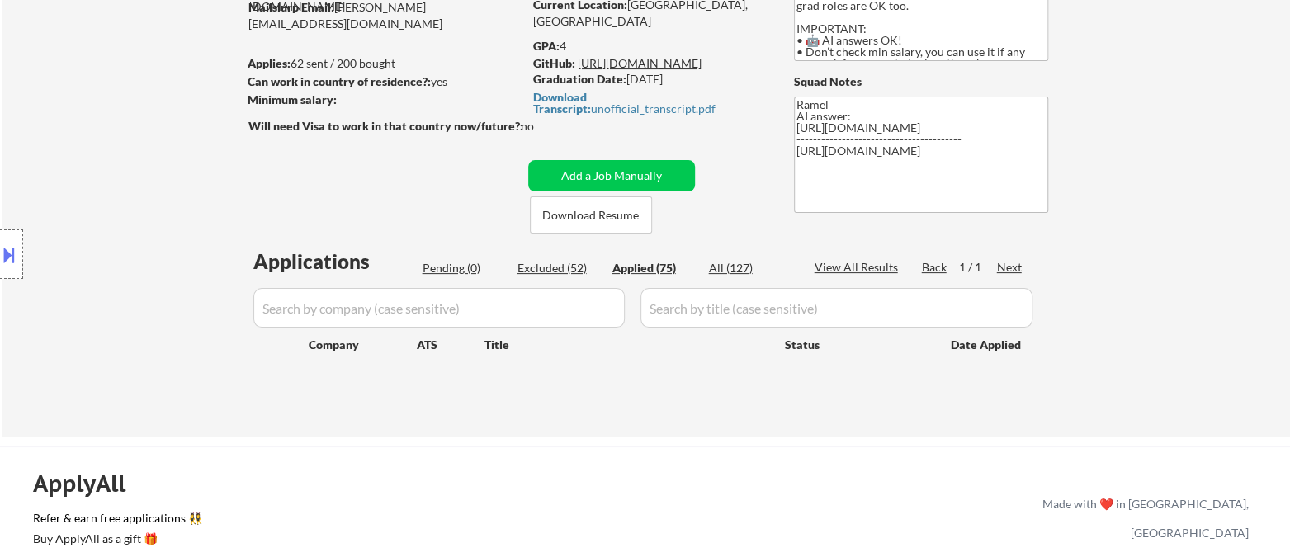
scroll to position [183, 0]
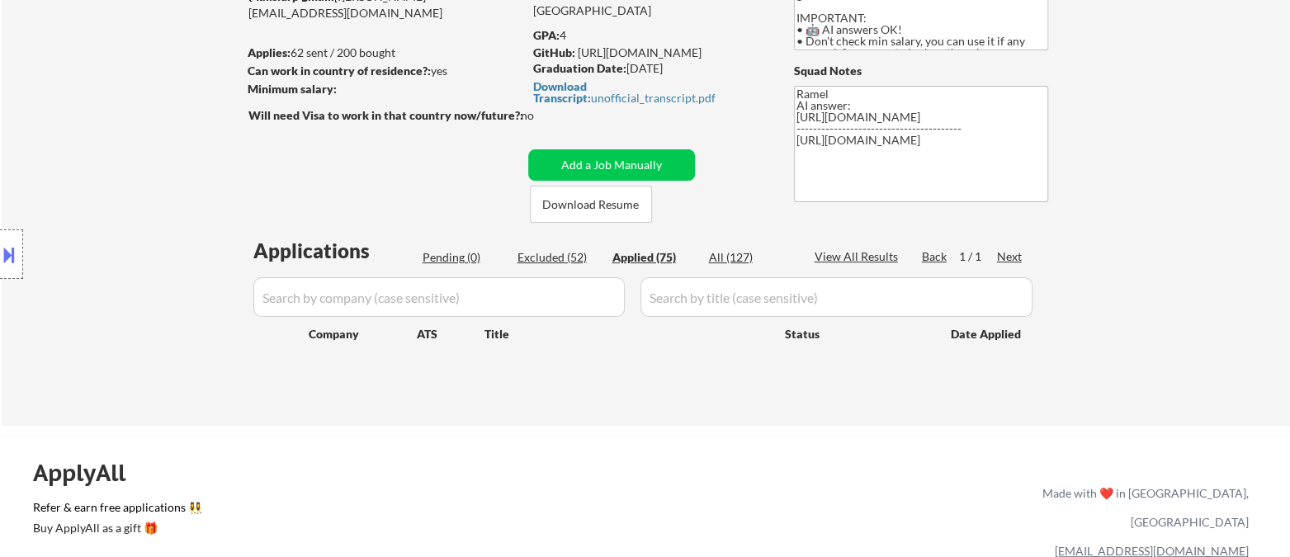
click at [654, 261] on div "Applied (75)" at bounding box center [653, 257] width 83 height 17
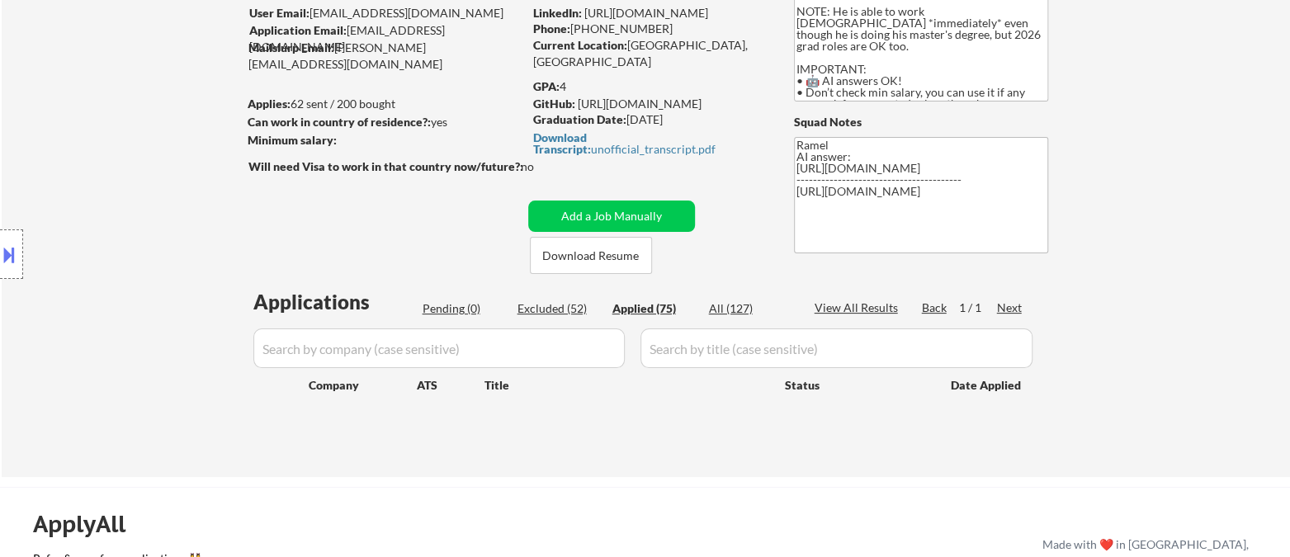
scroll to position [92, 0]
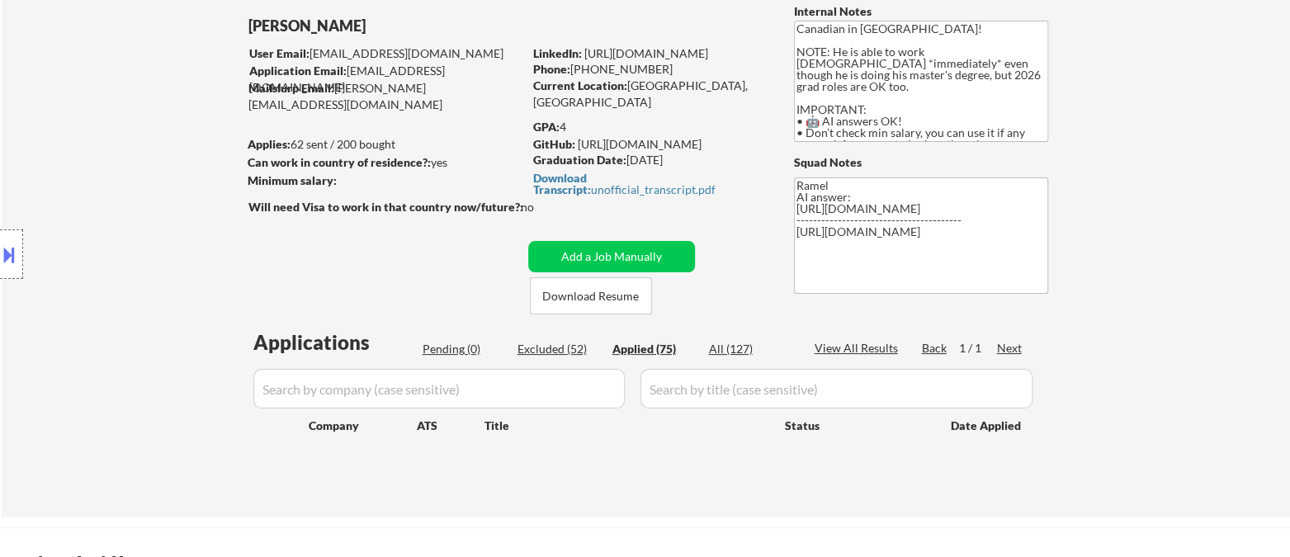
click at [649, 346] on div "Applied (75)" at bounding box center [653, 349] width 83 height 17
click at [663, 348] on div "Applied (75)" at bounding box center [653, 349] width 83 height 17
select select ""applied""
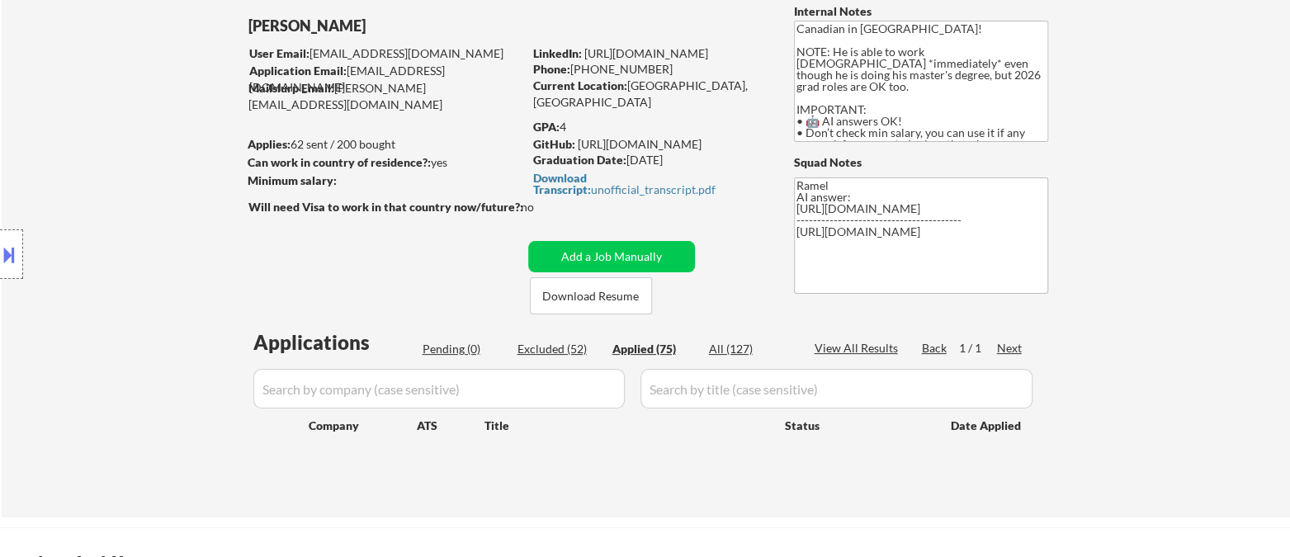
select select ""applied""
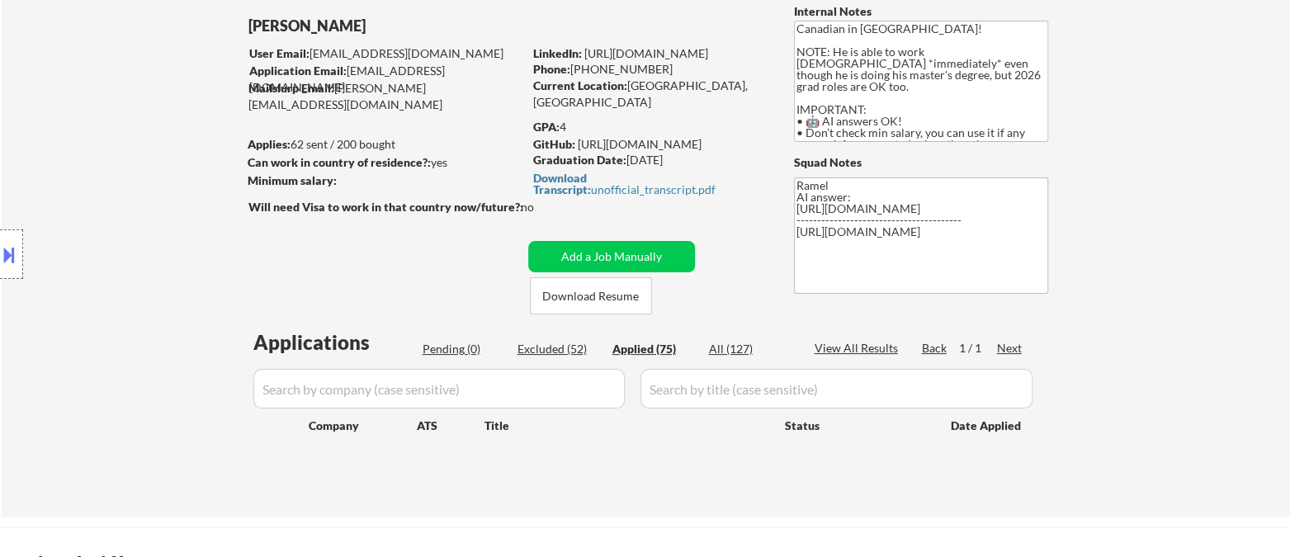
select select ""applied""
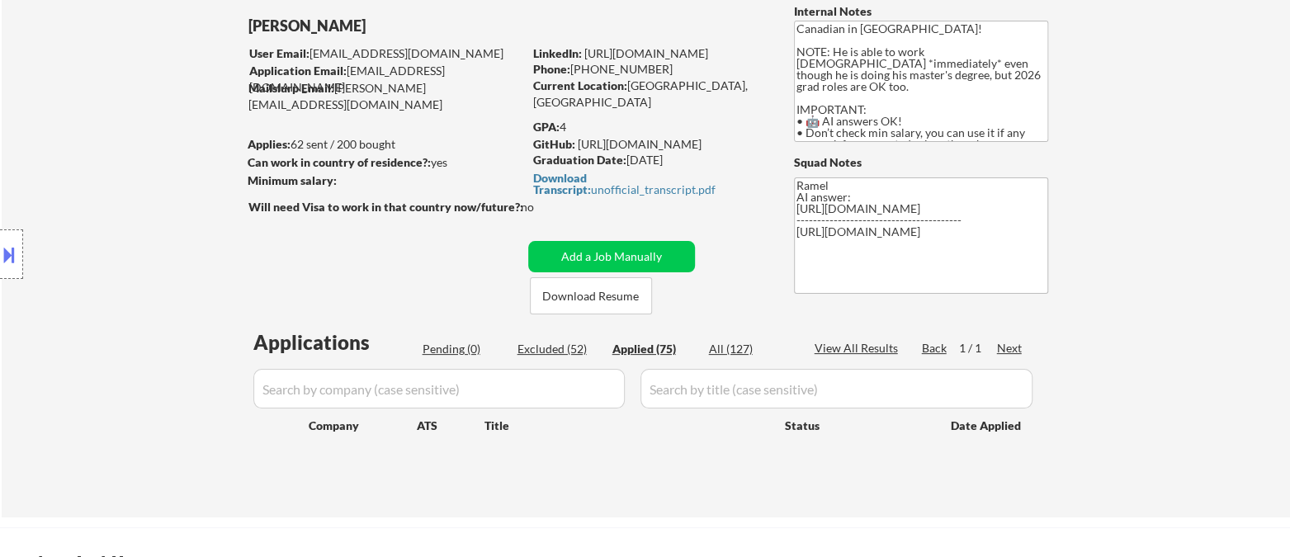
select select ""applied""
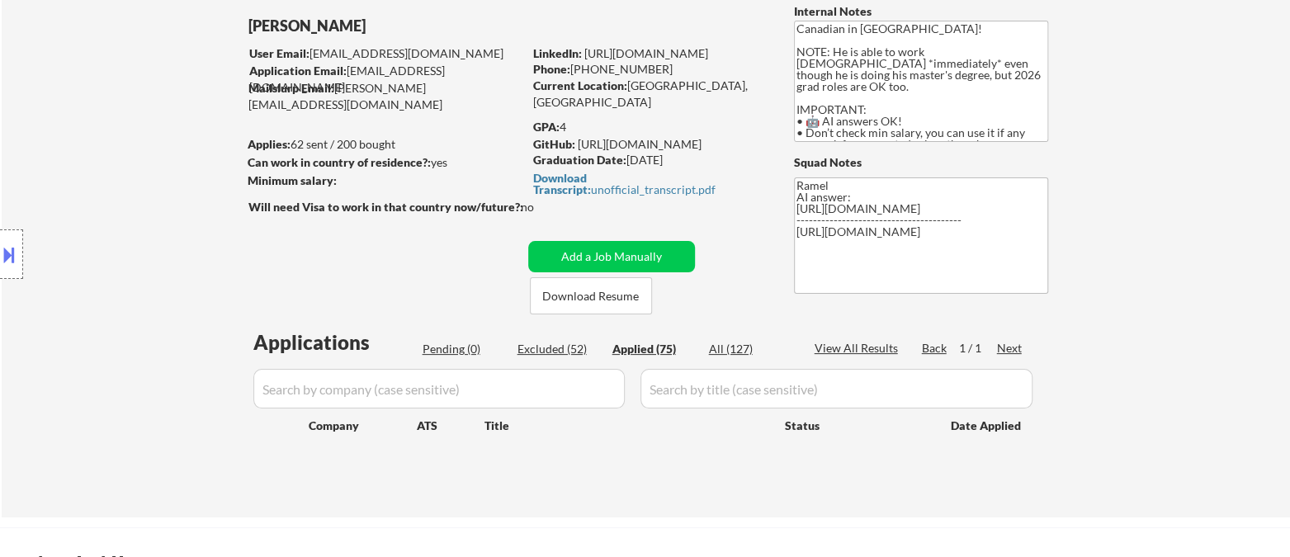
select select ""applied""
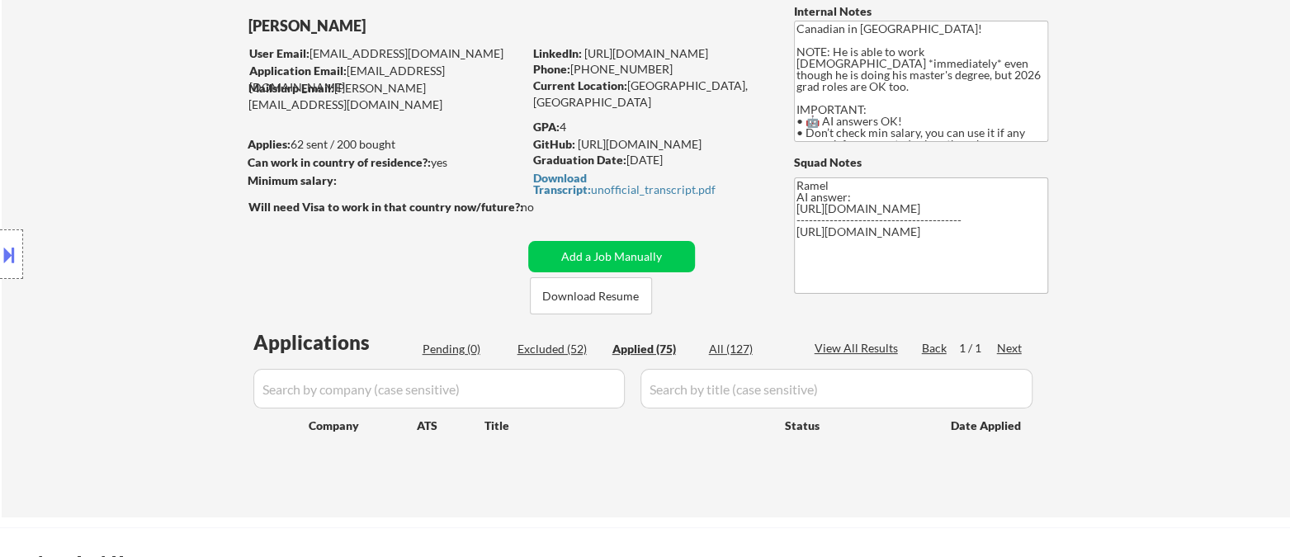
select select ""applied""
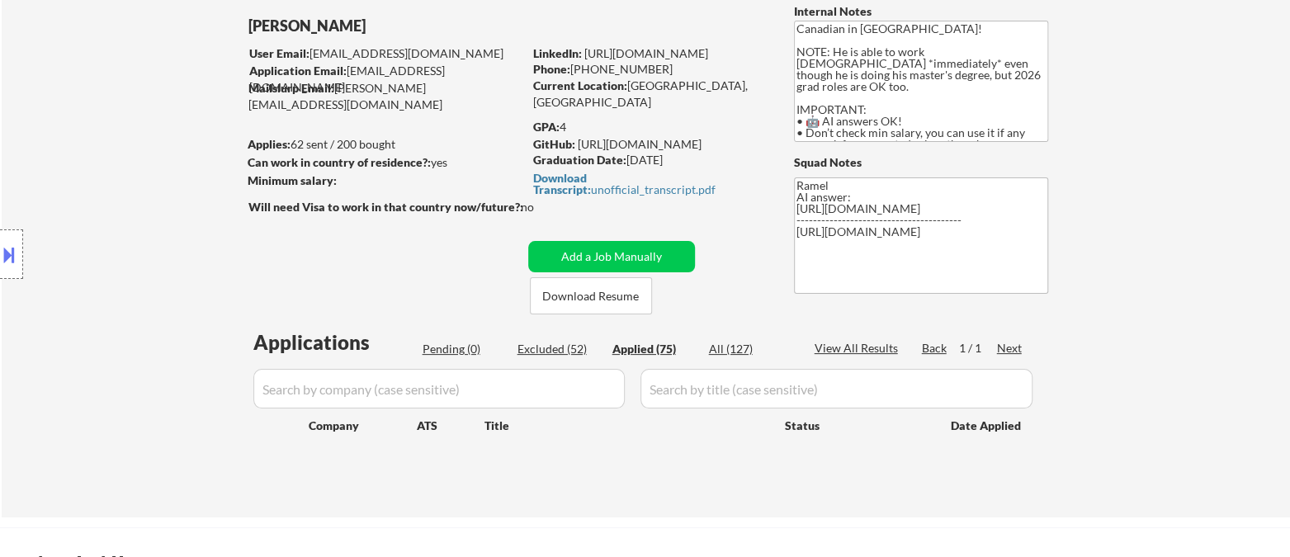
select select ""applied""
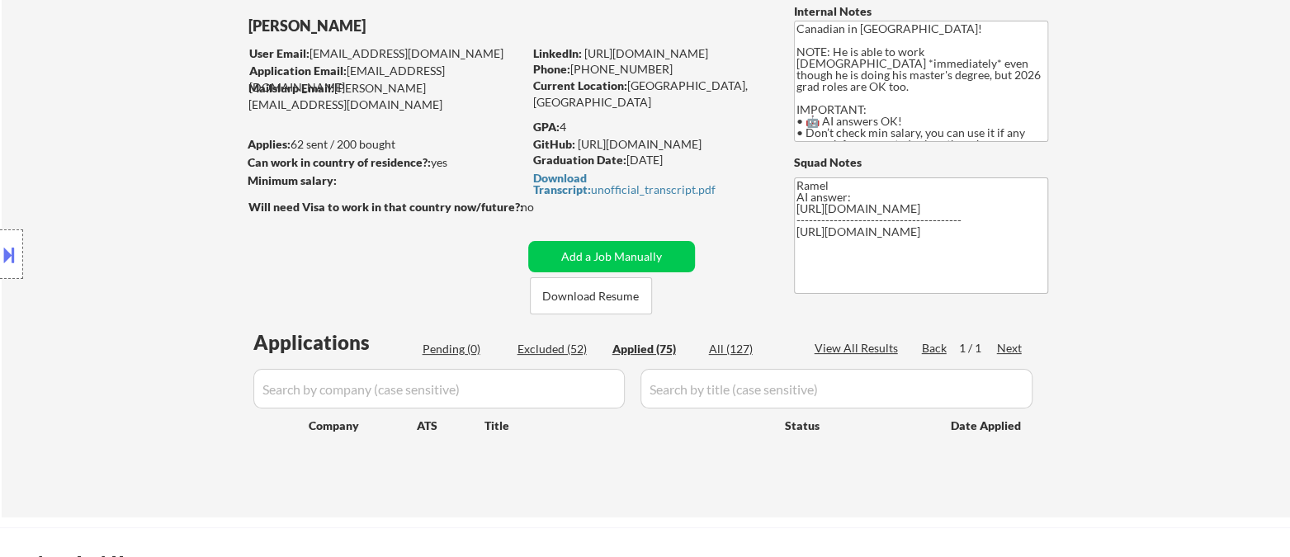
select select ""applied""
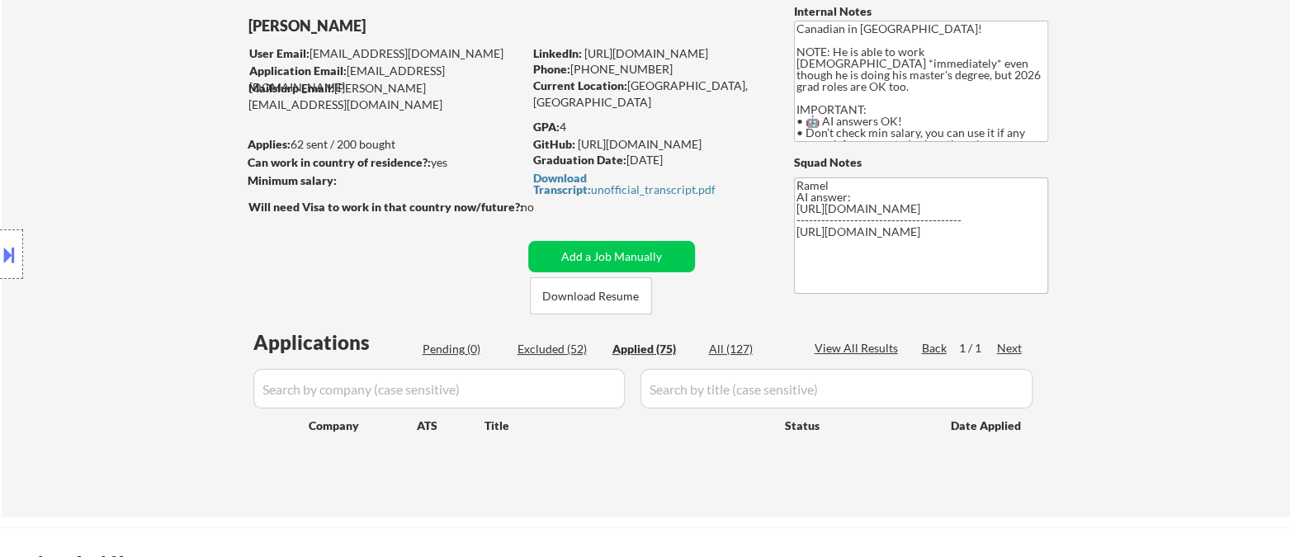
select select ""applied""
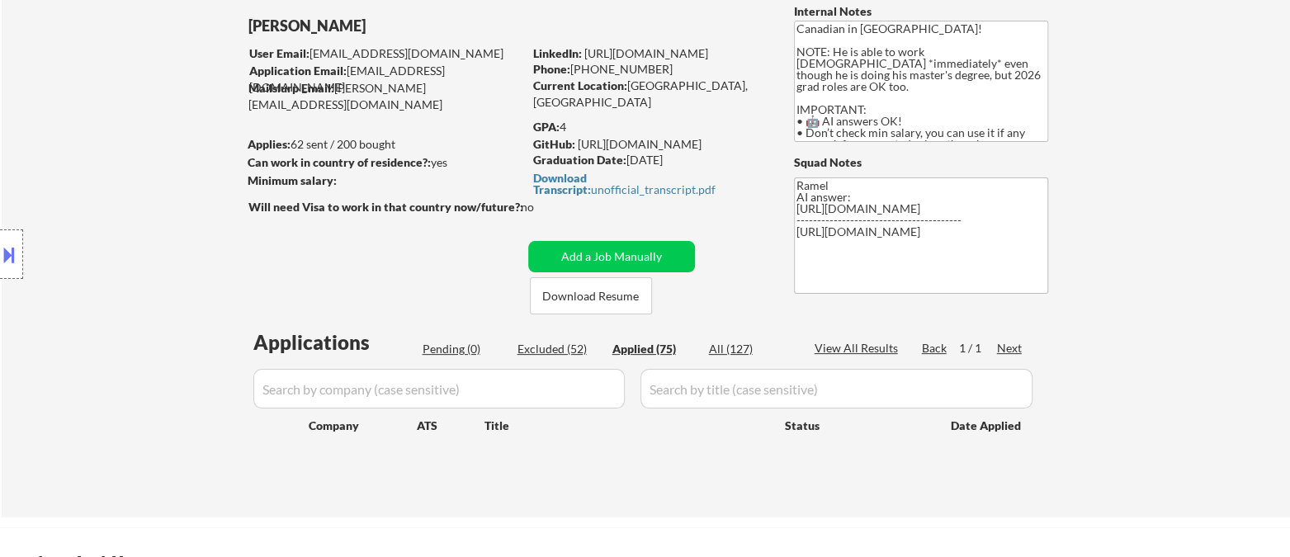
select select ""applied""
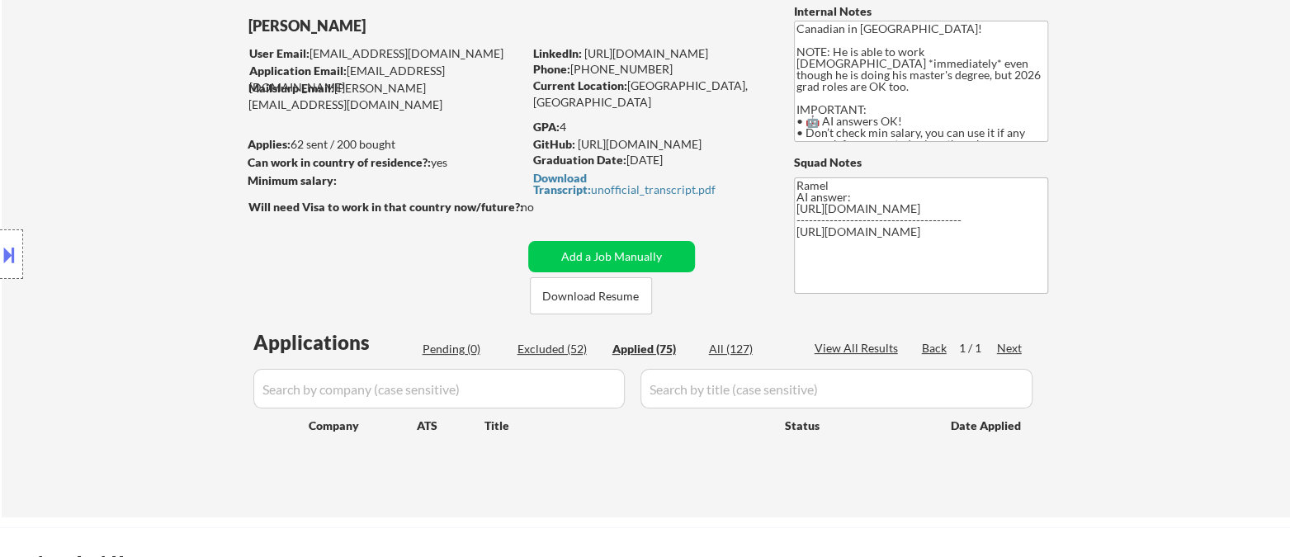
select select ""applied""
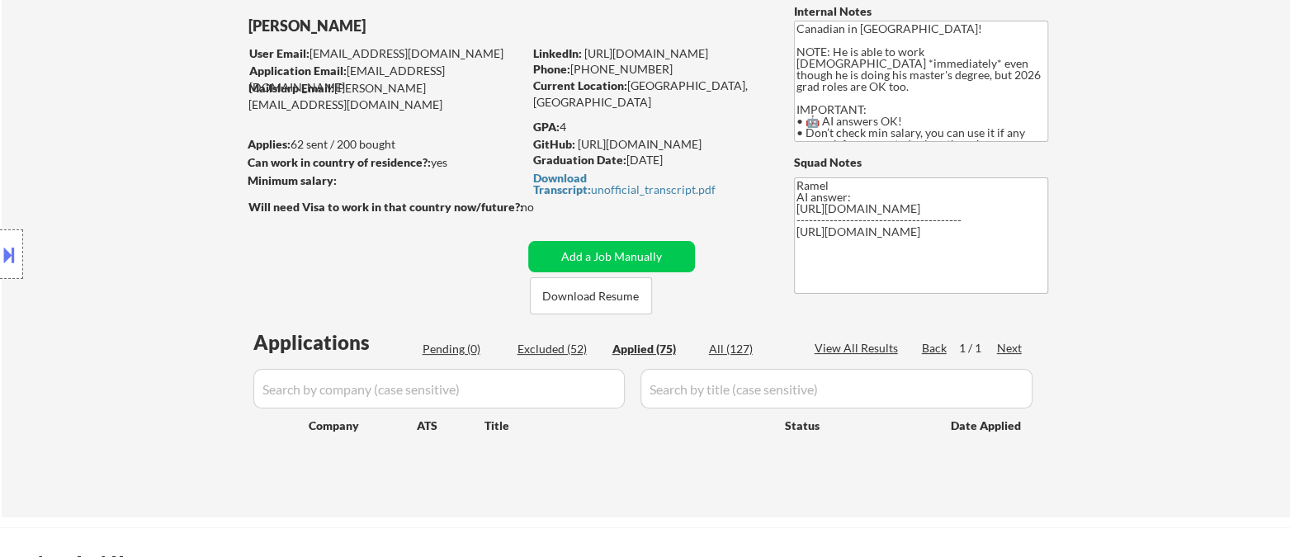
select select ""applied""
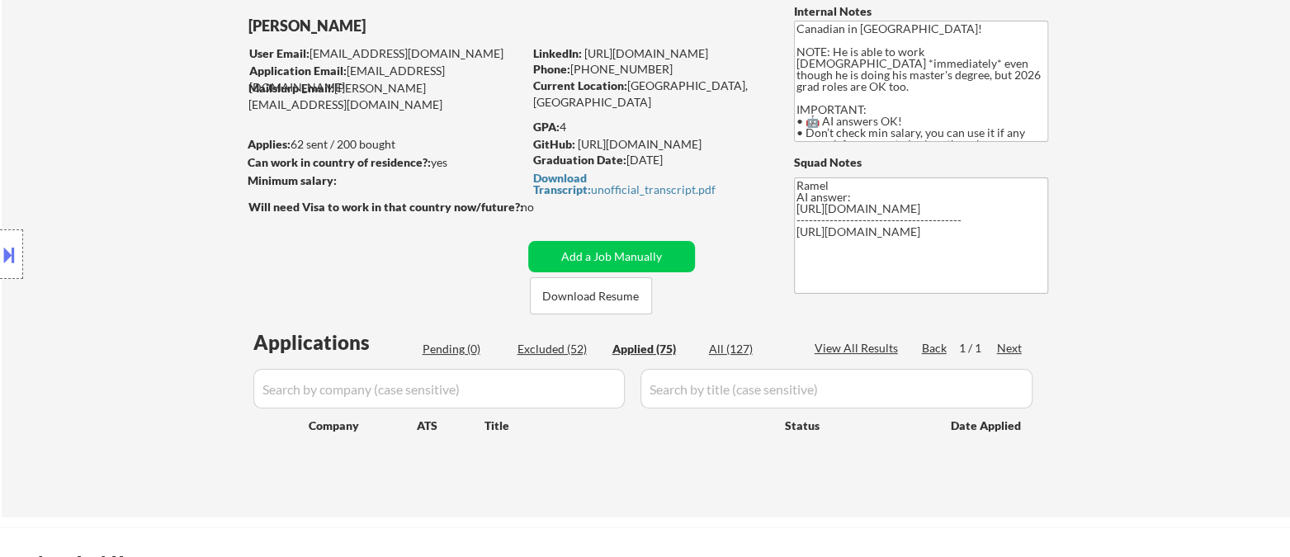
select select ""applied""
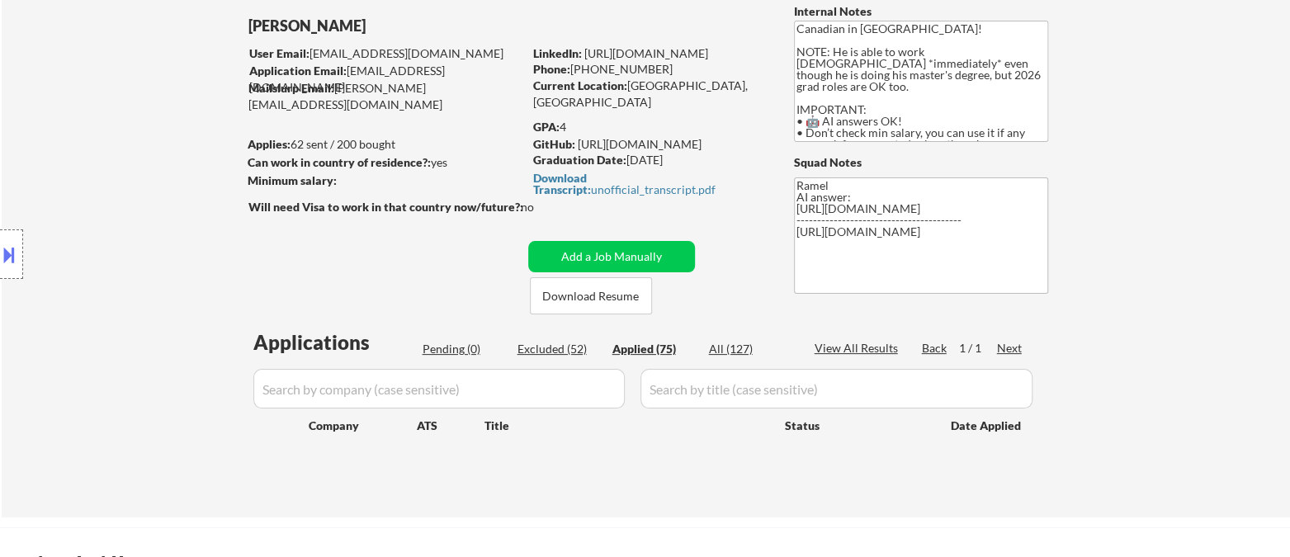
select select ""applied""
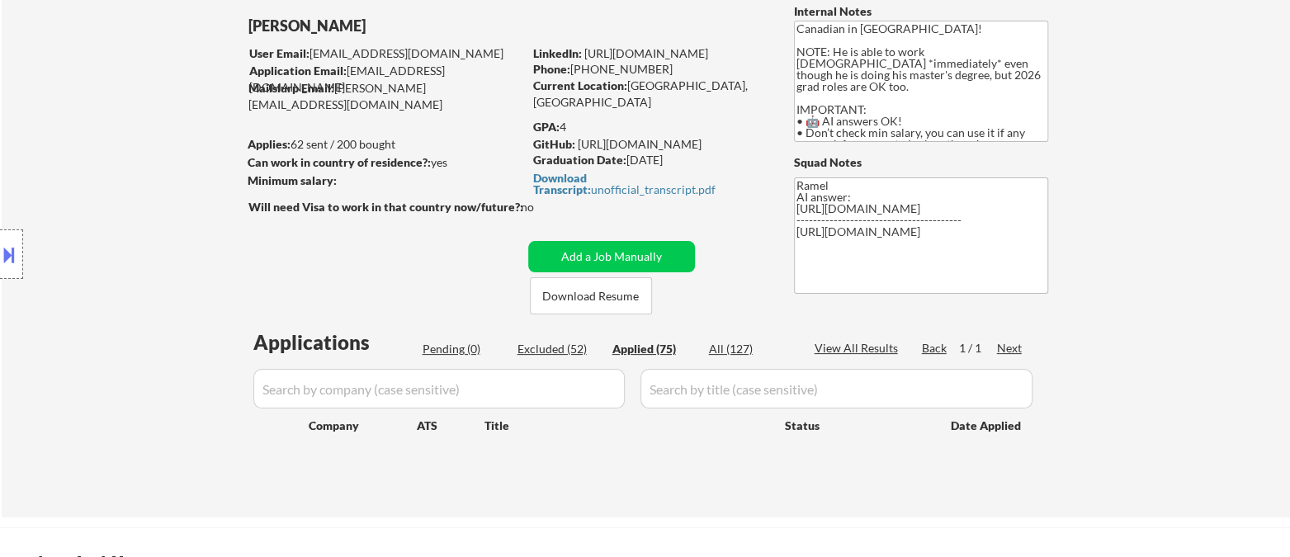
select select ""applied""
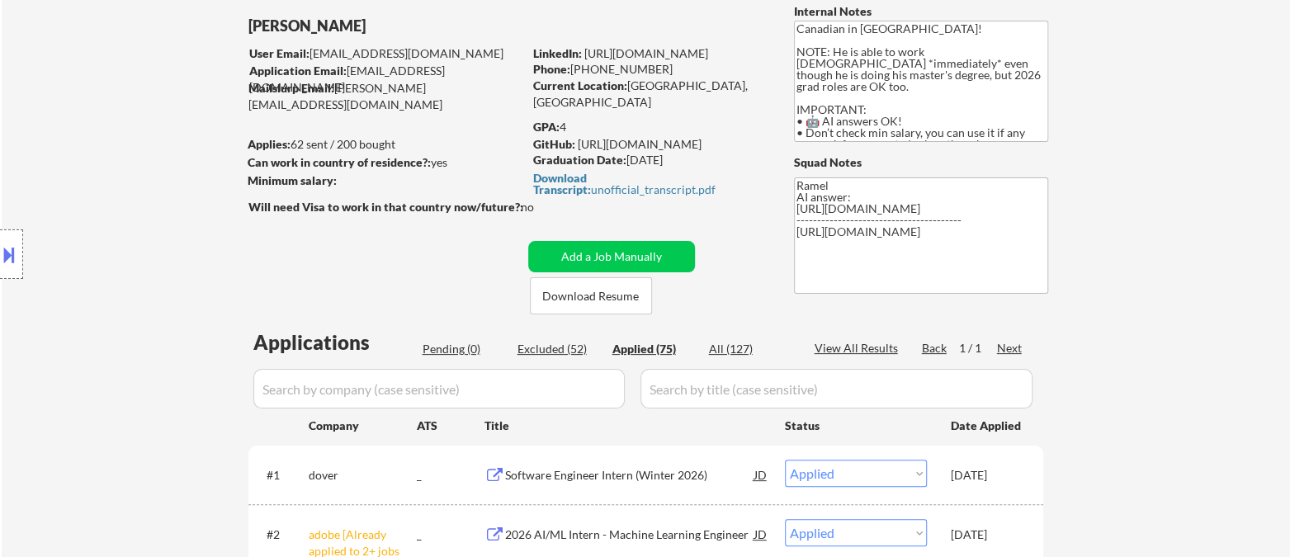
select select ""applied""
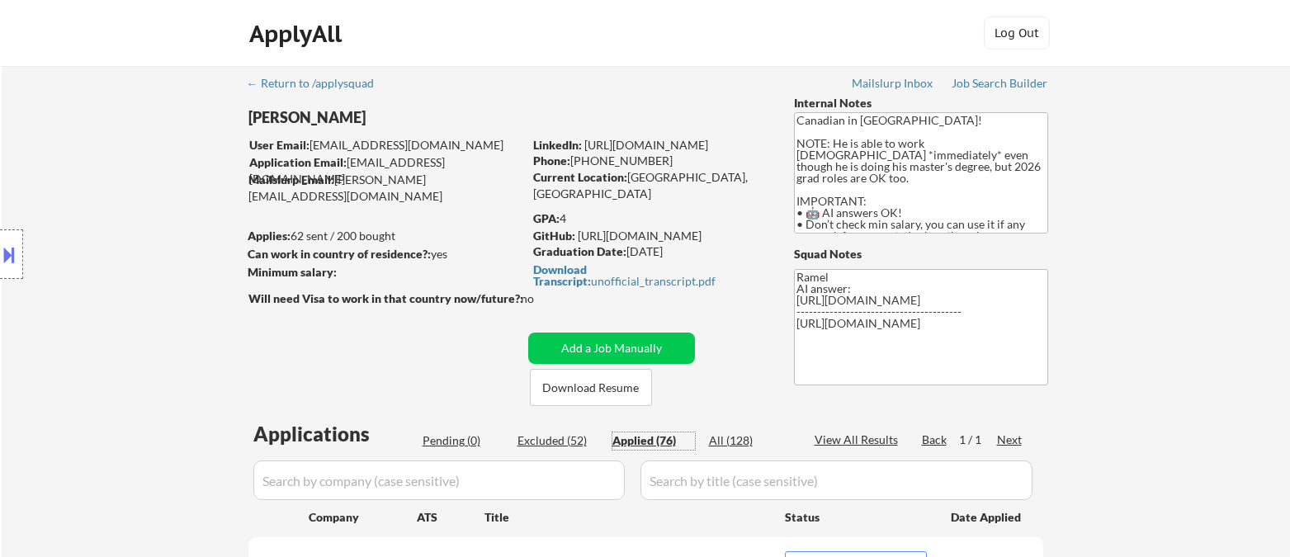
select select ""applied""
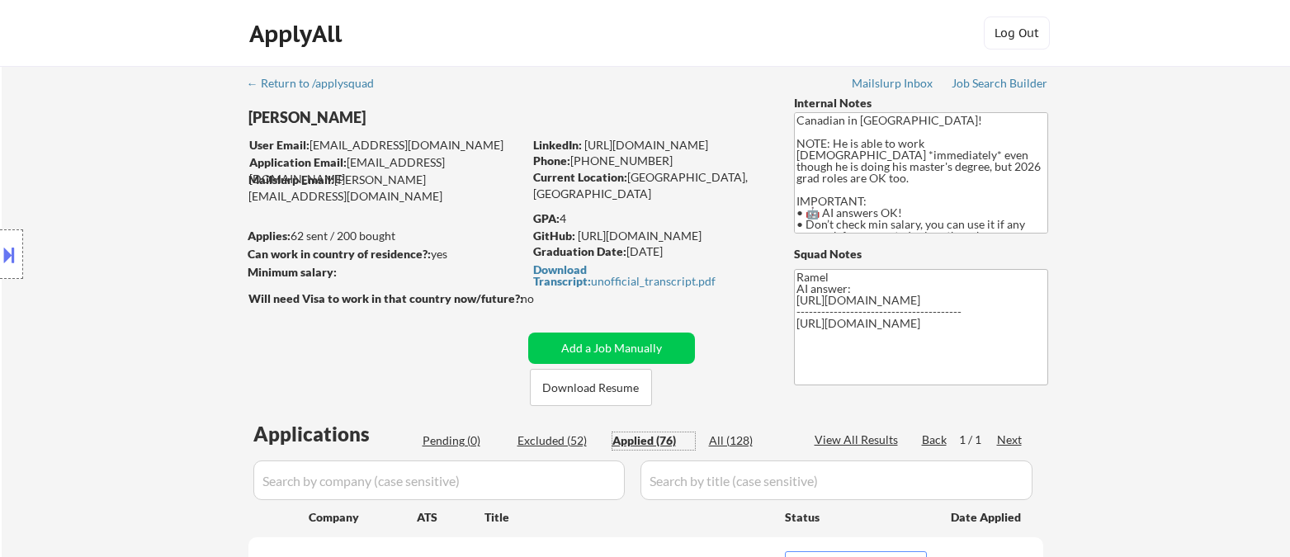
select select ""applied""
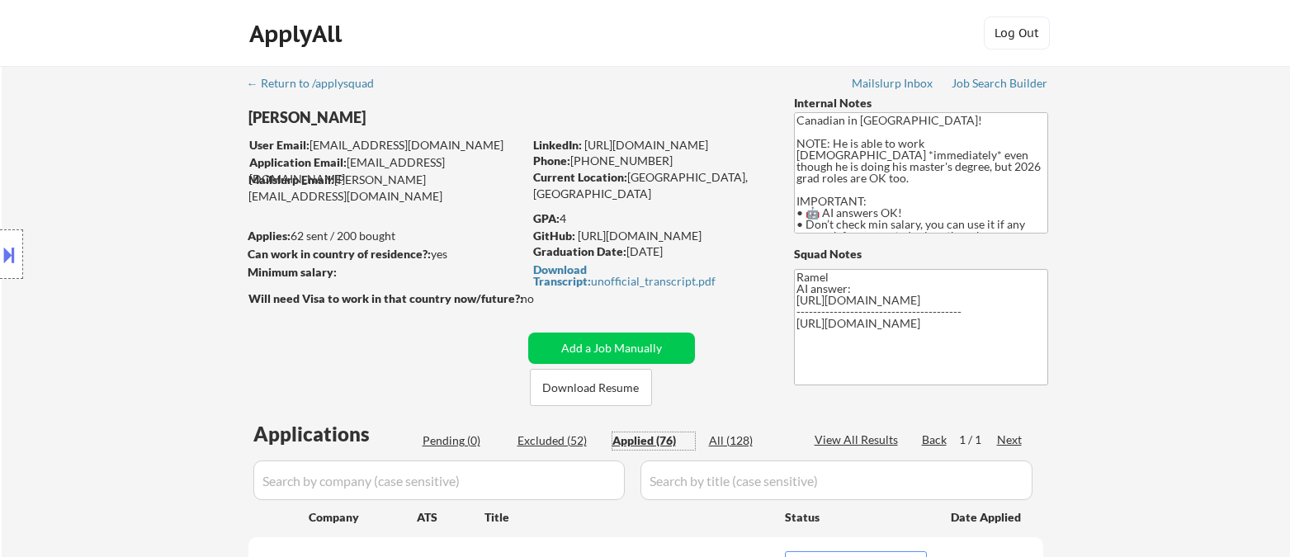
select select ""applied""
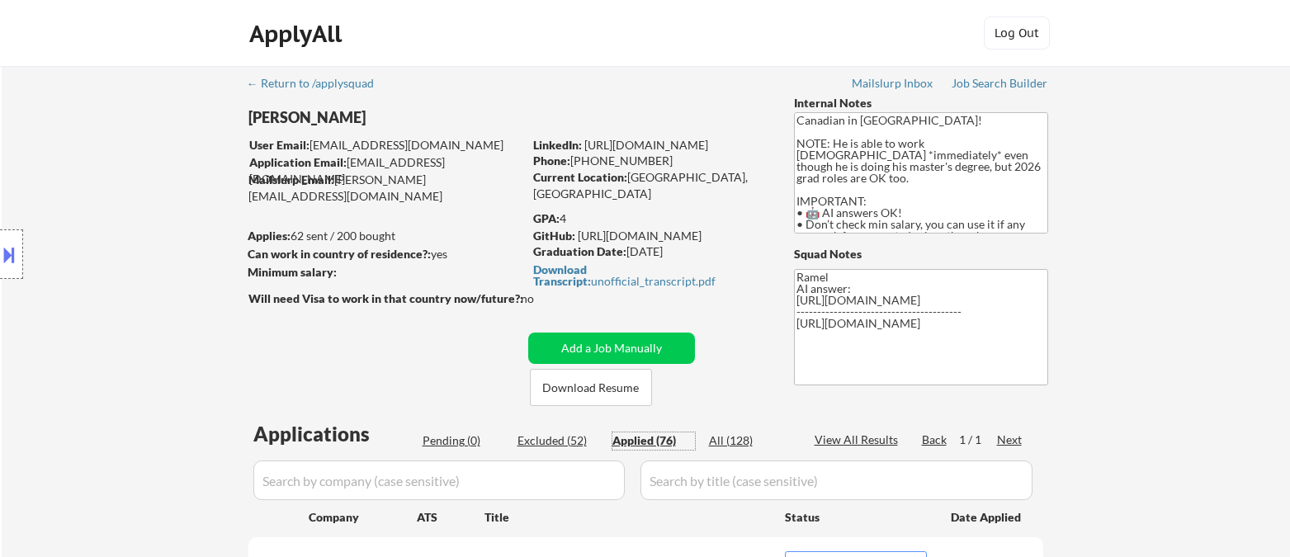
select select ""applied""
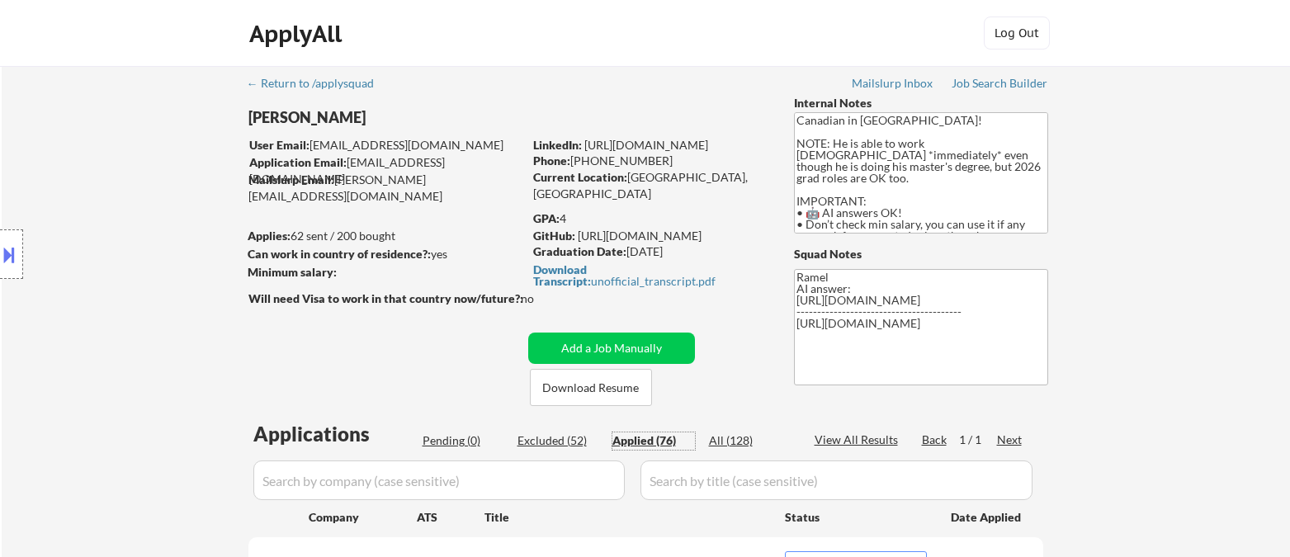
select select ""applied""
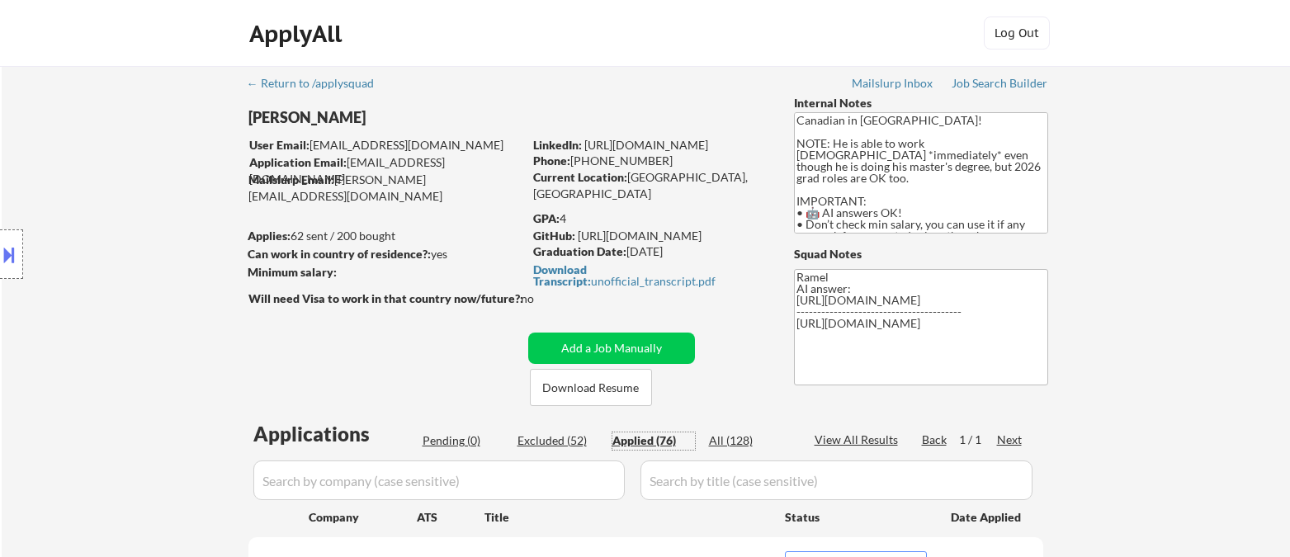
select select ""applied""
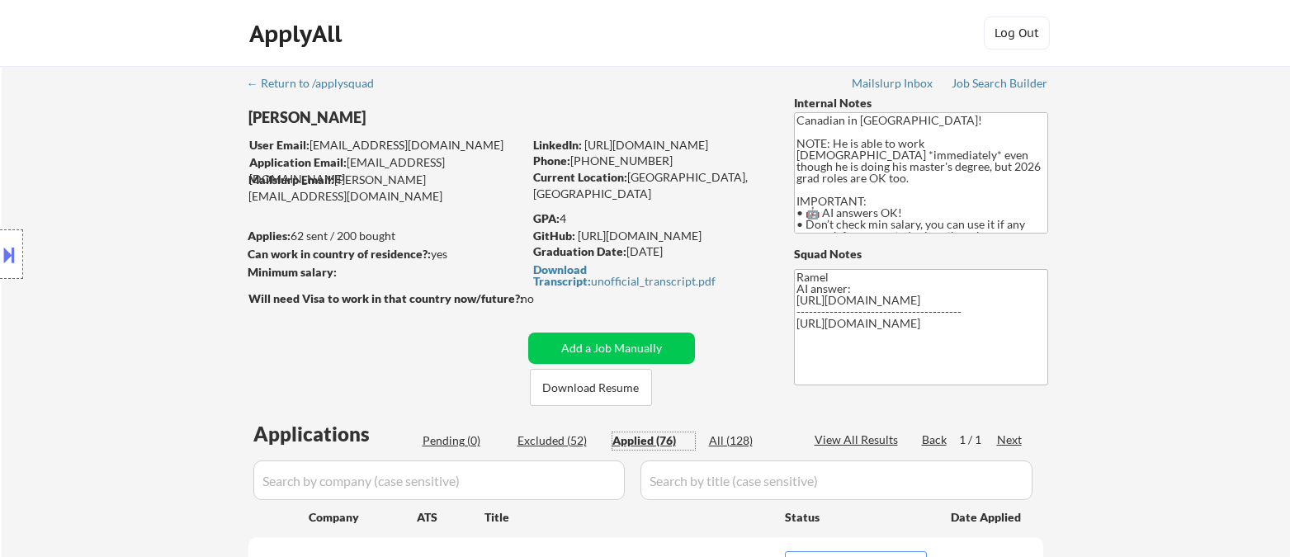
select select ""applied""
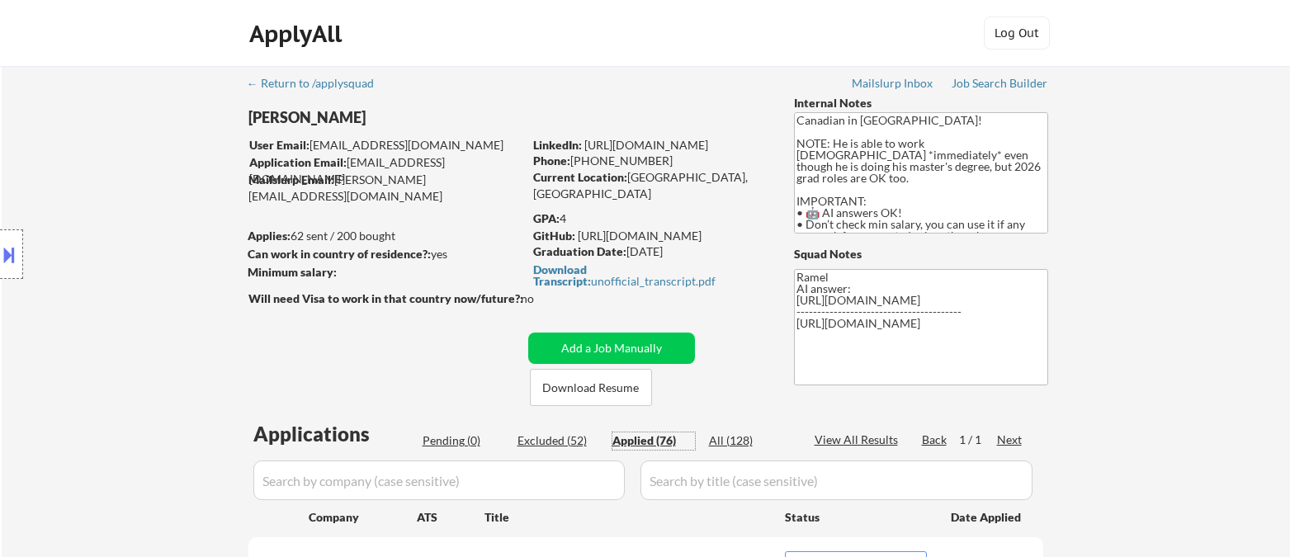
select select ""applied""
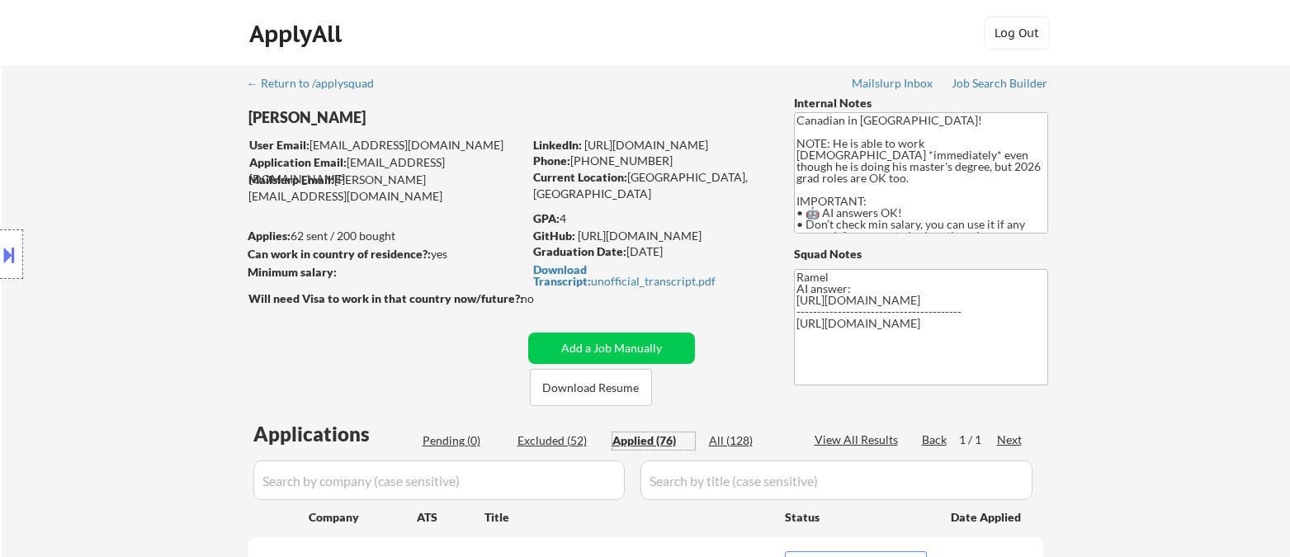
select select ""applied""
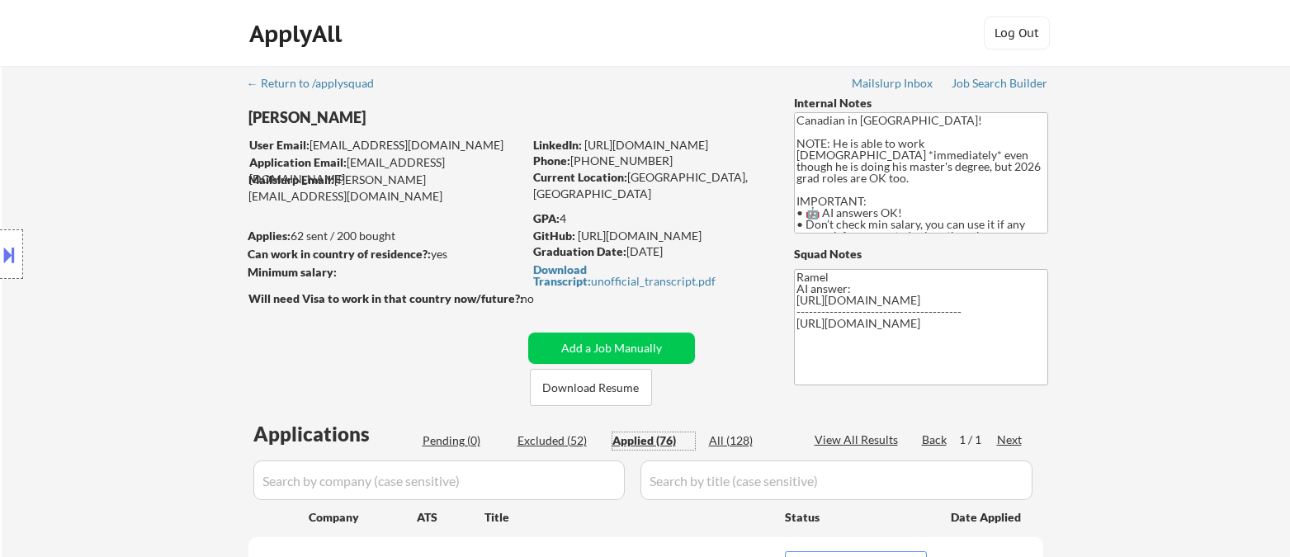
select select ""applied""
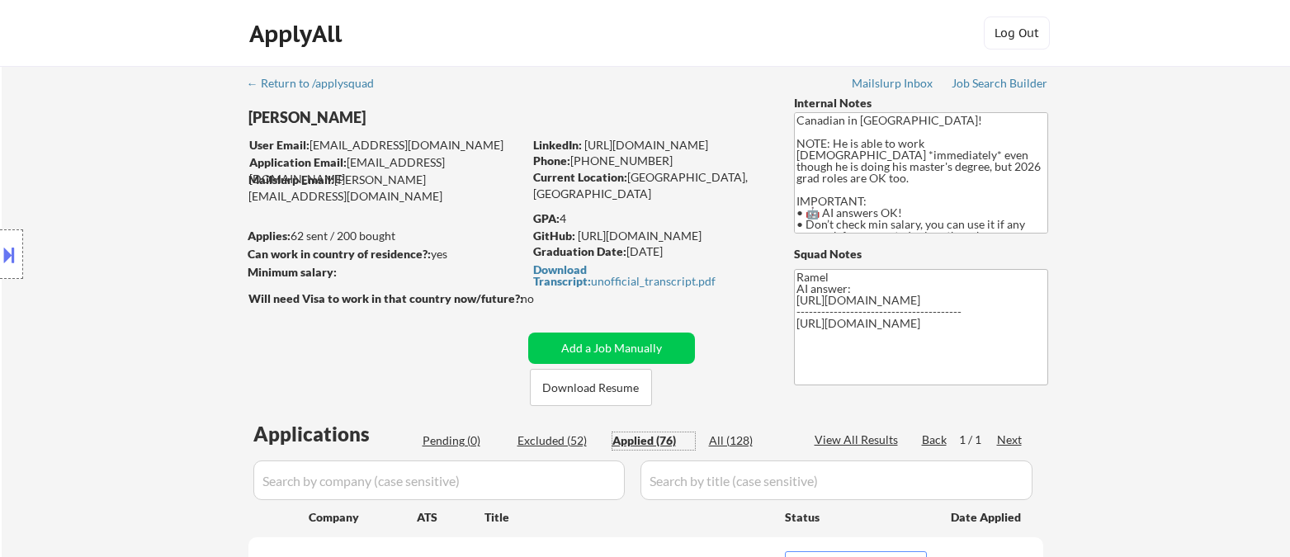
select select ""applied""
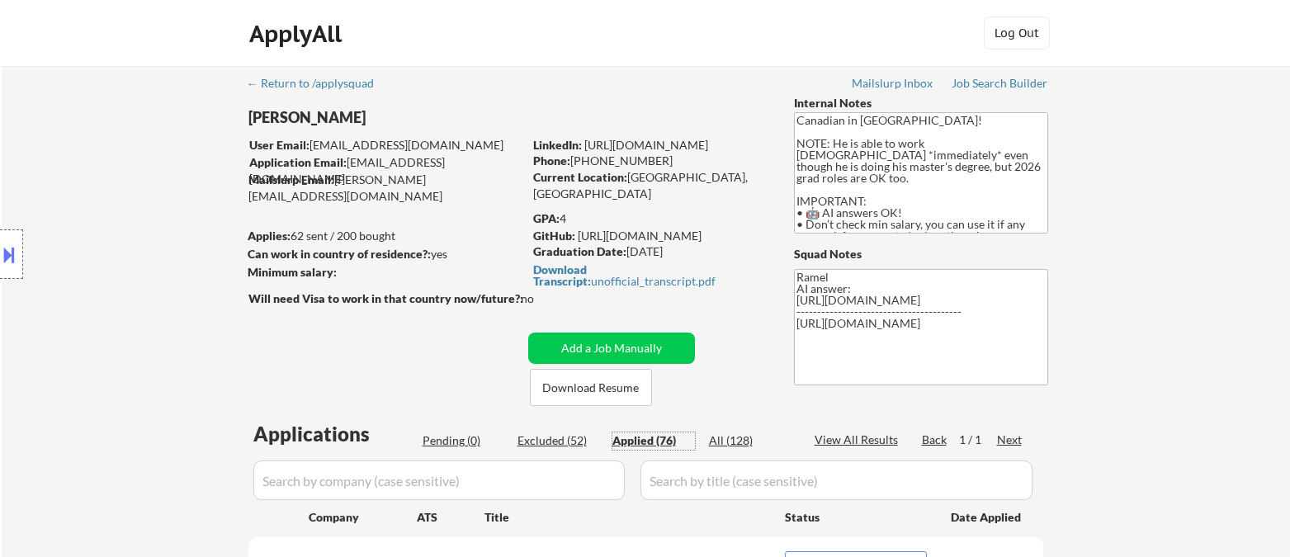
select select ""applied""
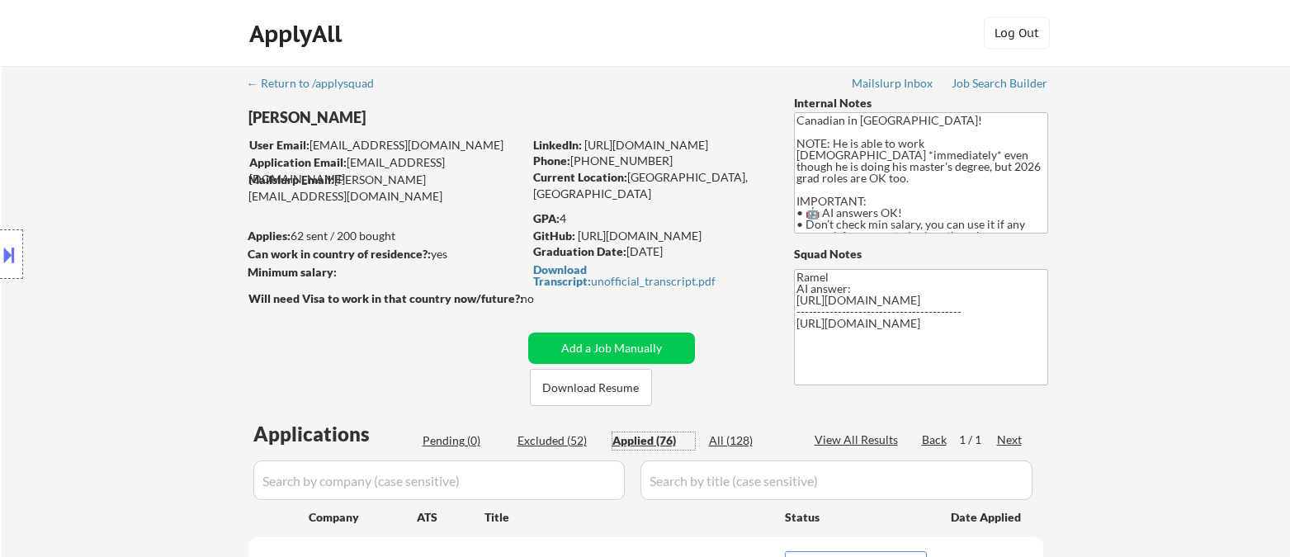
select select ""applied""
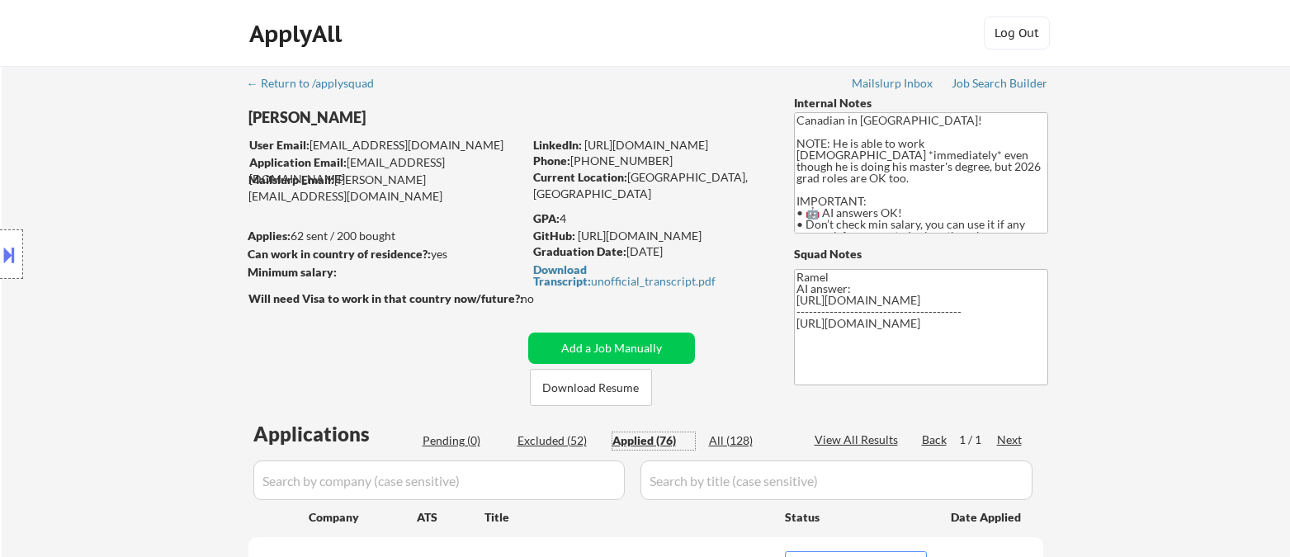
select select ""applied""
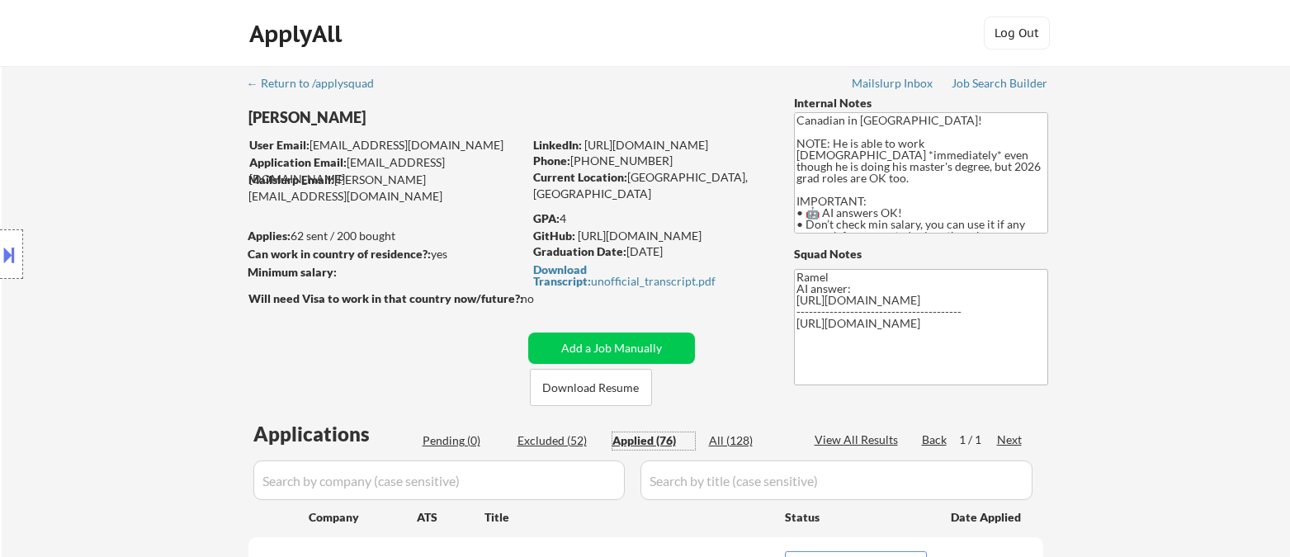
select select ""applied""
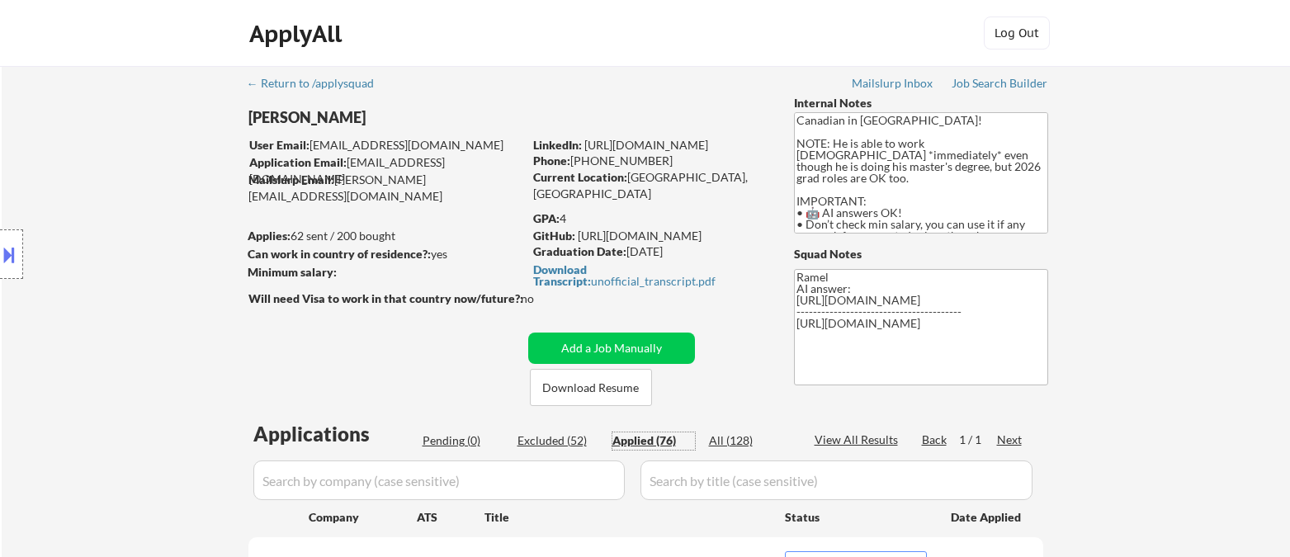
select select ""applied""
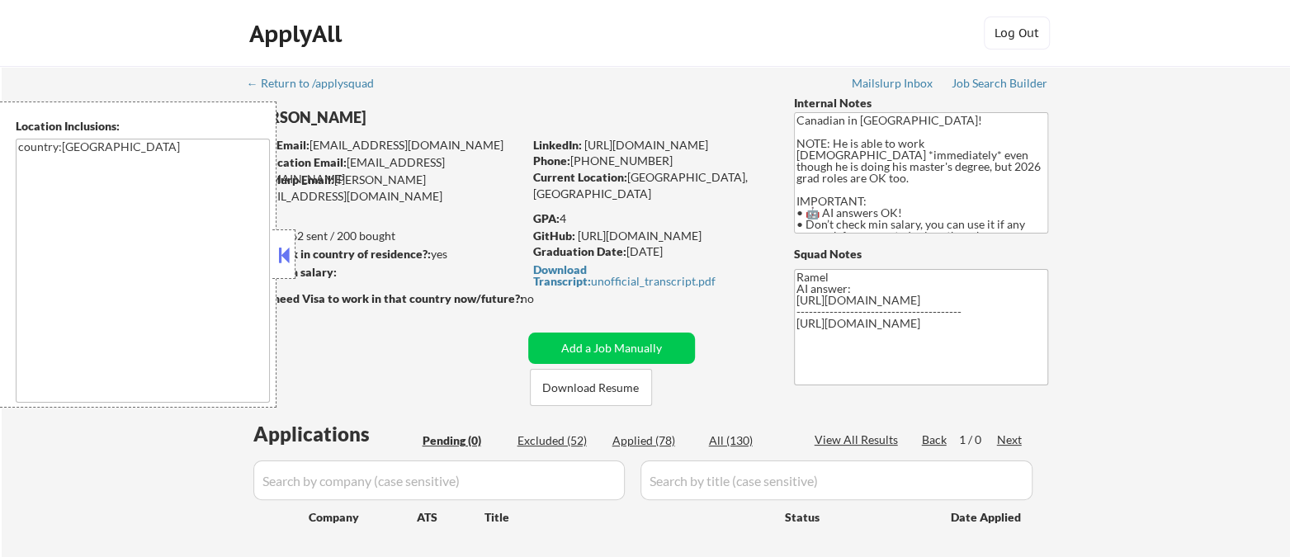
click at [284, 257] on button at bounding box center [284, 255] width 18 height 25
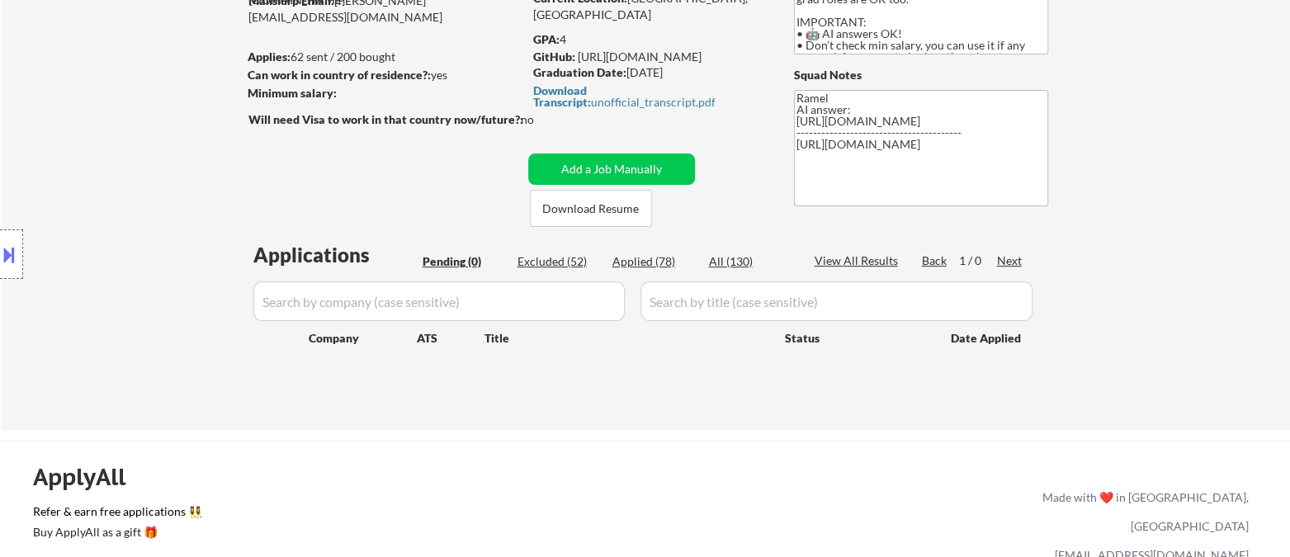
scroll to position [183, 0]
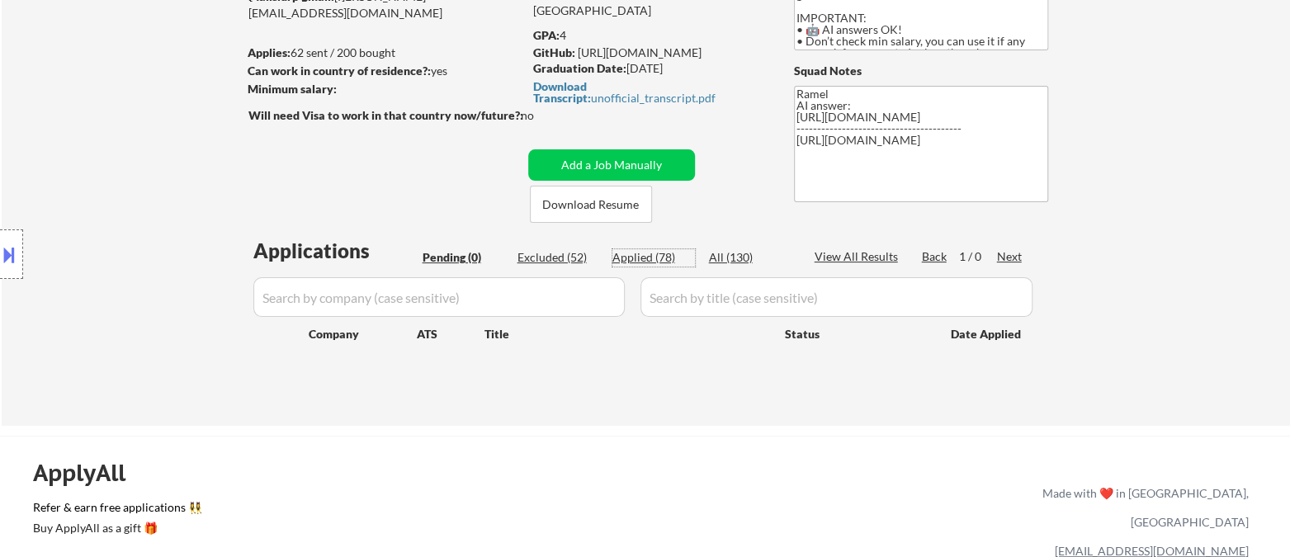
click at [649, 260] on div "Applied (78)" at bounding box center [653, 257] width 83 height 17
select select ""applied""
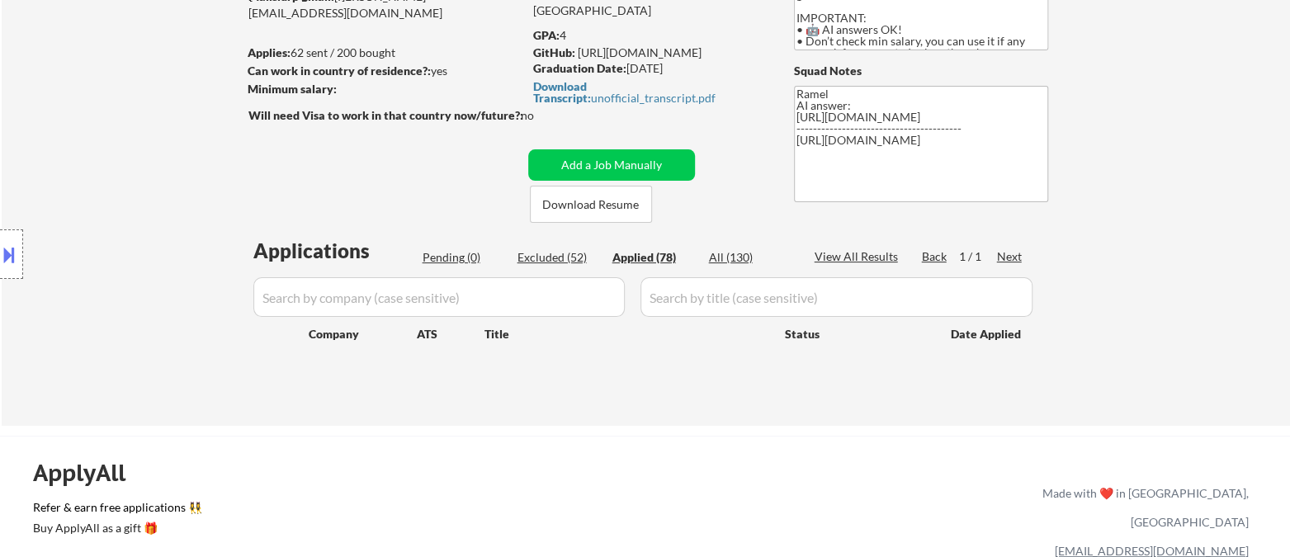
select select ""applied""
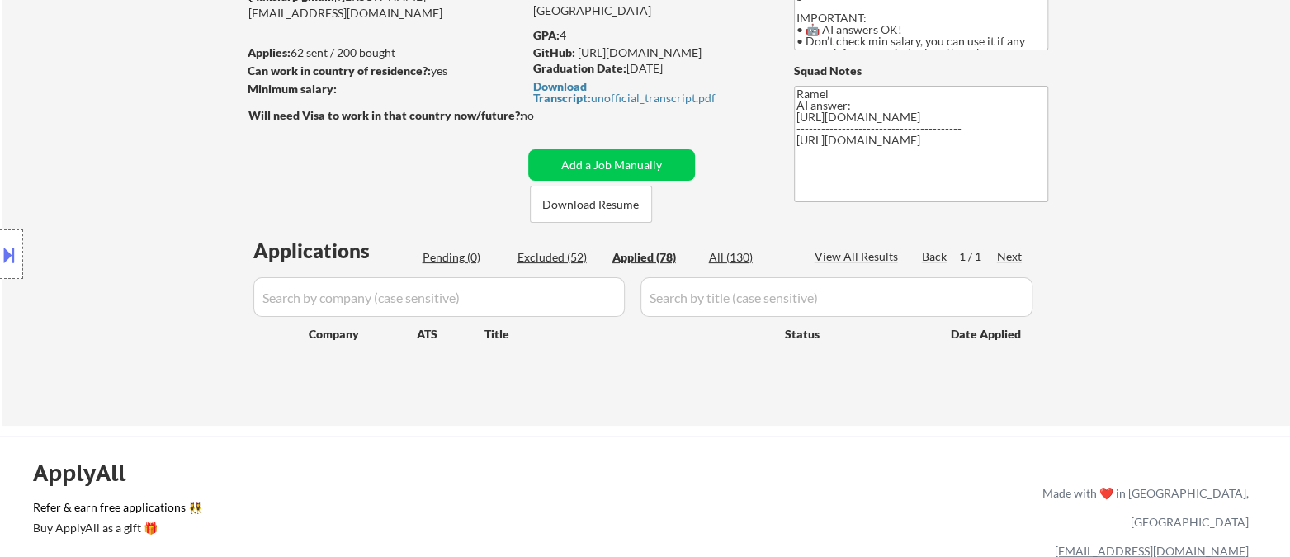
select select ""applied""
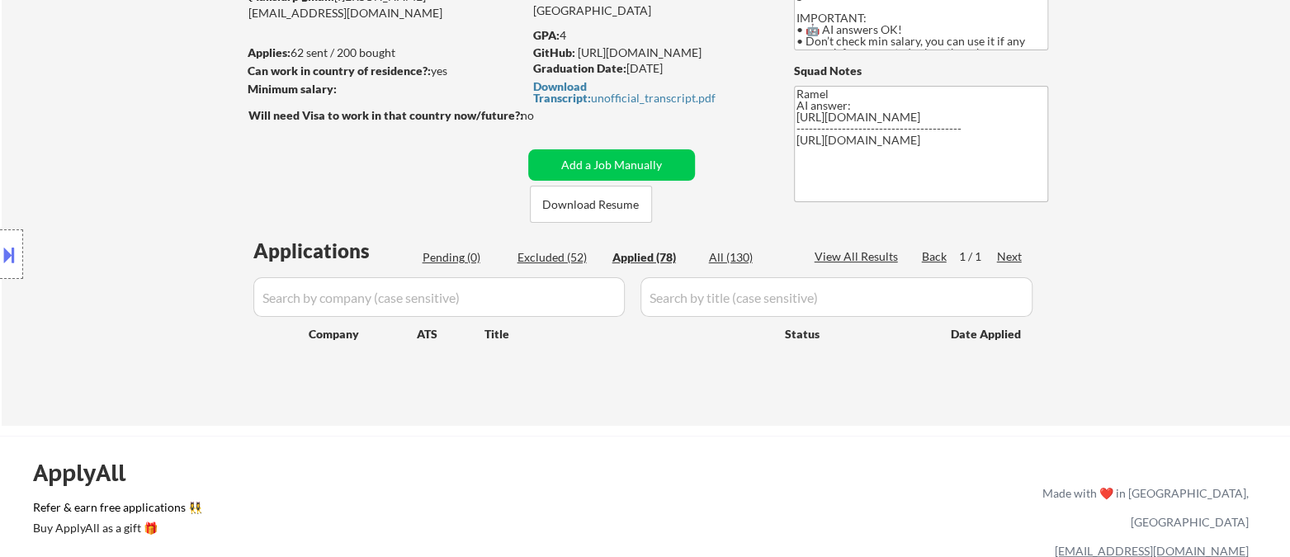
select select ""applied""
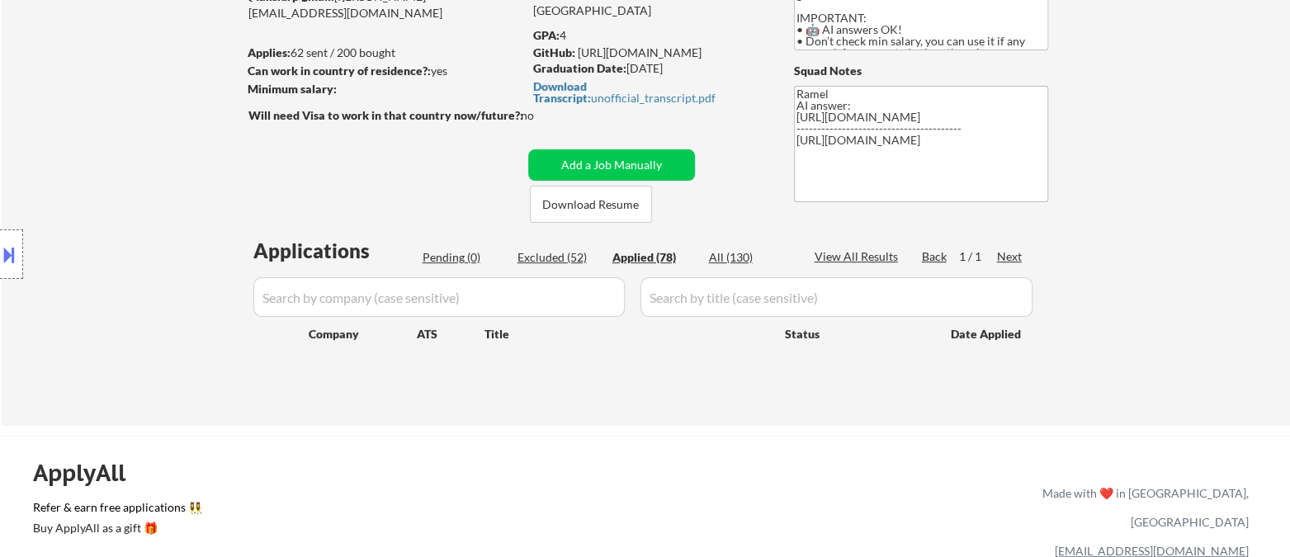
select select ""applied""
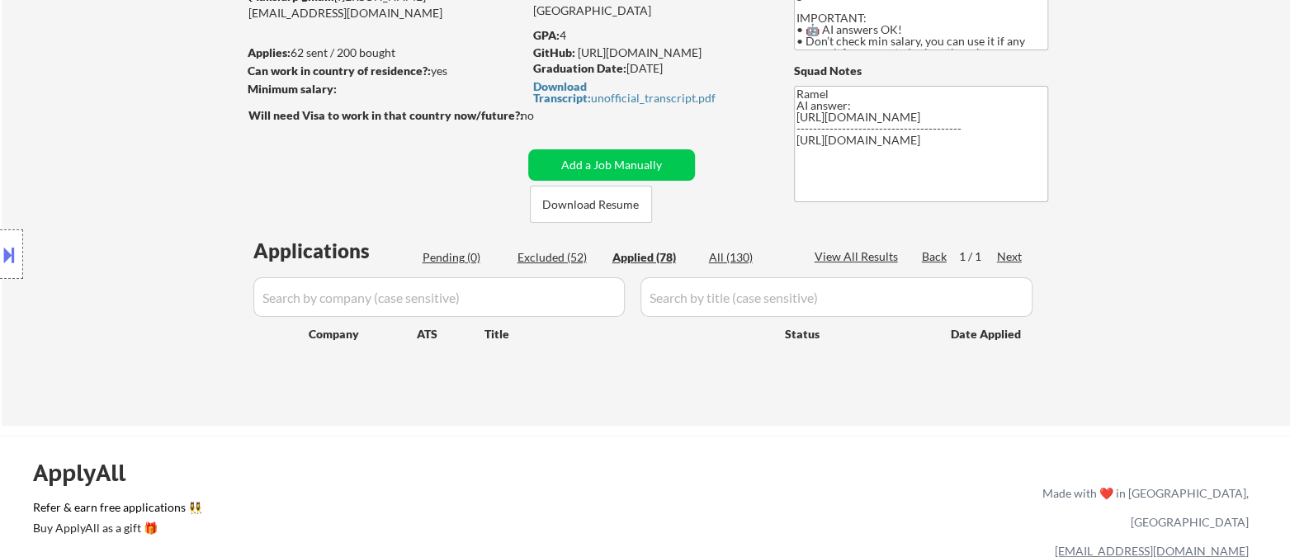
select select ""applied""
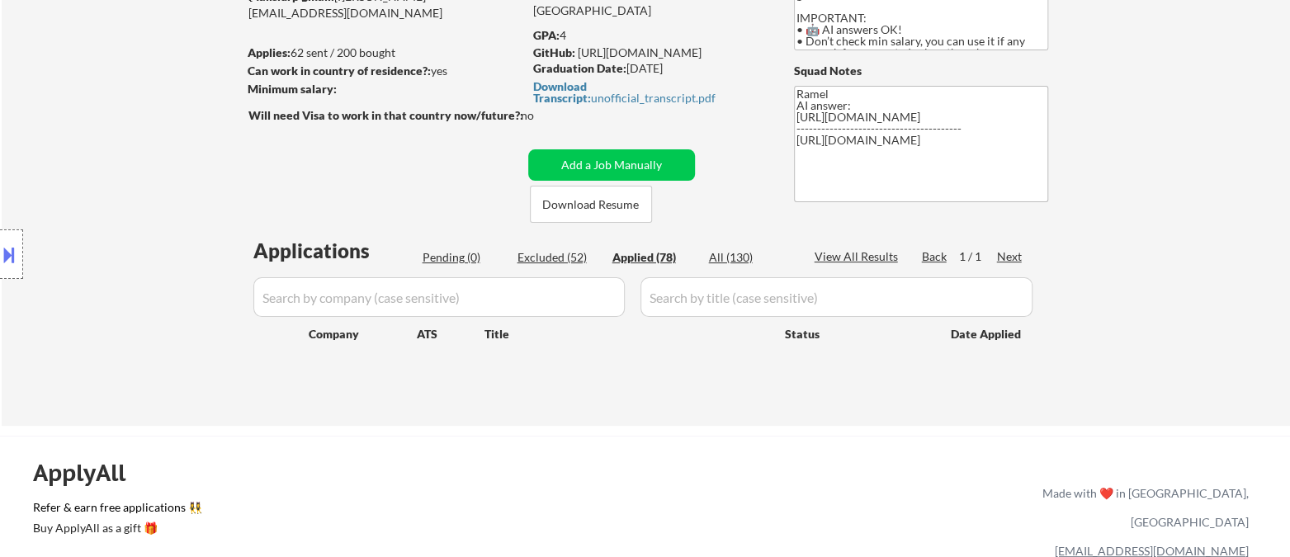
select select ""applied""
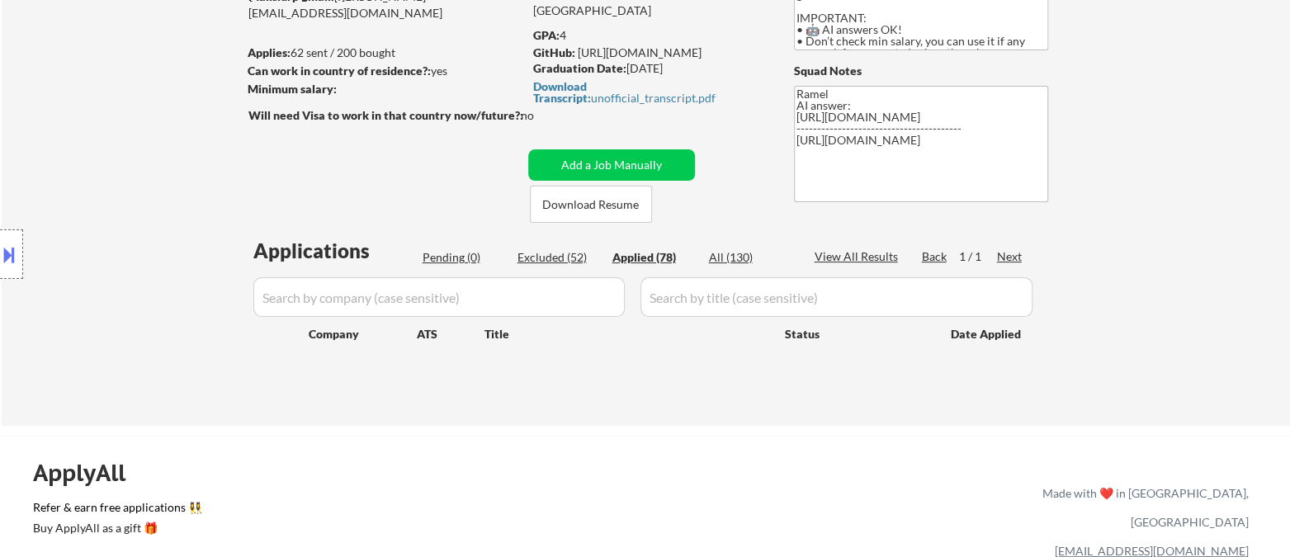
select select ""applied""
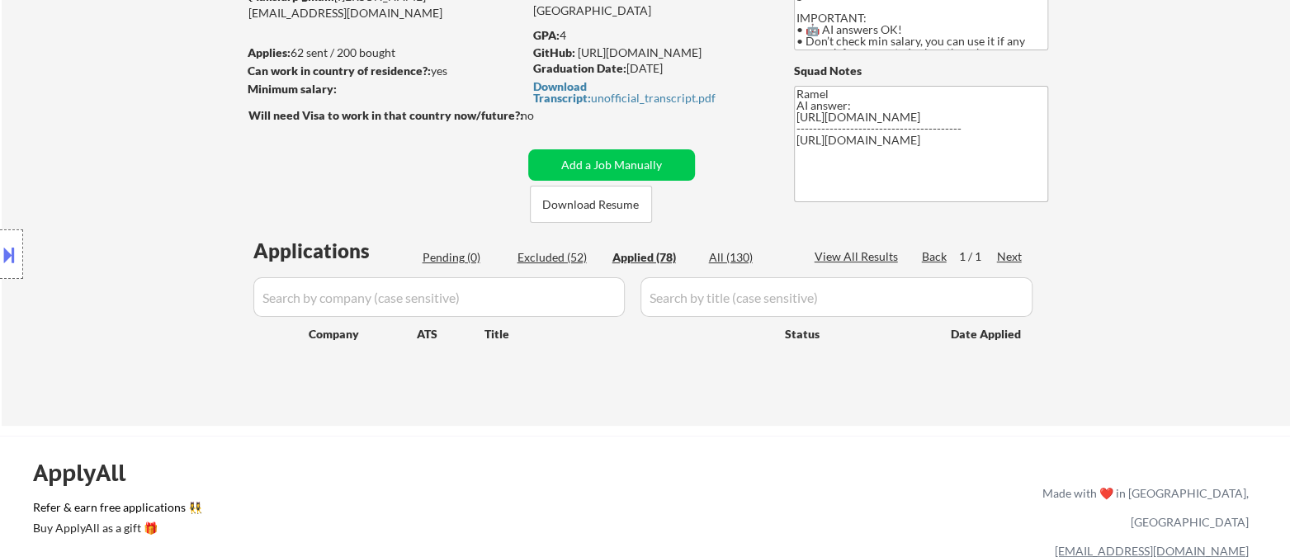
select select ""applied""
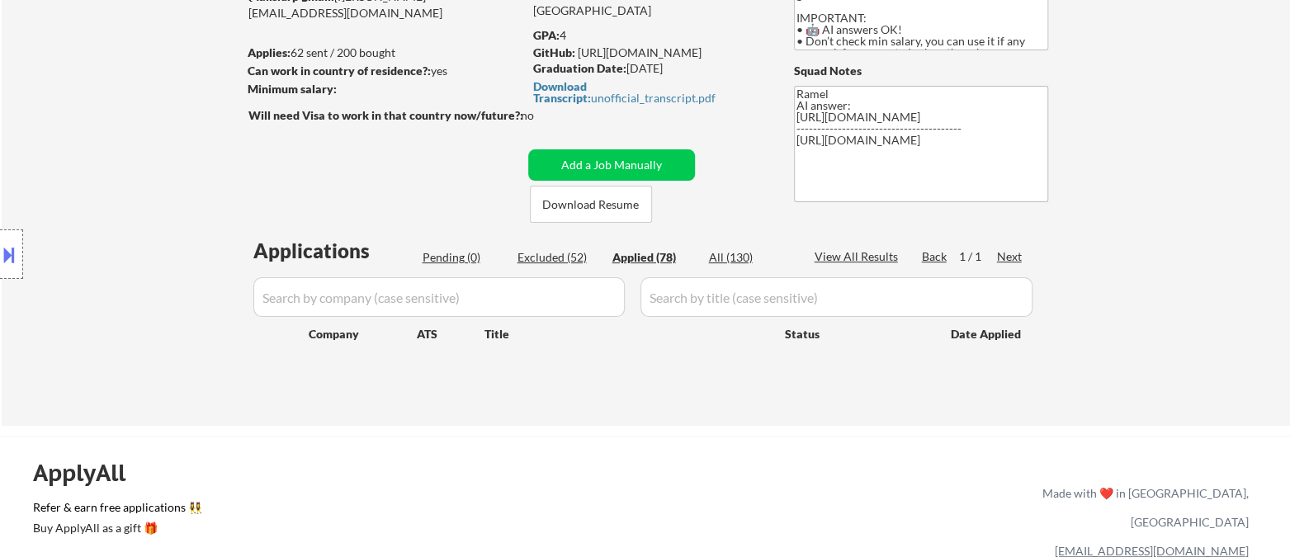
select select ""applied""
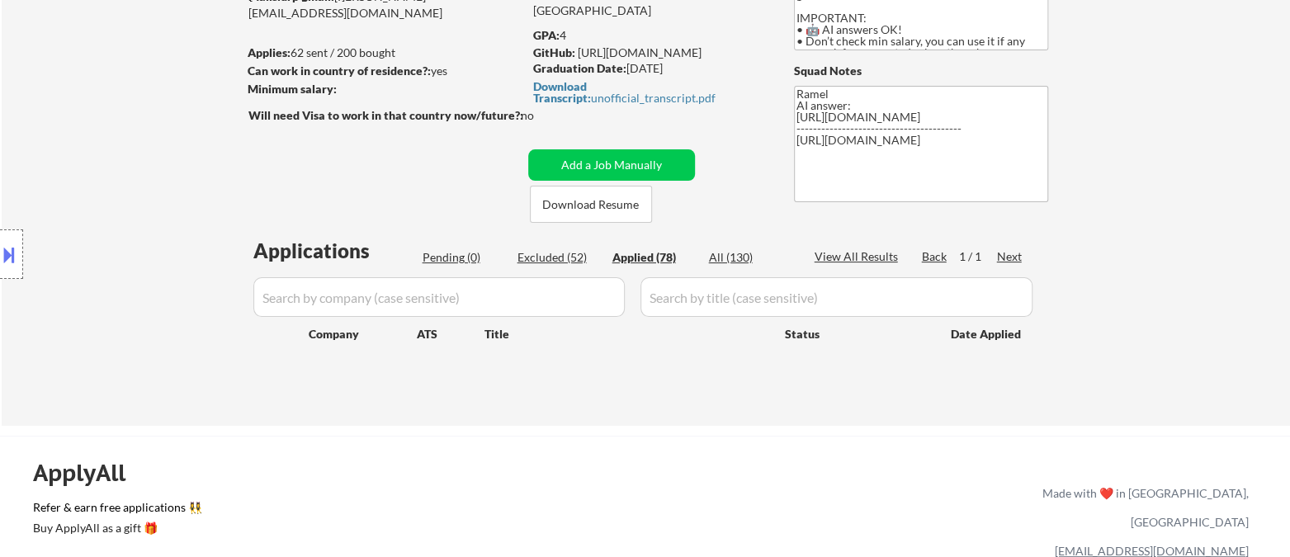
select select ""applied""
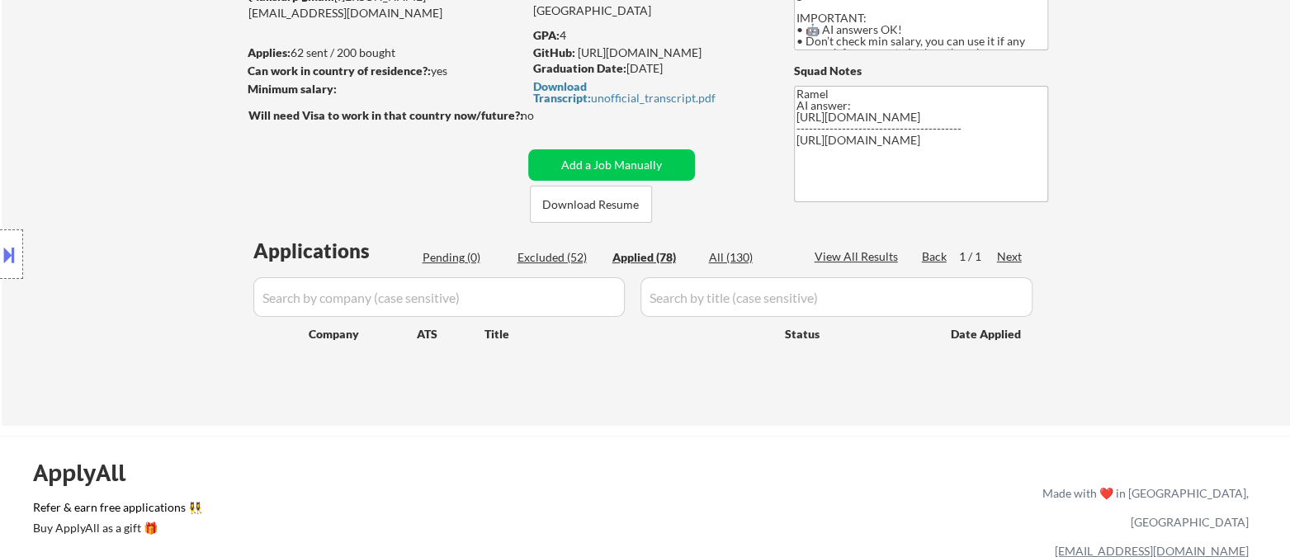
select select ""applied""
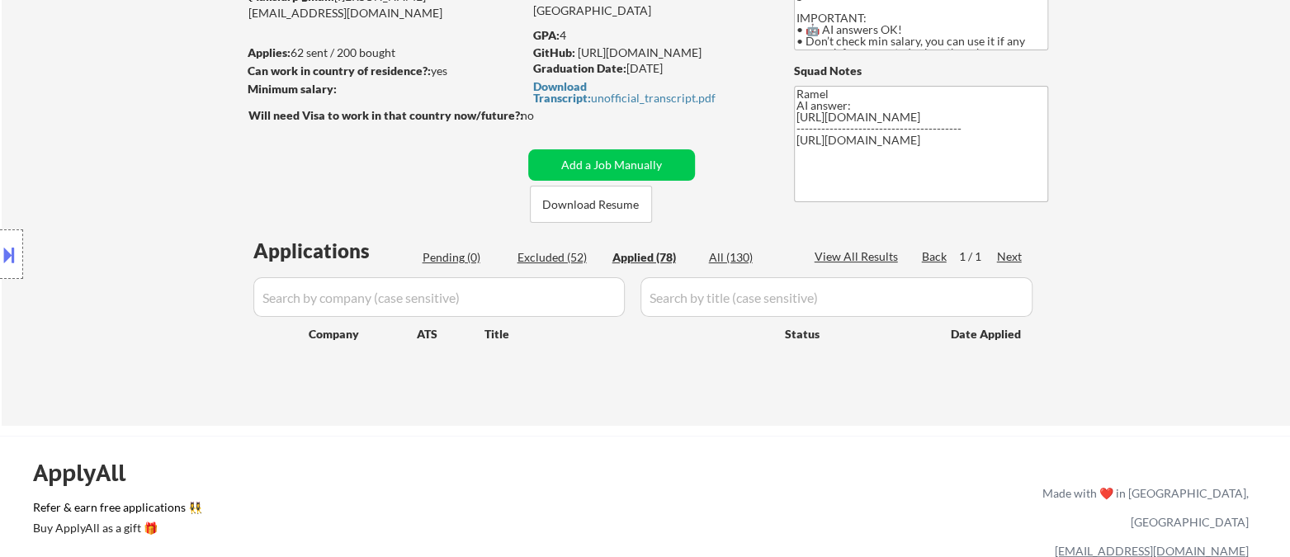
select select ""applied""
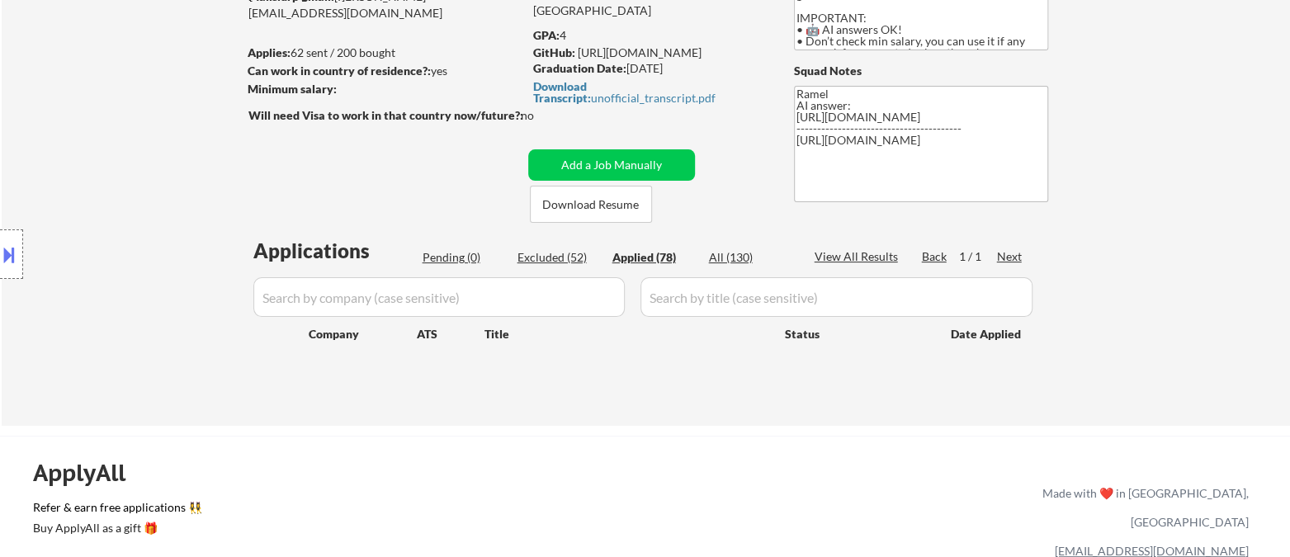
select select ""applied""
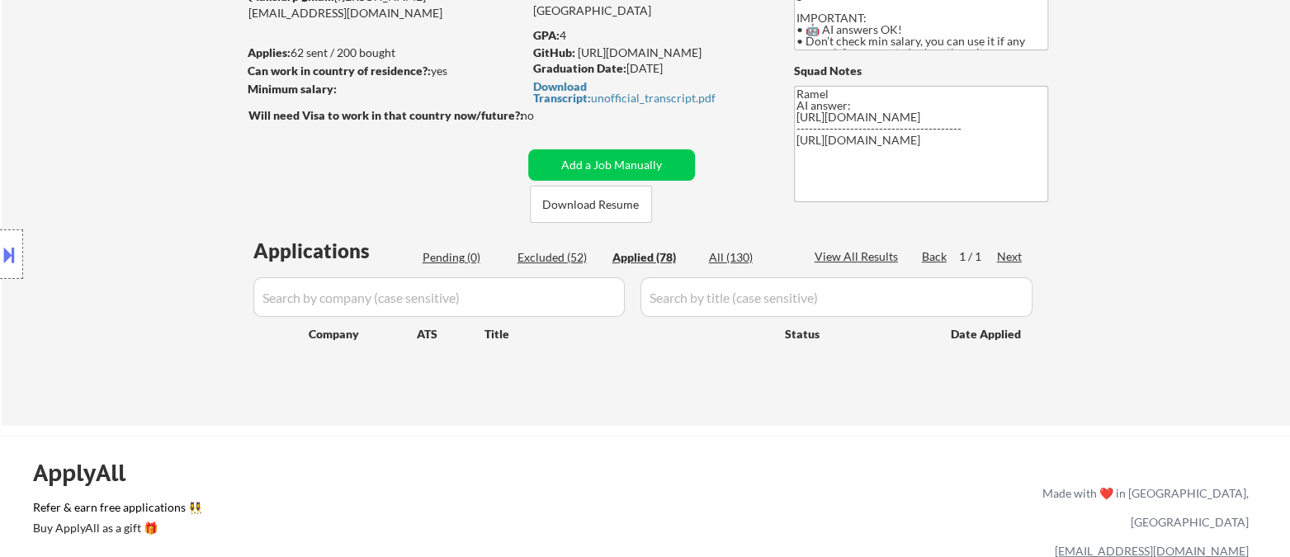
select select ""applied""
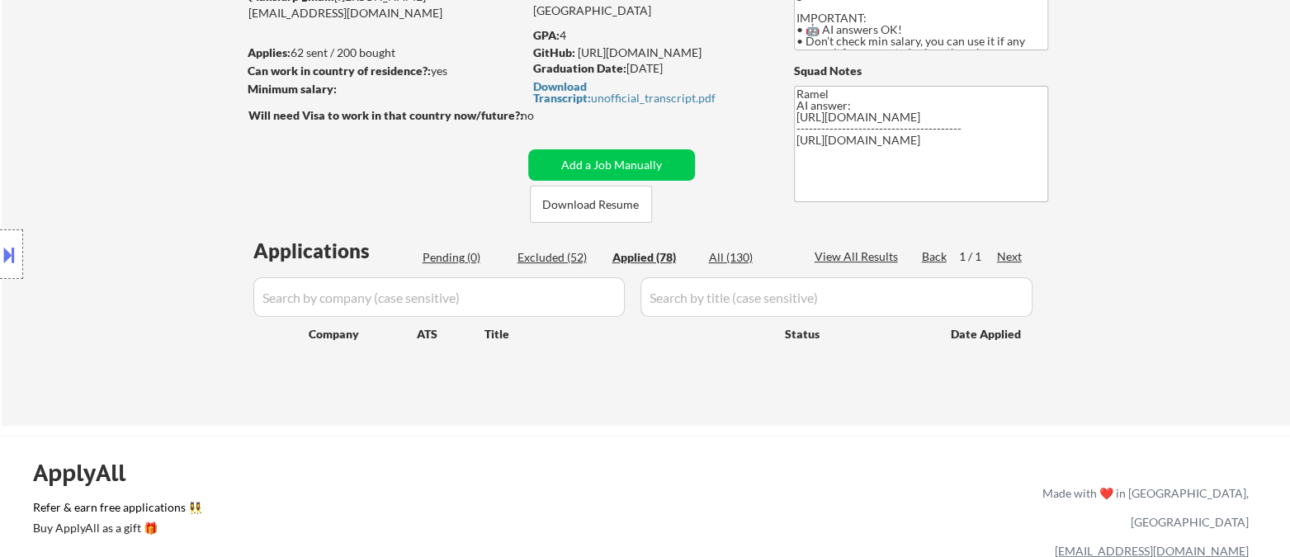
select select ""applied""
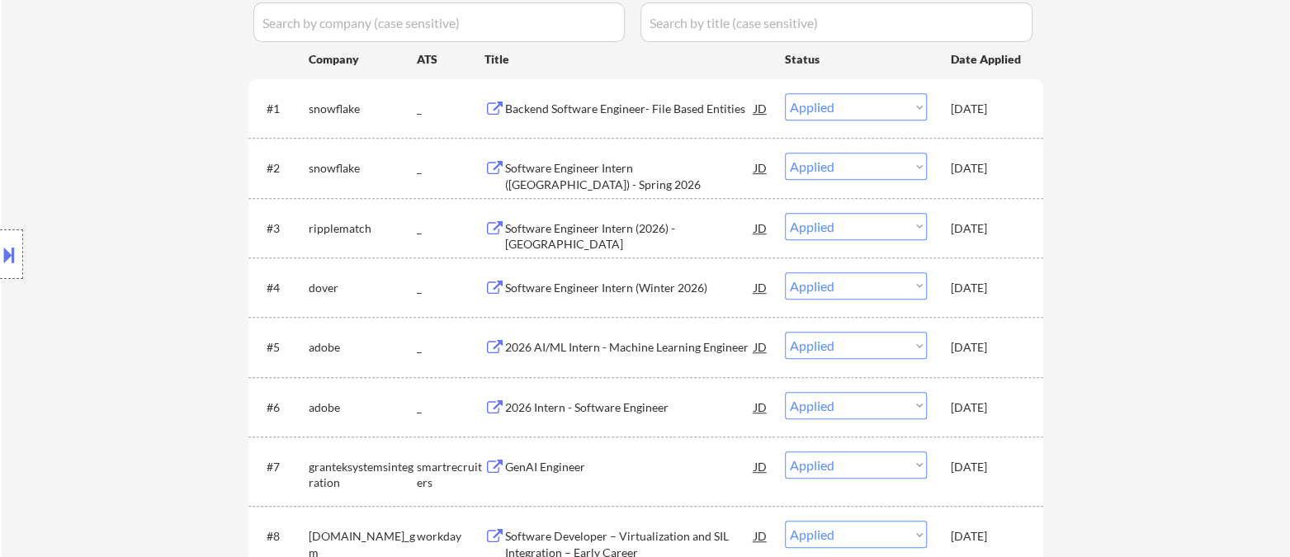
scroll to position [550, 0]
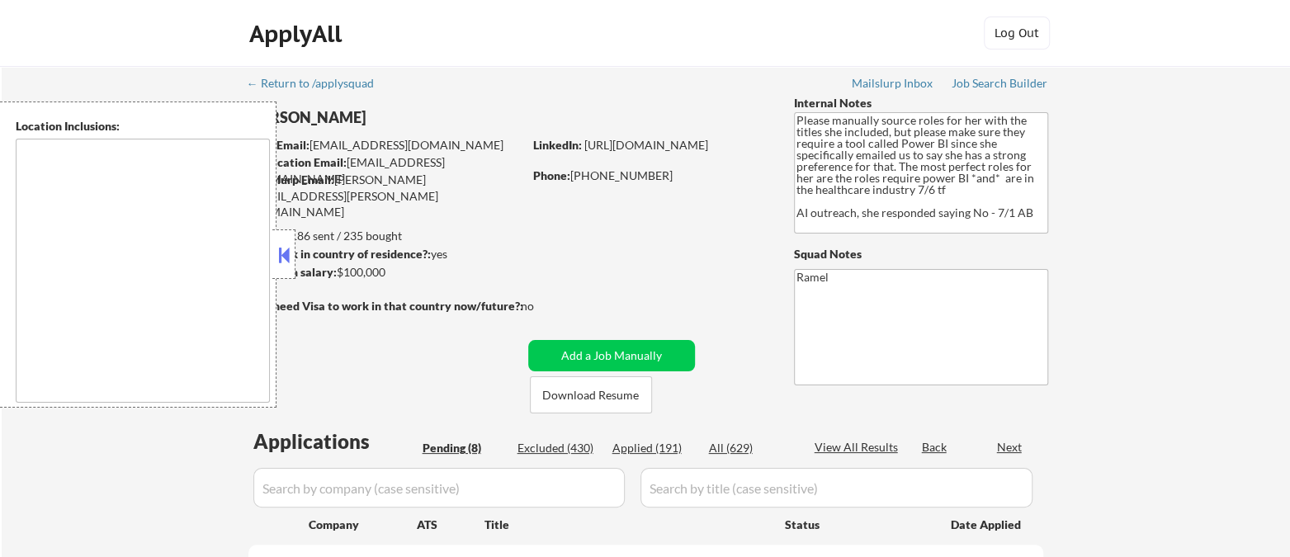
type textarea "[GEOGRAPHIC_DATA], [GEOGRAPHIC_DATA] [GEOGRAPHIC_DATA], [GEOGRAPHIC_DATA] [GEOG…"
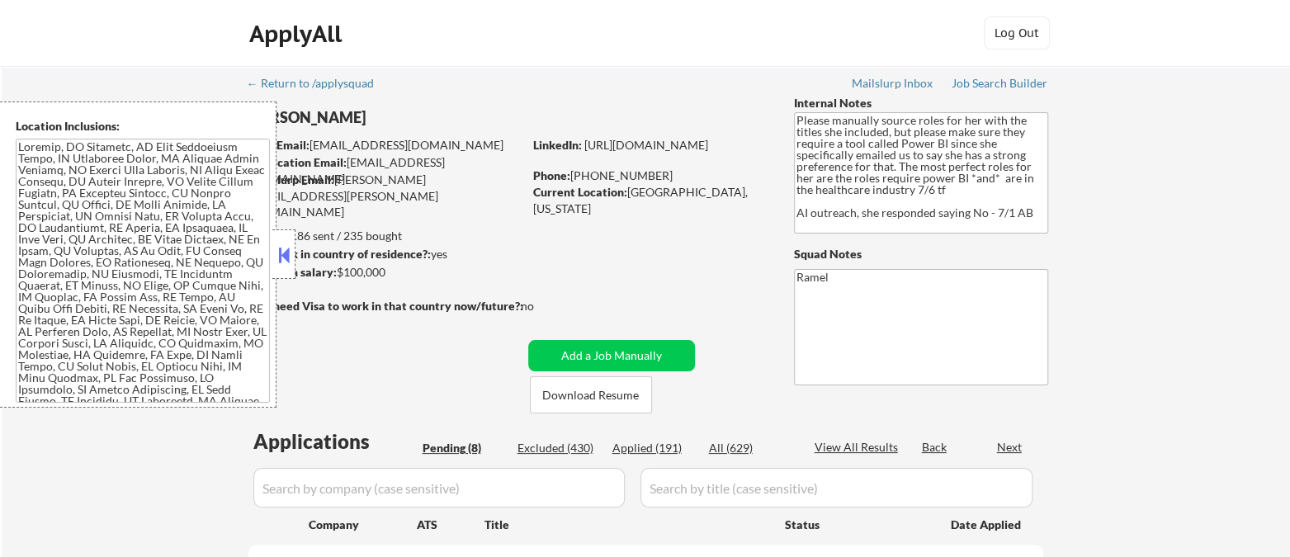
select select ""pending""
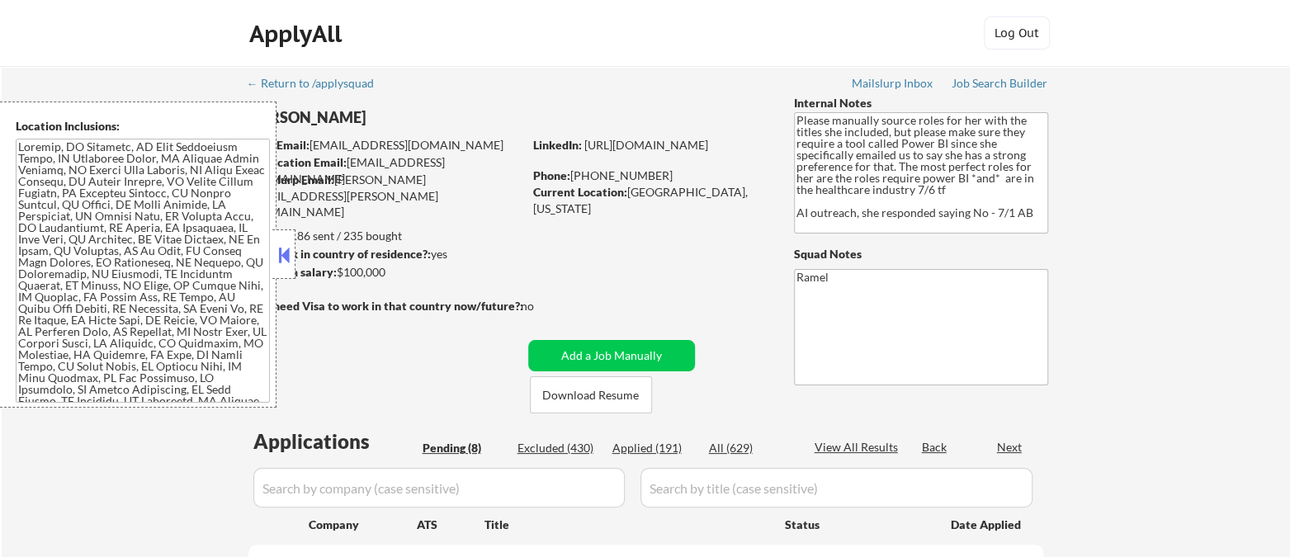
select select ""pending""
click at [283, 264] on button at bounding box center [284, 255] width 18 height 25
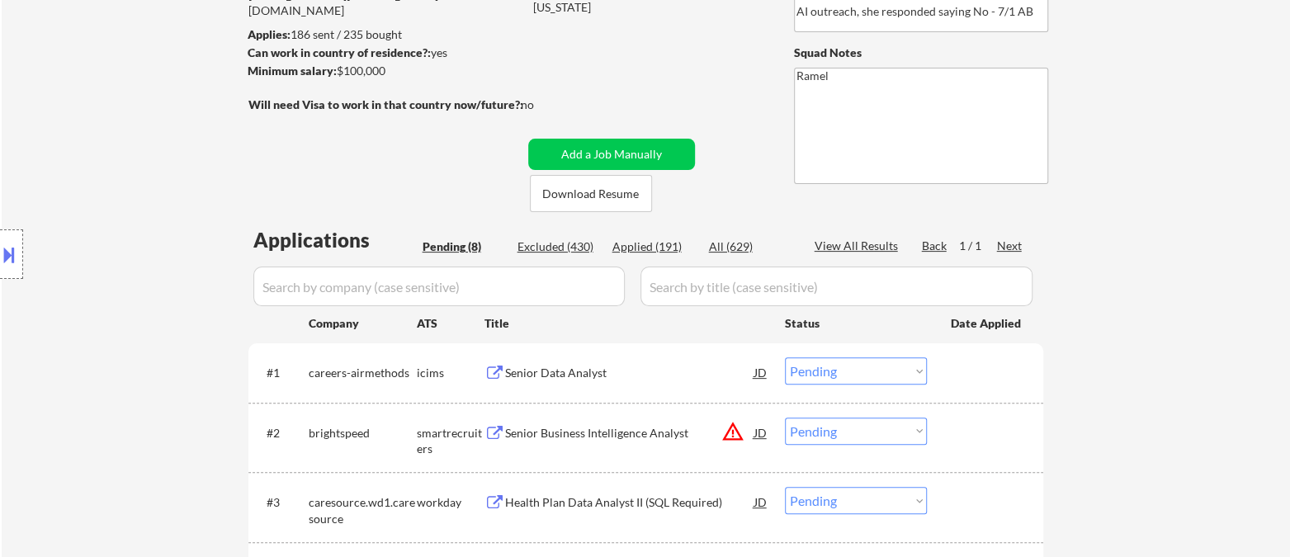
scroll to position [275, 0]
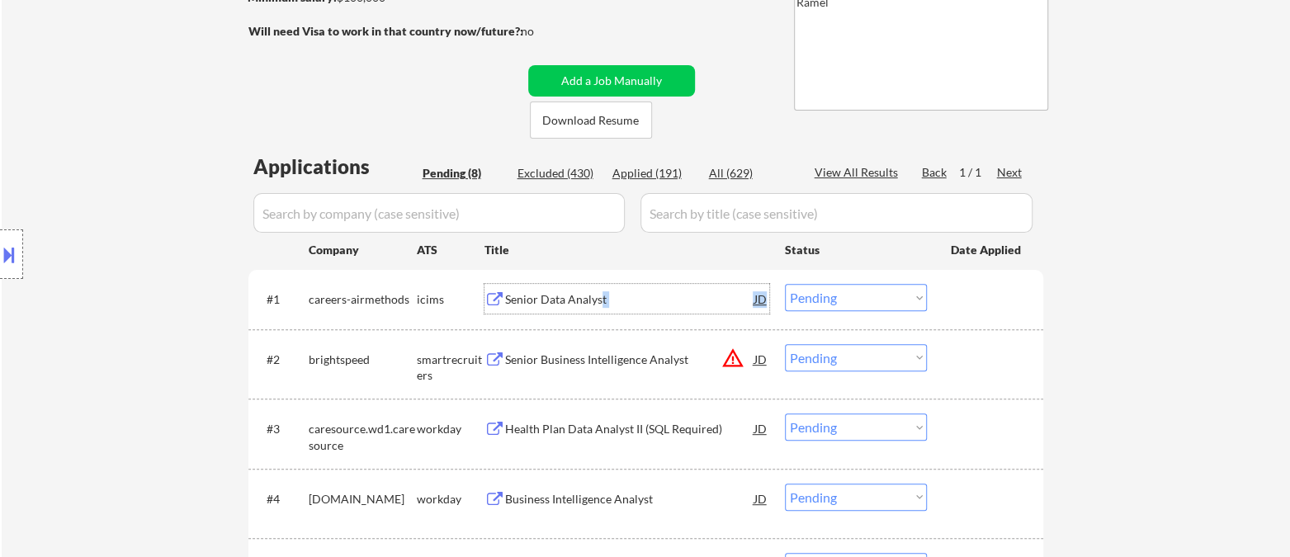
drag, startPoint x: 598, startPoint y: 303, endPoint x: 970, endPoint y: 310, distance: 371.4
click at [898, 303] on div "#1 careers-airmethods icims Senior Data Analyst JD Choose an option... Pending …" at bounding box center [642, 299] width 779 height 30
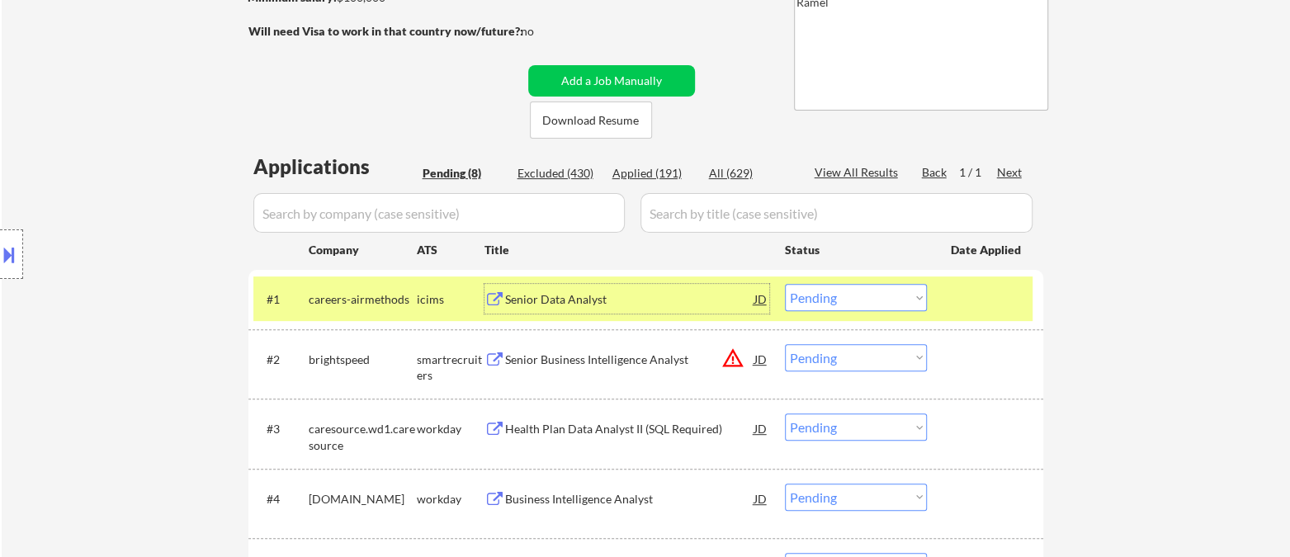
click at [1149, 309] on div "← Return to /applysquad Mailslurp Inbox Job Search Builder [PERSON_NAME] User E…" at bounding box center [646, 330] width 1288 height 1078
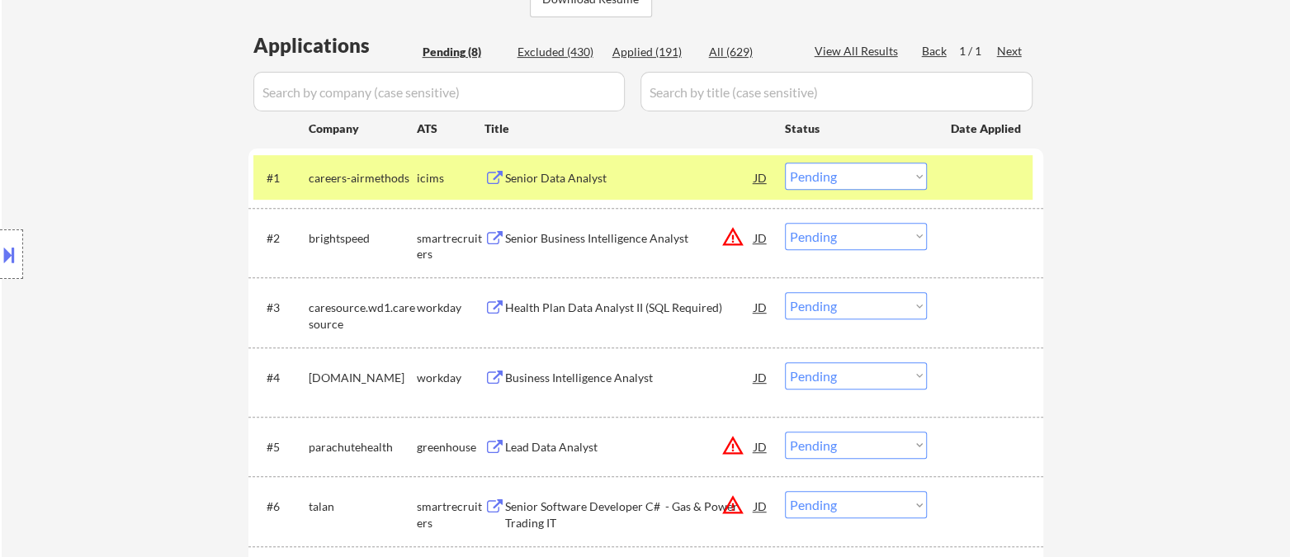
scroll to position [366, 0]
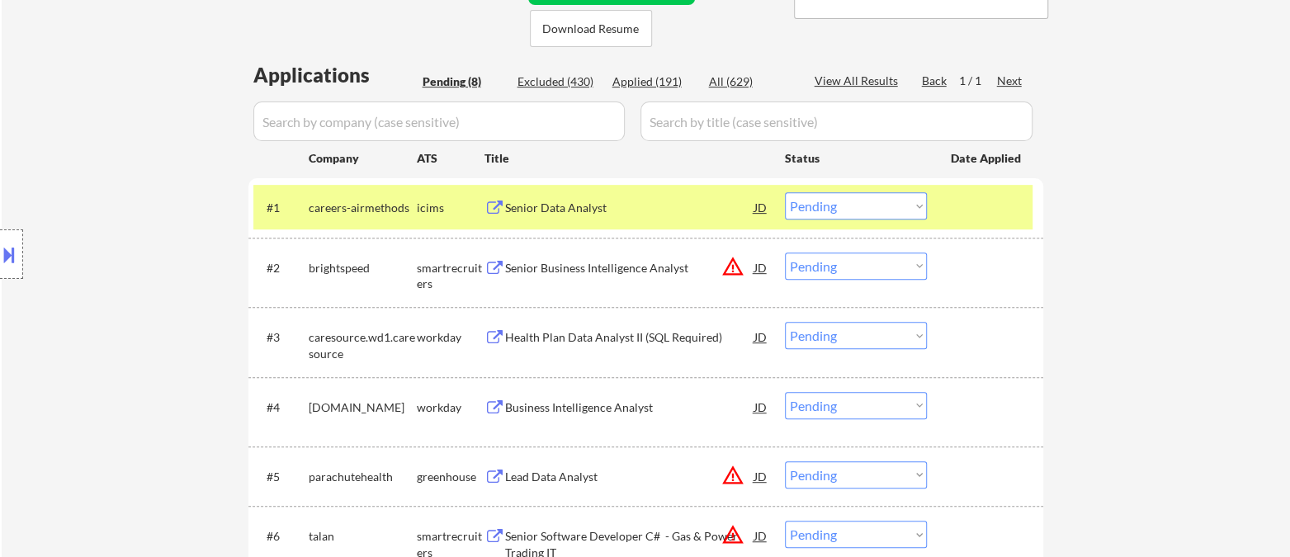
click at [571, 215] on div "Senior Data Analyst" at bounding box center [629, 208] width 249 height 17
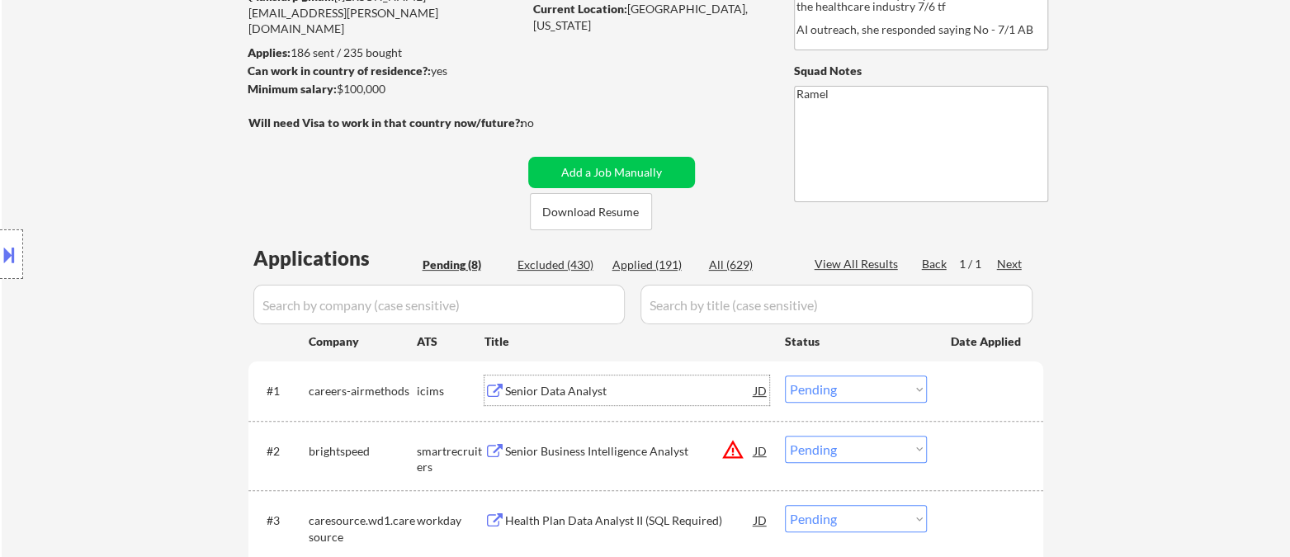
scroll to position [92, 0]
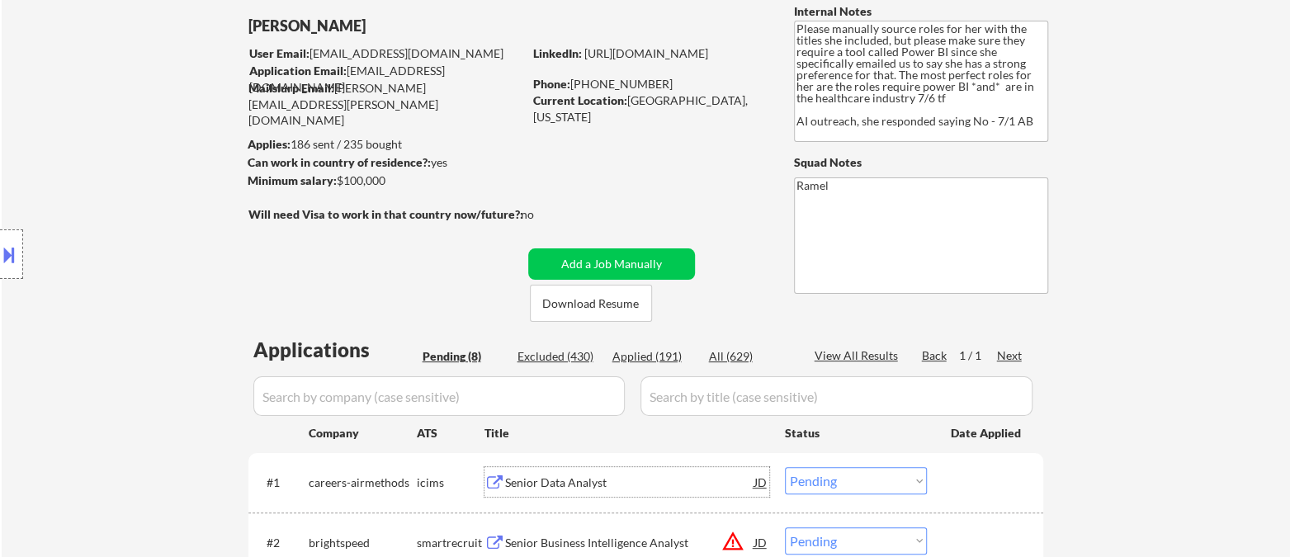
click at [576, 487] on div "Senior Data Analyst" at bounding box center [629, 483] width 249 height 17
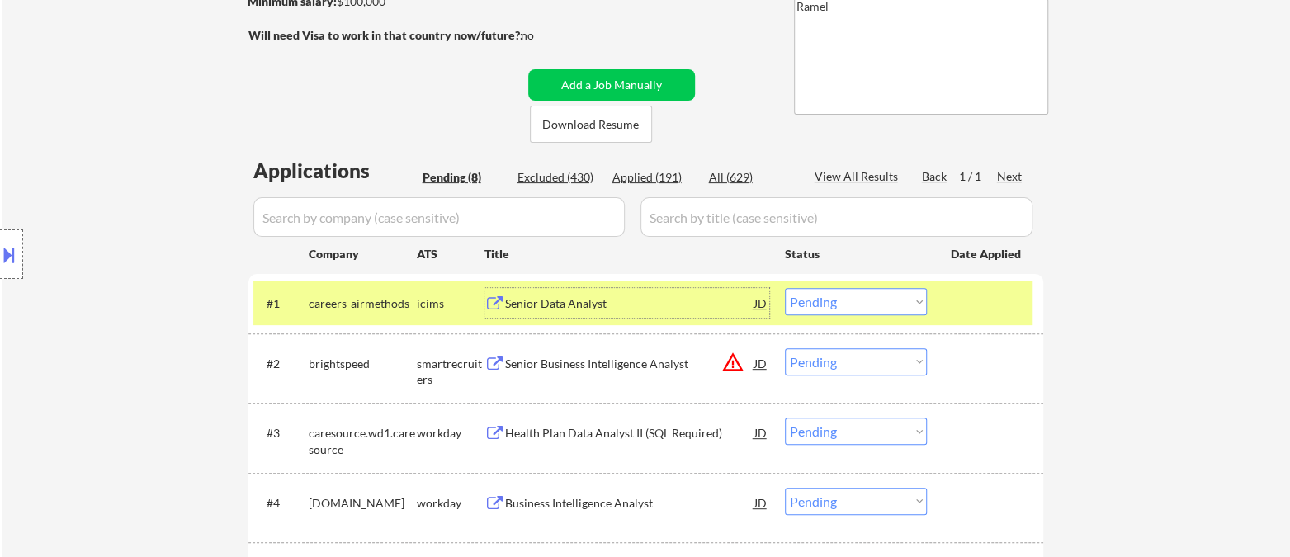
scroll to position [275, 0]
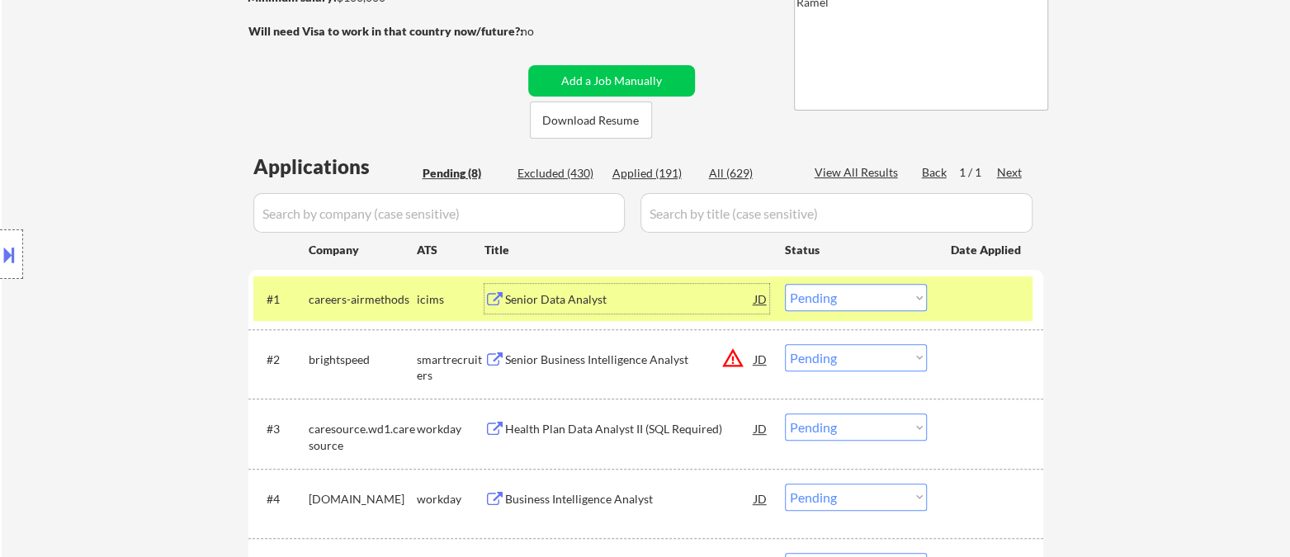
click at [825, 300] on select "Choose an option... Pending Applied Excluded (Questions) Excluded (Expired) Exc…" at bounding box center [856, 297] width 142 height 27
click at [785, 284] on select "Choose an option... Pending Applied Excluded (Questions) Excluded (Expired) Exc…" at bounding box center [856, 297] width 142 height 27
select select ""pending""
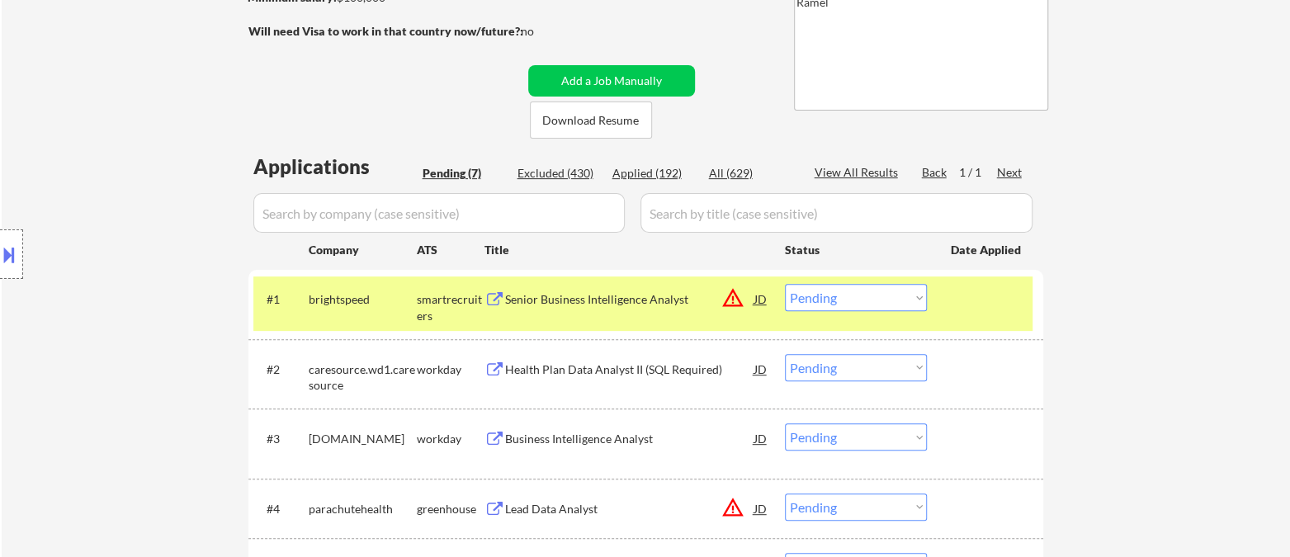
click at [616, 370] on div "Health Plan Data Analyst II (SQL Required)" at bounding box center [629, 369] width 249 height 17
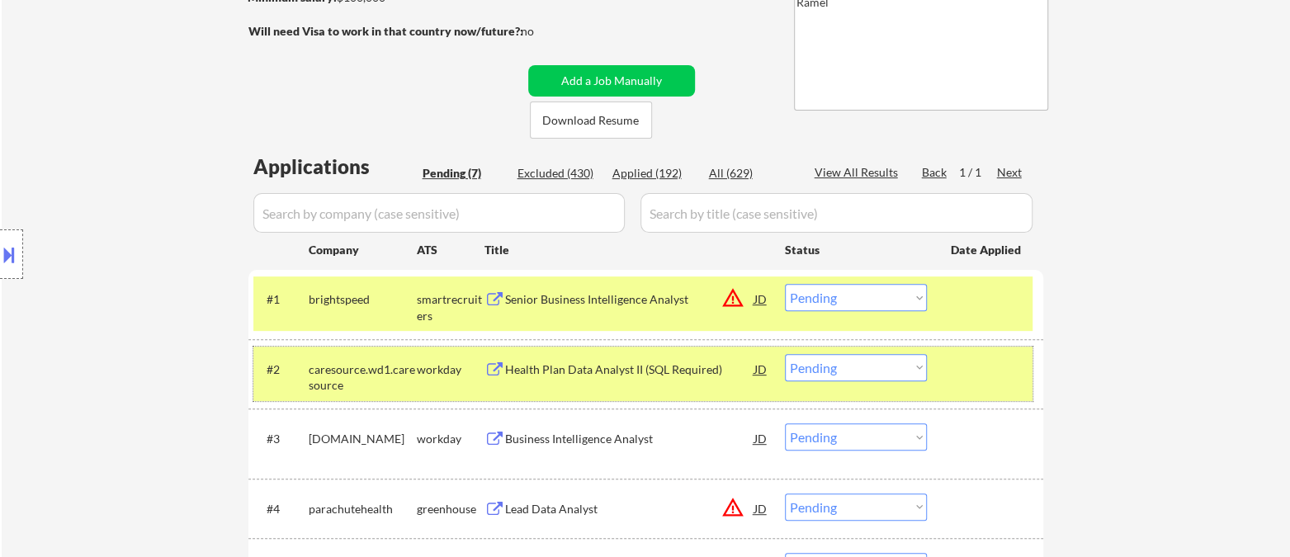
click at [878, 381] on div "#2 caresource.wd1.caresource workday Health Plan Data Analyst II (SQL Required)…" at bounding box center [642, 374] width 779 height 54
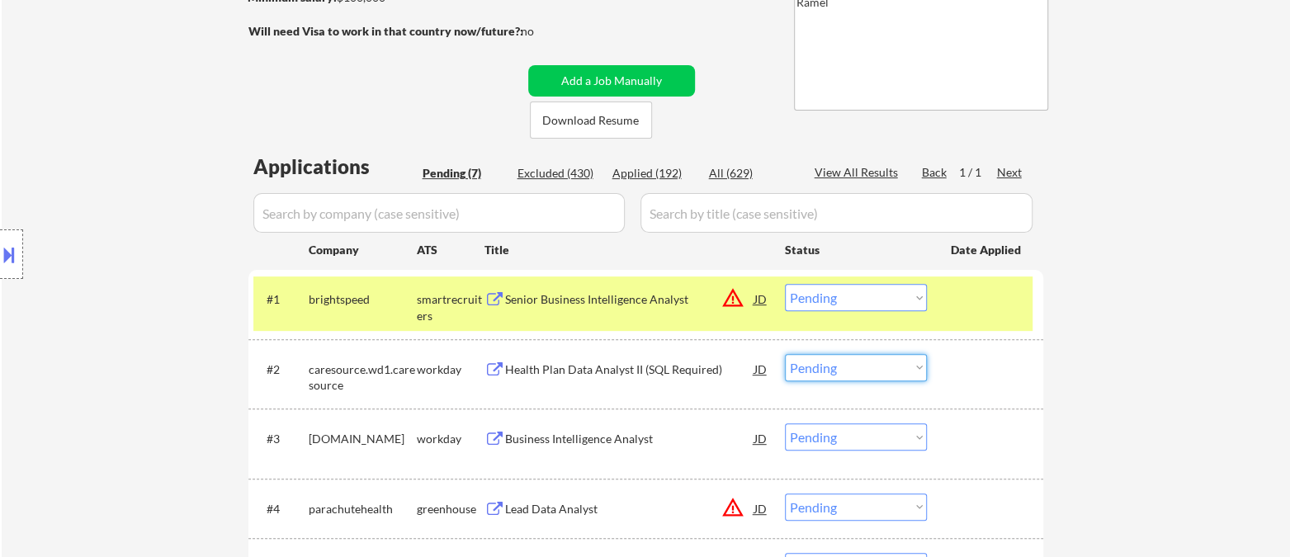
drag, startPoint x: 875, startPoint y: 368, endPoint x: 877, endPoint y: 407, distance: 38.9
click at [875, 368] on select "Choose an option... Pending Applied Excluded (Questions) Excluded (Expired) Exc…" at bounding box center [856, 367] width 142 height 27
click at [785, 354] on select "Choose an option... Pending Applied Excluded (Questions) Excluded (Expired) Exc…" at bounding box center [856, 367] width 142 height 27
click at [607, 444] on div "Business Intelligence Analyst" at bounding box center [629, 439] width 249 height 17
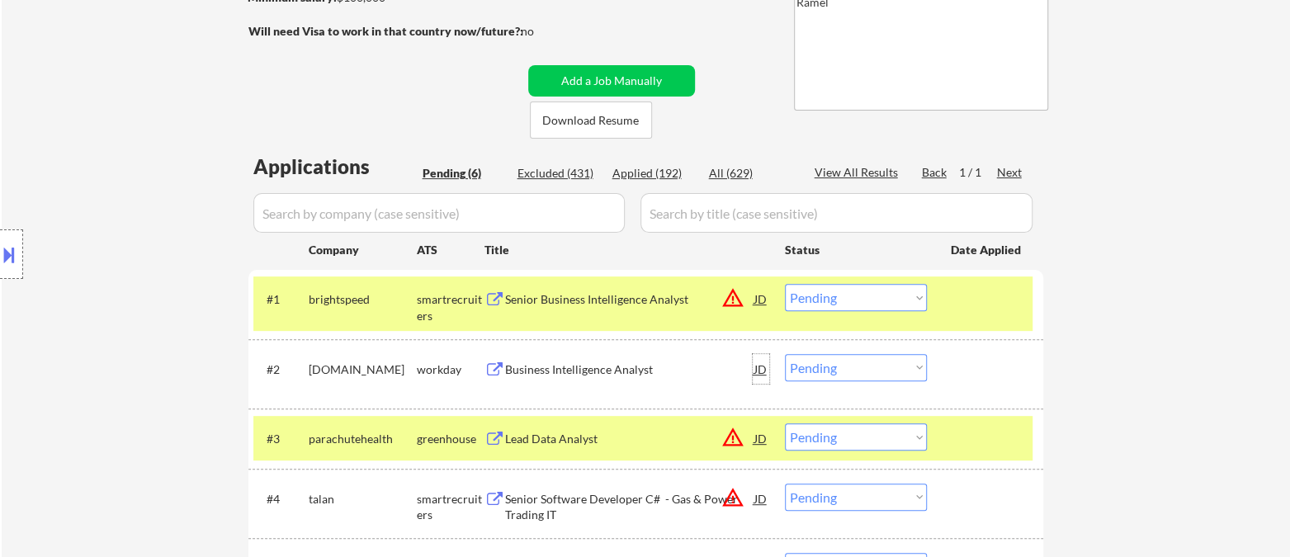
click at [761, 366] on div "JD" at bounding box center [761, 369] width 17 height 30
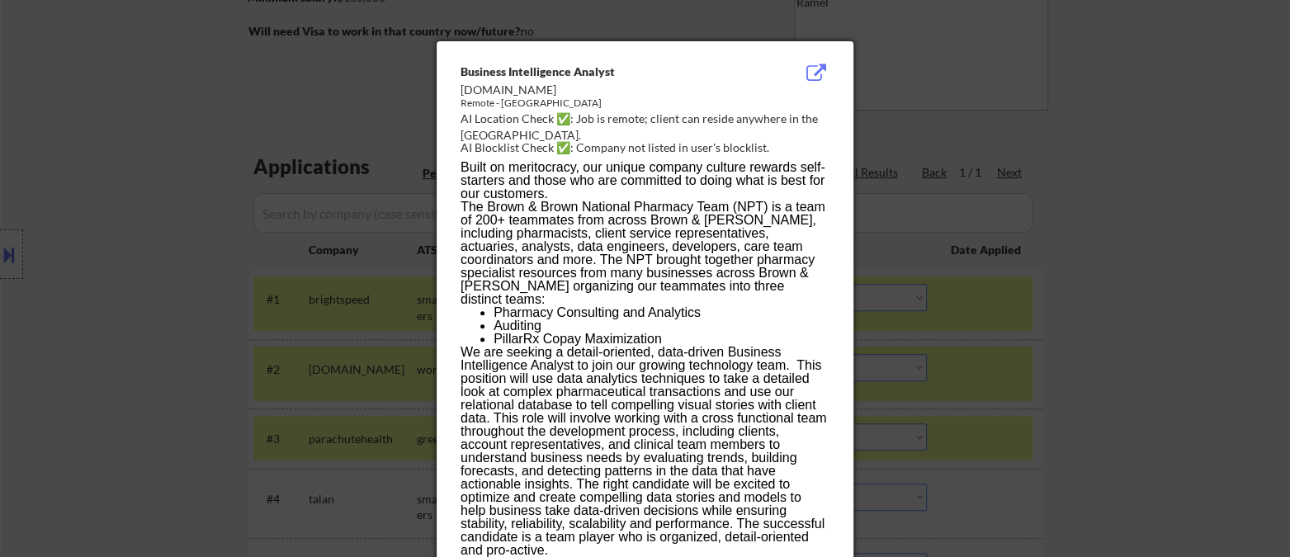
click at [1069, 372] on div at bounding box center [645, 278] width 1290 height 557
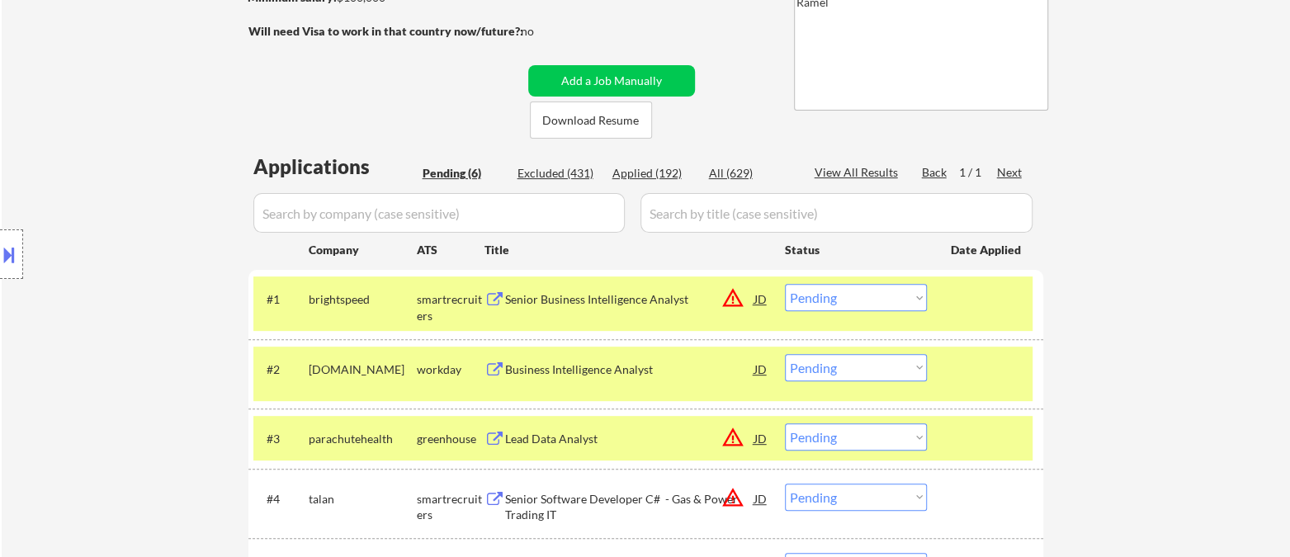
drag, startPoint x: 8, startPoint y: 262, endPoint x: 40, endPoint y: 262, distance: 31.4
click at [7, 262] on button at bounding box center [9, 254] width 18 height 27
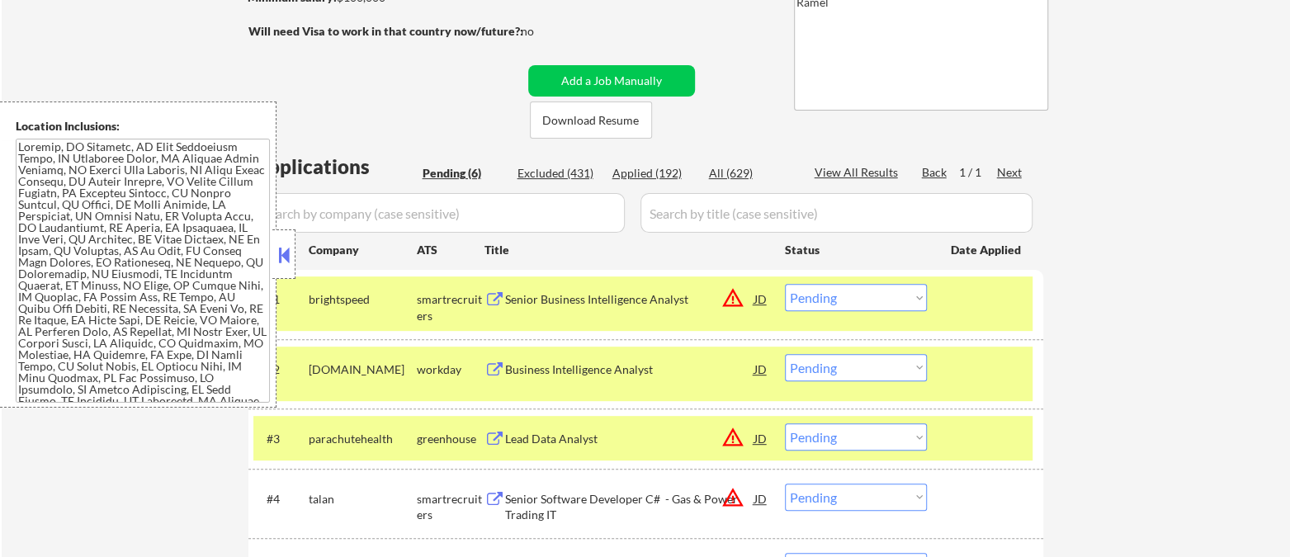
click at [563, 369] on div "Business Intelligence Analyst" at bounding box center [629, 369] width 249 height 17
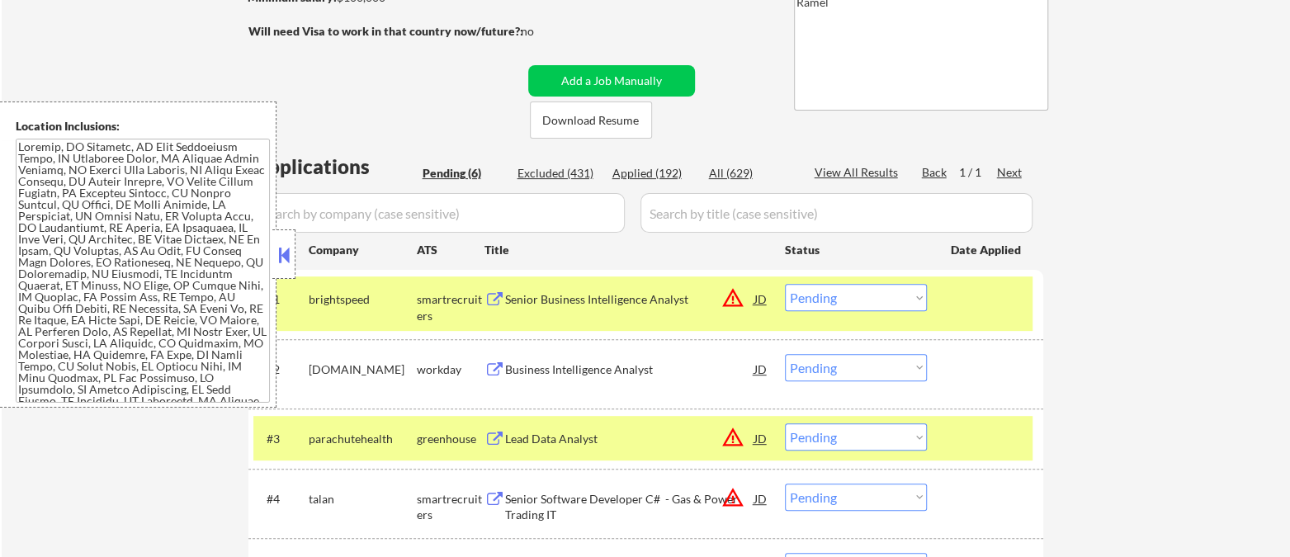
click at [275, 249] on button at bounding box center [284, 255] width 18 height 25
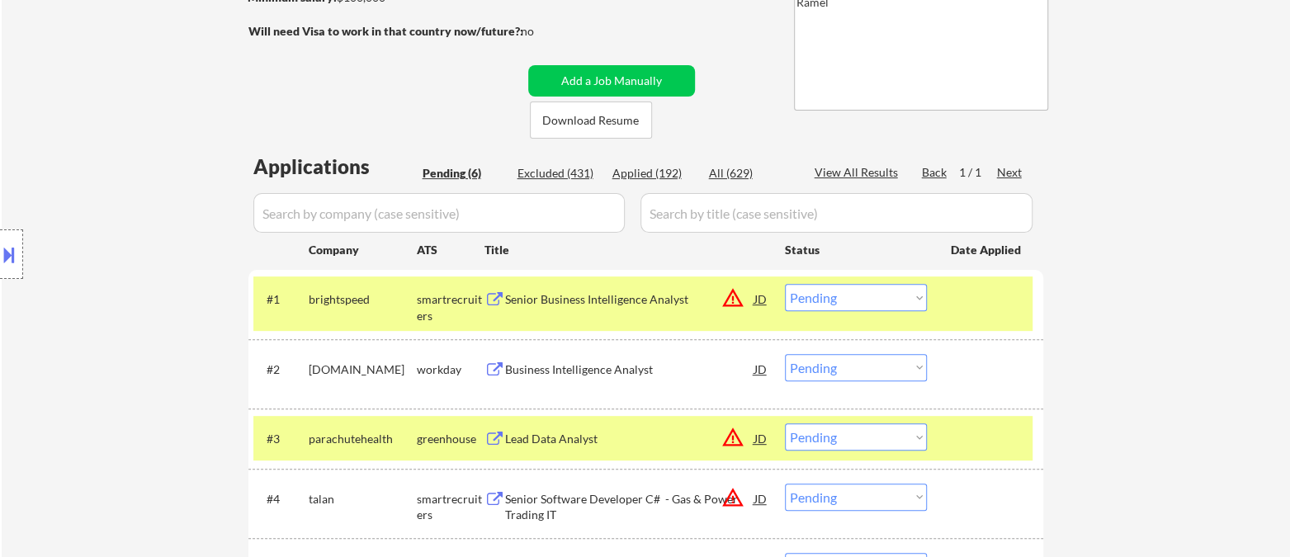
click at [831, 368] on select "Choose an option... Pending Applied Excluded (Questions) Excluded (Expired) Exc…" at bounding box center [856, 367] width 142 height 27
click at [785, 354] on select "Choose an option... Pending Applied Excluded (Questions) Excluded (Expired) Exc…" at bounding box center [856, 367] width 142 height 27
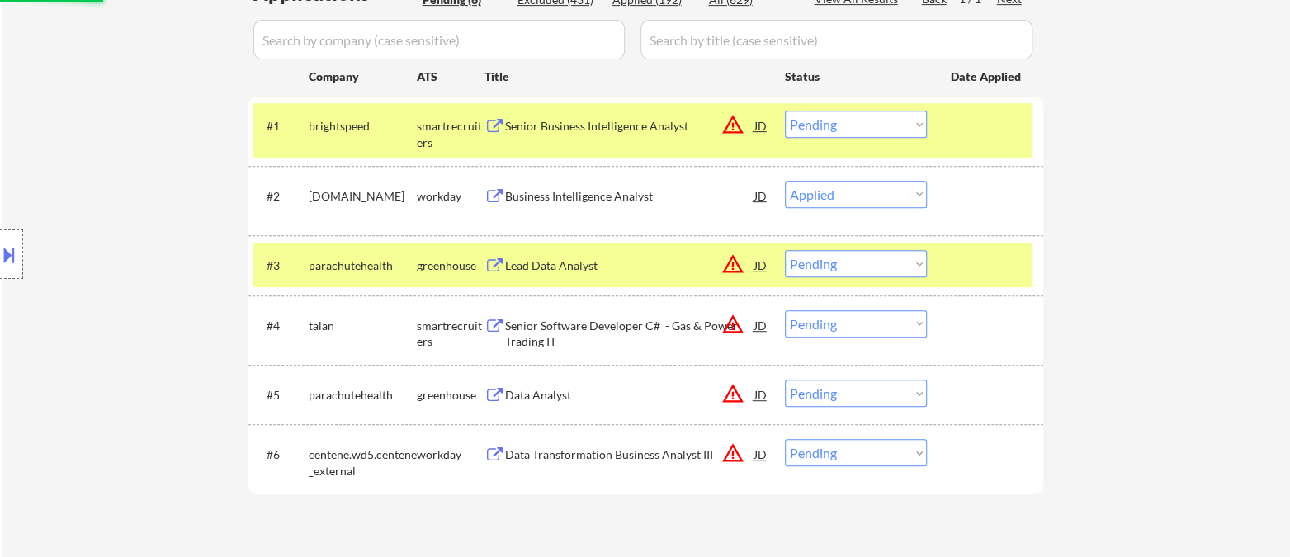
scroll to position [458, 0]
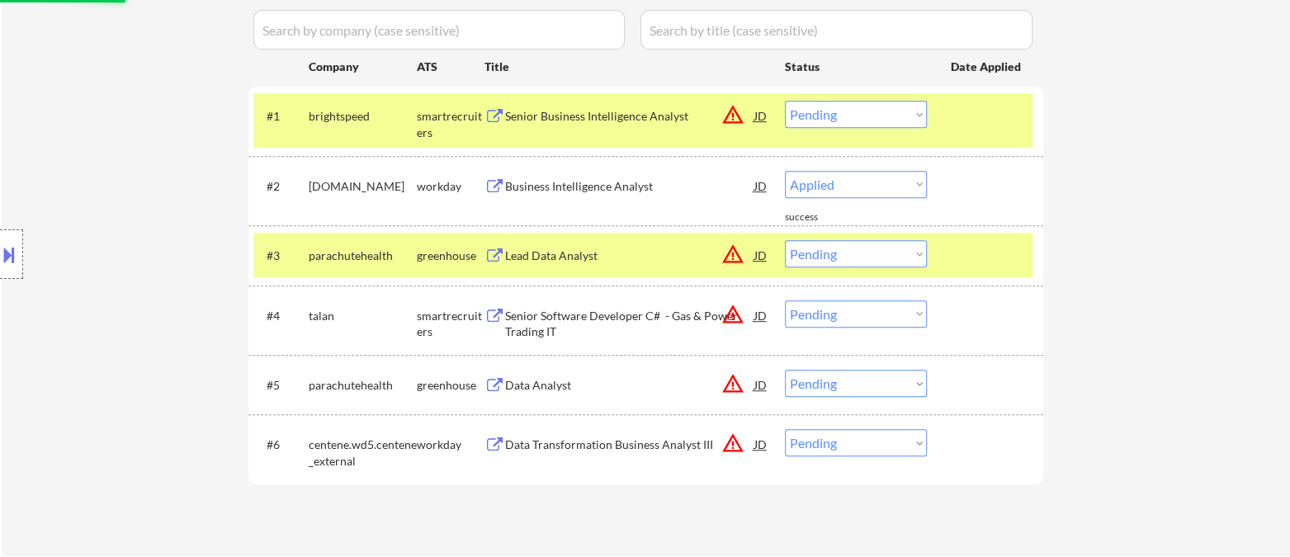
select select ""pending""
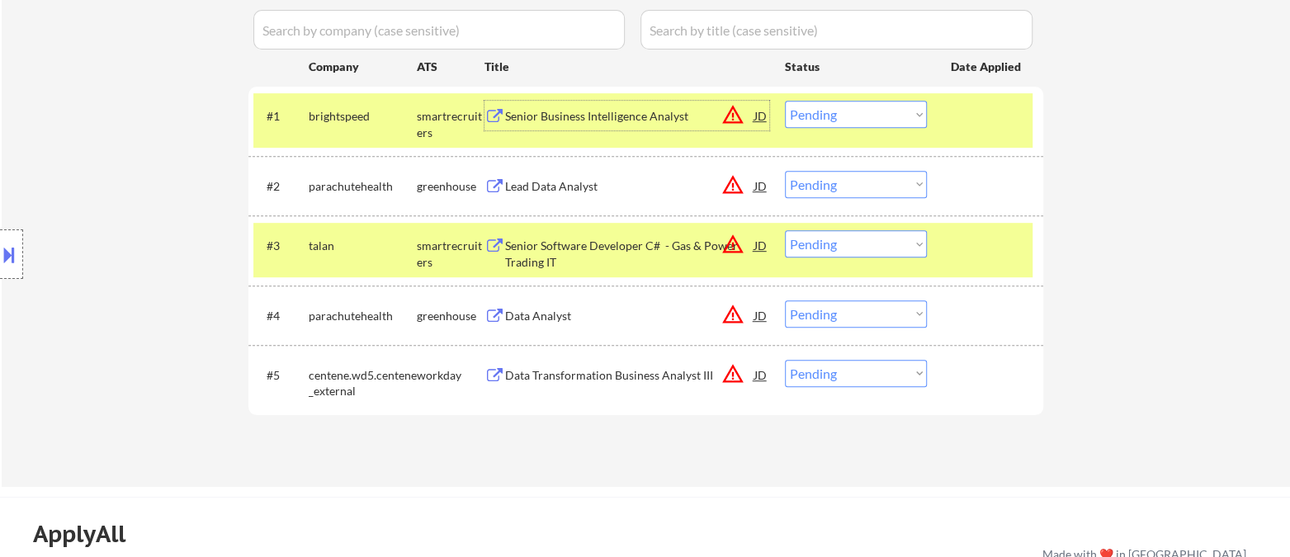
click at [564, 124] on div "Senior Business Intelligence Analyst" at bounding box center [629, 116] width 249 height 17
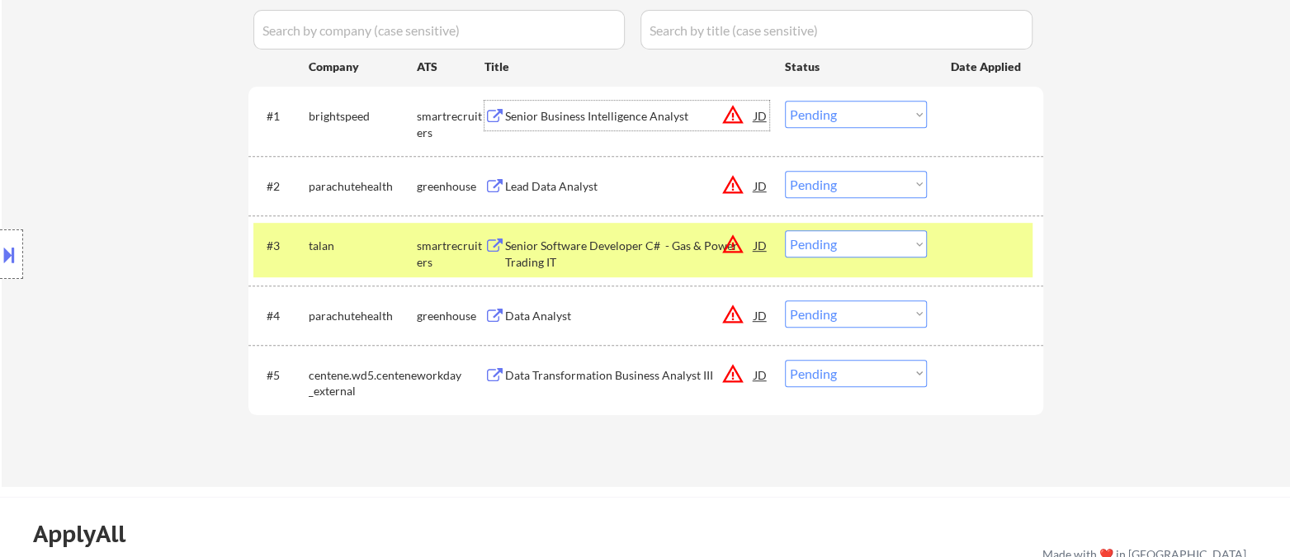
click at [887, 112] on select "Choose an option... Pending Applied Excluded (Questions) Excluded (Expired) Exc…" at bounding box center [856, 114] width 142 height 27
click at [785, 101] on select "Choose an option... Pending Applied Excluded (Questions) Excluded (Expired) Exc…" at bounding box center [856, 114] width 142 height 27
click at [586, 190] on div "Lead Data Analyst" at bounding box center [629, 186] width 249 height 17
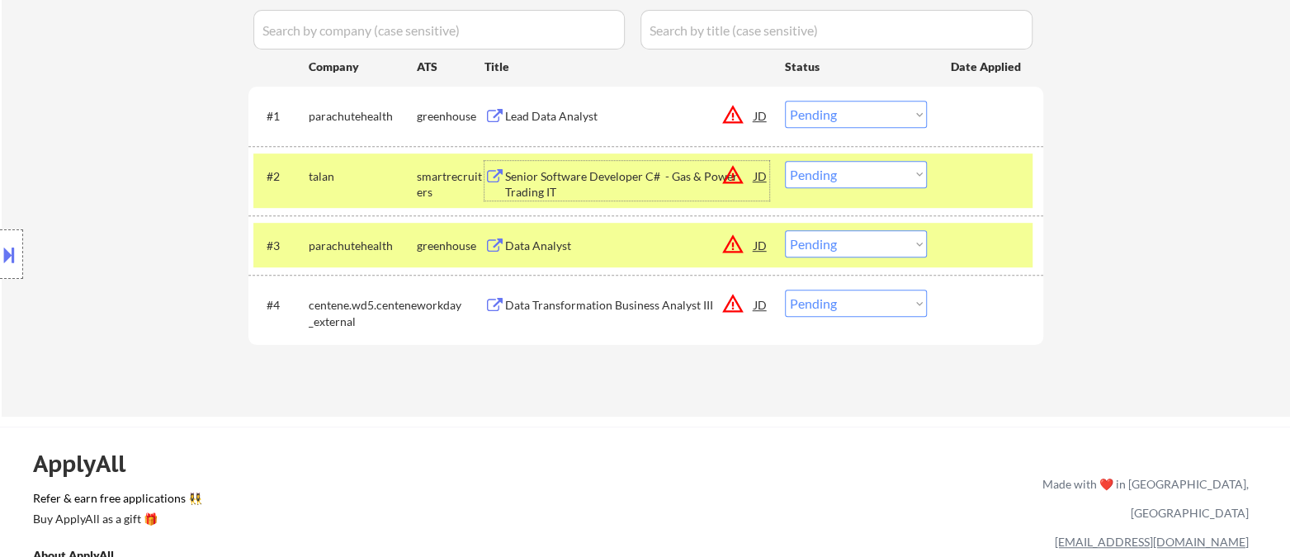
click at [13, 251] on button at bounding box center [9, 254] width 18 height 27
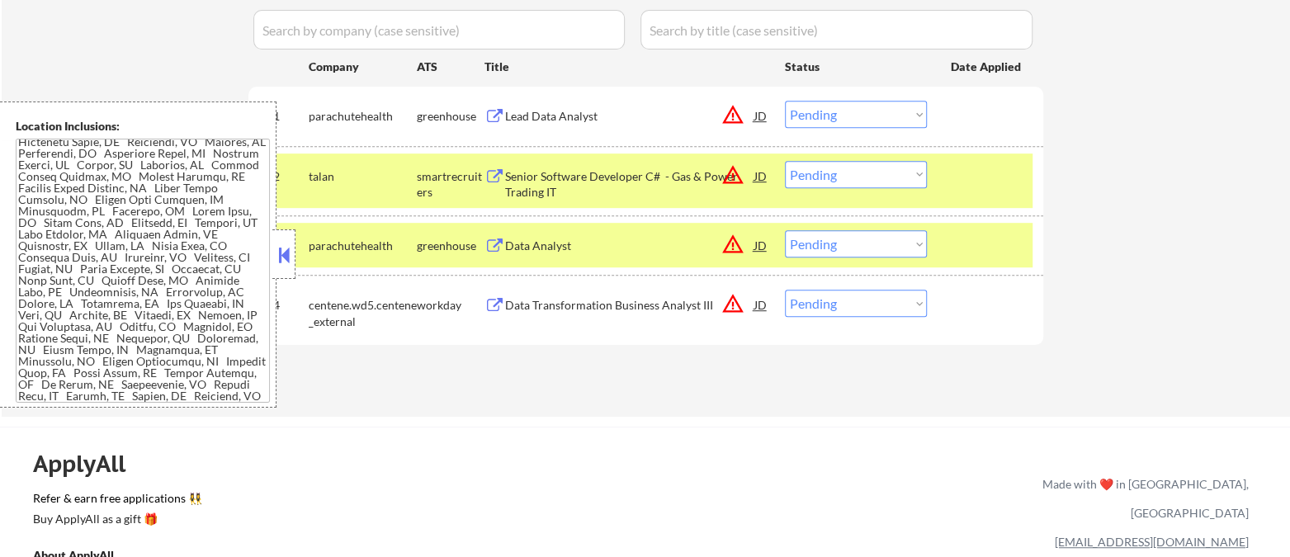
scroll to position [445, 0]
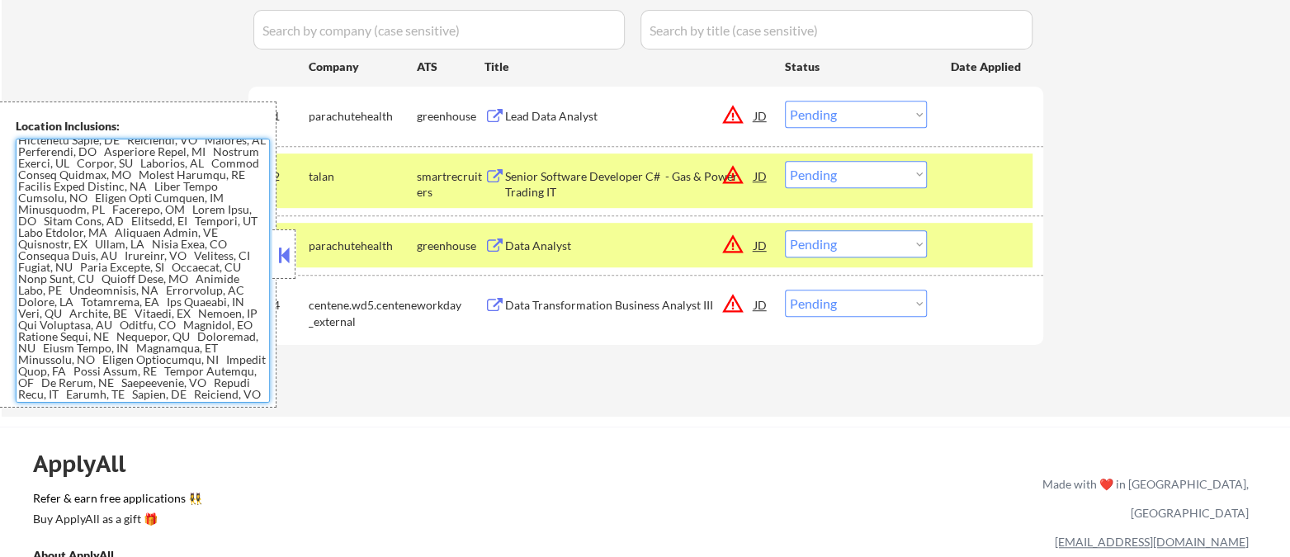
click at [290, 252] on button at bounding box center [284, 255] width 18 height 25
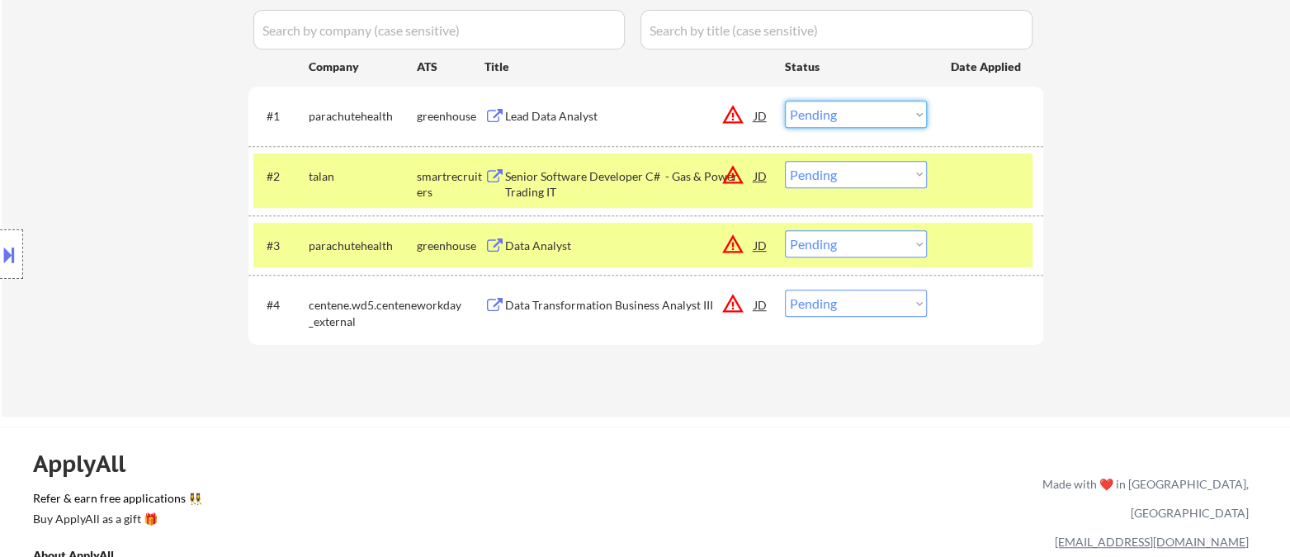
drag, startPoint x: 828, startPoint y: 109, endPoint x: 829, endPoint y: 125, distance: 15.8
click at [828, 109] on select "Choose an option... Pending Applied Excluded (Questions) Excluded (Expired) Exc…" at bounding box center [856, 114] width 142 height 27
click at [785, 101] on select "Choose an option... Pending Applied Excluded (Questions) Excluded (Expired) Exc…" at bounding box center [856, 114] width 142 height 27
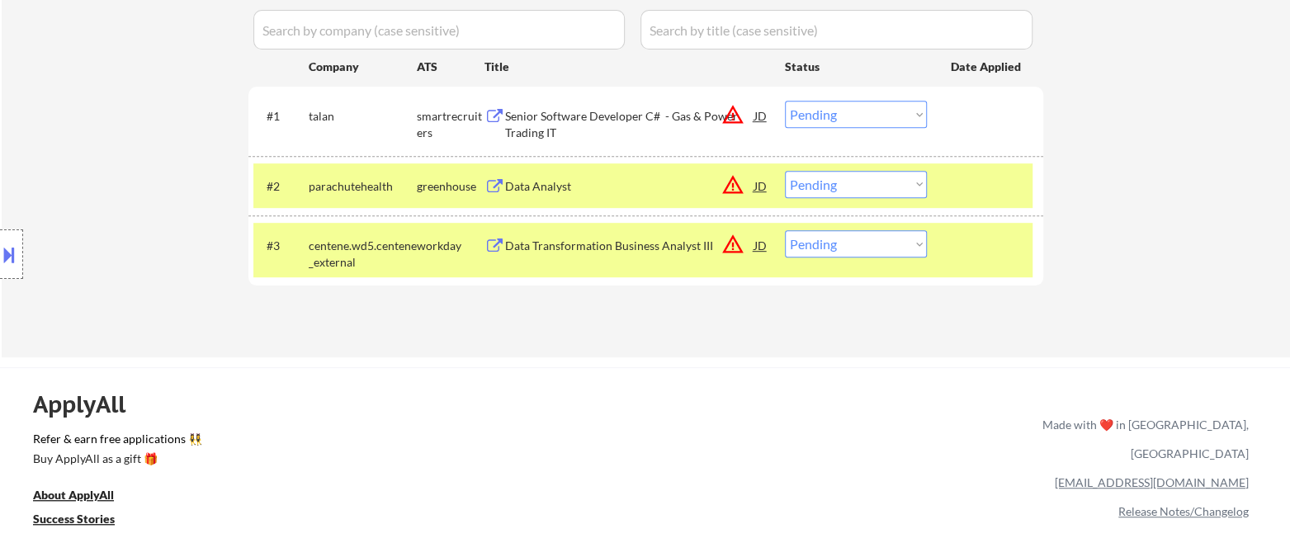
click at [571, 112] on div "Senior Software Developer C# - Gas & Power Trading IT" at bounding box center [629, 124] width 249 height 32
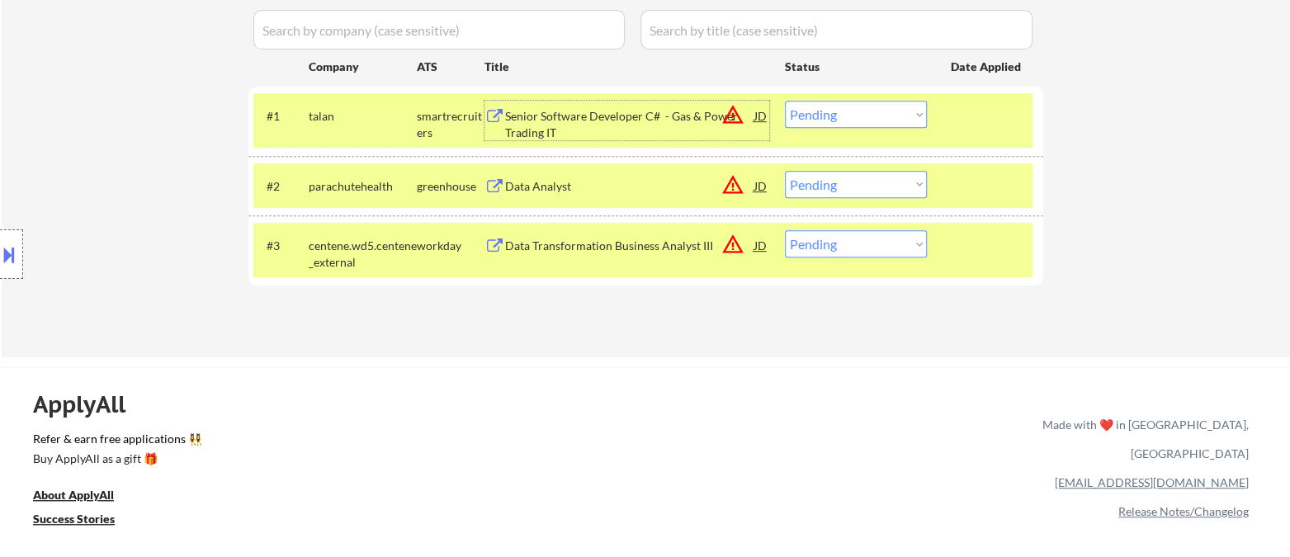
click at [832, 111] on select "Choose an option... Pending Applied Excluded (Questions) Excluded (Expired) Exc…" at bounding box center [856, 114] width 142 height 27
click at [785, 101] on select "Choose an option... Pending Applied Excluded (Questions) Excluded (Expired) Exc…" at bounding box center [856, 114] width 142 height 27
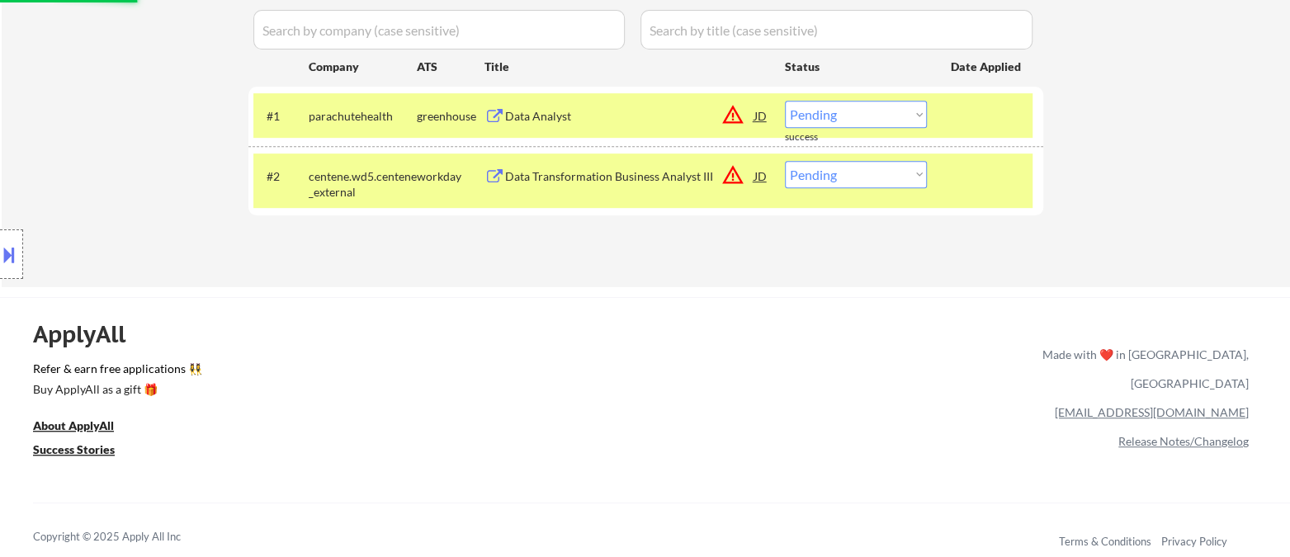
drag, startPoint x: 846, startPoint y: 110, endPoint x: 847, endPoint y: 120, distance: 10.8
click at [846, 110] on select "Choose an option... Pending Applied Excluded (Questions) Excluded (Expired) Exc…" at bounding box center [856, 114] width 142 height 27
select select ""excluded__other_""
click at [785, 101] on select "Choose an option... Pending Applied Excluded (Questions) Excluded (Expired) Exc…" at bounding box center [856, 114] width 142 height 27
click at [623, 170] on div "Data Transformation Business Analyst III" at bounding box center [629, 176] width 249 height 17
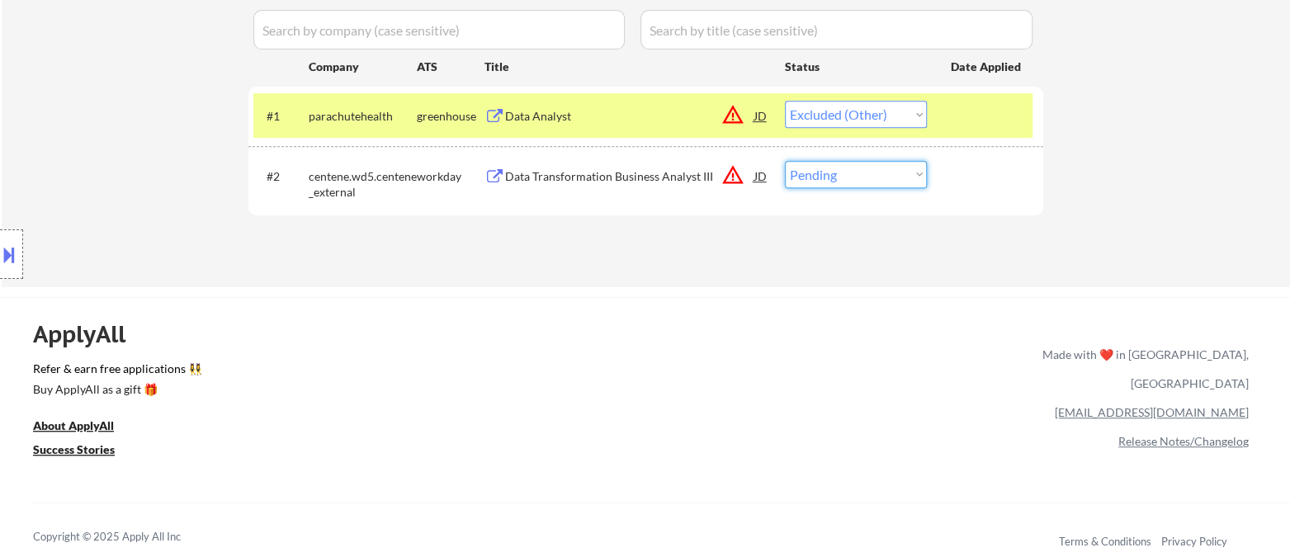
click at [825, 178] on select "Choose an option... Pending Applied Excluded (Questions) Excluded (Expired) Exc…" at bounding box center [856, 174] width 142 height 27
select select ""excluded__other_""
click at [785, 161] on select "Choose an option... Pending Applied Excluded (Questions) Excluded (Expired) Exc…" at bounding box center [856, 174] width 142 height 27
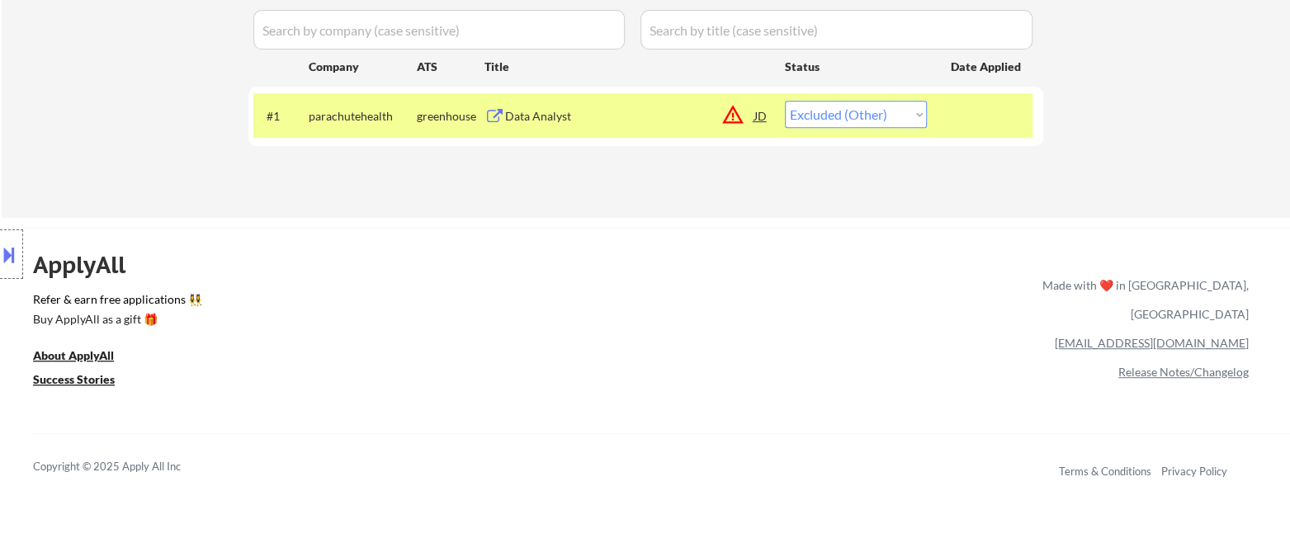
click at [774, 335] on div "ApplyAll Refer & earn free applications 👯‍♀️ Buy ApplyAll as a gift 🎁 About App…" at bounding box center [645, 370] width 1290 height 262
click at [779, 339] on div "ApplyAll Refer & earn free applications 👯‍♀️ Buy ApplyAll as a gift 🎁 About App…" at bounding box center [645, 370] width 1290 height 262
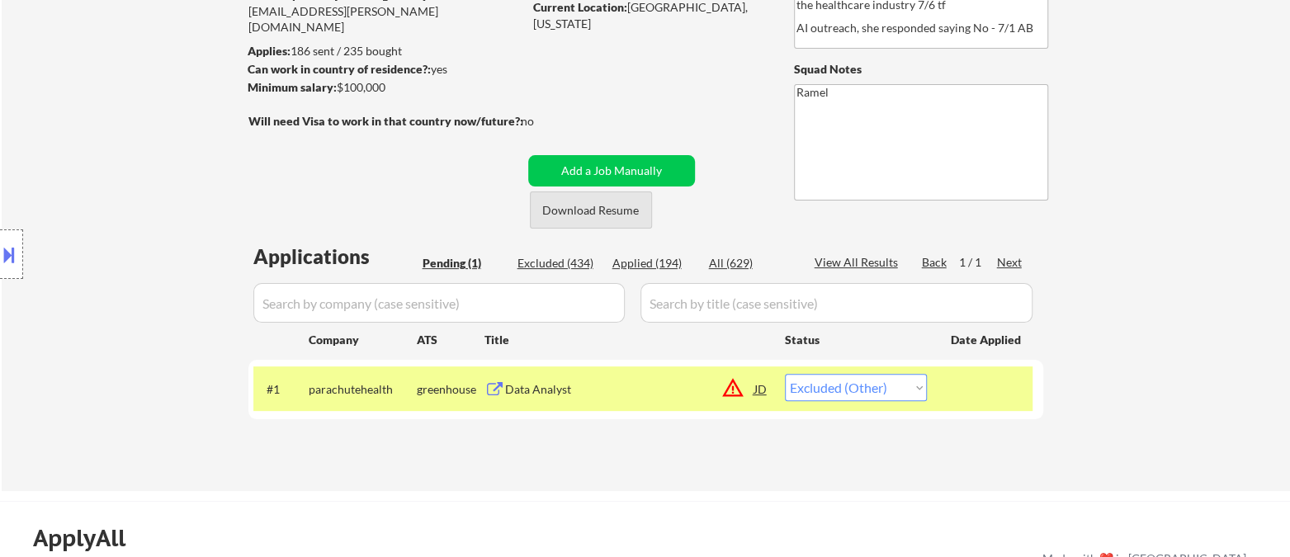
scroll to position [183, 0]
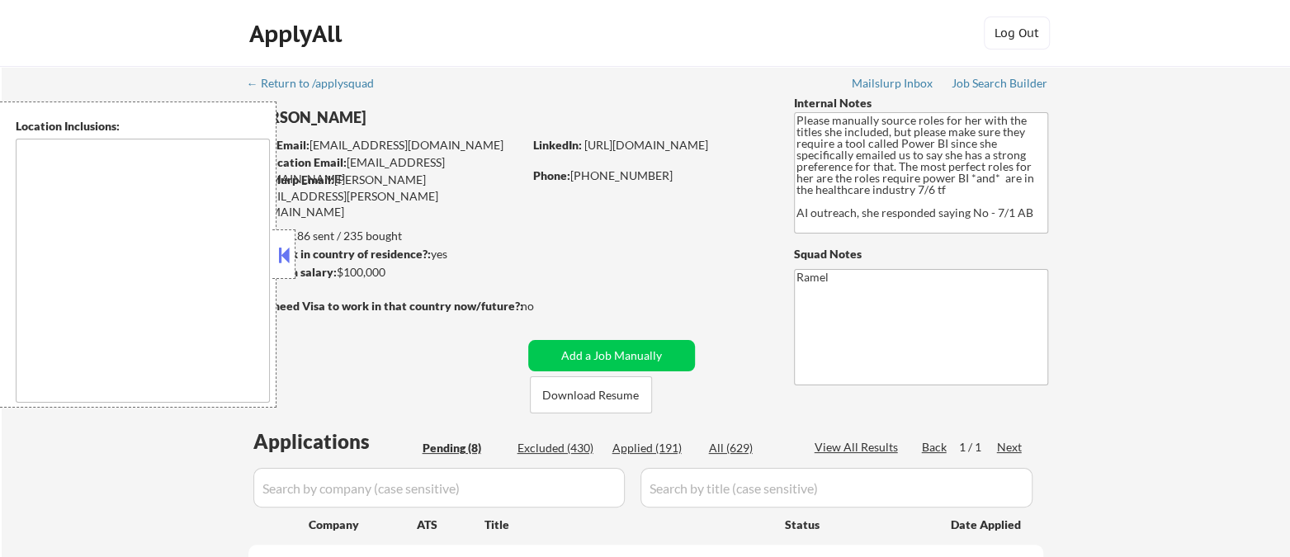
type textarea "[GEOGRAPHIC_DATA], [GEOGRAPHIC_DATA] [GEOGRAPHIC_DATA], [GEOGRAPHIC_DATA] [GEOG…"
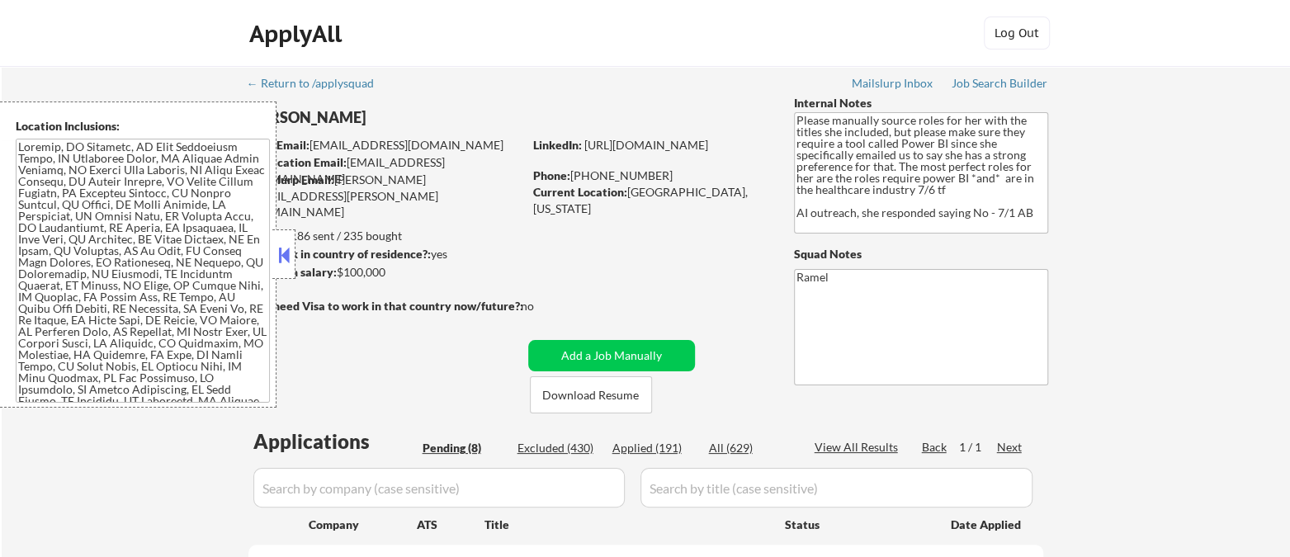
select select ""pending""
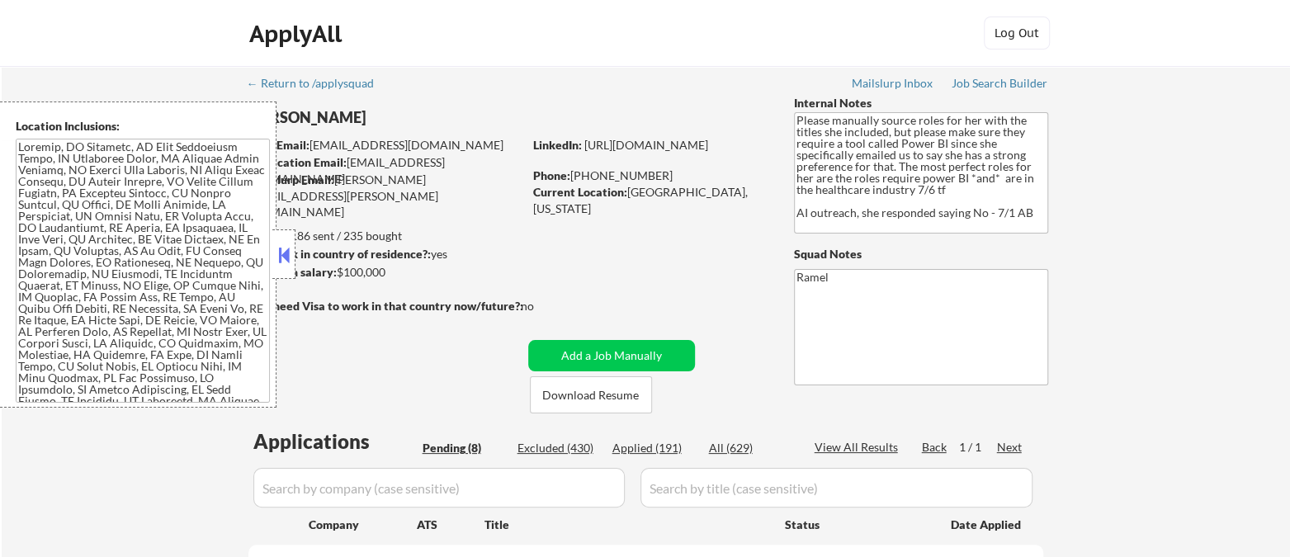
select select ""pending""
click at [288, 253] on button at bounding box center [284, 255] width 18 height 25
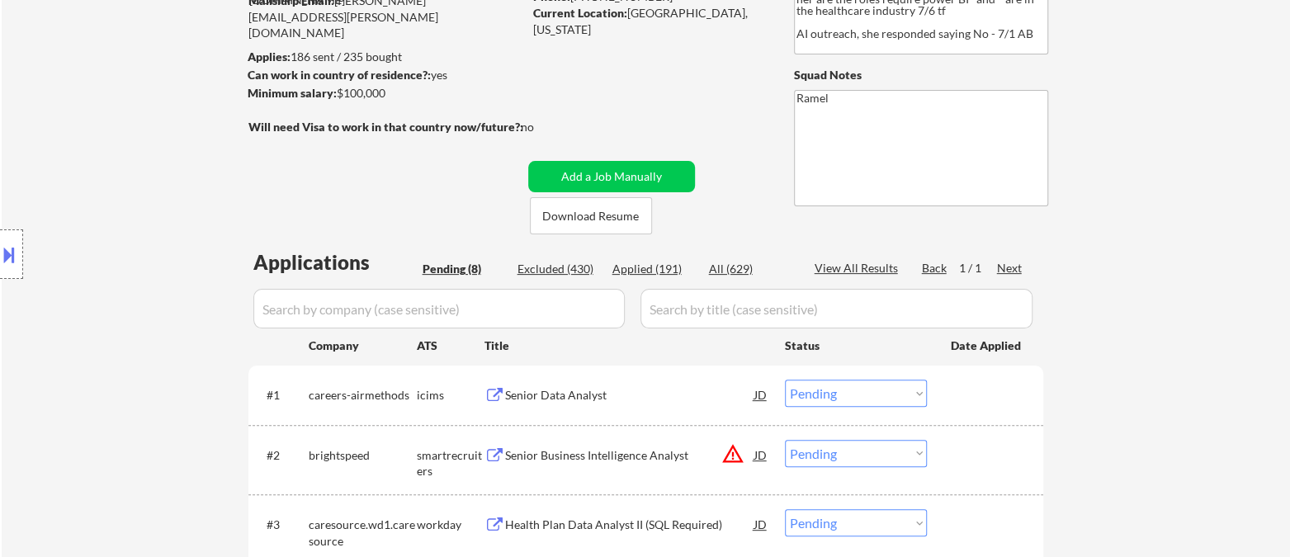
scroll to position [183, 0]
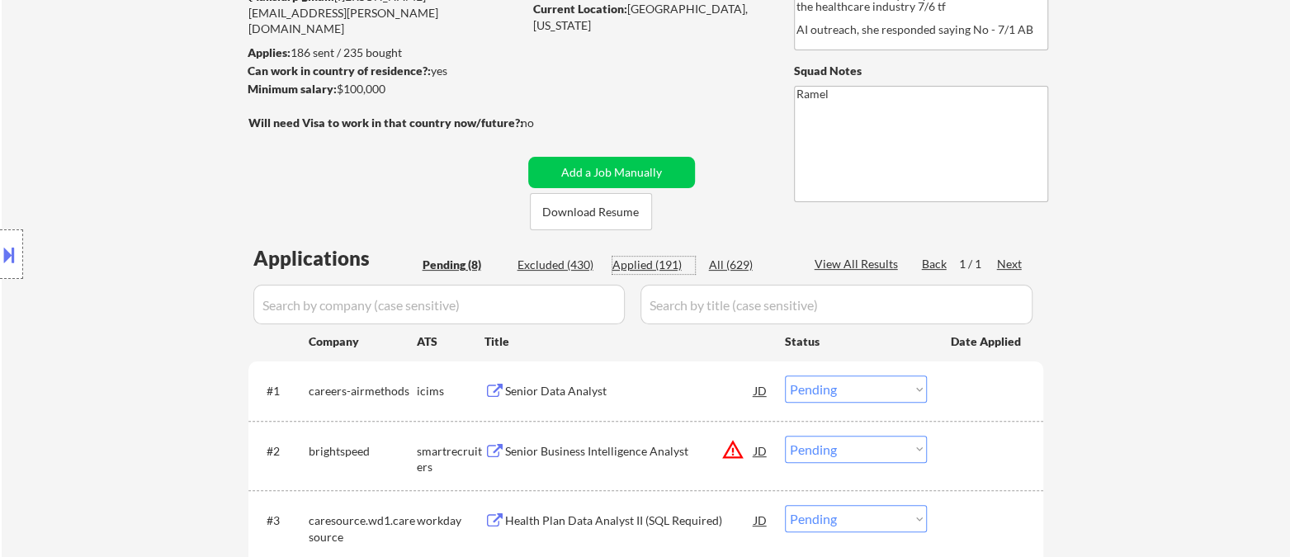
click at [661, 266] on div "Applied (191)" at bounding box center [653, 265] width 83 height 17
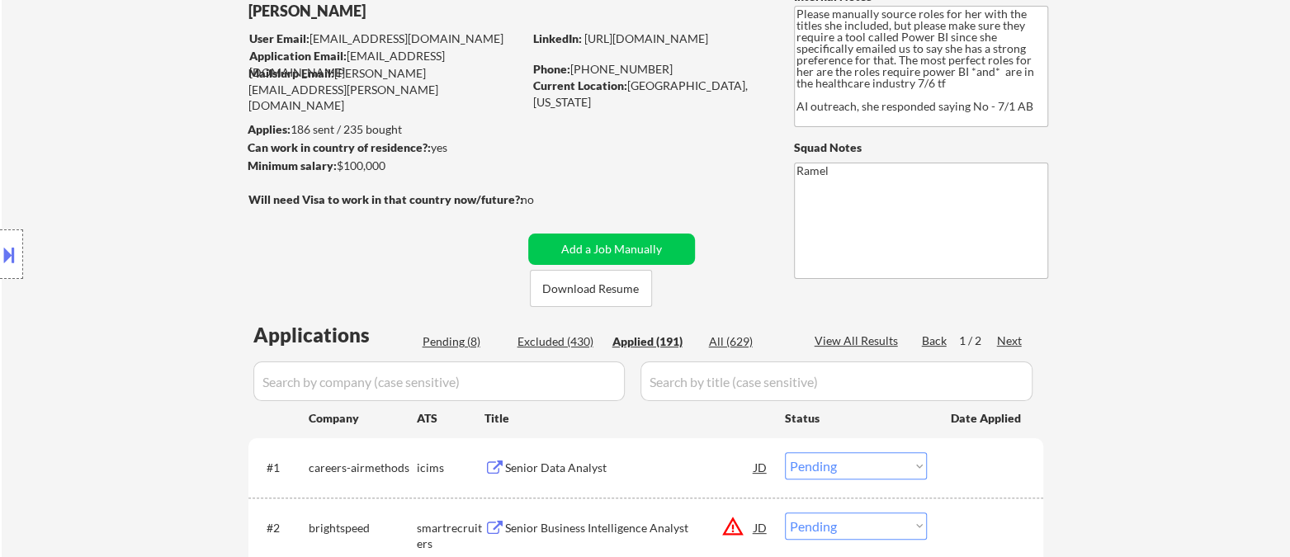
scroll to position [0, 0]
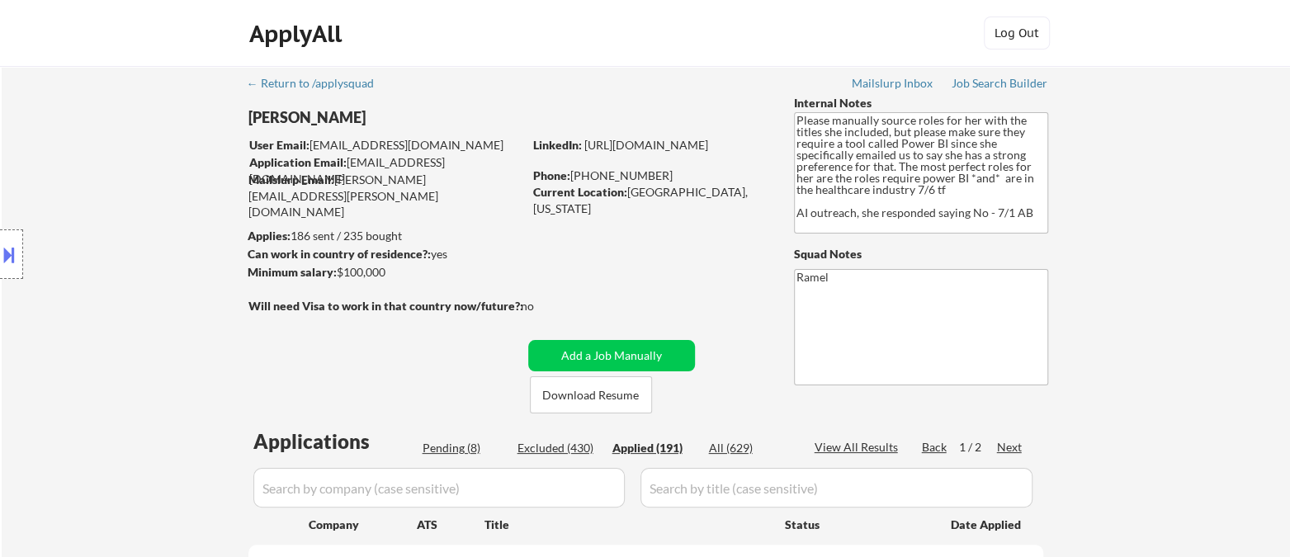
select select ""applied""
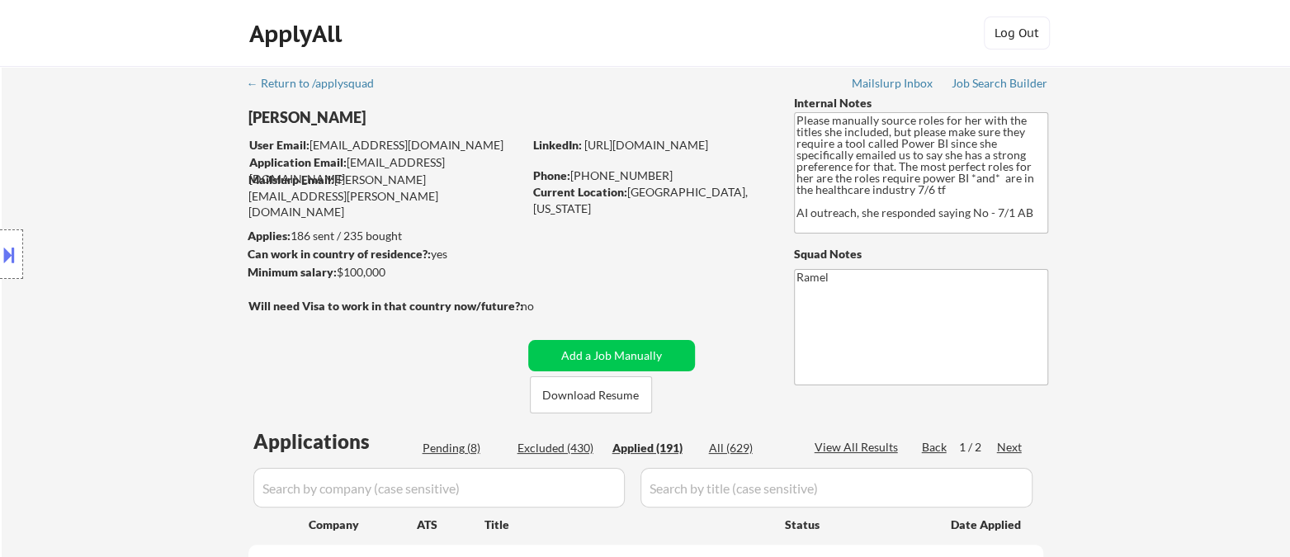
select select ""applied""
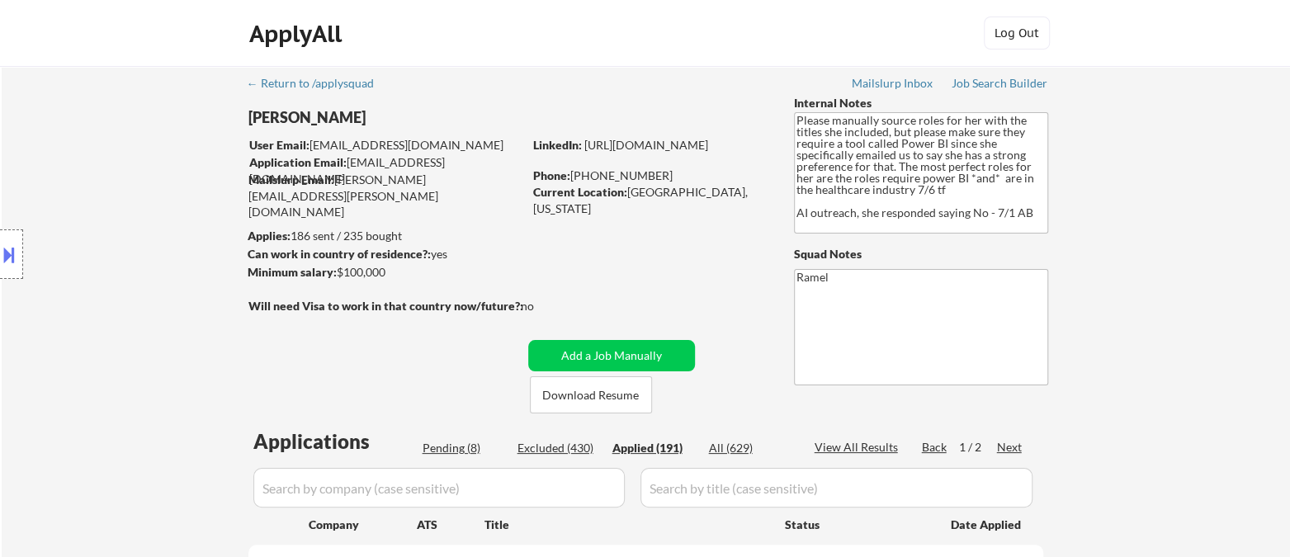
select select ""applied""
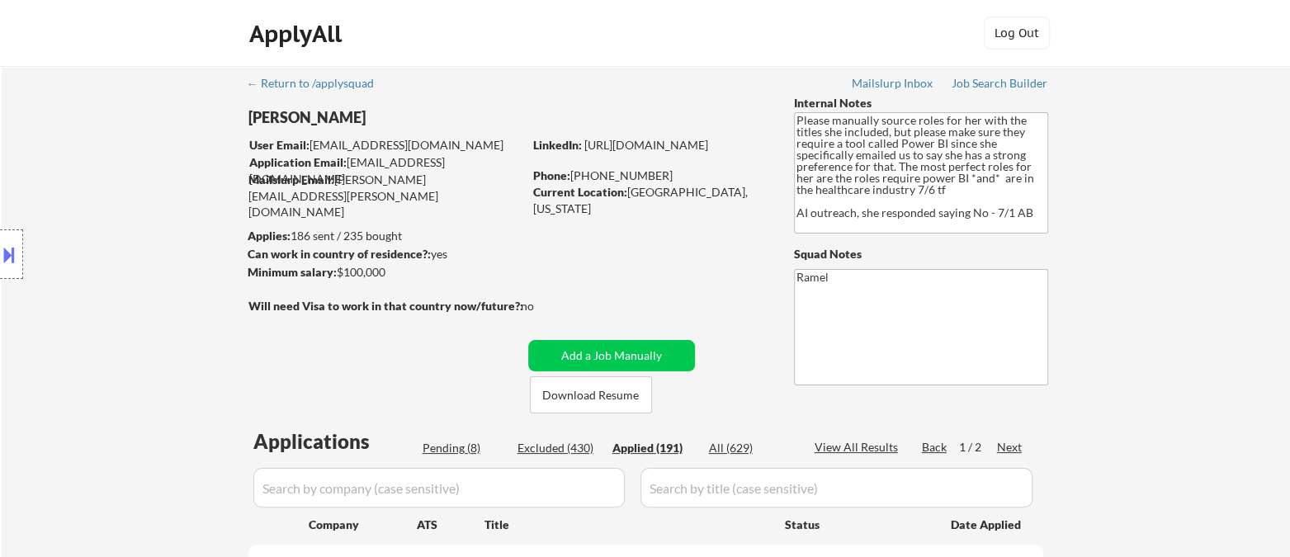
select select ""applied""
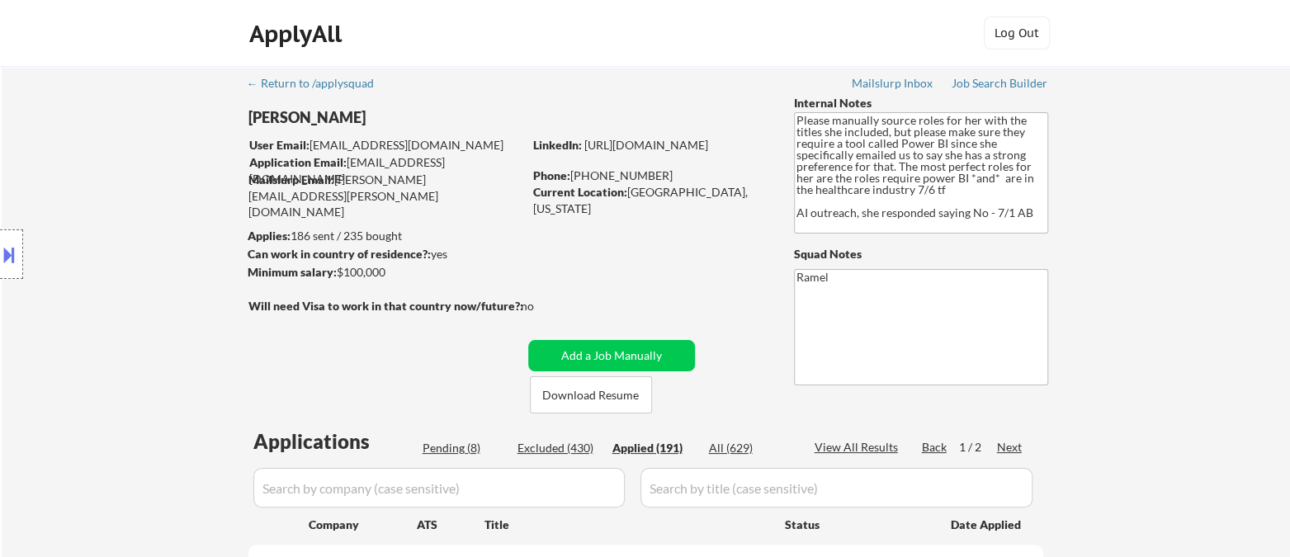
select select ""applied""
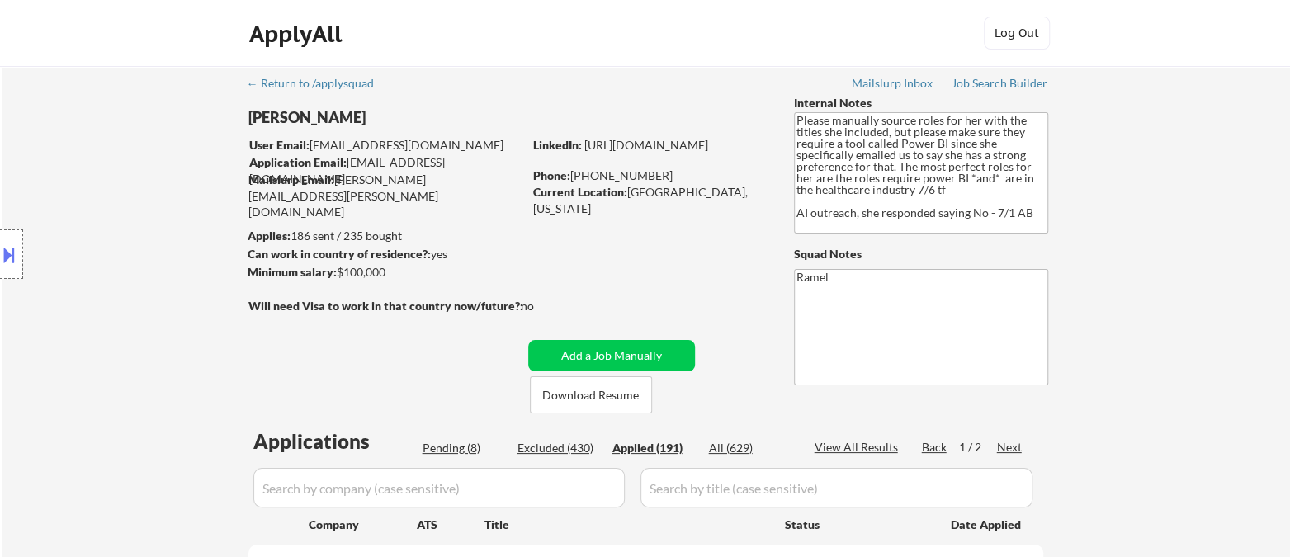
select select ""applied""
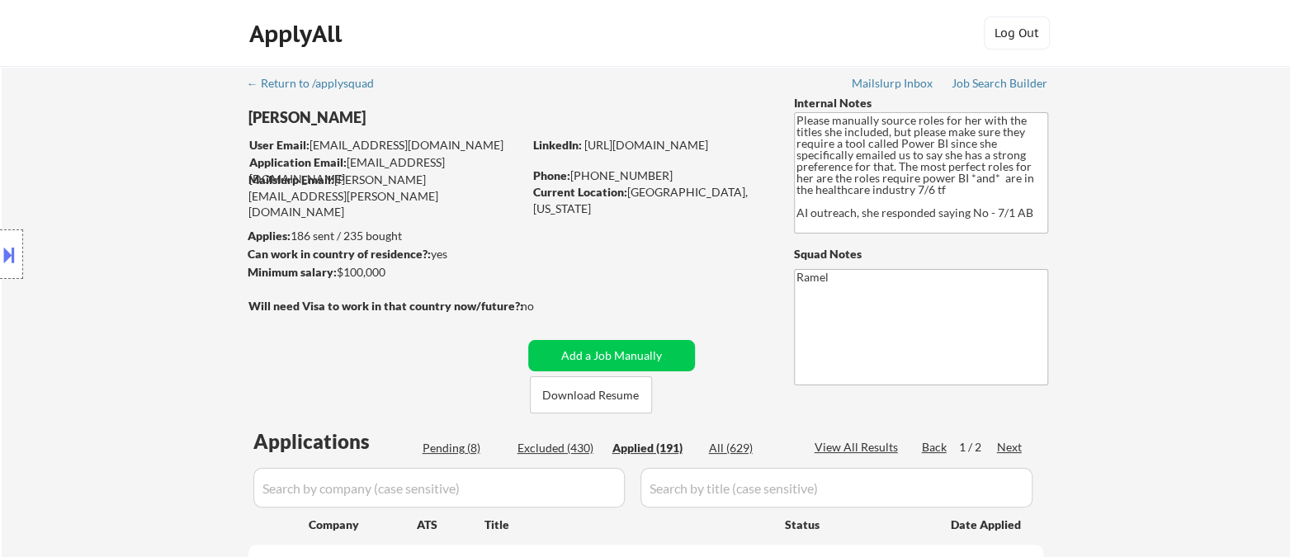
select select ""applied""
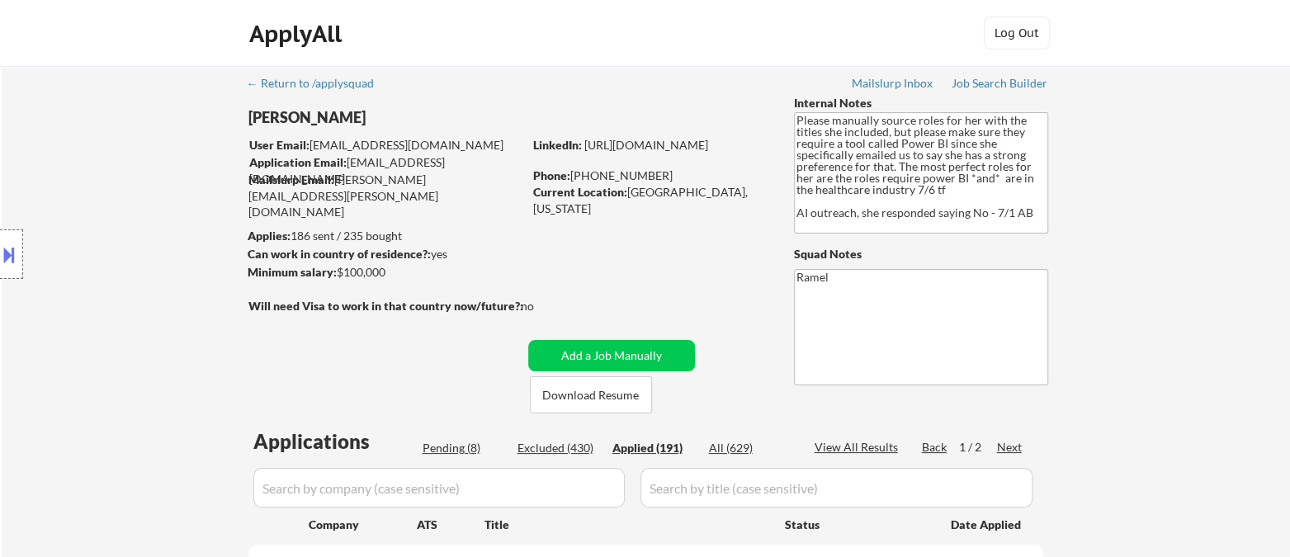
select select ""applied""
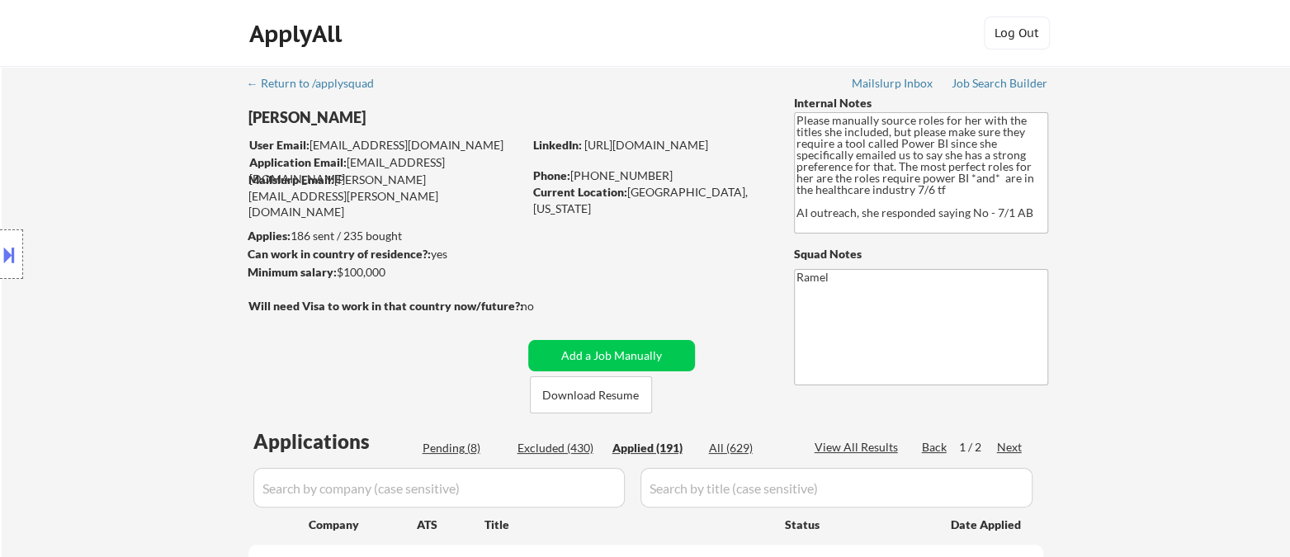
select select ""applied""
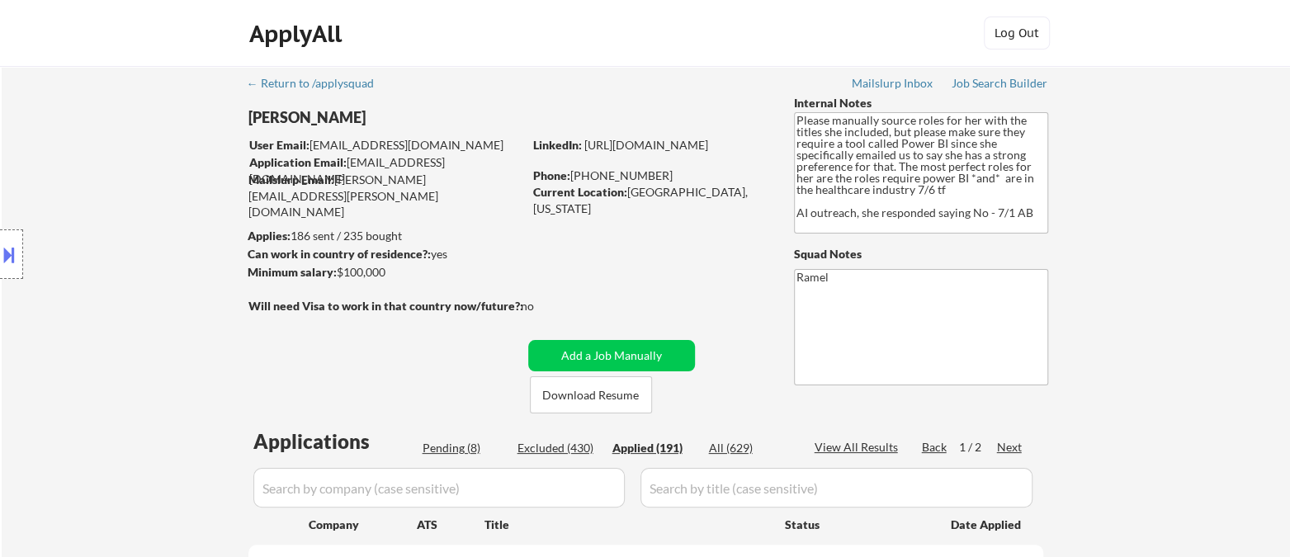
select select ""applied""
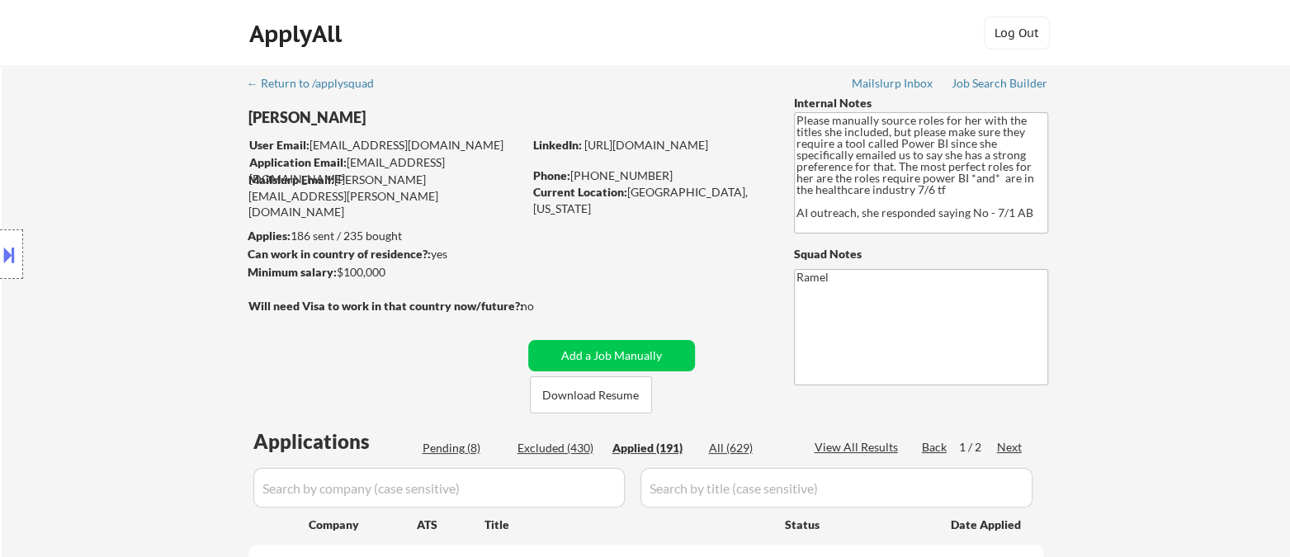
select select ""applied""
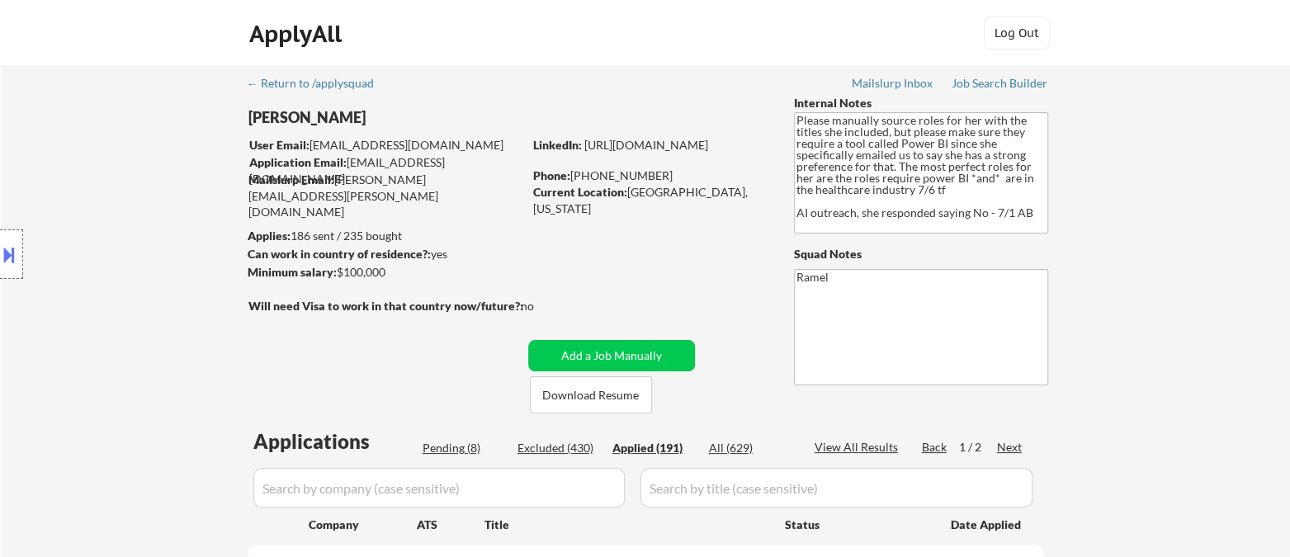
select select ""applied""
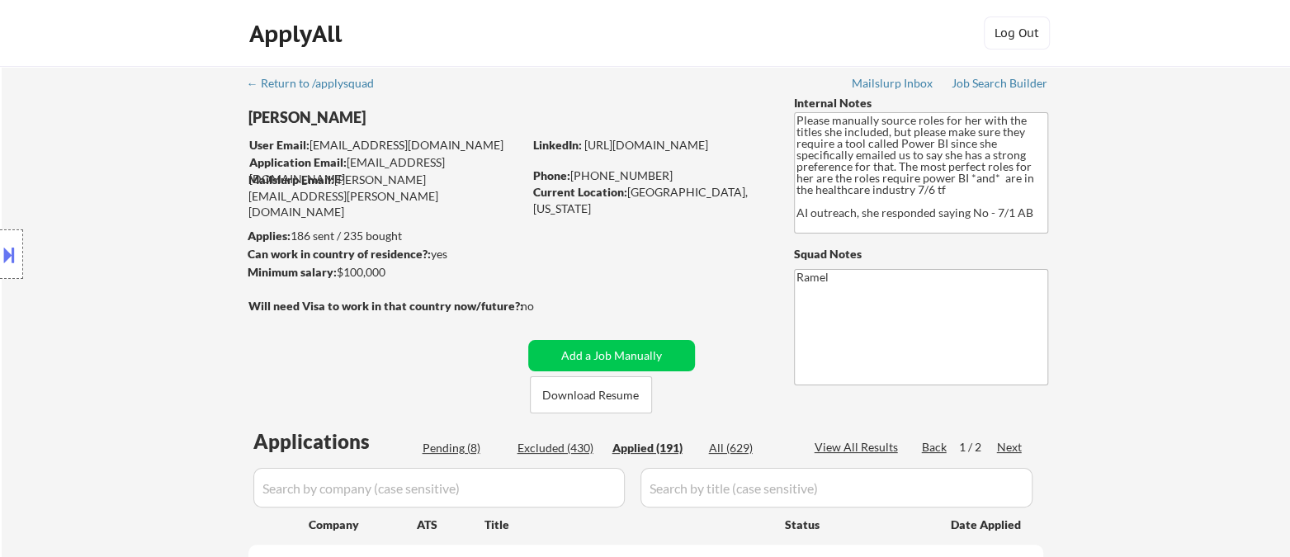
select select ""applied""
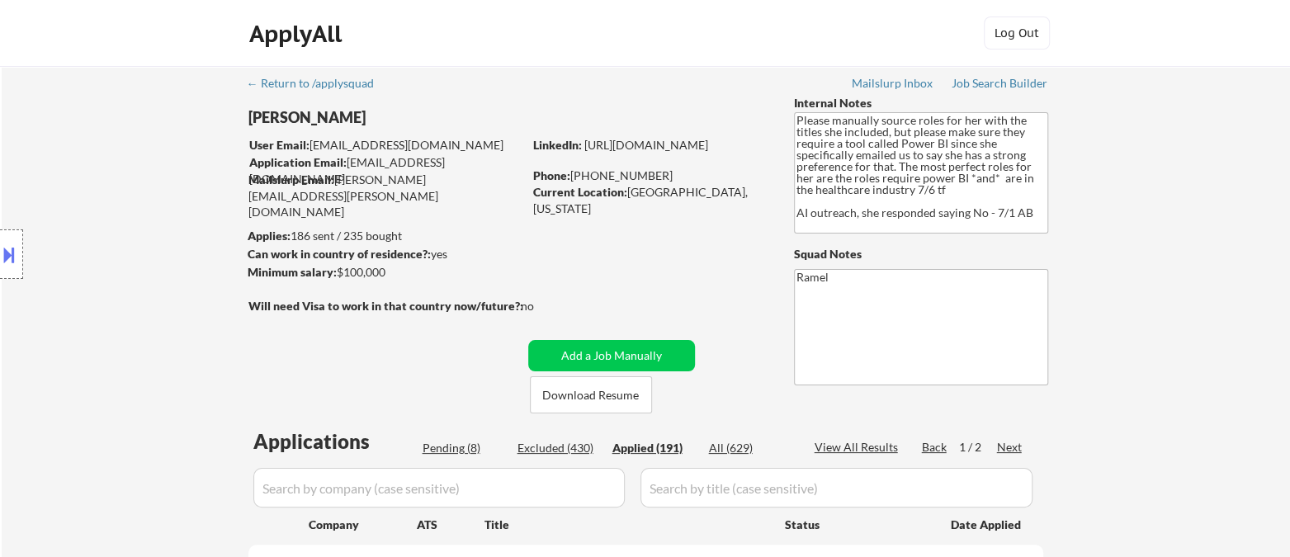
select select ""applied""
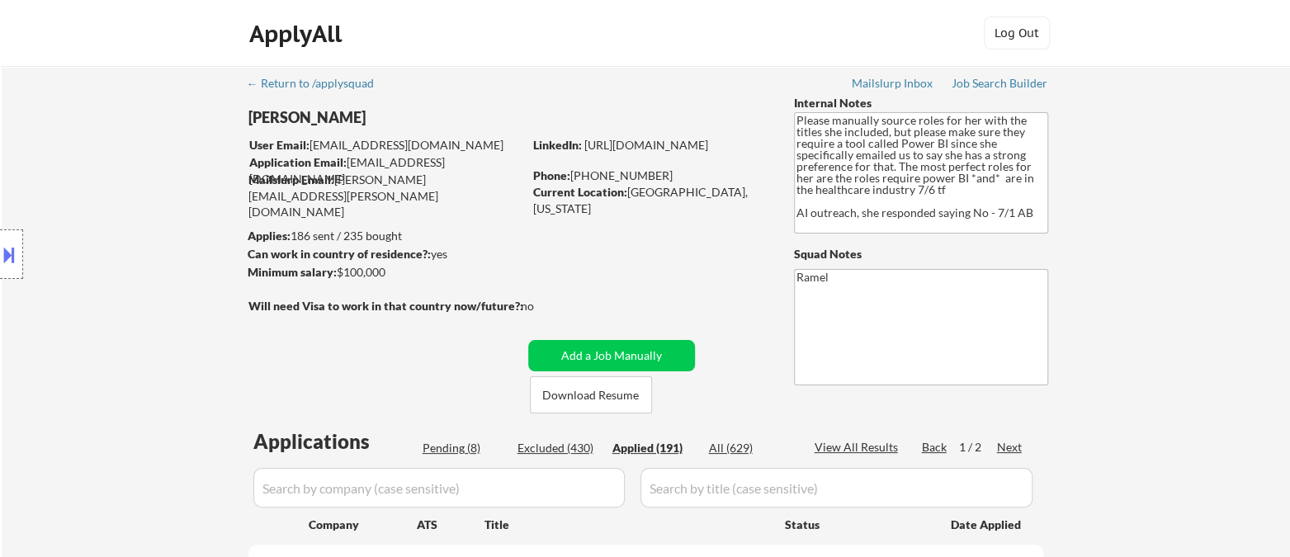
select select ""applied""
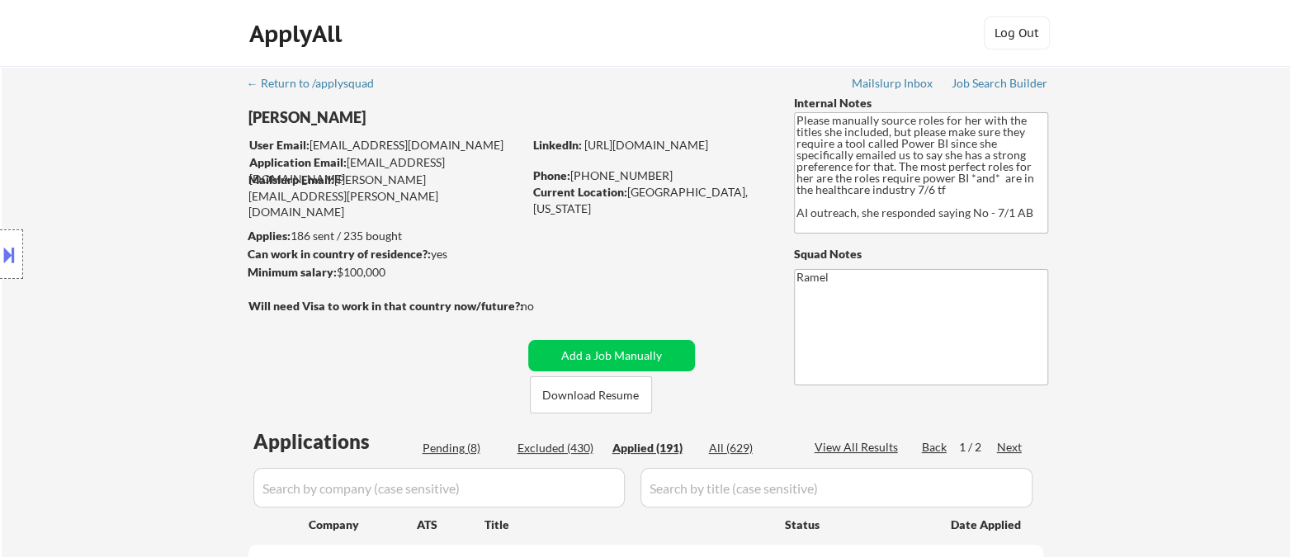
select select ""applied""
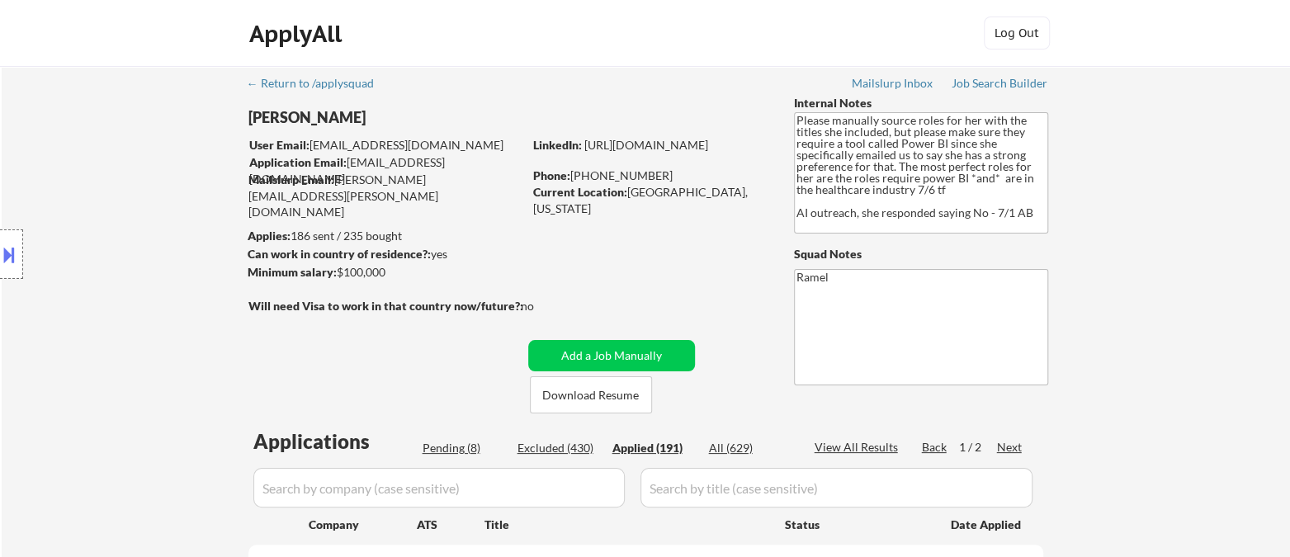
select select ""applied""
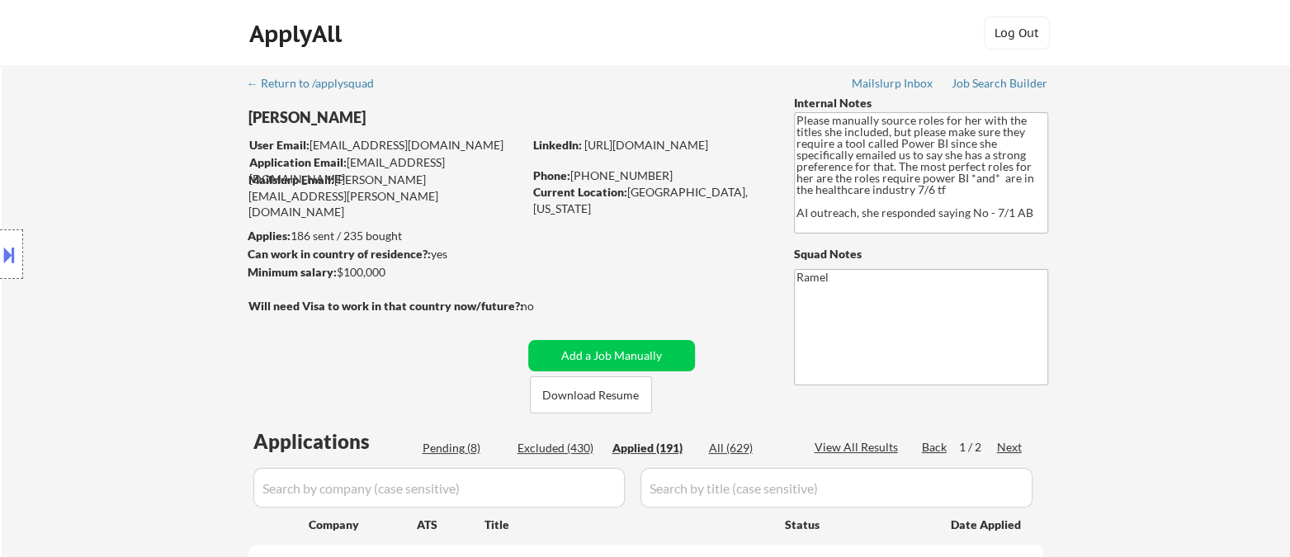
select select ""applied""
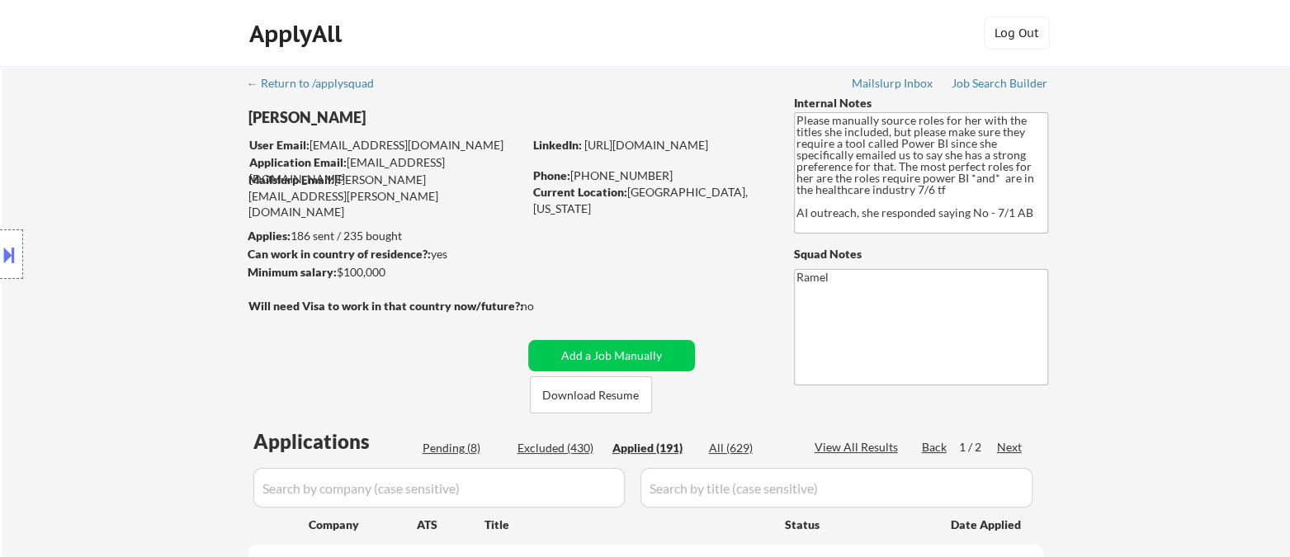
select select ""applied""
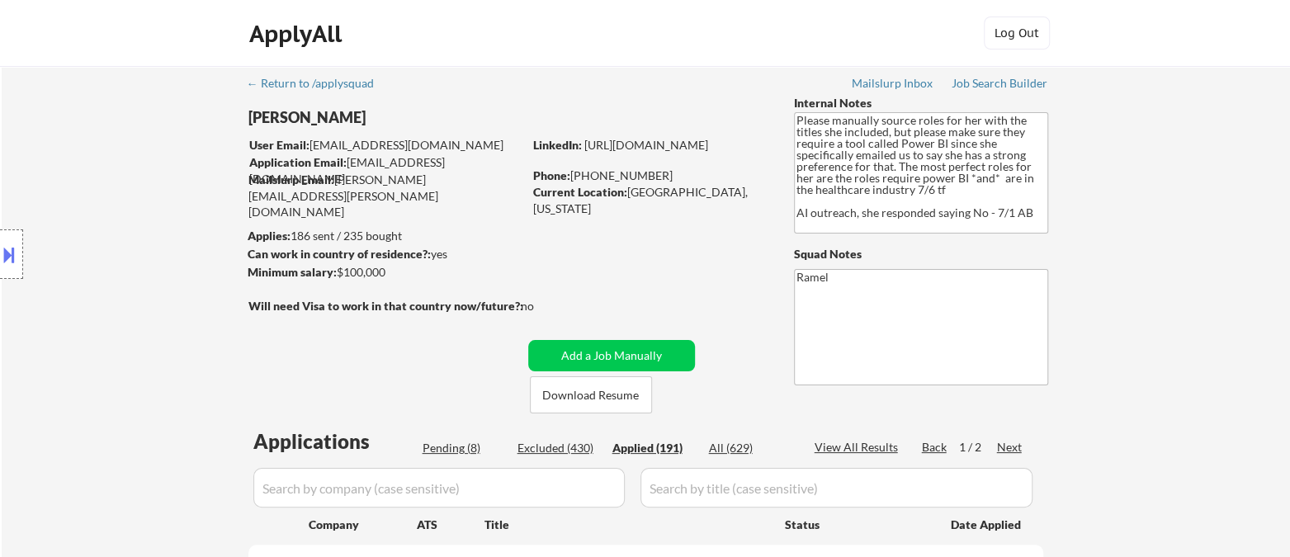
select select ""applied""
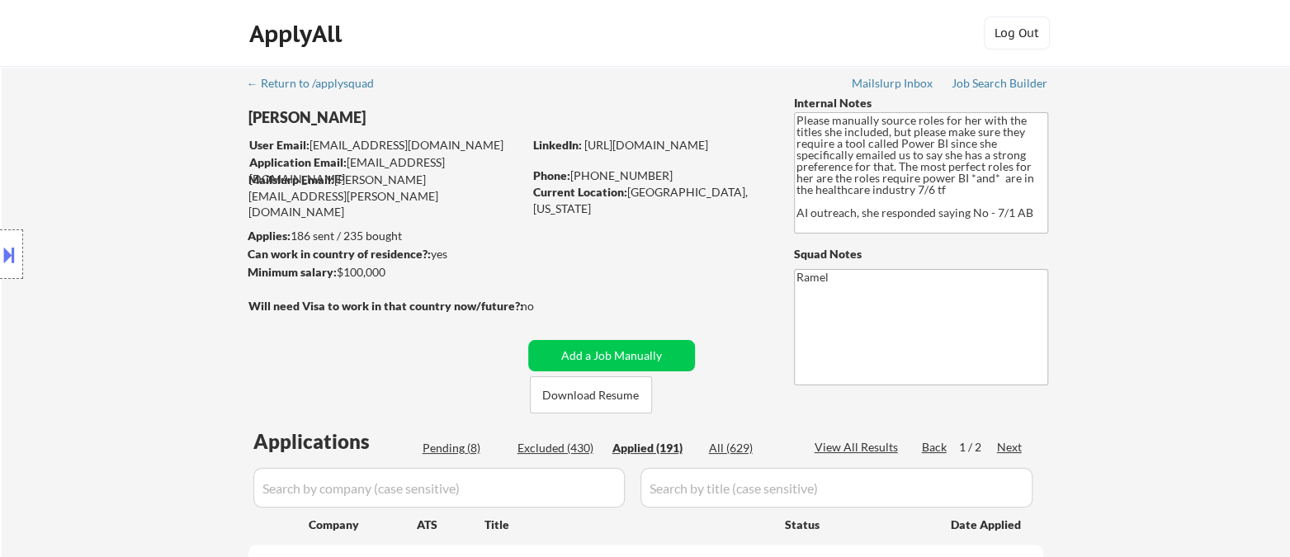
drag, startPoint x: 342, startPoint y: 110, endPoint x: 231, endPoint y: 110, distance: 111.4
click at [231, 110] on body "← Return to /applysquad Mailslurp Inbox Job Search Builder Sarah Krusleski User…" at bounding box center [645, 278] width 1290 height 557
click at [203, 120] on div "Location Inclusions:" at bounding box center [147, 255] width 295 height 306
click at [39, 309] on div "Location Inclusions:" at bounding box center [147, 255] width 295 height 306
click at [871, 453] on div "View All Results" at bounding box center [858, 447] width 88 height 17
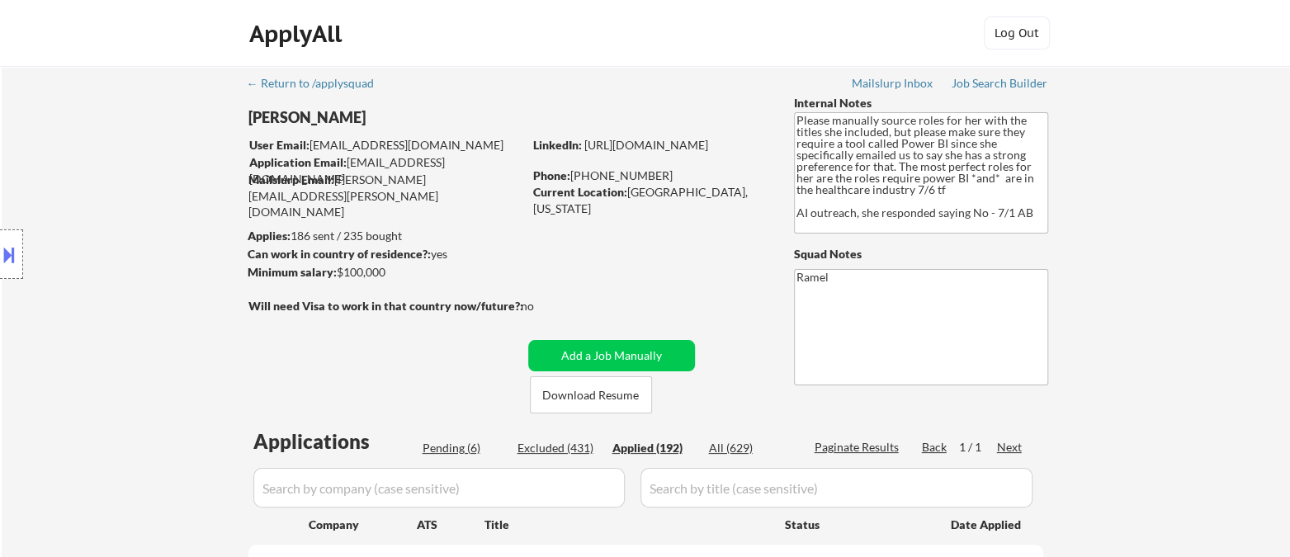
select select ""applied""
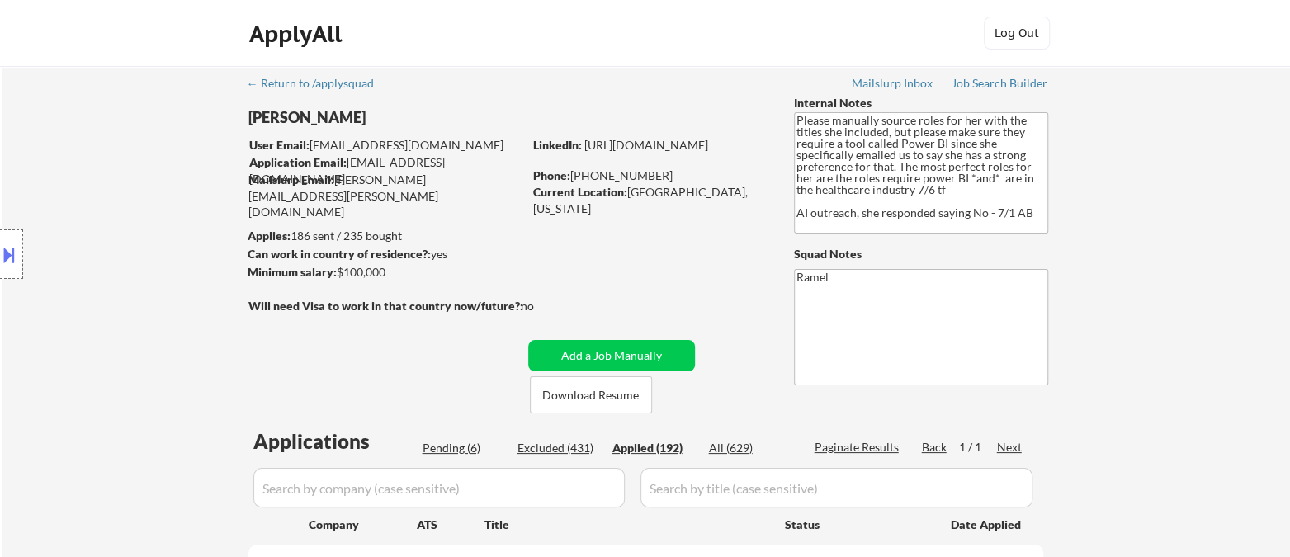
select select ""applied""
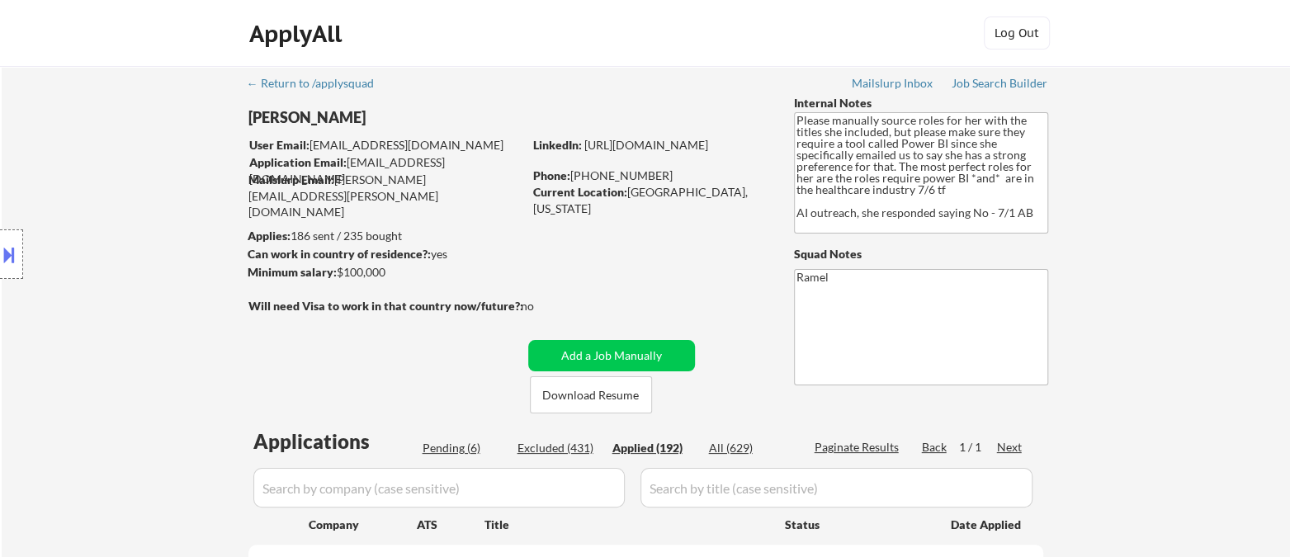
select select ""applied""
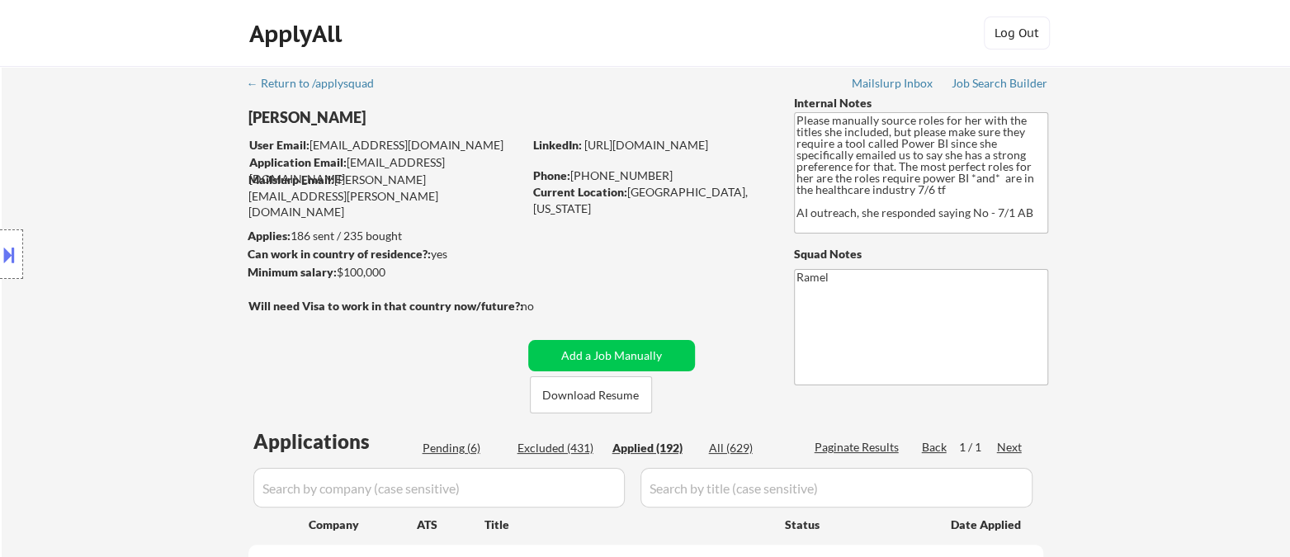
select select ""applied""
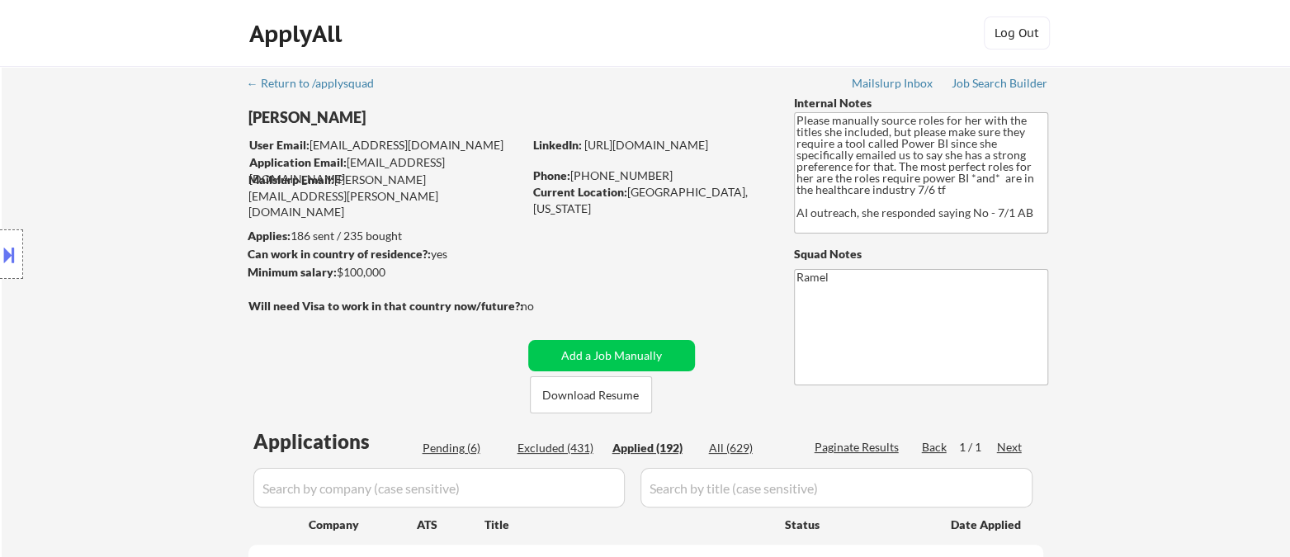
select select ""applied""
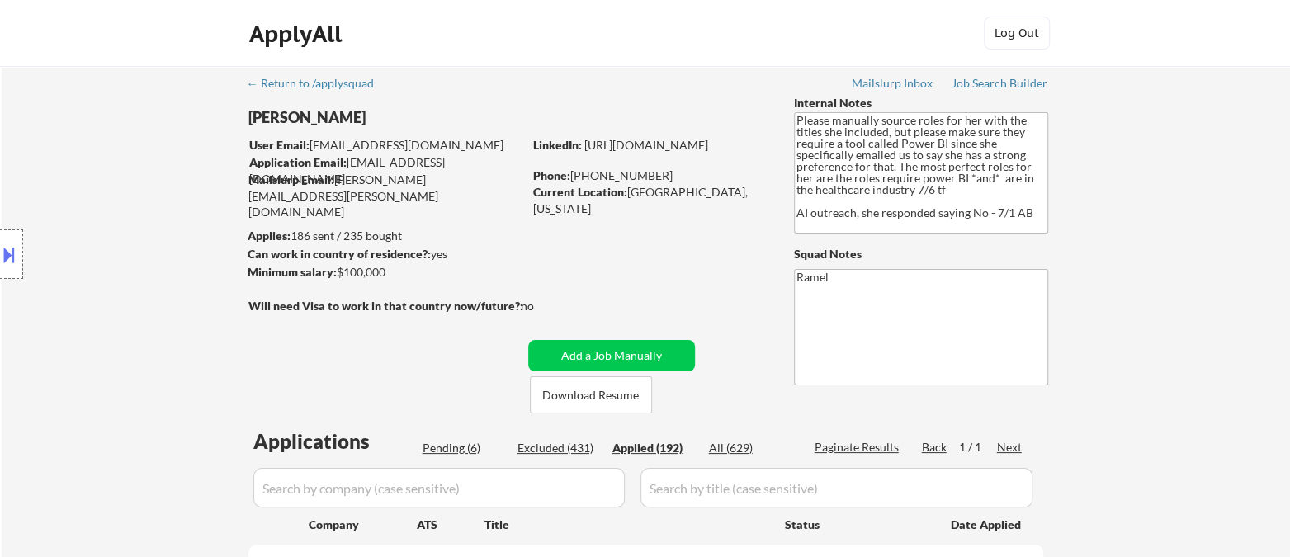
select select ""applied""
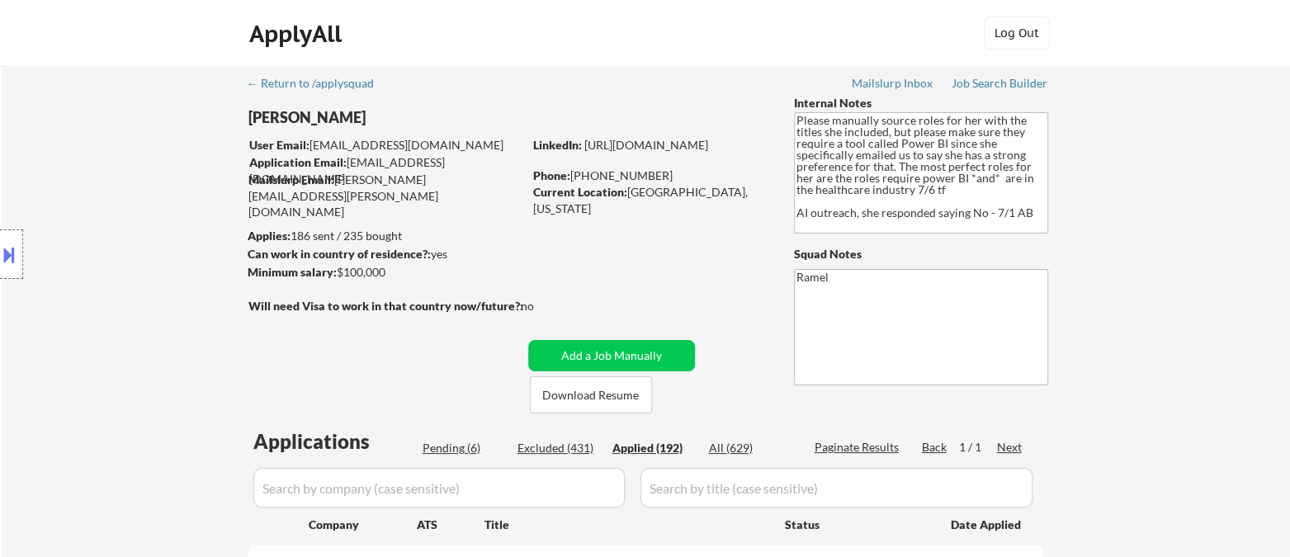
select select ""applied""
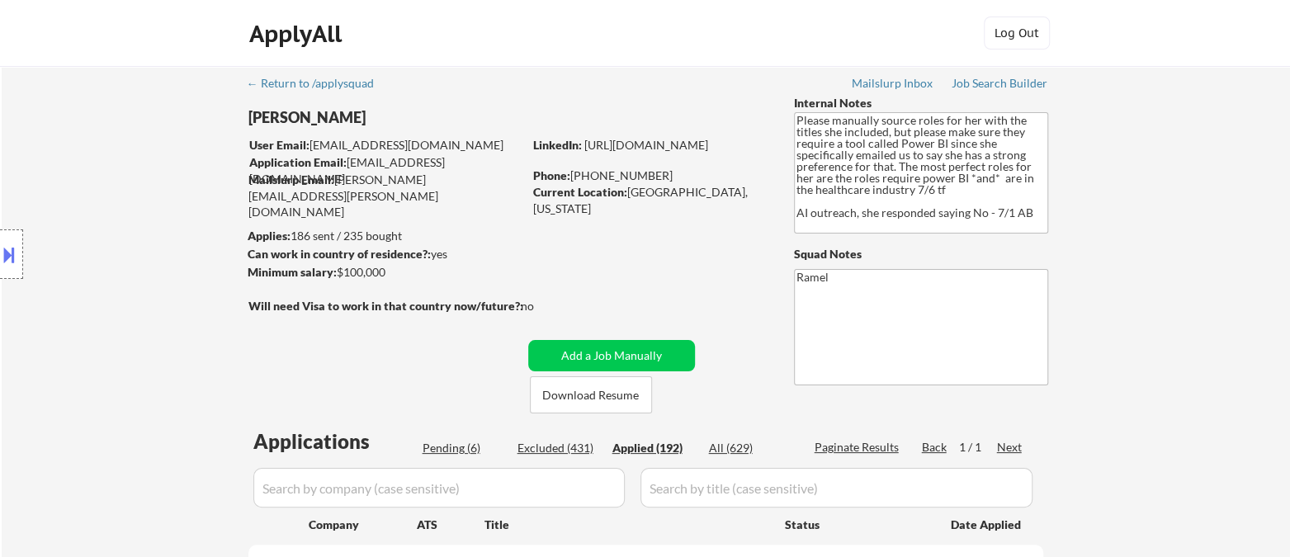
select select ""applied""
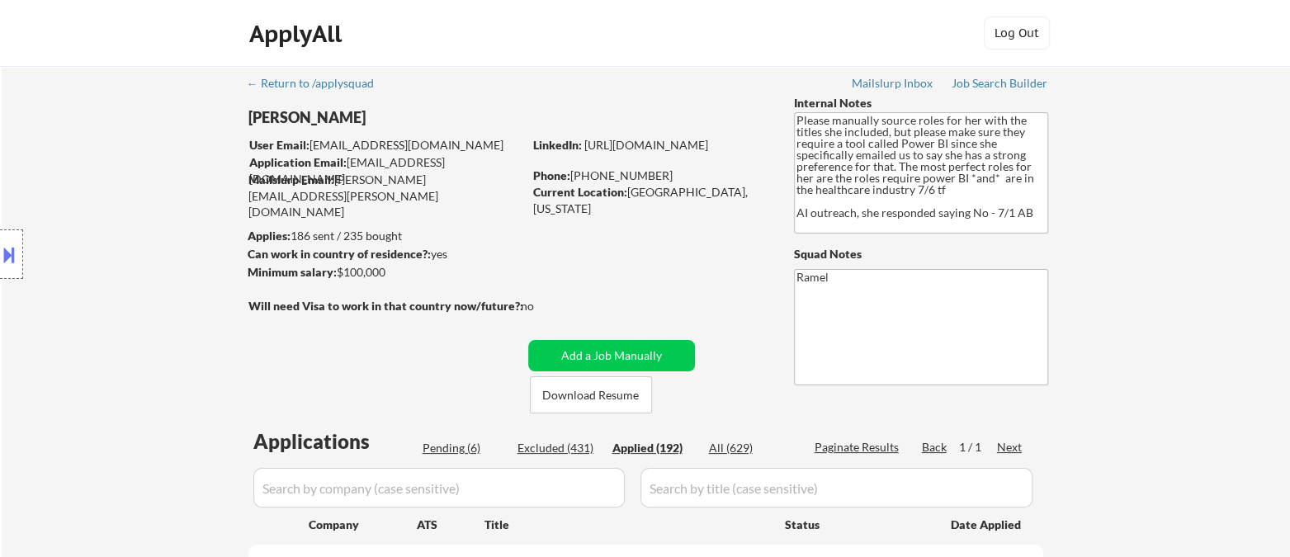
select select ""applied""
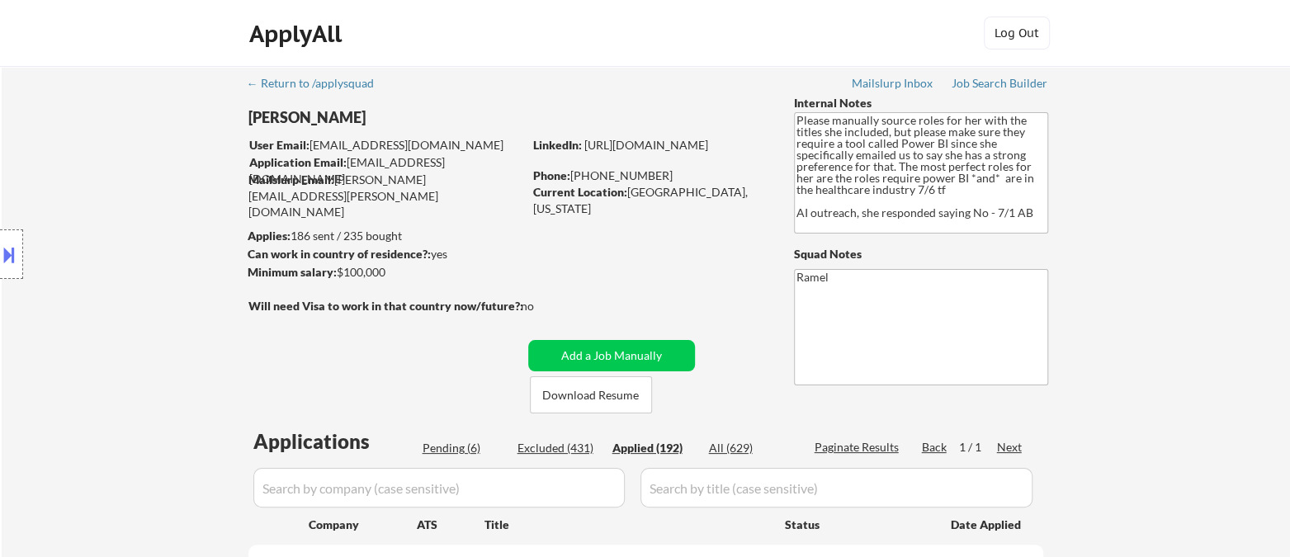
select select ""applied""
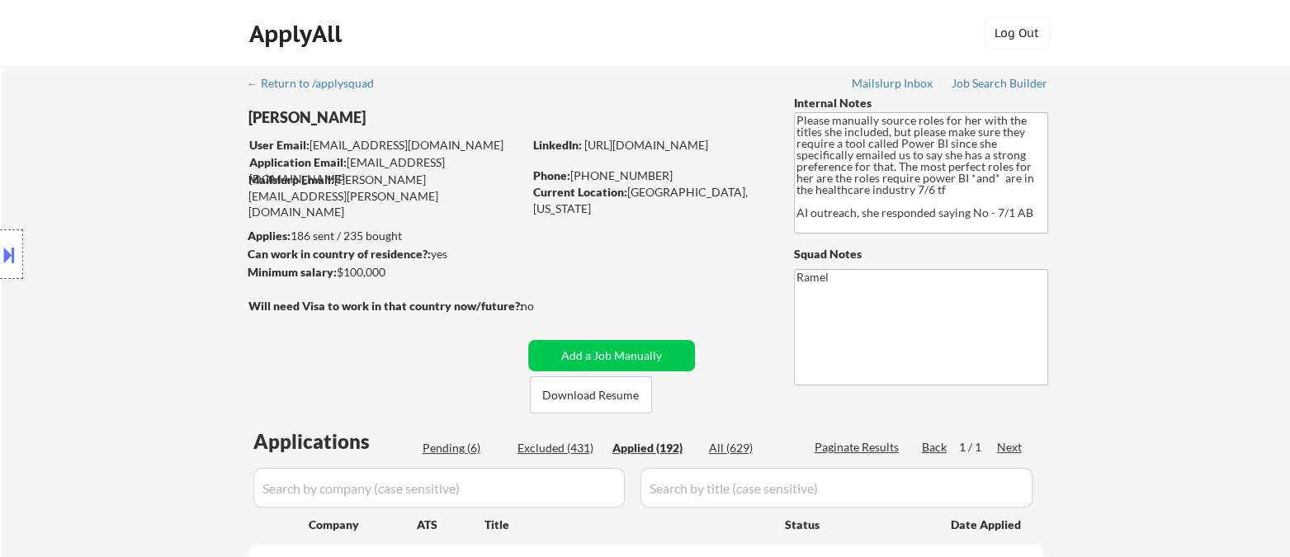
select select ""applied""
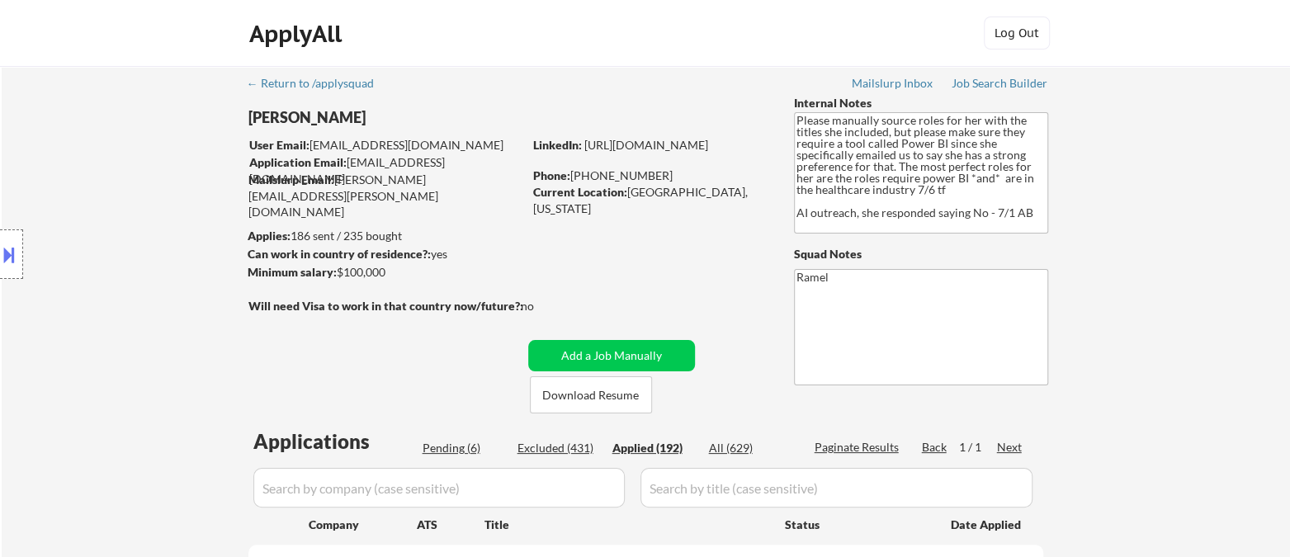
select select ""applied""
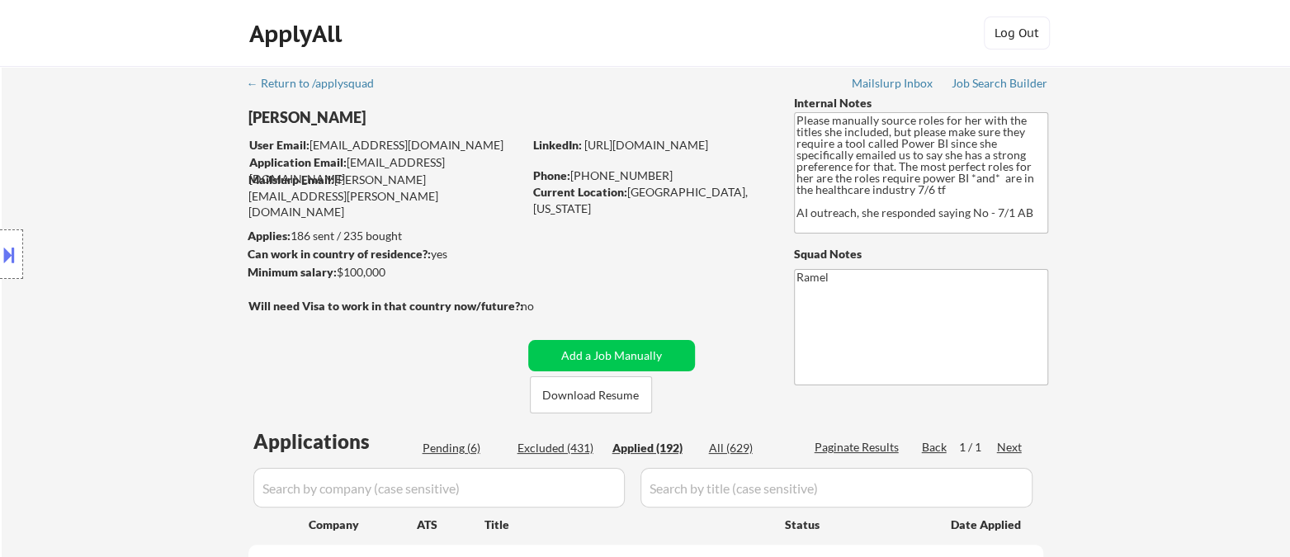
select select ""applied""
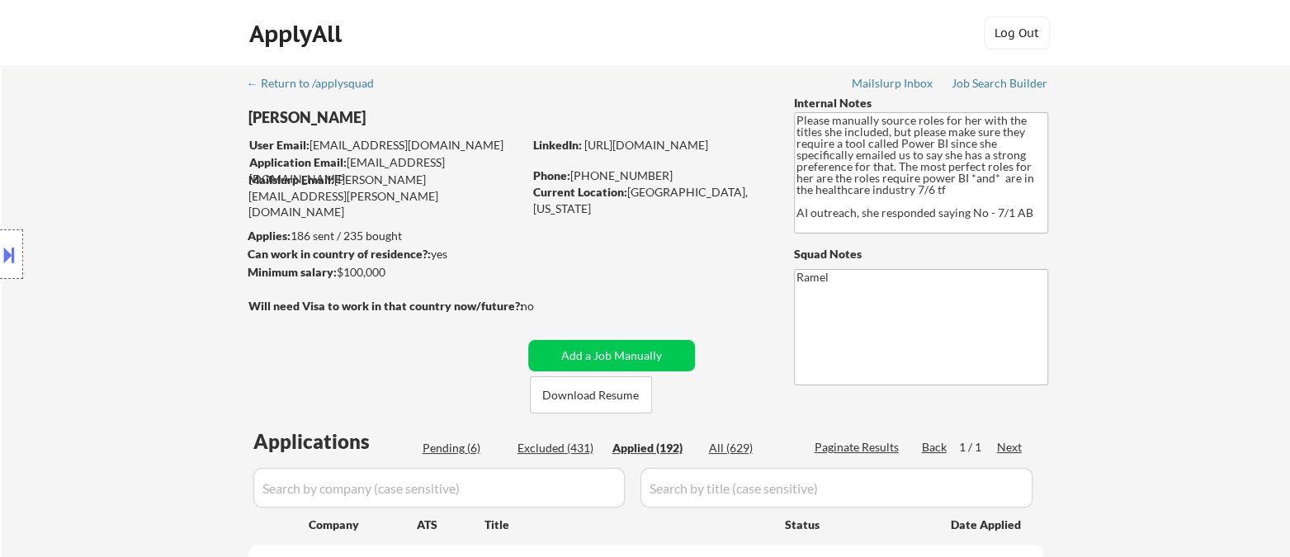
select select ""applied""
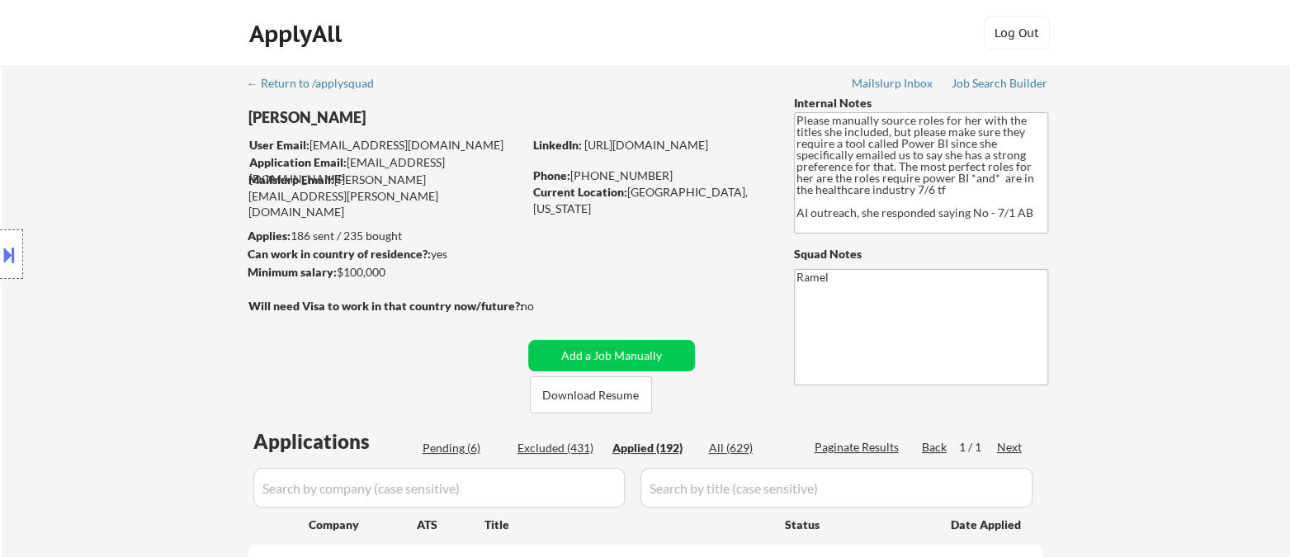
select select ""applied""
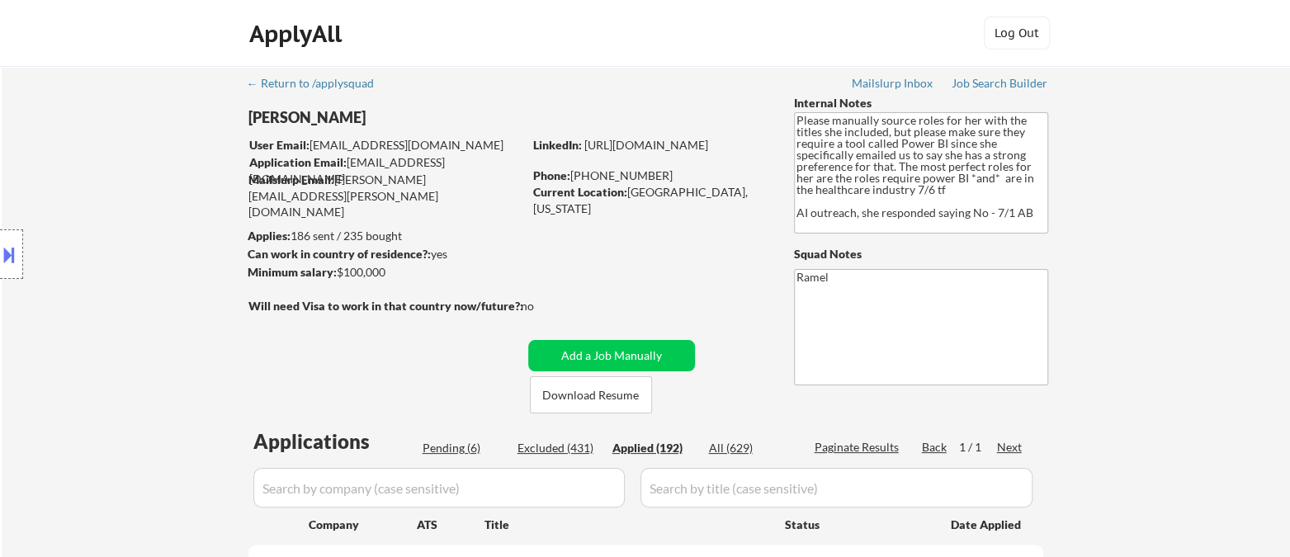
select select ""applied""
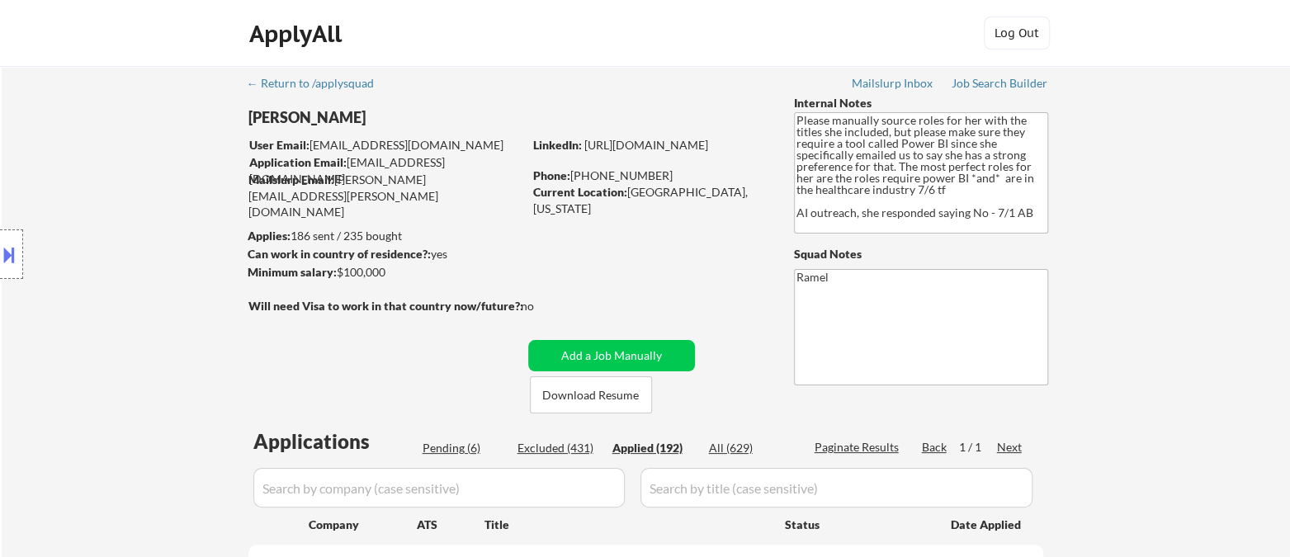
select select ""applied""
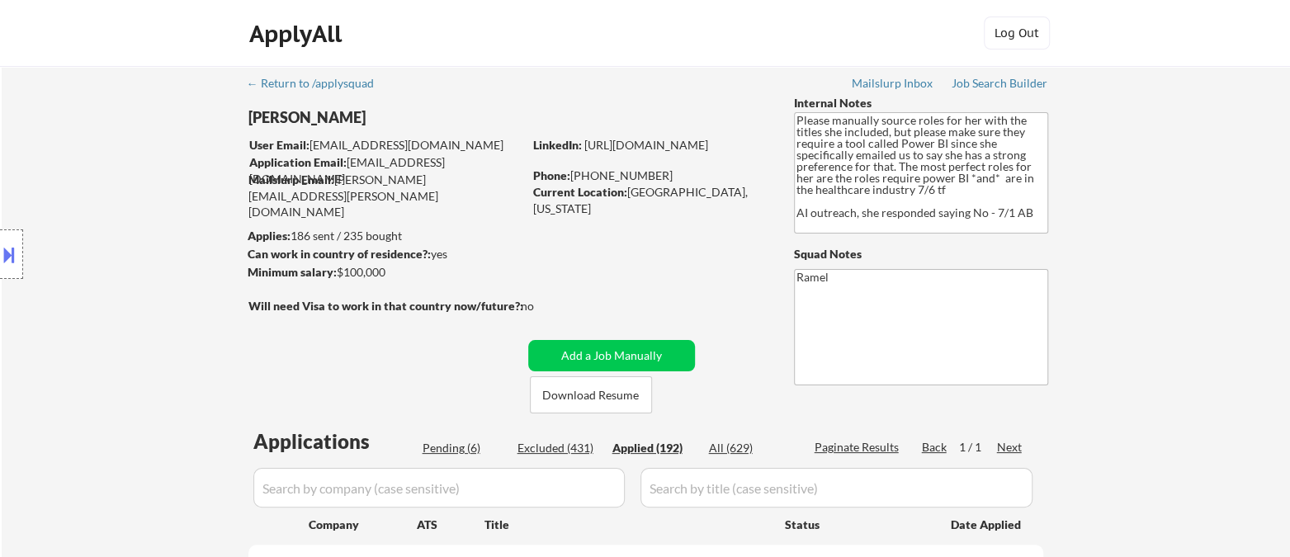
select select ""applied""
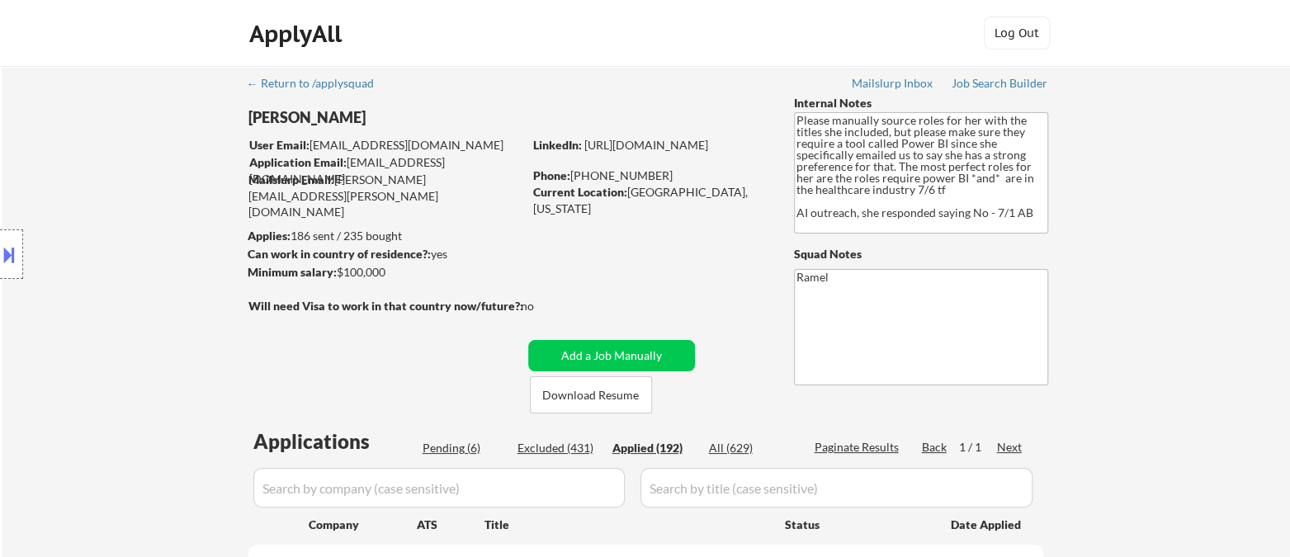
select select ""applied""
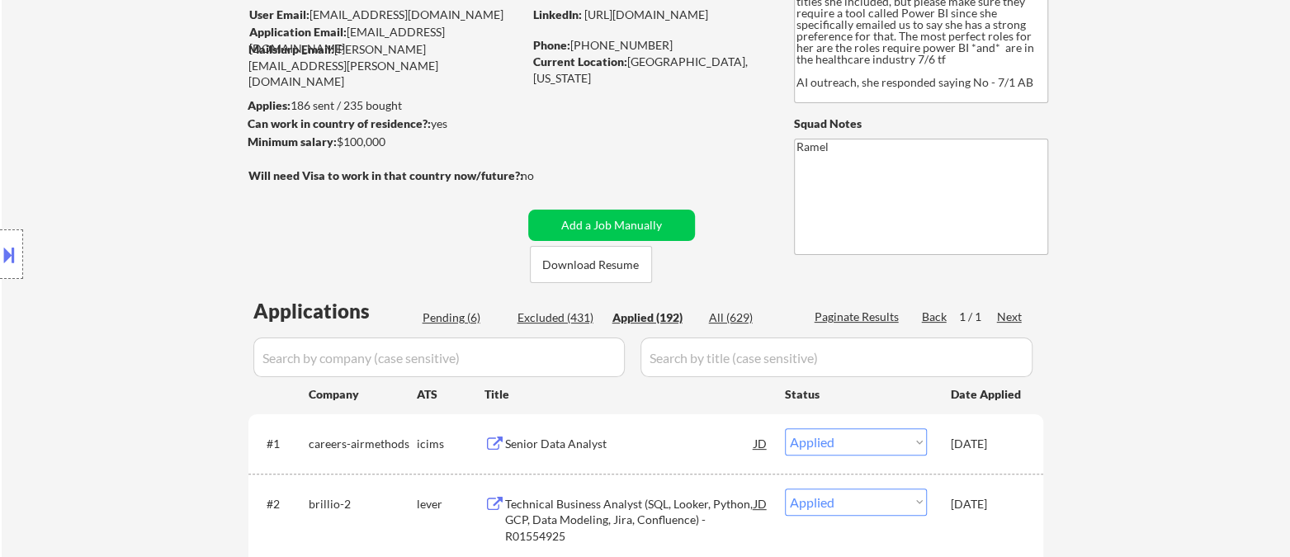
scroll to position [39, 0]
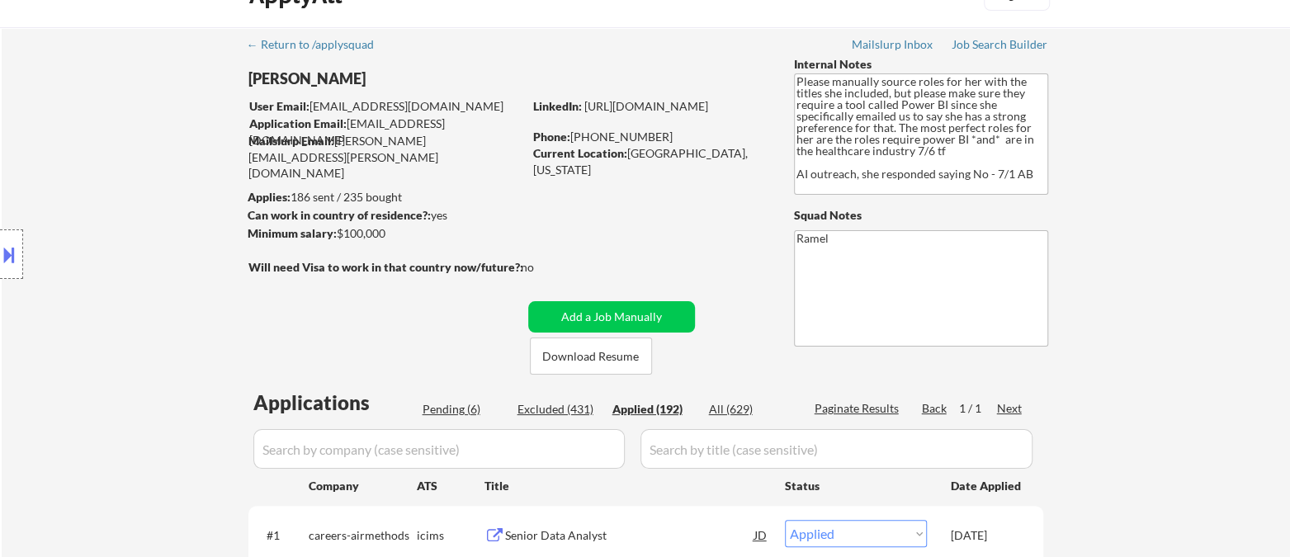
drag, startPoint x: 649, startPoint y: 135, endPoint x: 424, endPoint y: 7, distance: 258.3
click at [571, 144] on div "Phone: 281-734-5082" at bounding box center [650, 137] width 234 height 17
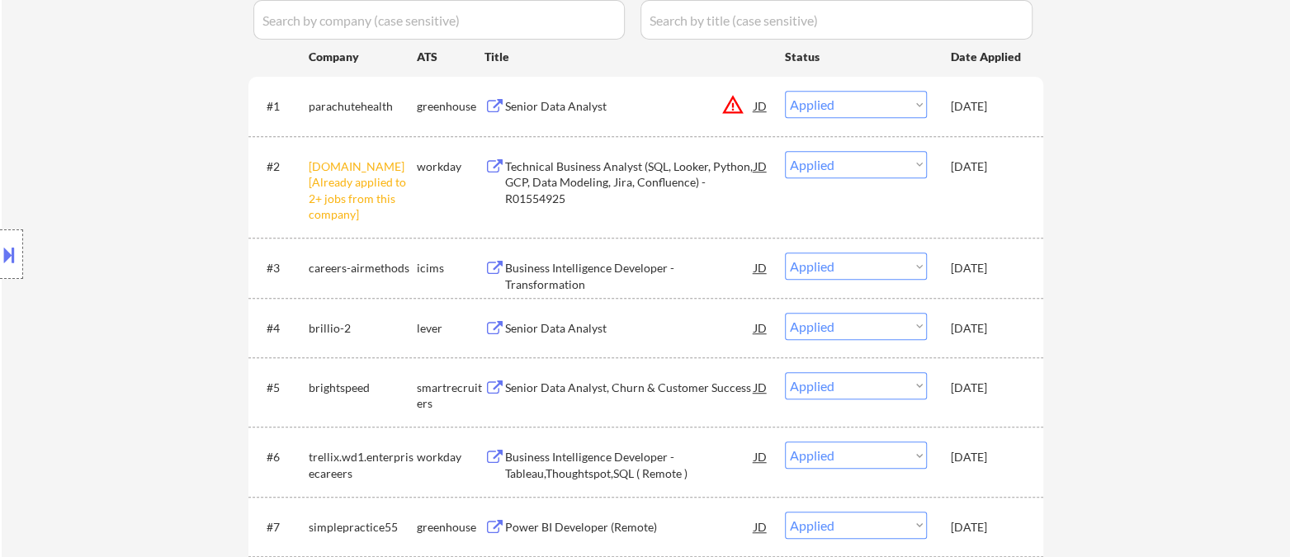
scroll to position [497, 0]
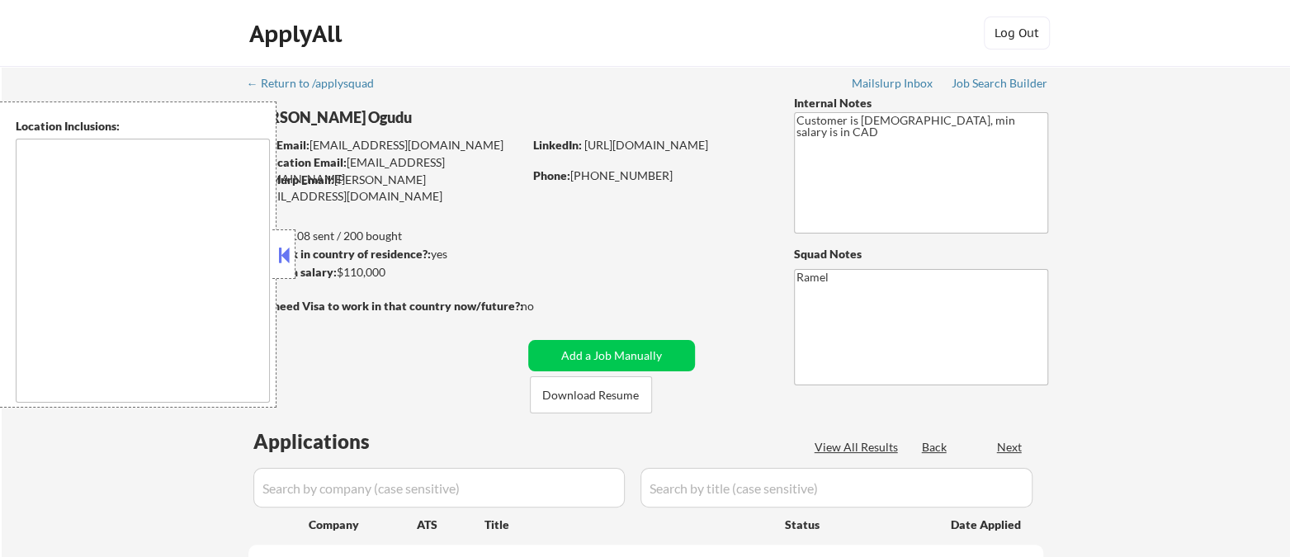
type textarea "[GEOGRAPHIC_DATA], ON [GEOGRAPHIC_DATA], ON [GEOGRAPHIC_DATA], ON [GEOGRAPHIC_D…"
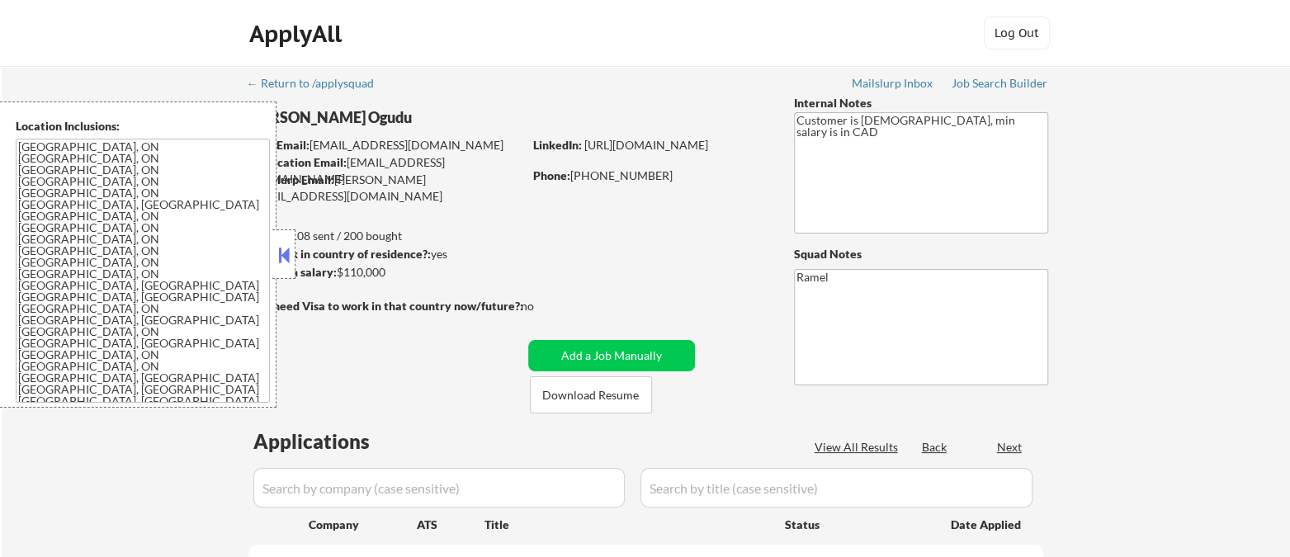
click at [286, 258] on button at bounding box center [284, 255] width 18 height 25
select select ""pending""
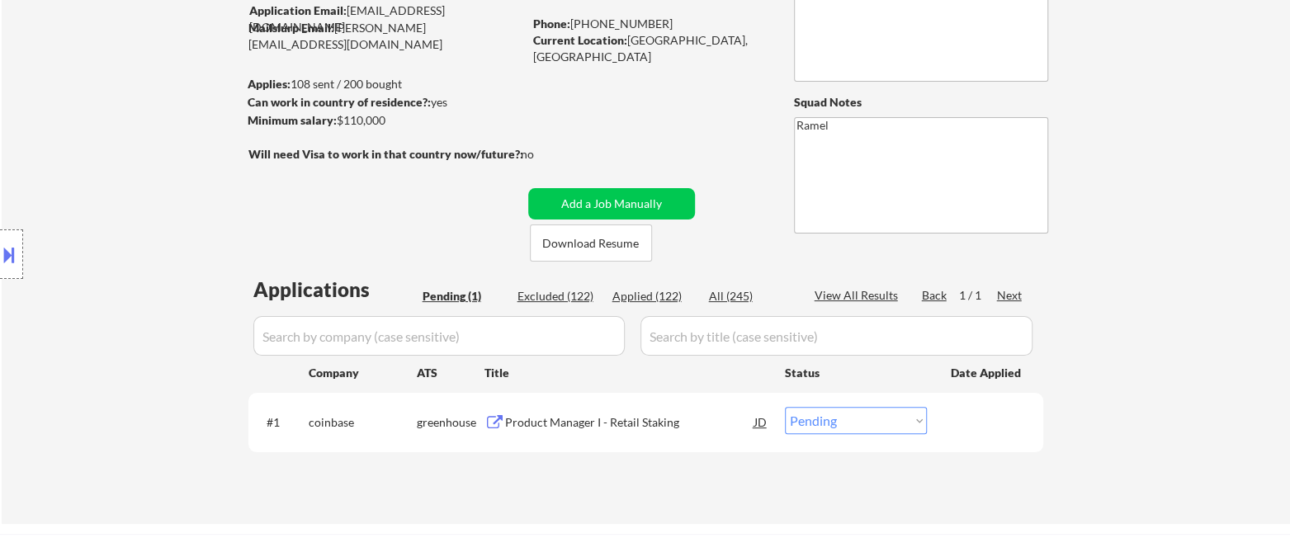
scroll to position [183, 0]
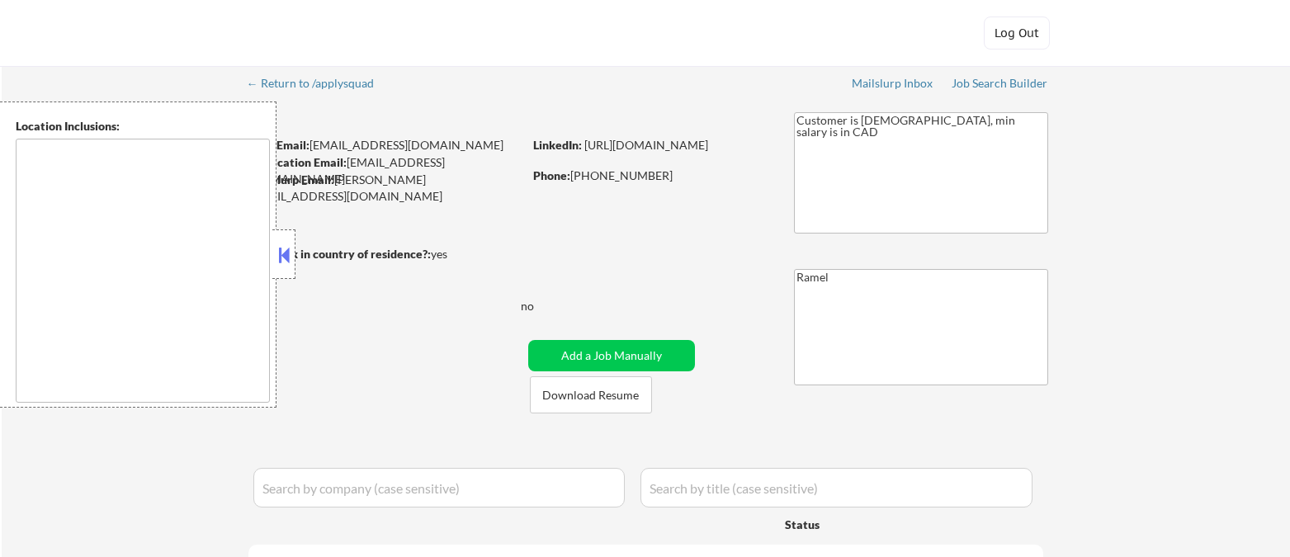
type textarea "[GEOGRAPHIC_DATA], ON [GEOGRAPHIC_DATA], ON [GEOGRAPHIC_DATA], ON [GEOGRAPHIC_D…"
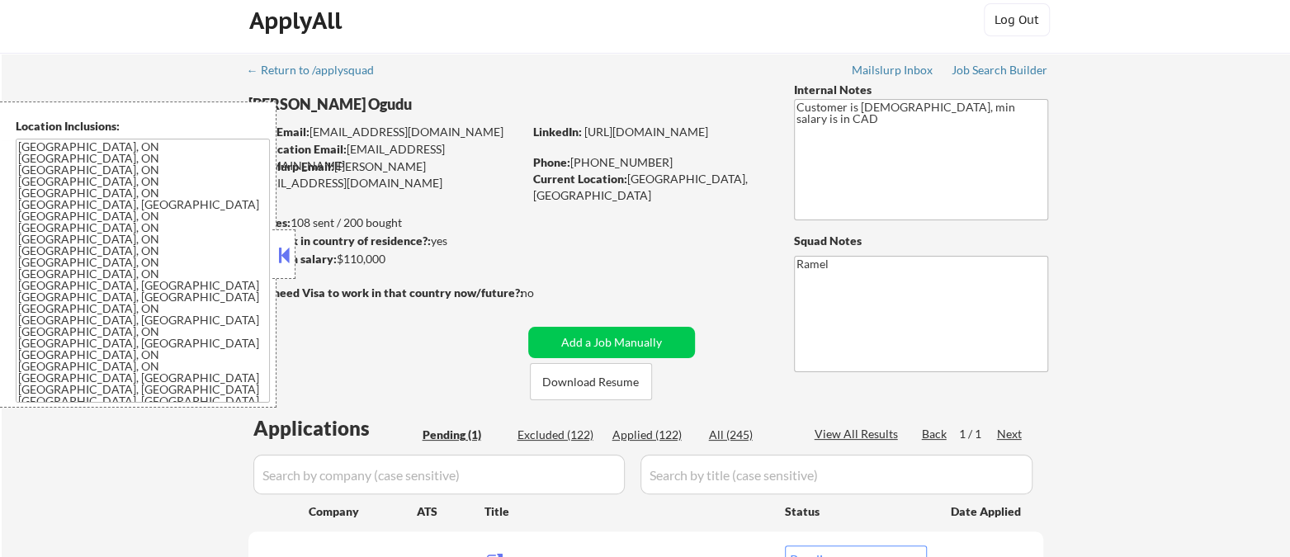
scroll to position [183, 0]
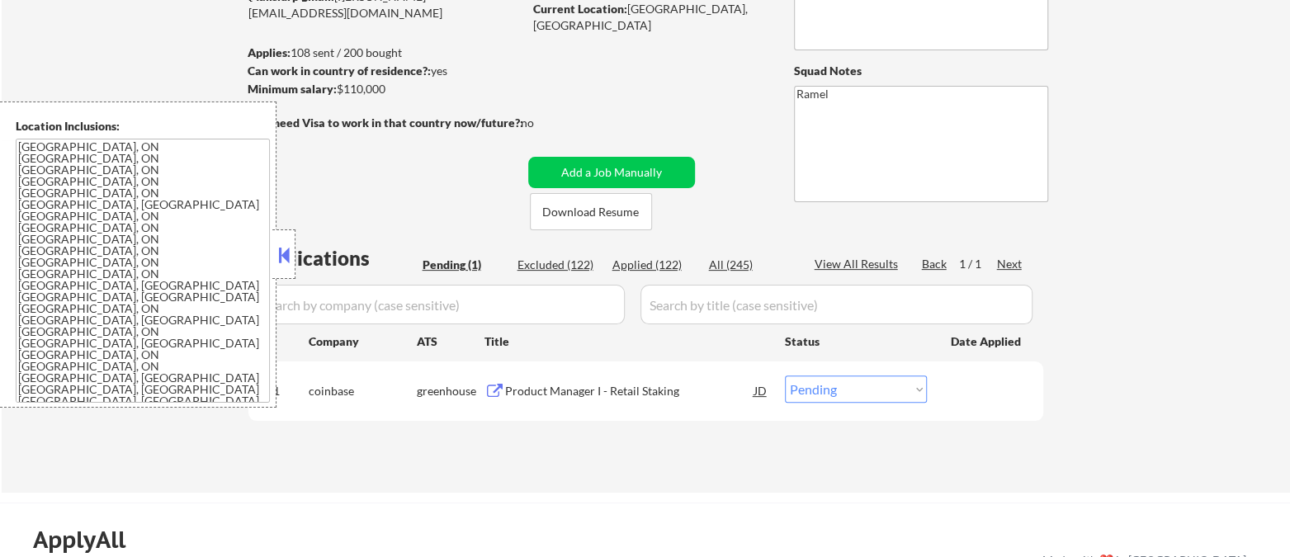
click at [284, 248] on button at bounding box center [284, 255] width 18 height 25
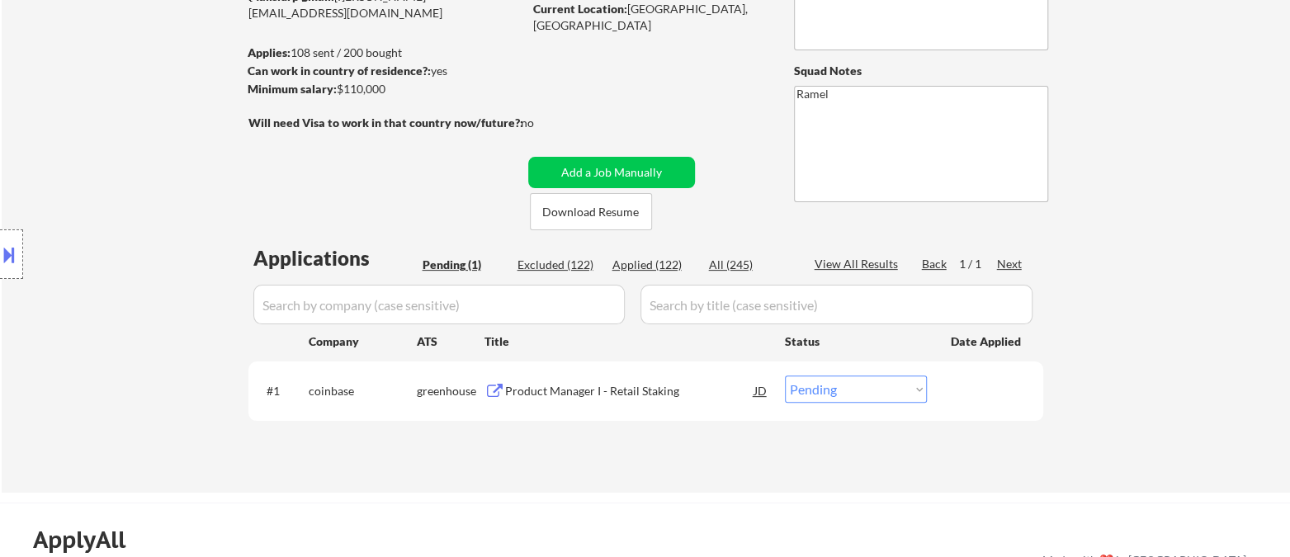
click at [583, 394] on div "Product Manager I - Retail Staking" at bounding box center [629, 391] width 249 height 17
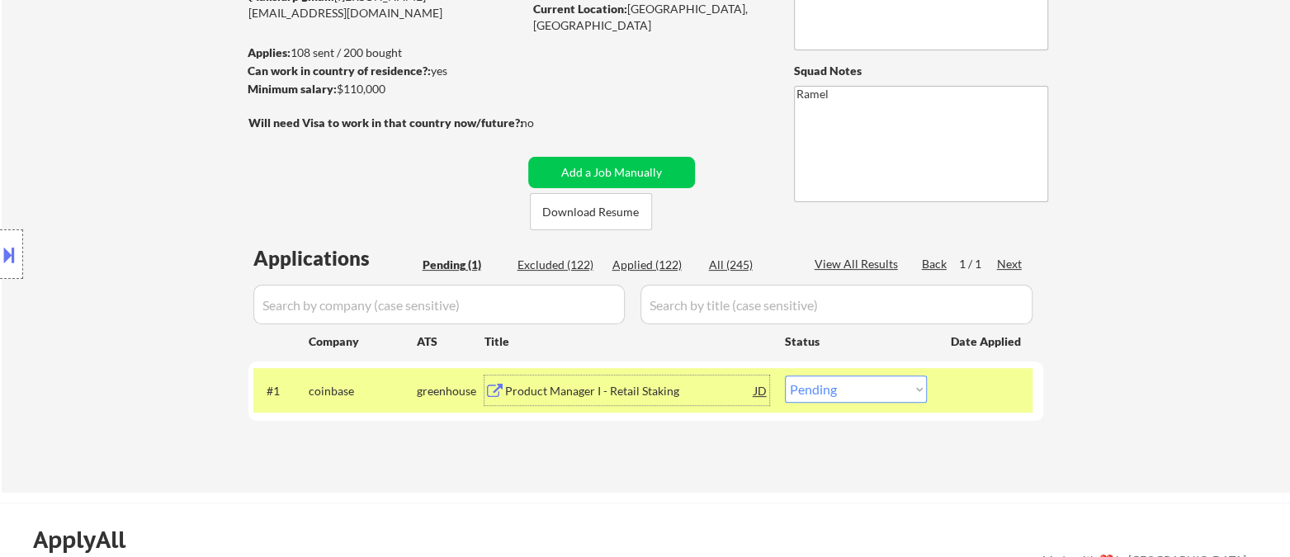
drag, startPoint x: 840, startPoint y: 390, endPoint x: 848, endPoint y: 393, distance: 8.9
click at [840, 390] on select "Choose an option... Pending Applied Excluded (Questions) Excluded (Expired) Exc…" at bounding box center [856, 388] width 142 height 27
select select ""excluded__expired_""
click at [785, 375] on select "Choose an option... Pending Applied Excluded (Questions) Excluded (Expired) Exc…" at bounding box center [856, 388] width 142 height 27
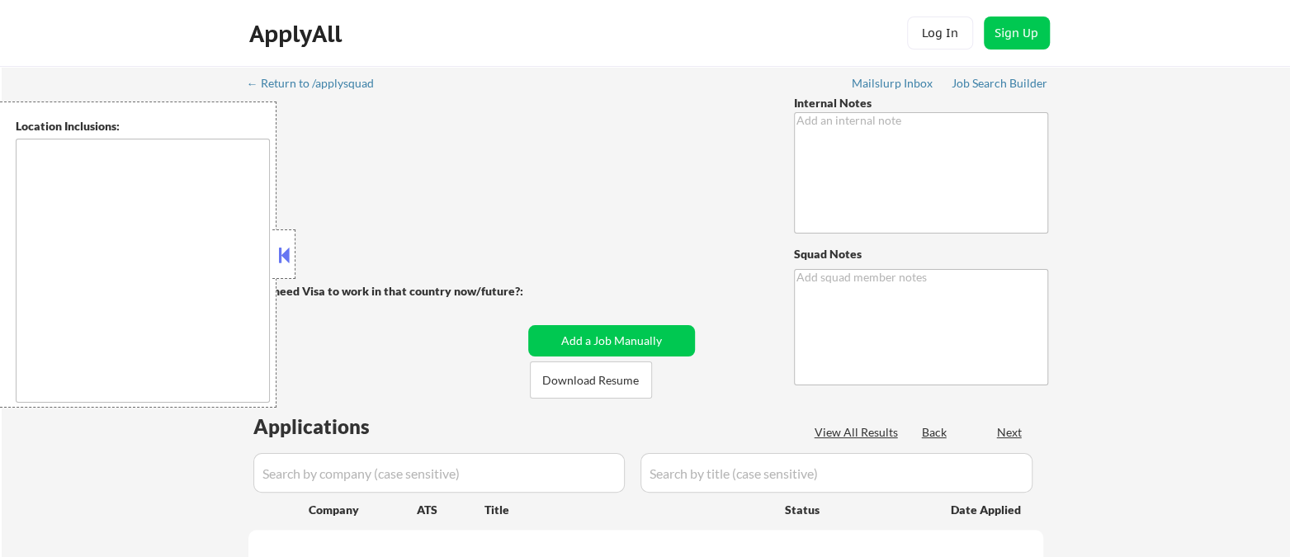
click at [288, 249] on button at bounding box center [284, 255] width 18 height 25
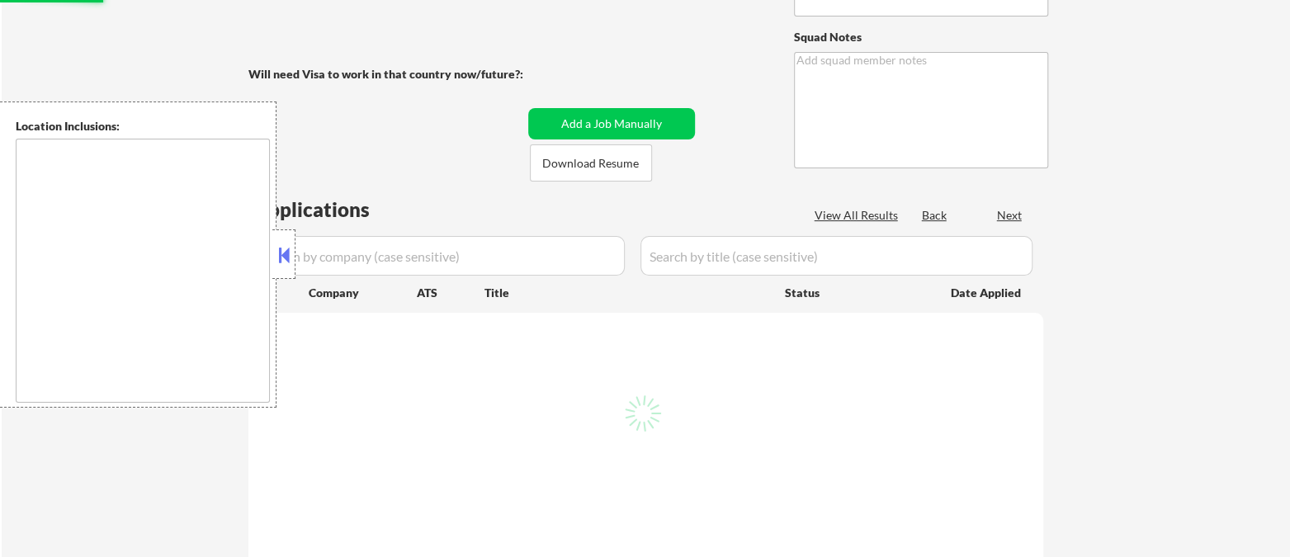
scroll to position [275, 0]
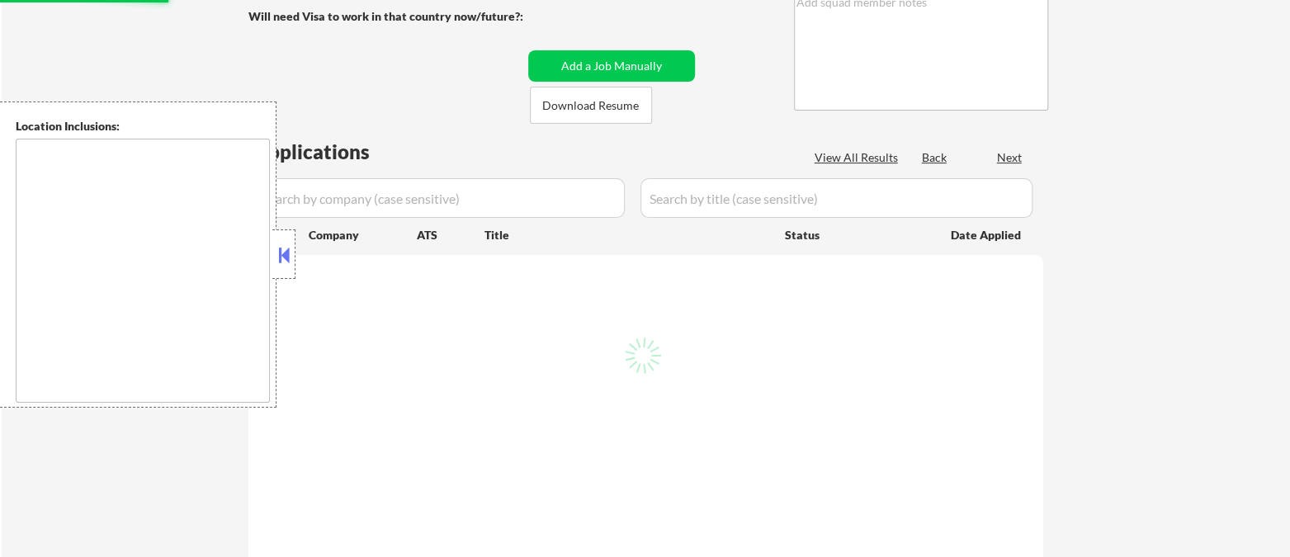
click at [1175, 322] on div "← Return to /applysquad Mailslurp Inbox Job Search Builder Will need Visa to wo…" at bounding box center [646, 506] width 1288 height 1431
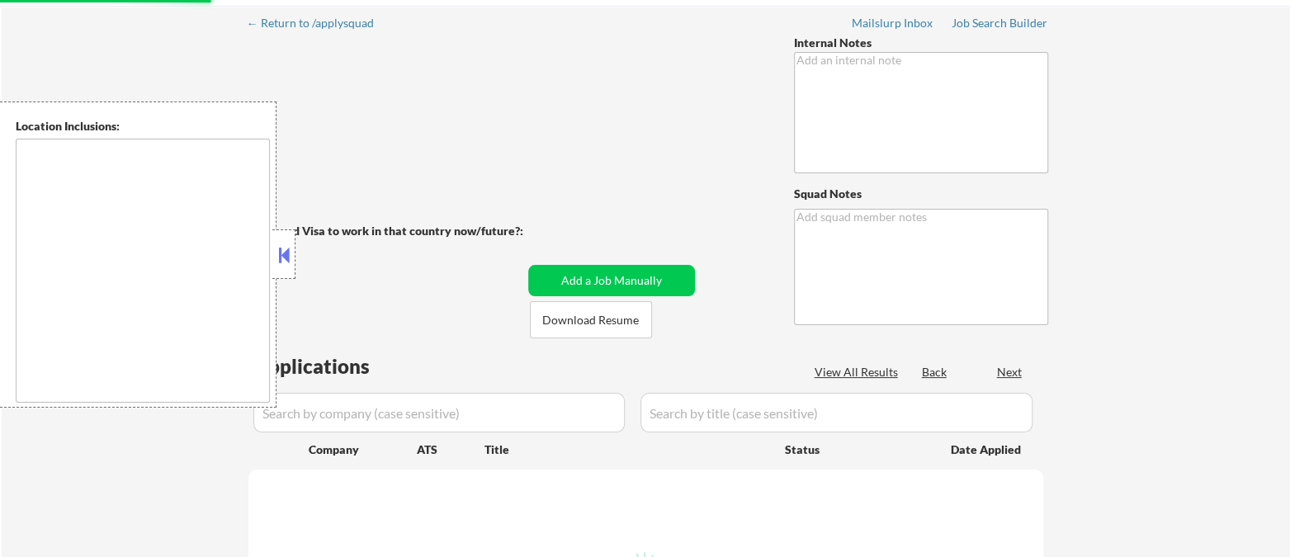
scroll to position [92, 0]
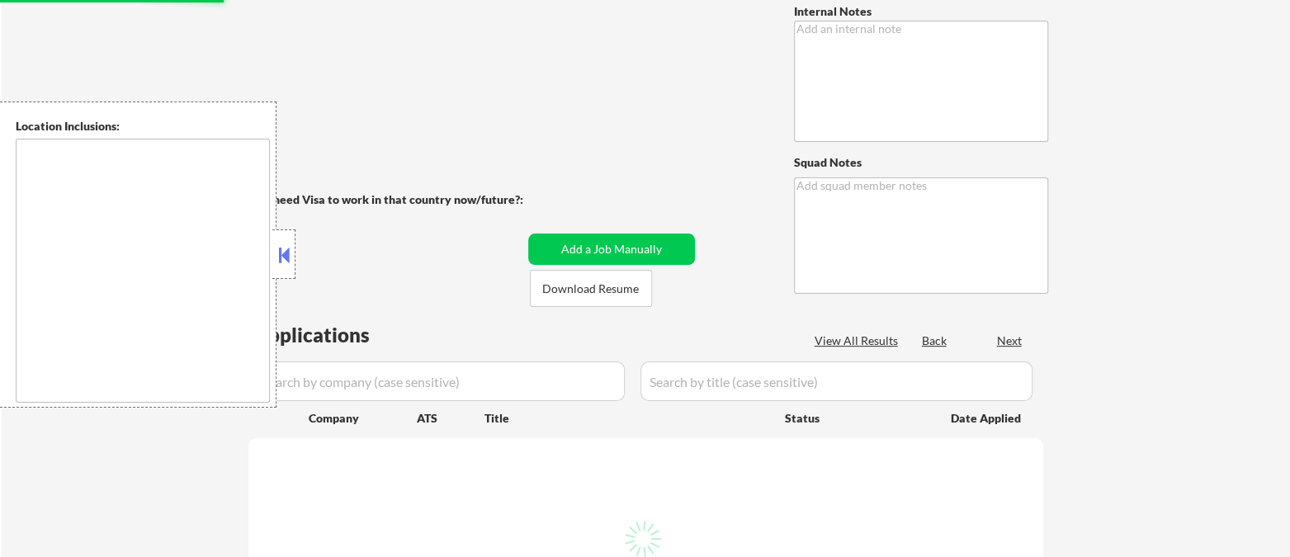
click at [288, 256] on button at bounding box center [284, 255] width 18 height 25
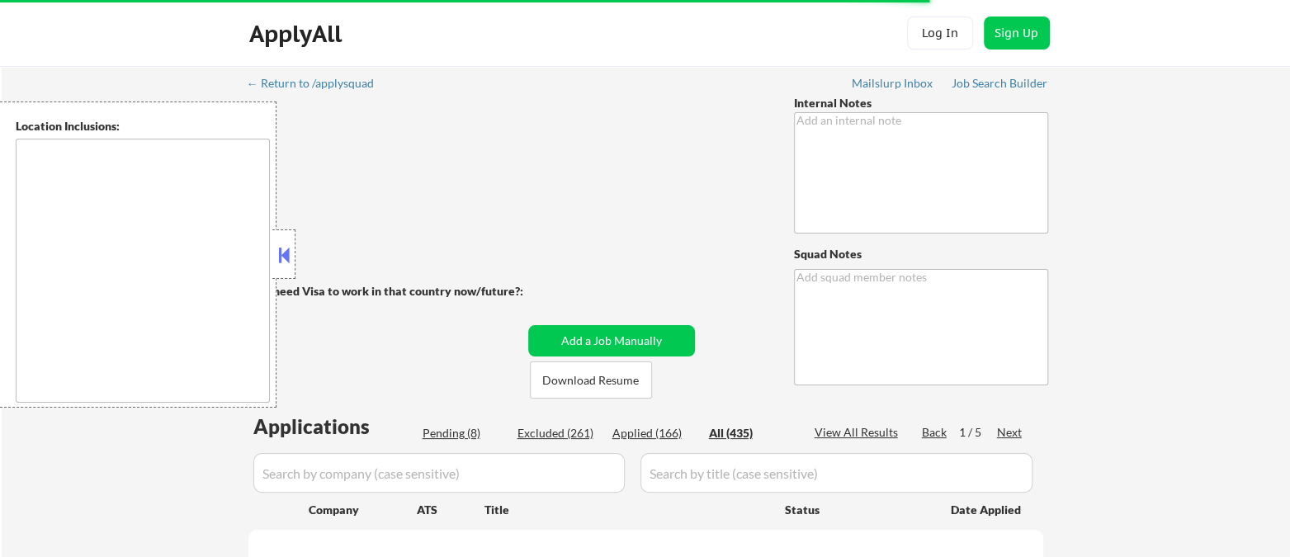
type textarea "Resume 1: - Project management roles Resume 2: - Instructional design, curricul…"
type textarea "Ramel"
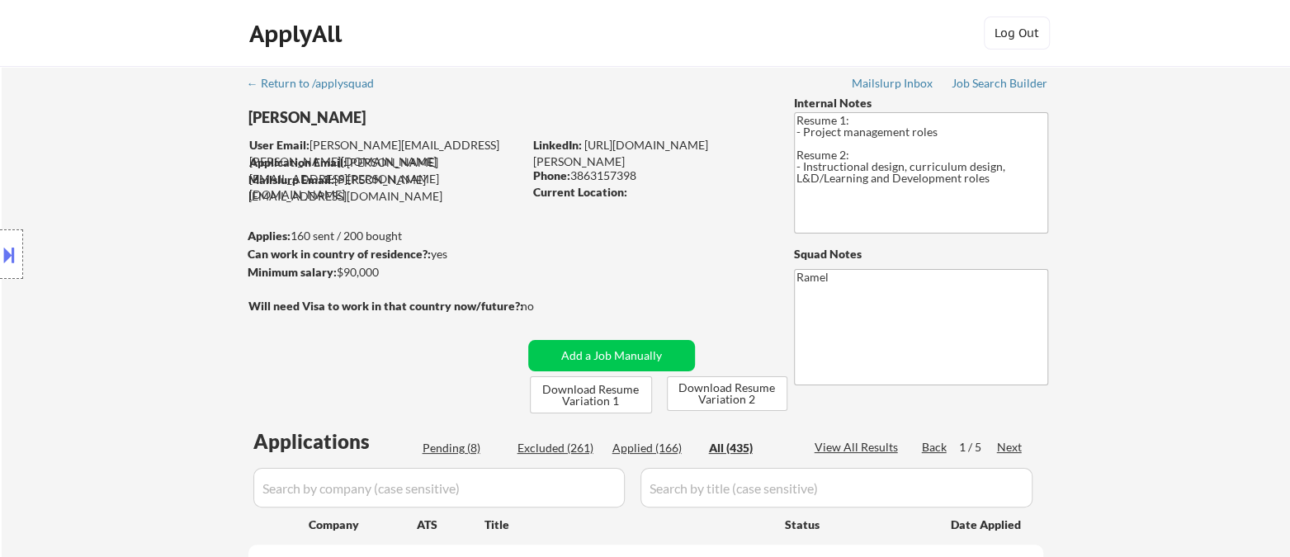
select select ""applied""
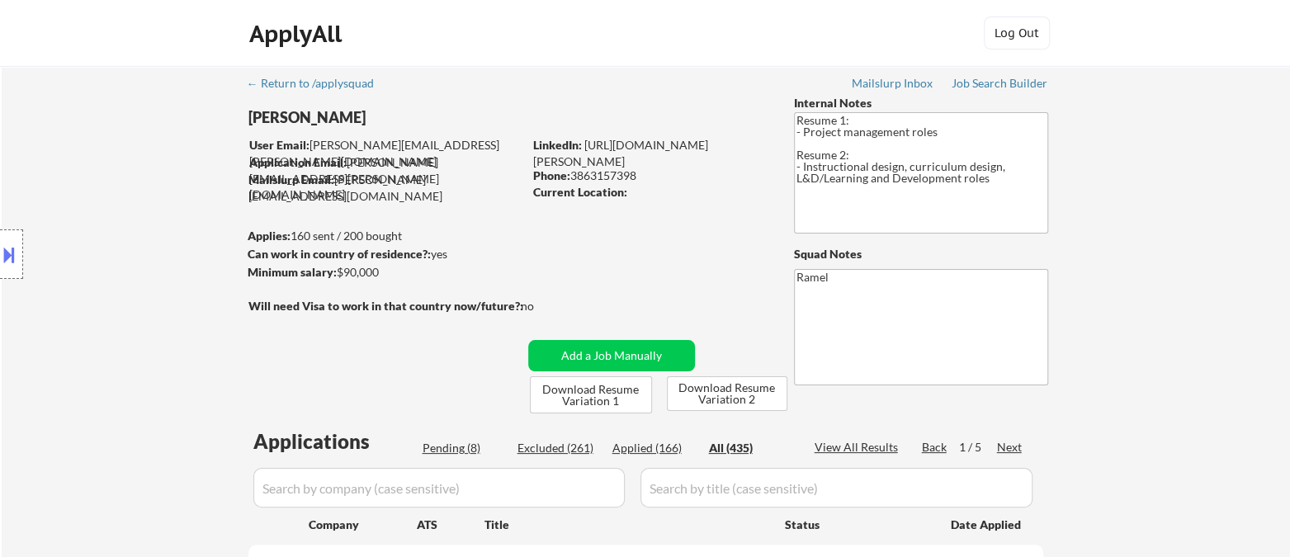
select select ""applied""
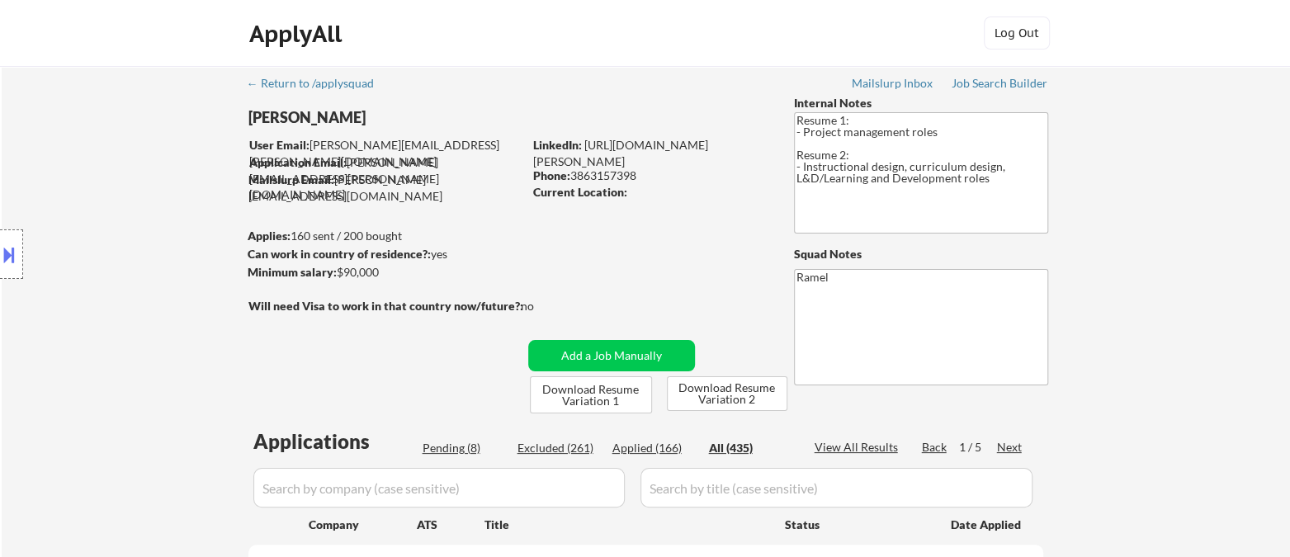
select select ""applied""
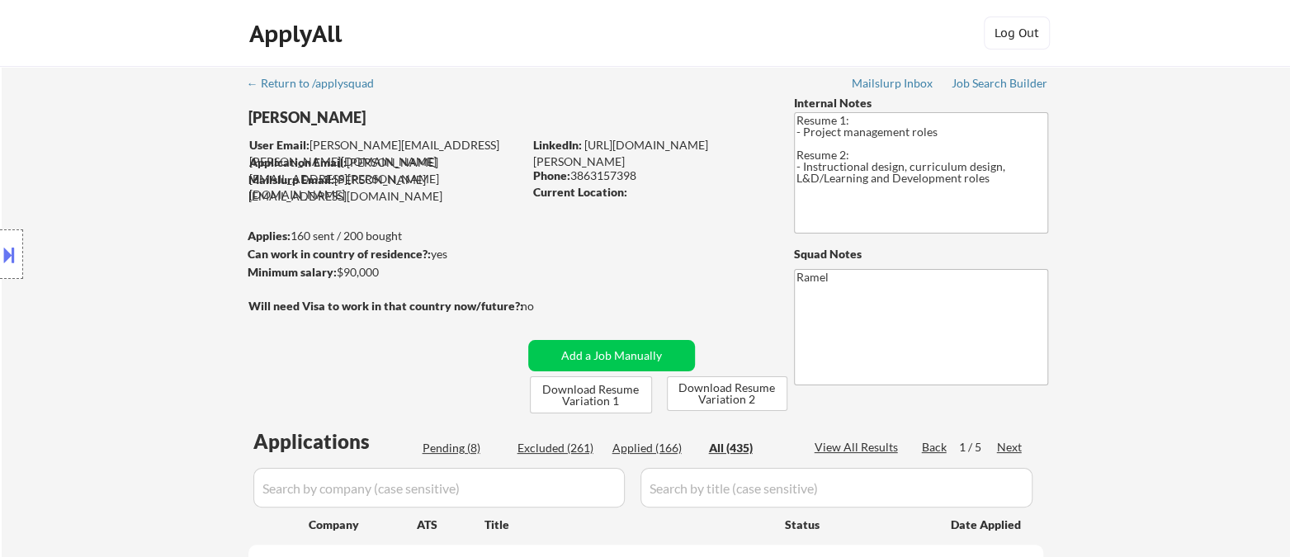
select select ""applied""
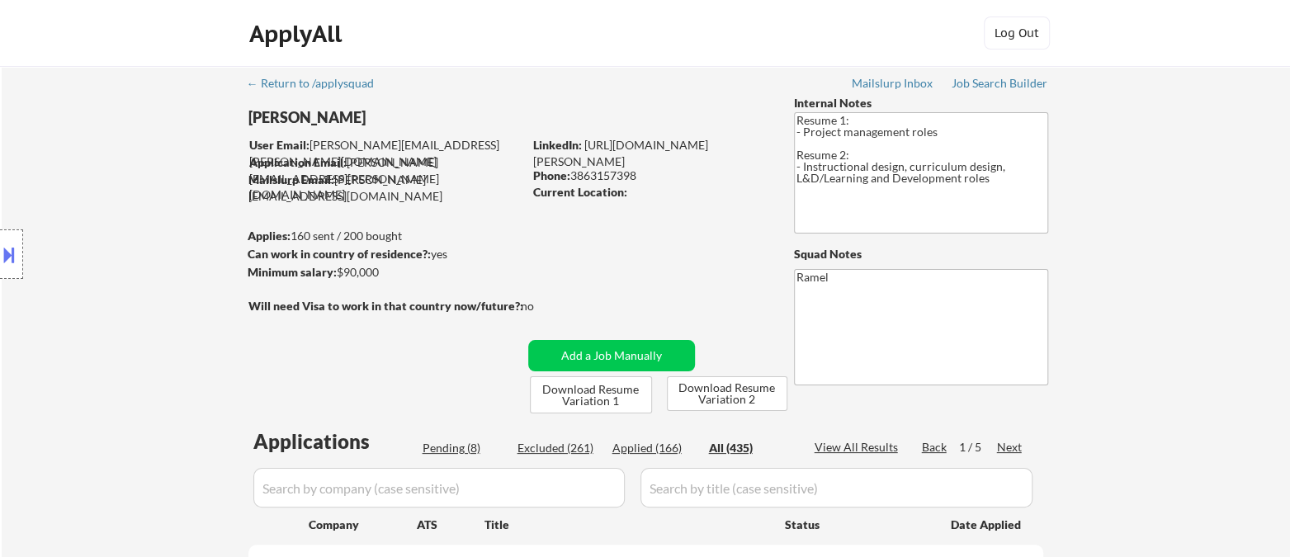
select select ""applied""
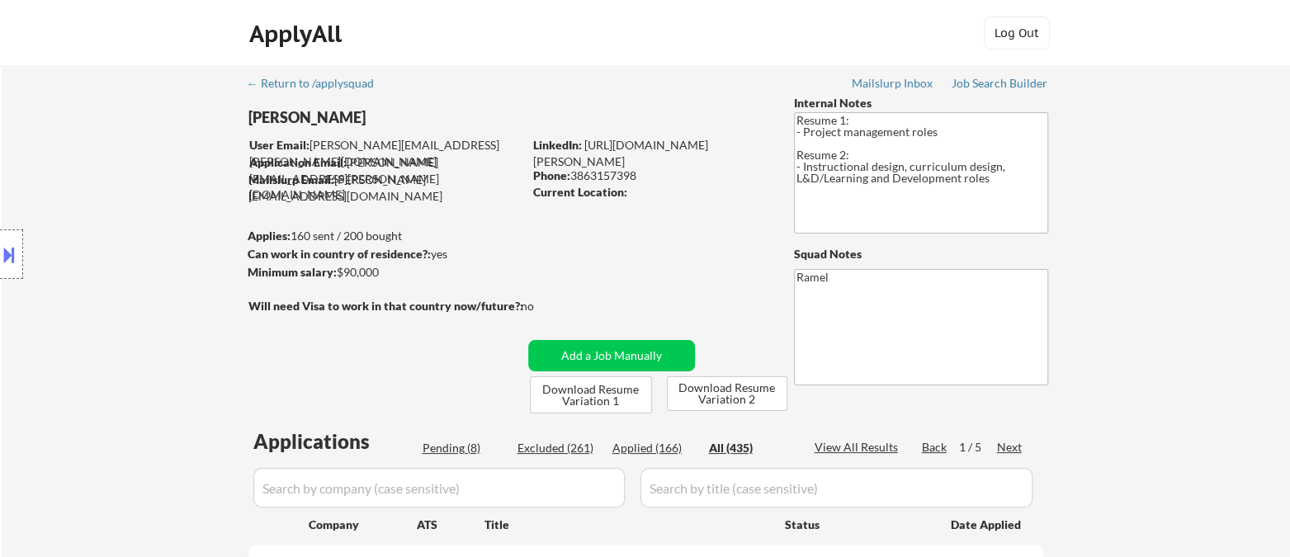
select select ""applied""
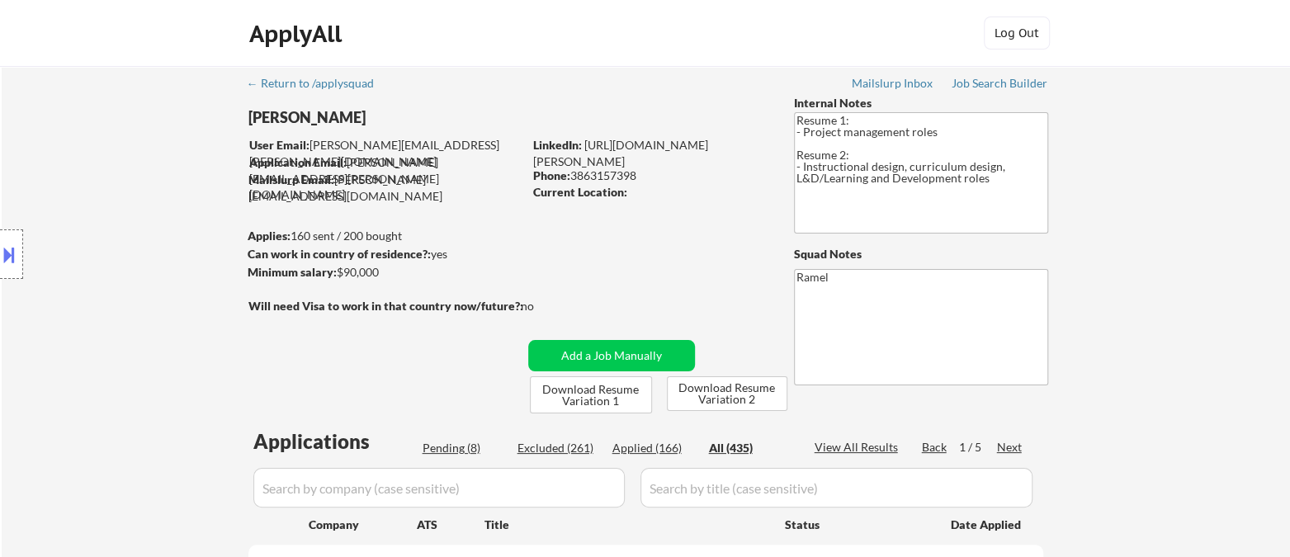
select select ""applied""
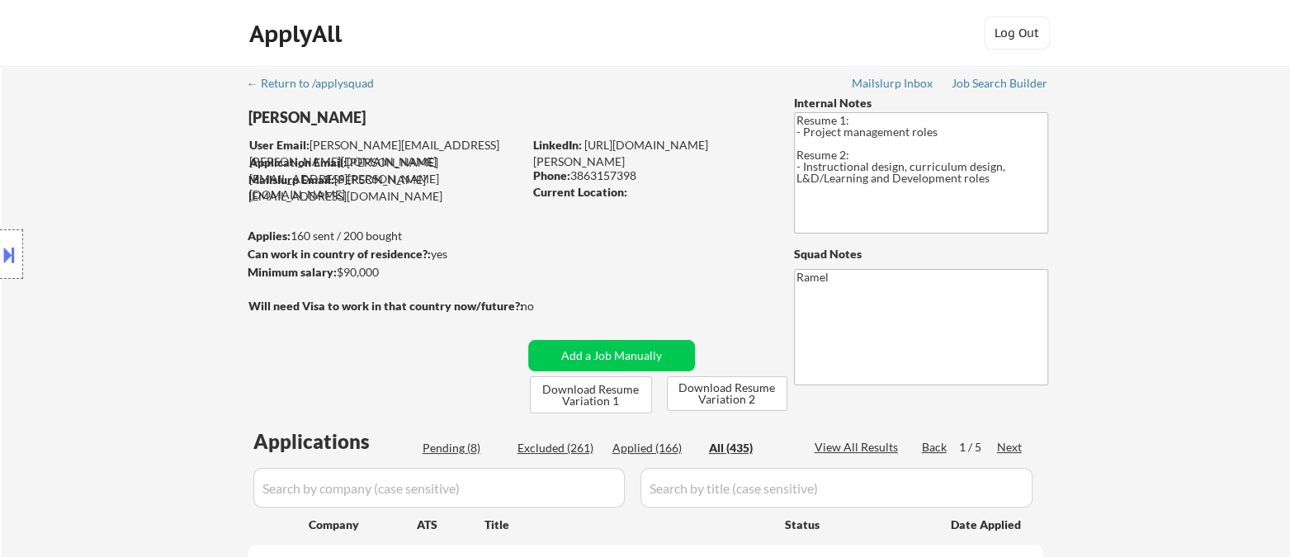
select select ""applied""
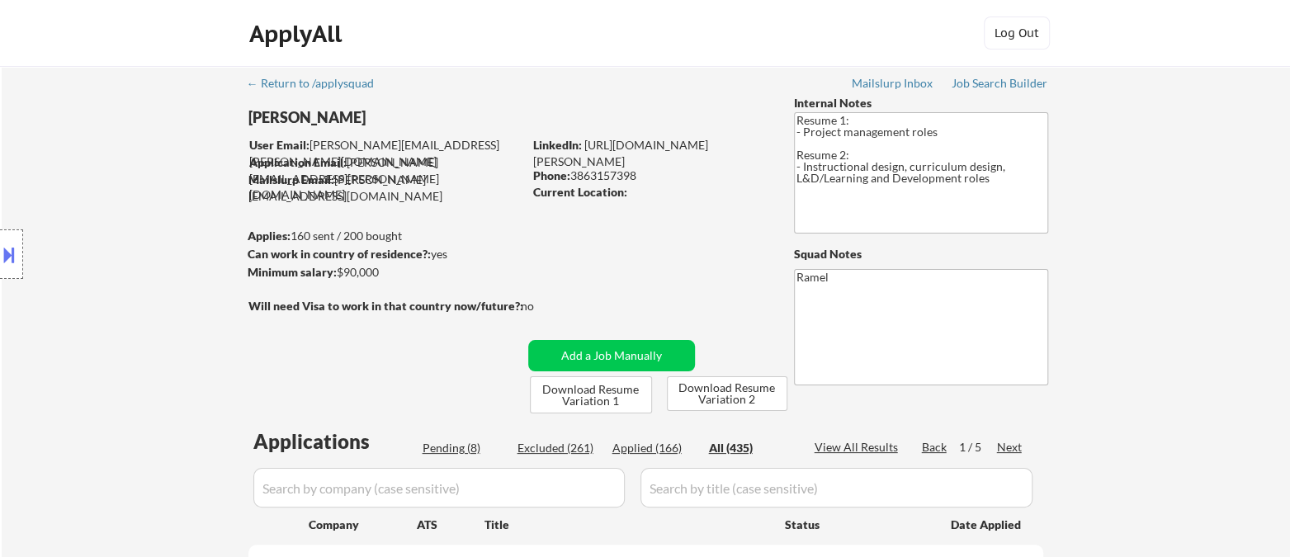
select select ""applied""
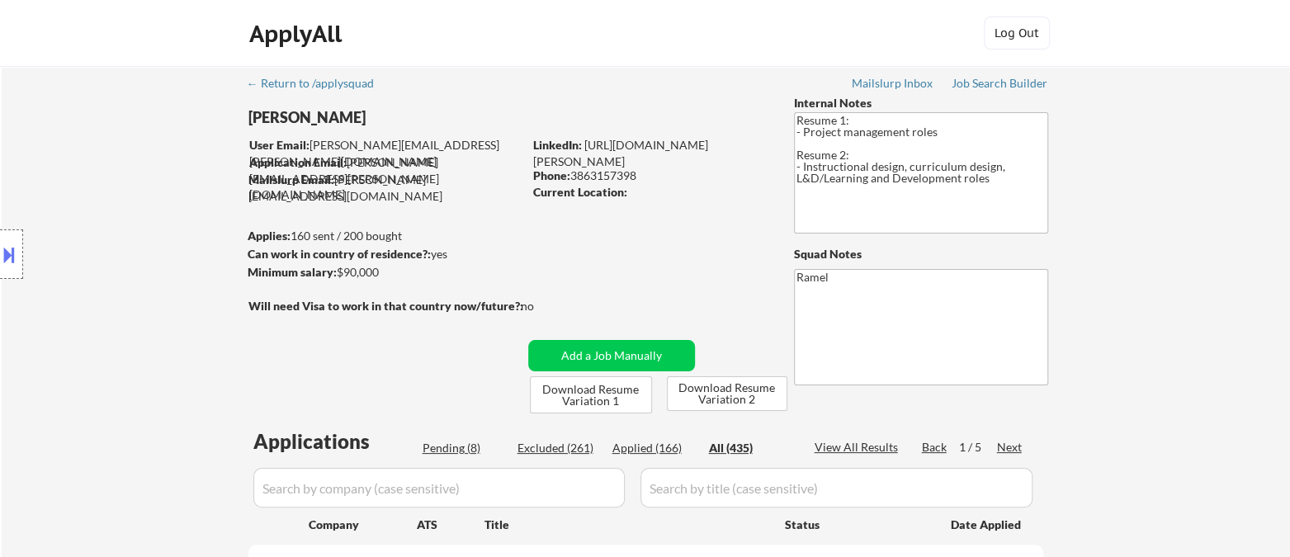
select select ""applied""
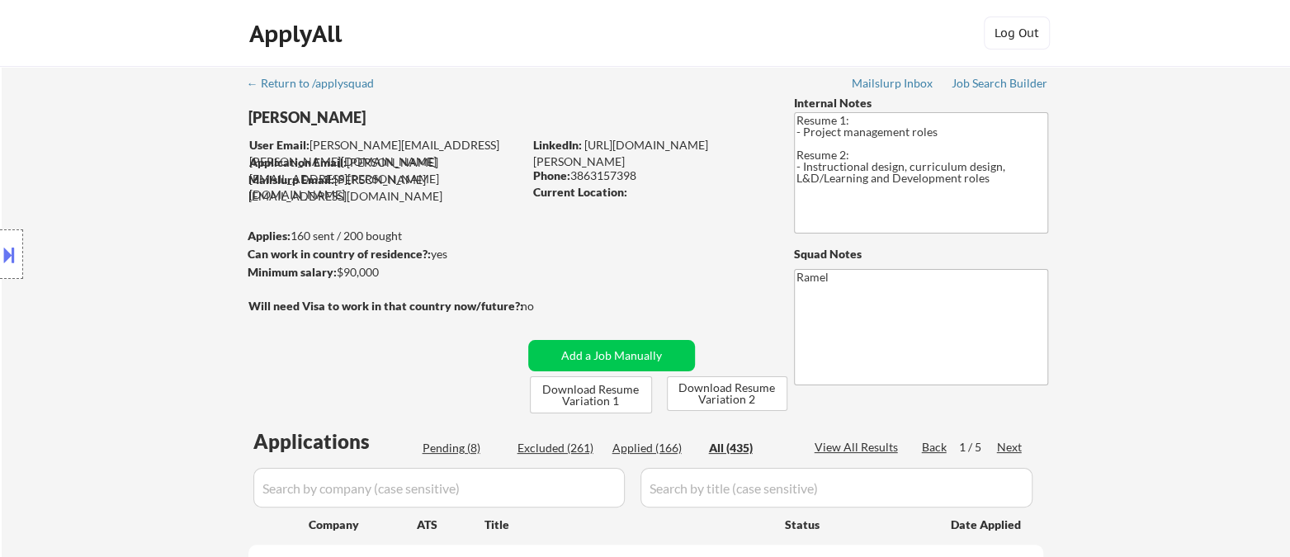
select select ""applied""
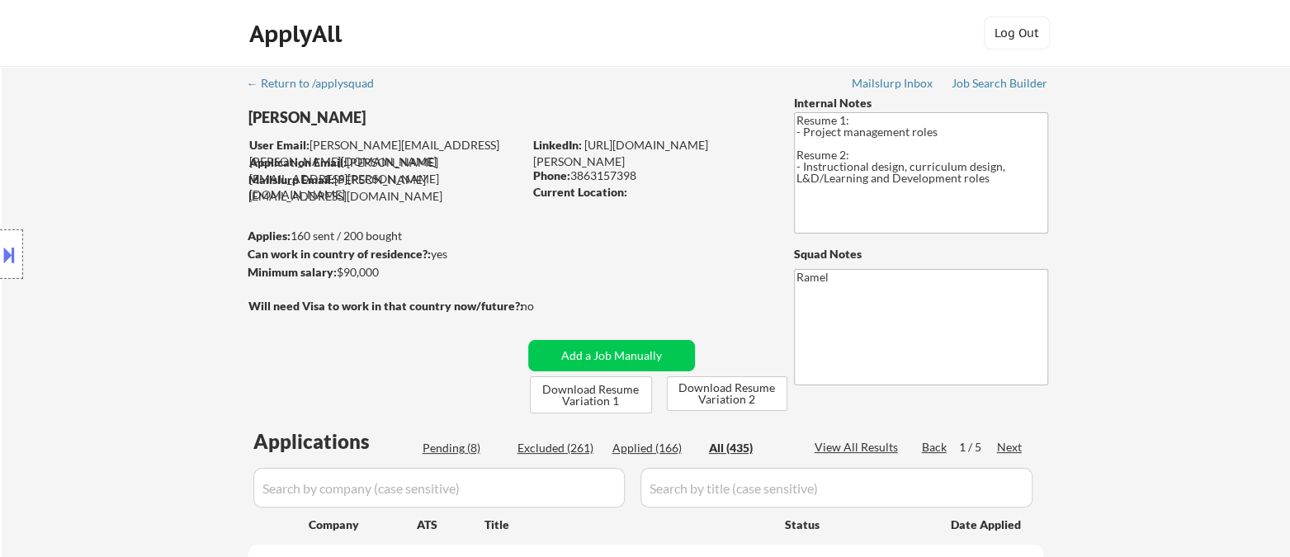
select select ""applied""
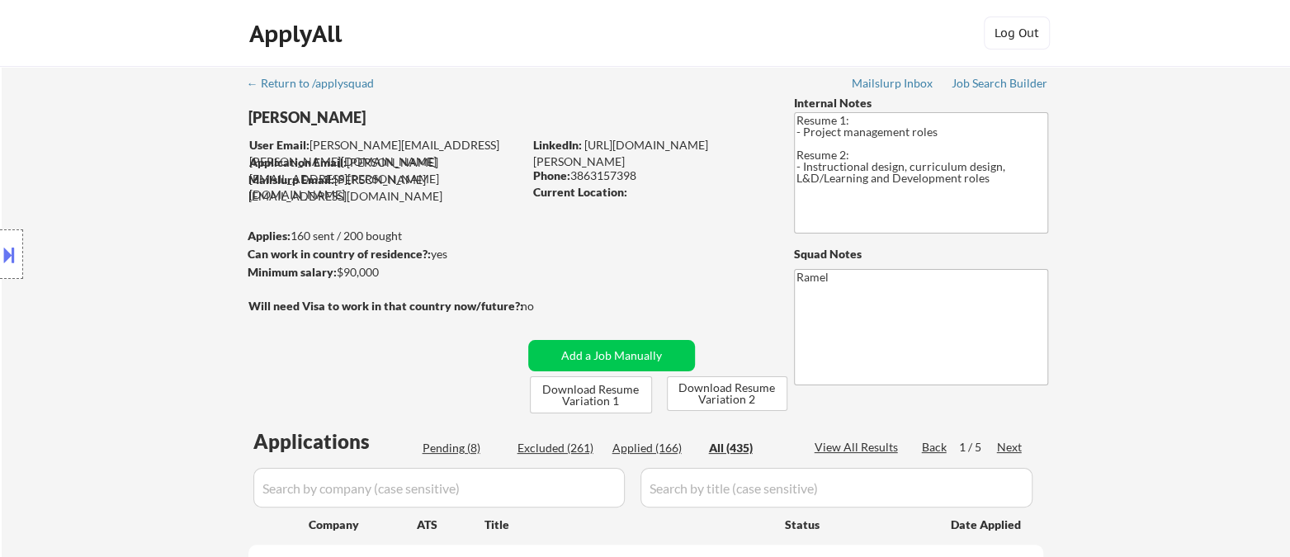
select select ""applied""
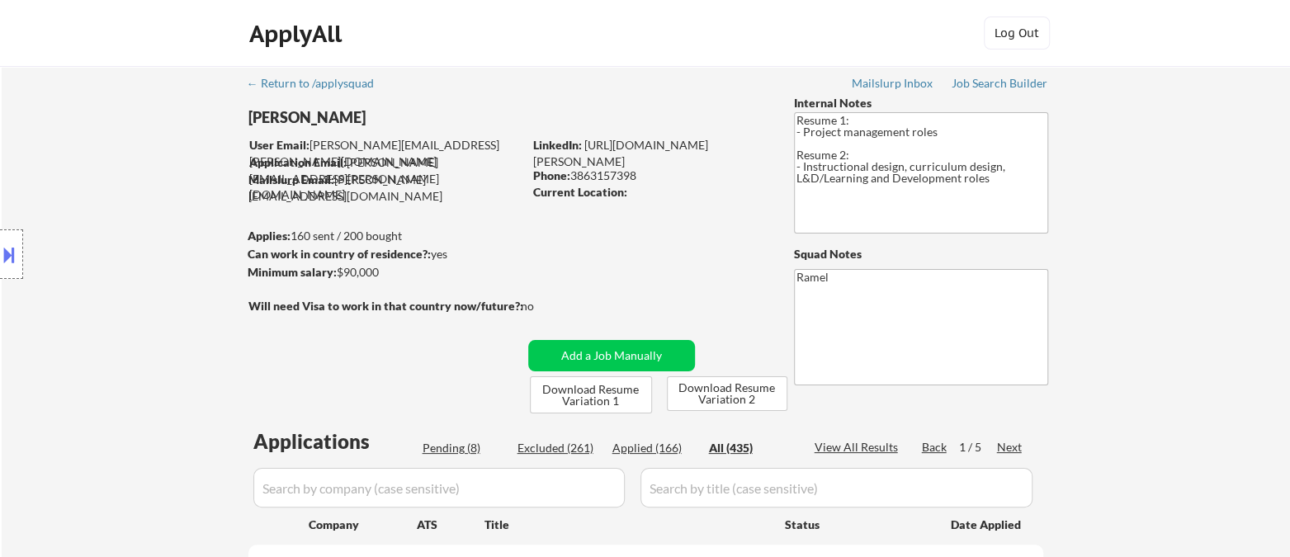
select select ""applied""
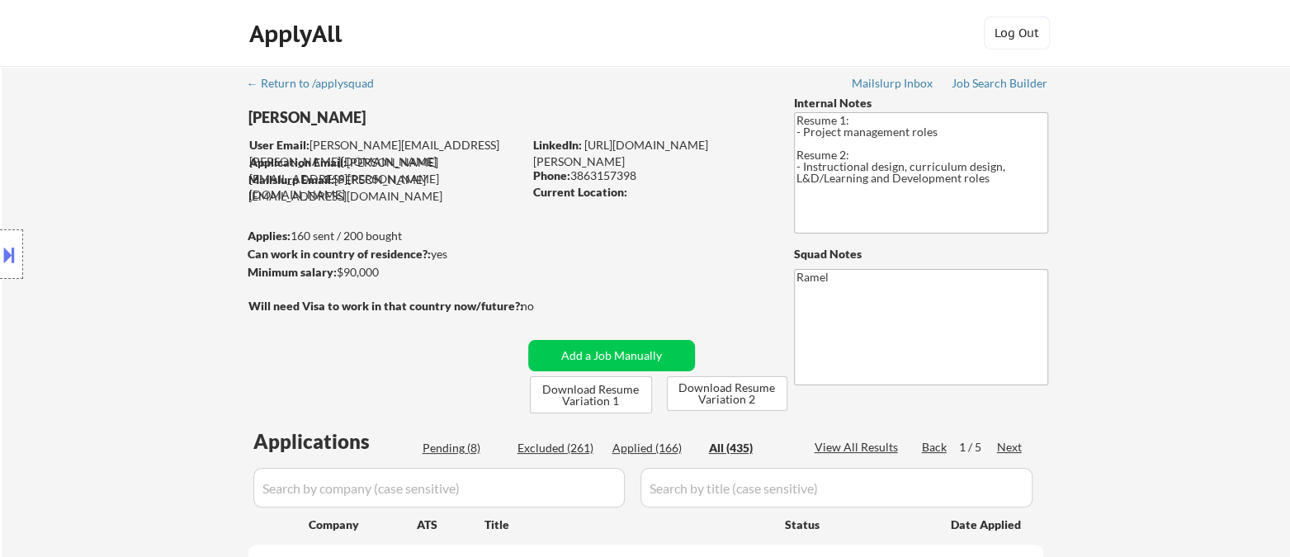
select select ""applied""
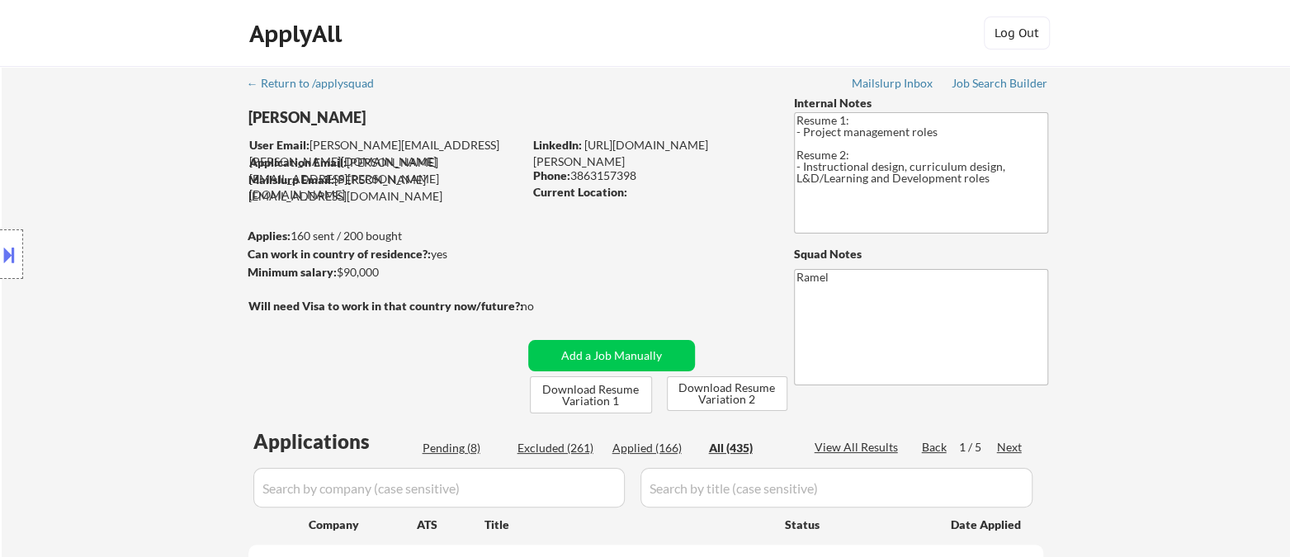
select select ""applied""
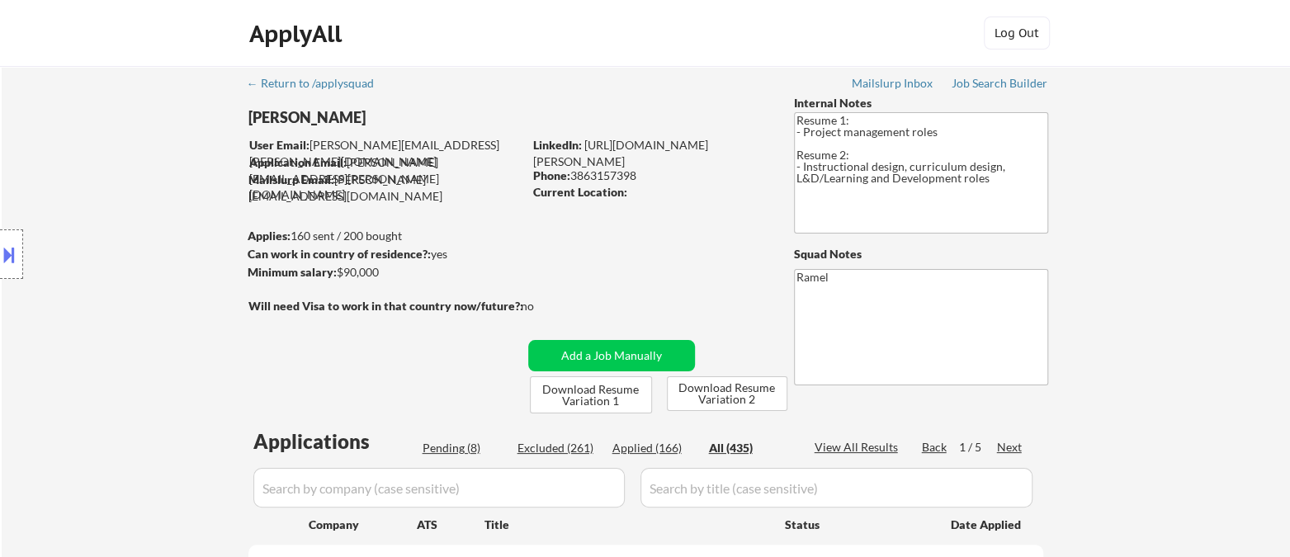
select select ""applied""
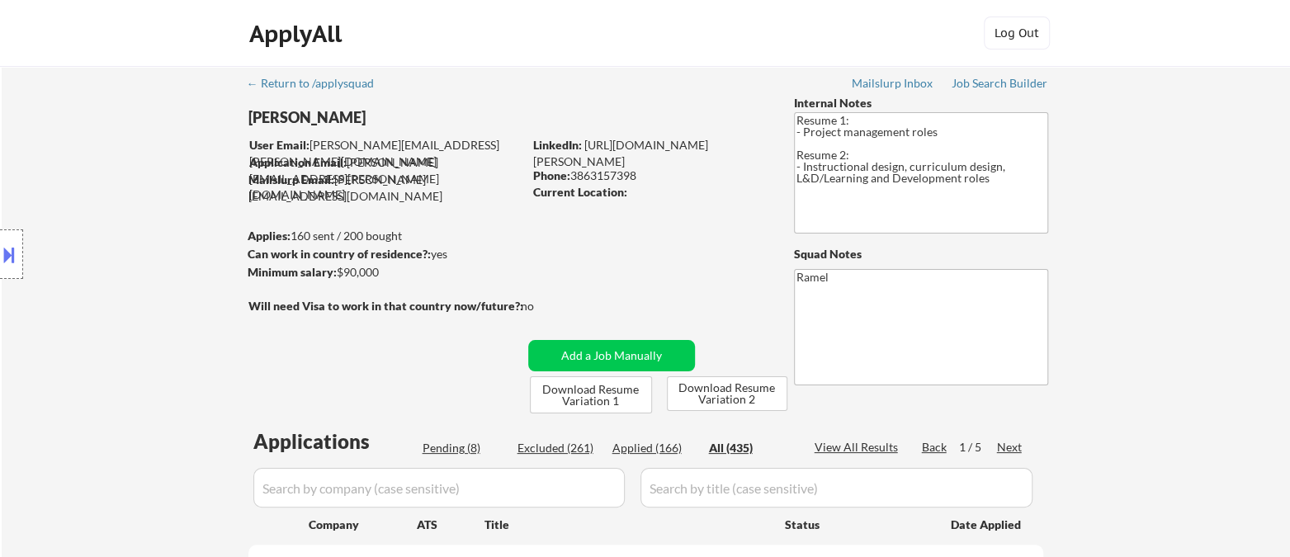
select select ""applied""
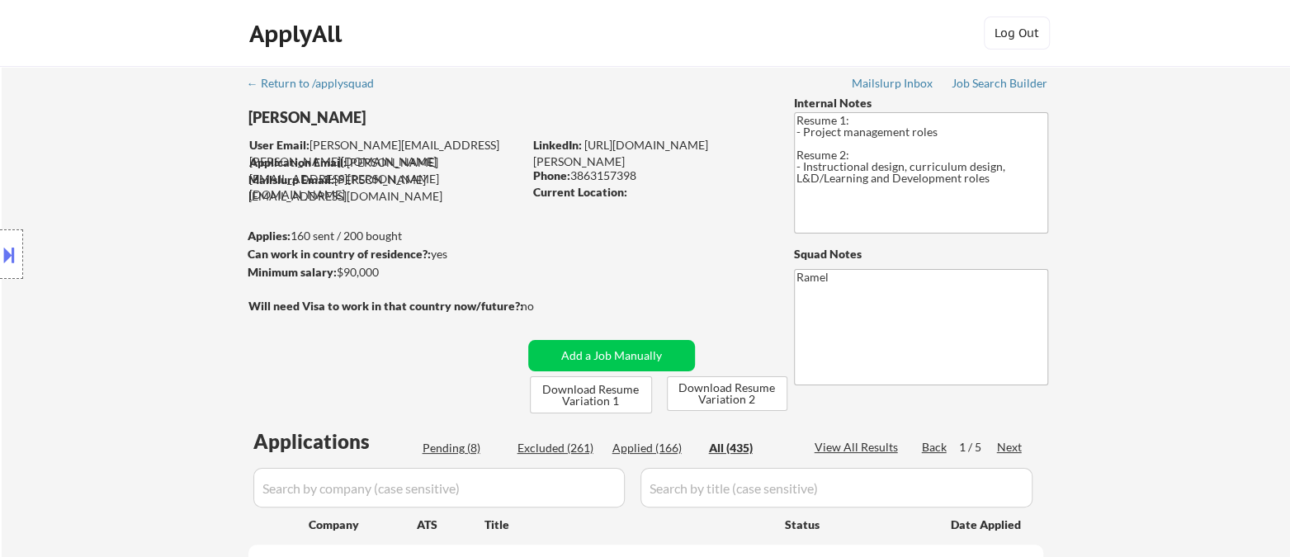
select select ""applied""
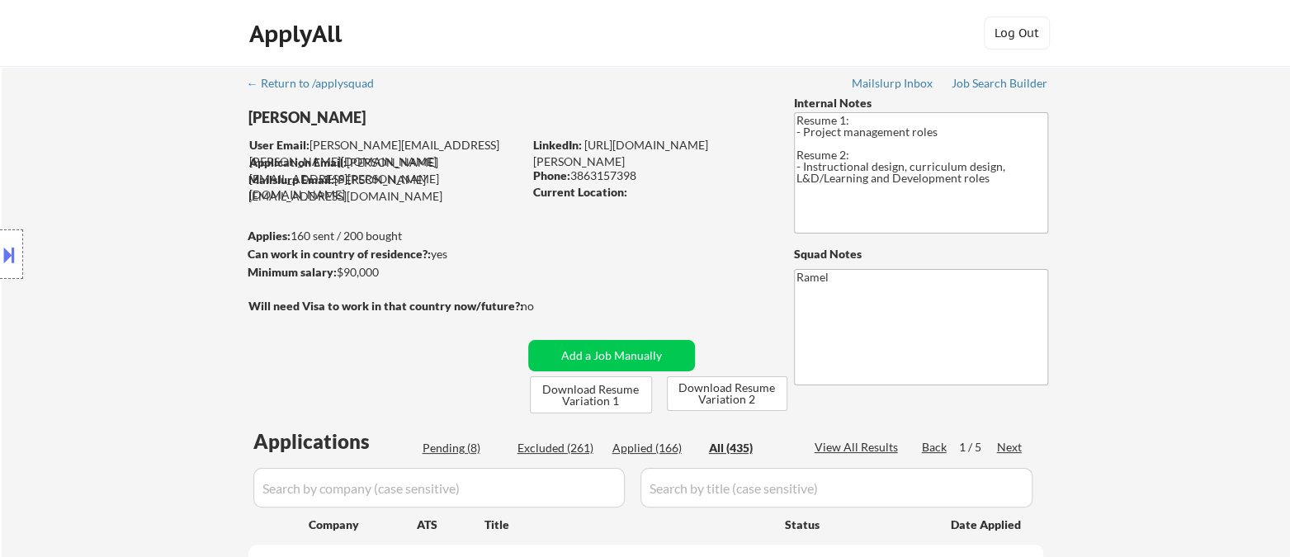
select select ""applied""
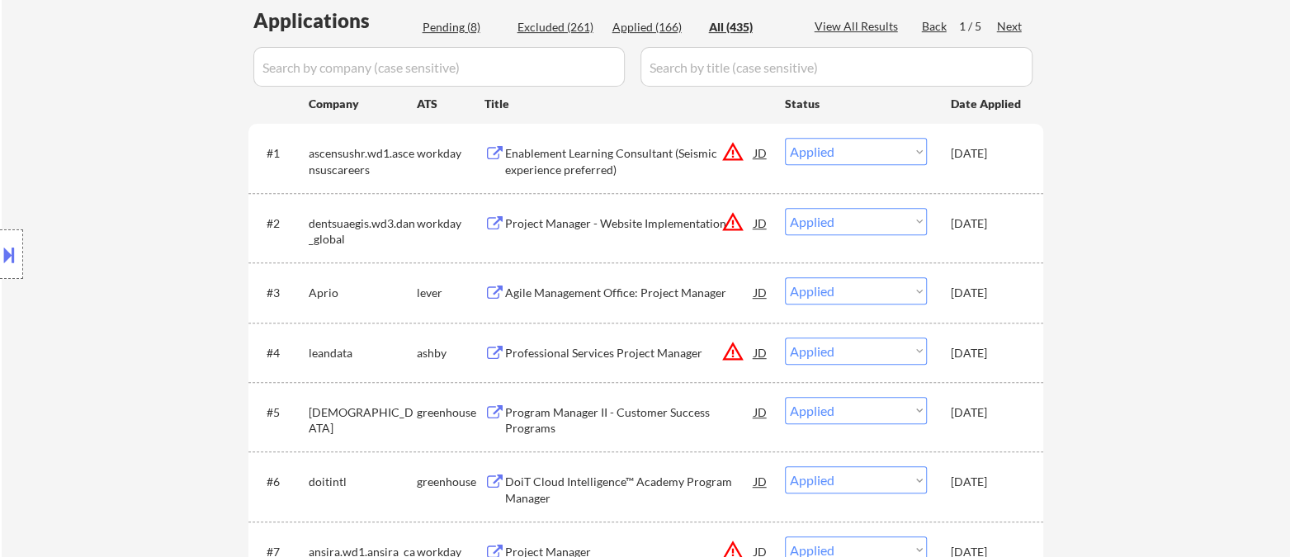
scroll to position [183, 0]
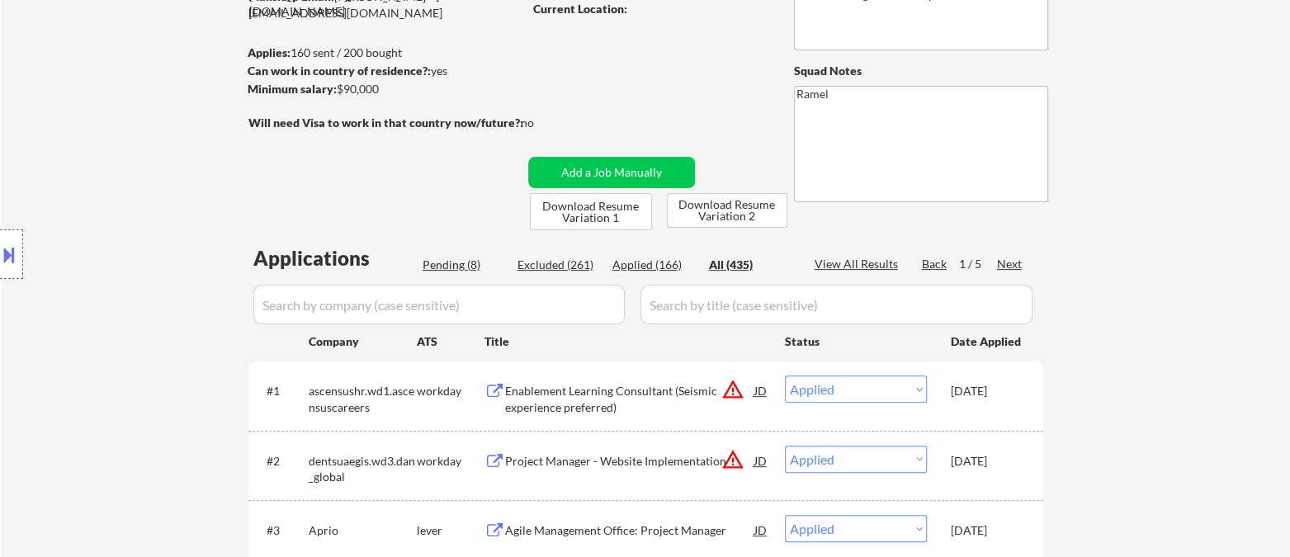
click at [441, 267] on div "Pending (8)" at bounding box center [464, 265] width 83 height 17
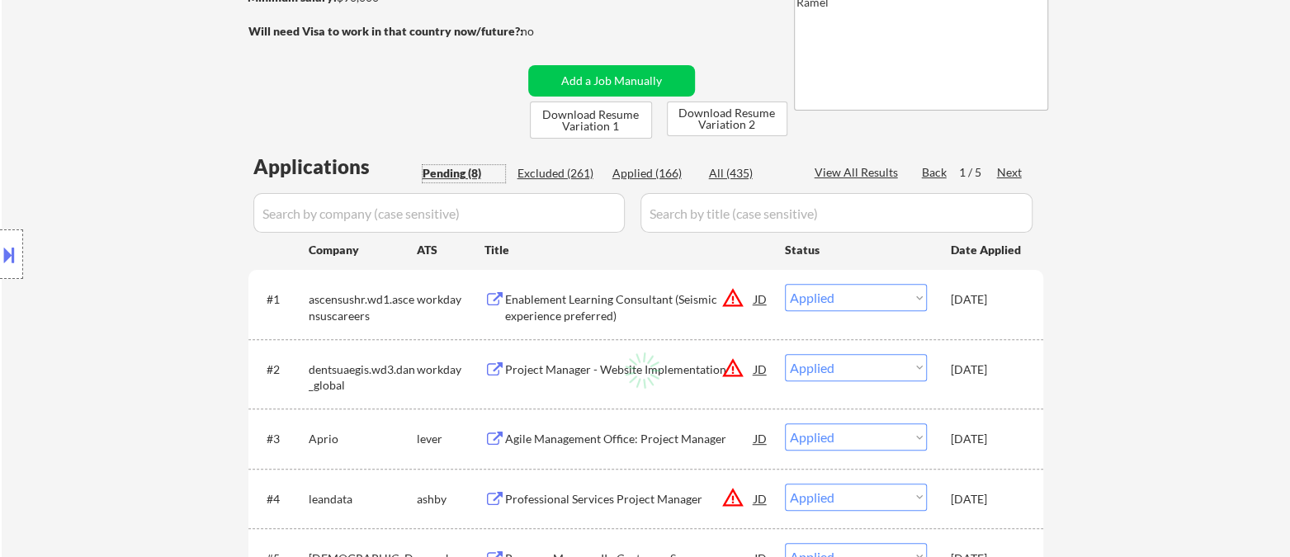
click at [450, 165] on div "Pending (8)" at bounding box center [464, 173] width 83 height 17
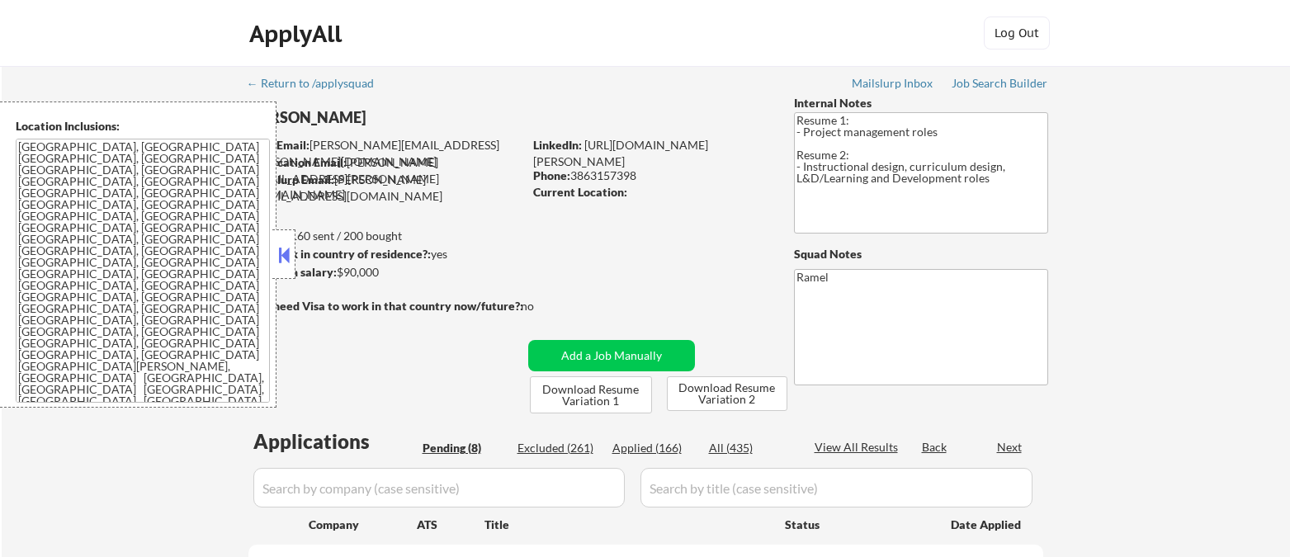
select select ""pending""
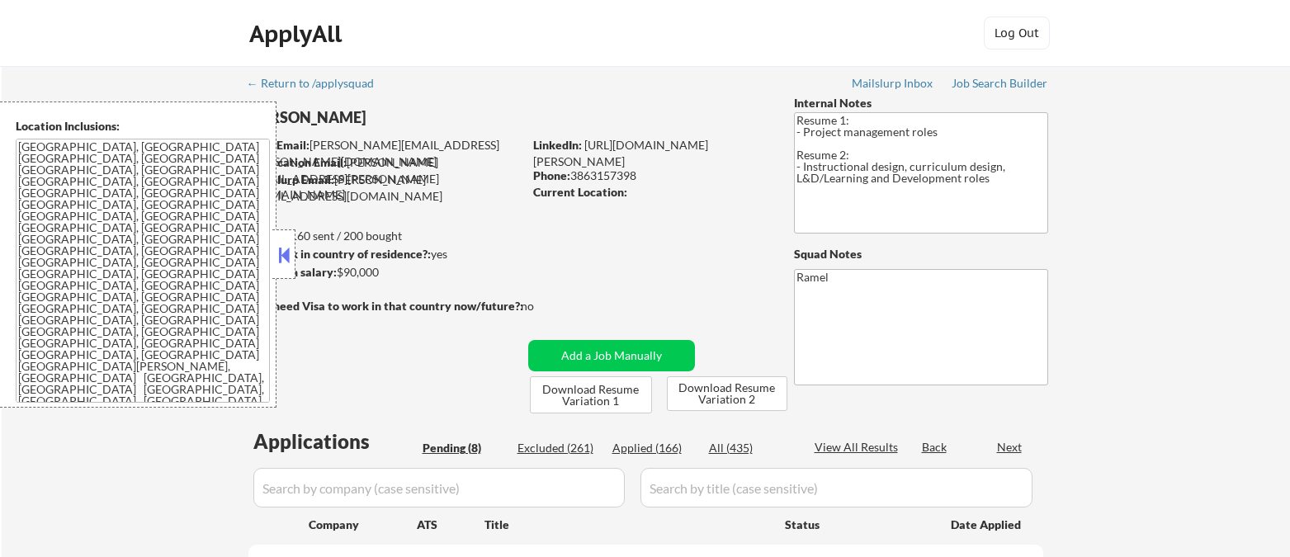
select select ""pending""
click at [286, 250] on button at bounding box center [284, 255] width 18 height 25
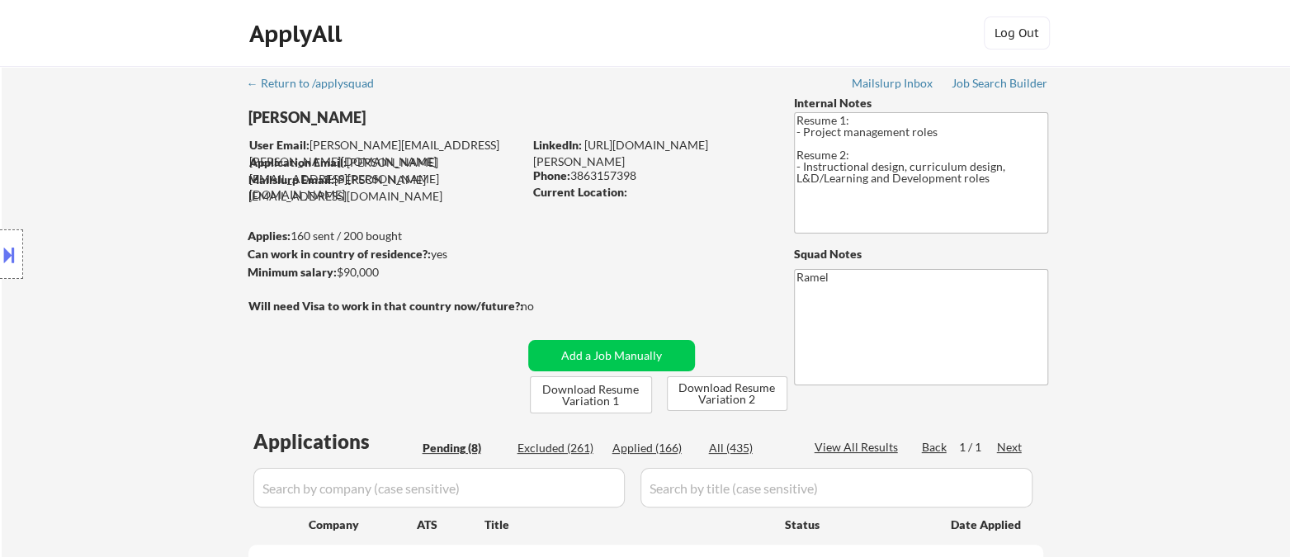
drag, startPoint x: 17, startPoint y: 144, endPoint x: 40, endPoint y: 145, distance: 22.3
click at [17, 144] on div "Location Inclusions: Orlando, FL Winter Park, FL Maitland, FL Altamonte Springs…" at bounding box center [147, 255] width 295 height 306
click at [201, 195] on div "Location Inclusions: Orlando, FL Winter Park, FL Maitland, FL Altamonte Springs…" at bounding box center [147, 255] width 295 height 306
click at [667, 452] on div "Applied (166)" at bounding box center [653, 448] width 83 height 17
click at [885, 448] on div "View All Results" at bounding box center [858, 447] width 88 height 17
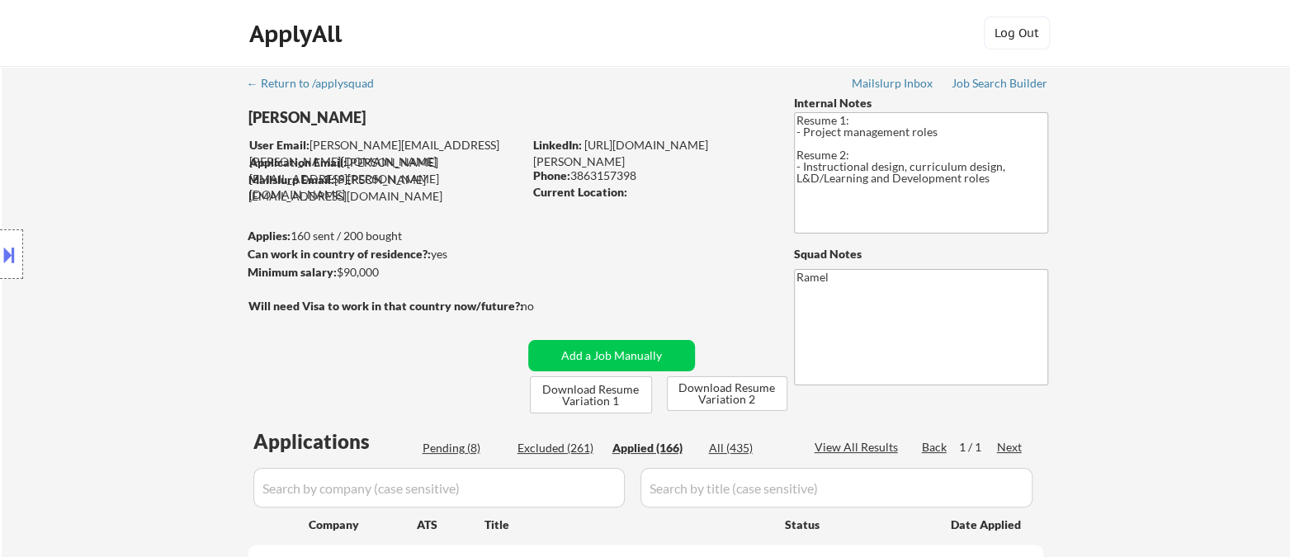
select select ""applied""
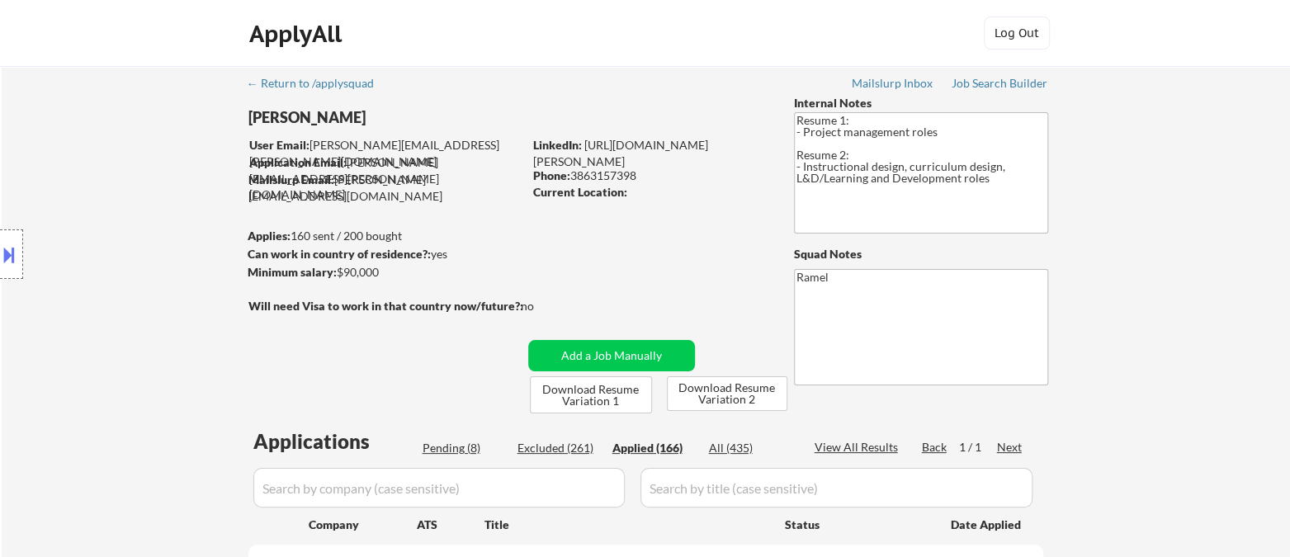
select select ""applied""
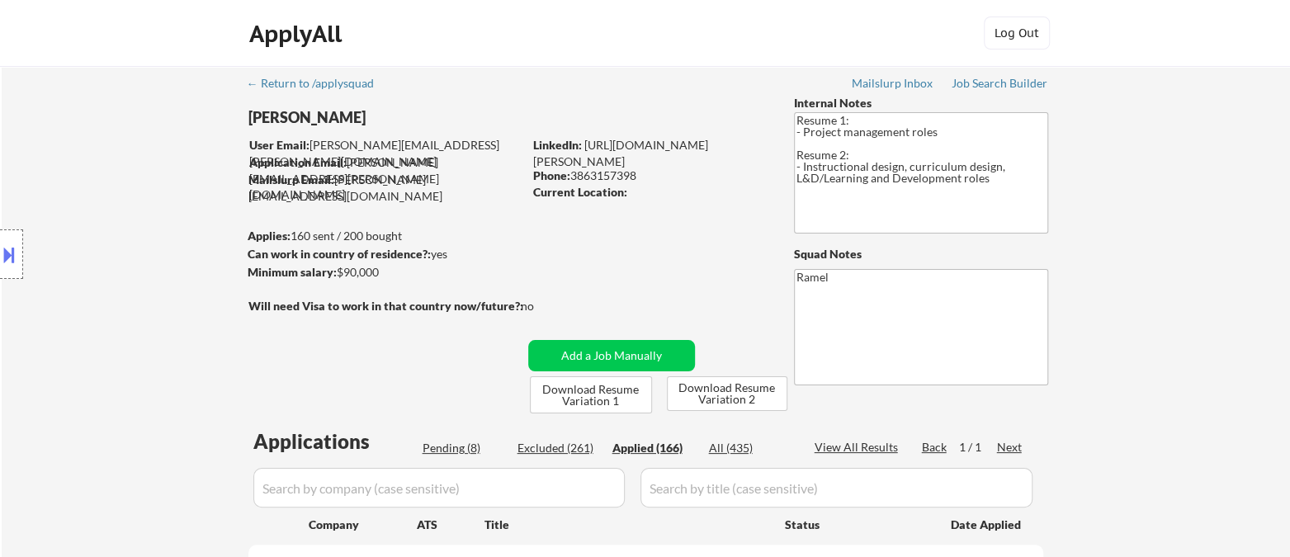
select select ""applied""
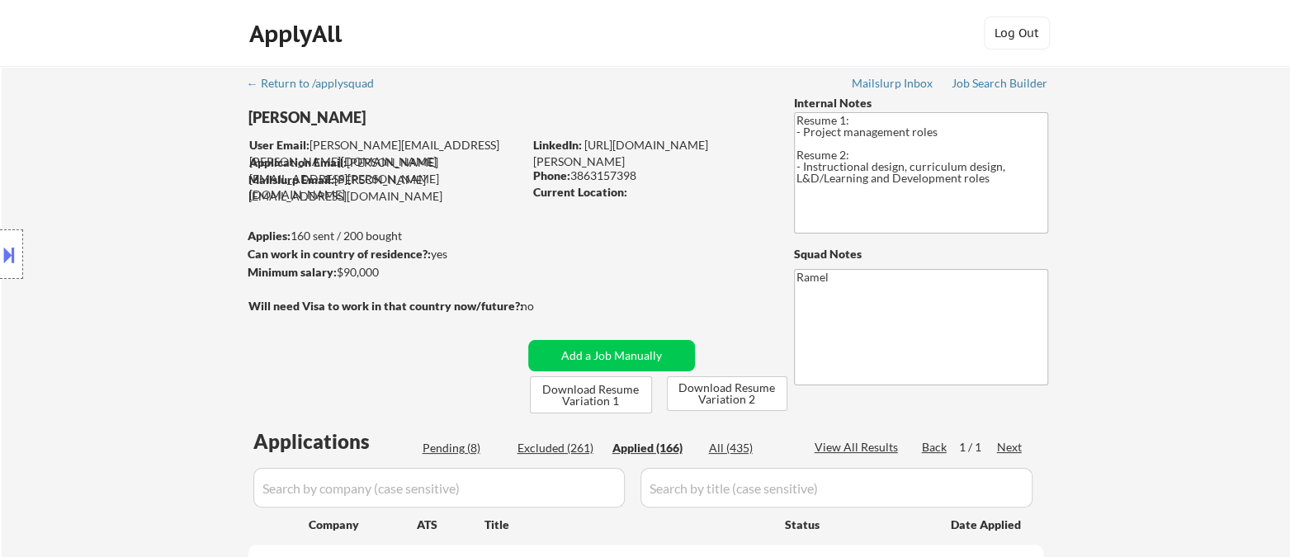
select select ""applied""
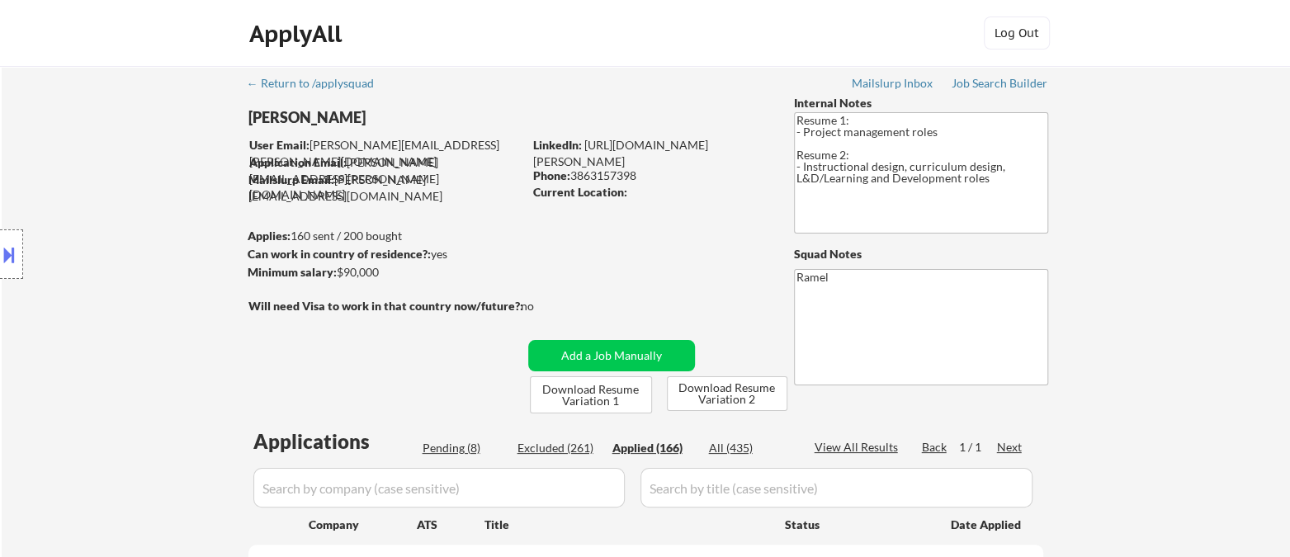
select select ""applied""
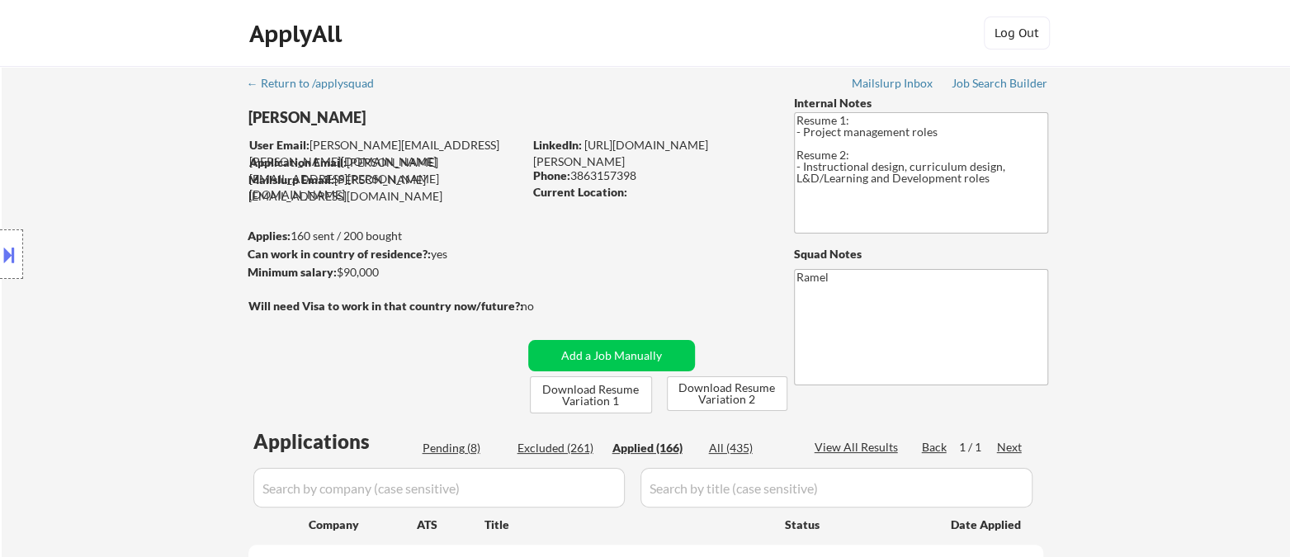
select select ""applied""
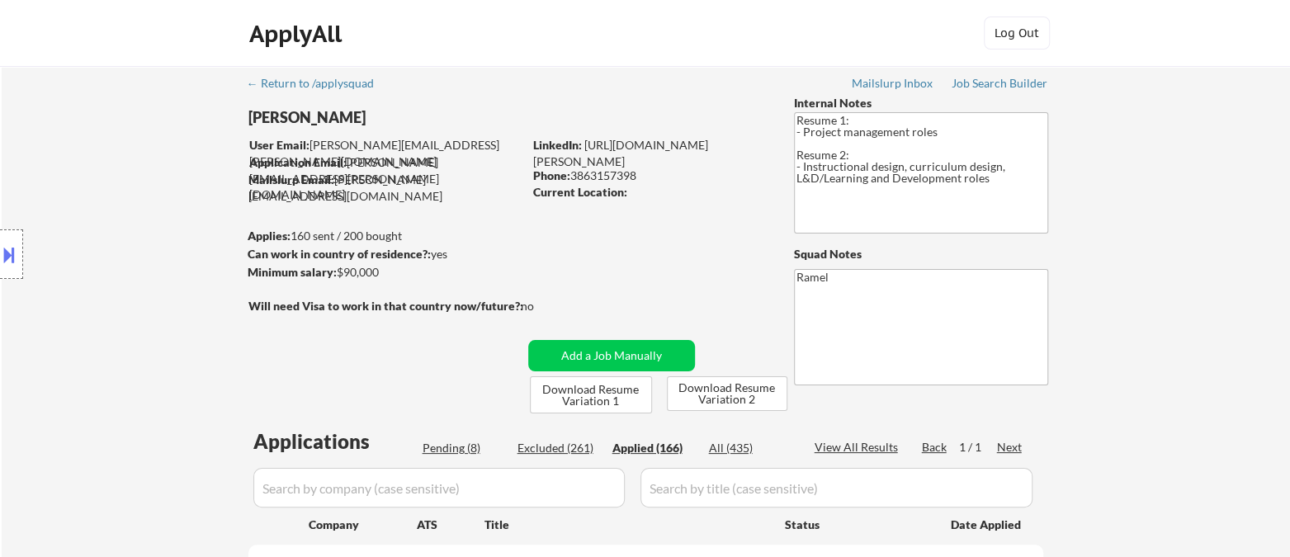
select select ""applied""
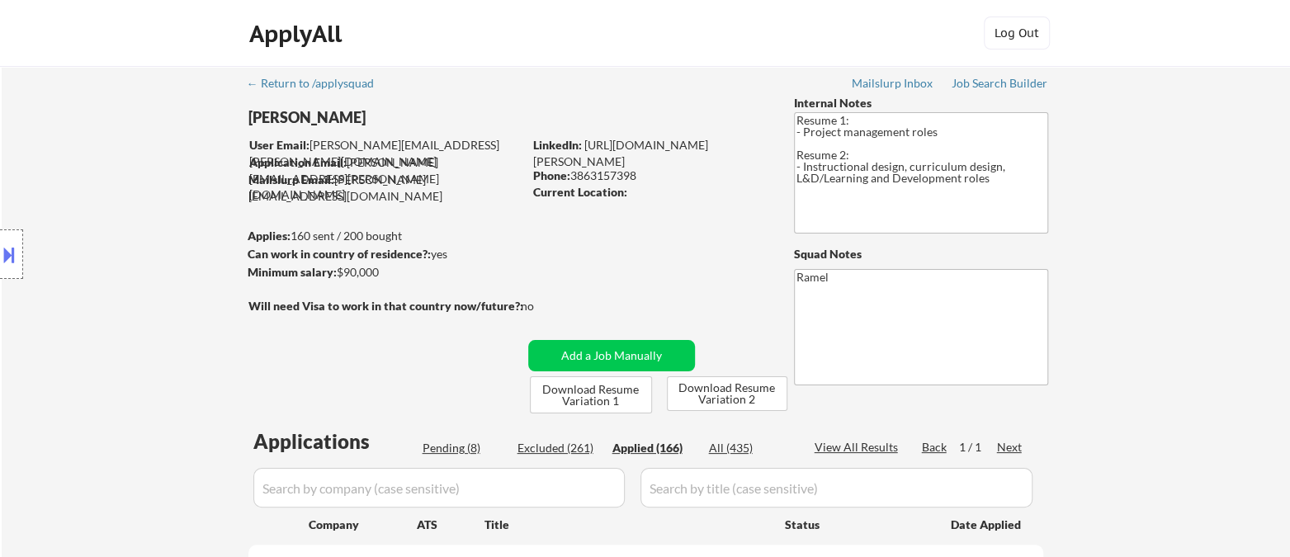
select select ""applied""
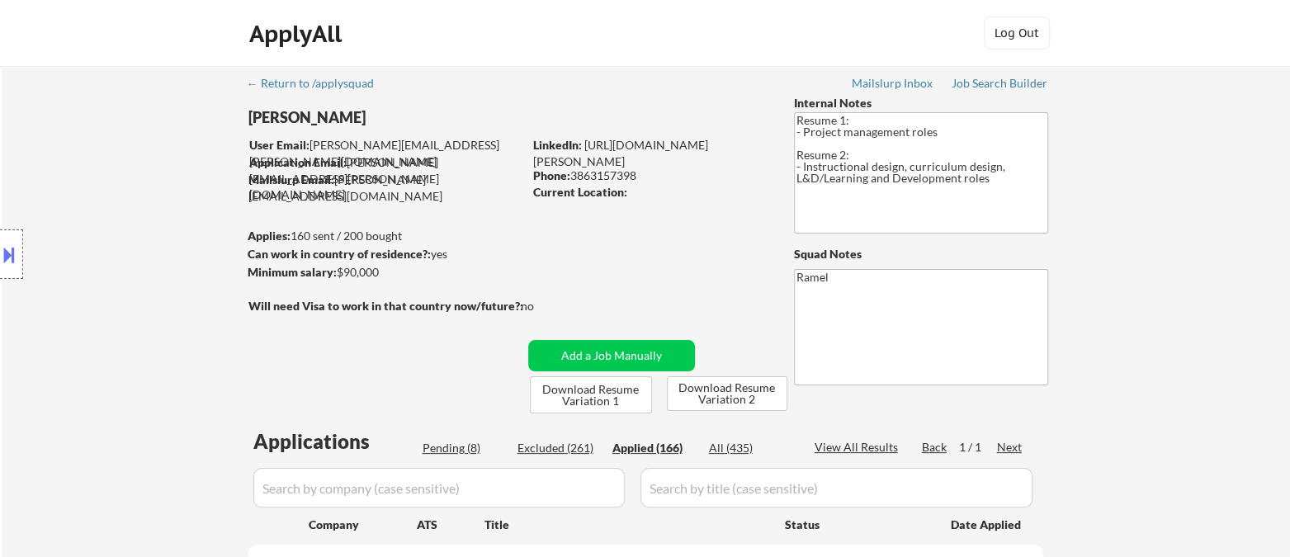
select select ""applied""
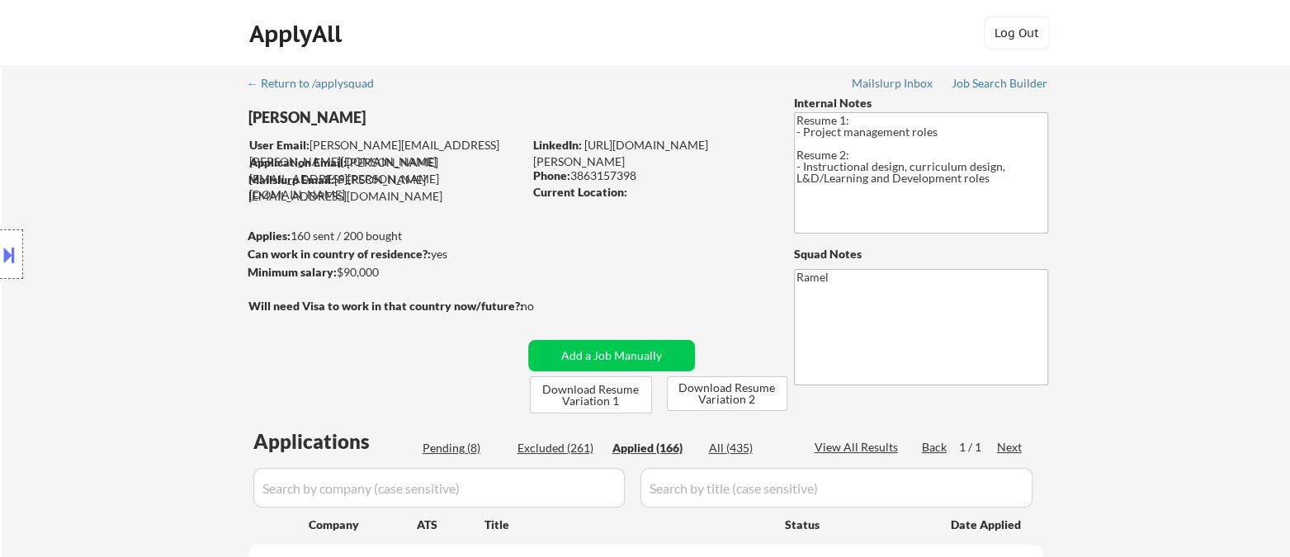
select select ""applied""
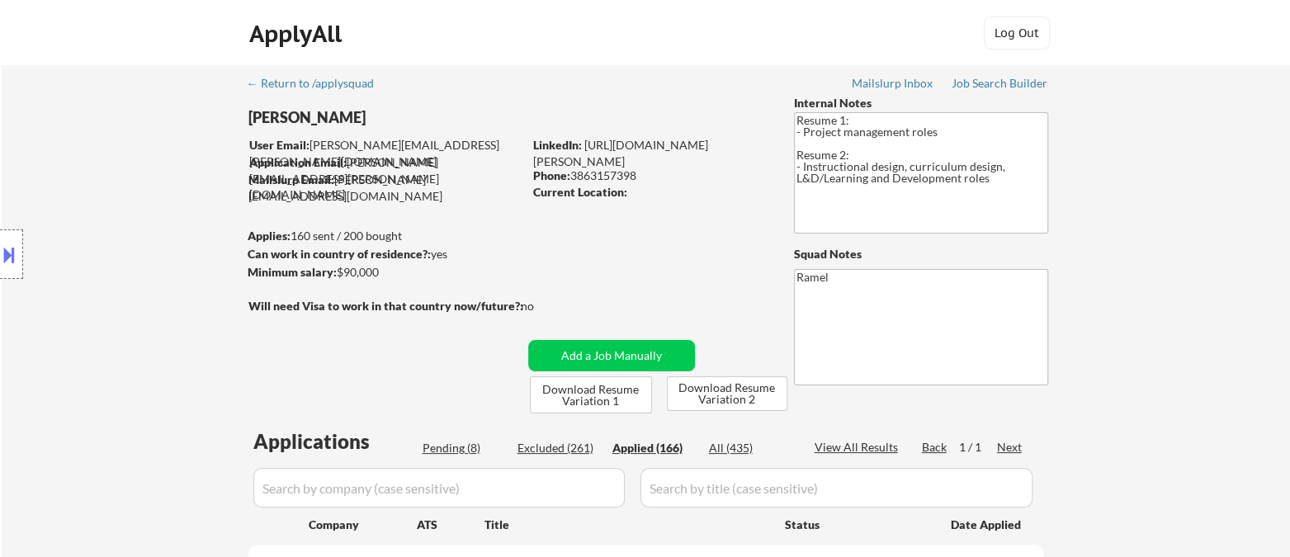
select select ""applied""
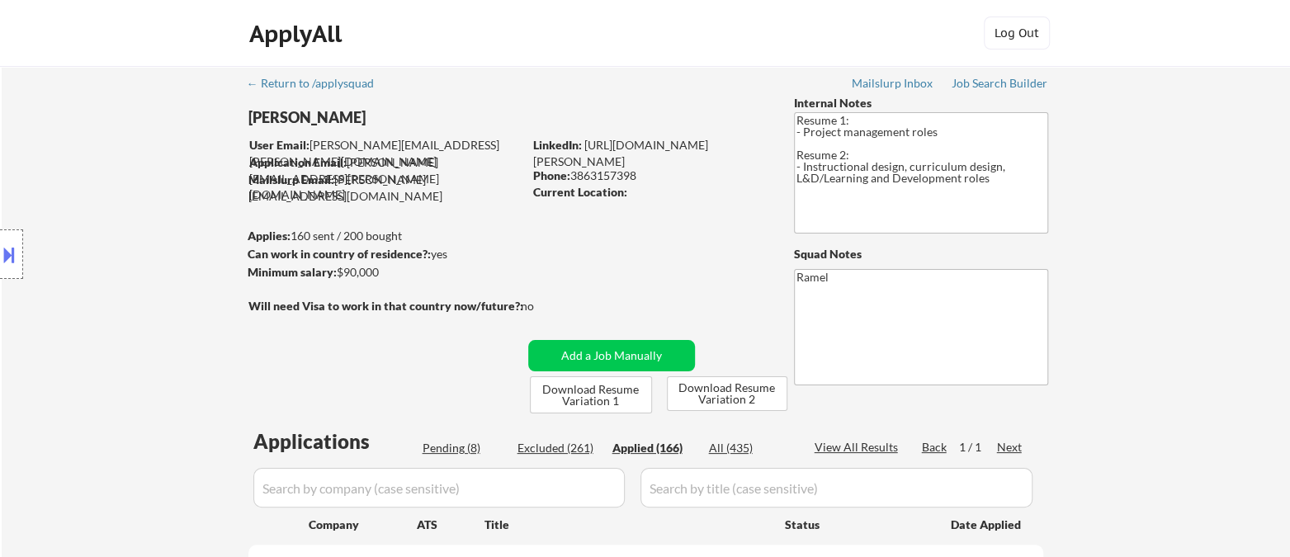
select select ""applied""
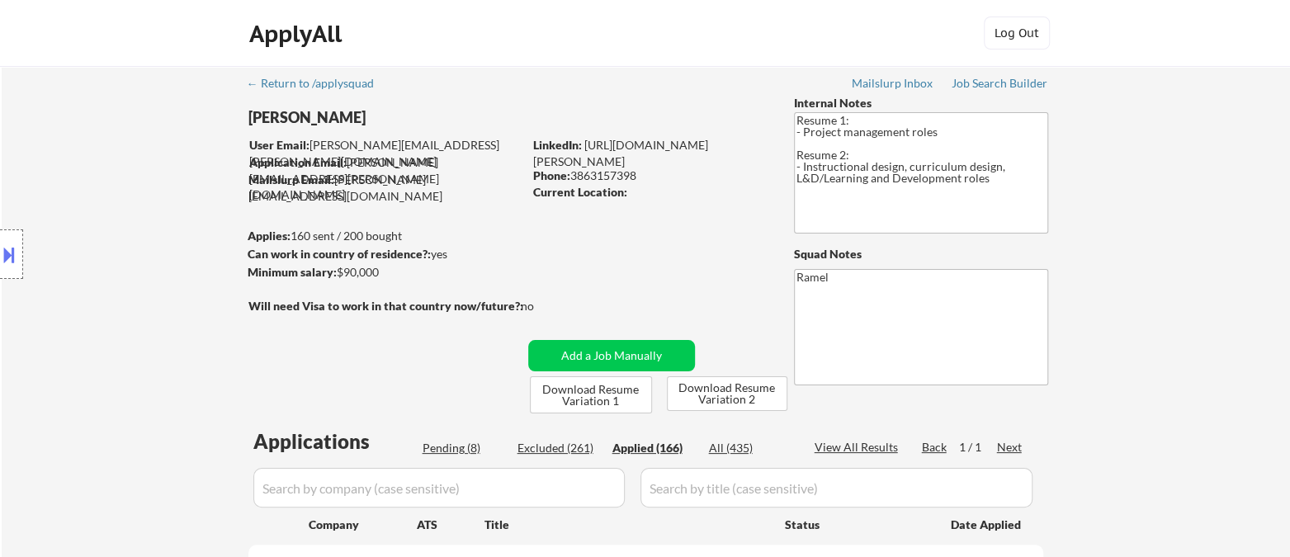
select select ""applied""
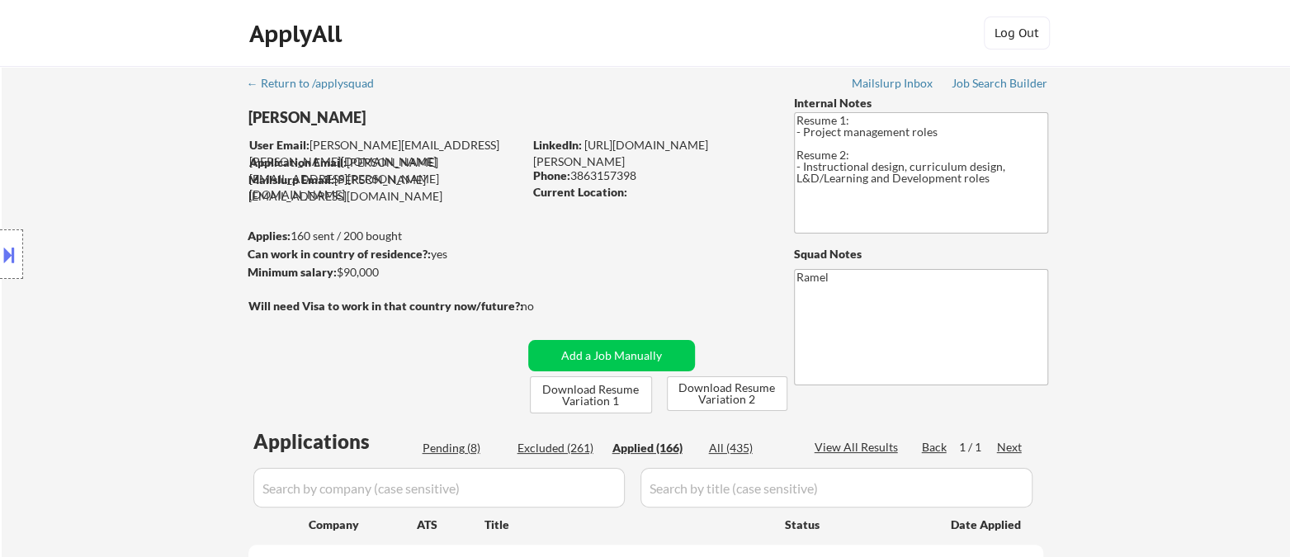
select select ""applied""
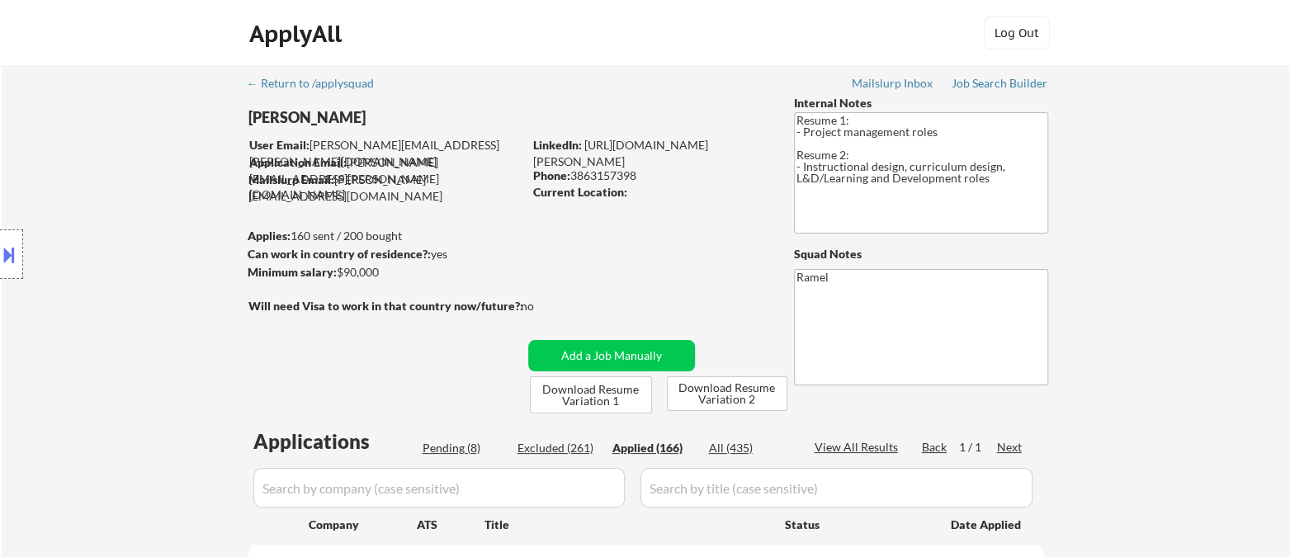
select select ""applied""
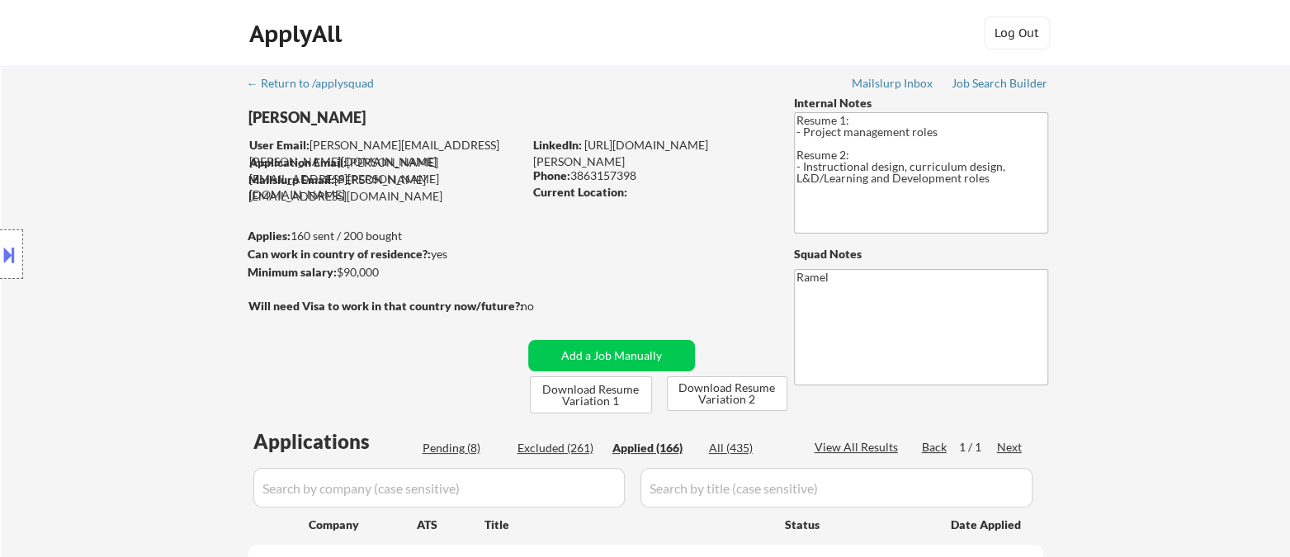
select select ""applied""
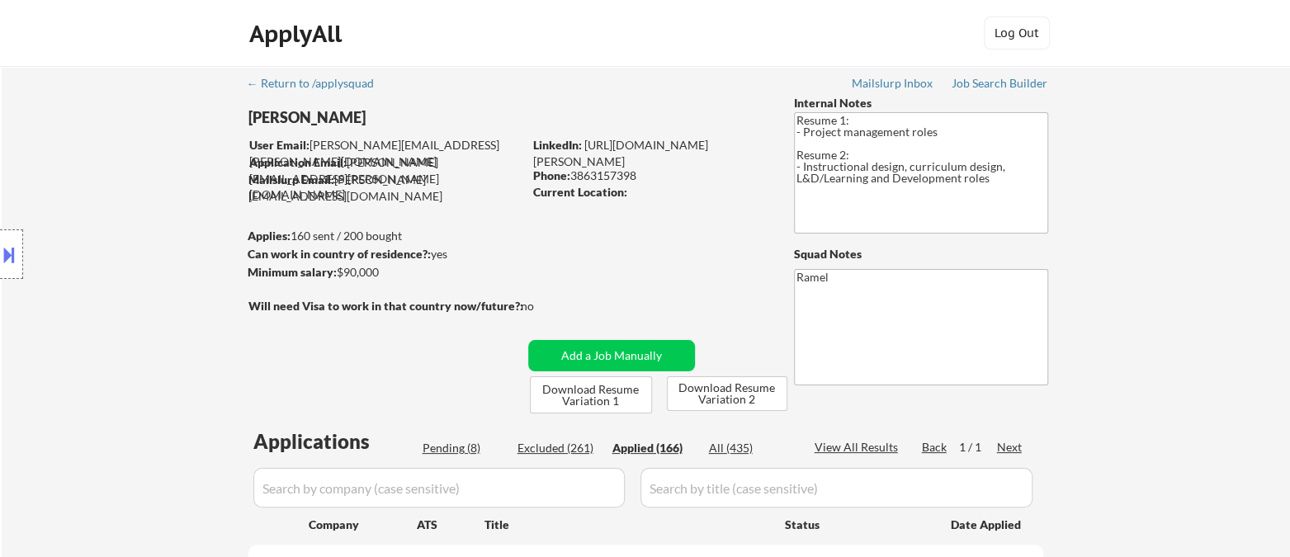
select select ""applied""
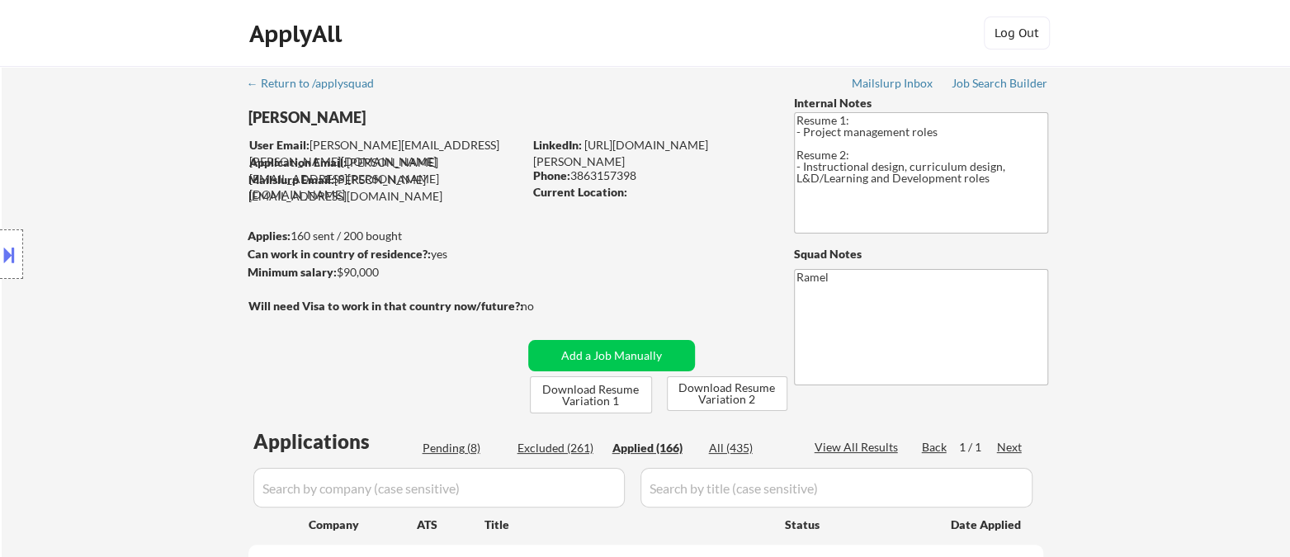
select select ""applied""
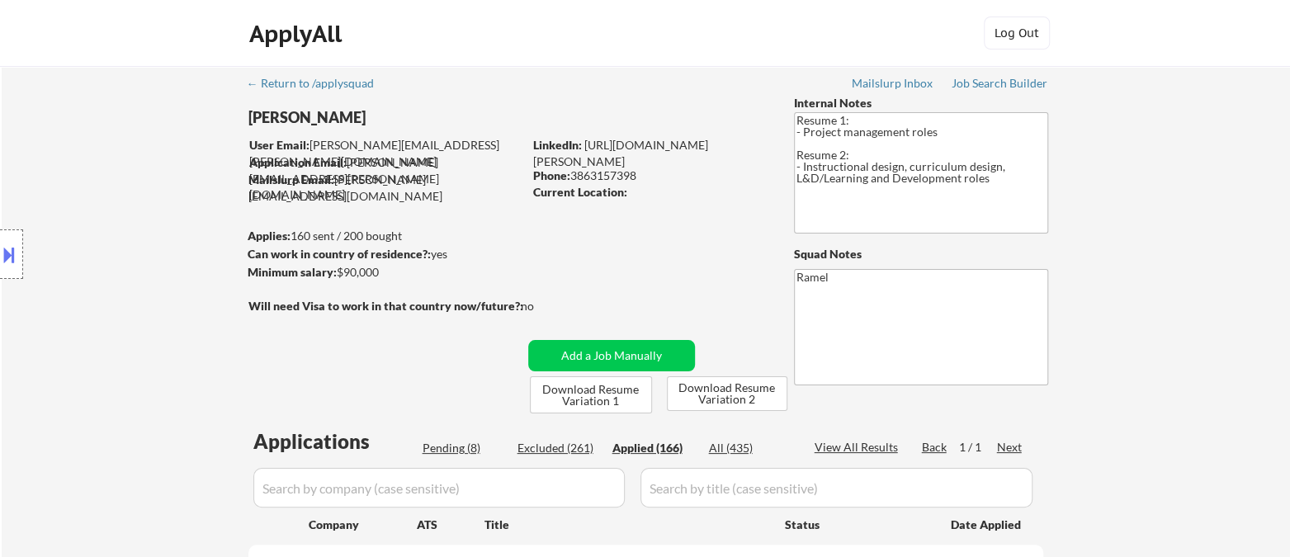
select select ""applied""
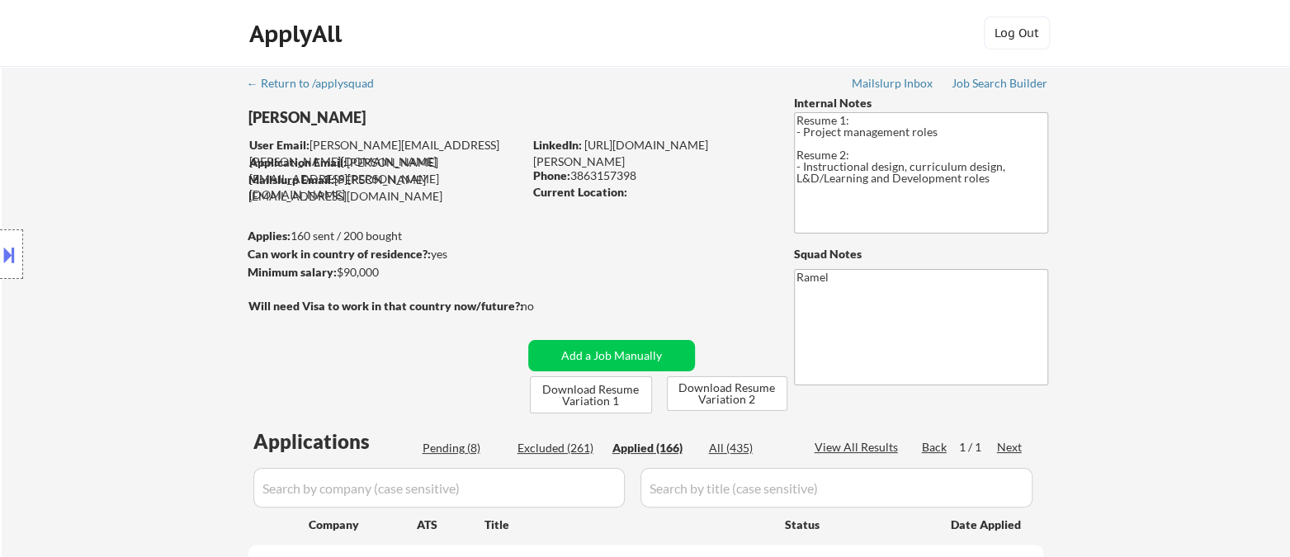
select select ""applied""
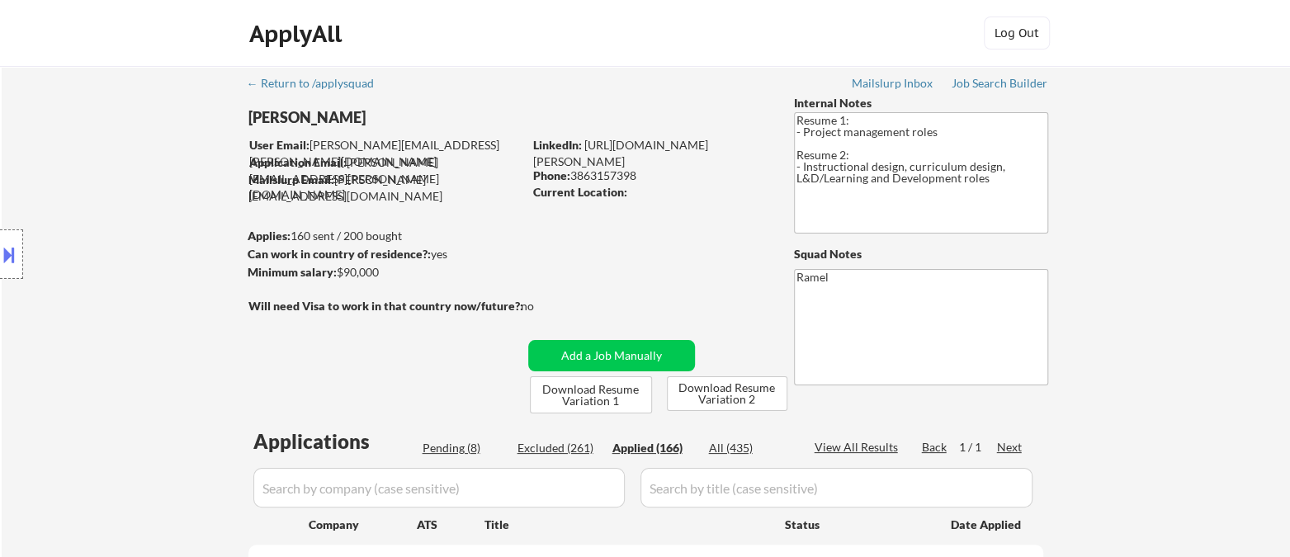
scroll to position [275, 0]
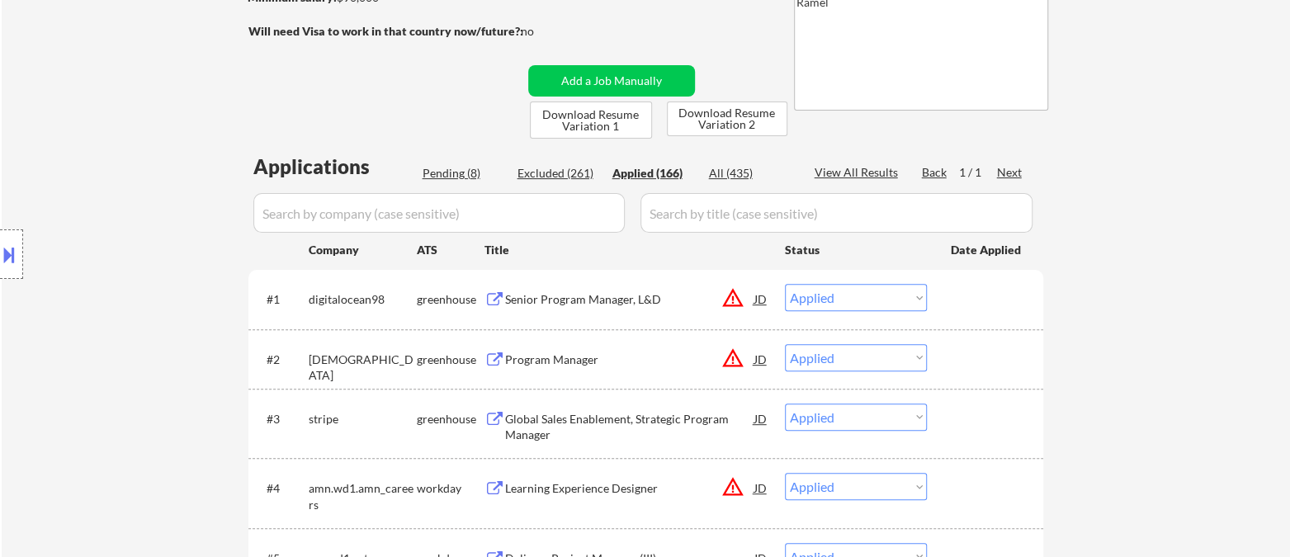
select select ""applied""
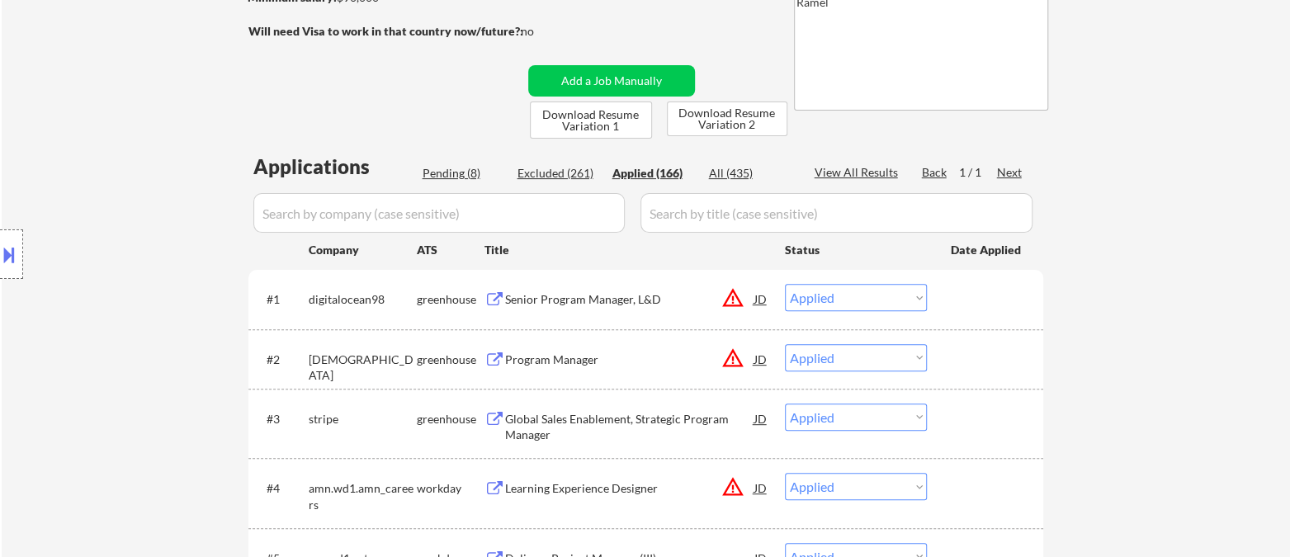
select select ""applied""
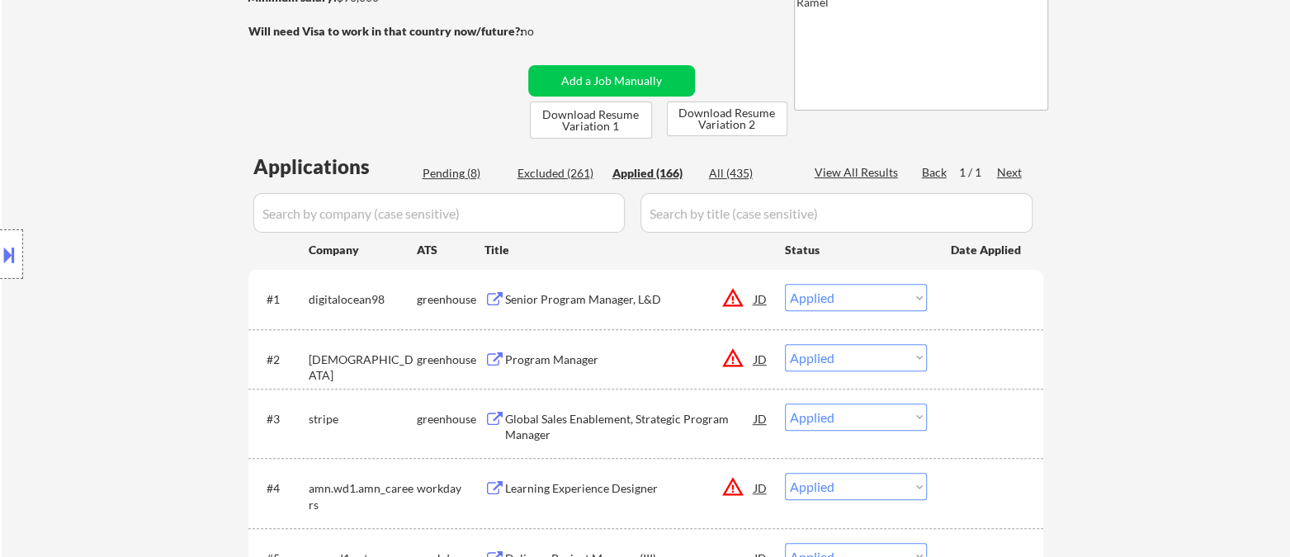
select select ""applied""
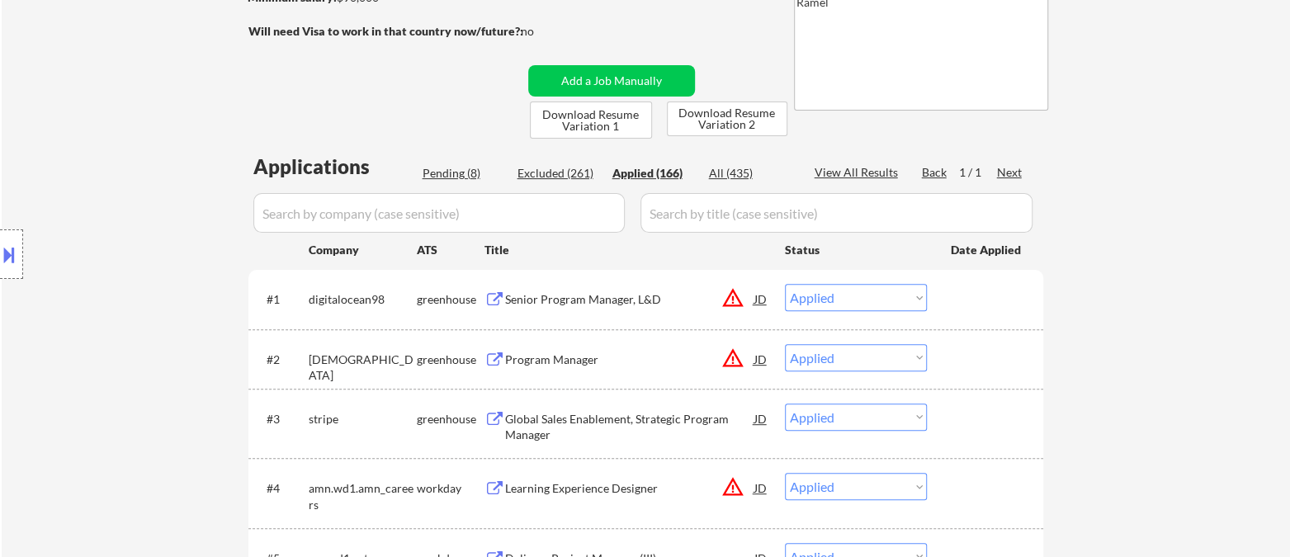
select select ""applied""
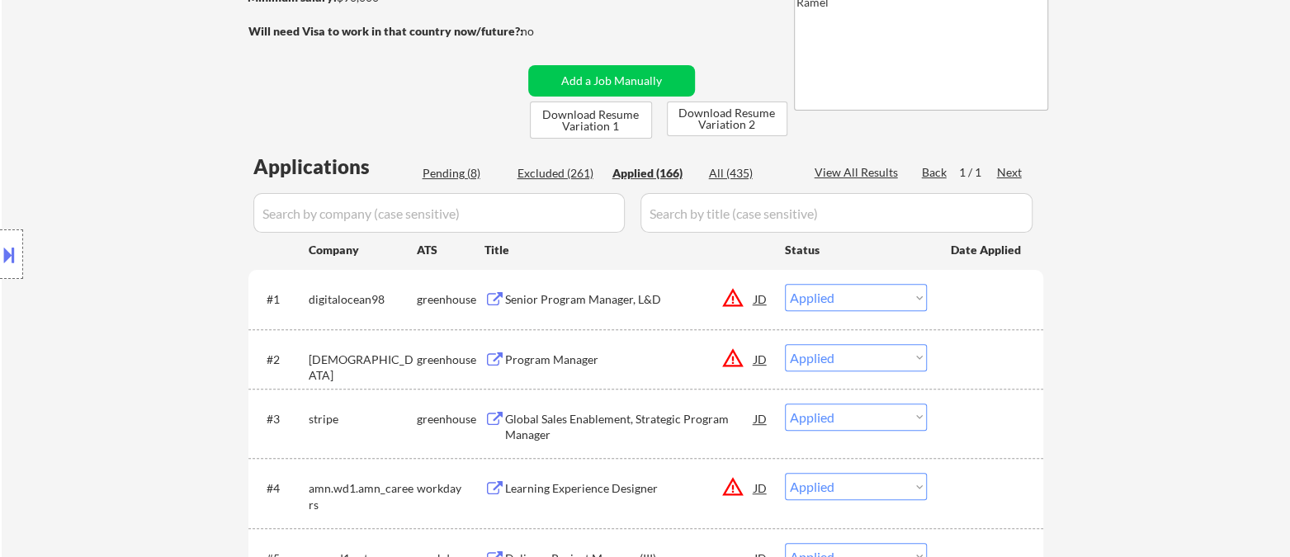
select select ""applied""
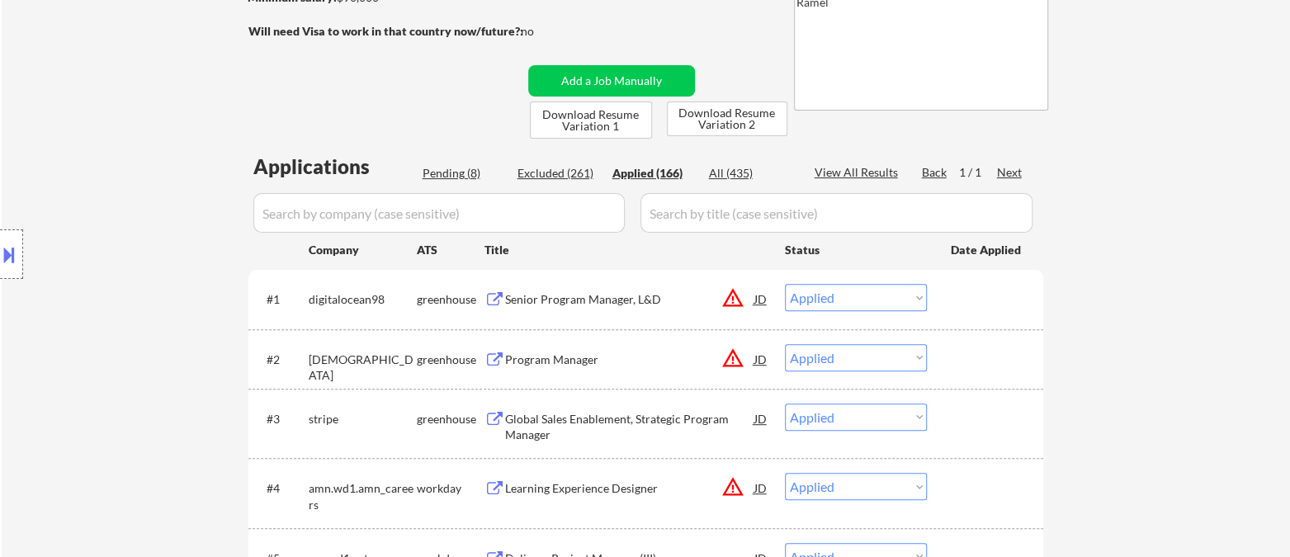
select select ""applied""
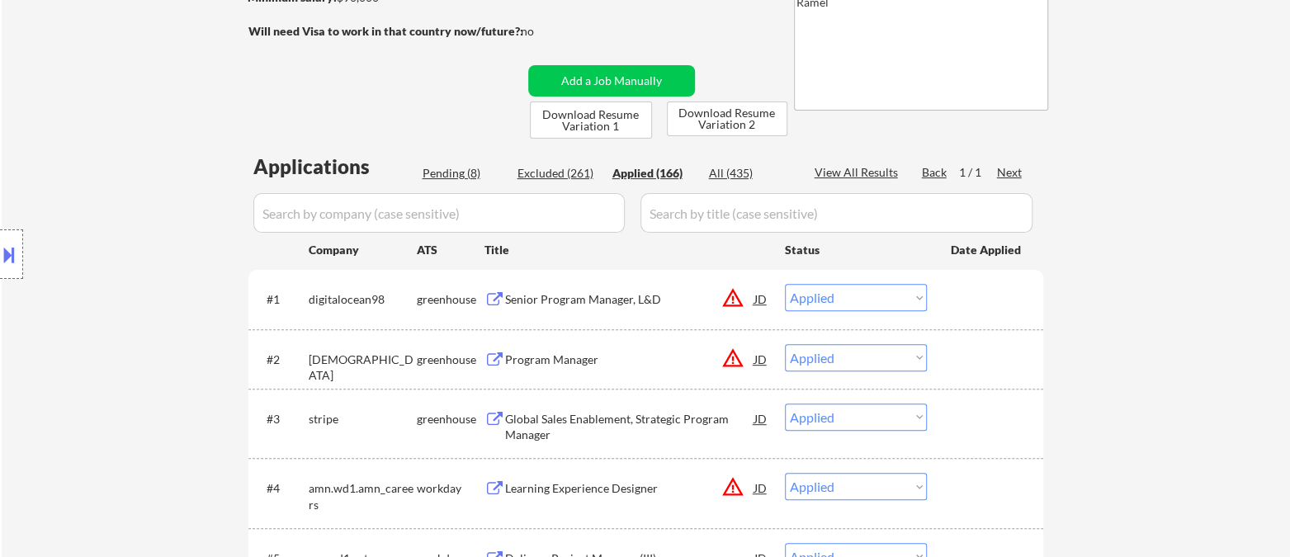
select select ""applied""
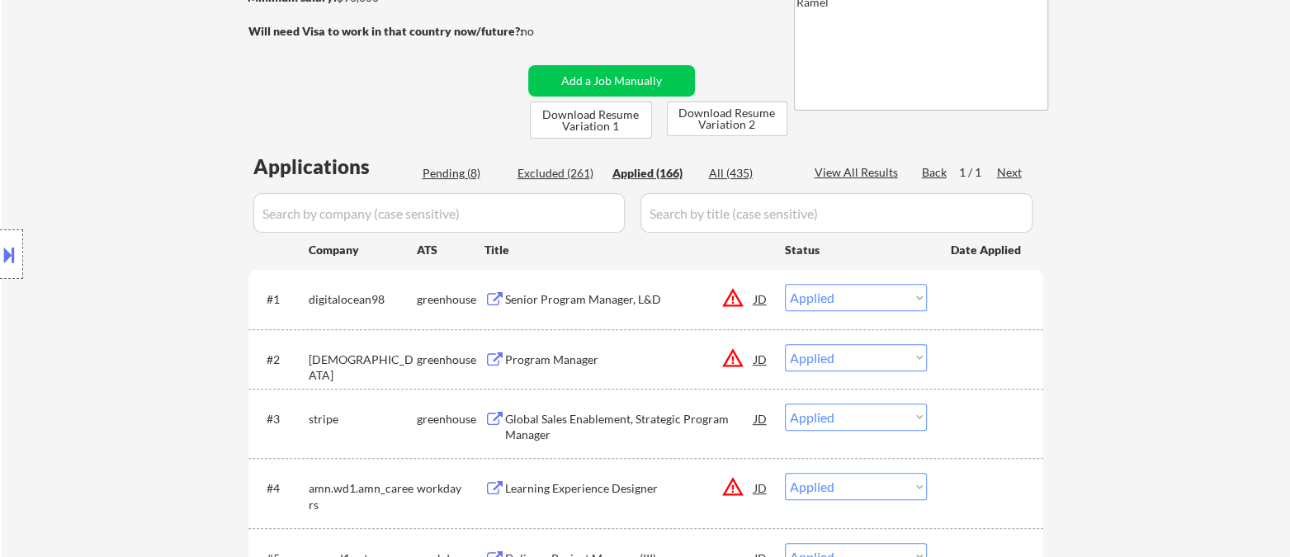
select select ""applied""
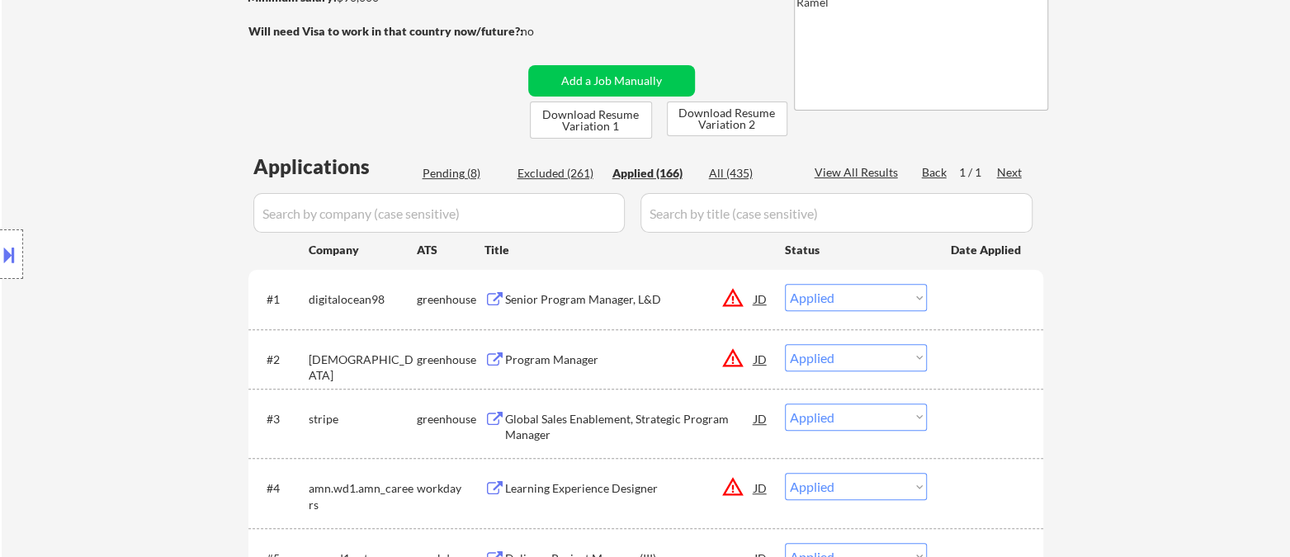
select select ""applied""
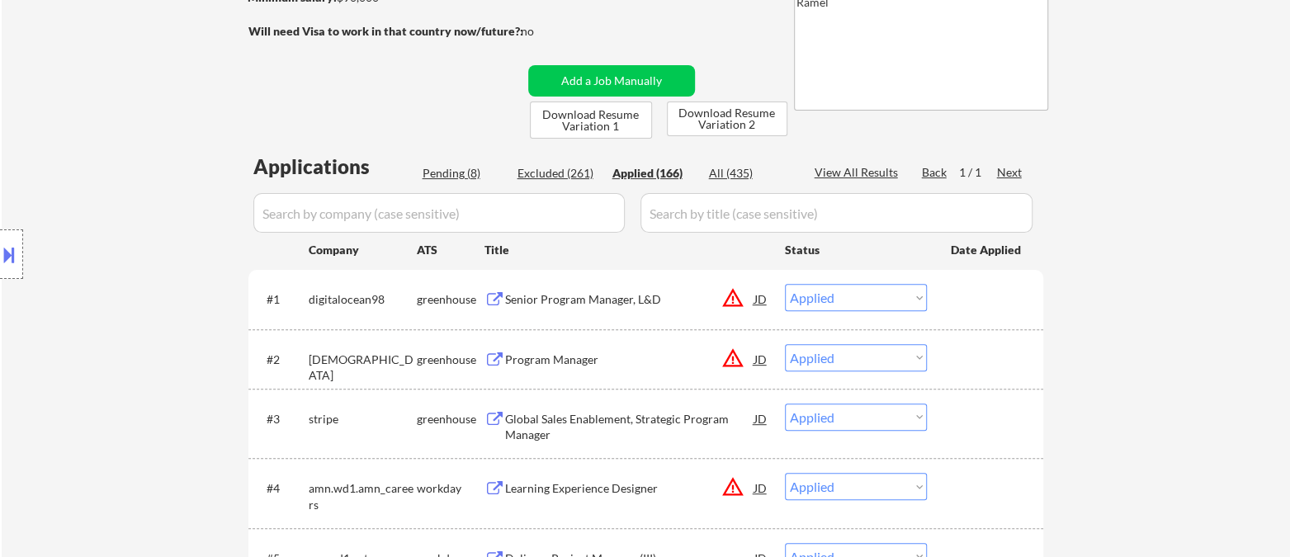
select select ""applied""
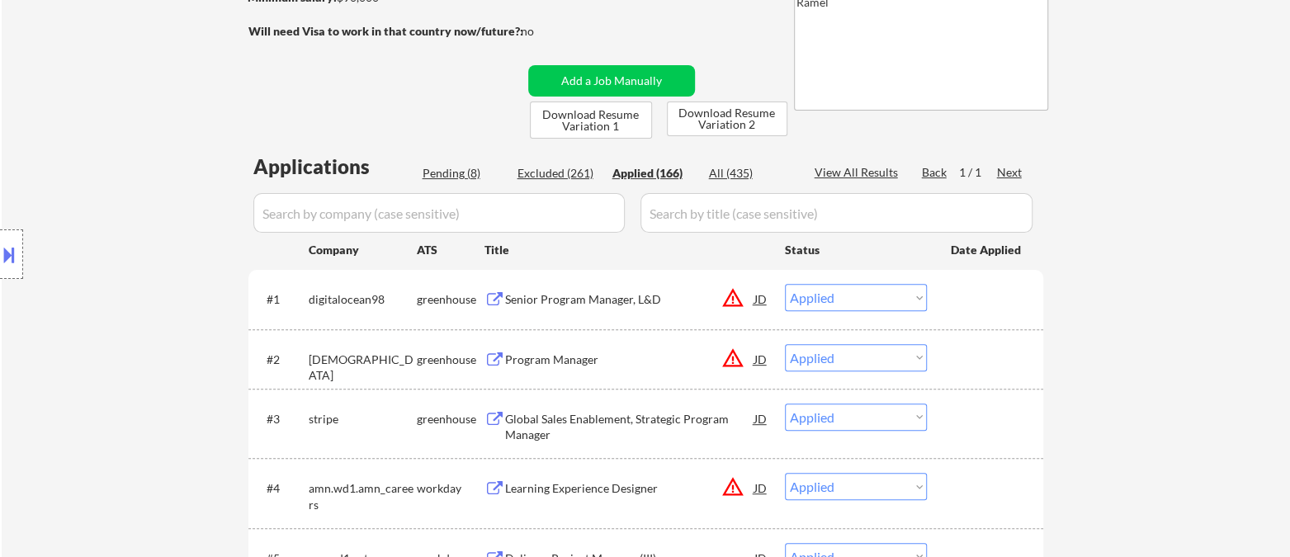
select select ""applied""
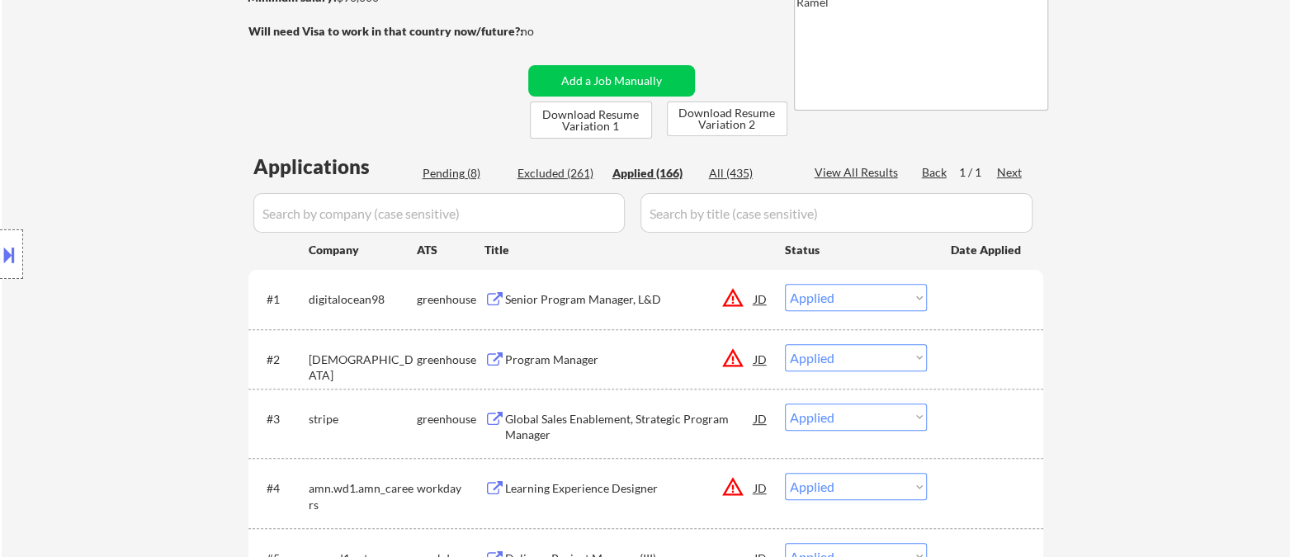
select select ""applied""
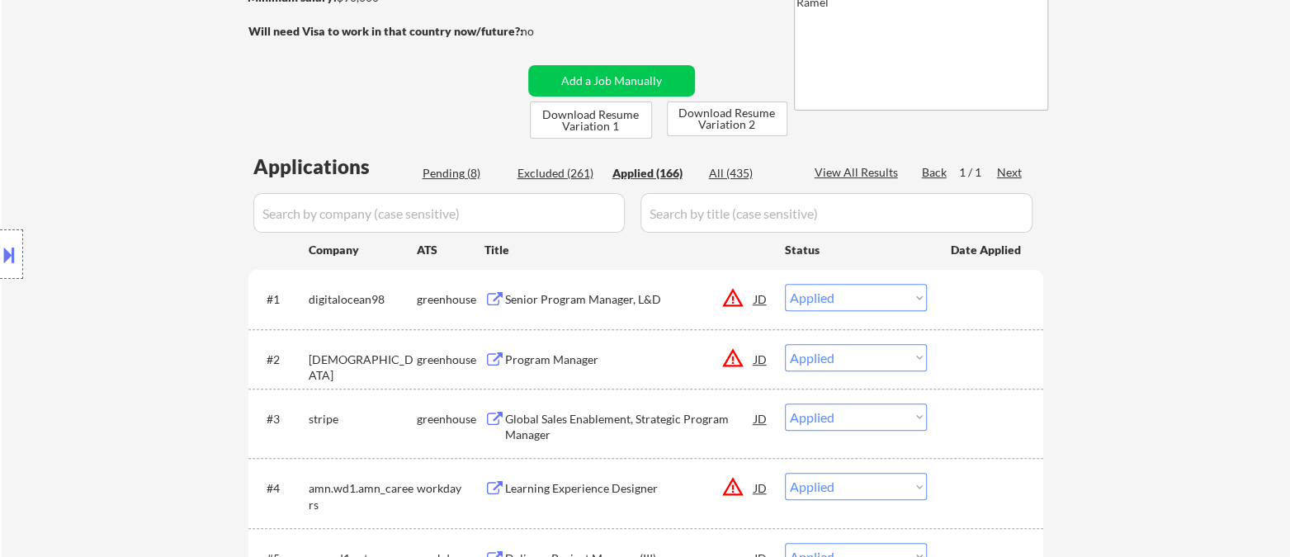
select select ""applied""
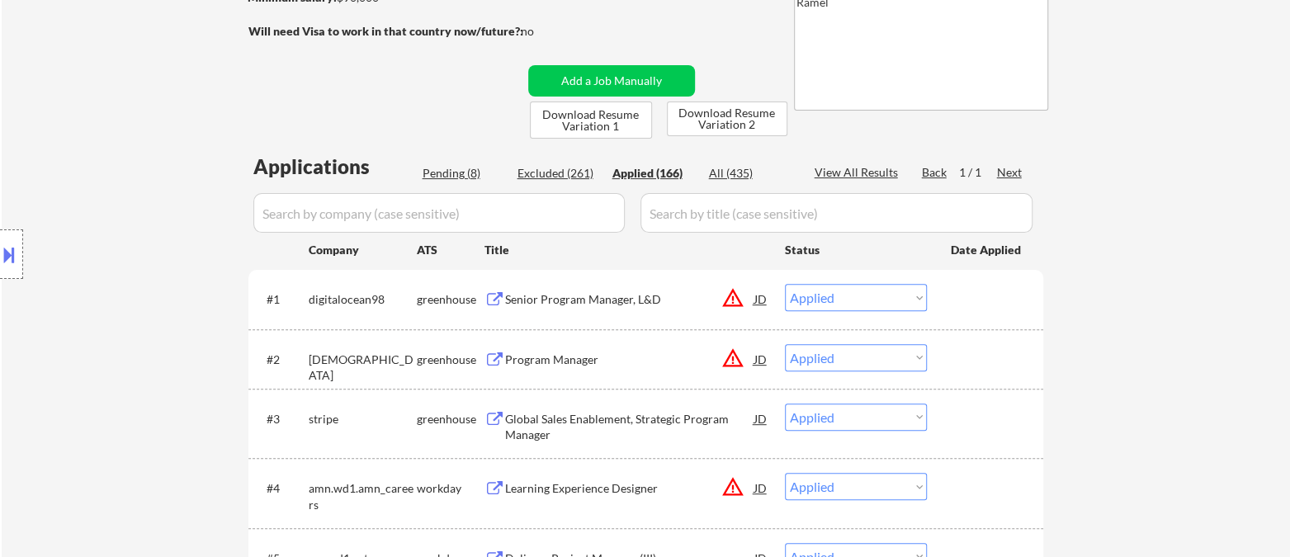
select select ""applied""
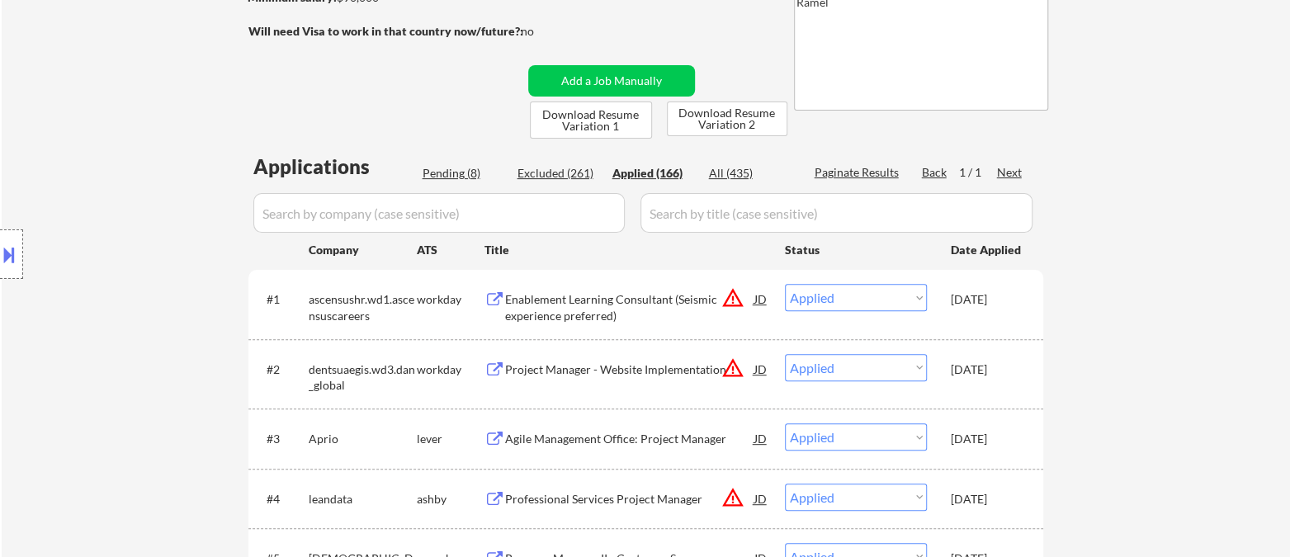
select select ""applied""
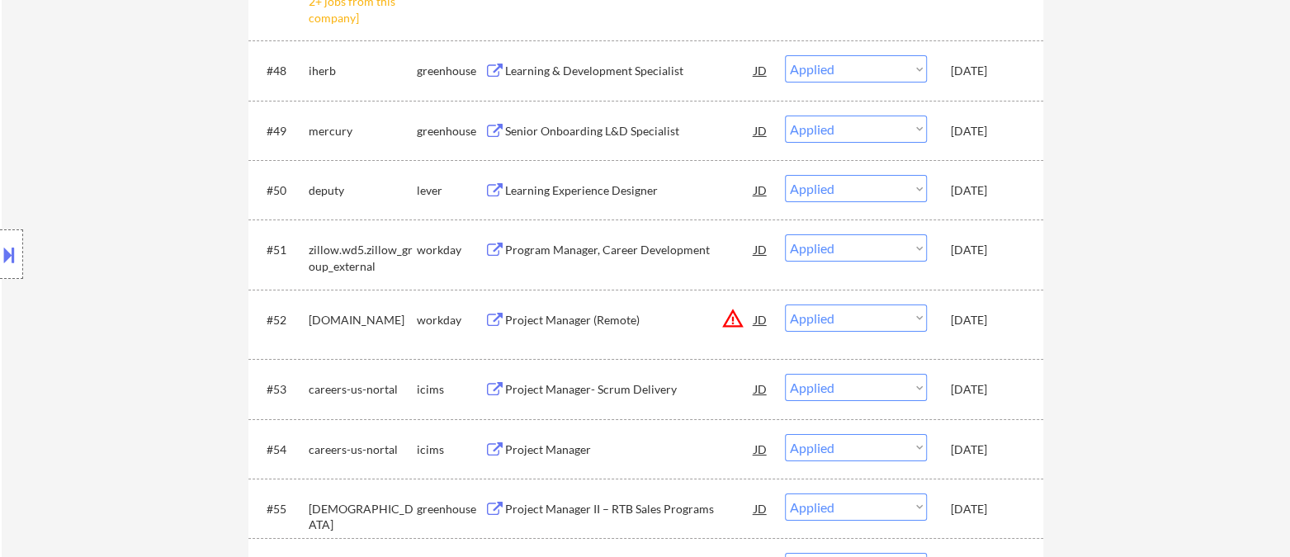
scroll to position [3520, 0]
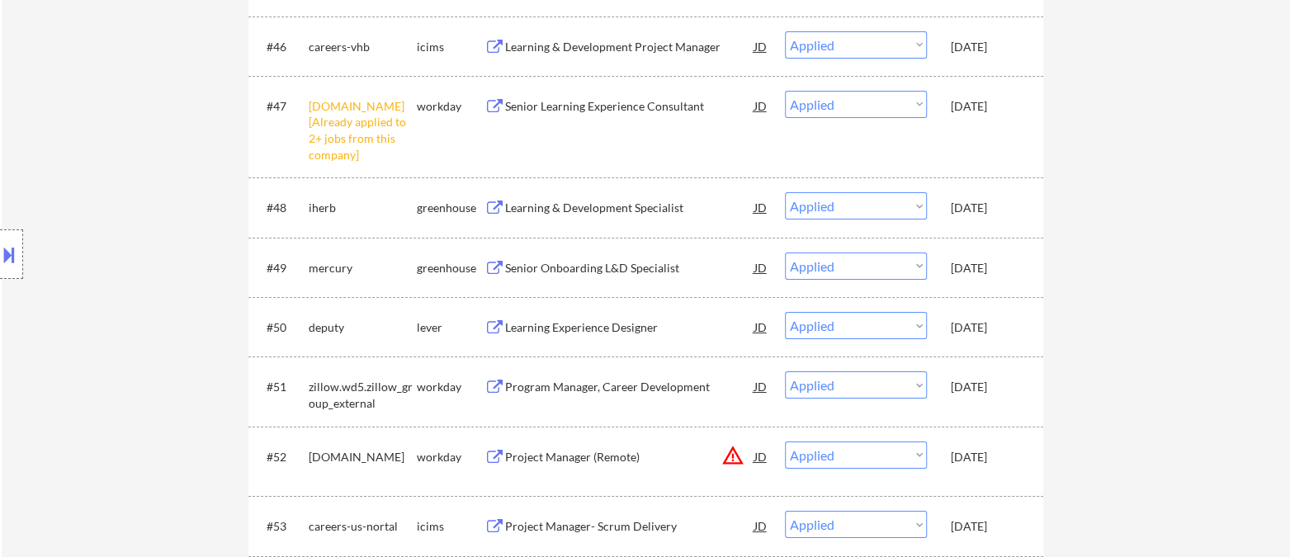
select select ""applied""
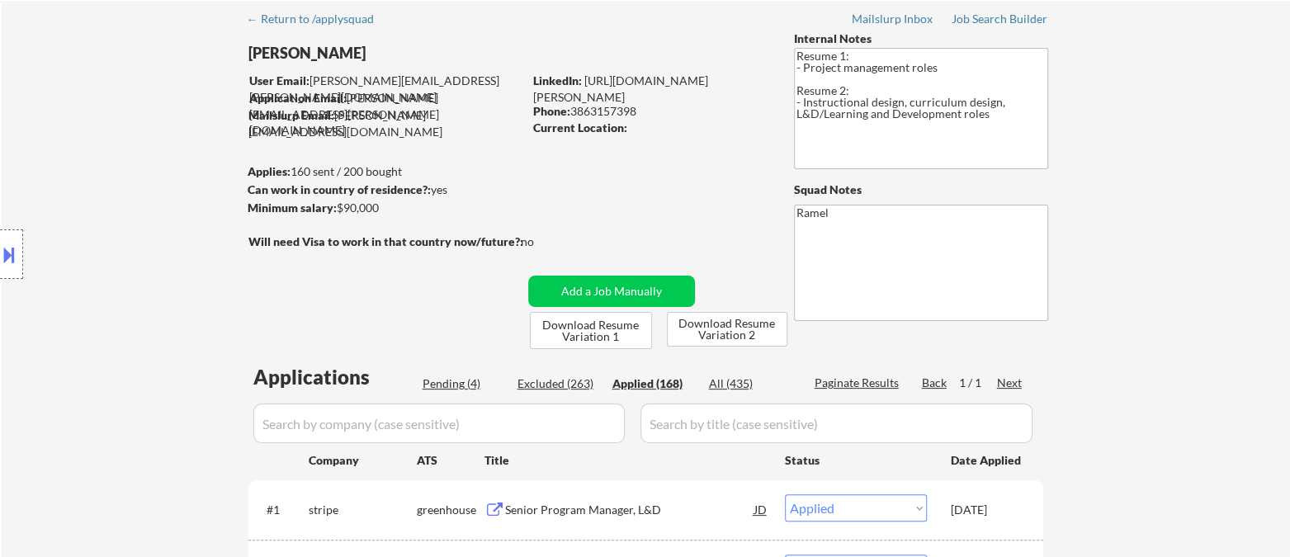
scroll to position [39, 0]
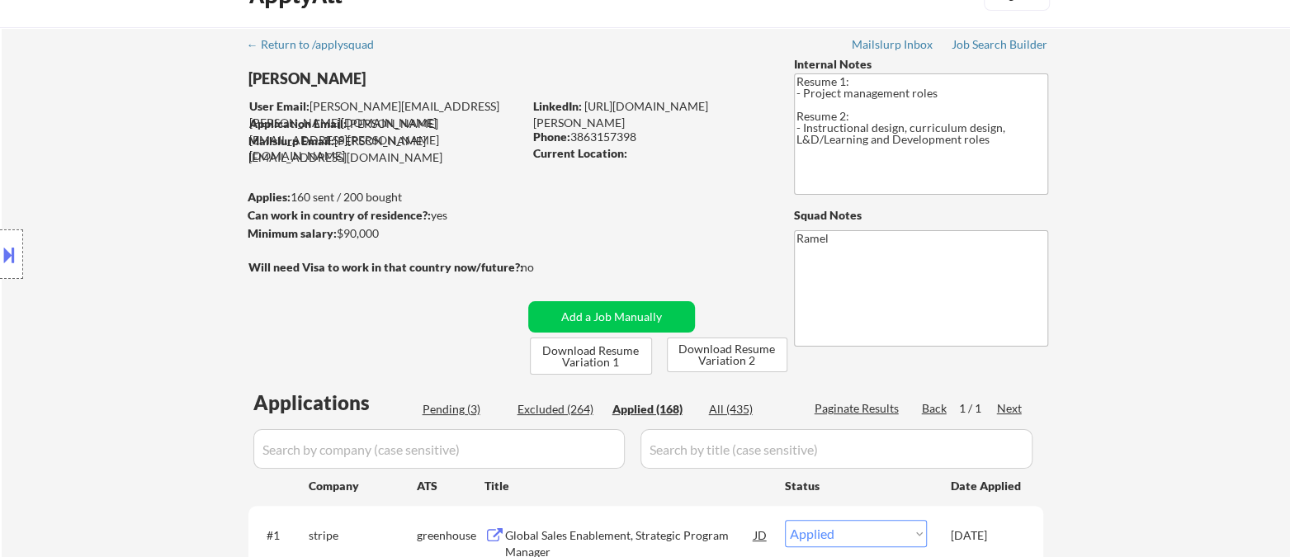
click at [629, 134] on div "Phone: 3863157398" at bounding box center [650, 137] width 234 height 17
copy div "3863157398"
select select ""applied""
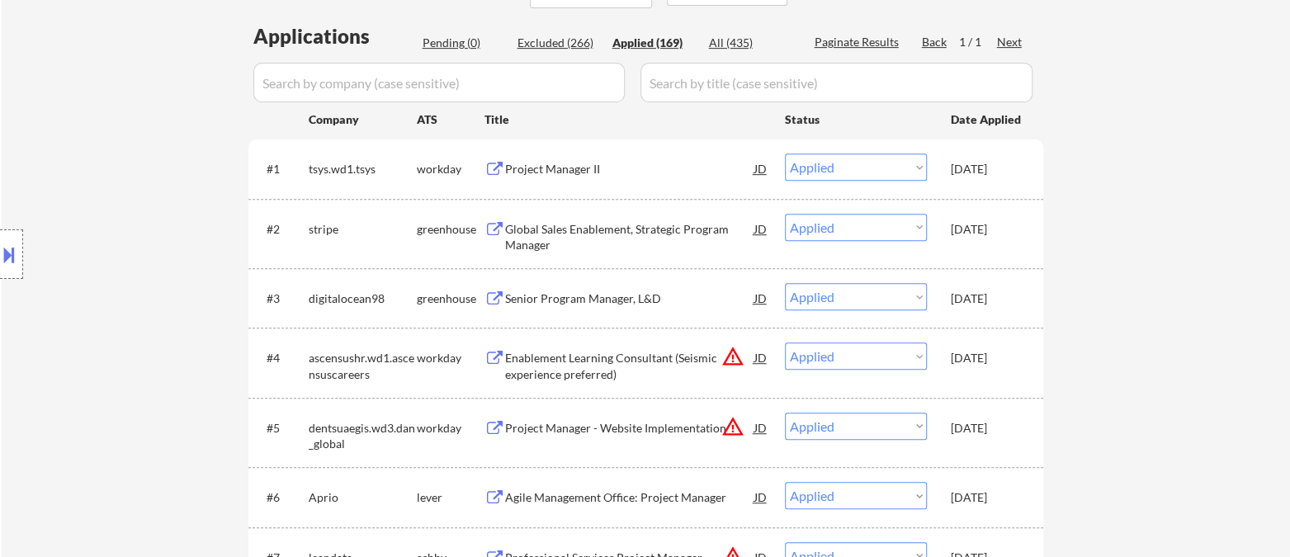
drag, startPoint x: 22, startPoint y: 177, endPoint x: 86, endPoint y: 100, distance: 99.6
click at [22, 177] on div "Location Inclusions: Orlando, FL Winter Park, FL Maitland, FL Altamonte Springs…" at bounding box center [147, 255] width 295 height 306
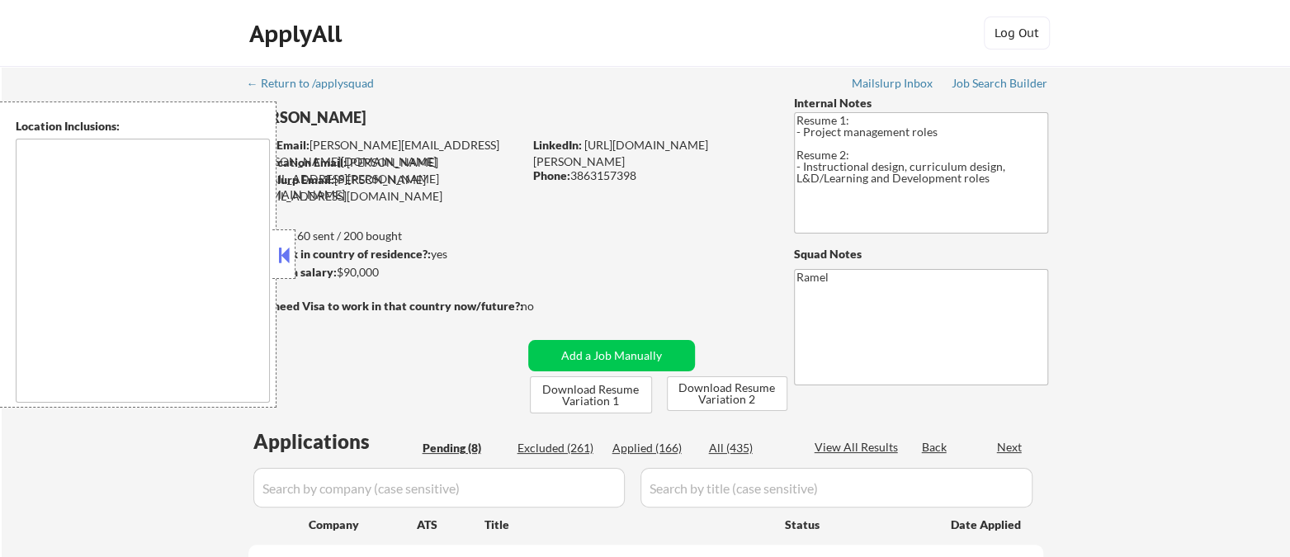
select select ""pending""
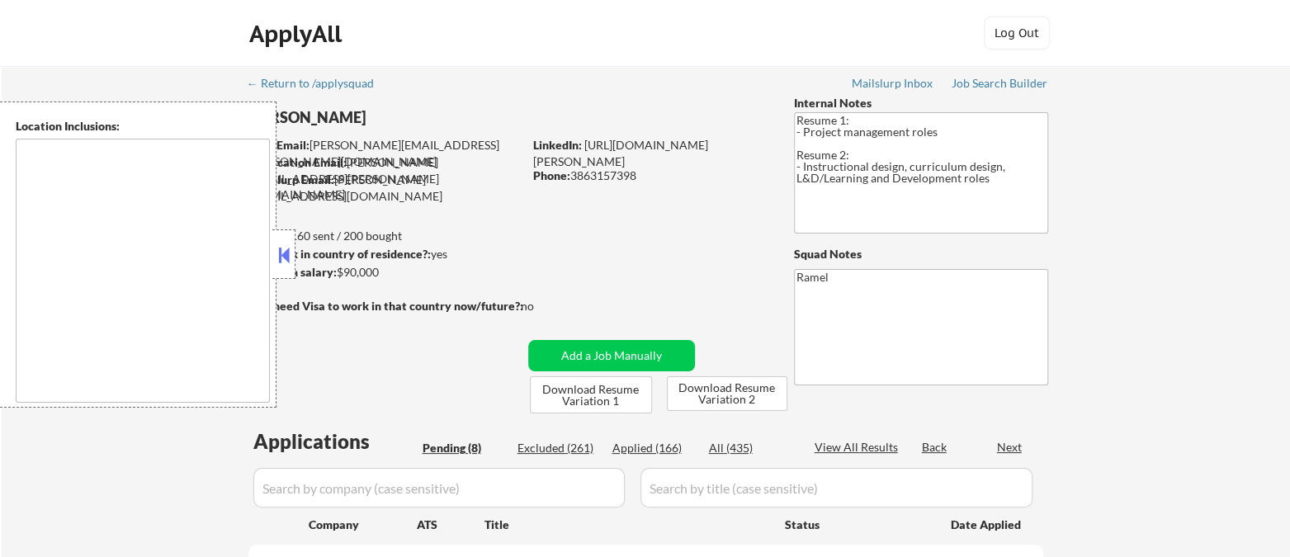
select select ""pending""
type textarea "Orlando, FL Winter Park, FL Maitland, FL Altamonte Springs, FL Casselberry, FL …"
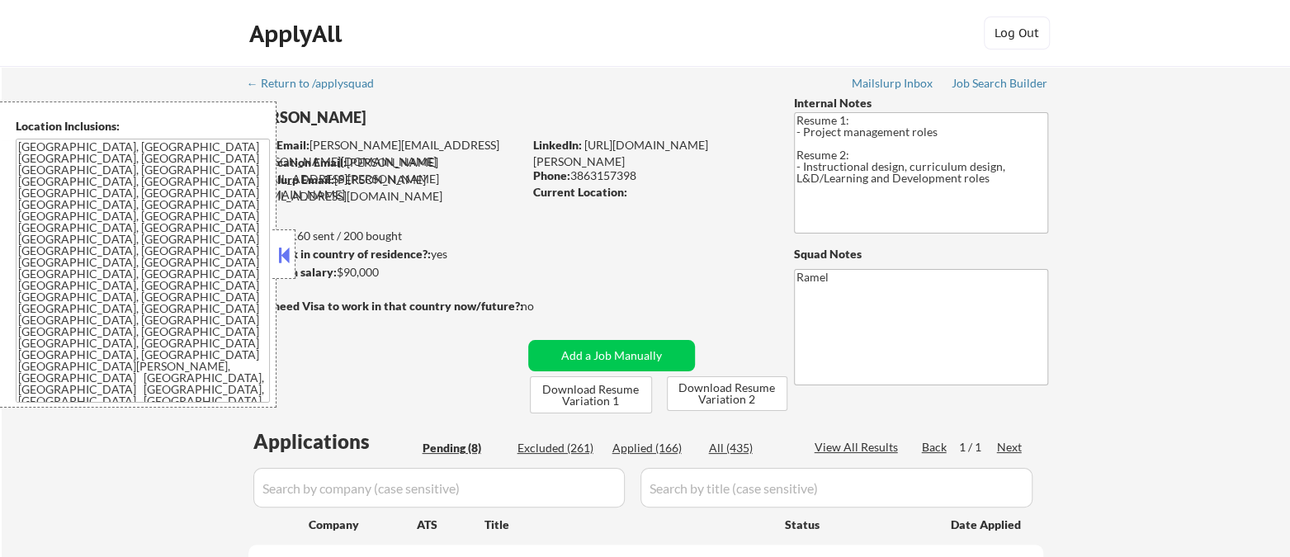
click at [278, 258] on button at bounding box center [284, 255] width 18 height 25
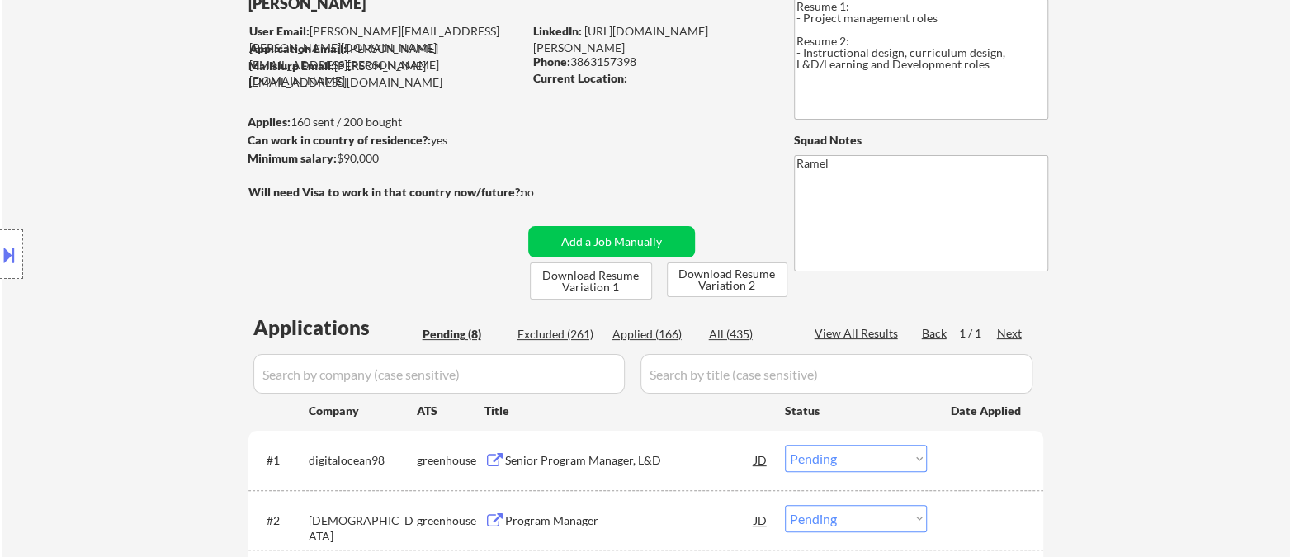
scroll to position [275, 0]
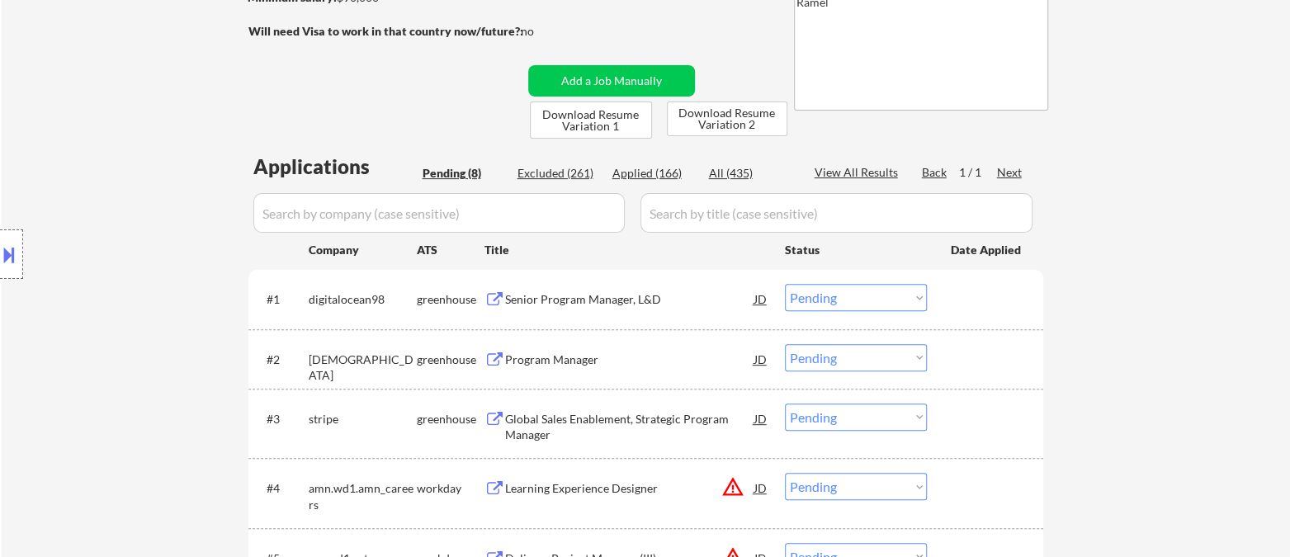
click at [561, 298] on div "Senior Program Manager, L&D" at bounding box center [629, 299] width 249 height 17
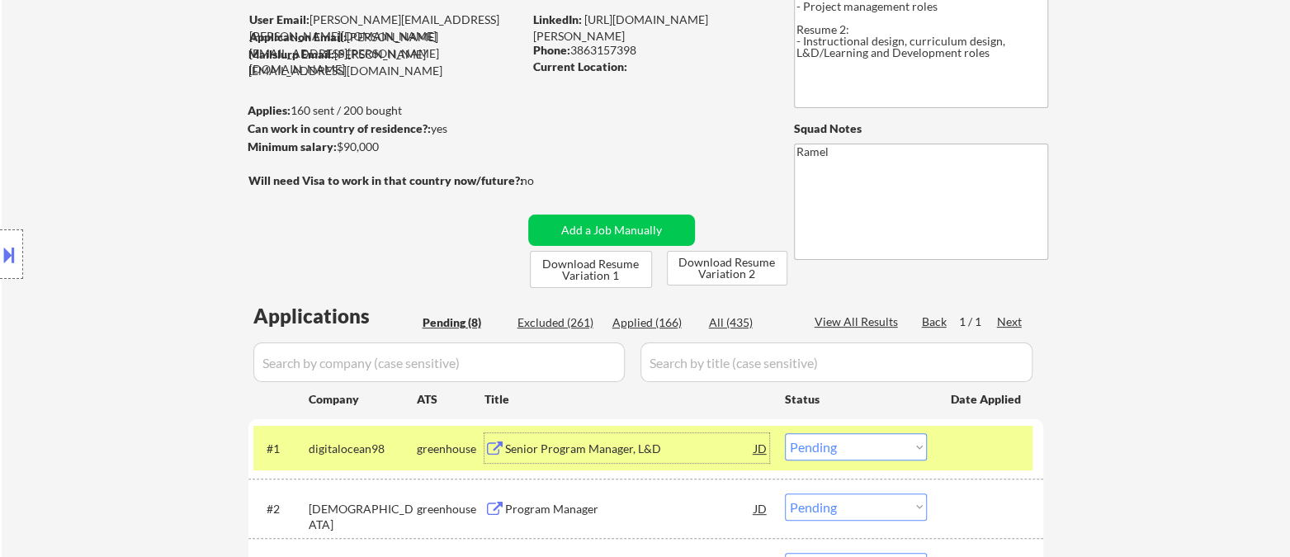
scroll to position [366, 0]
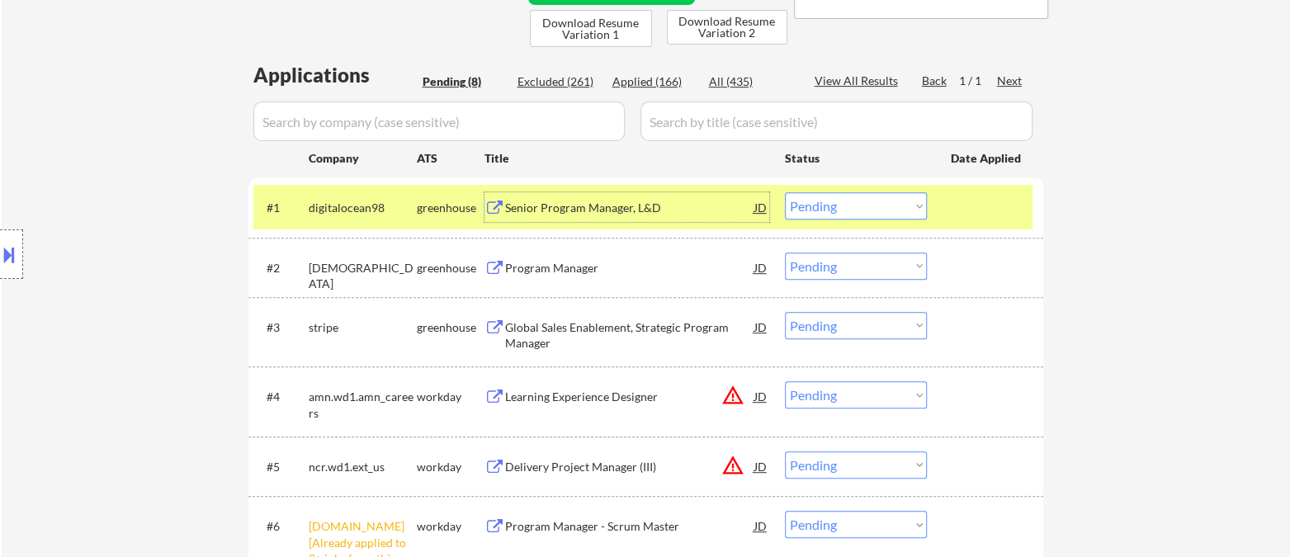
drag, startPoint x: 838, startPoint y: 209, endPoint x: 843, endPoint y: 216, distance: 8.9
click at [838, 209] on select "Choose an option... Pending Applied Excluded (Questions) Excluded (Expired) Exc…" at bounding box center [856, 205] width 142 height 27
click at [785, 192] on select "Choose an option... Pending Applied Excluded (Questions) Excluded (Expired) Exc…" at bounding box center [856, 205] width 142 height 27
click at [550, 271] on div "Program Manager" at bounding box center [629, 268] width 249 height 17
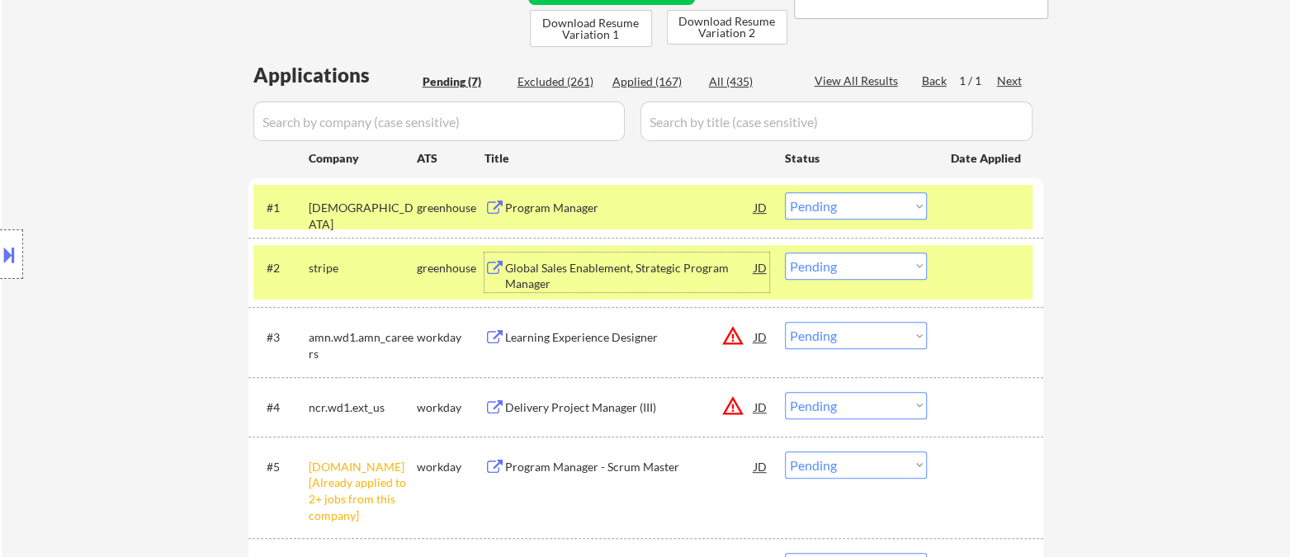
click at [792, 205] on select "Choose an option... Pending Applied Excluded (Questions) Excluded (Expired) Exc…" at bounding box center [856, 205] width 142 height 27
click at [785, 192] on select "Choose an option... Pending Applied Excluded (Questions) Excluded (Expired) Exc…" at bounding box center [856, 205] width 142 height 27
click at [620, 281] on div "Global Sales Enablement, Strategic Program Manager" at bounding box center [629, 276] width 249 height 32
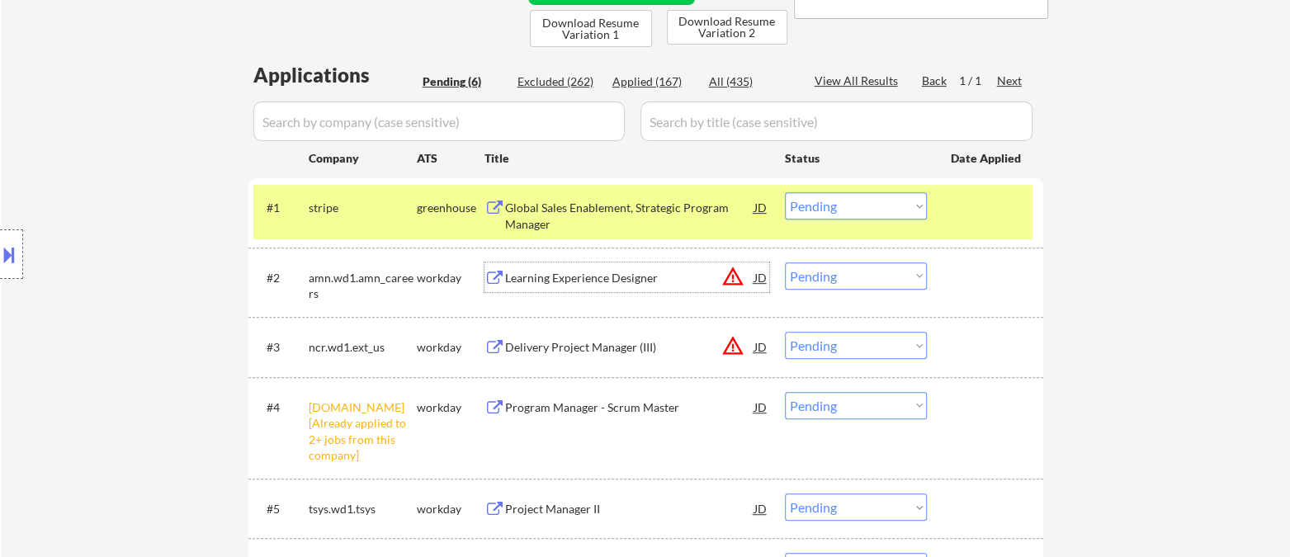
drag, startPoint x: 877, startPoint y: 203, endPoint x: 867, endPoint y: 211, distance: 12.9
click at [876, 203] on select "Choose an option... Pending Applied Excluded (Questions) Excluded (Expired) Exc…" at bounding box center [856, 205] width 142 height 27
click at [785, 192] on select "Choose an option... Pending Applied Excluded (Questions) Excluded (Expired) Exc…" at bounding box center [856, 205] width 142 height 27
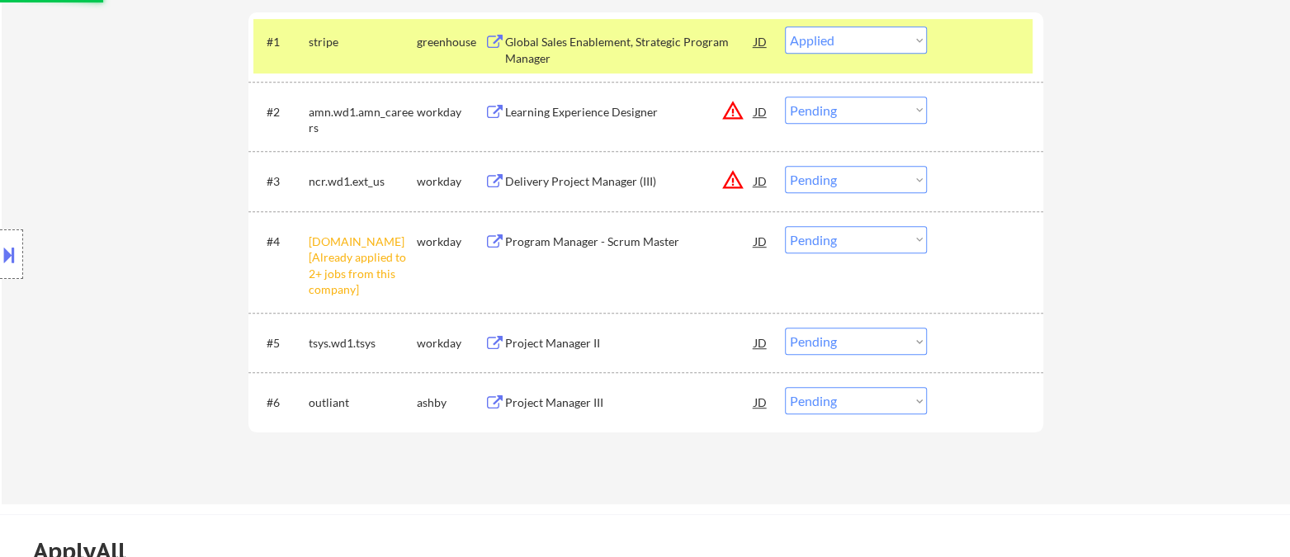
scroll to position [550, 0]
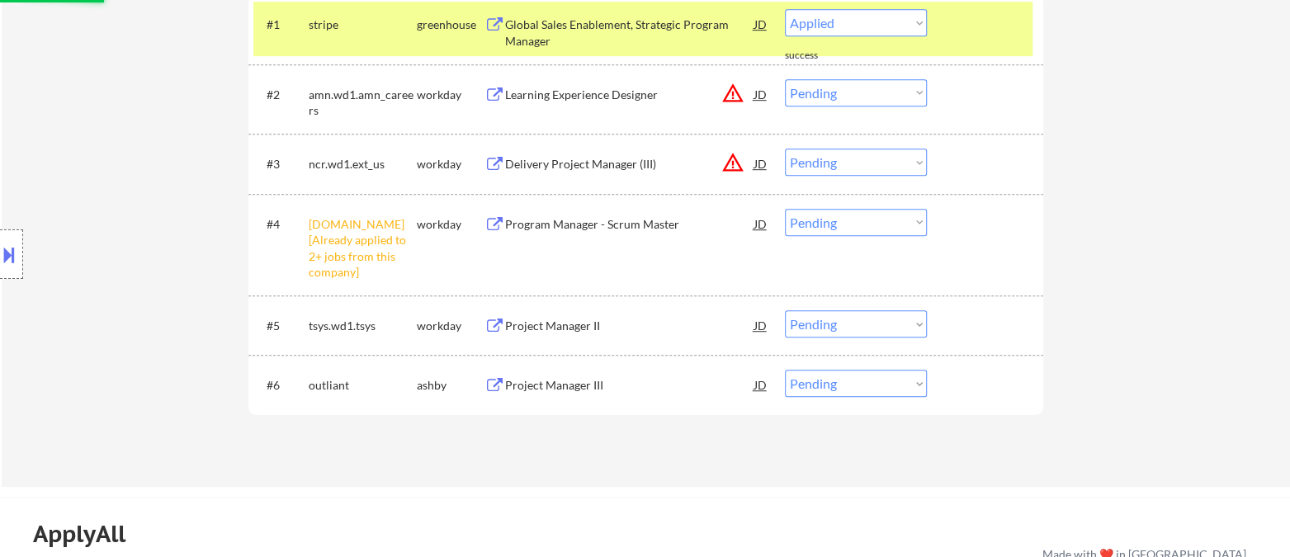
select select ""pending""
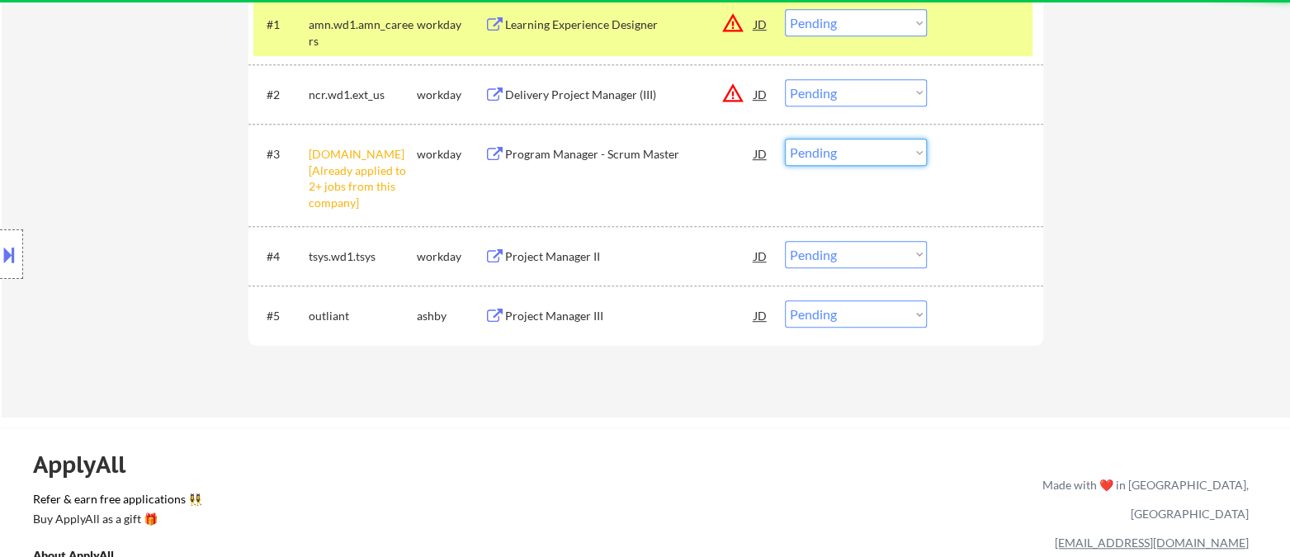
click at [838, 158] on select "Choose an option... Pending Applied Excluded (Questions) Excluded (Expired) Exc…" at bounding box center [856, 152] width 142 height 27
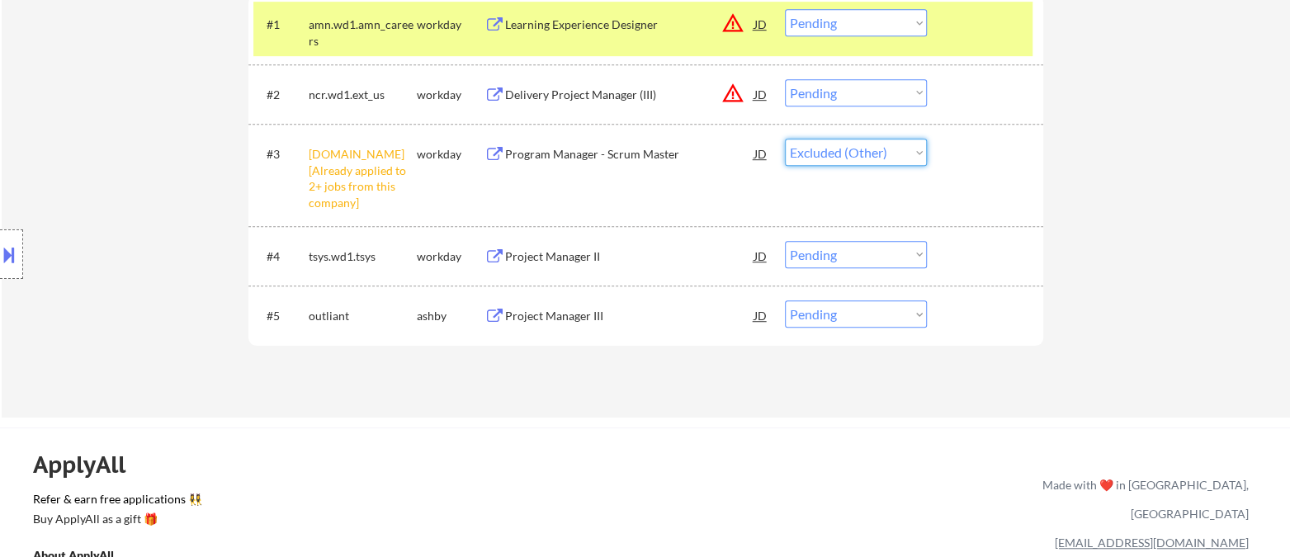
click at [785, 139] on select "Choose an option... Pending Applied Excluded (Questions) Excluded (Expired) Exc…" at bounding box center [856, 152] width 142 height 27
click at [556, 316] on div "Project Manager III" at bounding box center [629, 316] width 249 height 17
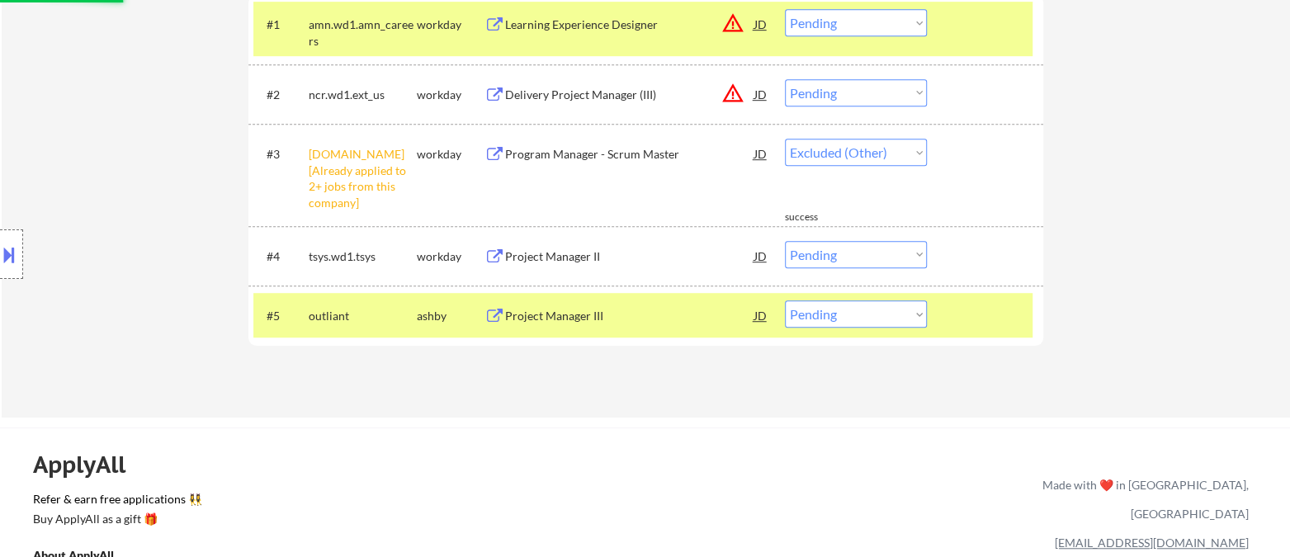
select select ""pending""
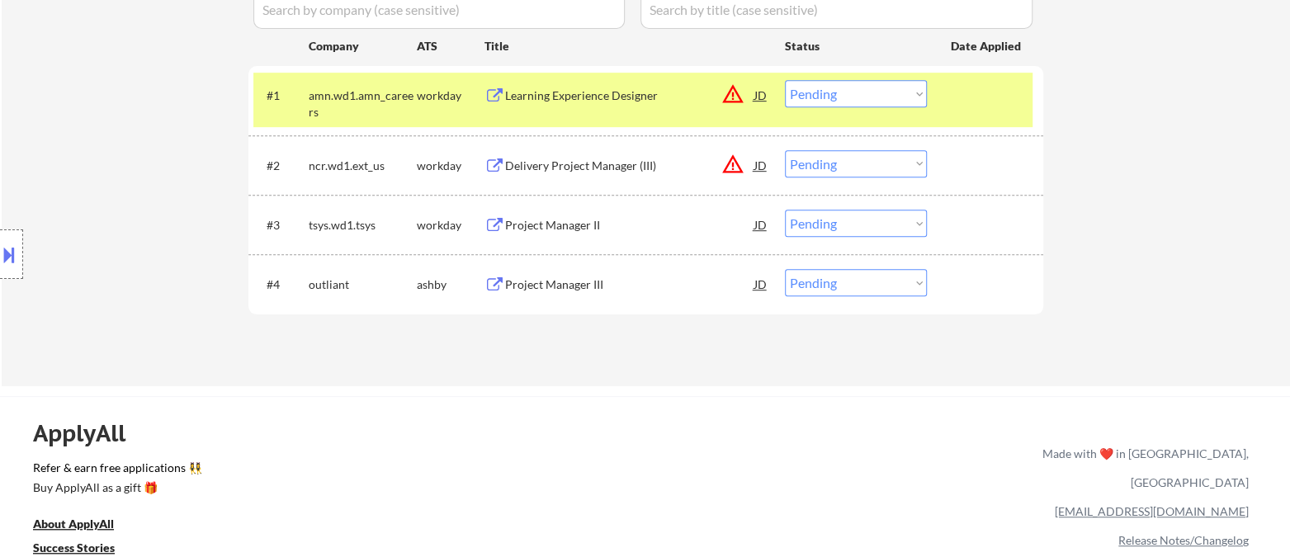
scroll to position [366, 0]
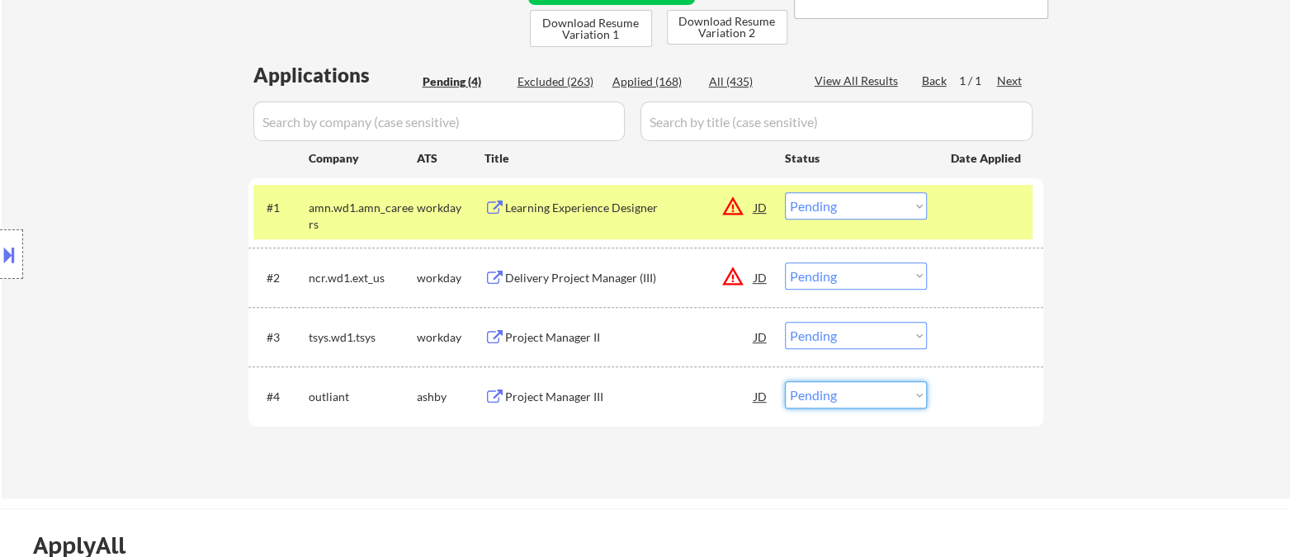
click at [840, 404] on select "Choose an option... Pending Applied Excluded (Questions) Excluded (Expired) Exc…" at bounding box center [856, 394] width 142 height 27
click at [849, 390] on select "Choose an option... Pending Applied Excluded (Questions) Excluded (Expired) Exc…" at bounding box center [856, 394] width 142 height 27
select select ""excluded""
click at [785, 381] on select "Choose an option... Pending Applied Excluded (Questions) Excluded (Expired) Exc…" at bounding box center [856, 394] width 142 height 27
click at [565, 338] on div "Project Manager II" at bounding box center [629, 337] width 249 height 17
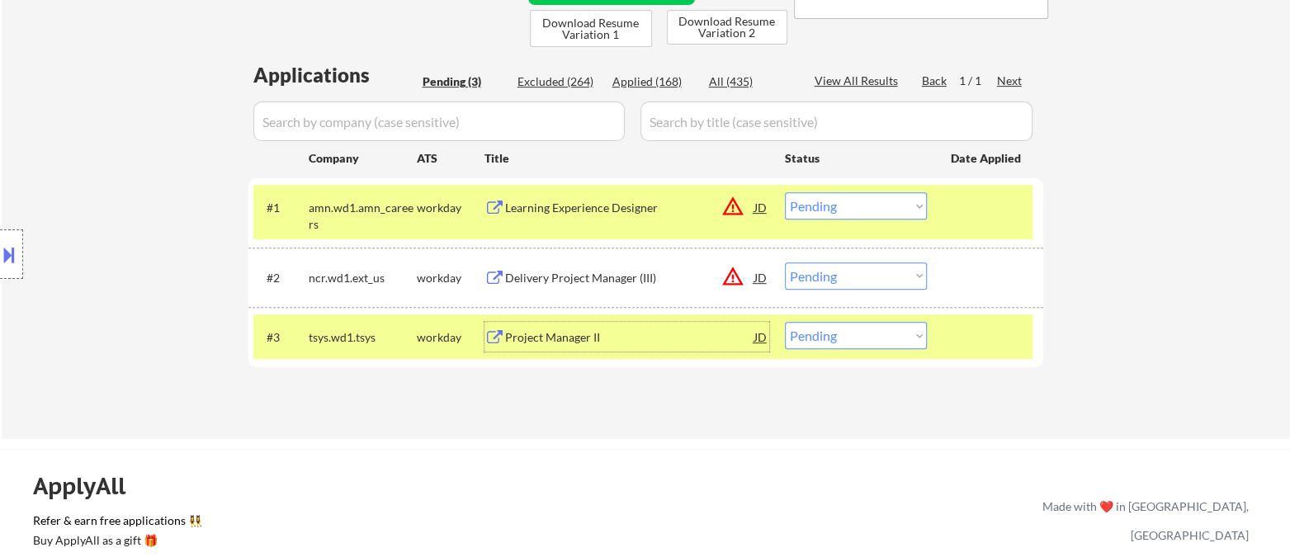
click at [594, 336] on div "Project Manager II" at bounding box center [629, 337] width 249 height 17
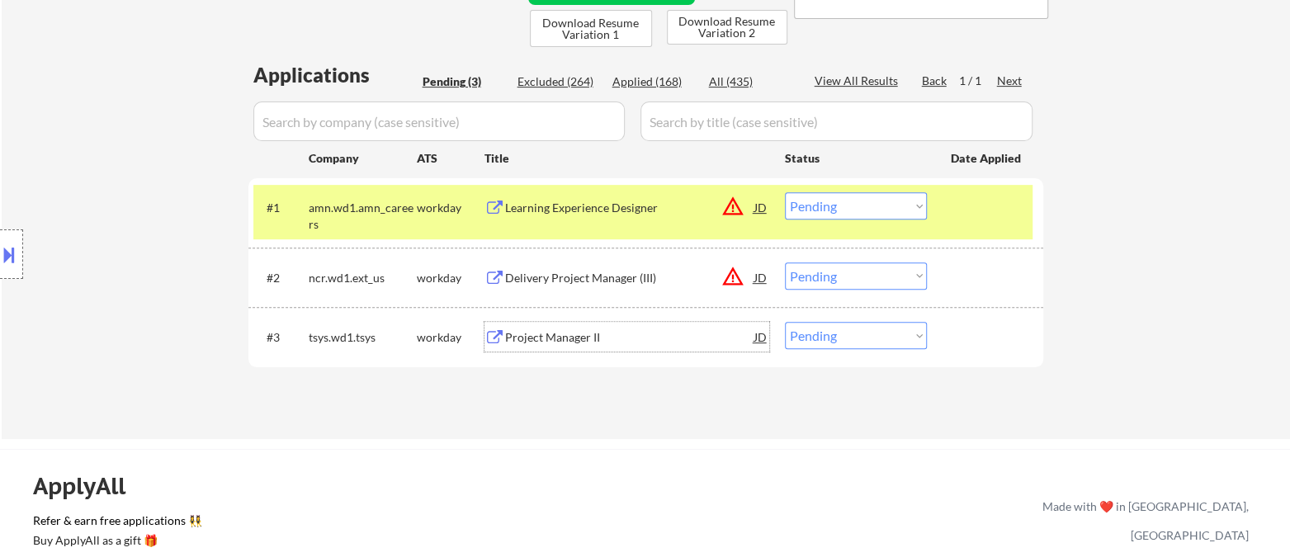
click at [805, 333] on select "Choose an option... Pending Applied Excluded (Questions) Excluded (Expired) Exc…" at bounding box center [856, 335] width 142 height 27
select select ""applied""
click at [785, 322] on select "Choose an option... Pending Applied Excluded (Questions) Excluded (Expired) Exc…" at bounding box center [856, 335] width 142 height 27
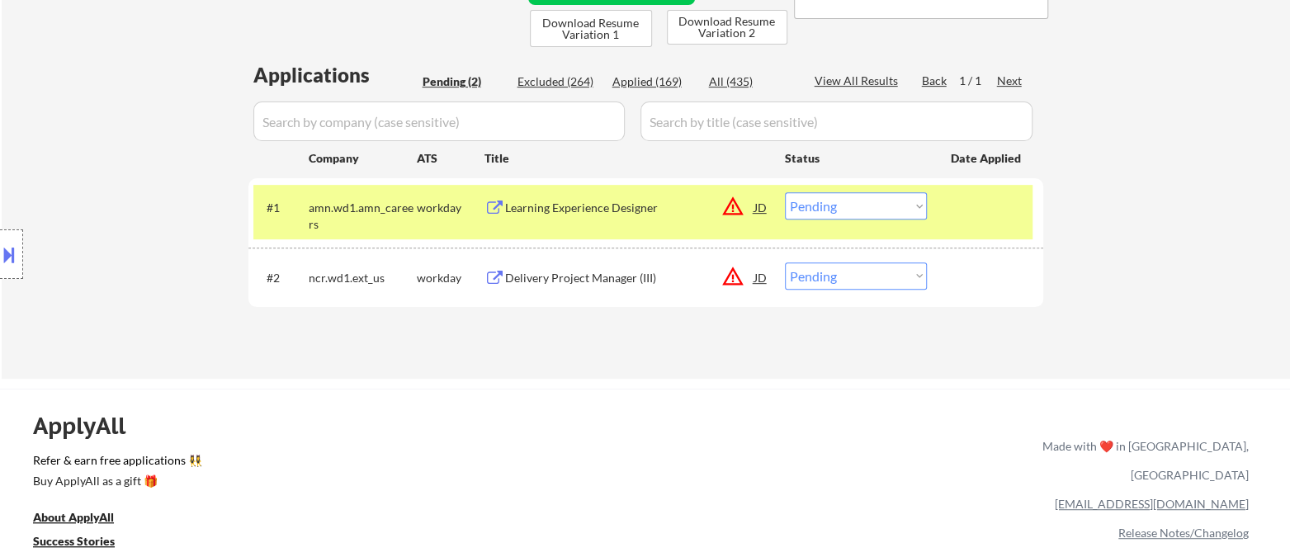
click at [761, 210] on div "JD" at bounding box center [761, 207] width 17 height 30
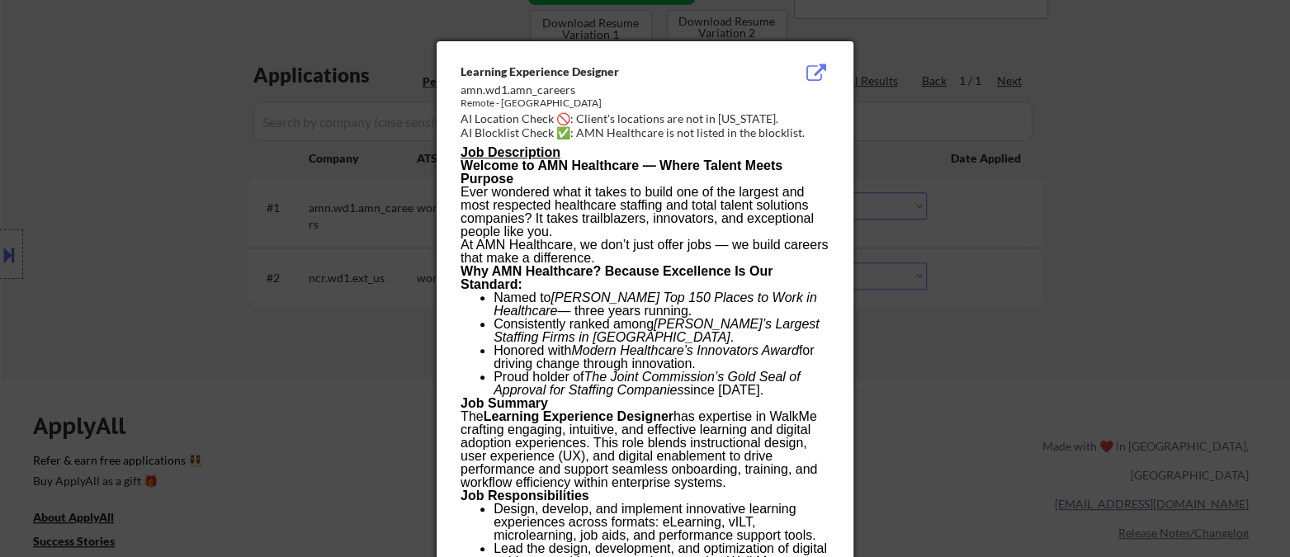
click at [926, 364] on div at bounding box center [645, 278] width 1290 height 557
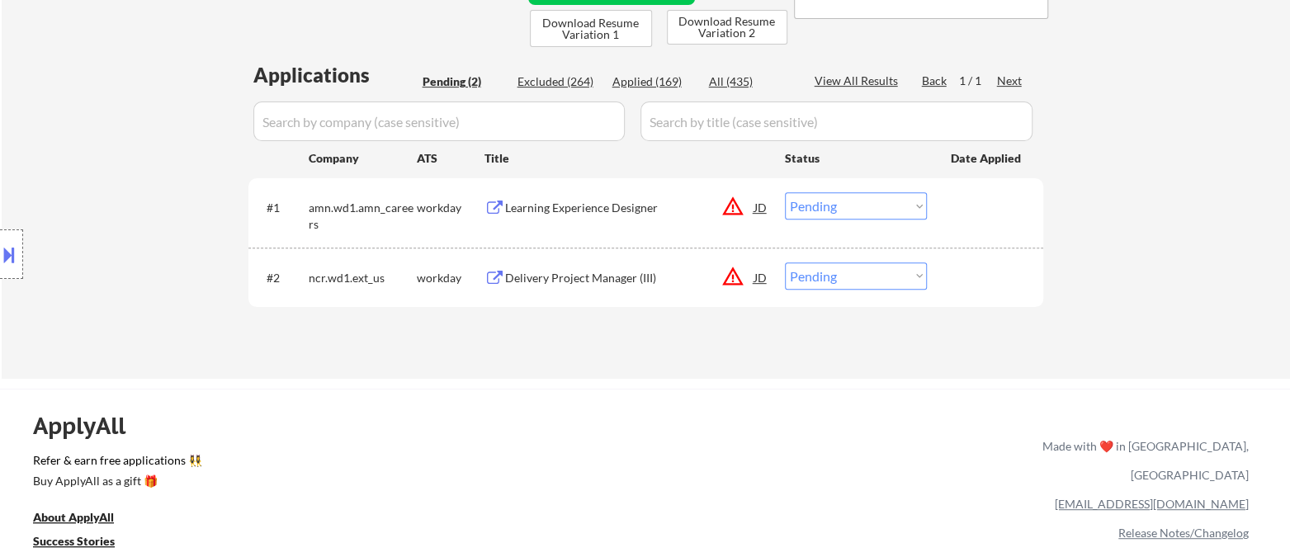
drag, startPoint x: 874, startPoint y: 198, endPoint x: 874, endPoint y: 215, distance: 16.5
click at [874, 198] on select "Choose an option... Pending Applied Excluded (Questions) Excluded (Expired) Exc…" at bounding box center [856, 205] width 142 height 27
click at [785, 192] on select "Choose an option... Pending Applied Excluded (Questions) Excluded (Expired) Exc…" at bounding box center [856, 205] width 142 height 27
click at [762, 280] on div "JD" at bounding box center [761, 277] width 17 height 30
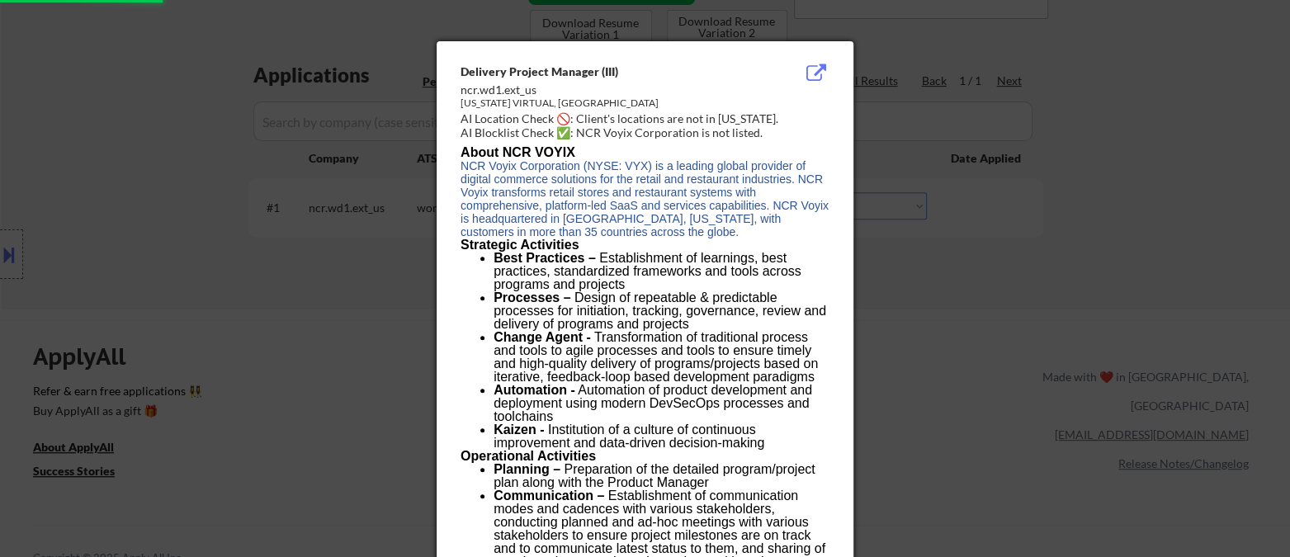
click at [909, 348] on div at bounding box center [645, 278] width 1290 height 557
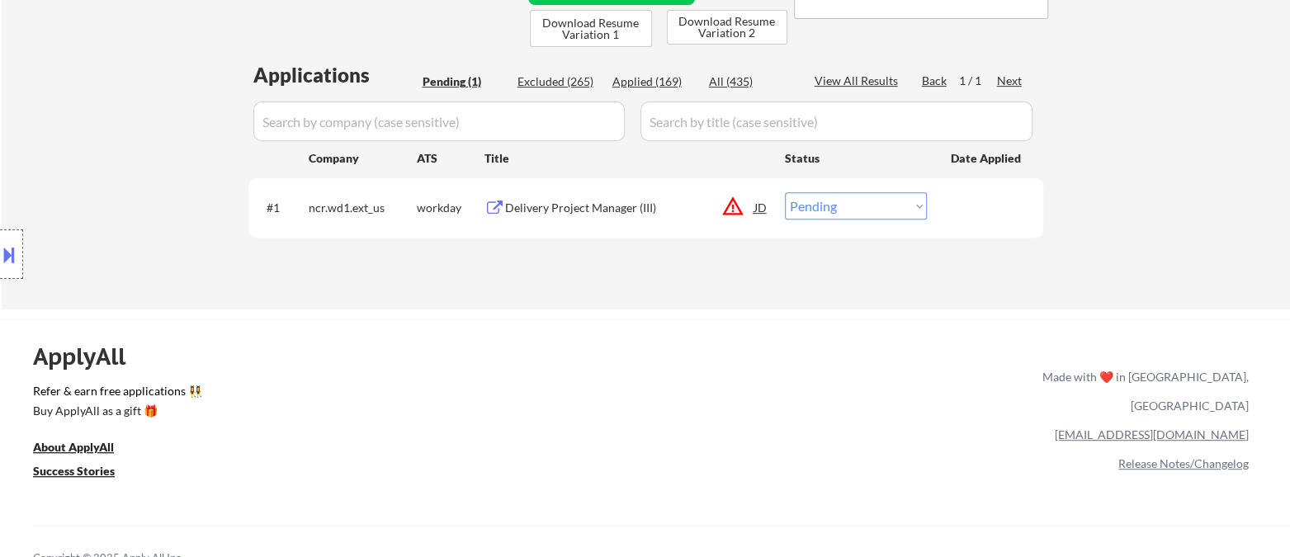
click at [861, 212] on select "Choose an option... Pending Applied Excluded (Questions) Excluded (Expired) Exc…" at bounding box center [856, 205] width 142 height 27
select select ""excluded__location_""
click at [785, 192] on select "Choose an option... Pending Applied Excluded (Questions) Excluded (Expired) Exc…" at bounding box center [856, 205] width 142 height 27
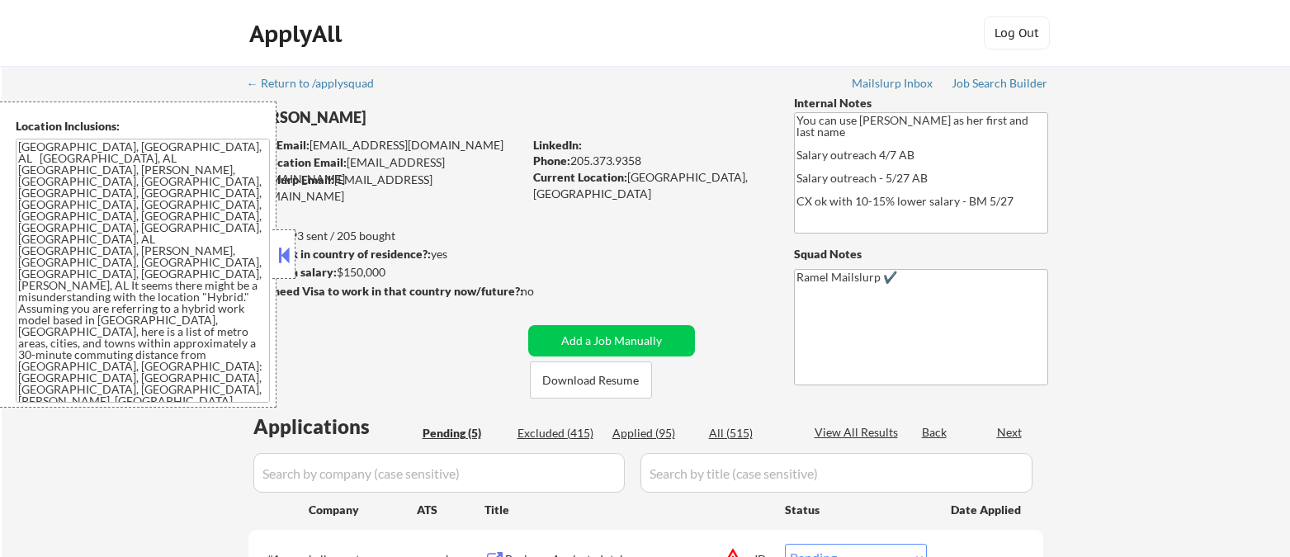
select select ""pending""
drag, startPoint x: 286, startPoint y: 266, endPoint x: 337, endPoint y: 154, distance: 122.6
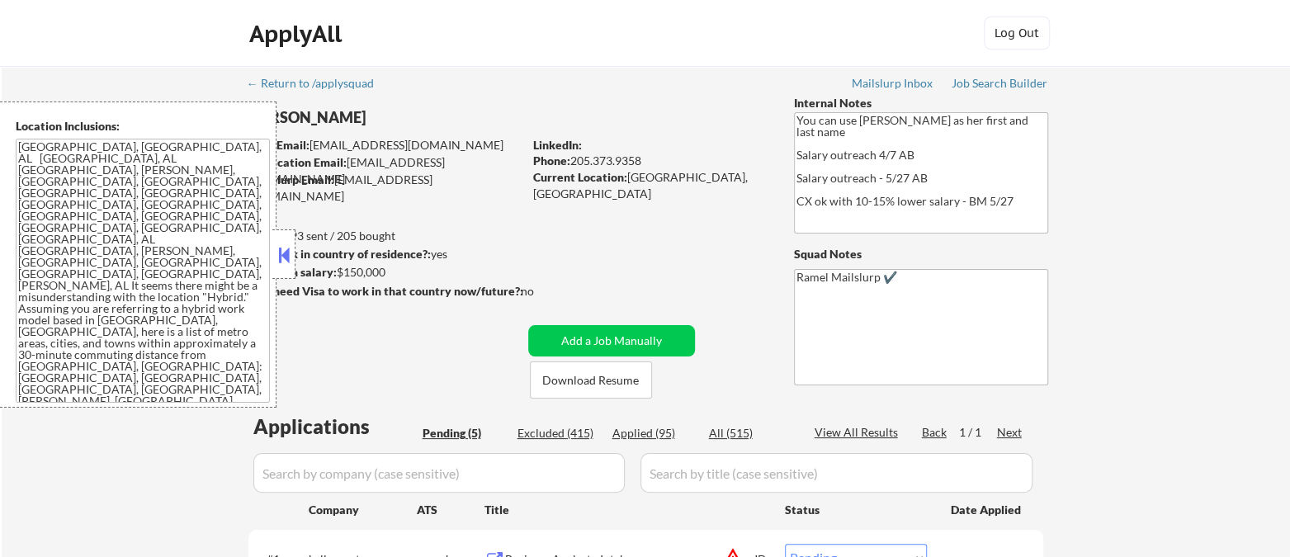
click at [286, 263] on button at bounding box center [284, 255] width 18 height 25
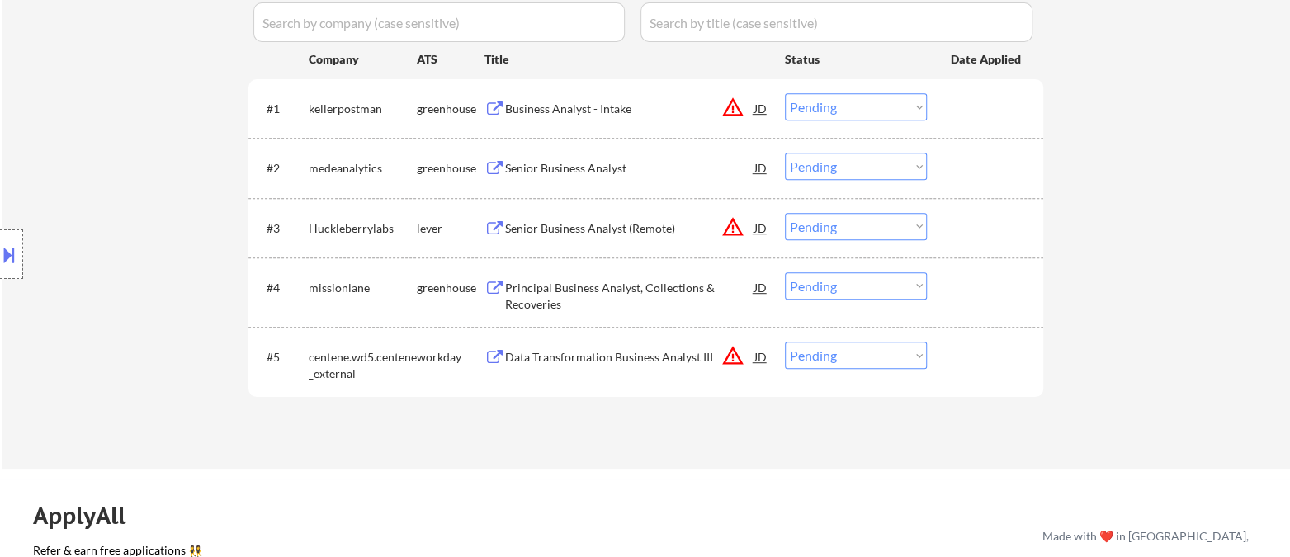
scroll to position [458, 0]
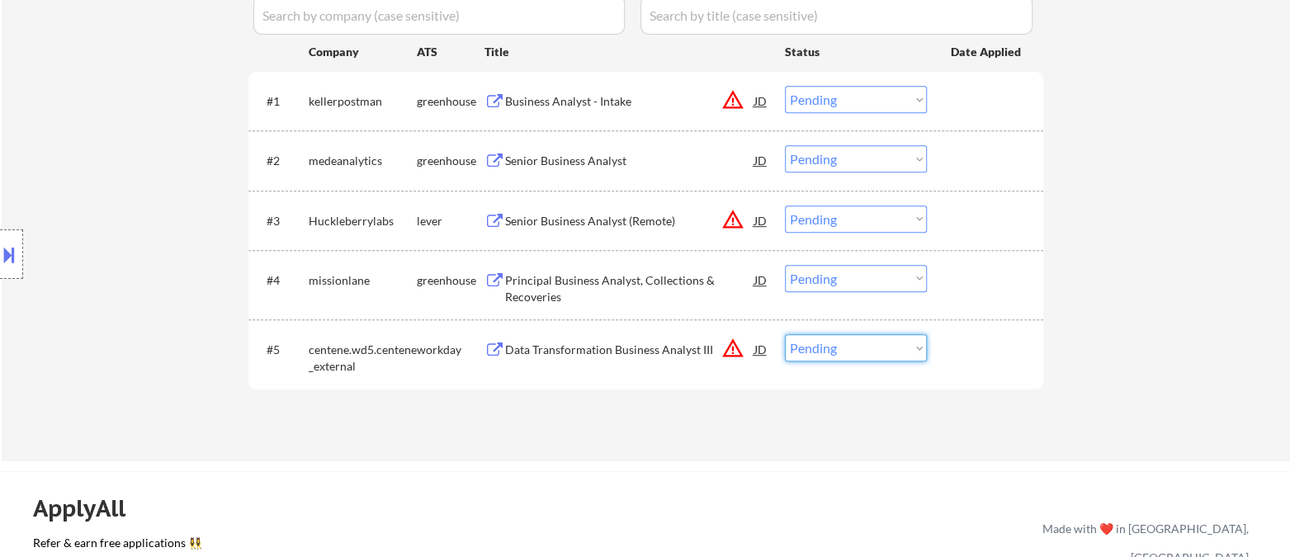
drag, startPoint x: 852, startPoint y: 346, endPoint x: 859, endPoint y: 356, distance: 11.9
click at [852, 346] on select "Choose an option... Pending Applied Excluded (Questions) Excluded (Expired) Exc…" at bounding box center [856, 347] width 142 height 27
select select ""excluded""
click at [785, 334] on select "Choose an option... Pending Applied Excluded (Questions) Excluded (Expired) Exc…" at bounding box center [856, 347] width 142 height 27
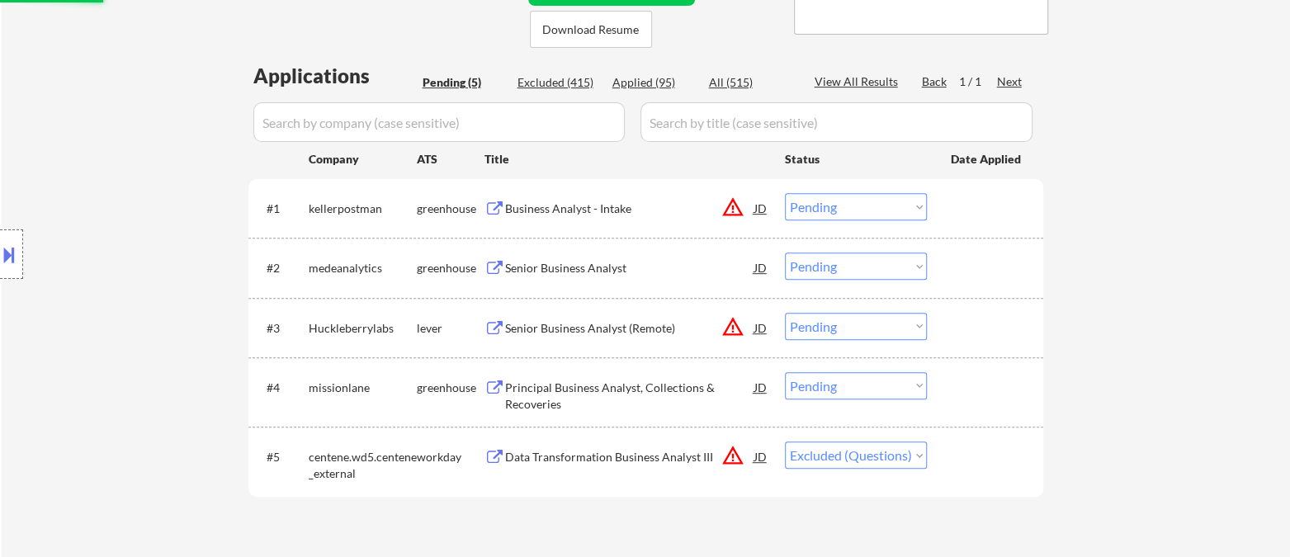
scroll to position [275, 0]
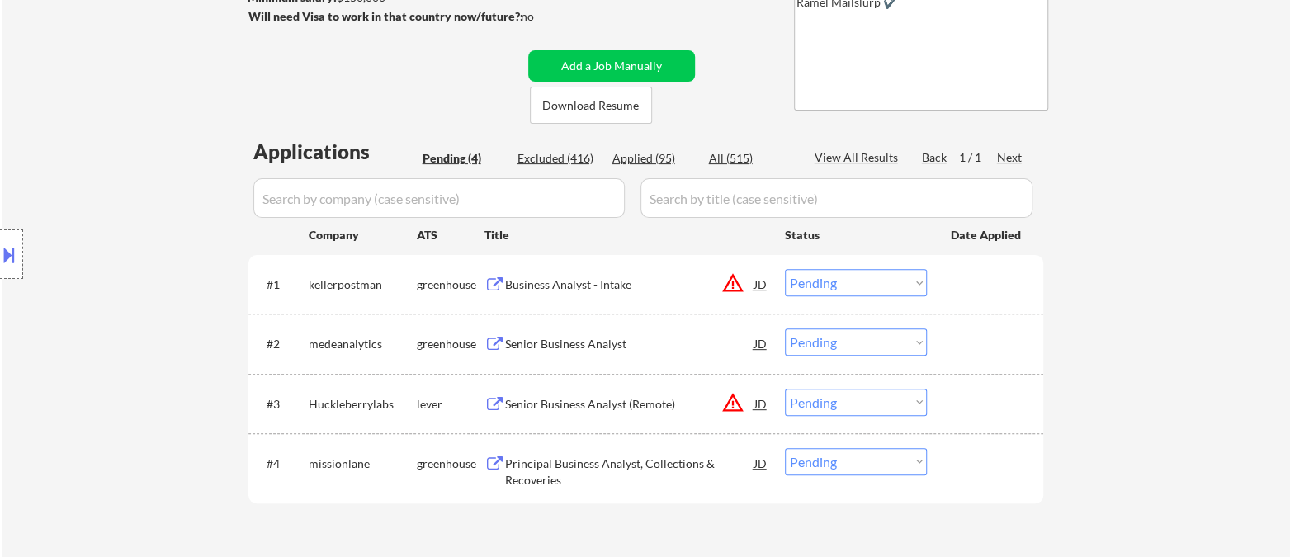
click at [569, 290] on div "Business Analyst - Intake" at bounding box center [629, 284] width 249 height 17
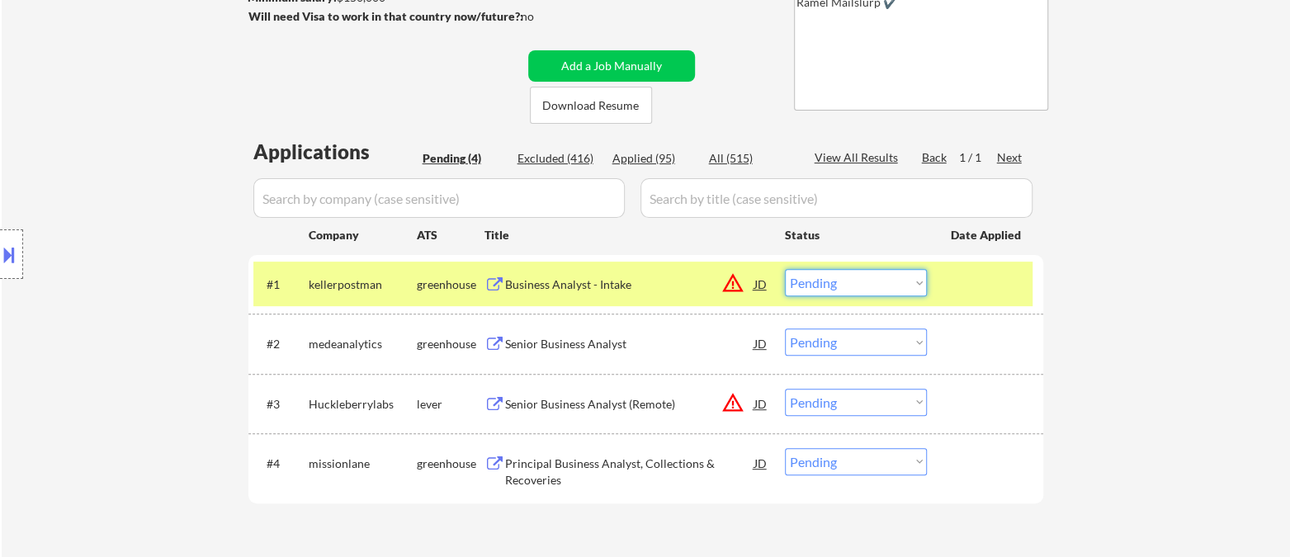
drag, startPoint x: 809, startPoint y: 278, endPoint x: 845, endPoint y: 294, distance: 39.6
click at [810, 278] on select "Choose an option... Pending Applied Excluded (Questions) Excluded (Expired) Exc…" at bounding box center [856, 282] width 142 height 27
click at [785, 269] on select "Choose an option... Pending Applied Excluded (Questions) Excluded (Expired) Exc…" at bounding box center [856, 282] width 142 height 27
click at [603, 348] on div "Senior Business Analyst" at bounding box center [629, 344] width 249 height 17
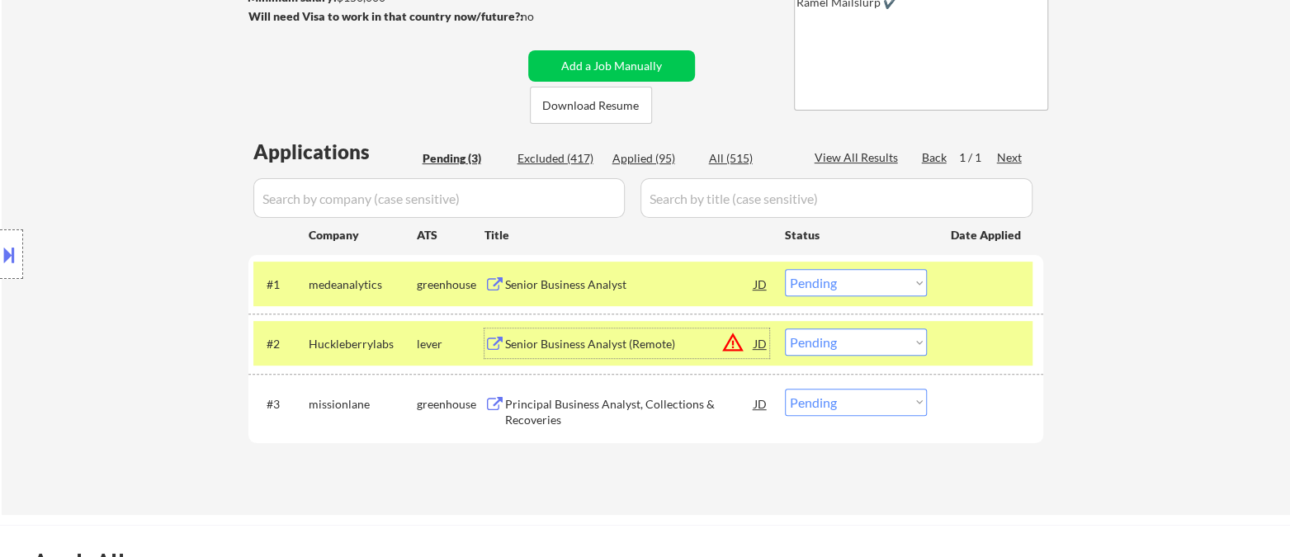
click at [871, 289] on select "Choose an option... Pending Applied Excluded (Questions) Excluded (Expired) Exc…" at bounding box center [856, 282] width 142 height 27
click at [785, 269] on select "Choose an option... Pending Applied Excluded (Questions) Excluded (Expired) Exc…" at bounding box center [856, 282] width 142 height 27
click at [583, 340] on div "Senior Business Analyst (Remote)" at bounding box center [629, 344] width 249 height 17
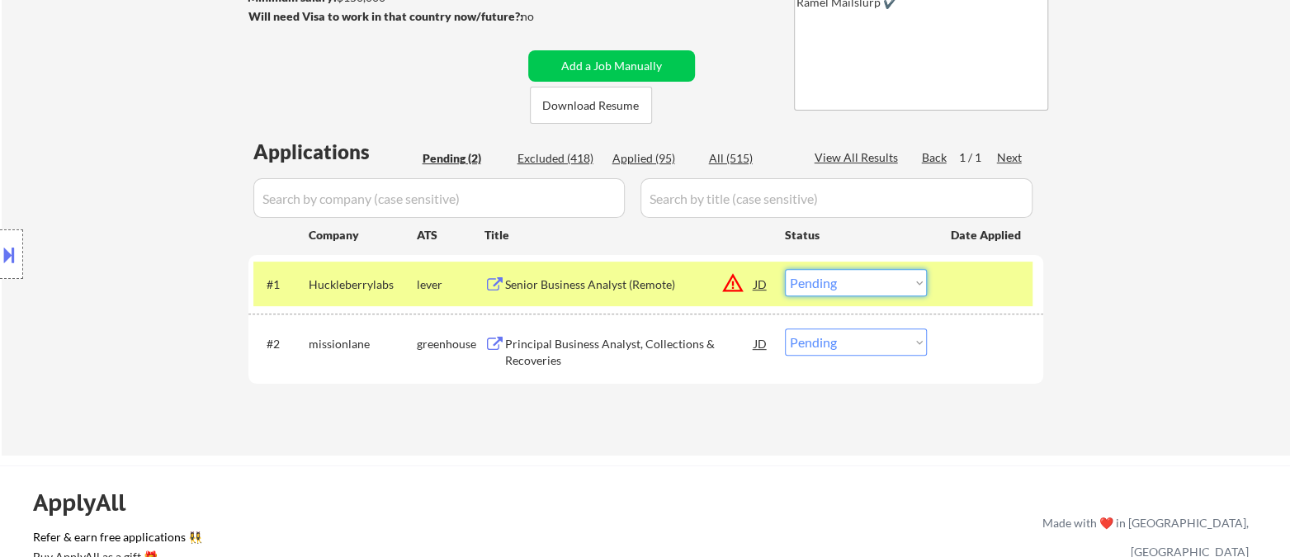
click at [871, 290] on select "Choose an option... Pending Applied Excluded (Questions) Excluded (Expired) Exc…" at bounding box center [856, 282] width 142 height 27
click at [785, 269] on select "Choose an option... Pending Applied Excluded (Questions) Excluded (Expired) Exc…" at bounding box center [856, 282] width 142 height 27
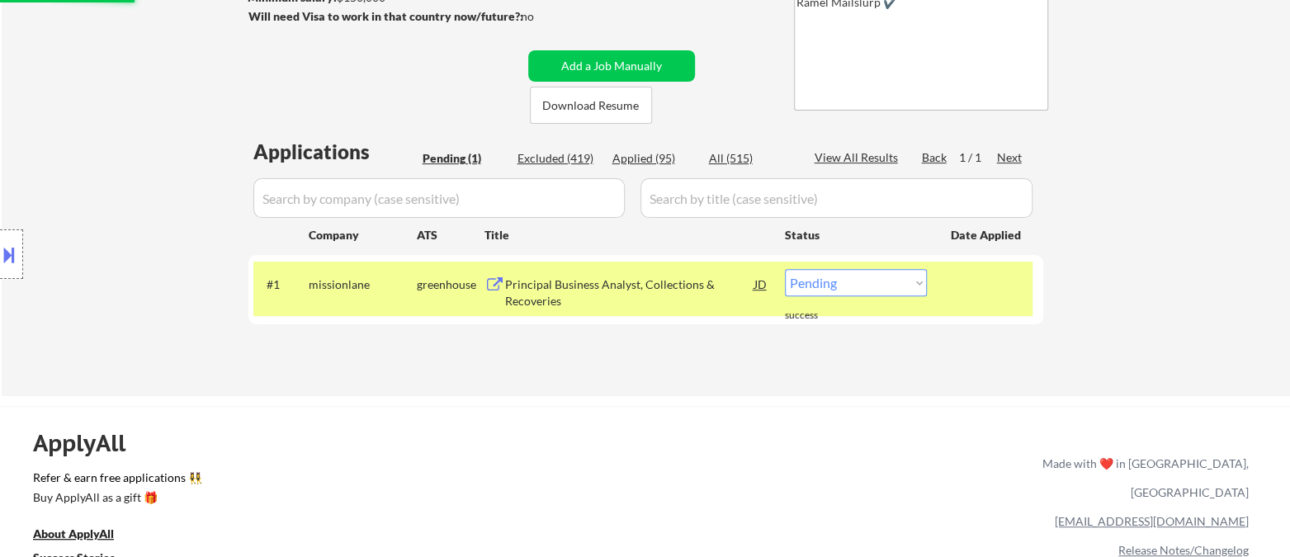
click at [607, 286] on div "Principal Business Analyst, Collections & Recoveries" at bounding box center [629, 292] width 249 height 32
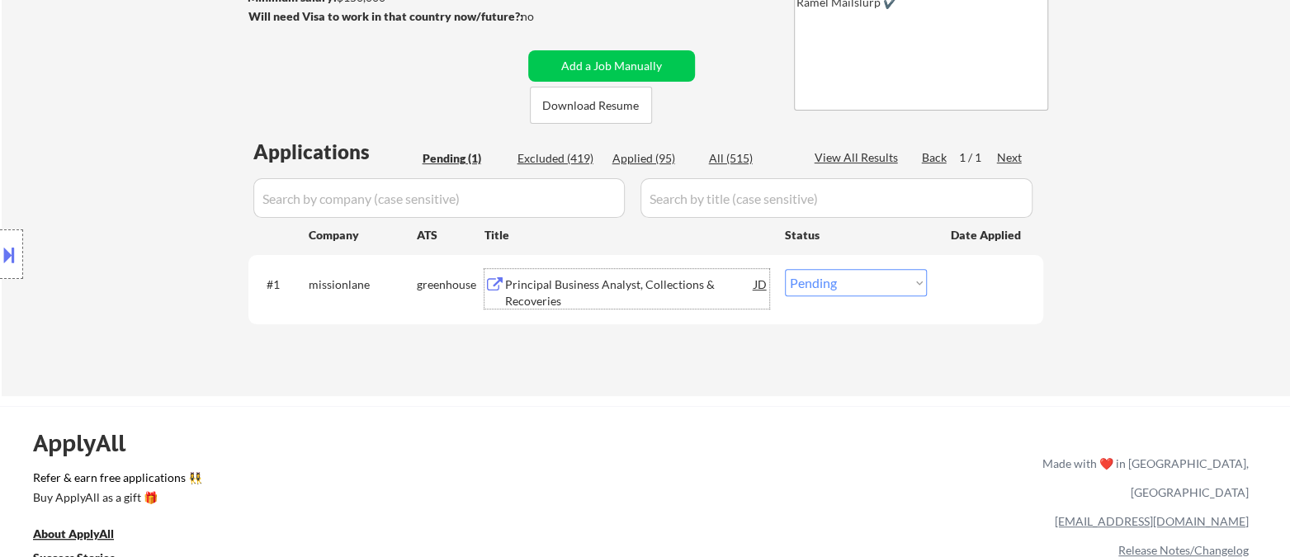
click at [876, 290] on select "Choose an option... Pending Applied Excluded (Questions) Excluded (Expired) Exc…" at bounding box center [856, 282] width 142 height 27
select select ""excluded__bad_match_""
click at [785, 269] on select "Choose an option... Pending Applied Excluded (Questions) Excluded (Expired) Exc…" at bounding box center [856, 282] width 142 height 27
click at [681, 375] on div "← Return to /applysquad Mailslurp Inbox Job Search Builder [PERSON_NAME] User E…" at bounding box center [646, 87] width 824 height 592
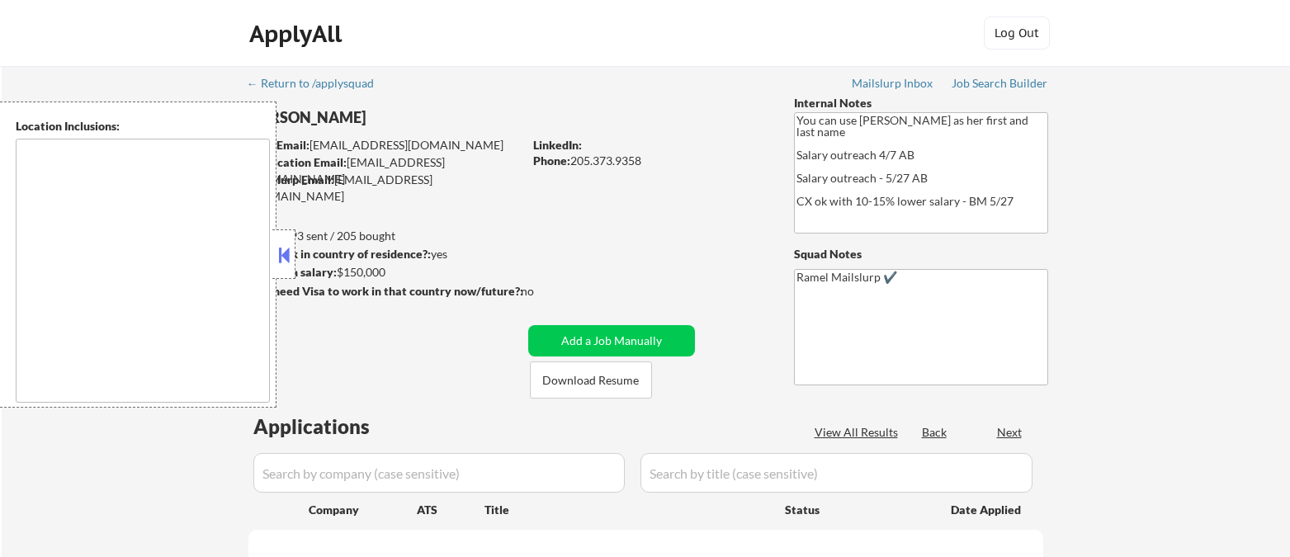
type textarea "[GEOGRAPHIC_DATA], [GEOGRAPHIC_DATA], AL [GEOGRAPHIC_DATA], AL [GEOGRAPHIC_DATA…"
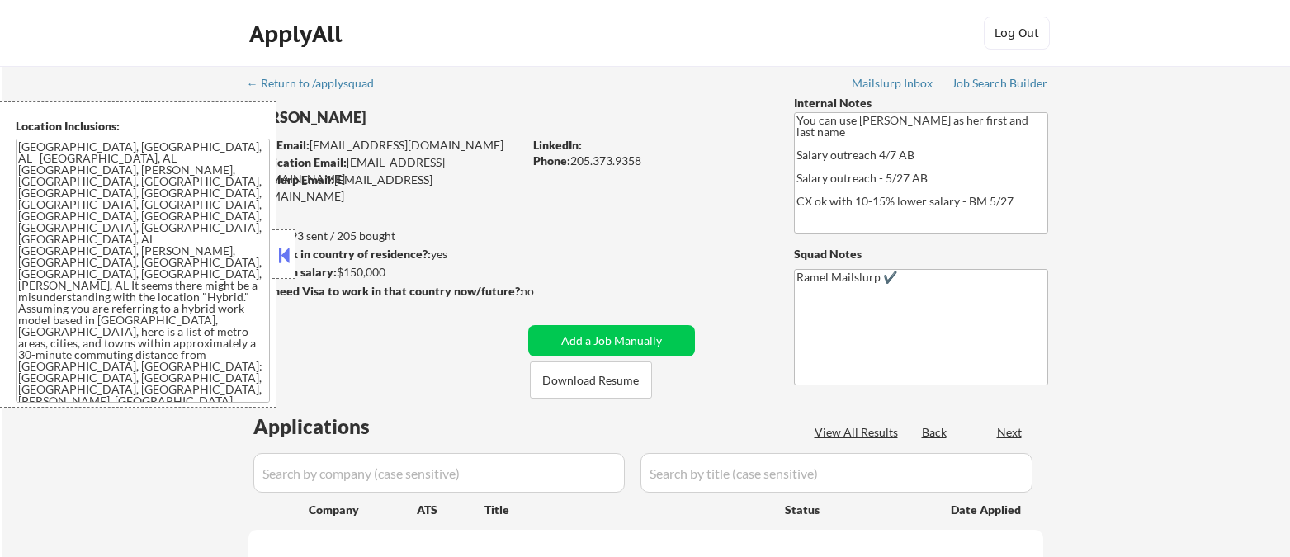
select select ""pending""
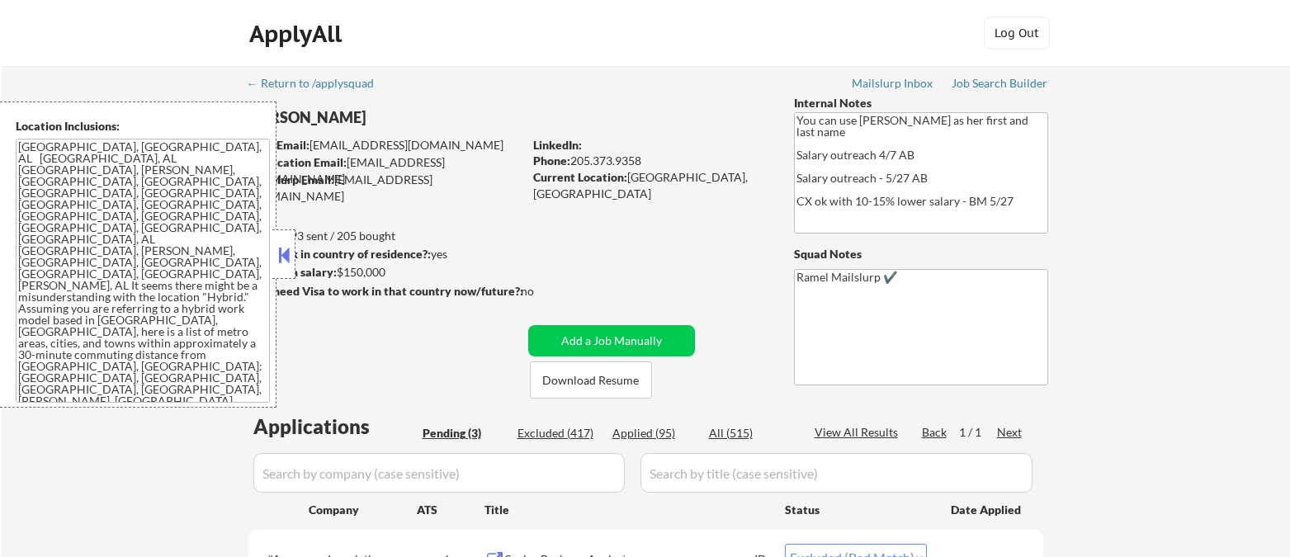
select select ""pending""
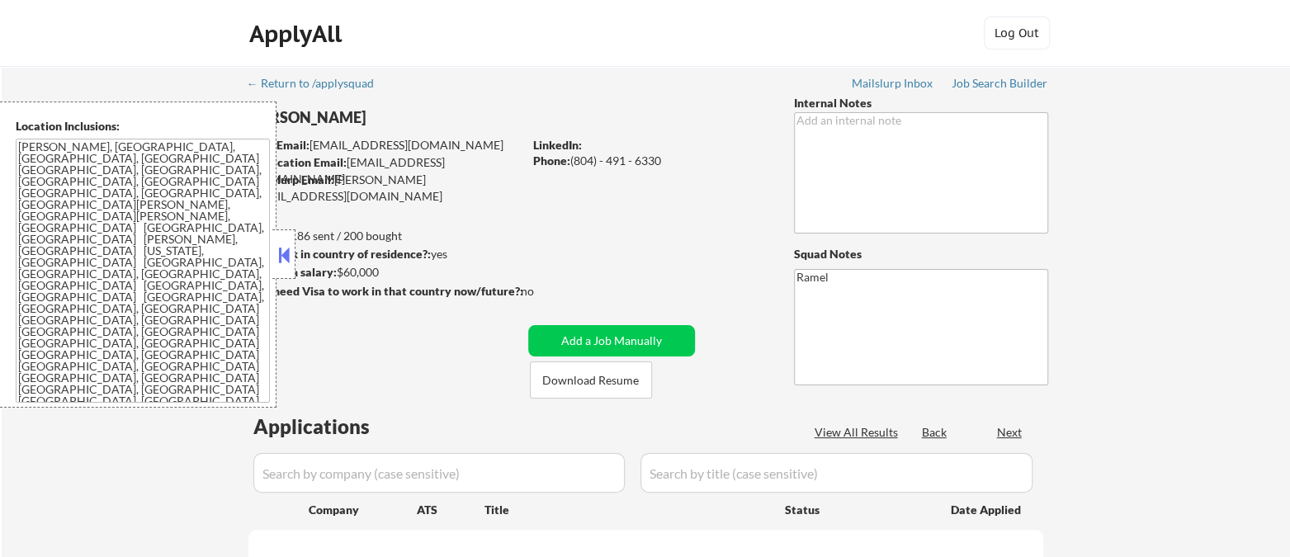
select select ""pending""
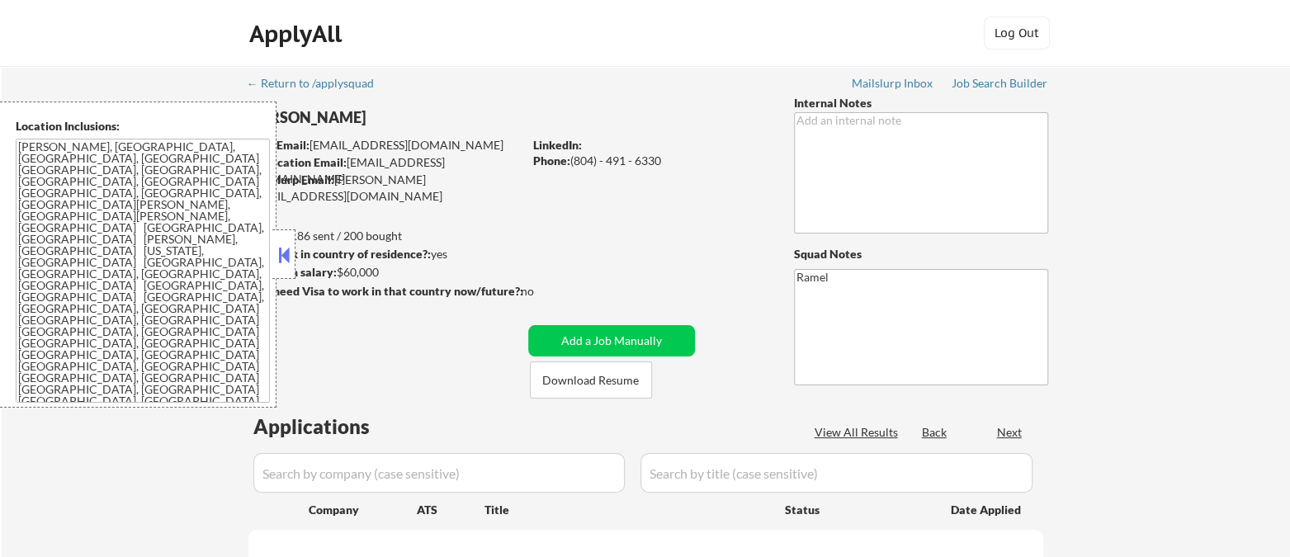
select select ""pending""
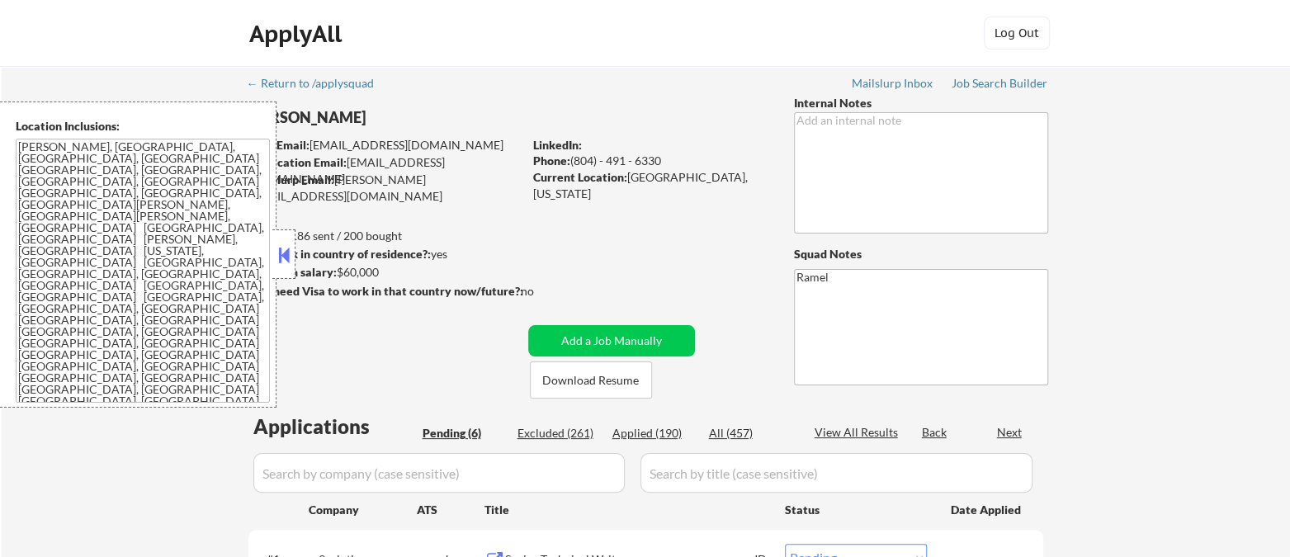
click at [284, 257] on button at bounding box center [284, 255] width 18 height 25
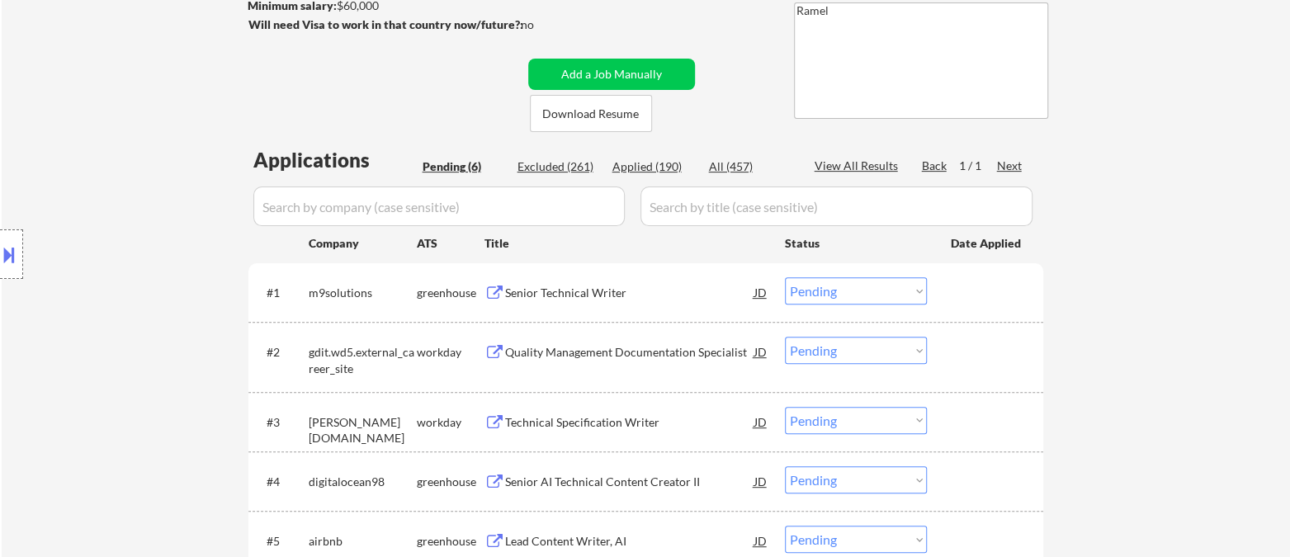
scroll to position [275, 0]
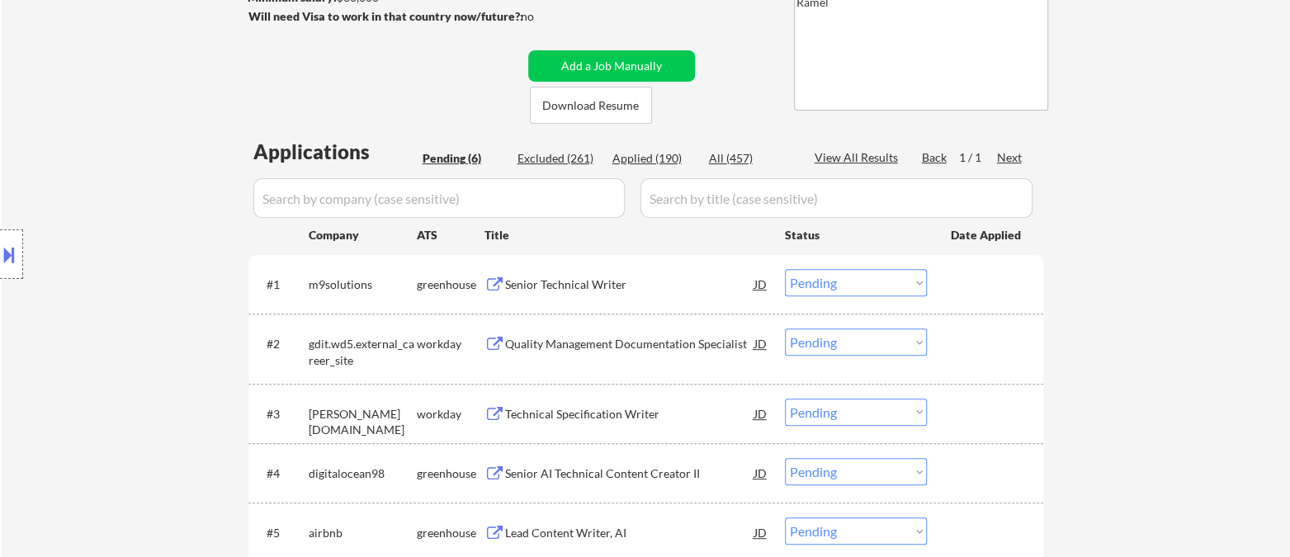
click at [576, 282] on div "Senior Technical Writer" at bounding box center [629, 284] width 249 height 17
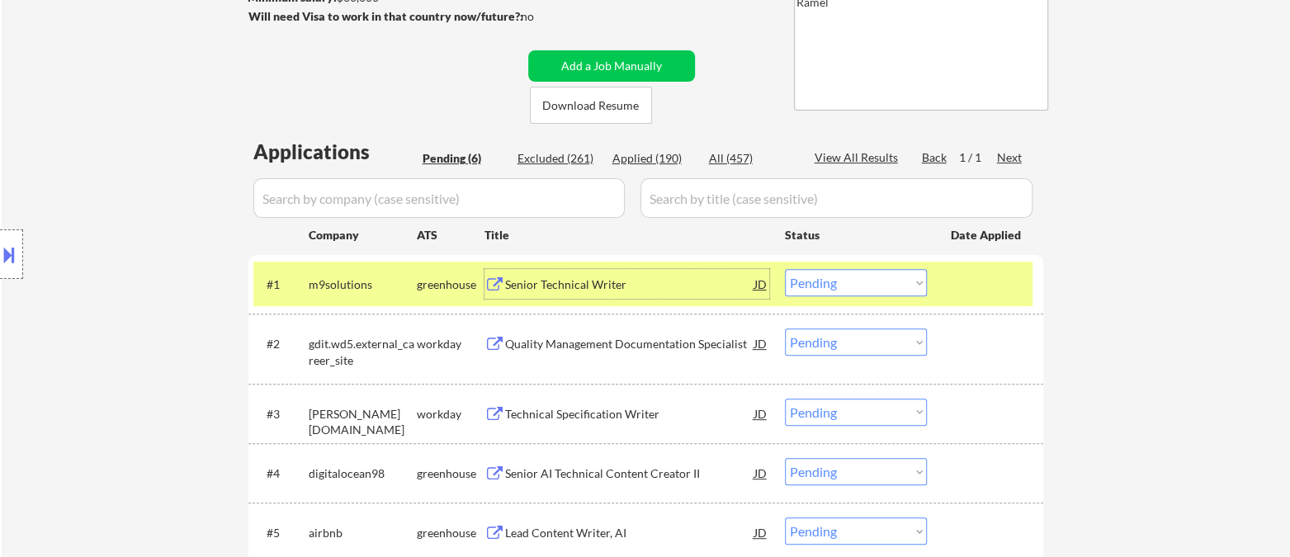
click at [764, 282] on div "JD" at bounding box center [761, 284] width 17 height 30
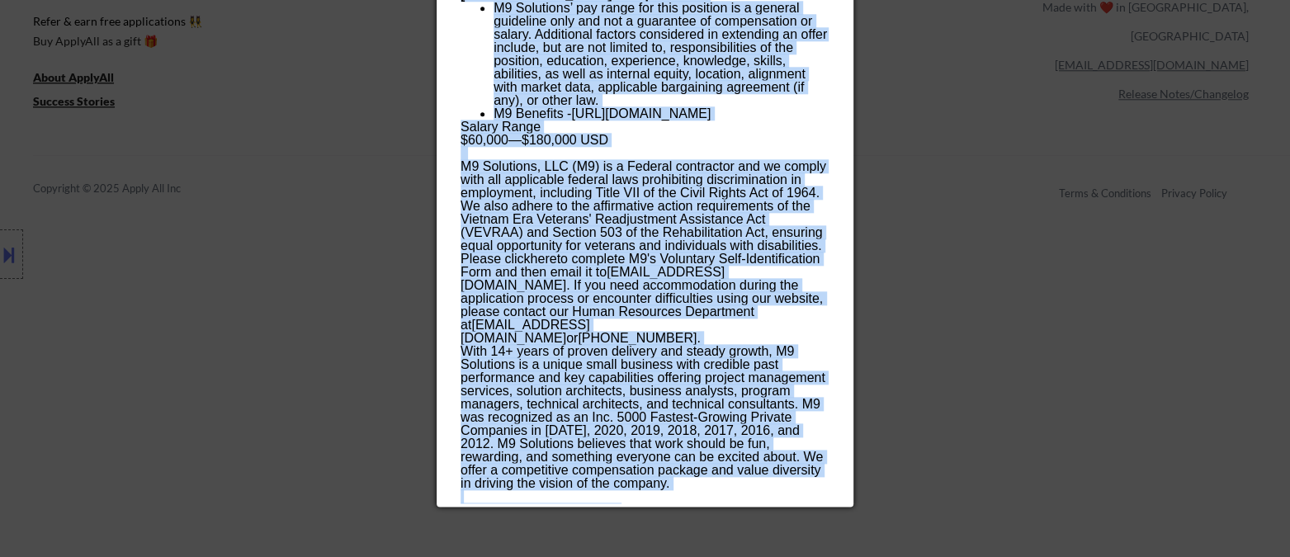
scroll to position [1100, 0]
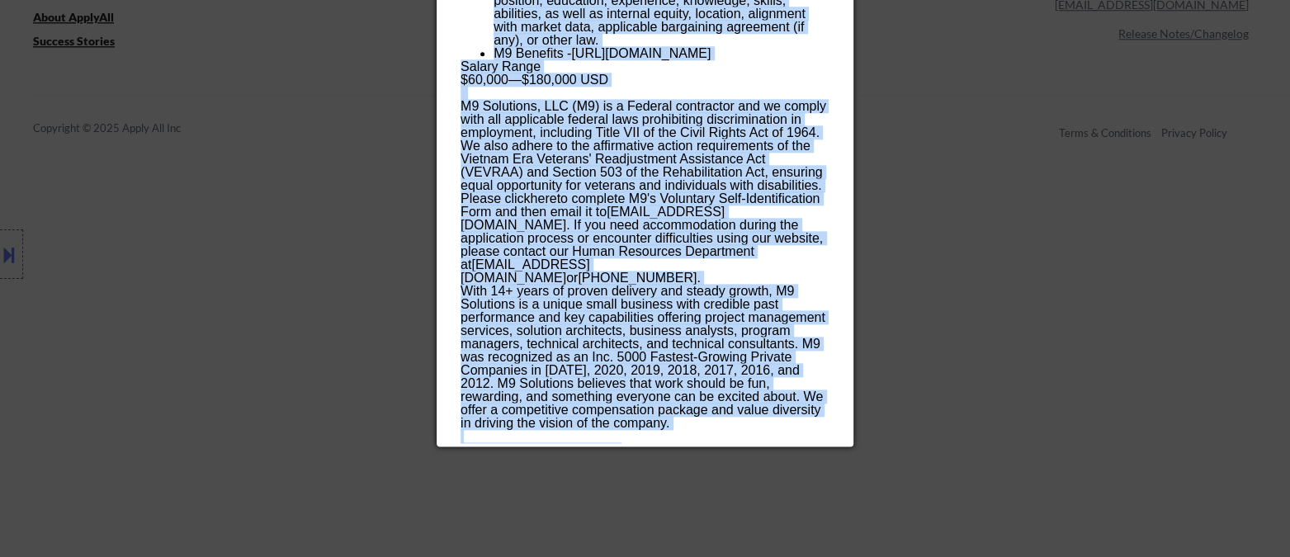
drag, startPoint x: 460, startPoint y: 68, endPoint x: 696, endPoint y: 441, distance: 441.8
copy div "Loremi Dolorsita Consec a4elitseddo Eiusmodtem, IN UT Laboreet Dolor ✅: Magnaa …"
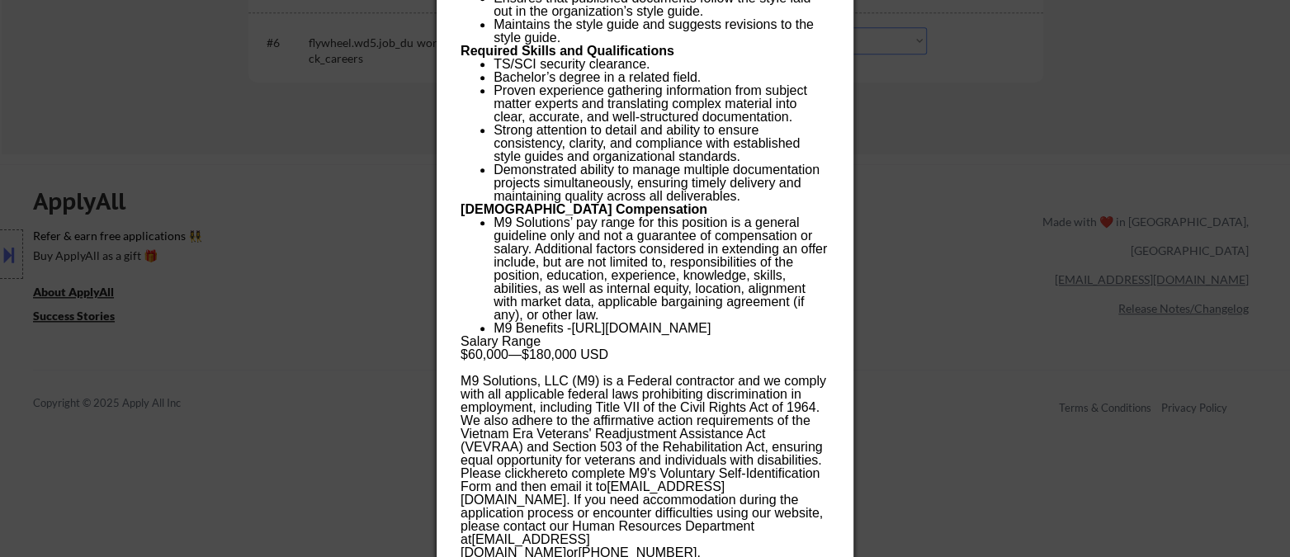
click at [1049, 397] on div at bounding box center [645, 278] width 1290 height 557
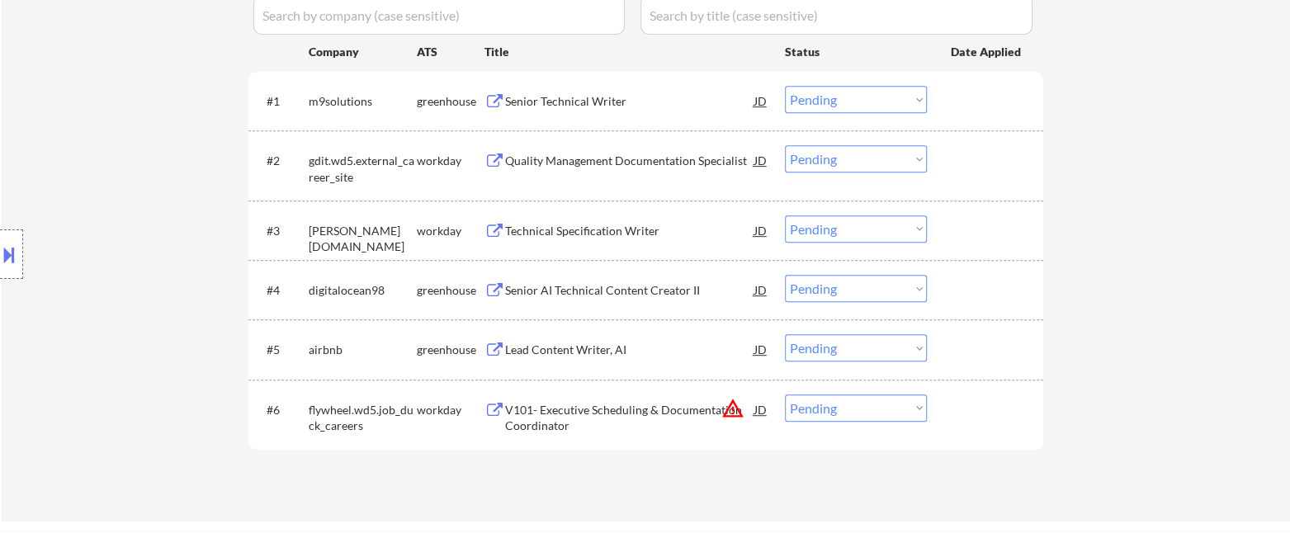
scroll to position [275, 0]
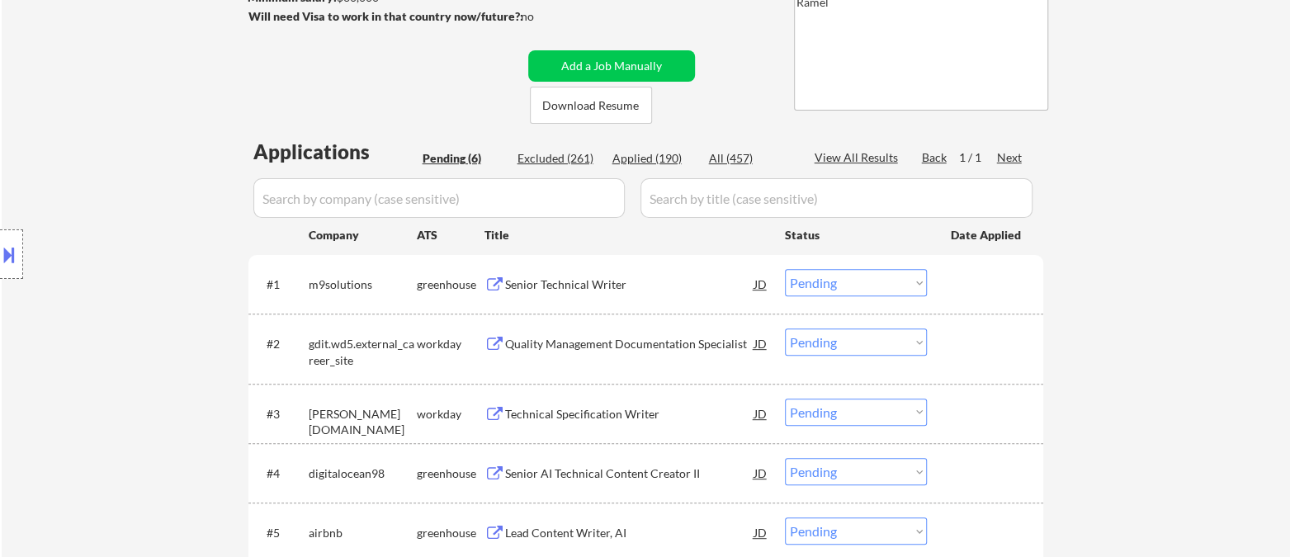
click at [858, 277] on select "Choose an option... Pending Applied Excluded (Questions) Excluded (Expired) Exc…" at bounding box center [856, 282] width 142 height 27
click at [785, 269] on select "Choose an option... Pending Applied Excluded (Questions) Excluded (Expired) Exc…" at bounding box center [856, 282] width 142 height 27
click at [613, 348] on div "Quality Management Documentation Specialist" at bounding box center [629, 344] width 249 height 17
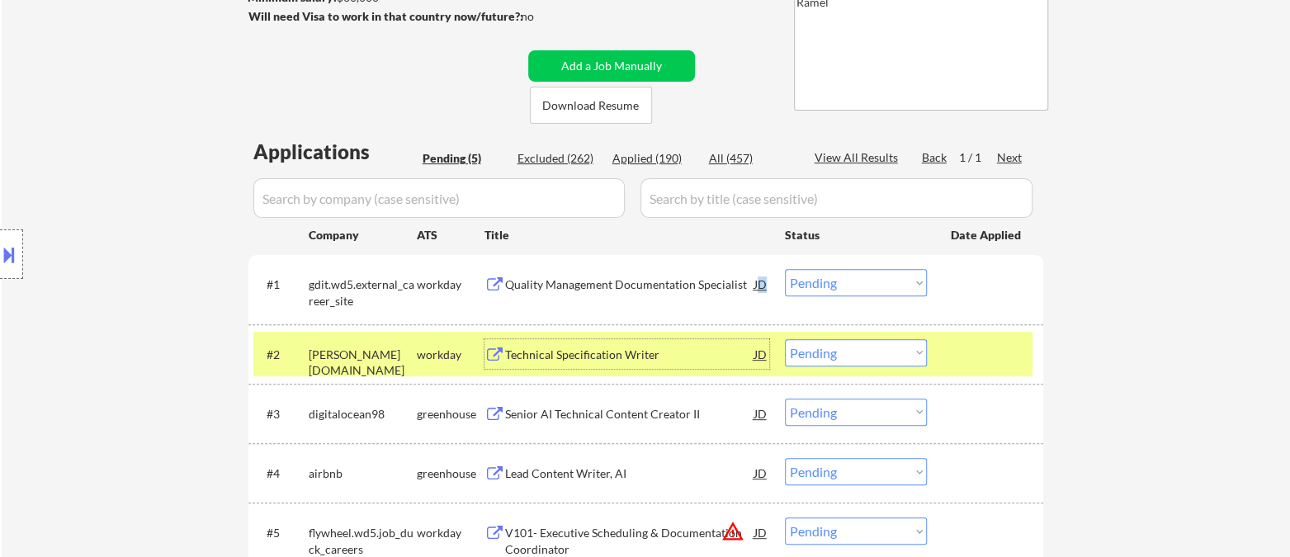
click at [763, 285] on div "JD" at bounding box center [761, 284] width 17 height 30
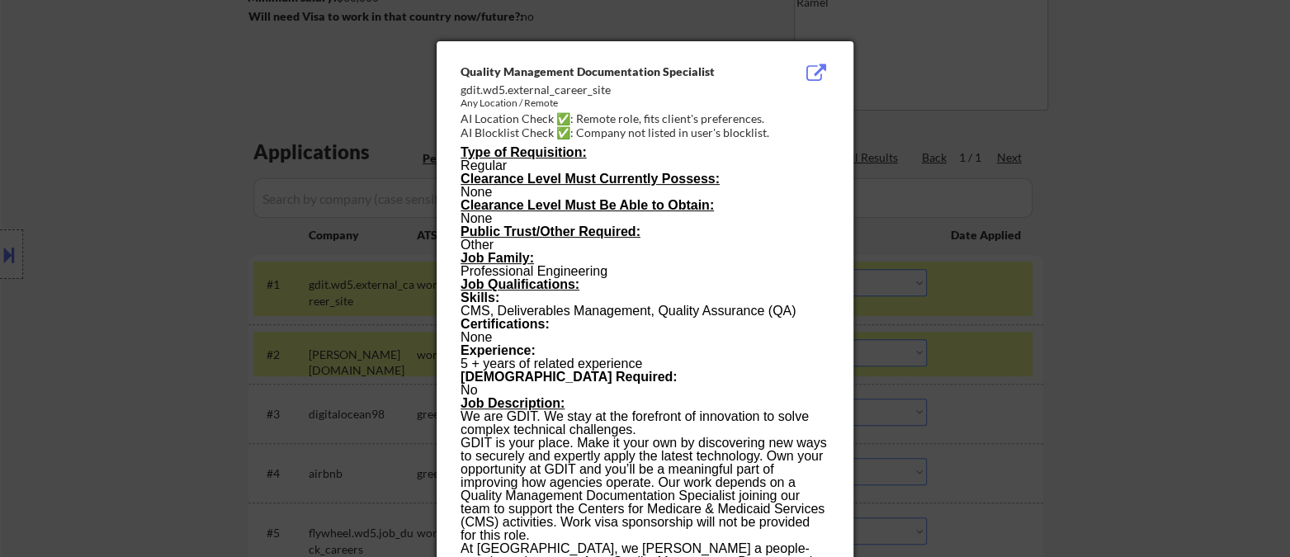
click at [1128, 404] on div at bounding box center [645, 278] width 1290 height 557
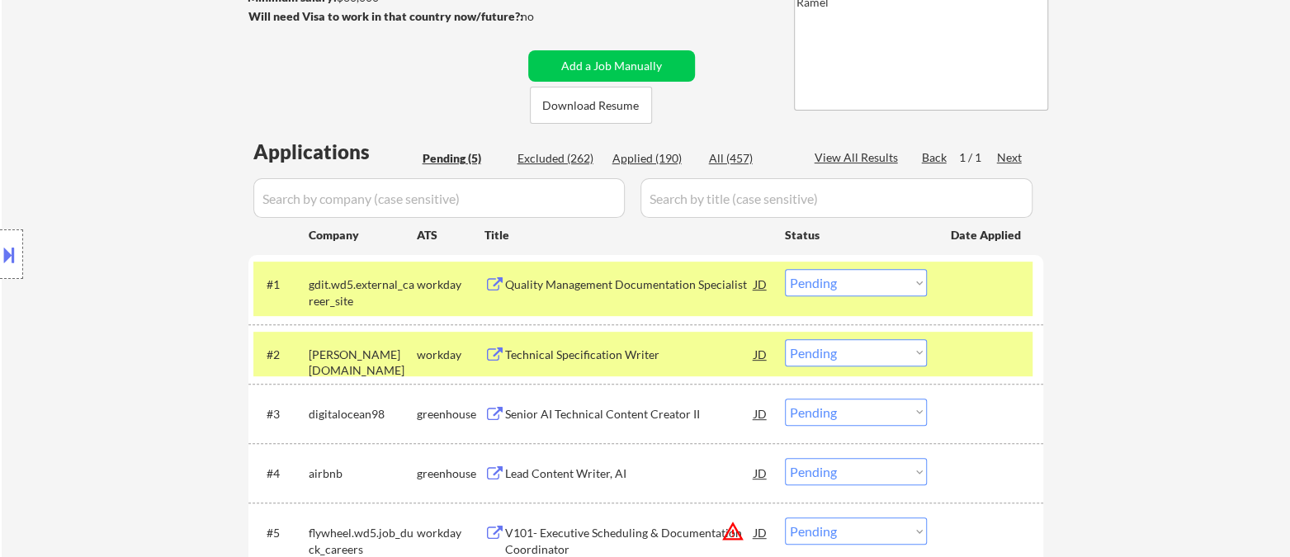
click at [843, 282] on select "Choose an option... Pending Applied Excluded (Questions) Excluded (Expired) Exc…" at bounding box center [856, 282] width 142 height 27
click at [785, 269] on select "Choose an option... Pending Applied Excluded (Questions) Excluded (Expired) Exc…" at bounding box center [856, 282] width 142 height 27
select select ""pending""
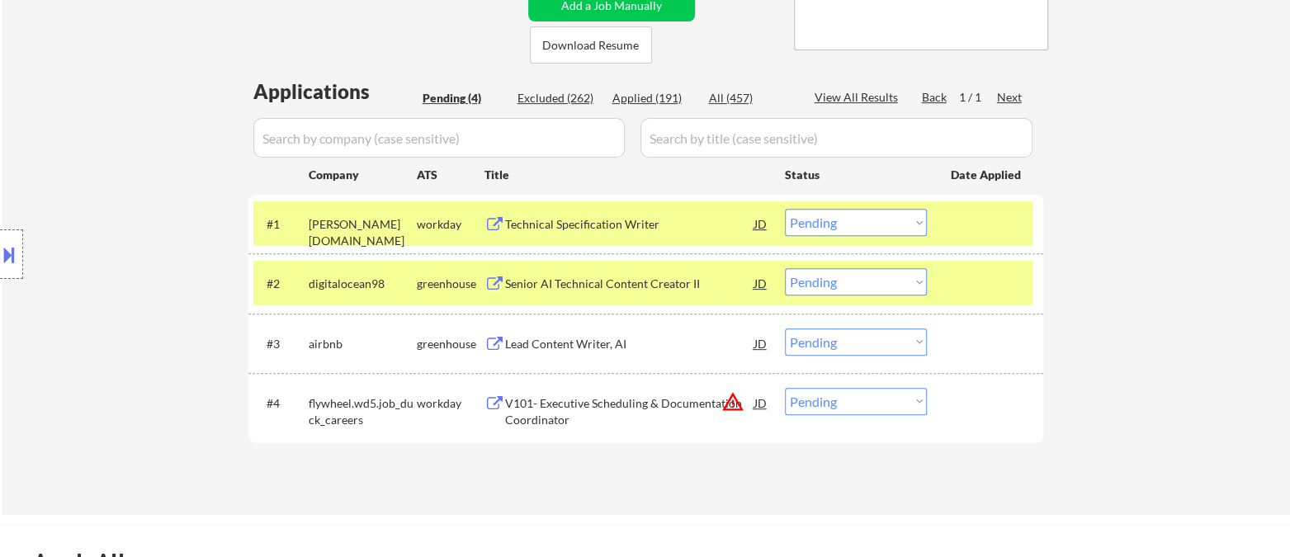
scroll to position [366, 0]
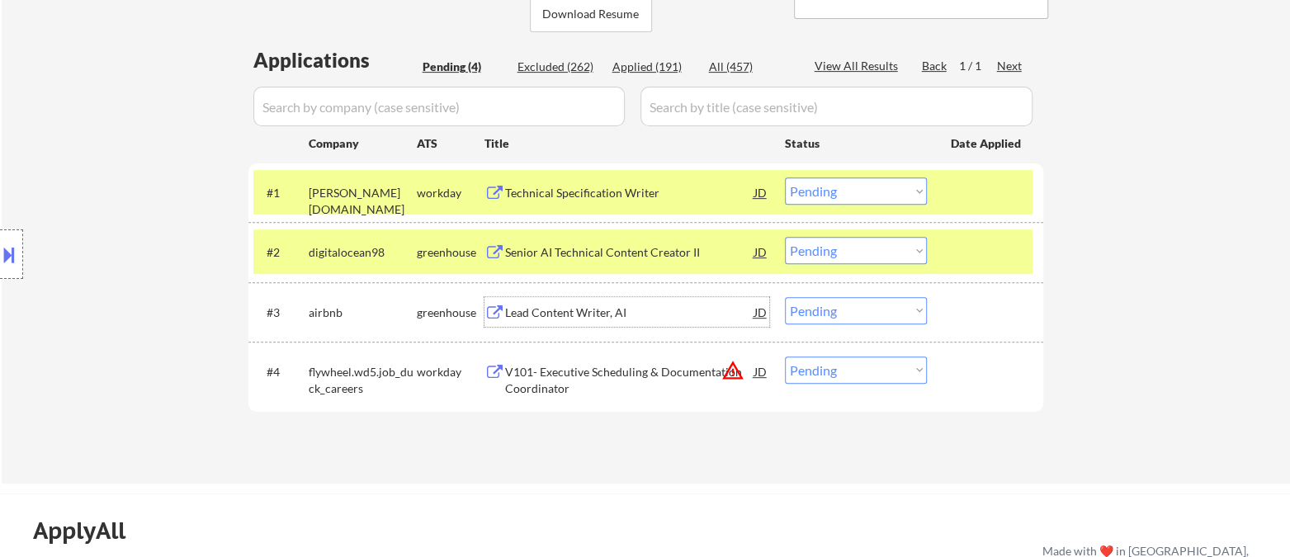
click at [563, 309] on div "Lead Content Writer, AI" at bounding box center [629, 313] width 249 height 17
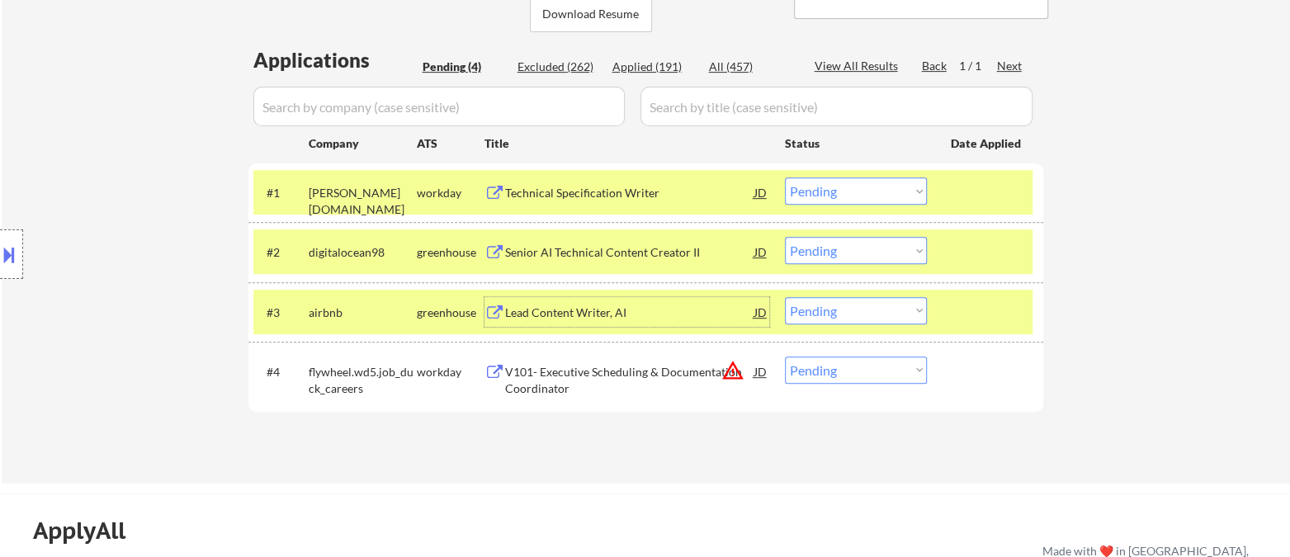
drag, startPoint x: 838, startPoint y: 309, endPoint x: 843, endPoint y: 320, distance: 12.6
click at [838, 309] on select "Choose an option... Pending Applied Excluded (Questions) Excluded (Expired) Exc…" at bounding box center [856, 310] width 142 height 27
click at [785, 297] on select "Choose an option... Pending Applied Excluded (Questions) Excluded (Expired) Exc…" at bounding box center [856, 310] width 142 height 27
select select ""pending""
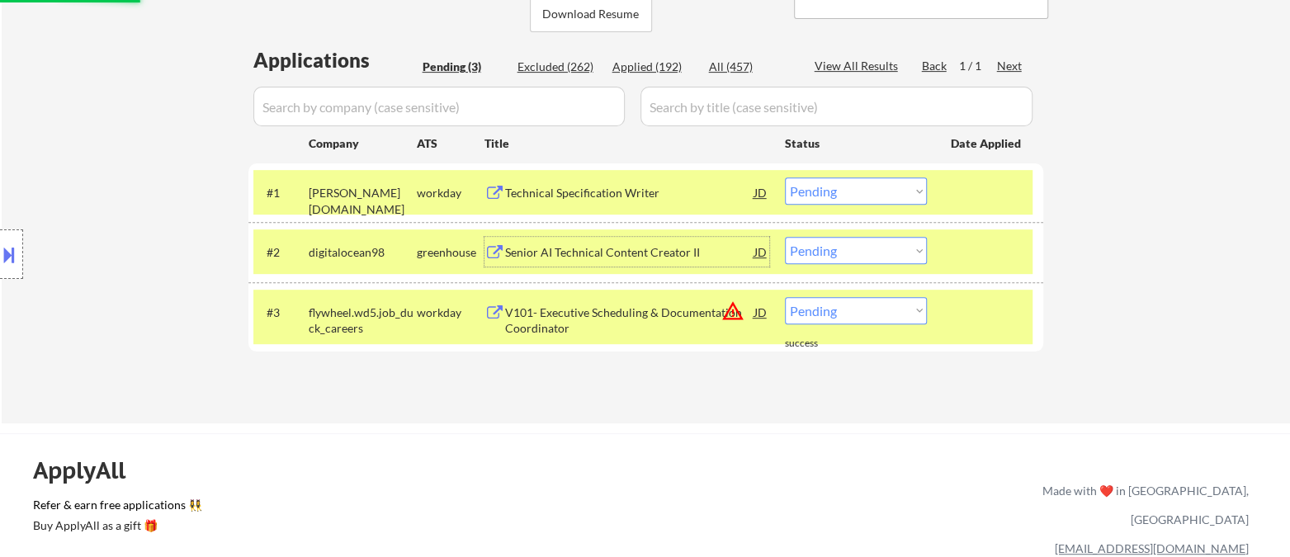
click at [564, 252] on div "Senior AI Technical Content Creator II" at bounding box center [629, 252] width 249 height 17
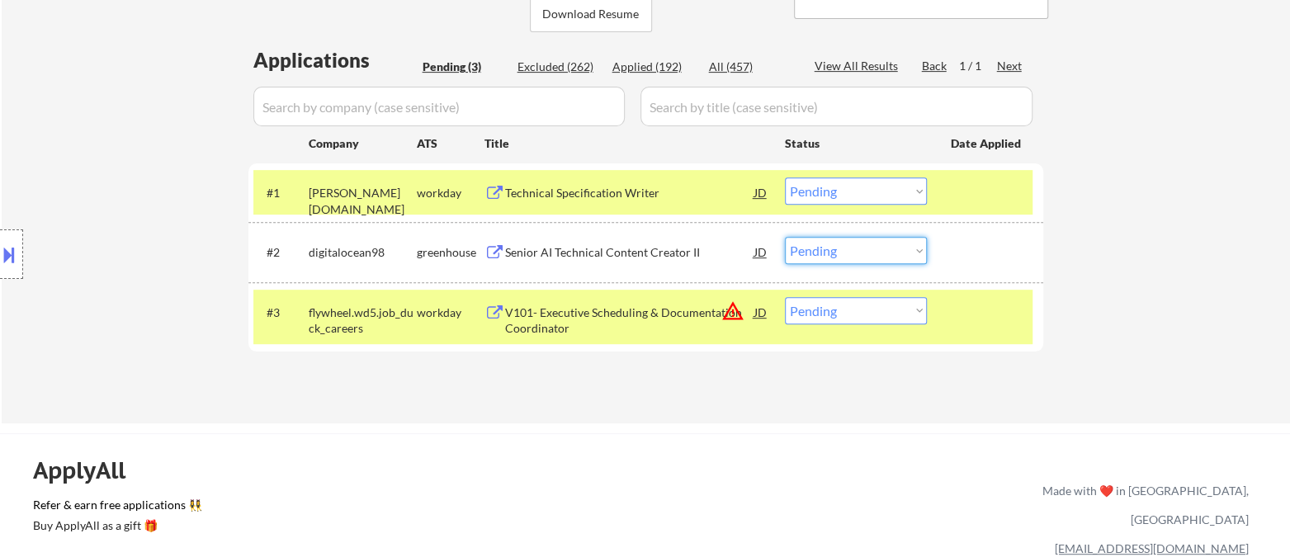
drag, startPoint x: 838, startPoint y: 253, endPoint x: 843, endPoint y: 262, distance: 10.3
click at [838, 253] on select "Choose an option... Pending Applied Excluded (Questions) Excluded (Expired) Exc…" at bounding box center [856, 250] width 142 height 27
click at [785, 237] on select "Choose an option... Pending Applied Excluded (Questions) Excluded (Expired) Exc…" at bounding box center [856, 250] width 142 height 27
click at [611, 196] on div "Technical Specification Writer" at bounding box center [629, 193] width 249 height 17
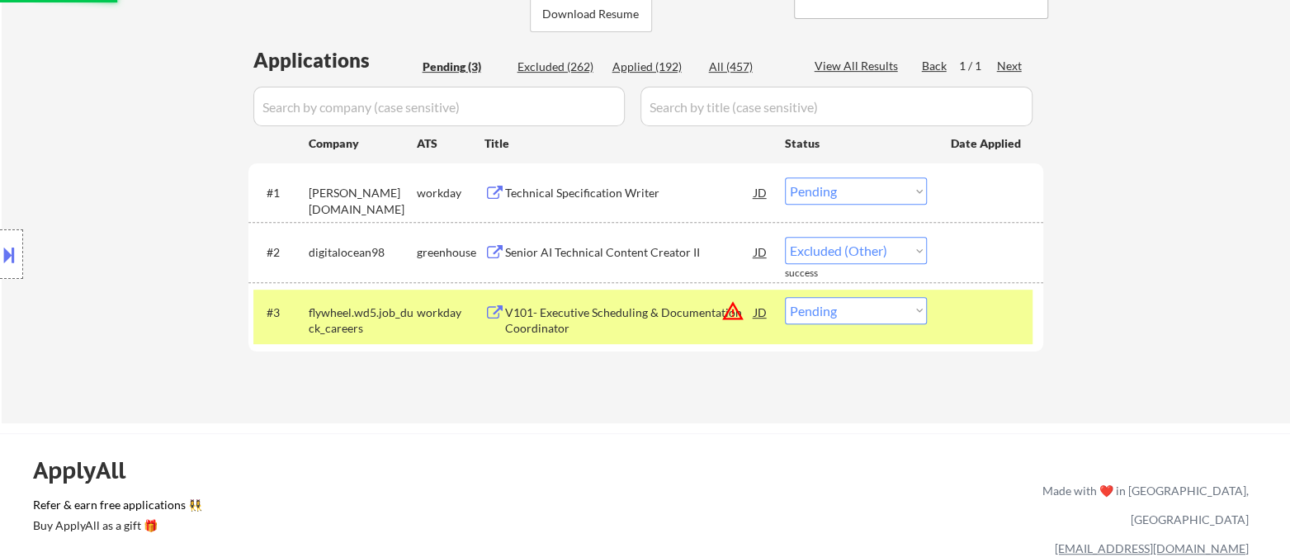
select select ""pending""
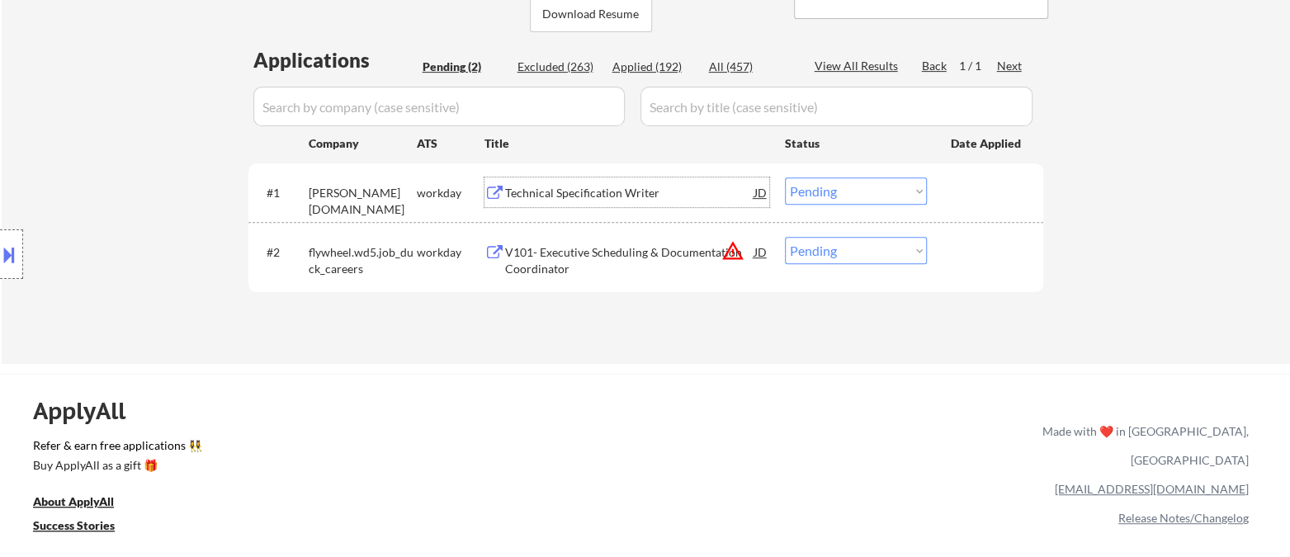
click at [826, 186] on select "Choose an option... Pending Applied Excluded (Questions) Excluded (Expired) Exc…" at bounding box center [856, 190] width 142 height 27
click at [785, 177] on select "Choose an option... Pending Applied Excluded (Questions) Excluded (Expired) Exc…" at bounding box center [856, 190] width 142 height 27
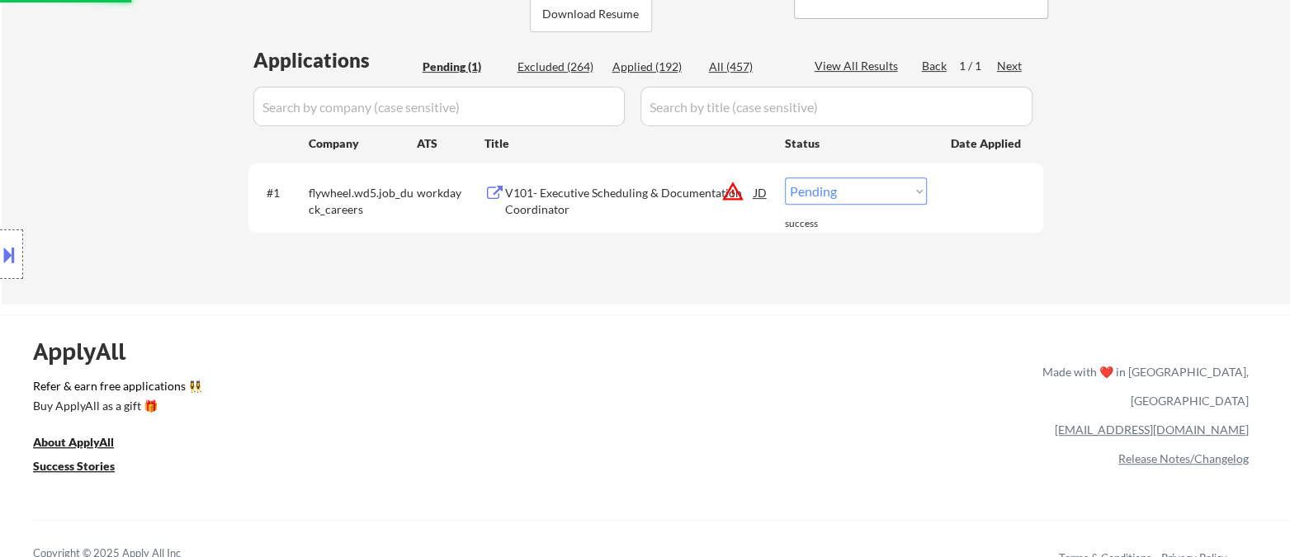
click at [671, 206] on div "V101- Executive Scheduling & Documentation Coordinator" at bounding box center [629, 201] width 249 height 32
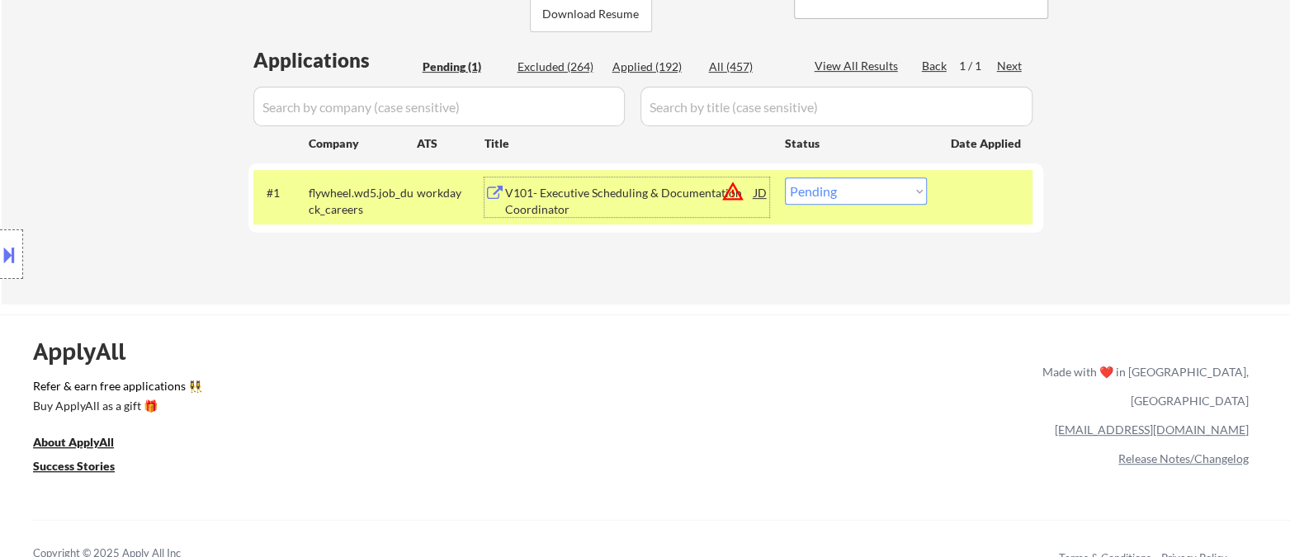
drag, startPoint x: 839, startPoint y: 187, endPoint x: 843, endPoint y: 196, distance: 9.7
click at [839, 187] on select "Choose an option... Pending Applied Excluded (Questions) Excluded (Expired) Exc…" at bounding box center [856, 190] width 142 height 27
select select ""excluded__salary_""
click at [785, 177] on select "Choose an option... Pending Applied Excluded (Questions) Excluded (Expired) Exc…" at bounding box center [856, 190] width 142 height 27
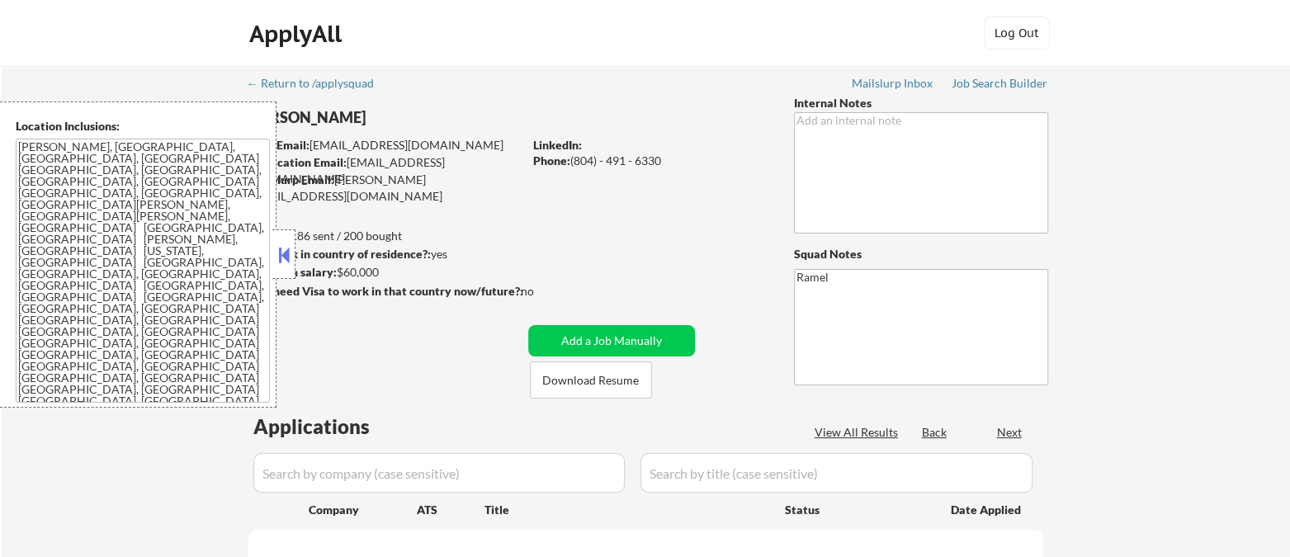
select select ""pending""
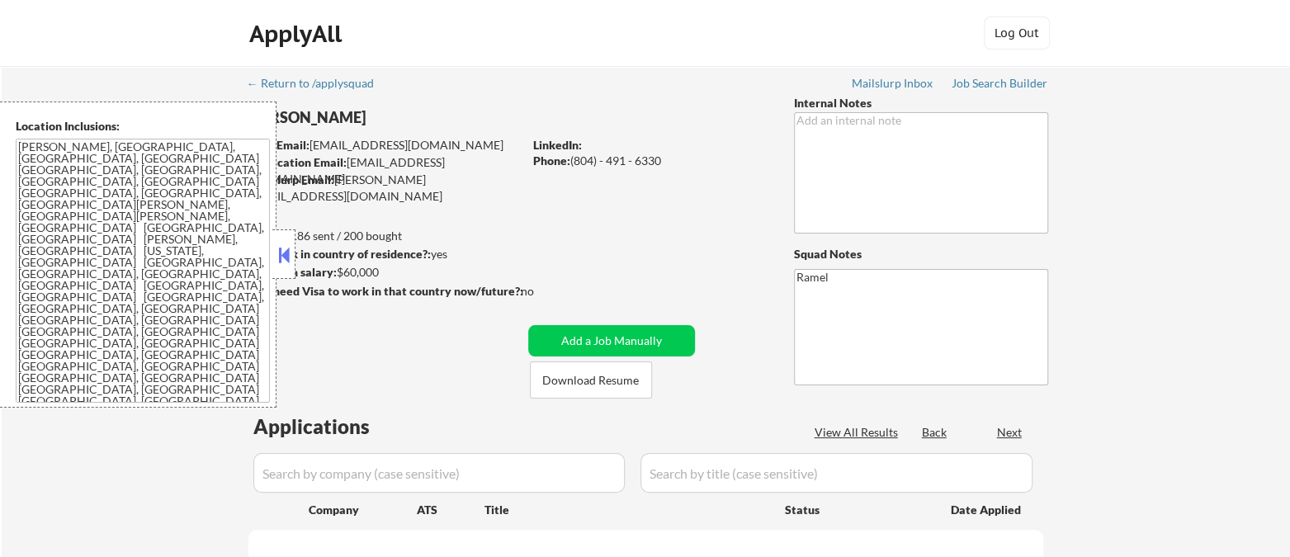
select select ""pending""
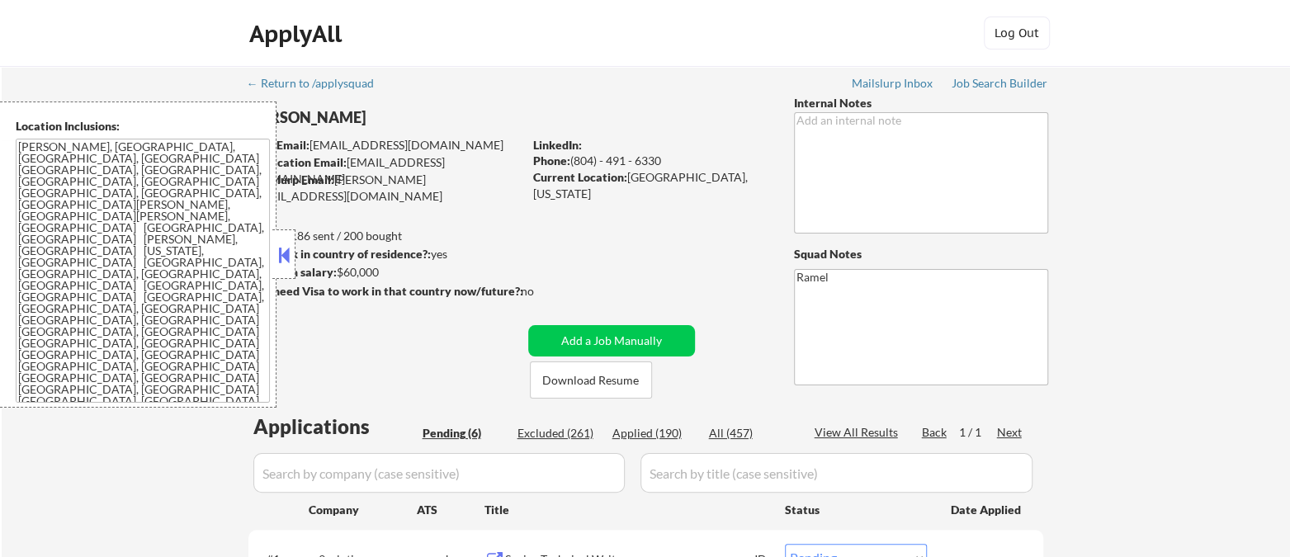
click at [276, 257] on button at bounding box center [284, 255] width 18 height 25
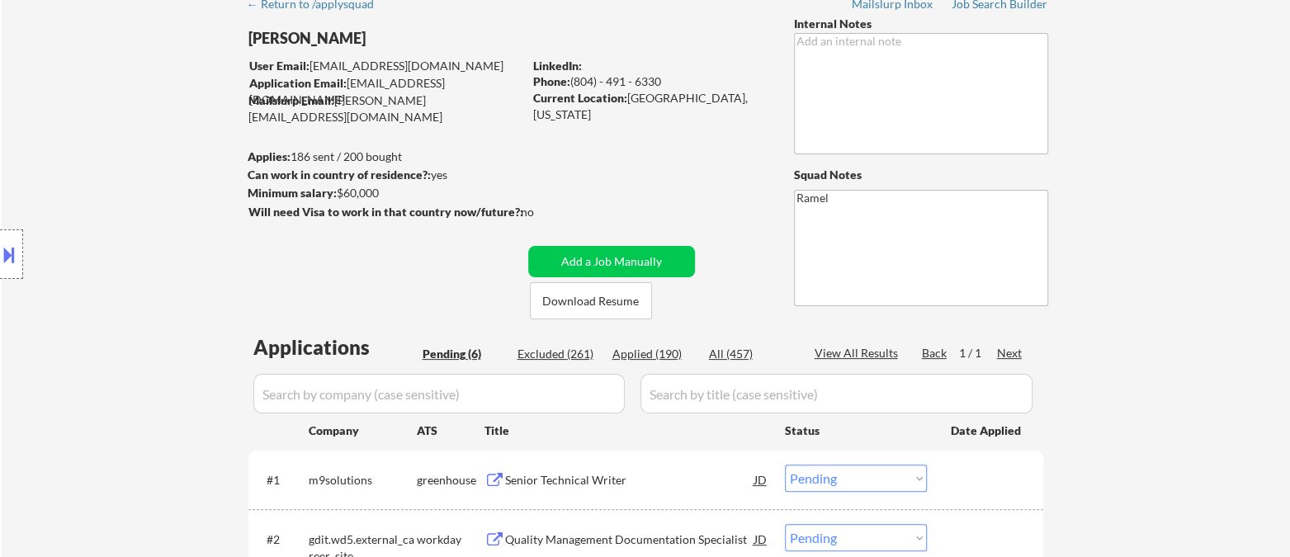
scroll to position [183, 0]
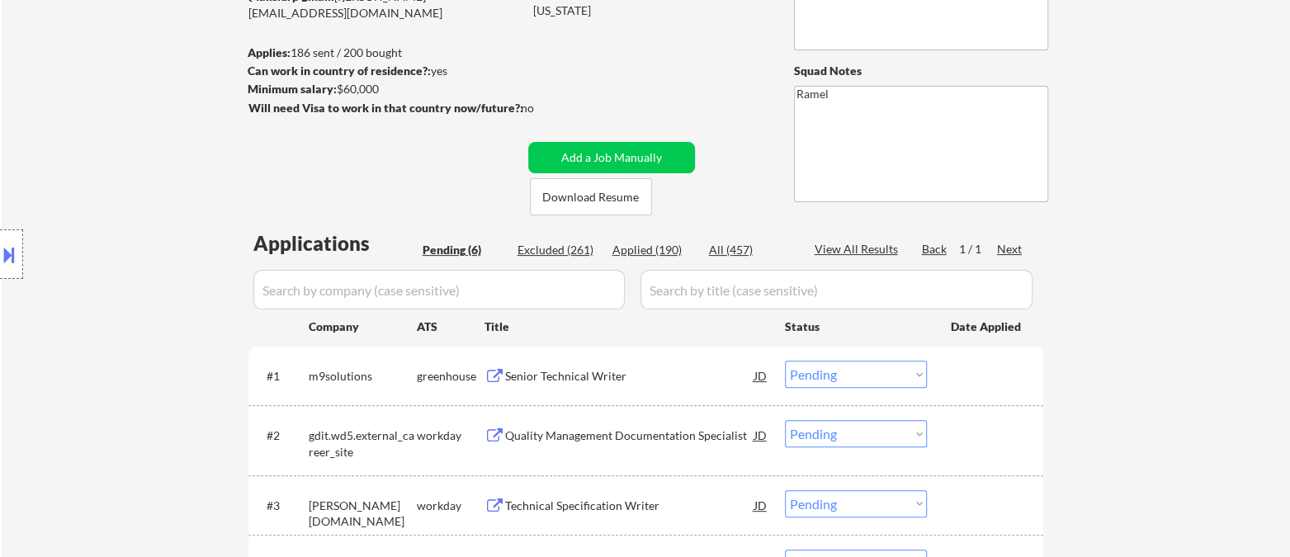
click at [630, 255] on div "Applied (190)" at bounding box center [653, 250] width 83 height 17
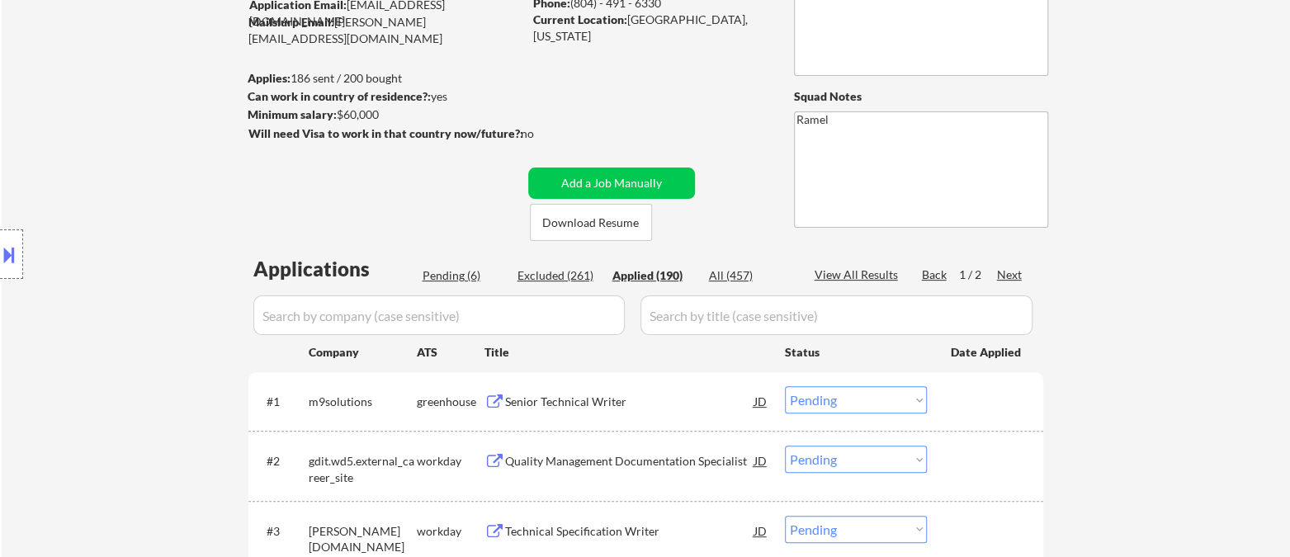
click at [882, 105] on div "Squad Notes" at bounding box center [921, 96] width 254 height 17
select select ""applied""
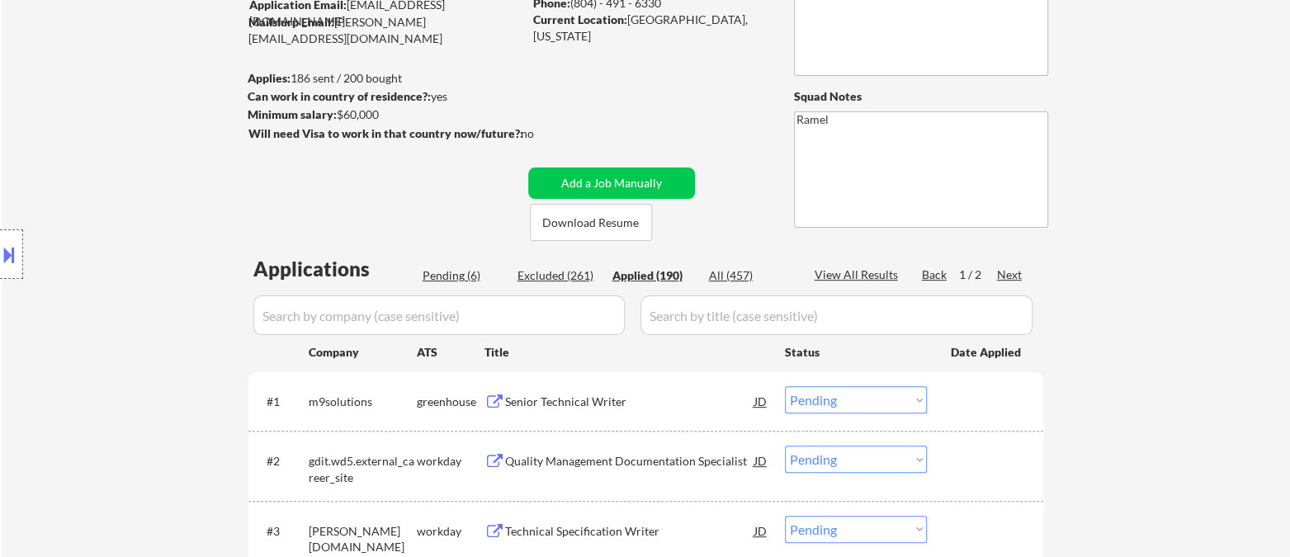
select select ""applied""
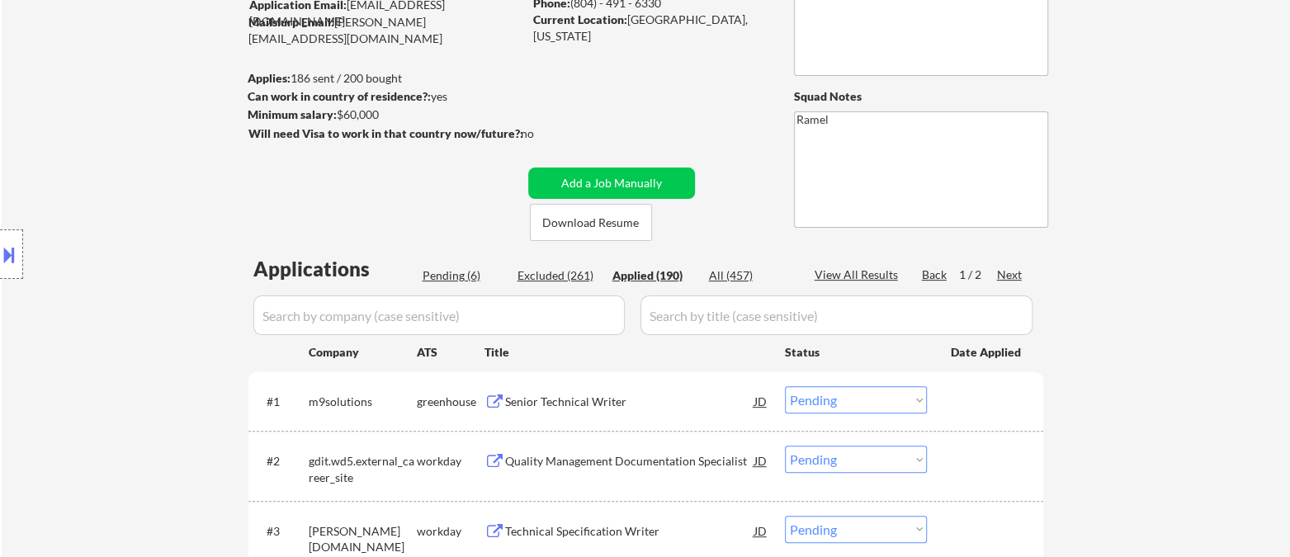
select select ""applied""
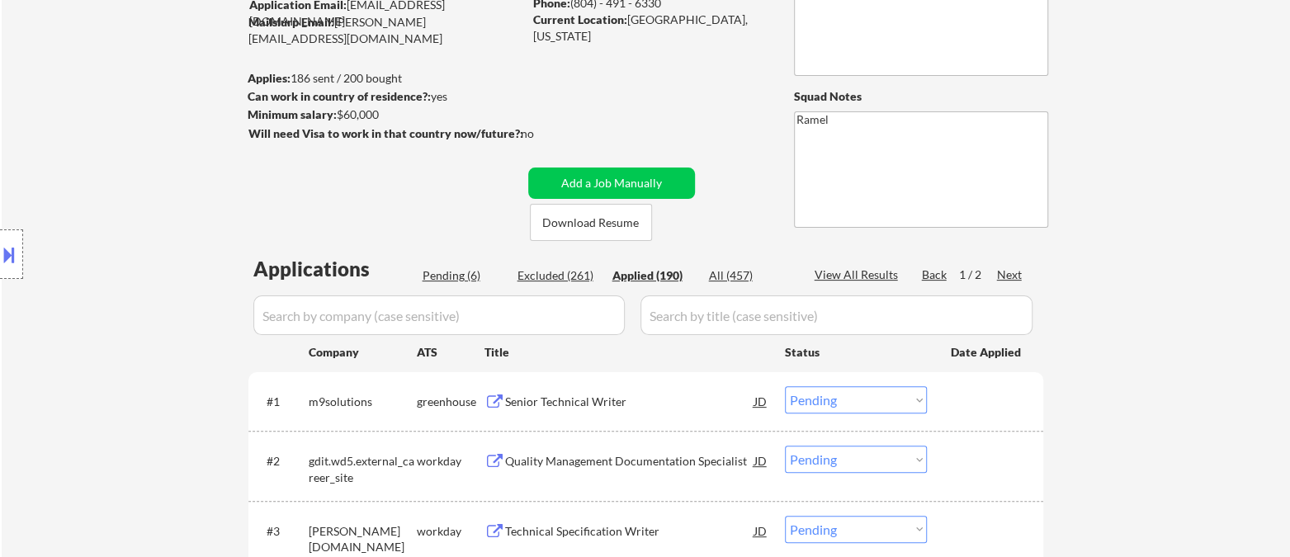
select select ""applied""
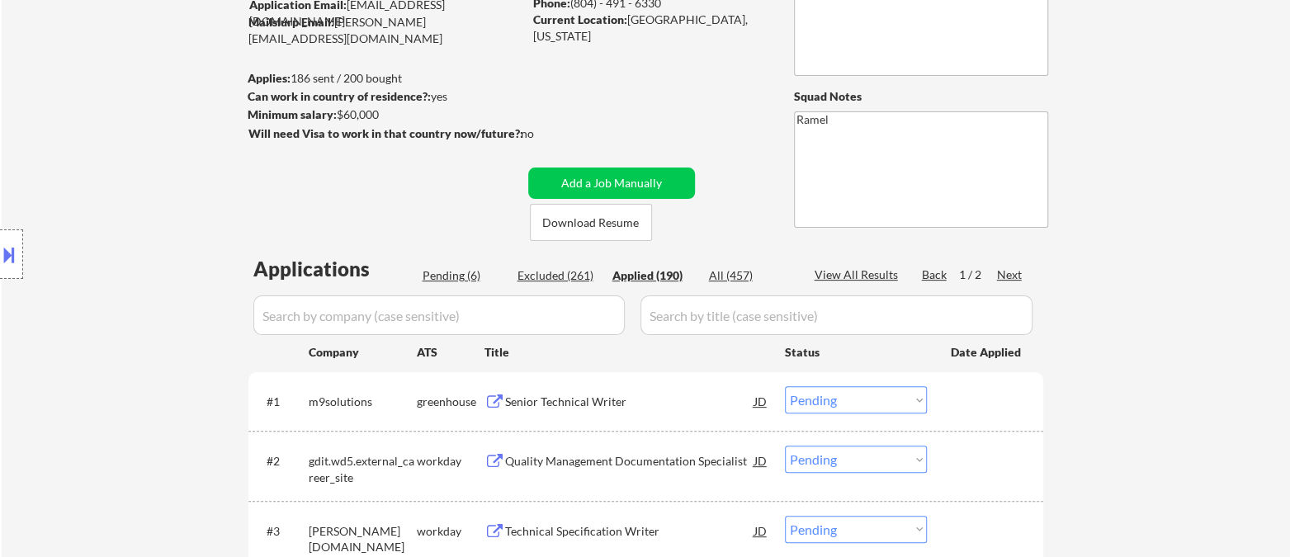
select select ""applied""
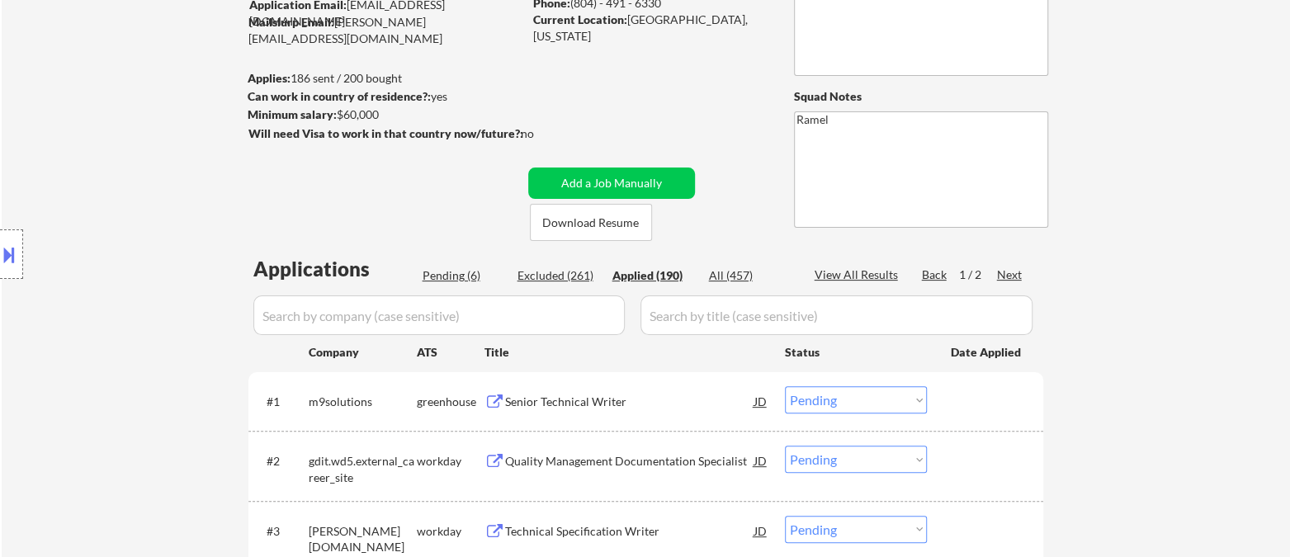
select select ""applied""
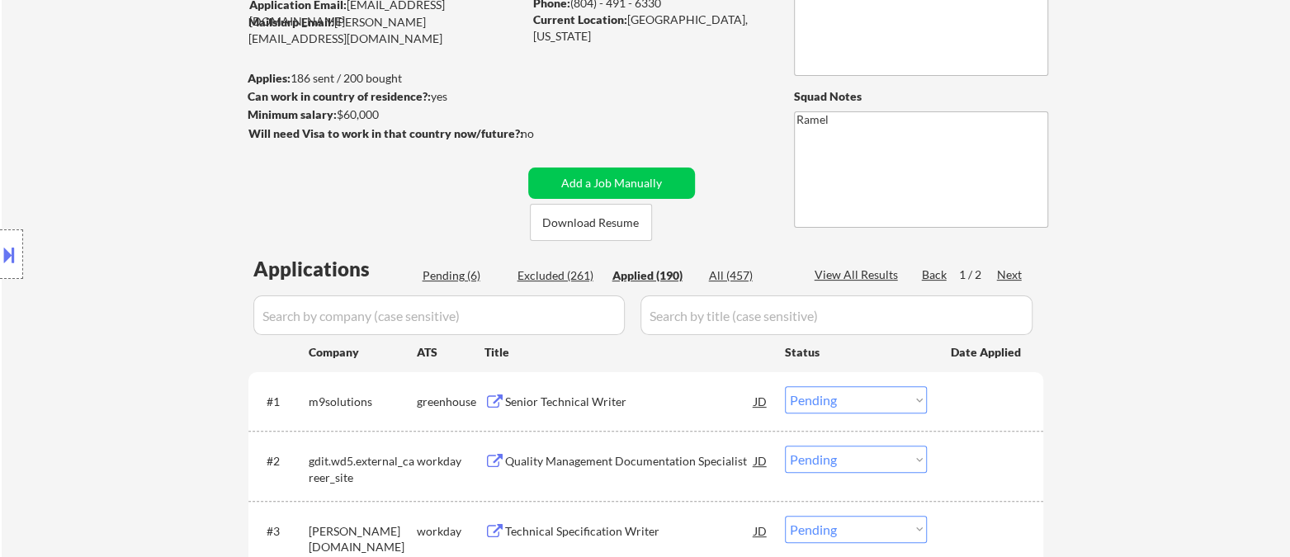
select select ""applied""
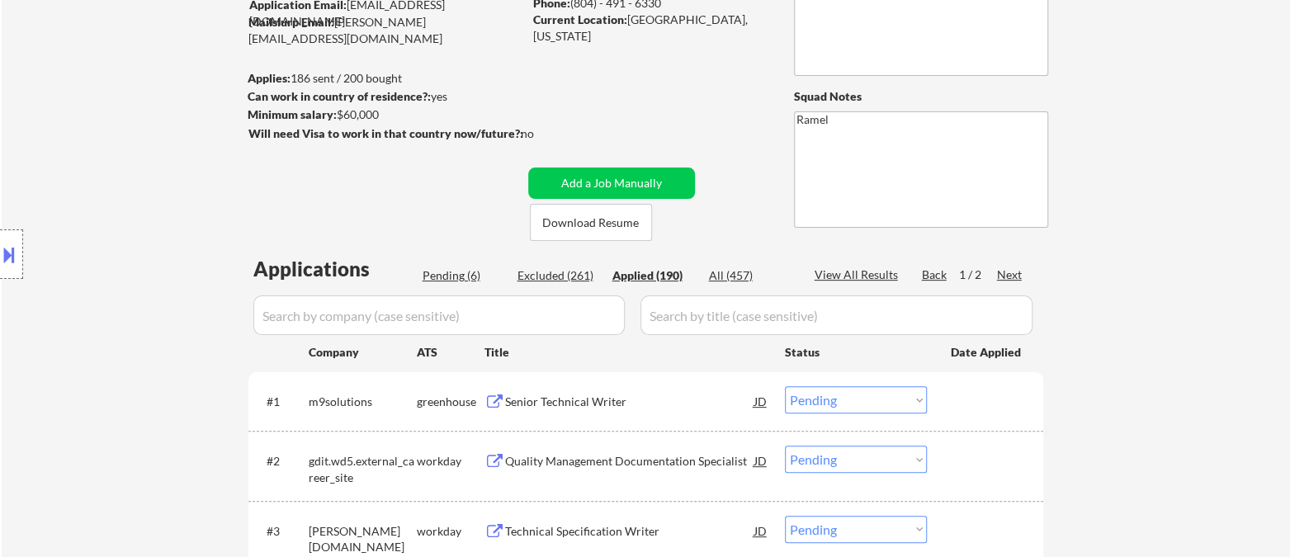
select select ""applied""
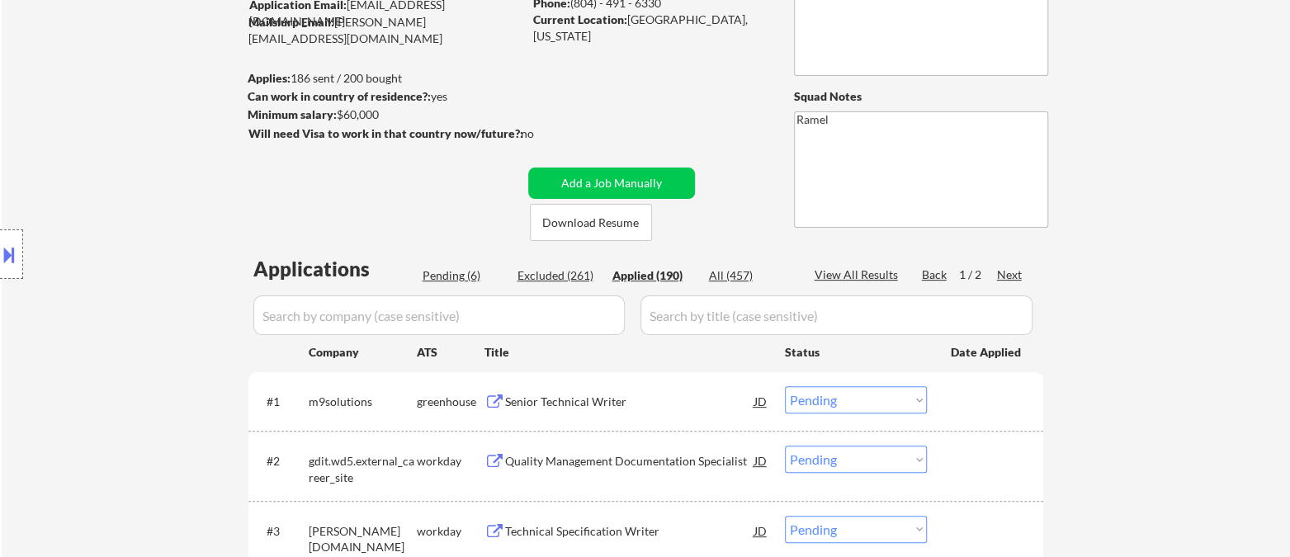
select select ""applied""
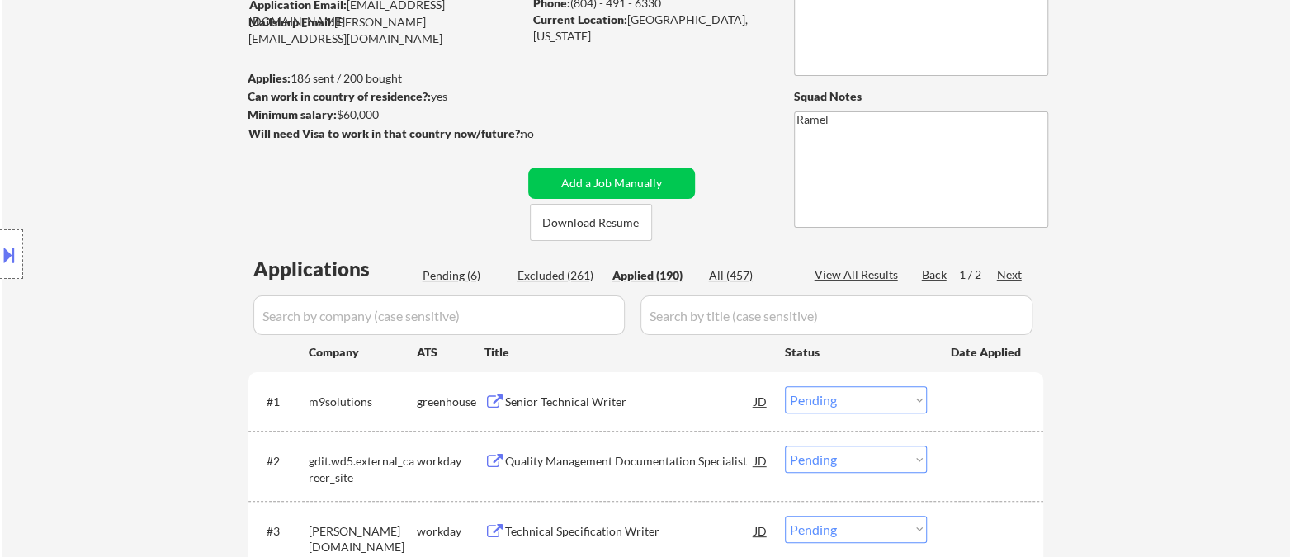
select select ""applied""
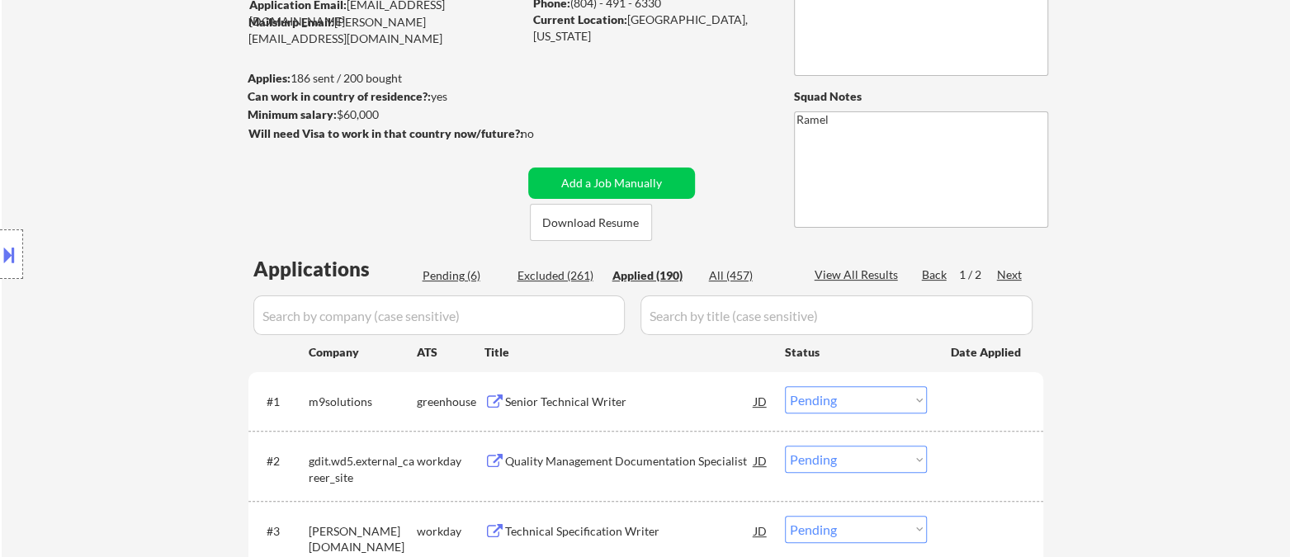
select select ""applied""
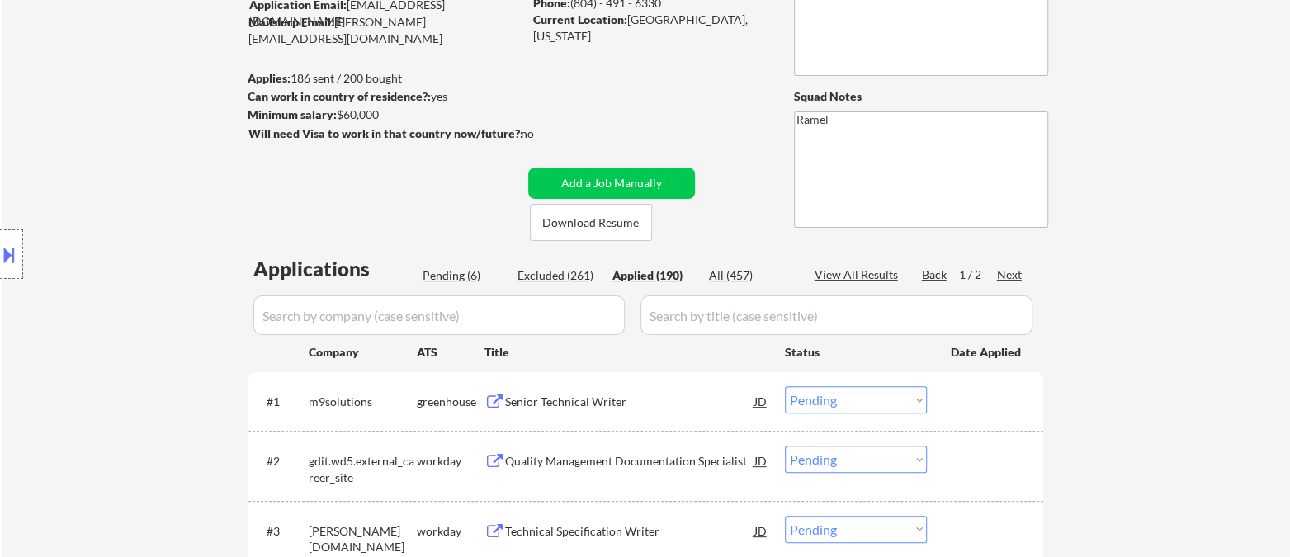
select select ""applied""
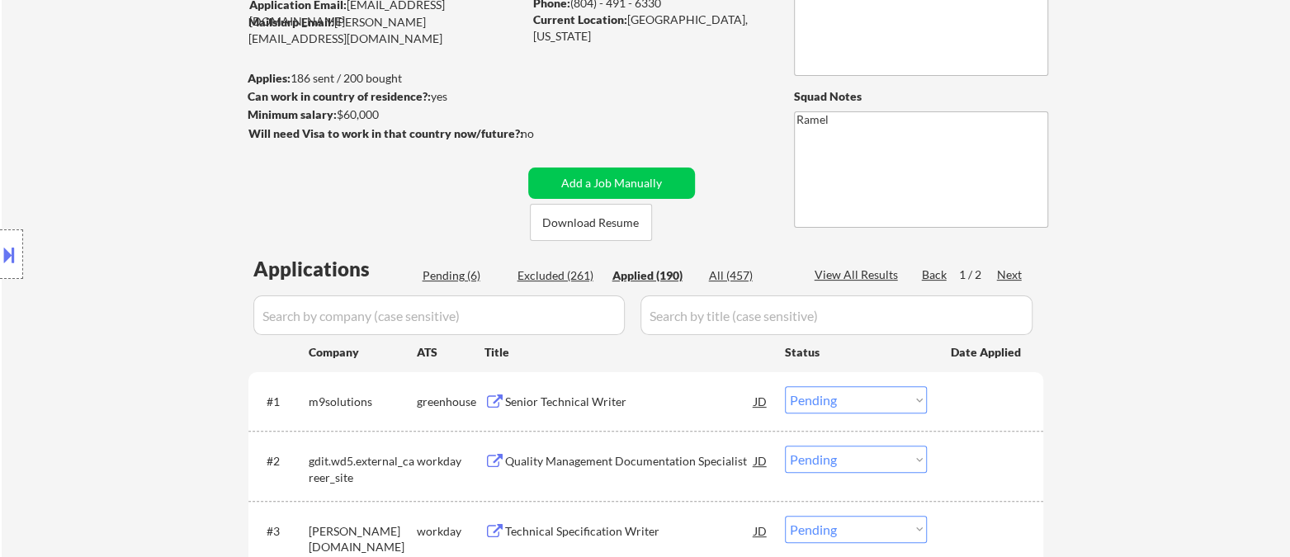
select select ""applied""
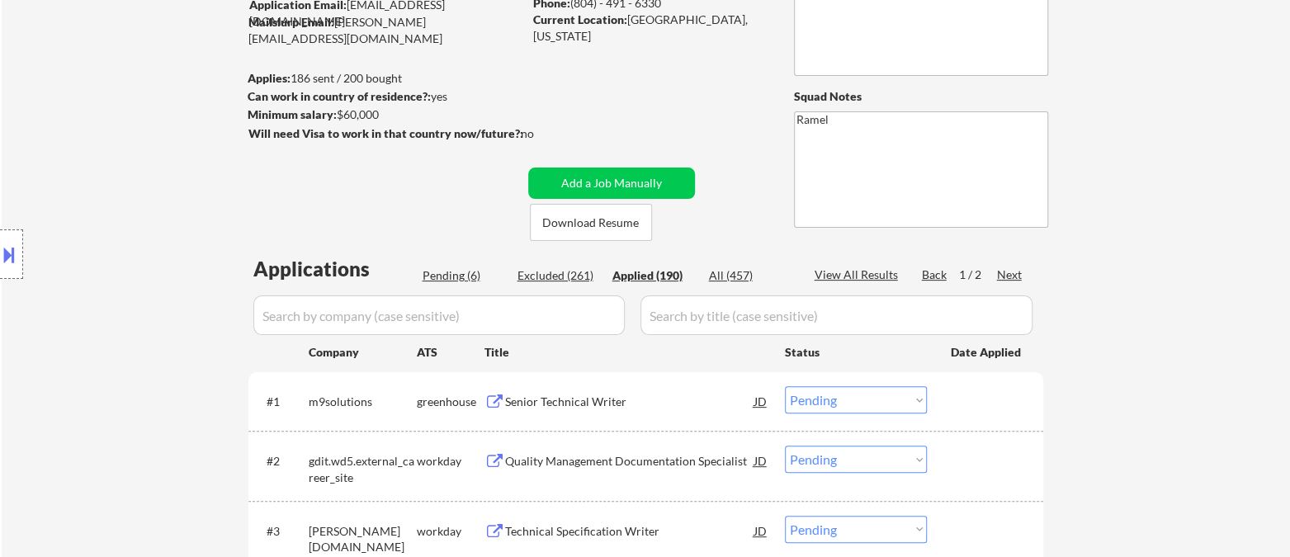
select select ""applied""
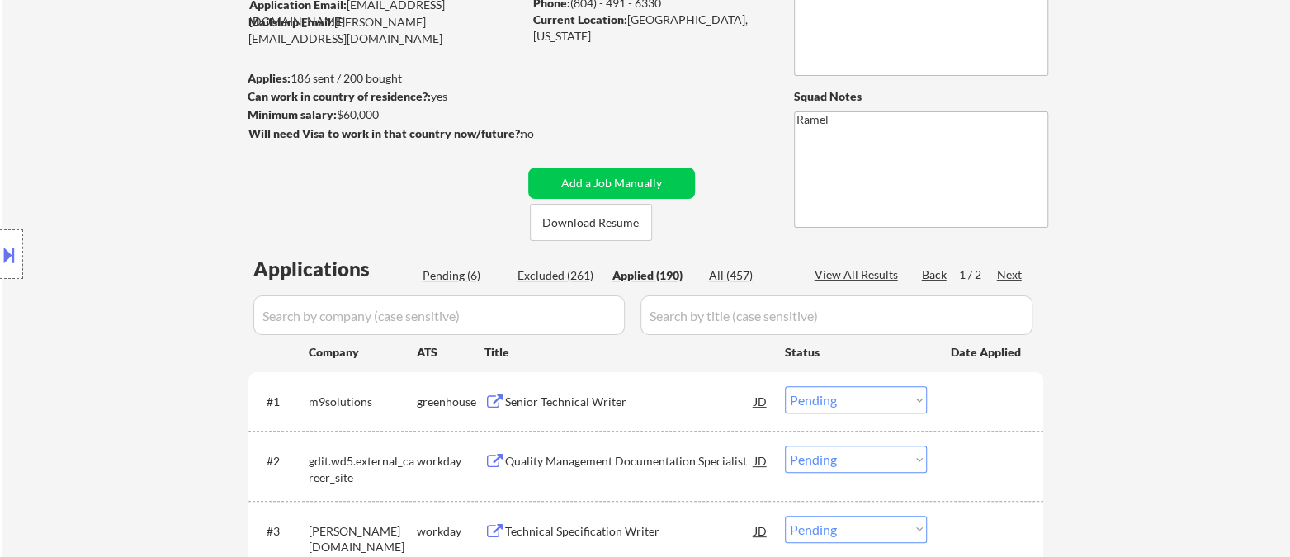
select select ""applied""
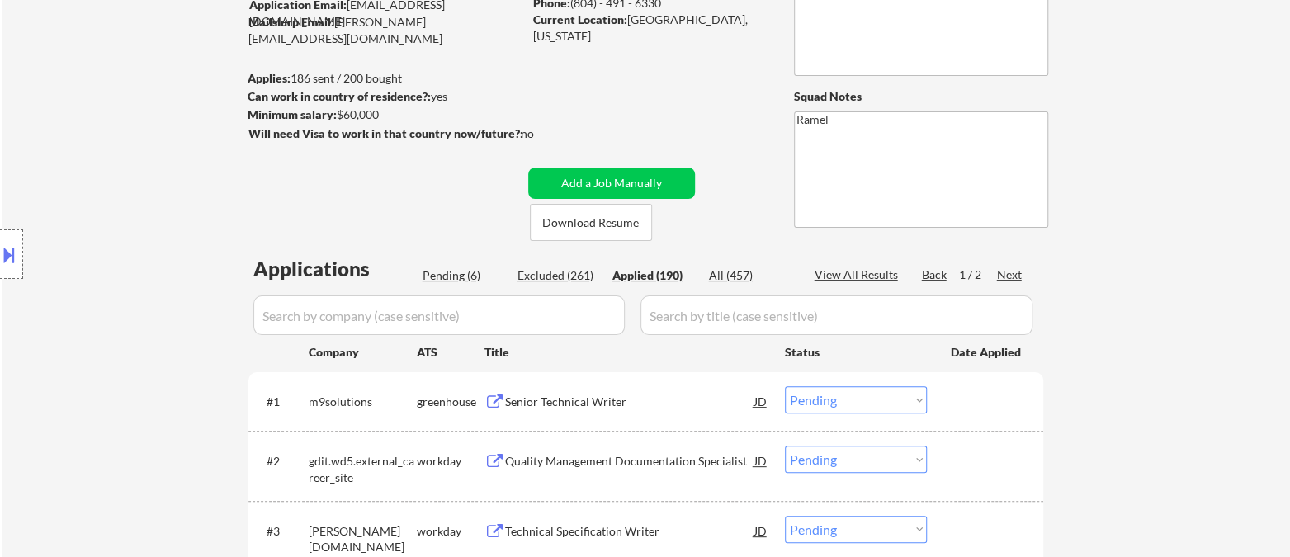
select select ""applied""
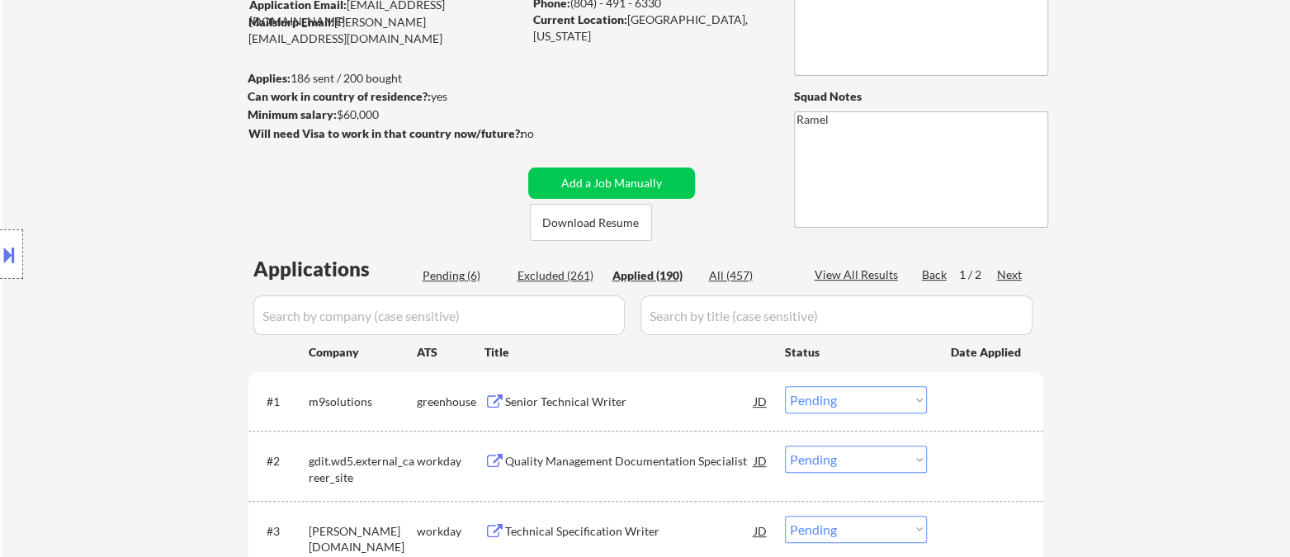
select select ""applied""
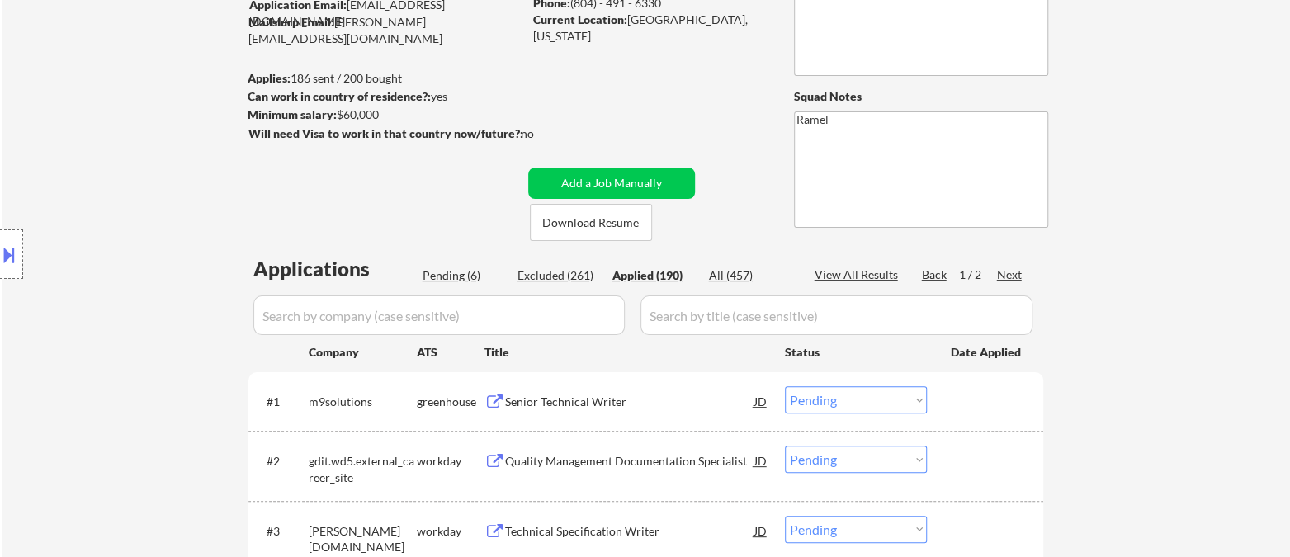
select select ""applied""
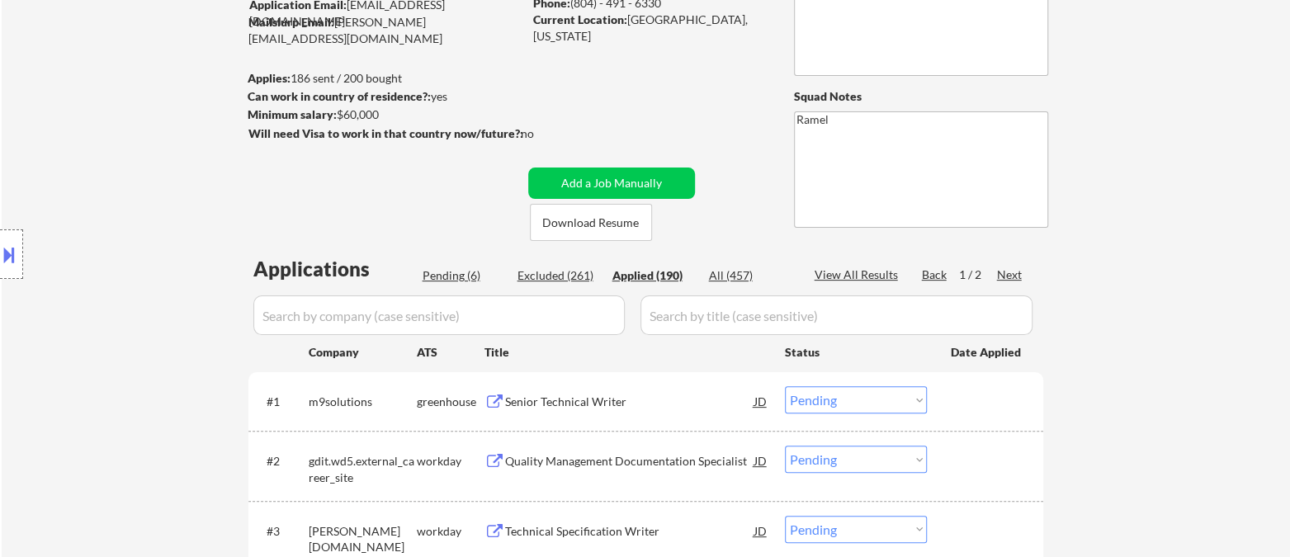
select select ""applied""
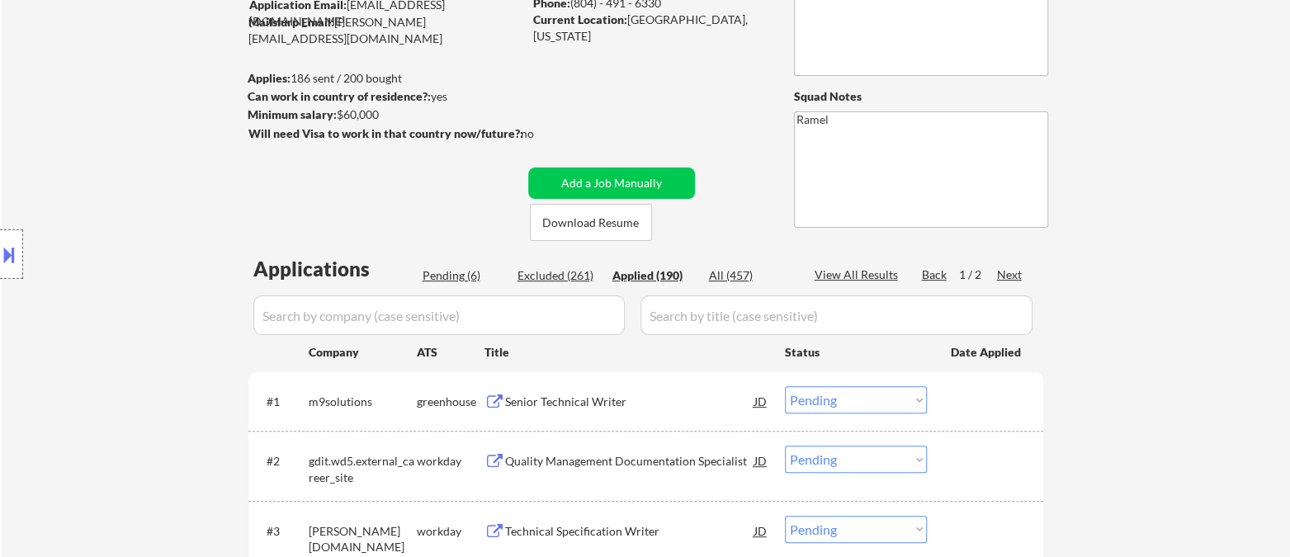
select select ""applied""
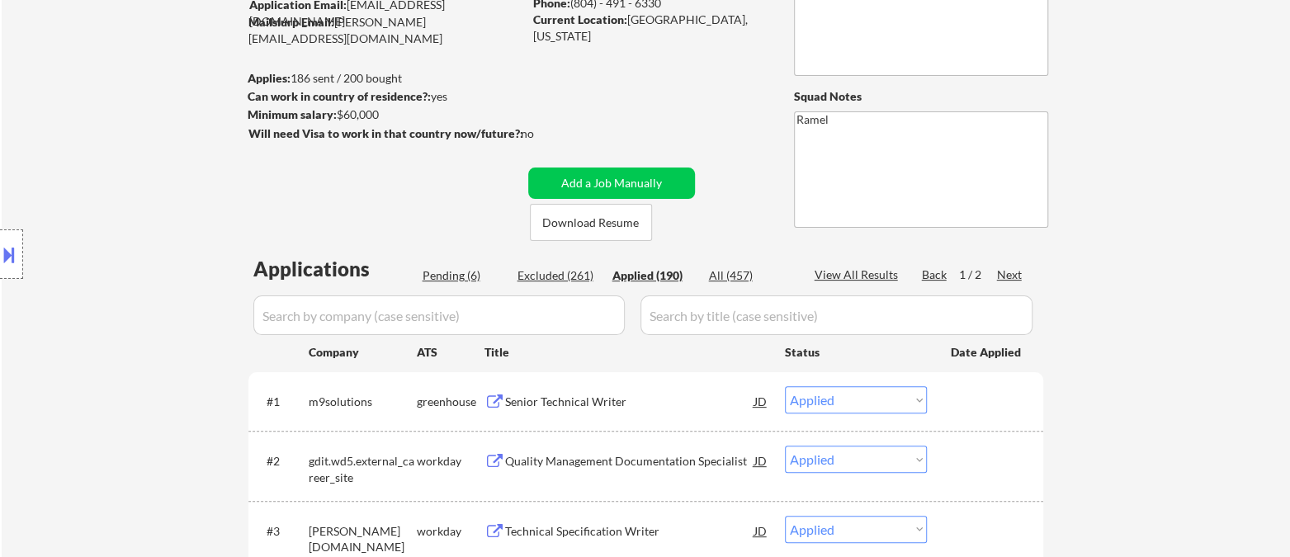
select select ""applied""
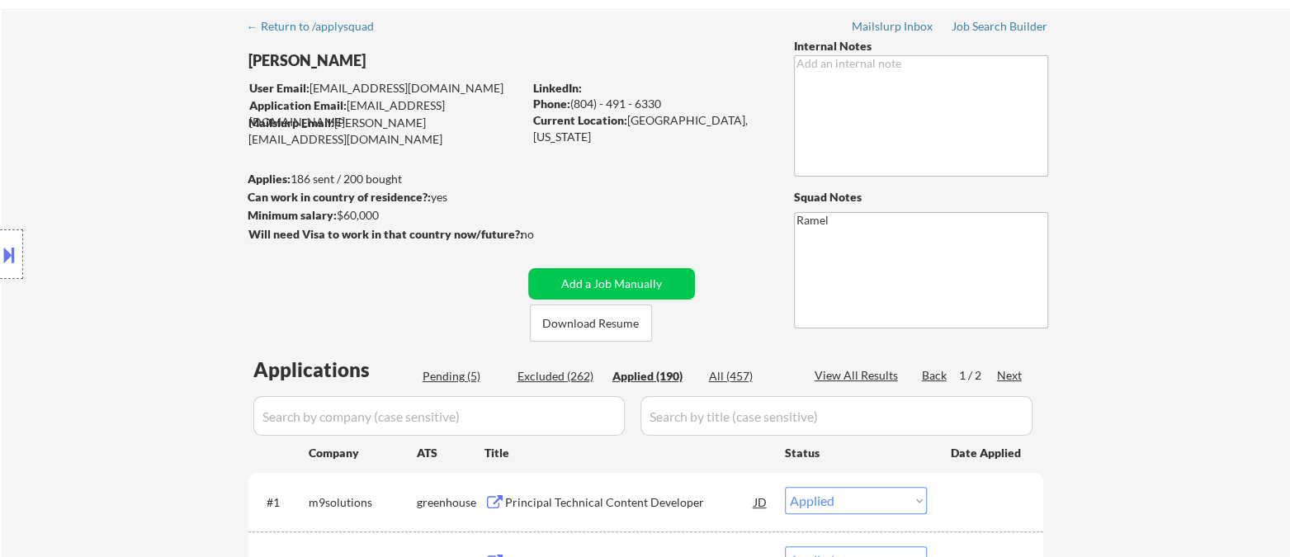
scroll to position [0, 0]
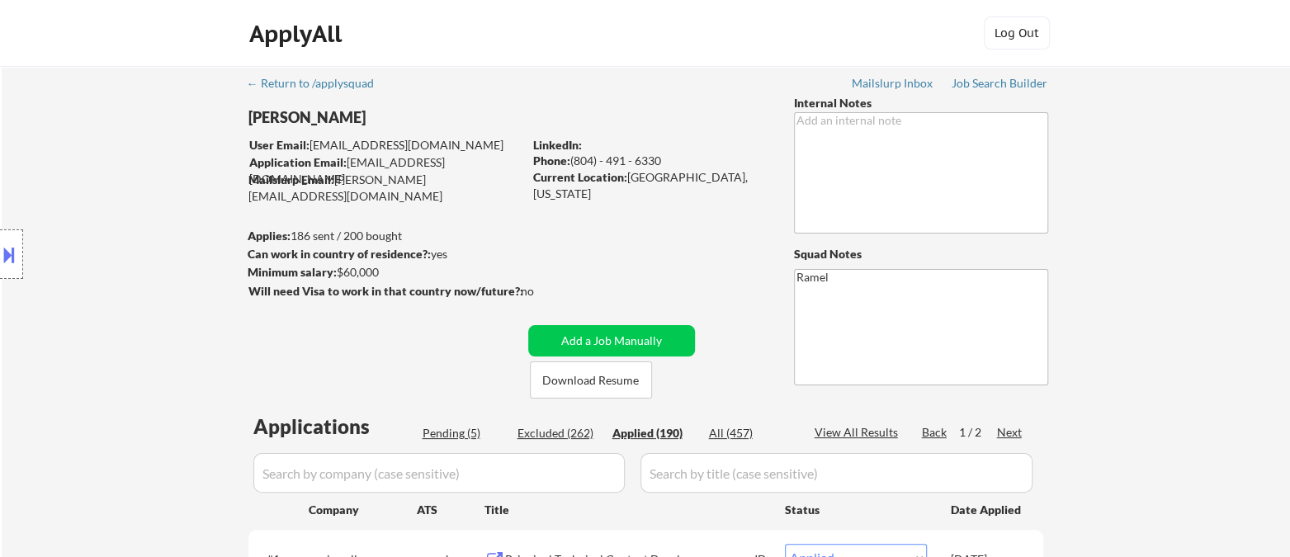
drag, startPoint x: 602, startPoint y: 173, endPoint x: 573, endPoint y: 163, distance: 30.8
click at [573, 163] on div "Phone: (804) - 491 - 6330" at bounding box center [650, 161] width 234 height 17
copy div "(804) - 491 - 6330"
click at [843, 435] on div "View All Results" at bounding box center [858, 432] width 88 height 17
select select ""applied""
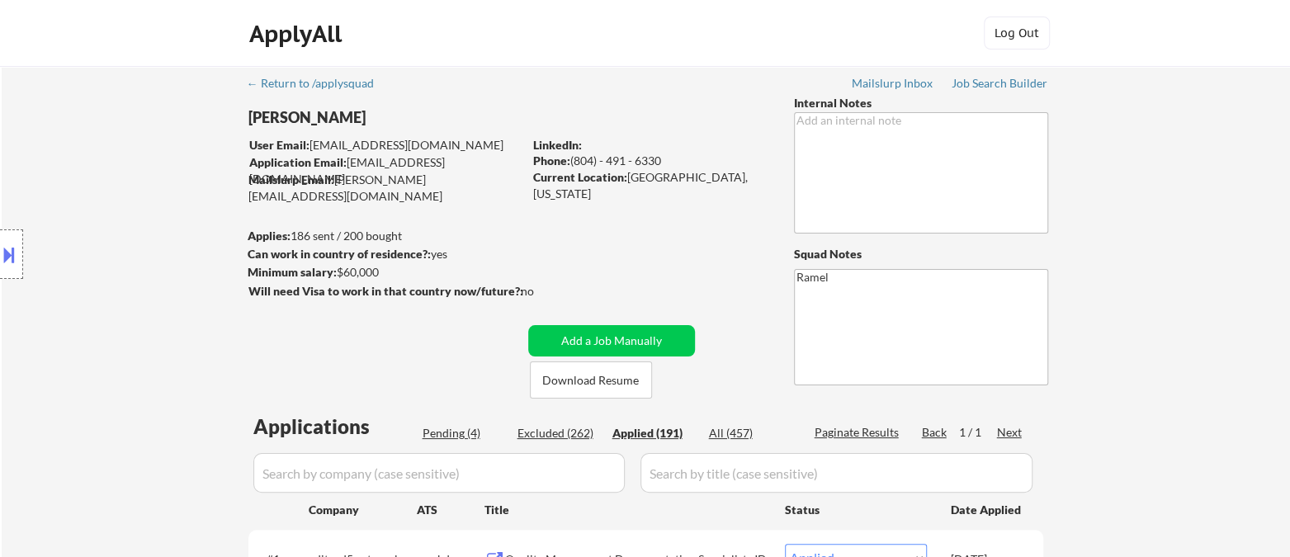
select select ""applied""
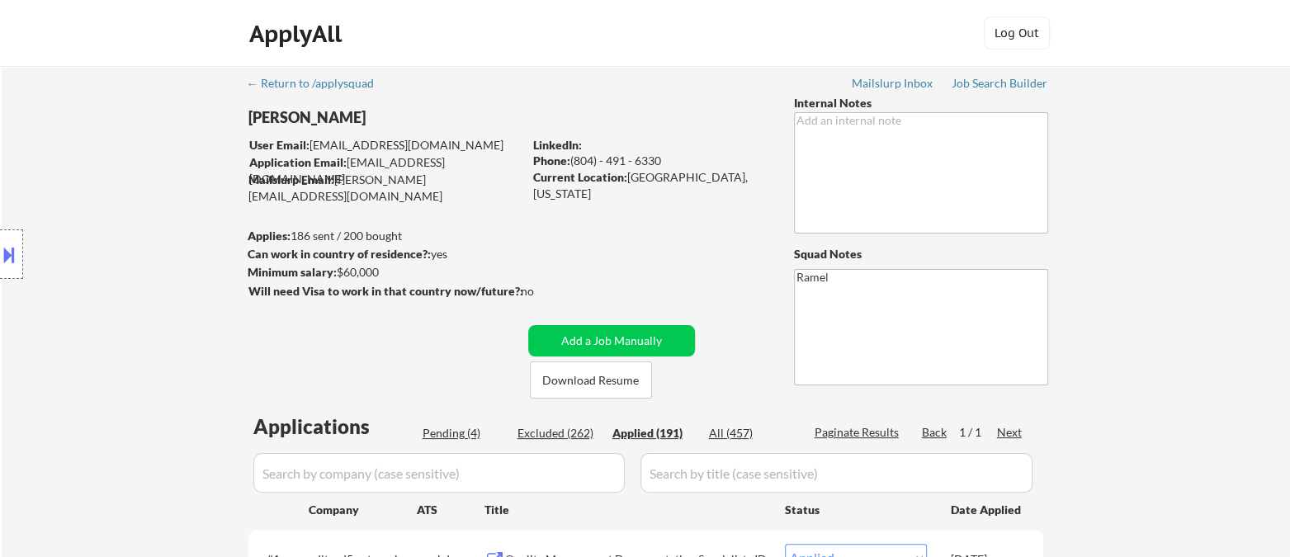
select select ""applied""
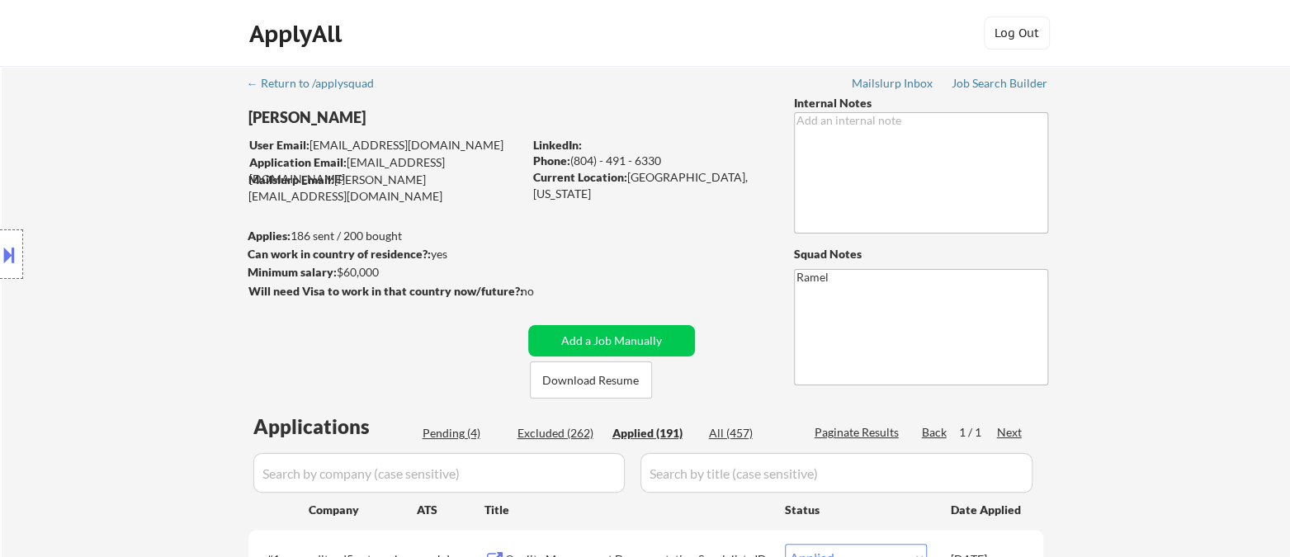
select select ""applied""
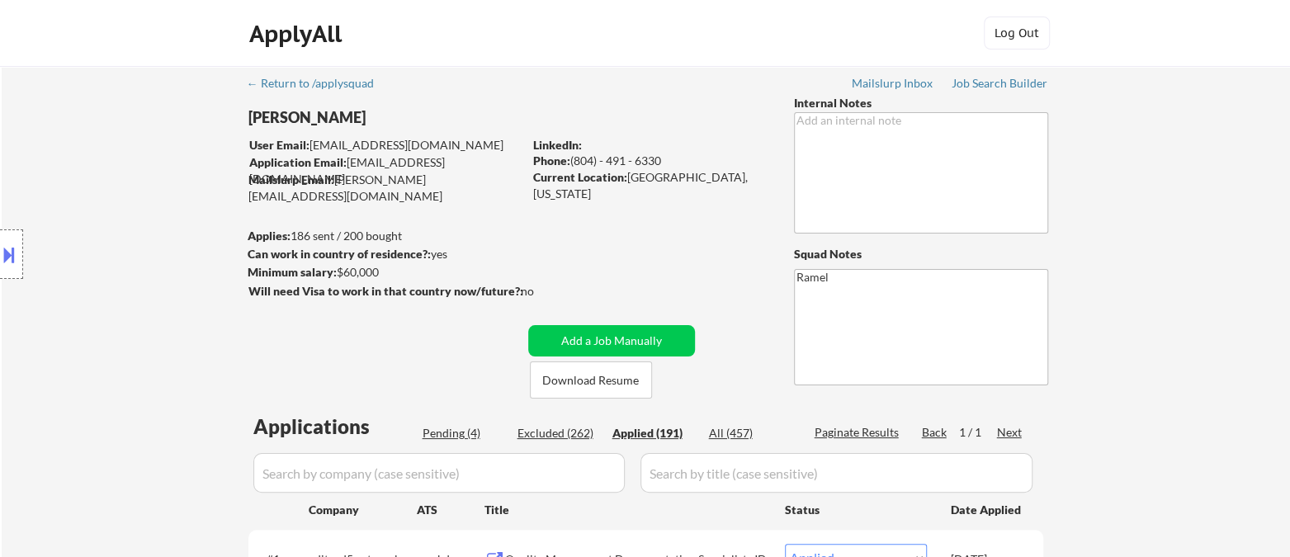
select select ""applied""
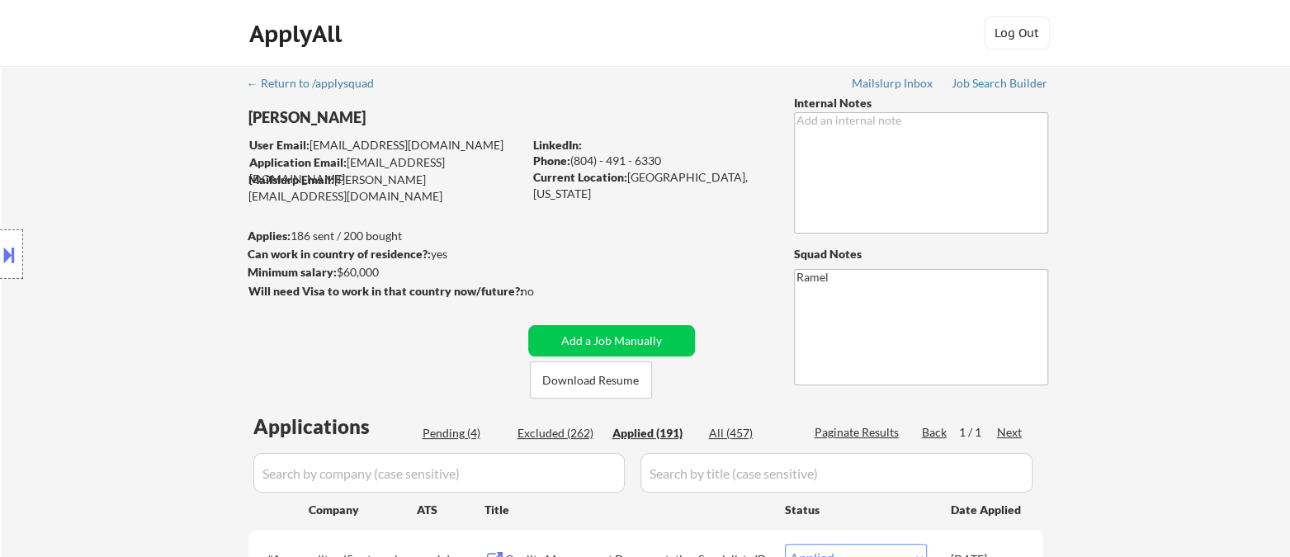
select select ""applied""
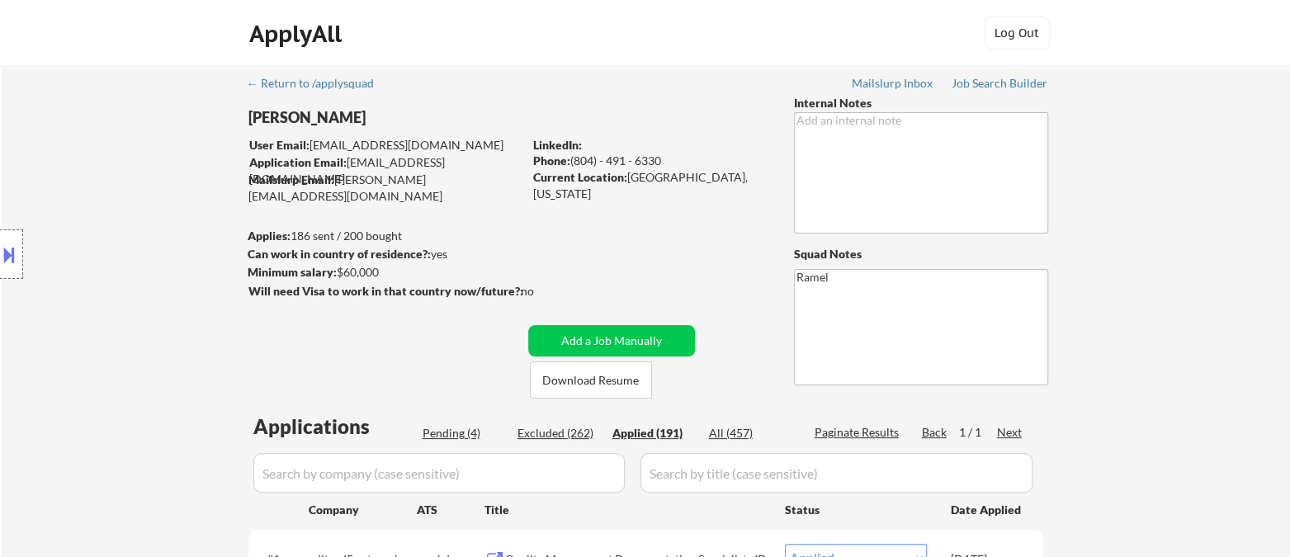
select select ""applied""
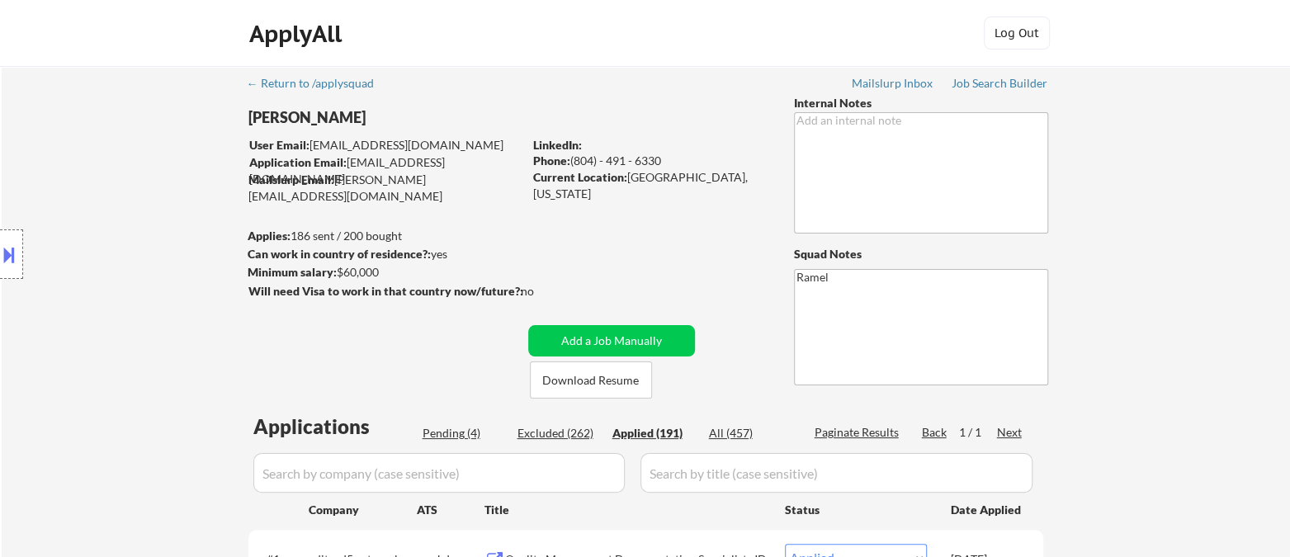
select select ""applied""
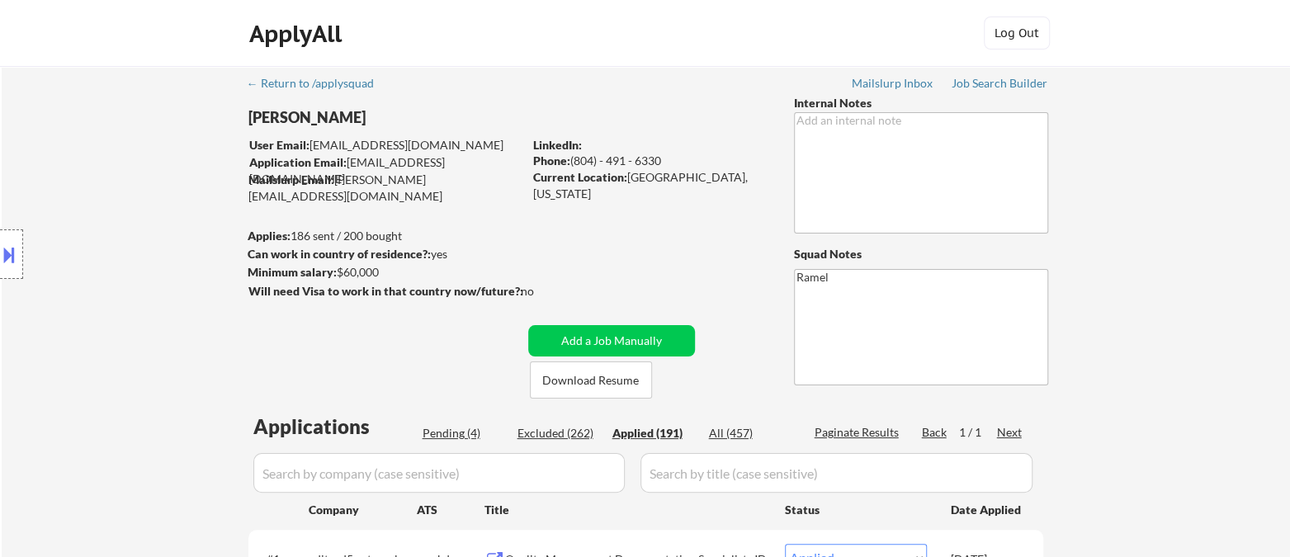
select select ""applied""
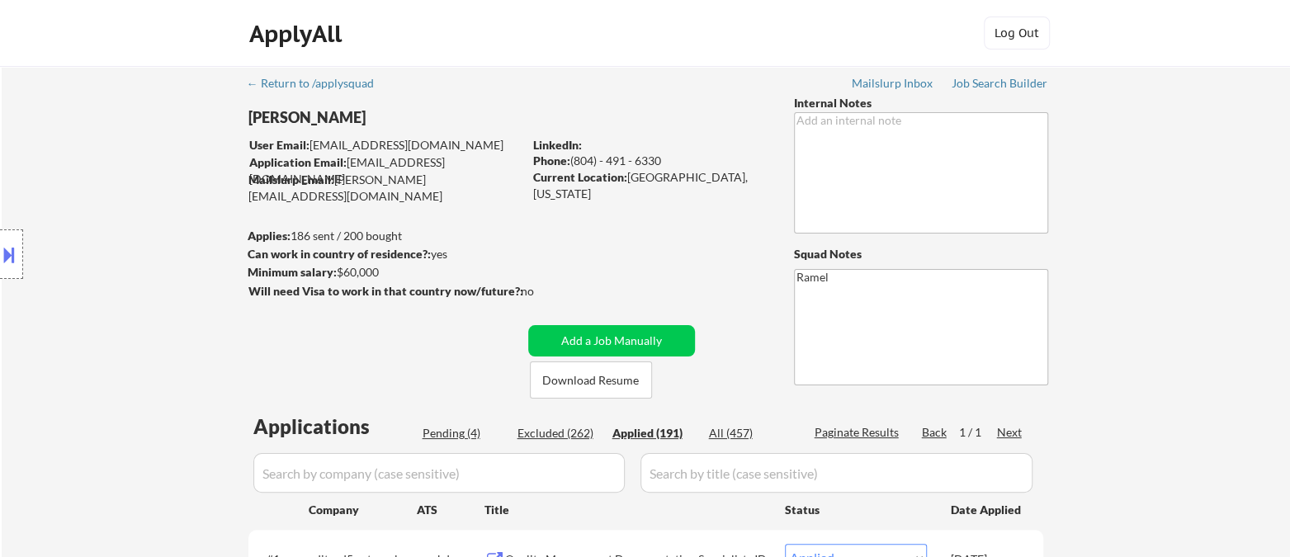
select select ""applied""
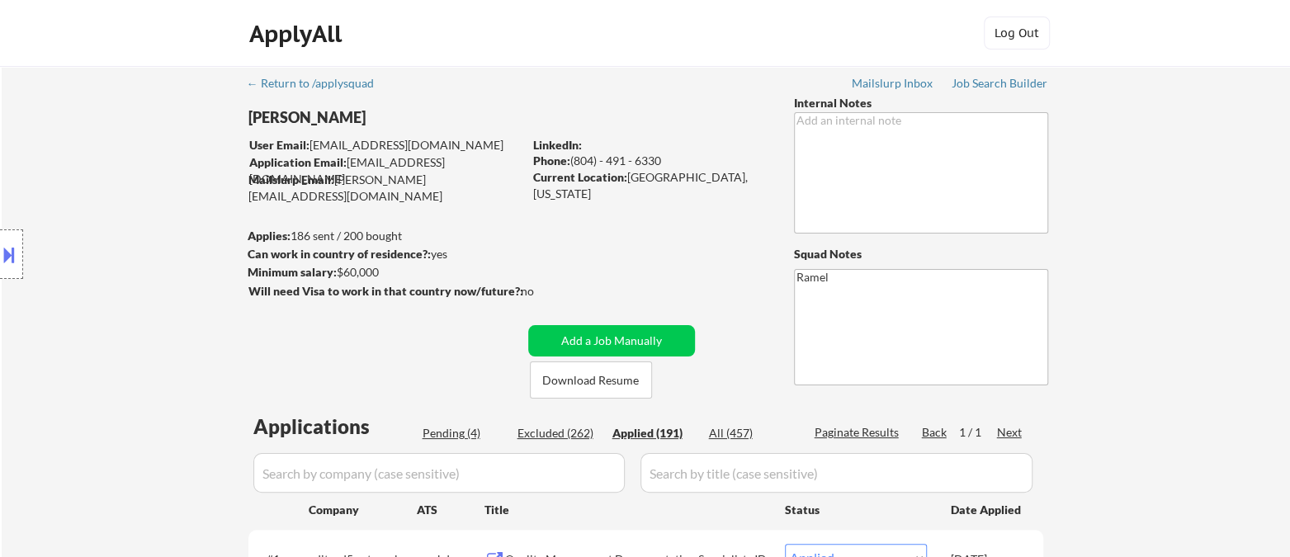
select select ""applied""
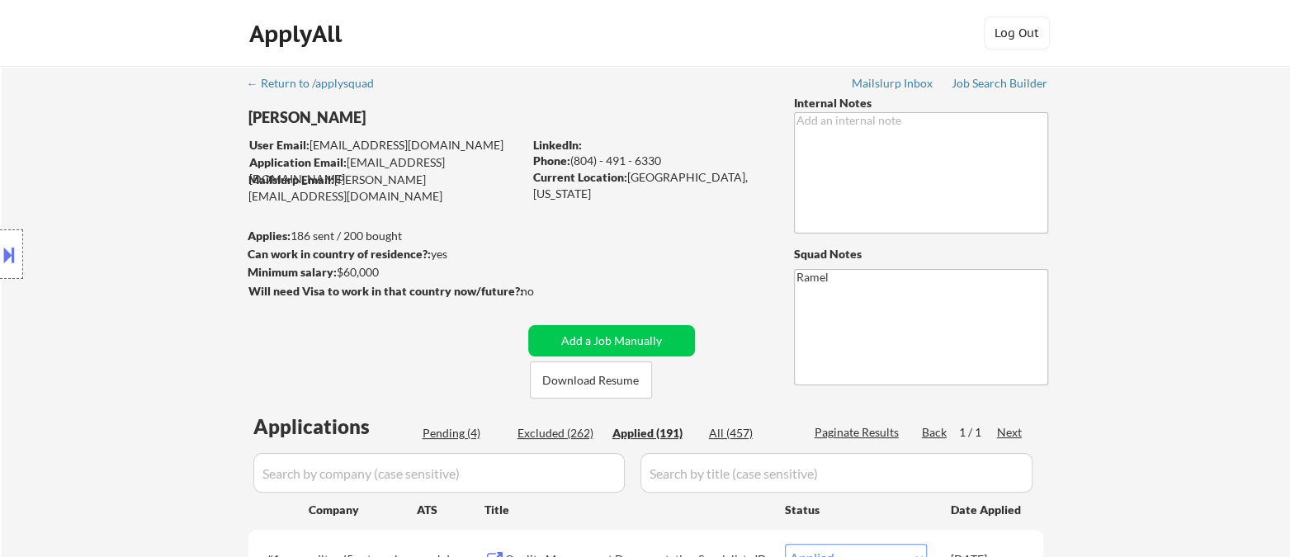
select select ""applied""
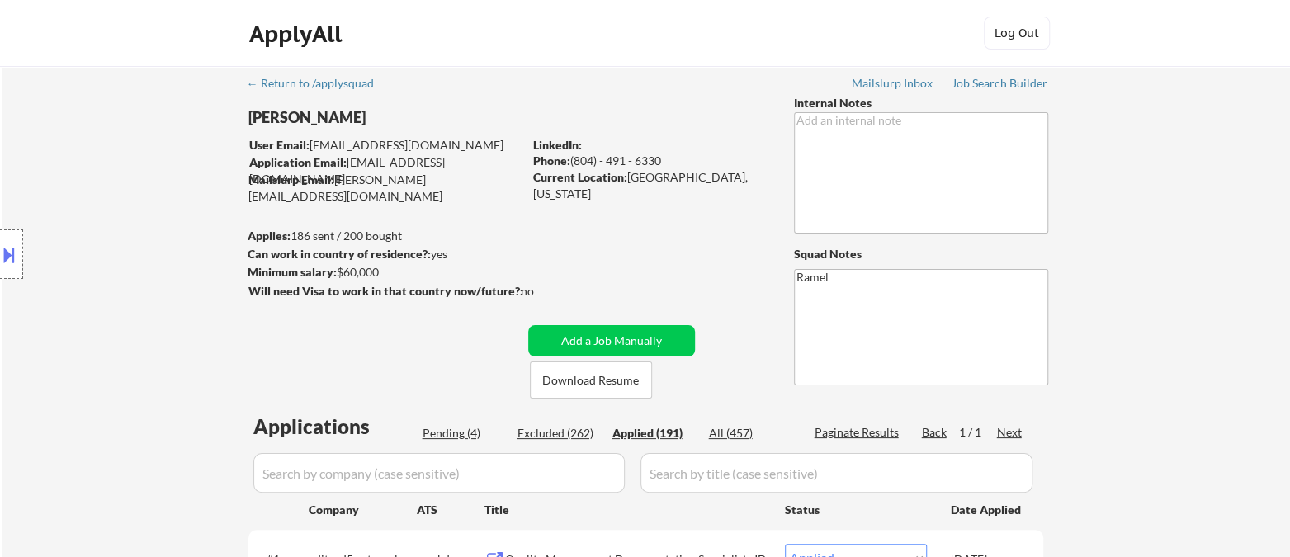
select select ""applied""
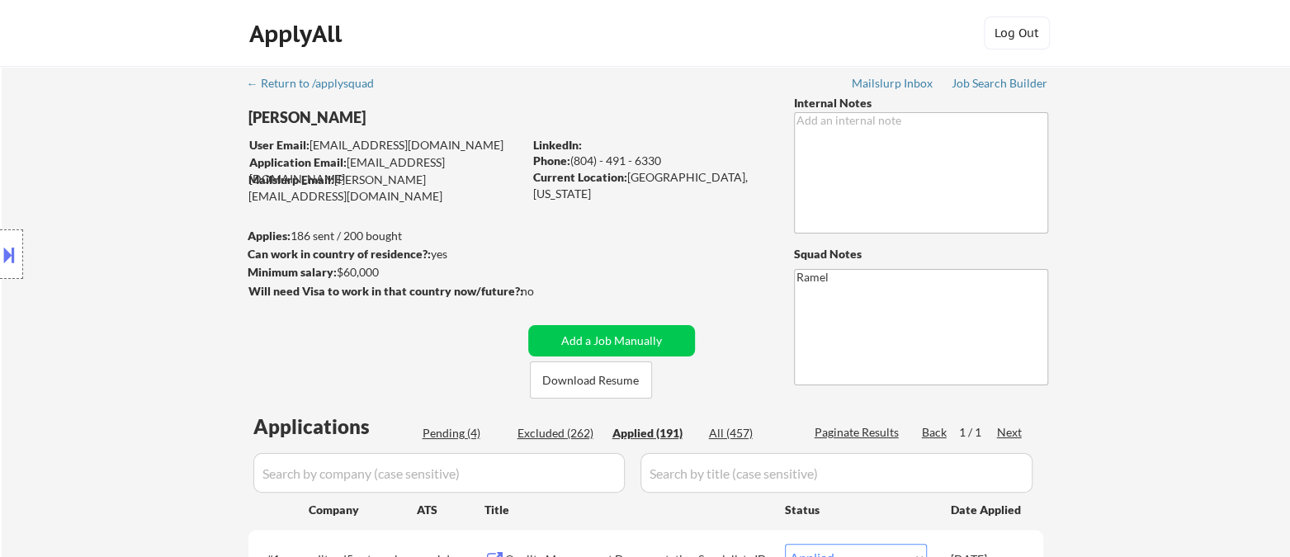
select select ""applied""
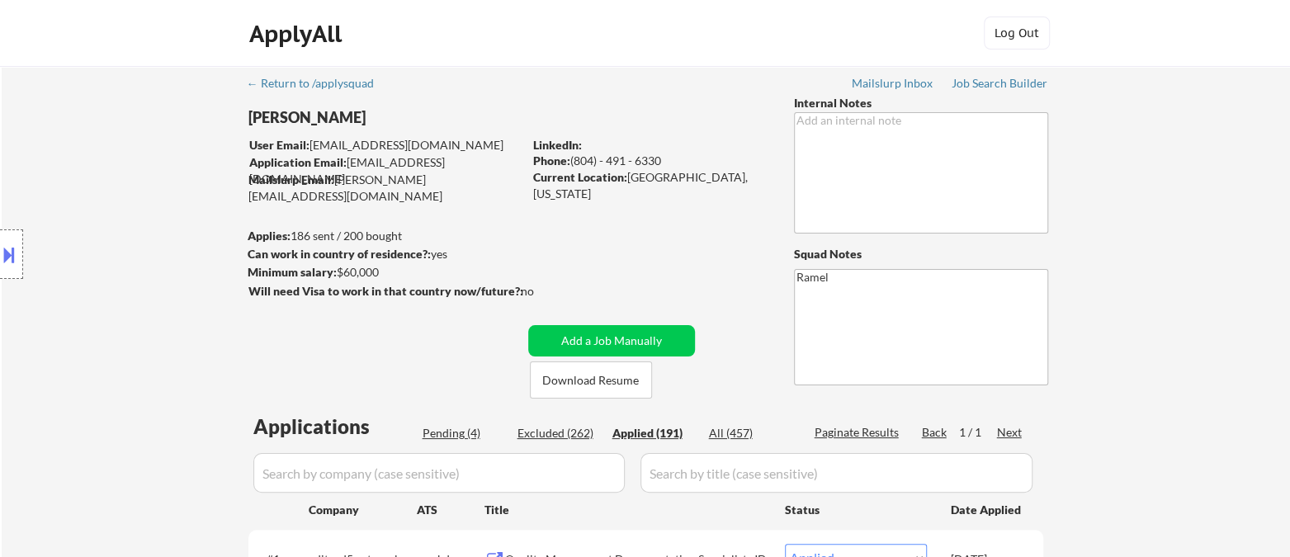
select select ""applied""
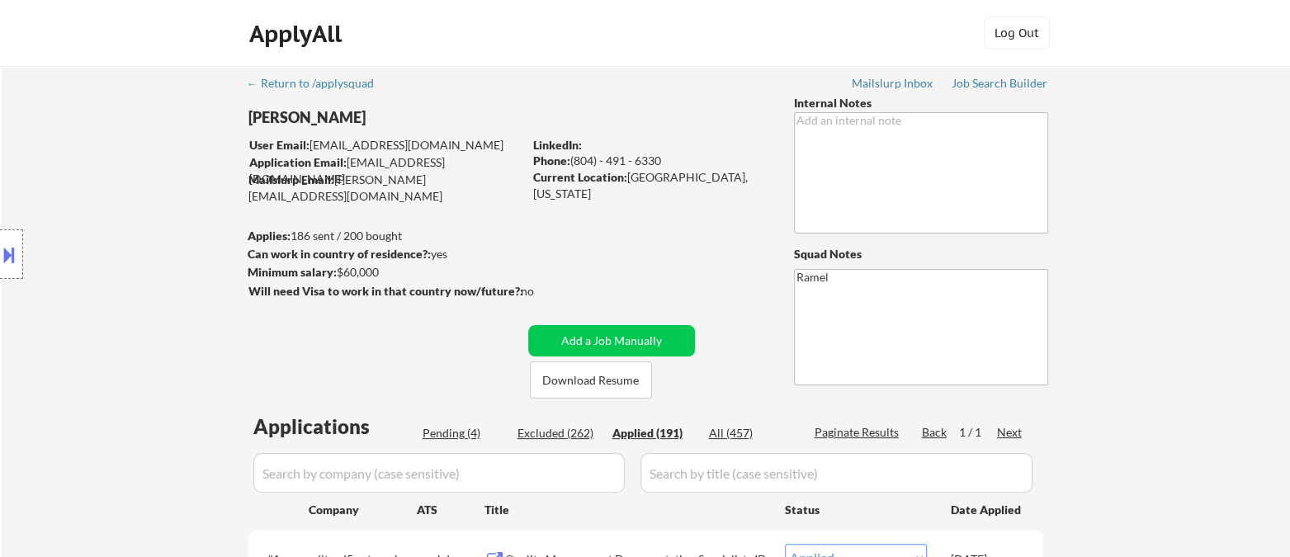
select select ""applied""
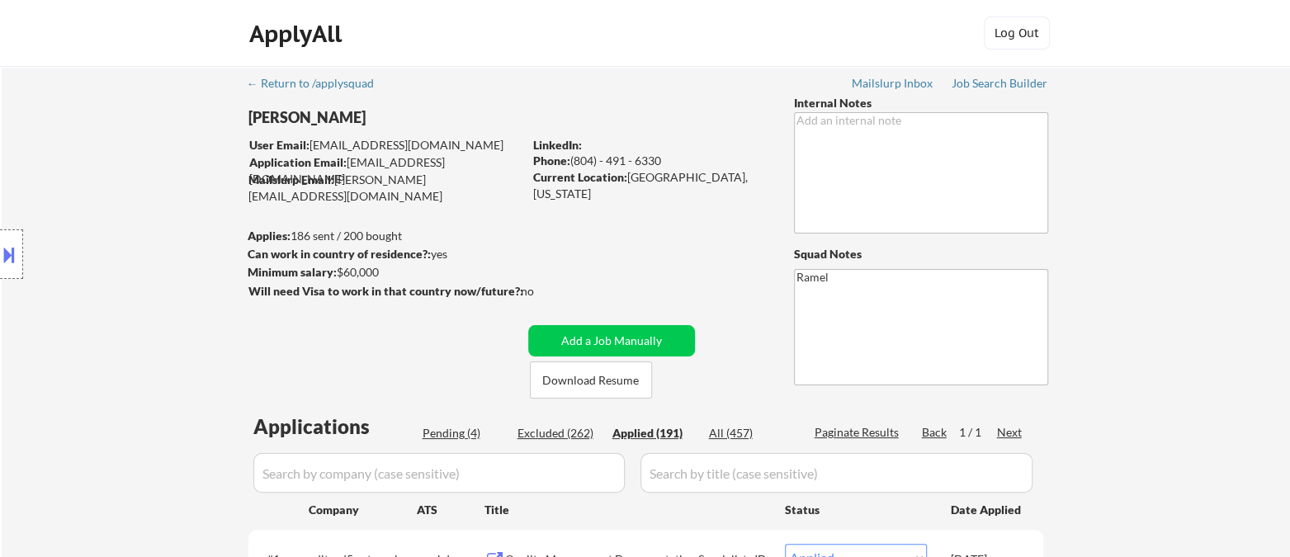
select select ""applied""
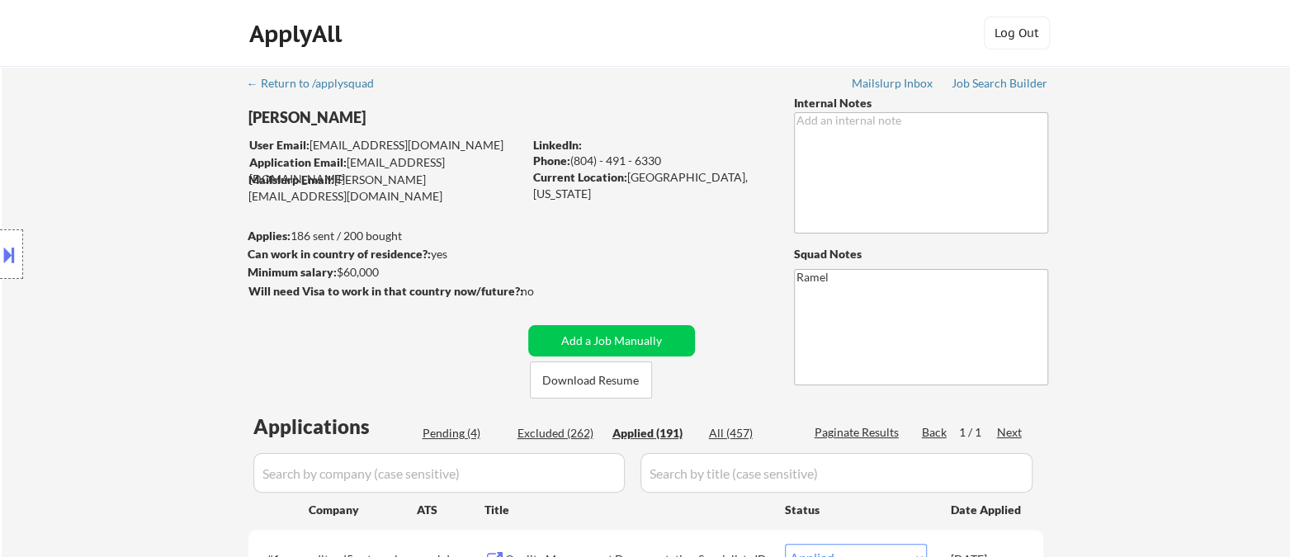
select select ""applied""
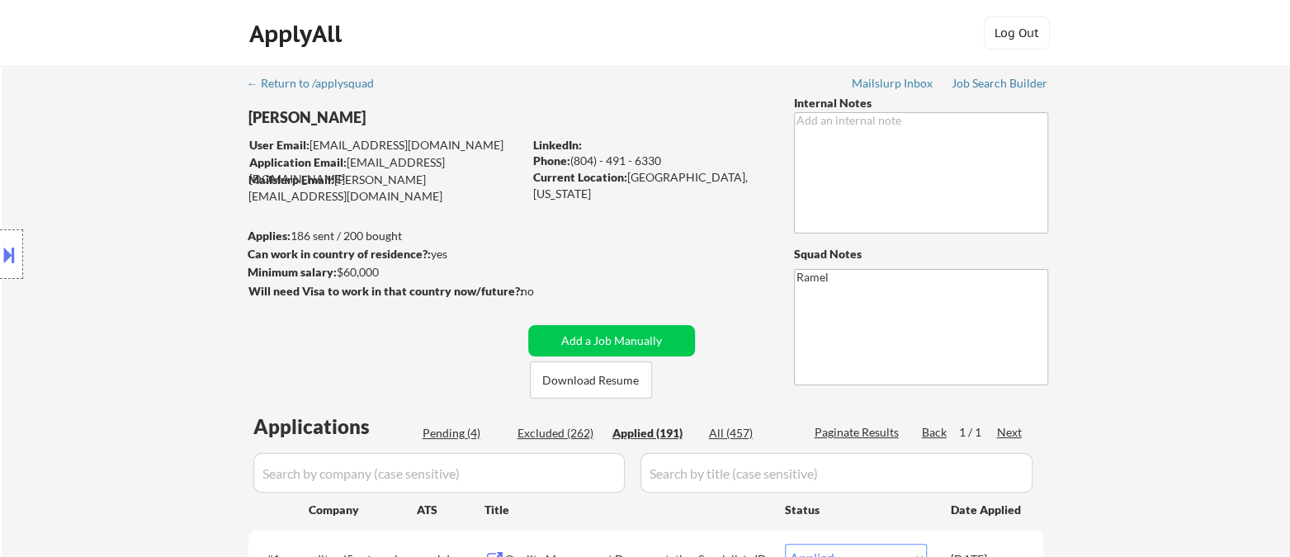
select select ""applied""
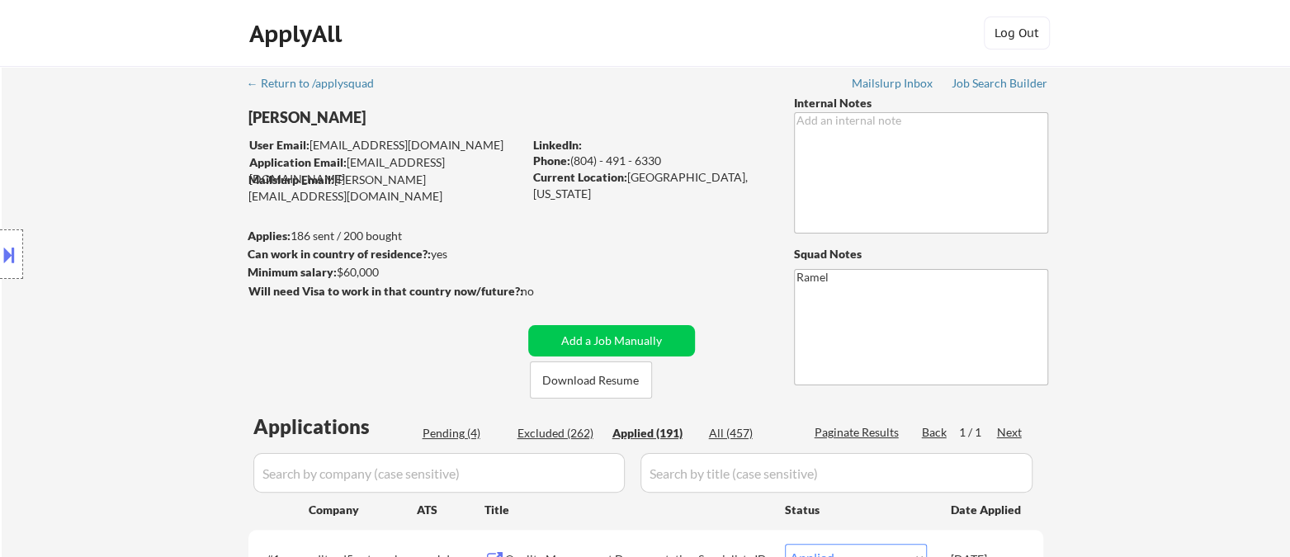
select select ""applied""
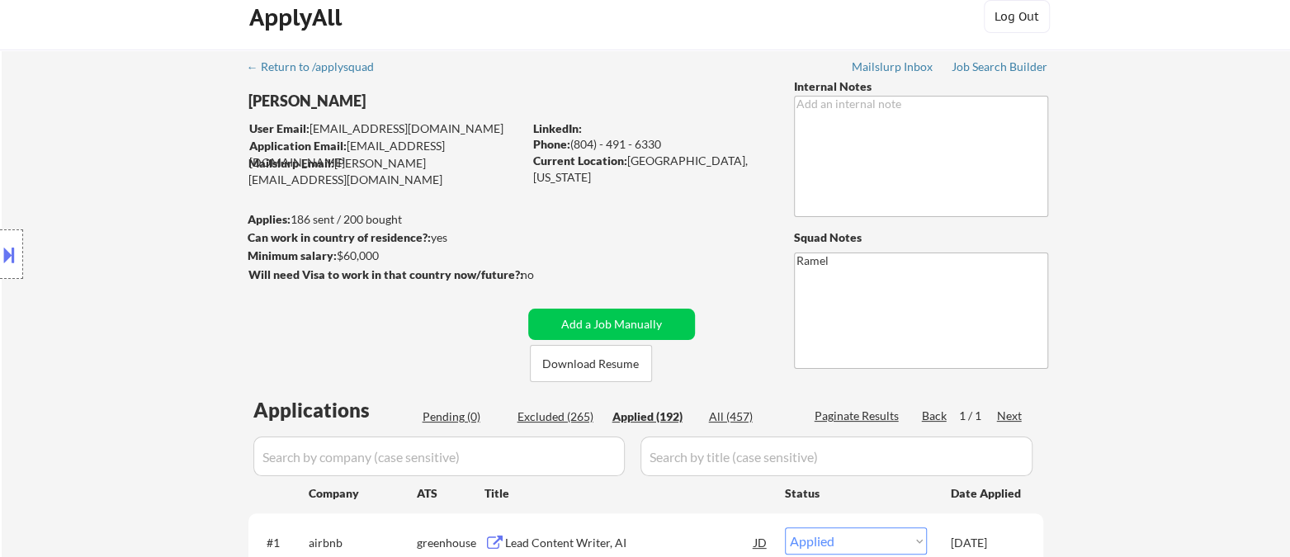
scroll to position [200, 0]
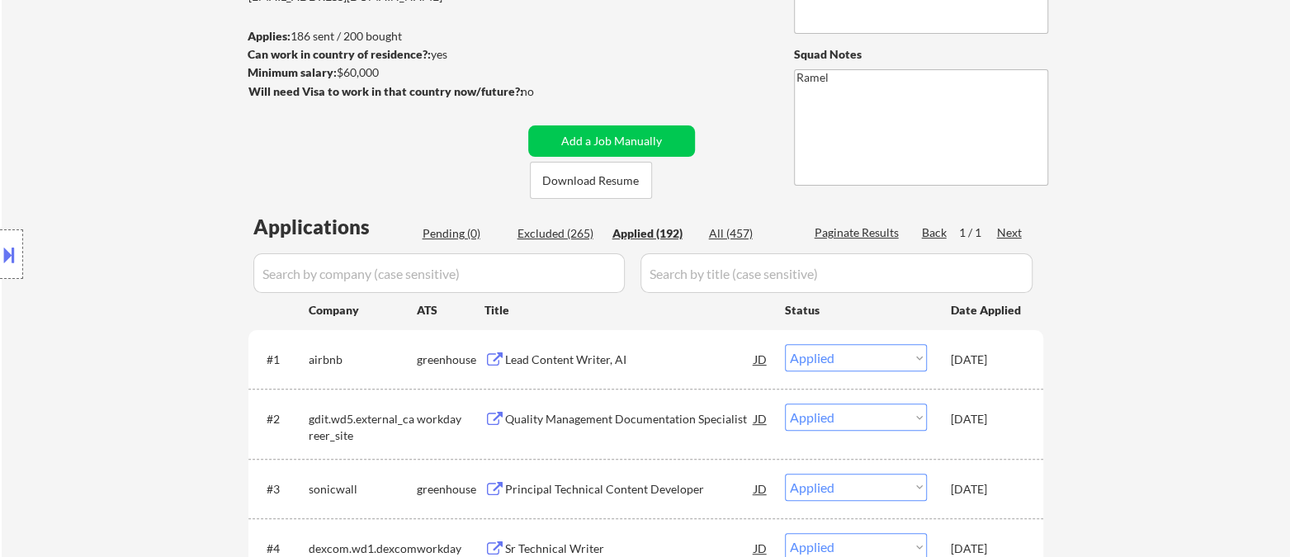
drag, startPoint x: 13, startPoint y: 309, endPoint x: 172, endPoint y: 182, distance: 202.6
click at [13, 308] on div "Location Inclusions: [PERSON_NAME], [GEOGRAPHIC_DATA] [GEOGRAPHIC_DATA], [GEOGR…" at bounding box center [147, 255] width 295 height 306
